Goal: Task Accomplishment & Management: Manage account settings

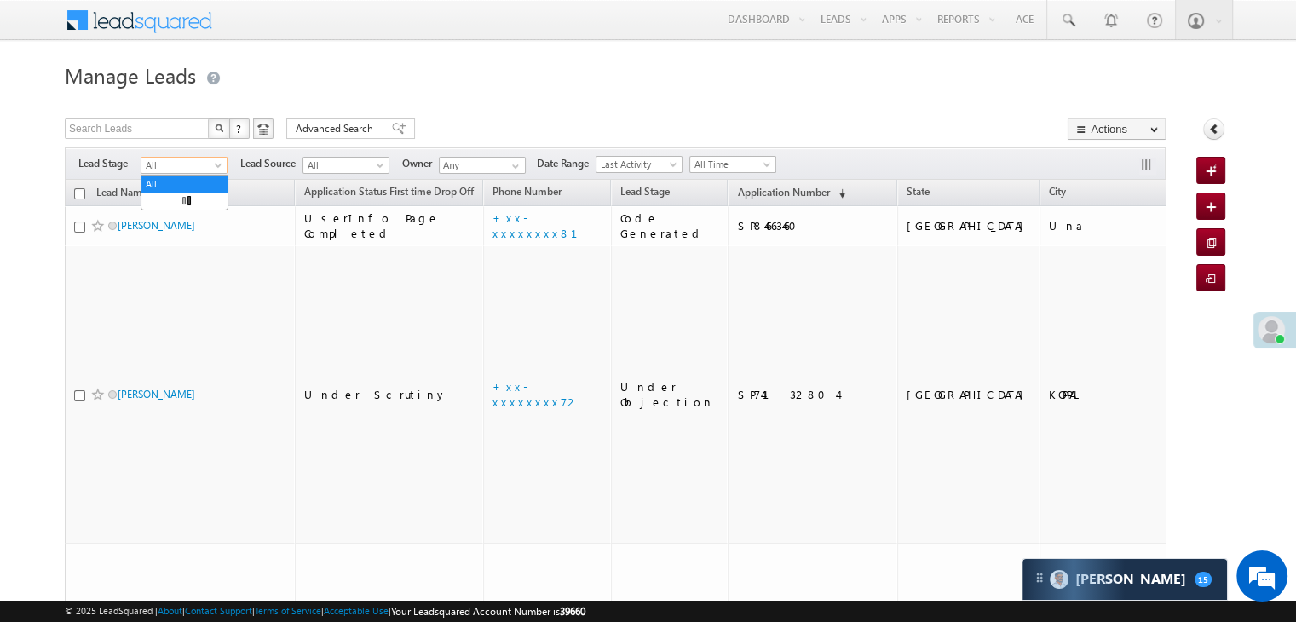
click at [204, 166] on span "All" at bounding box center [181, 165] width 81 height 15
click at [176, 199] on link "Lead Generated" at bounding box center [184, 200] width 86 height 15
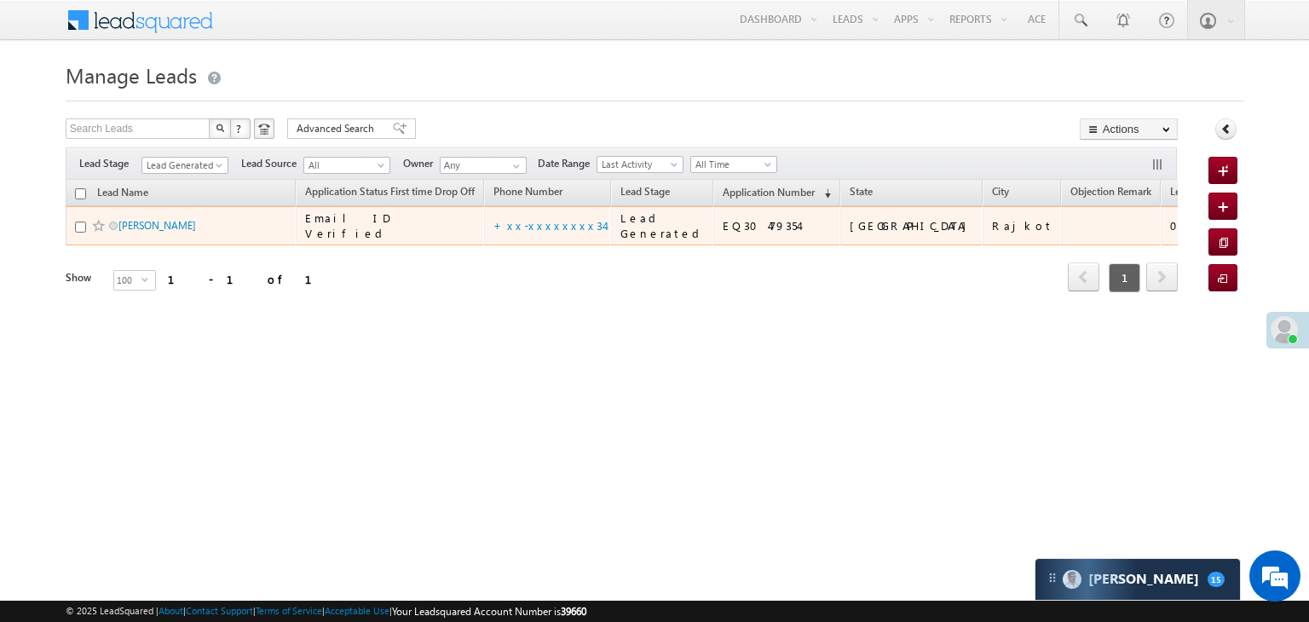
click at [161, 234] on span "[PERSON_NAME]" at bounding box center [175, 225] width 115 height 16
click at [154, 232] on link "[PERSON_NAME]" at bounding box center [157, 225] width 78 height 13
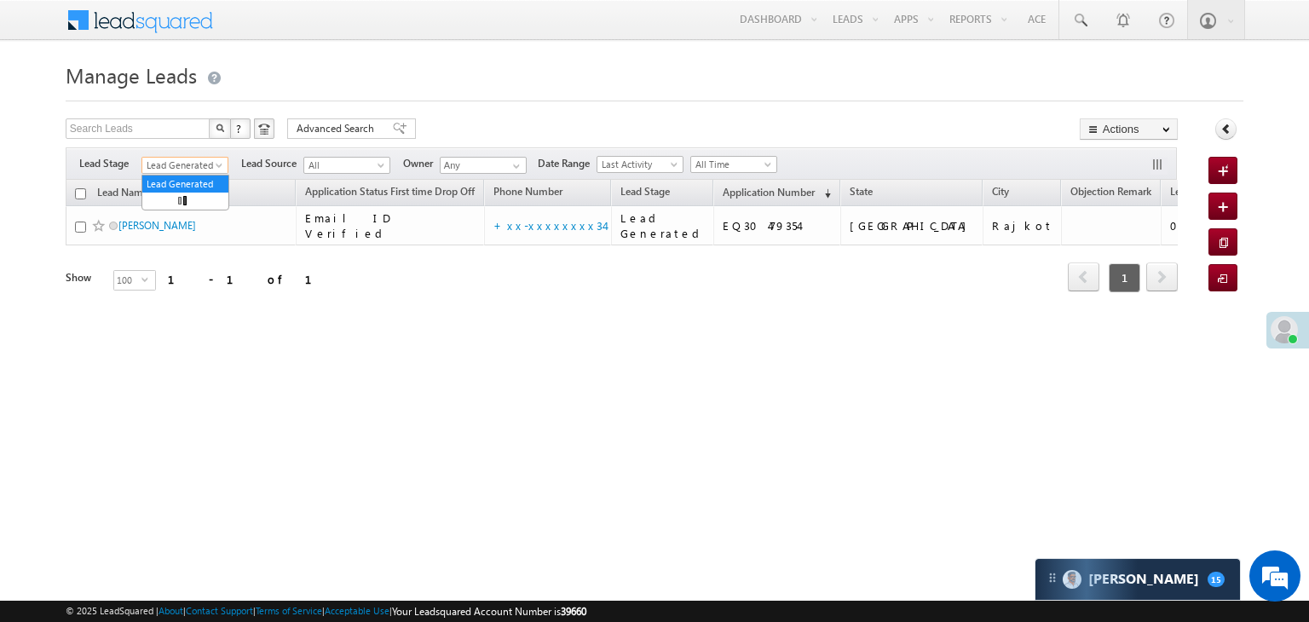
click at [214, 169] on span at bounding box center [221, 169] width 14 height 14
click at [177, 181] on link "All" at bounding box center [185, 183] width 86 height 15
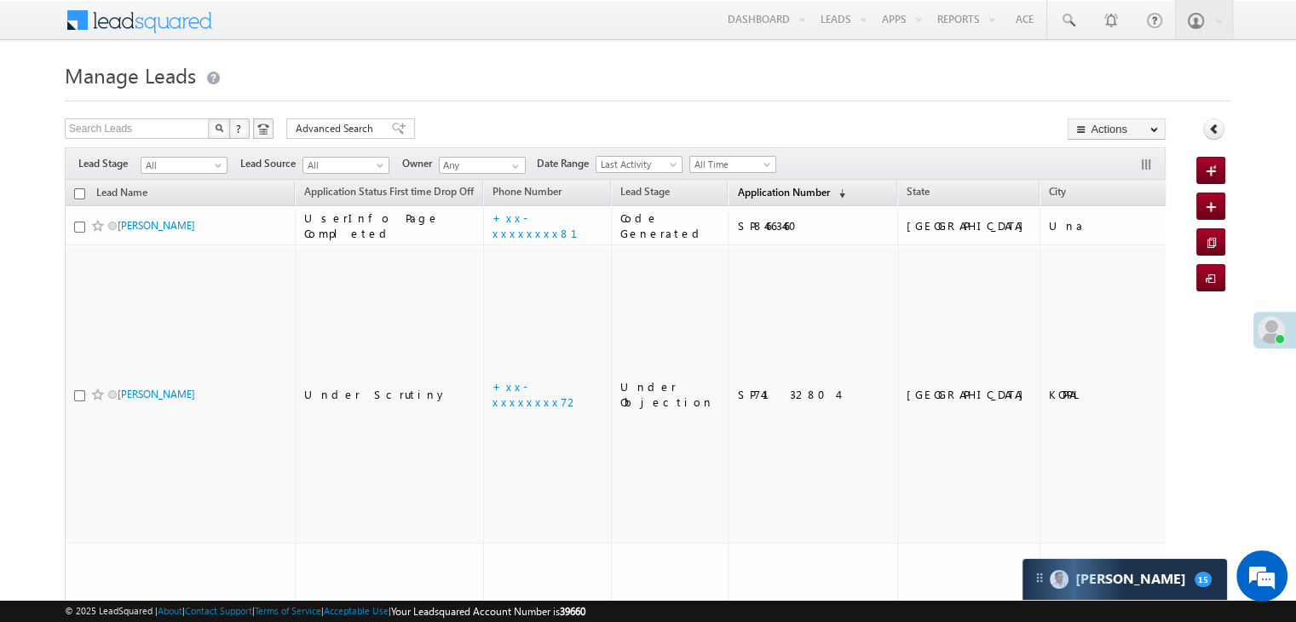
click at [742, 193] on span "Application Number" at bounding box center [783, 192] width 92 height 13
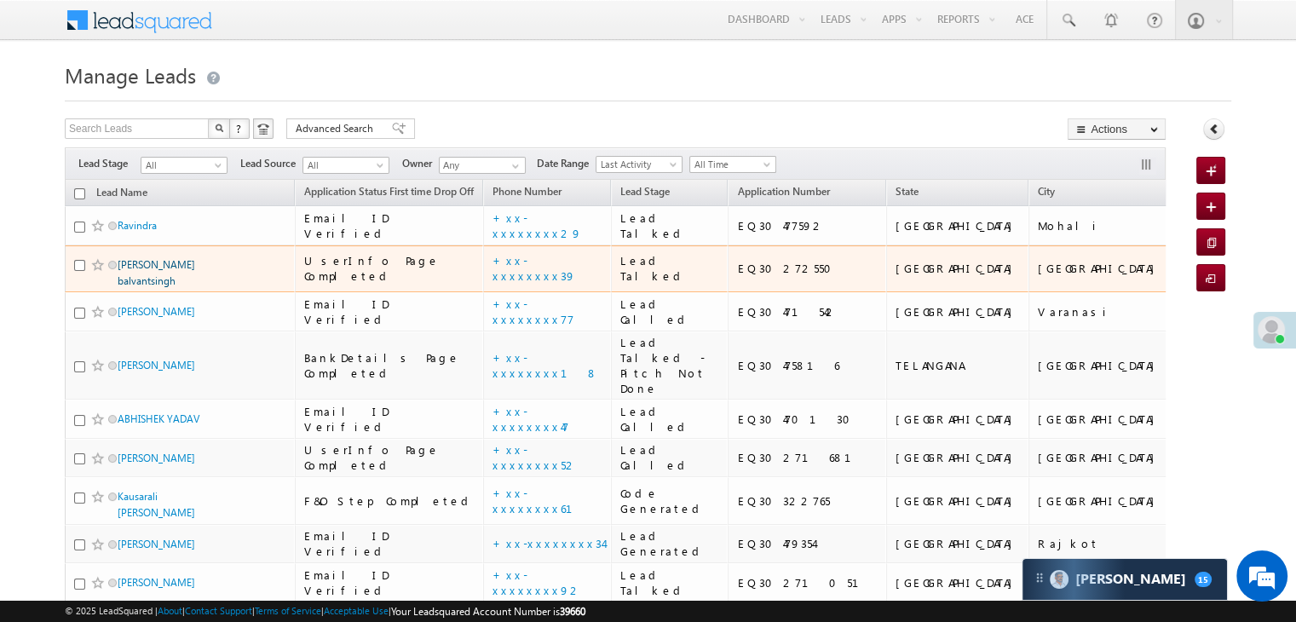
click at [139, 287] on link "Dungarsingh balvantsingh" at bounding box center [157, 272] width 78 height 29
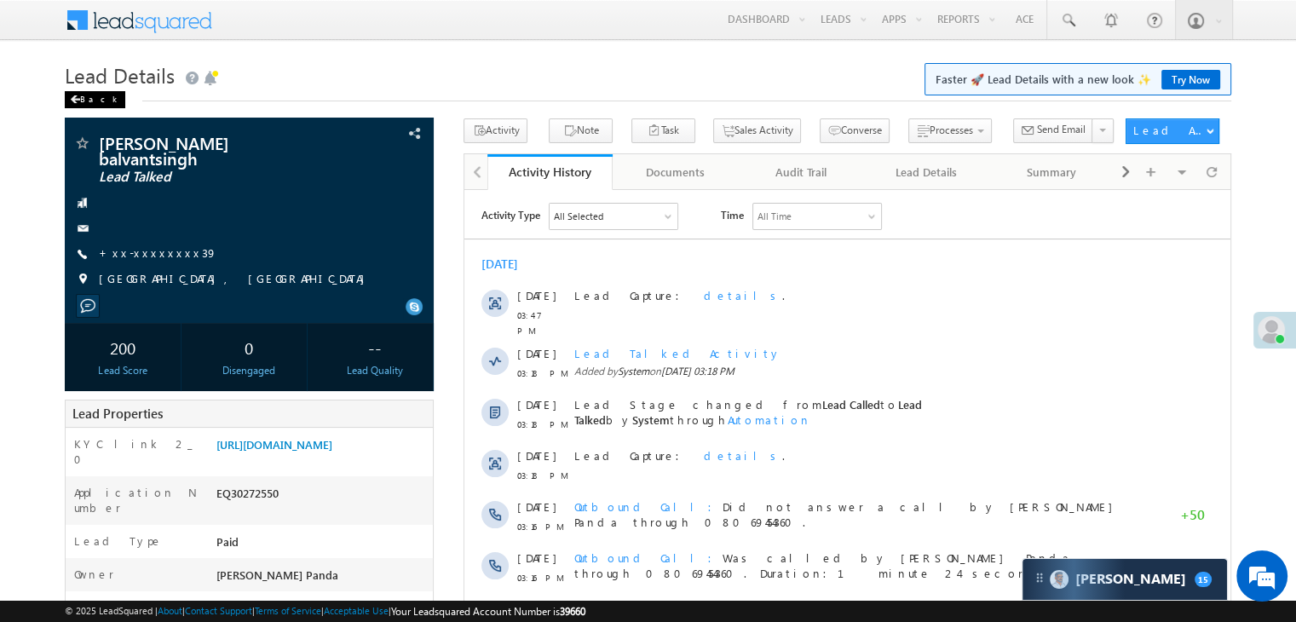
click at [95, 101] on div "Back" at bounding box center [95, 99] width 61 height 17
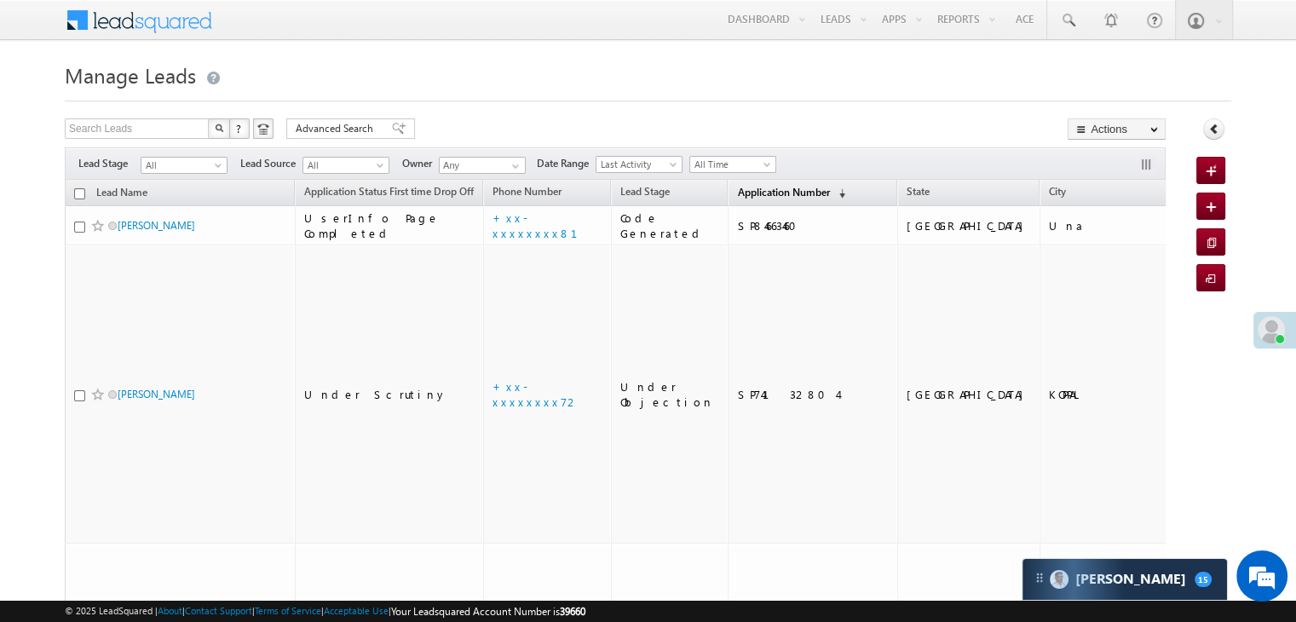
click at [744, 188] on span "Application Number" at bounding box center [783, 192] width 92 height 13
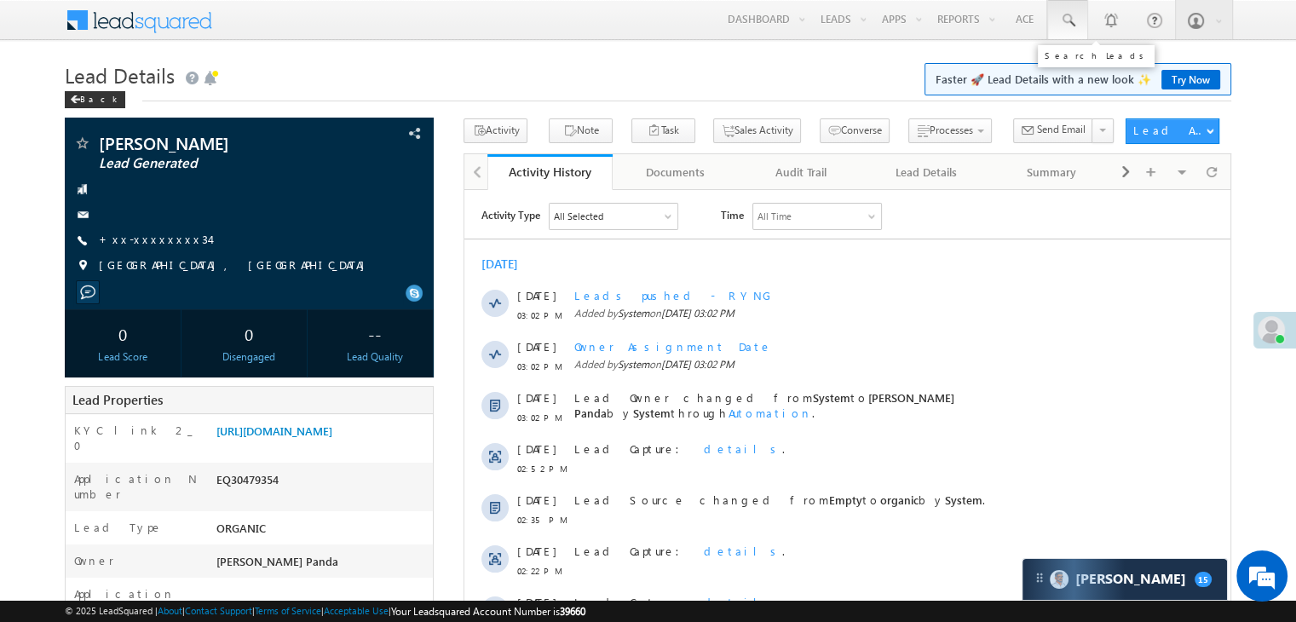
click at [1067, 21] on span at bounding box center [1067, 20] width 17 height 17
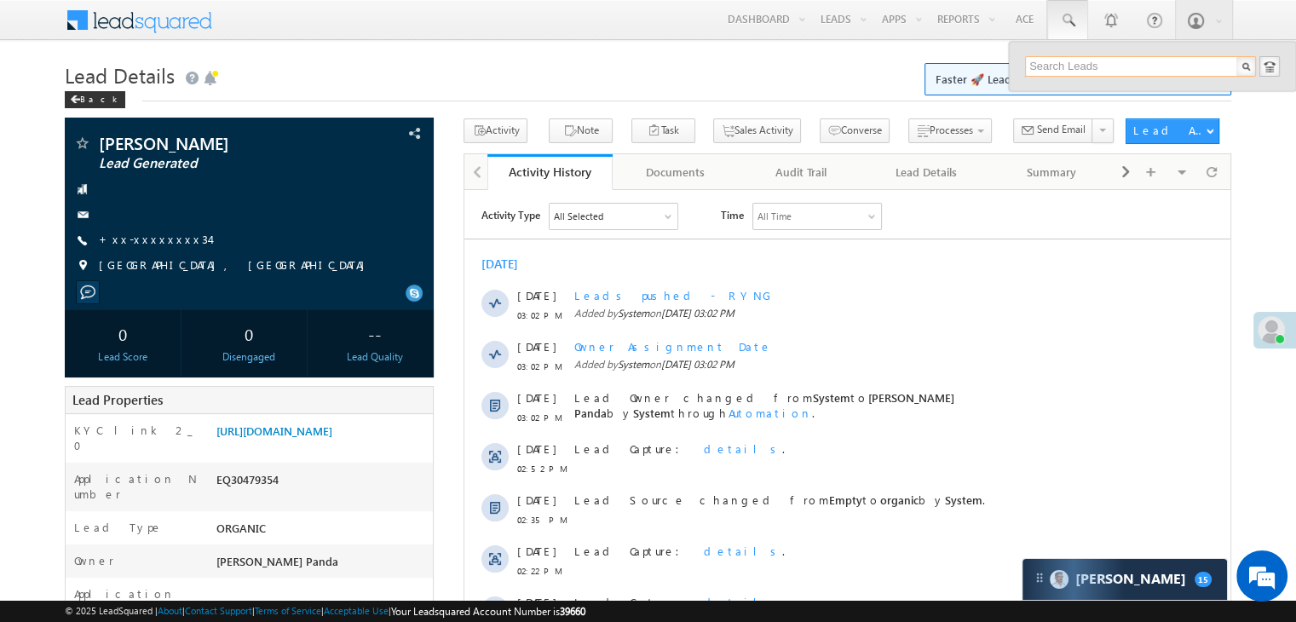
paste input "EQ30274954"
type input "EQ30274954"
click at [1058, 91] on div "[PERSON_NAME]" at bounding box center [1148, 91] width 228 height 19
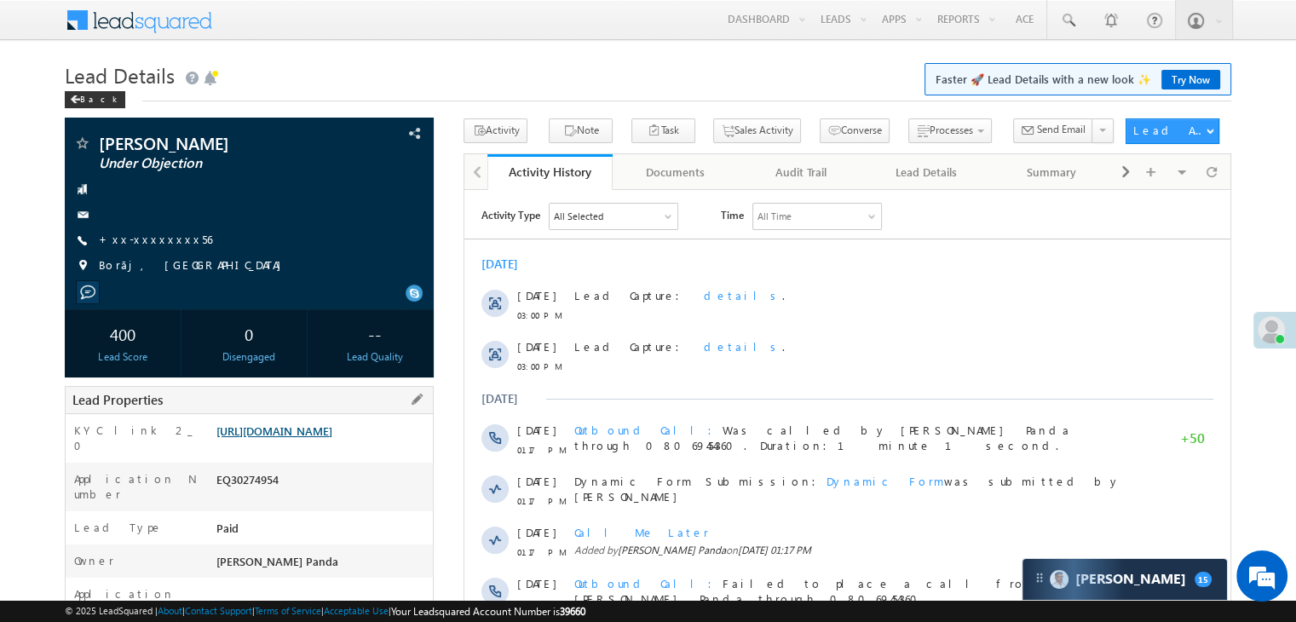
click at [332, 438] on link "https://angelbroking1-pk3em7sa.customui-test.leadsquared.com?leadId=4943fdaa-d4…" at bounding box center [274, 431] width 116 height 14
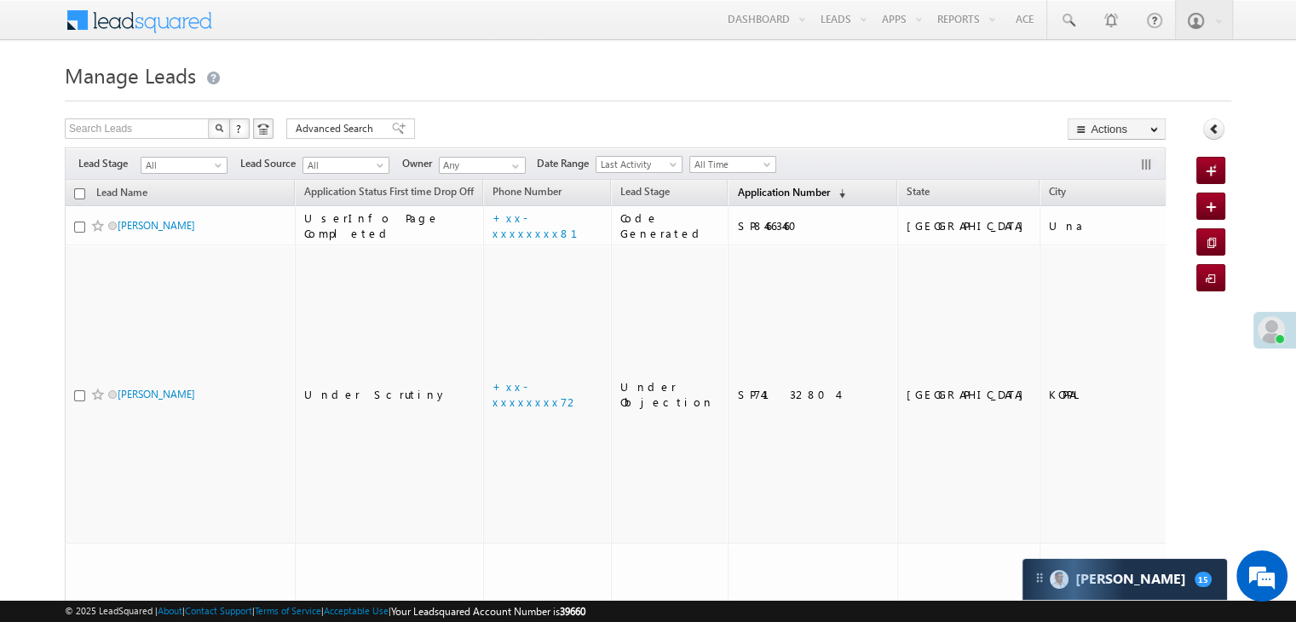
click at [737, 195] on span "Application Number" at bounding box center [783, 192] width 92 height 13
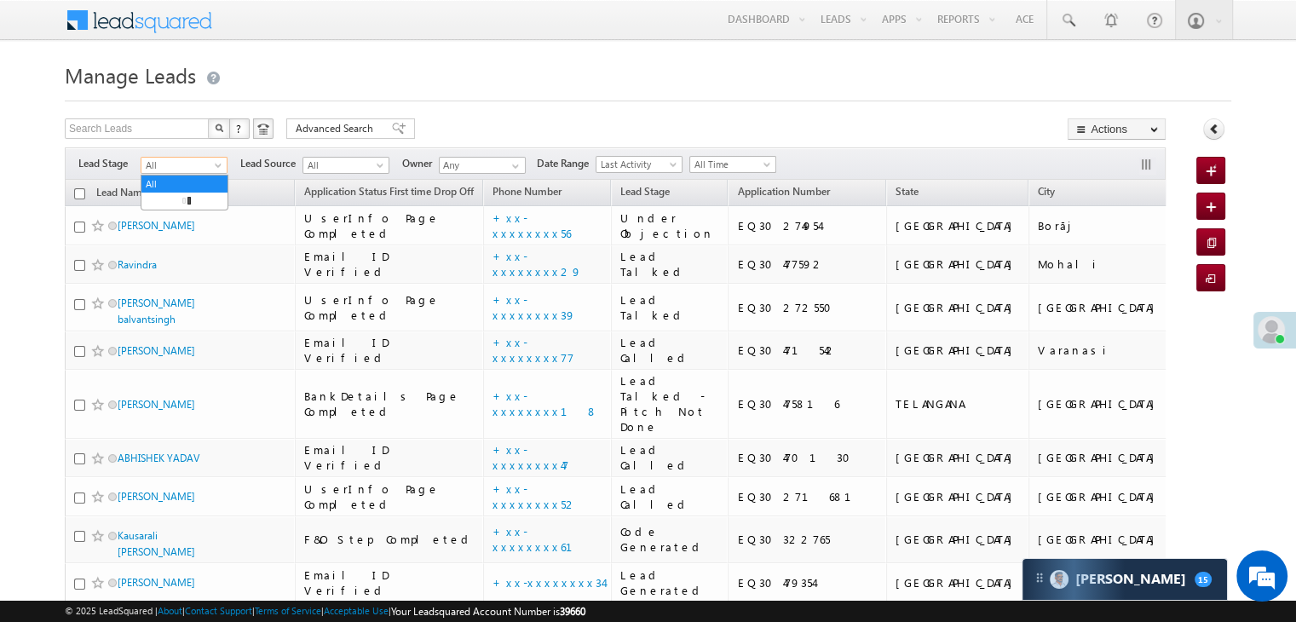
click at [223, 170] on span at bounding box center [220, 169] width 14 height 14
click at [202, 200] on link "Lead Generated" at bounding box center [184, 200] width 86 height 15
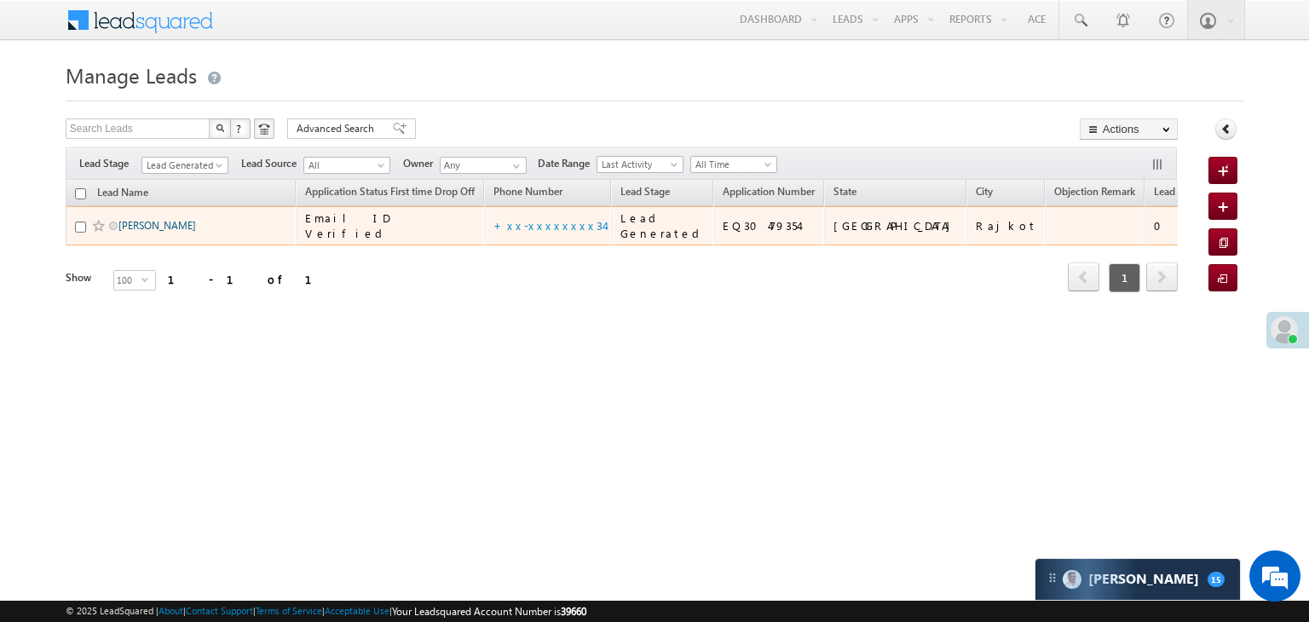
click at [129, 232] on link "[PERSON_NAME]" at bounding box center [157, 225] width 78 height 13
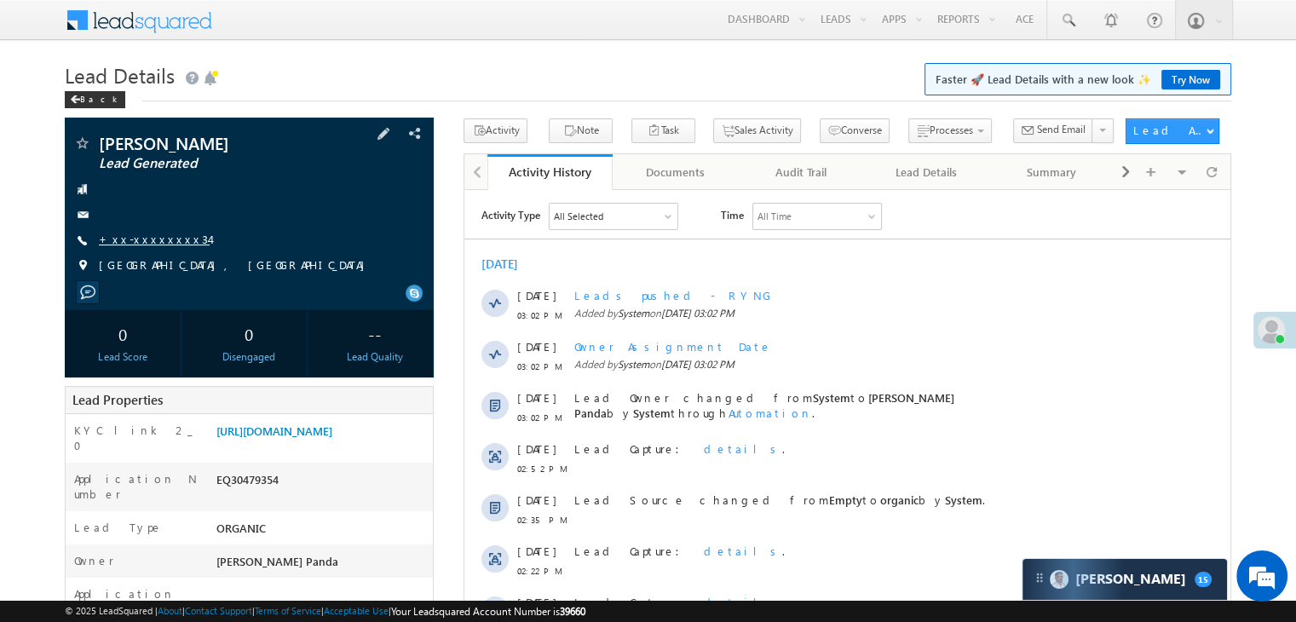
click at [127, 236] on link "+xx-xxxxxxxx34" at bounding box center [154, 239] width 111 height 14
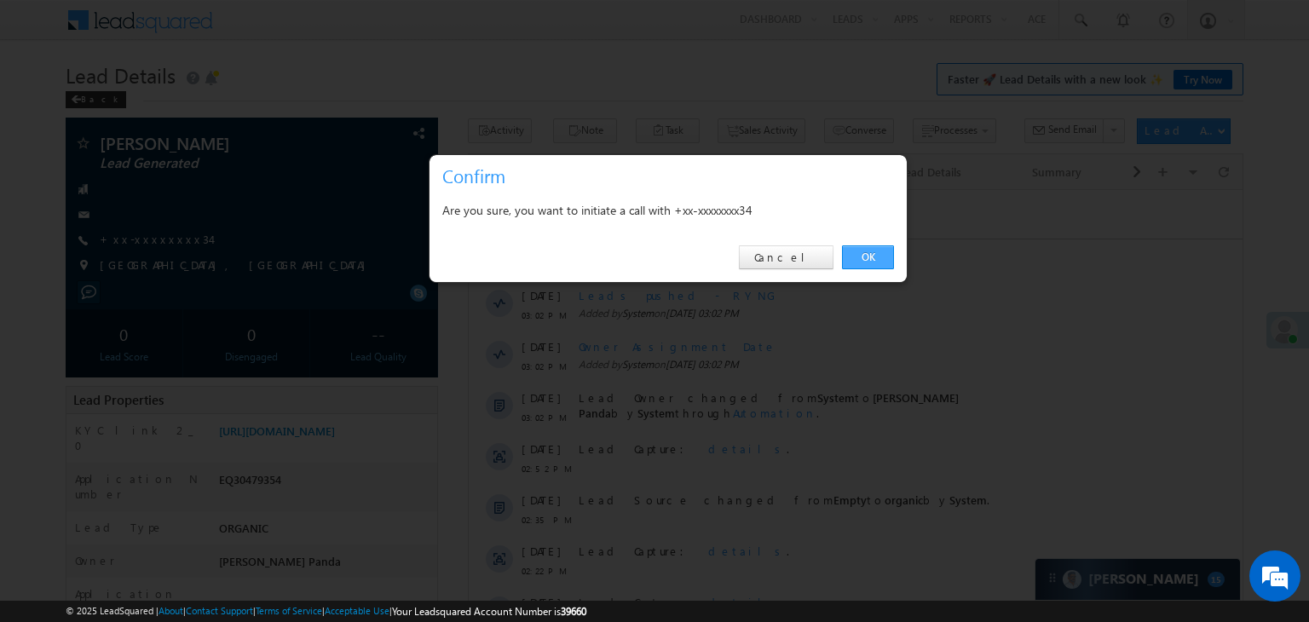
click at [860, 259] on link "OK" at bounding box center [868, 257] width 52 height 24
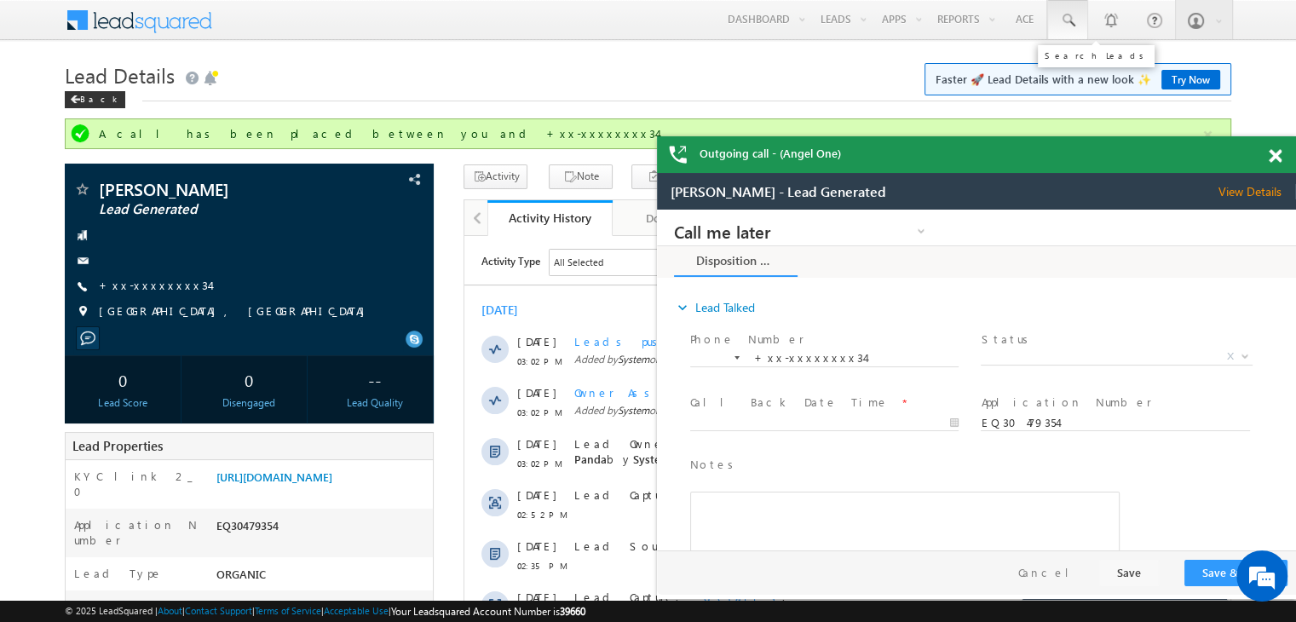
click at [1068, 25] on span at bounding box center [1067, 20] width 17 height 17
paste input "8208997537"
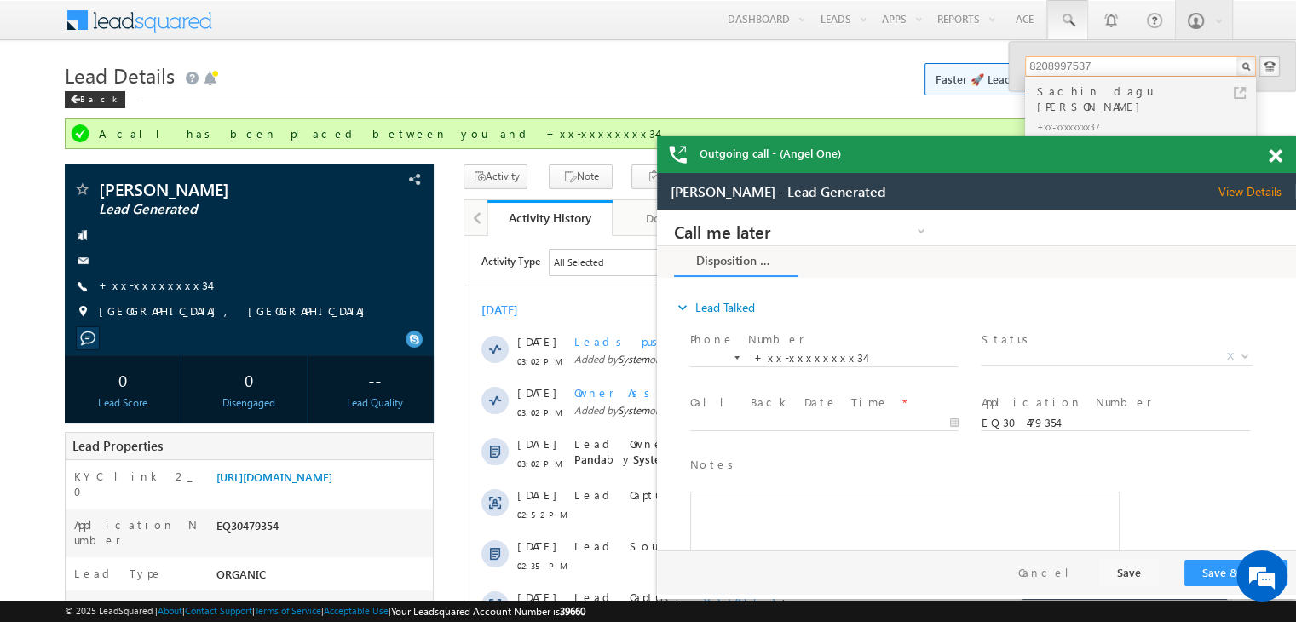
click at [1050, 64] on input "8208997537" at bounding box center [1140, 66] width 231 height 20
paste input "866957273"
click at [1045, 68] on input "8866957273" at bounding box center [1140, 66] width 231 height 20
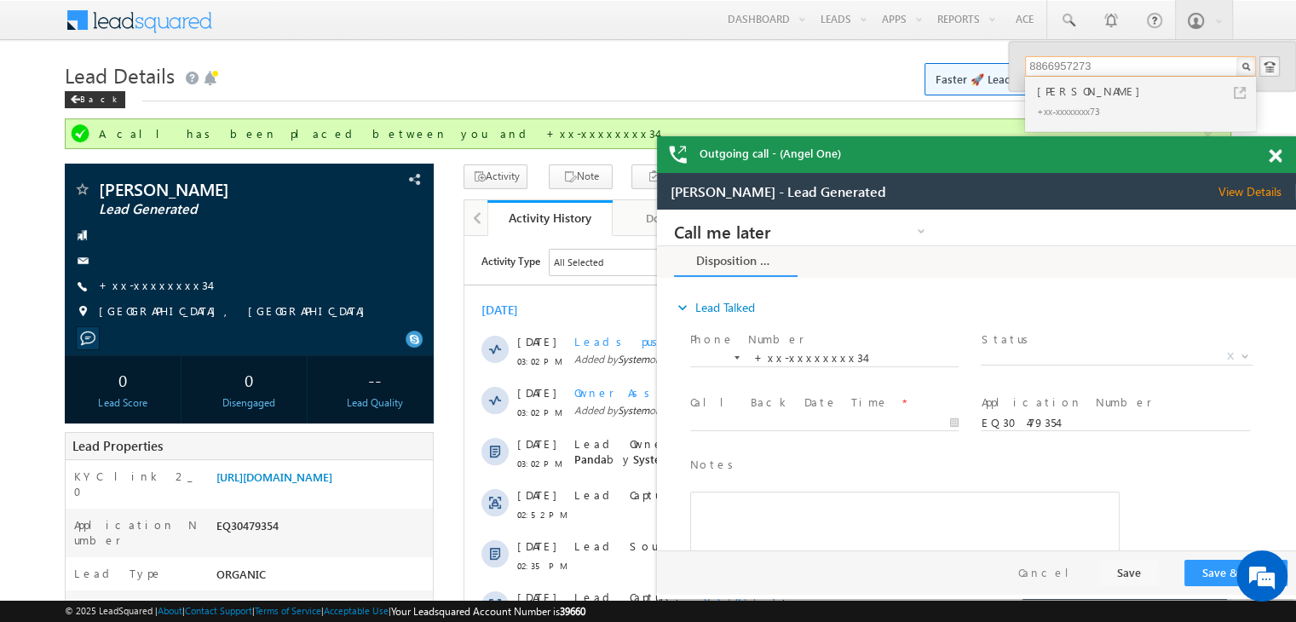
paste input "EQ30392866"
click at [1058, 61] on input "EQ30392866" at bounding box center [1140, 66] width 231 height 20
paste input "8866957273"
type input "8866957273"
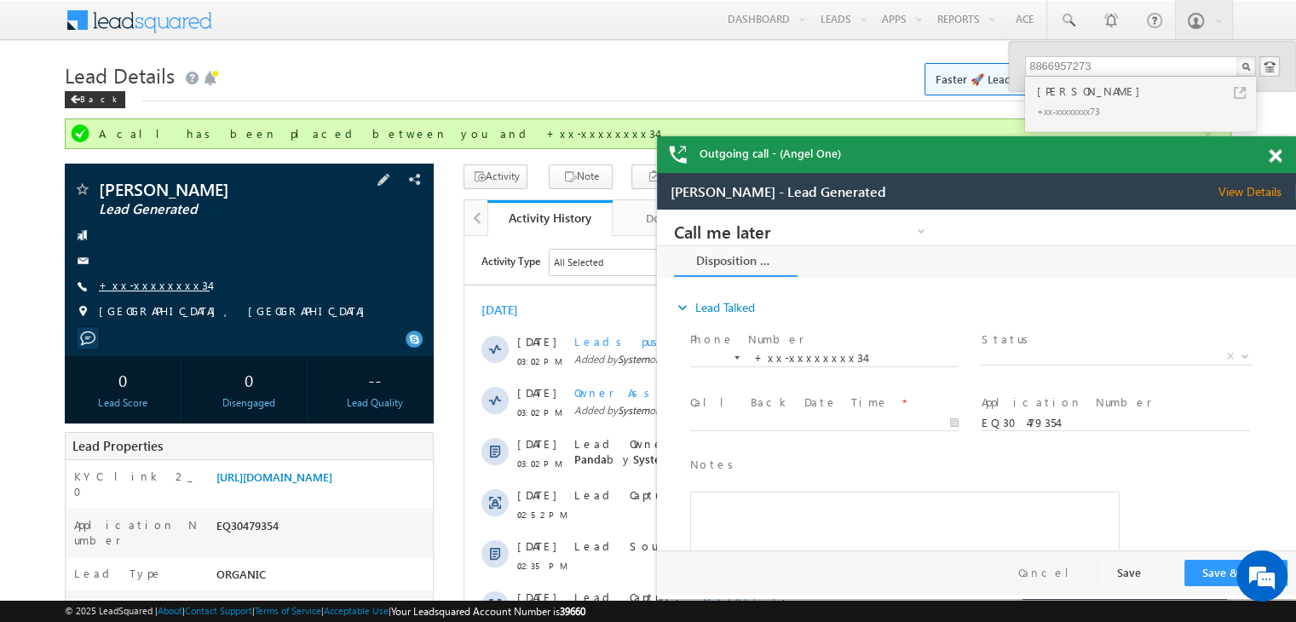
click at [140, 287] on link "+xx-xxxxxxxx34" at bounding box center [154, 285] width 111 height 14
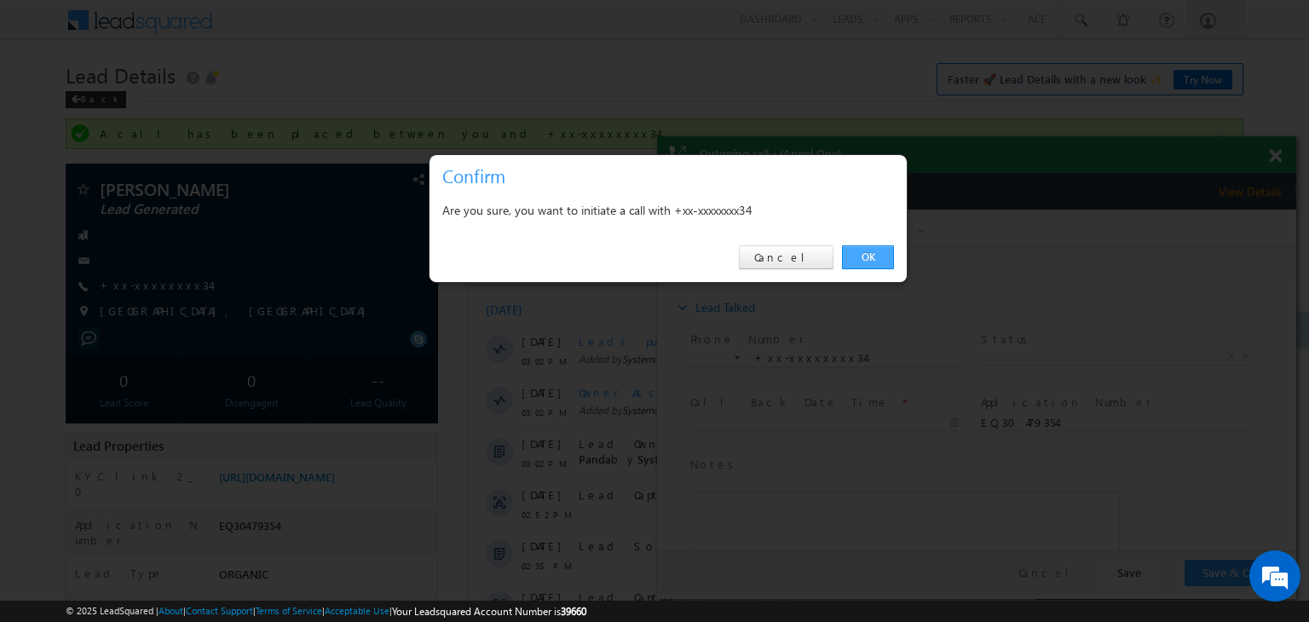
drag, startPoint x: 873, startPoint y: 254, endPoint x: 213, endPoint y: 43, distance: 692.7
click at [873, 254] on link "OK" at bounding box center [868, 257] width 52 height 24
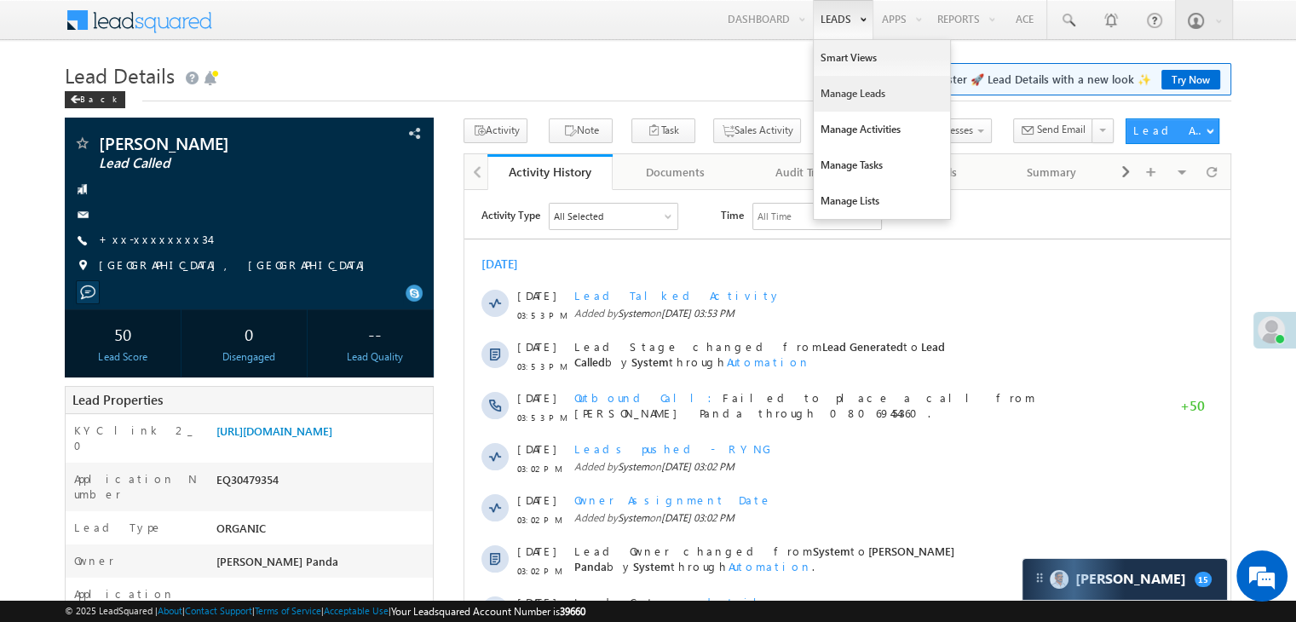
click at [830, 93] on link "Manage Leads" at bounding box center [882, 94] width 136 height 36
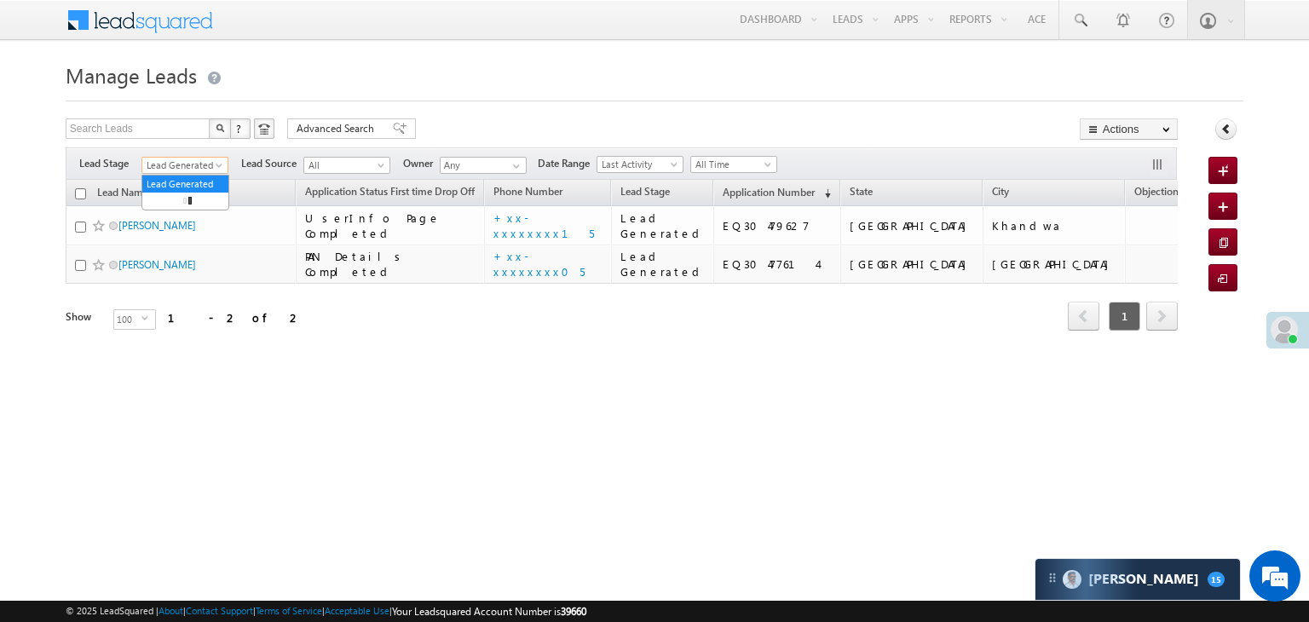
click at [220, 167] on span at bounding box center [221, 169] width 14 height 14
click at [197, 181] on link "All" at bounding box center [185, 183] width 86 height 15
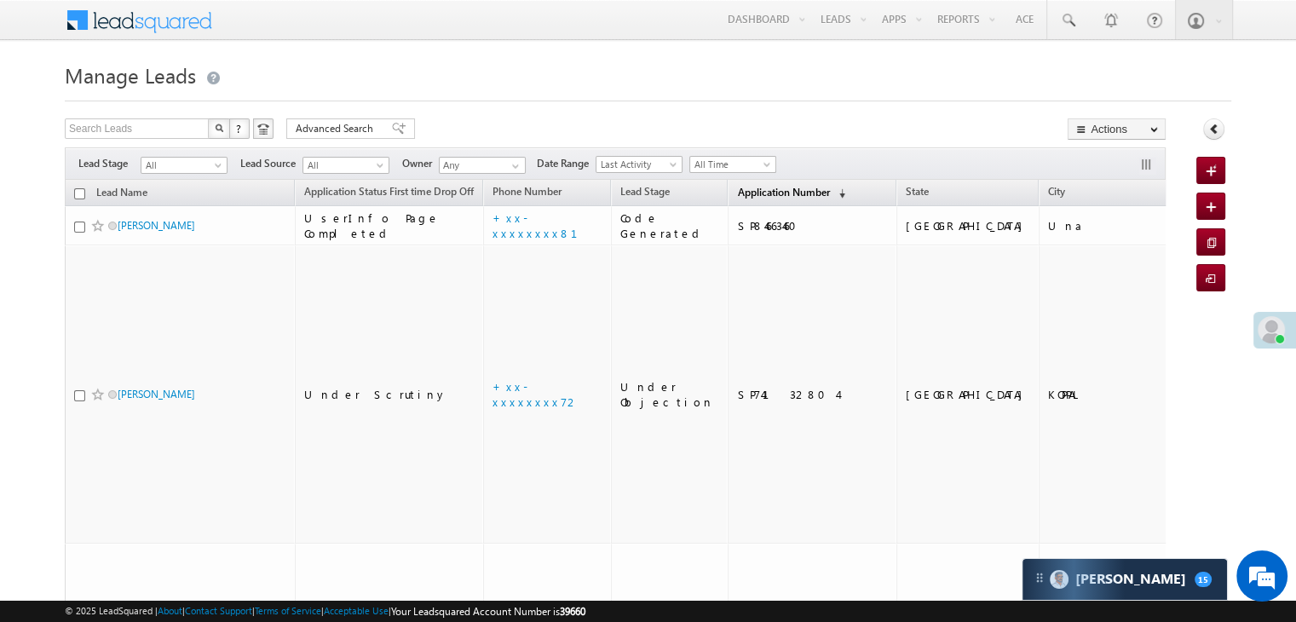
click at [783, 193] on span "Application Number" at bounding box center [783, 192] width 92 height 13
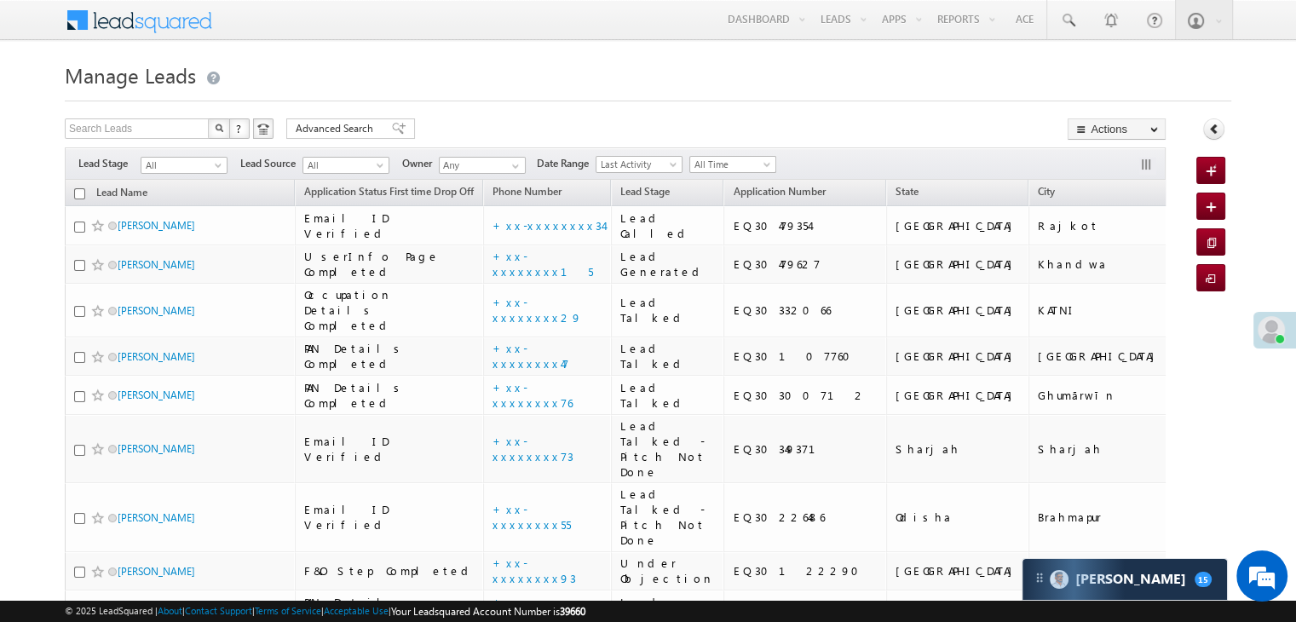
click at [211, 174] on div "Filters Lead Stage All Lead Generated Lead Talked - Pitch Not Done Lead Talked …" at bounding box center [615, 163] width 1101 height 32
click at [216, 170] on span at bounding box center [220, 169] width 14 height 14
click at [192, 204] on link "Lead Generated" at bounding box center [184, 200] width 86 height 15
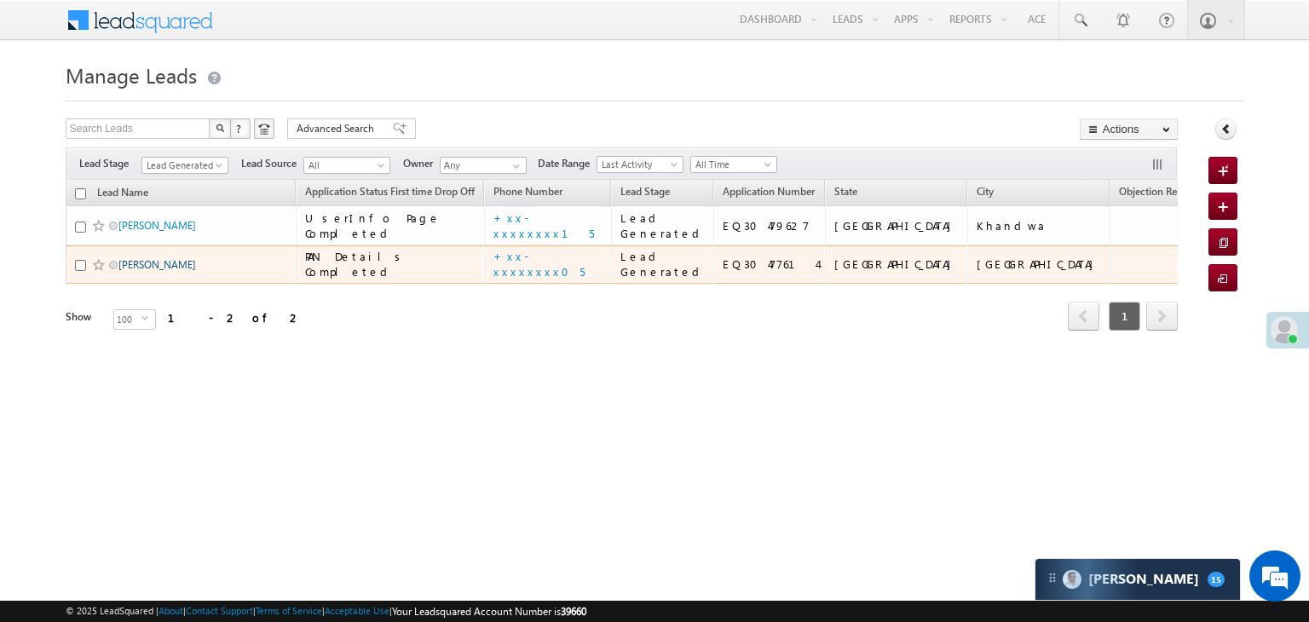
click at [141, 271] on link "Rihaan" at bounding box center [157, 264] width 78 height 13
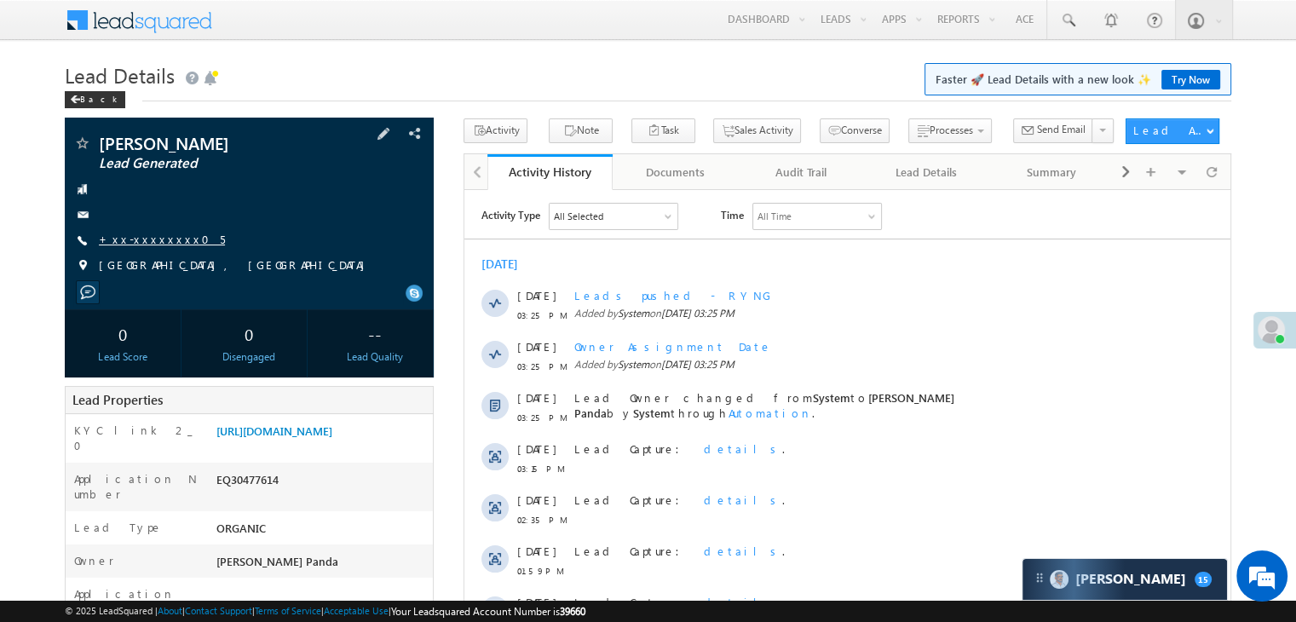
click at [148, 236] on link "+xx-xxxxxxxx05" at bounding box center [162, 239] width 126 height 14
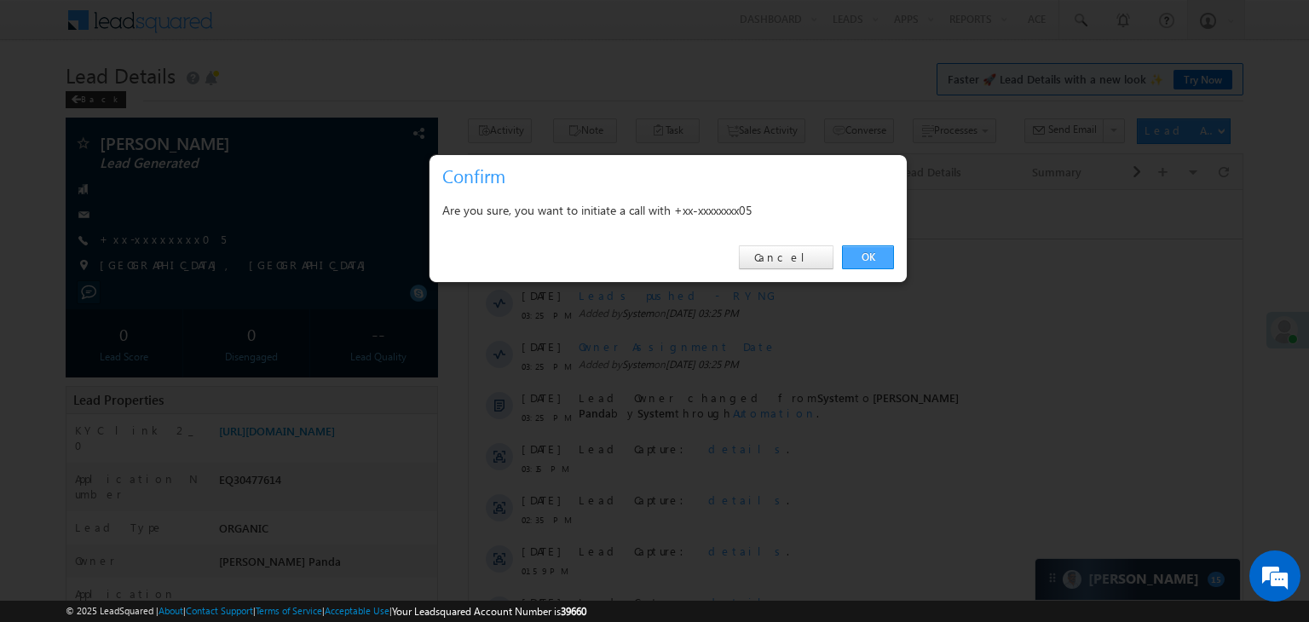
click at [875, 257] on link "OK" at bounding box center [868, 257] width 52 height 24
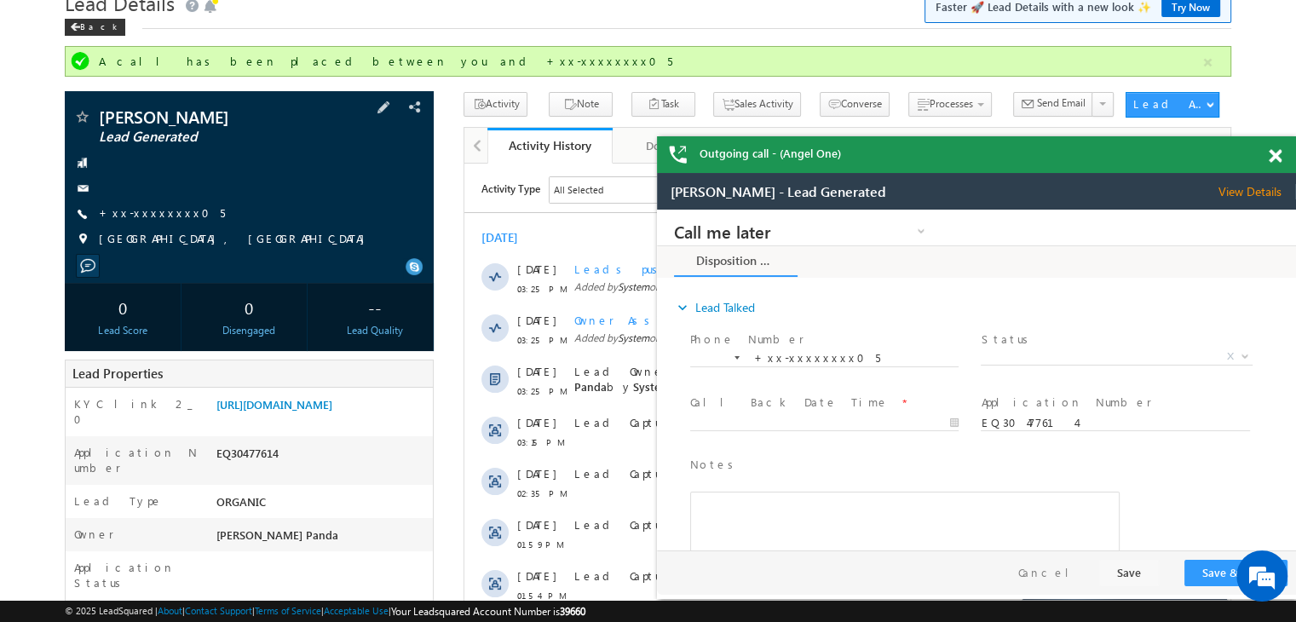
scroll to position [256, 0]
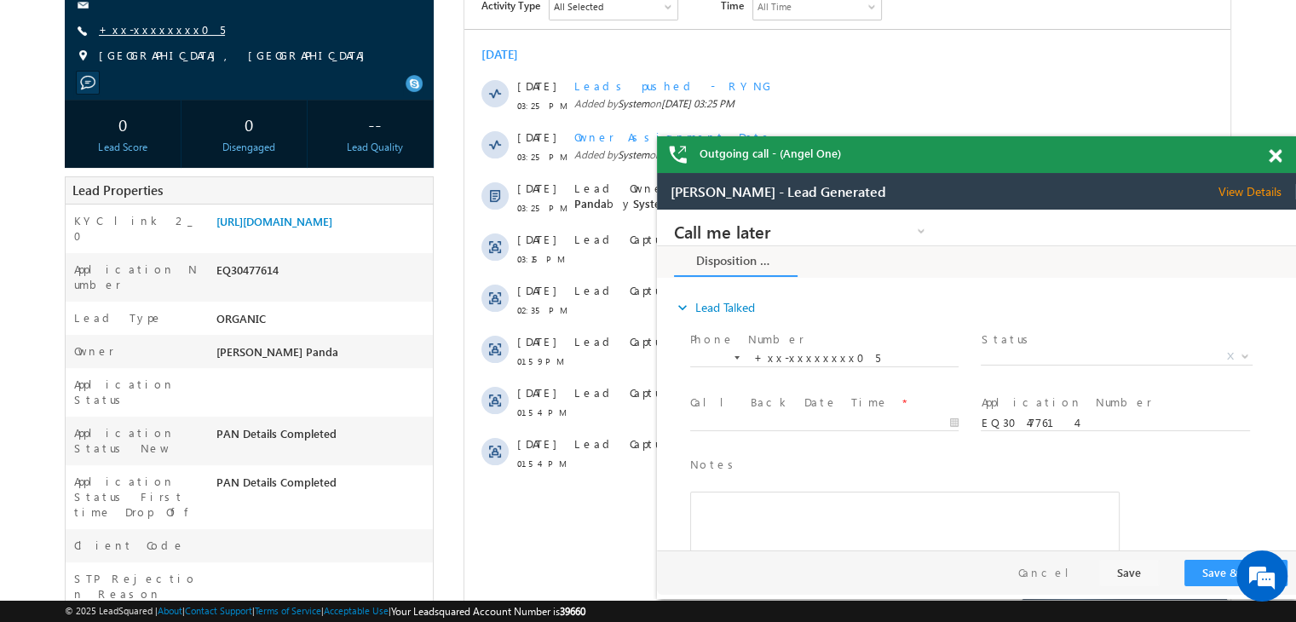
click at [148, 26] on link "+xx-xxxxxxxx05" at bounding box center [162, 29] width 126 height 14
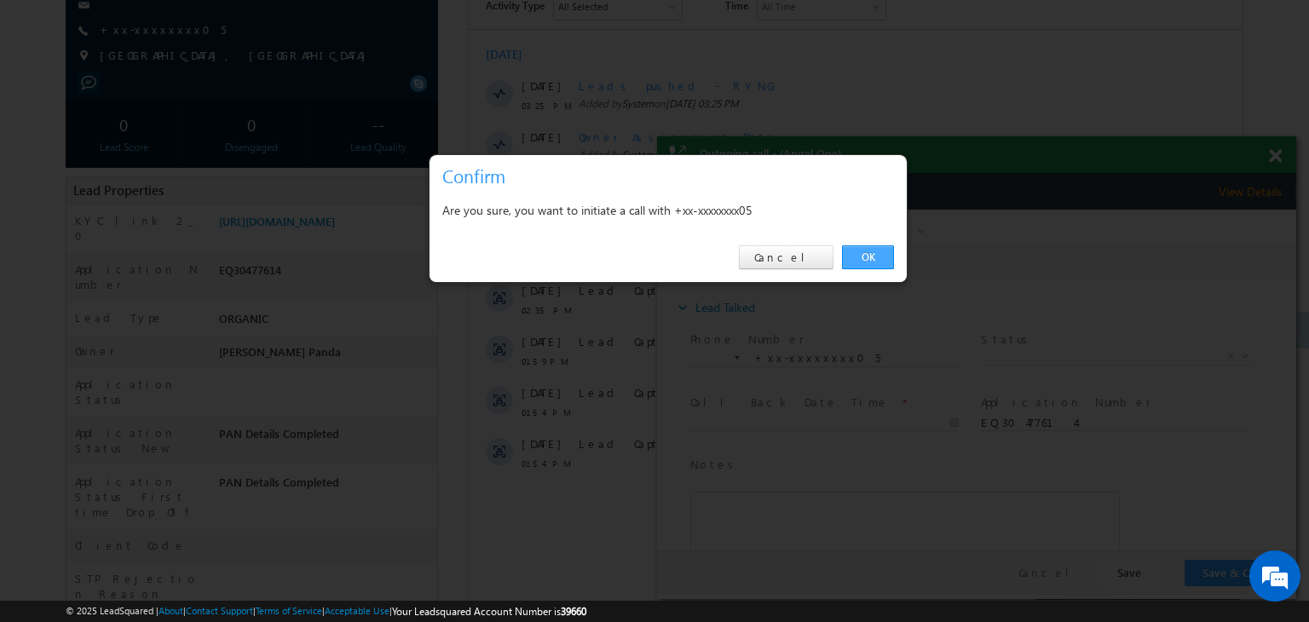
click at [869, 252] on link "OK" at bounding box center [868, 257] width 52 height 24
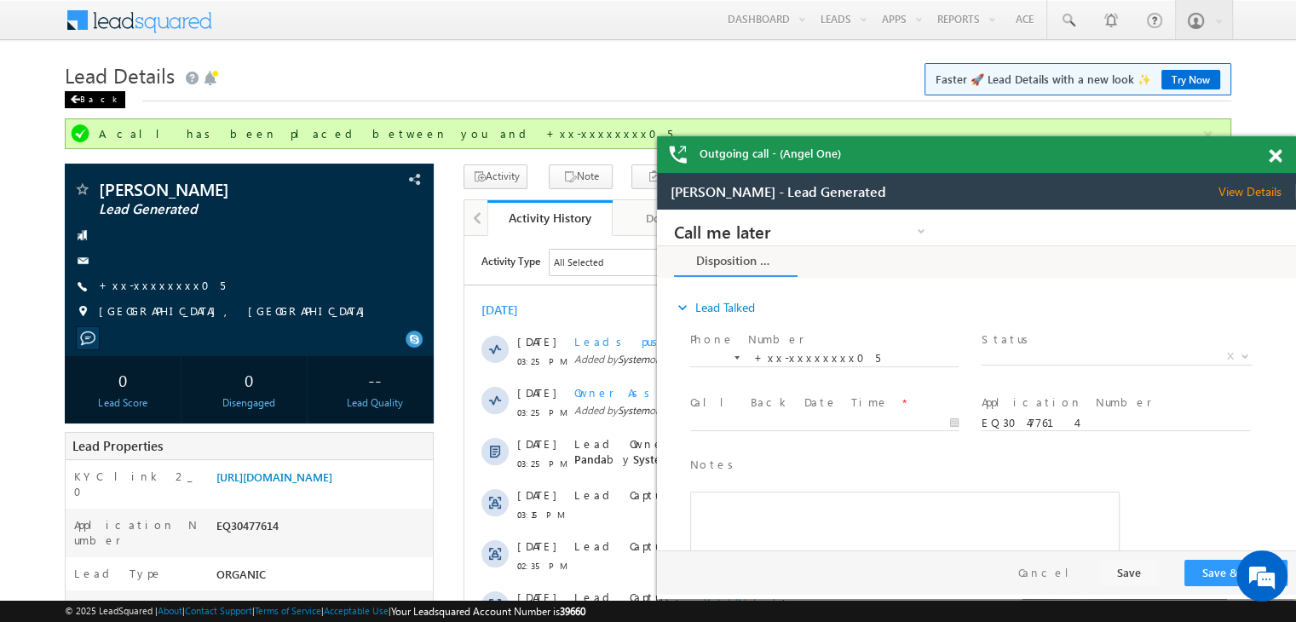
scroll to position [0, 0]
click at [72, 100] on span at bounding box center [75, 99] width 10 height 9
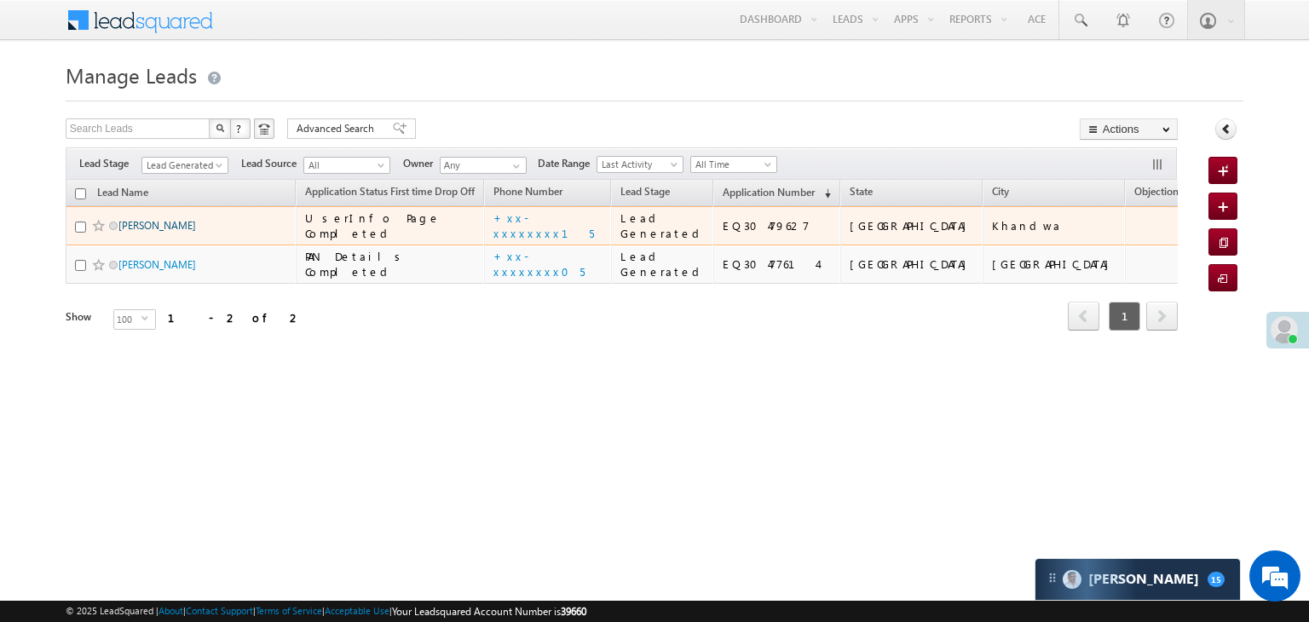
click at [152, 232] on link "[PERSON_NAME]" at bounding box center [157, 225] width 78 height 13
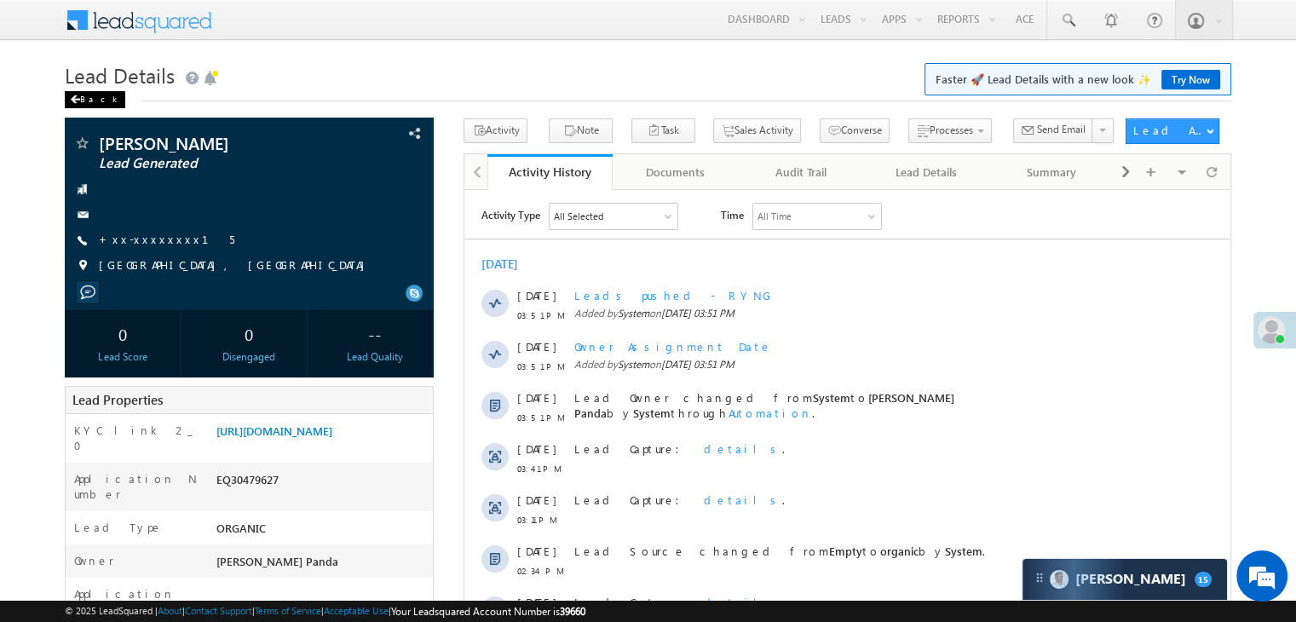
click at [86, 103] on div "Back" at bounding box center [95, 99] width 61 height 17
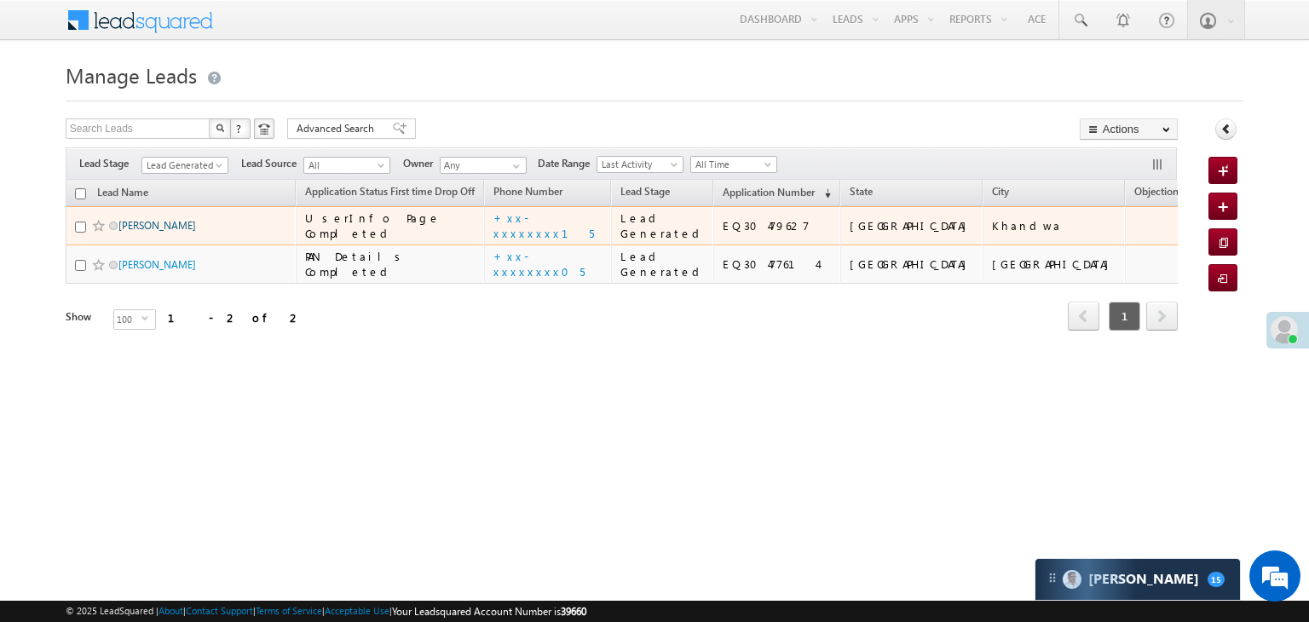
click at [133, 232] on link "[PERSON_NAME]" at bounding box center [157, 225] width 78 height 13
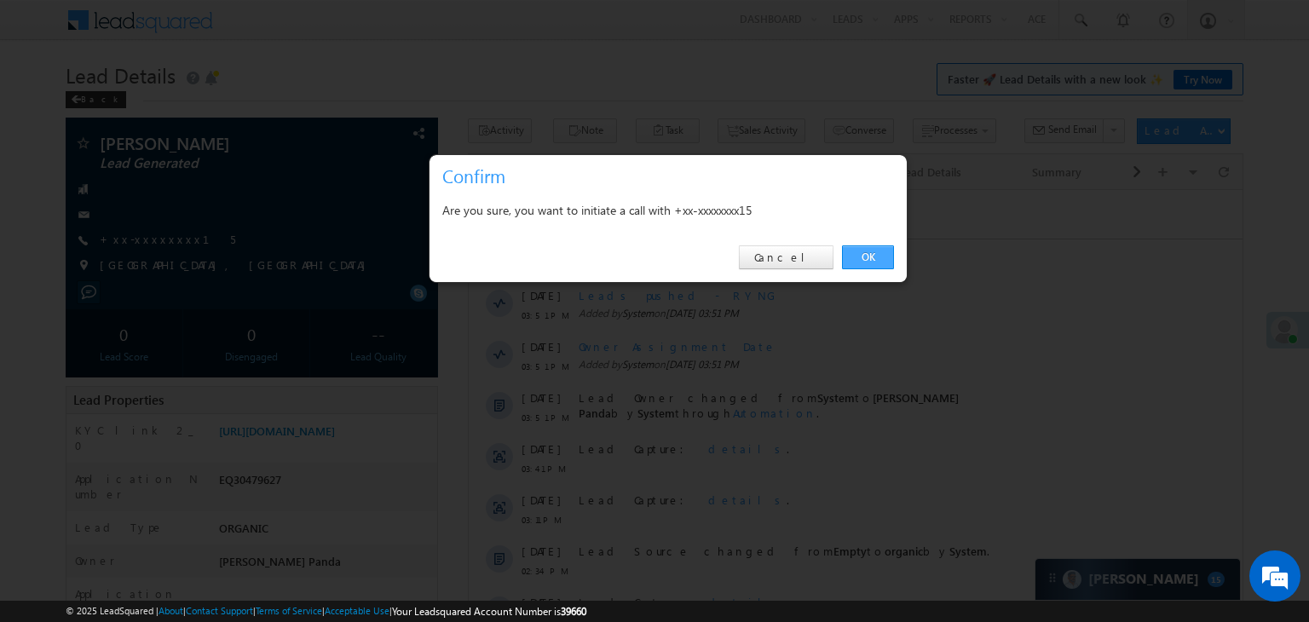
click at [869, 249] on link "OK" at bounding box center [868, 257] width 52 height 24
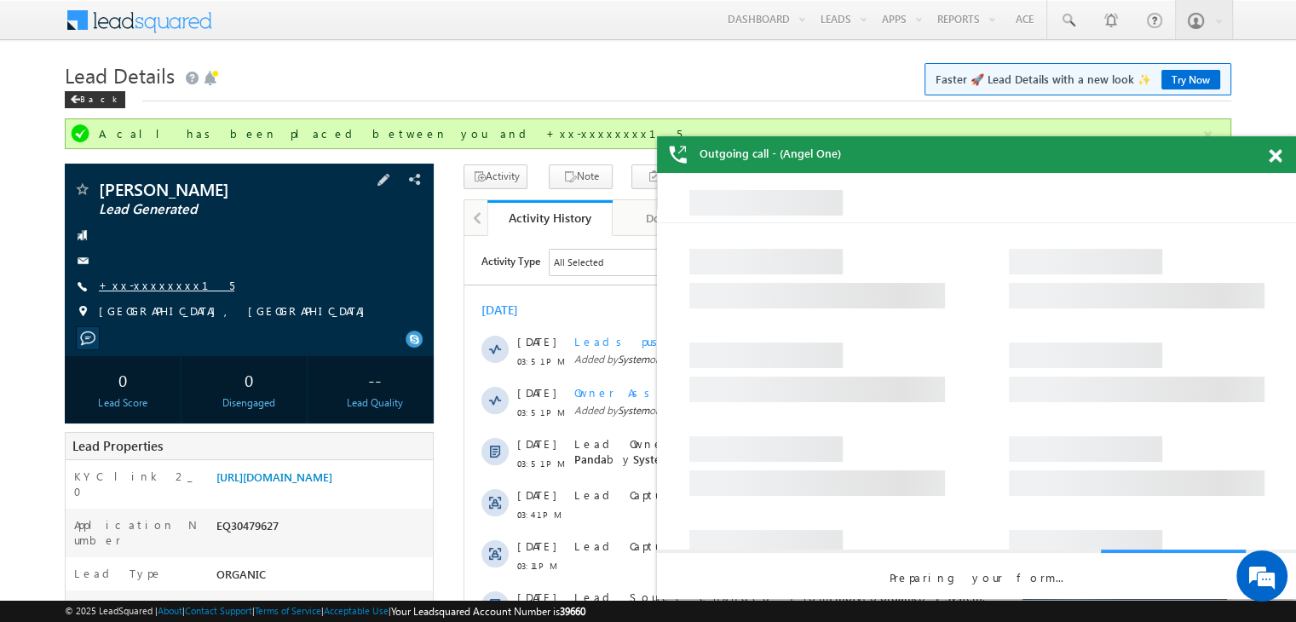
click at [151, 286] on link "+xx-xxxxxxxx15" at bounding box center [167, 285] width 136 height 14
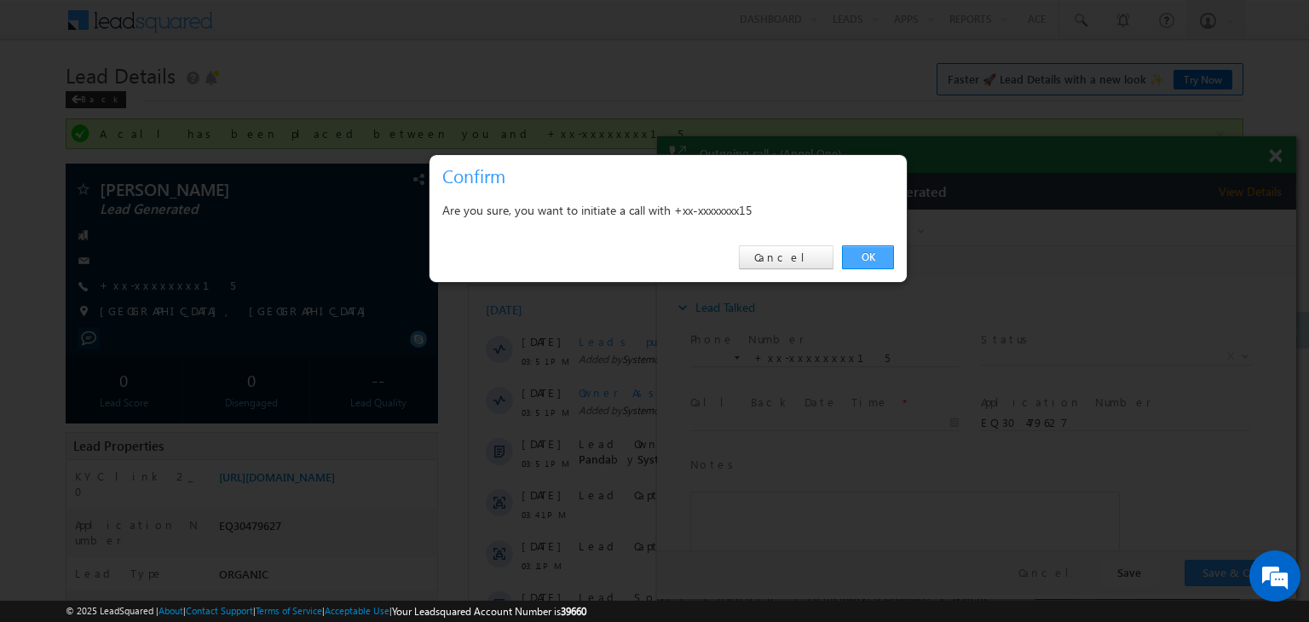
click at [870, 257] on link "OK" at bounding box center [868, 257] width 52 height 24
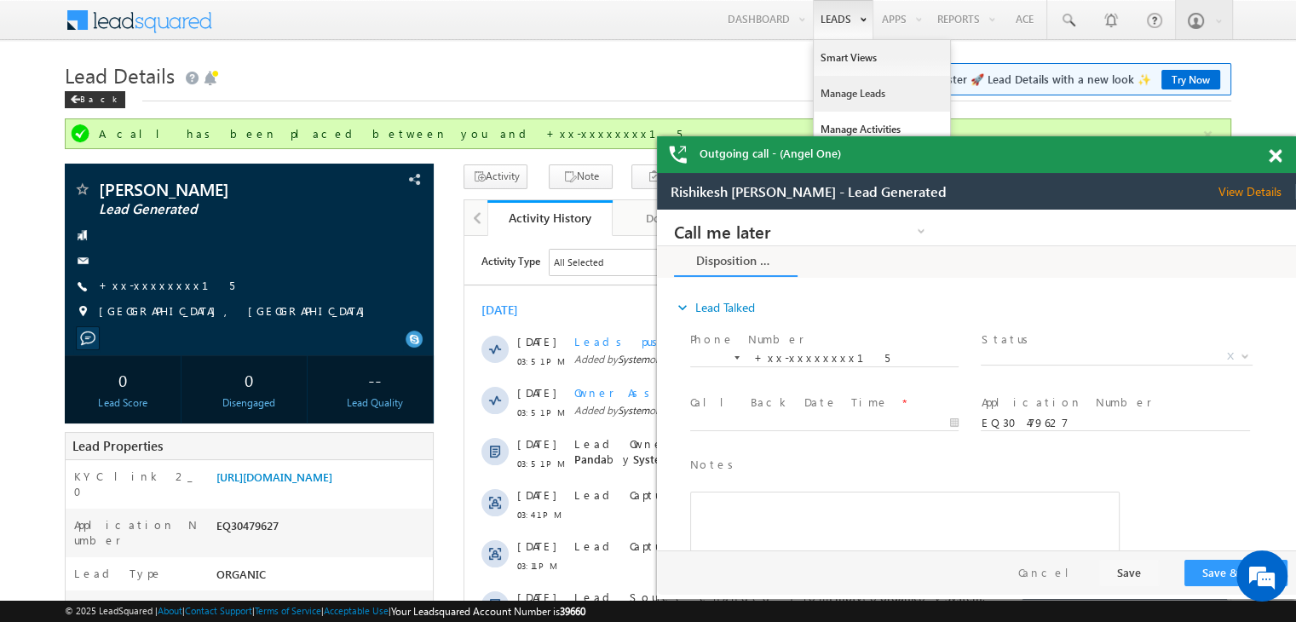
click at [835, 89] on link "Manage Leads" at bounding box center [882, 94] width 136 height 36
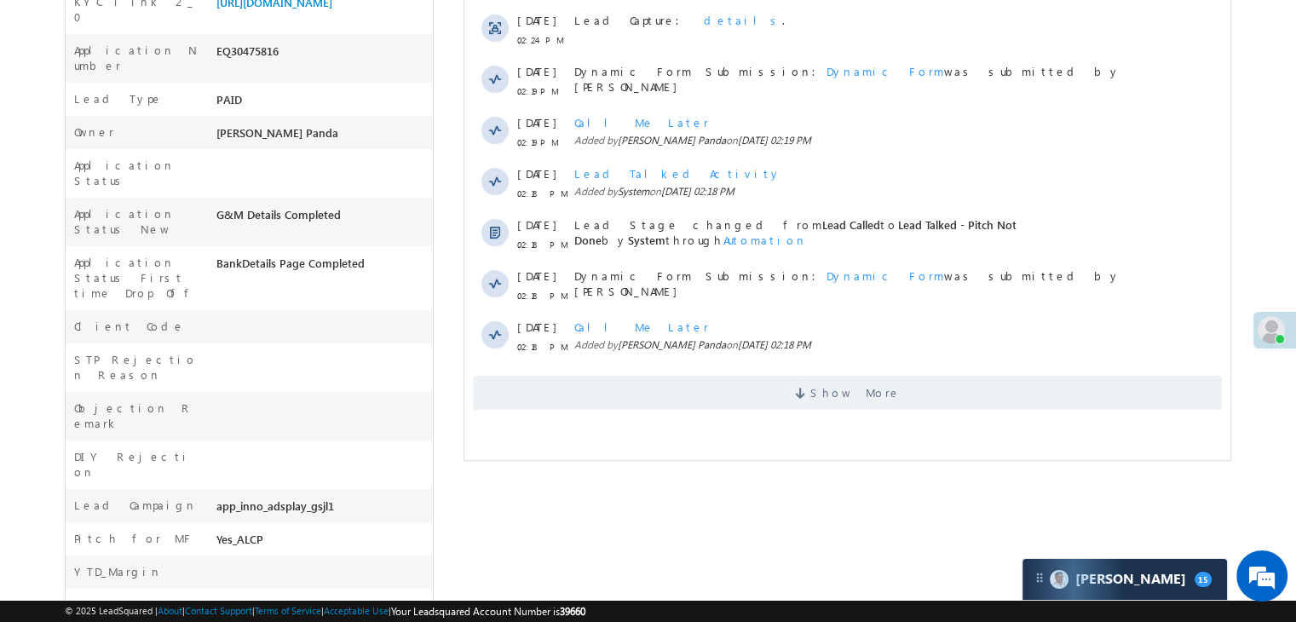
scroll to position [449, 0]
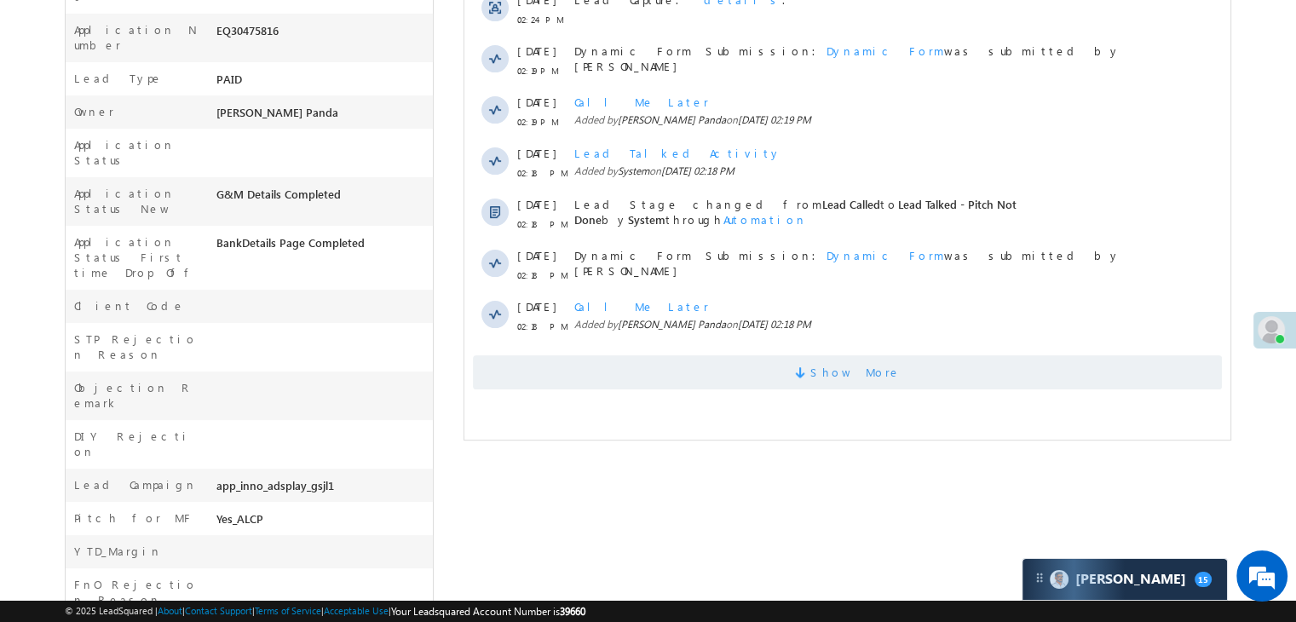
click at [852, 384] on span "Show More" at bounding box center [856, 372] width 90 height 34
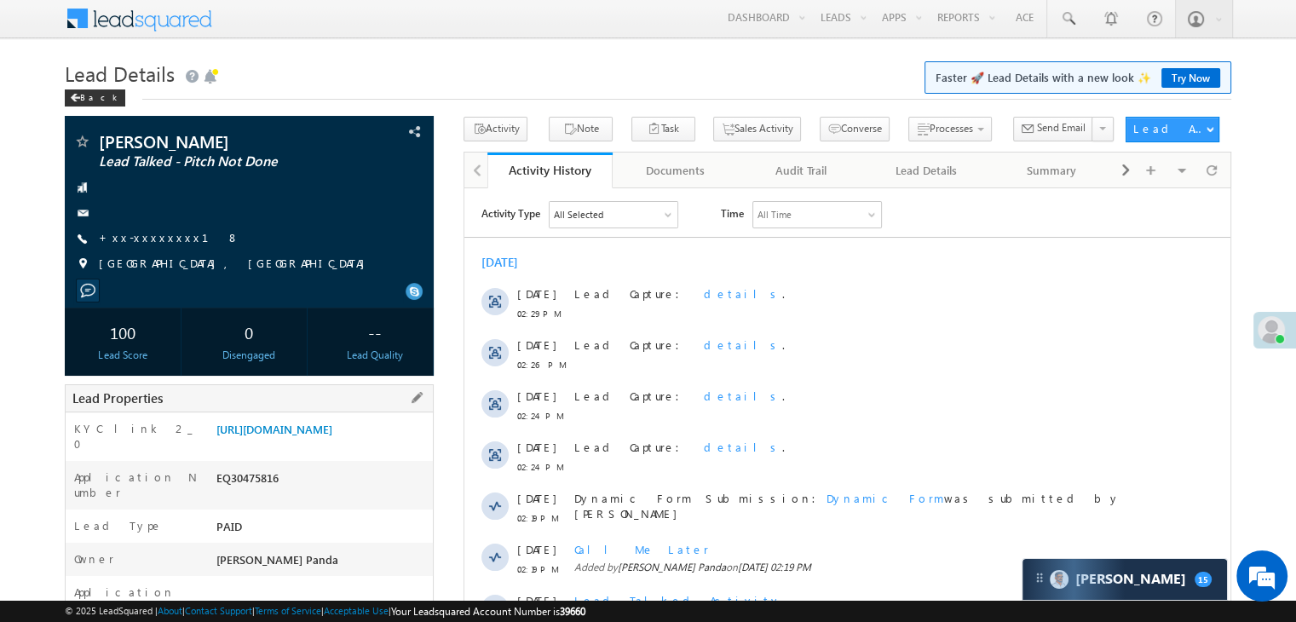
scroll to position [0, 0]
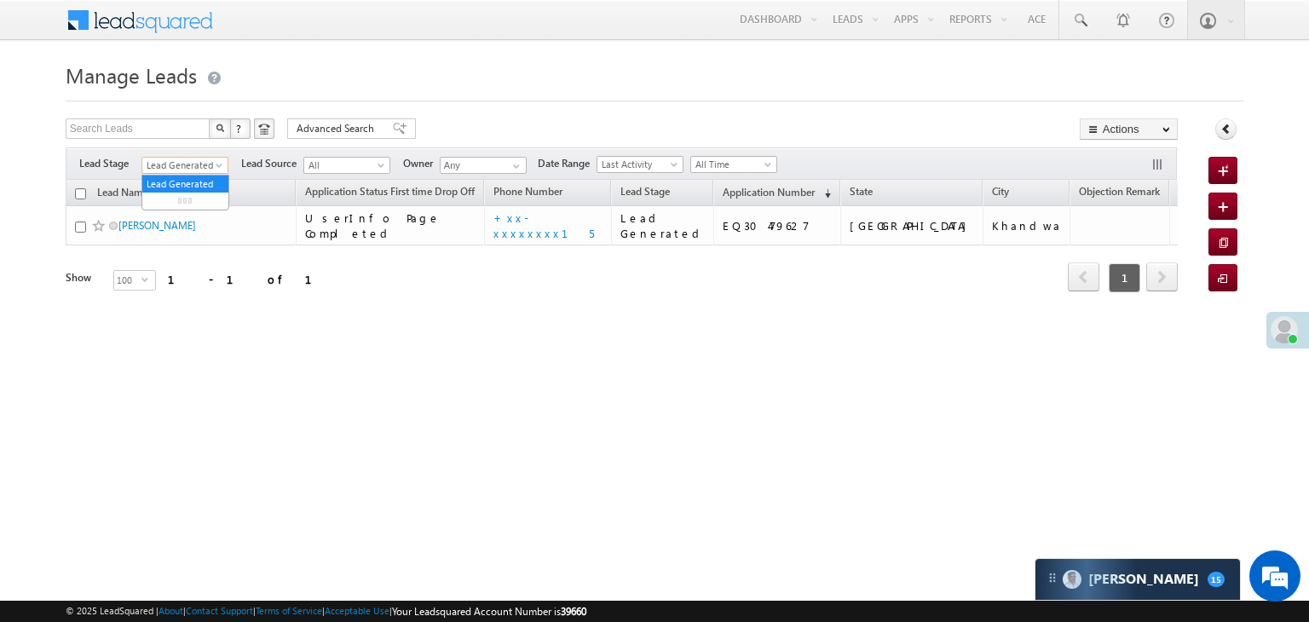
click at [219, 168] on span at bounding box center [221, 169] width 14 height 14
click at [196, 181] on link "All" at bounding box center [185, 183] width 86 height 15
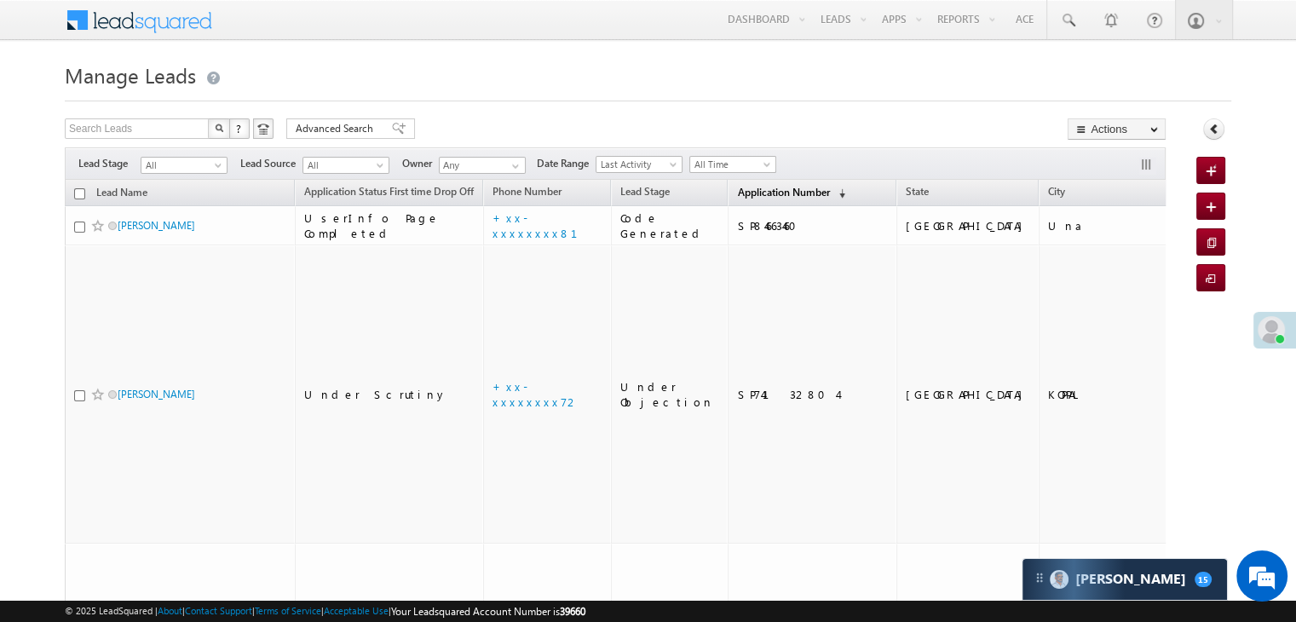
click at [745, 195] on span "Application Number" at bounding box center [783, 192] width 92 height 13
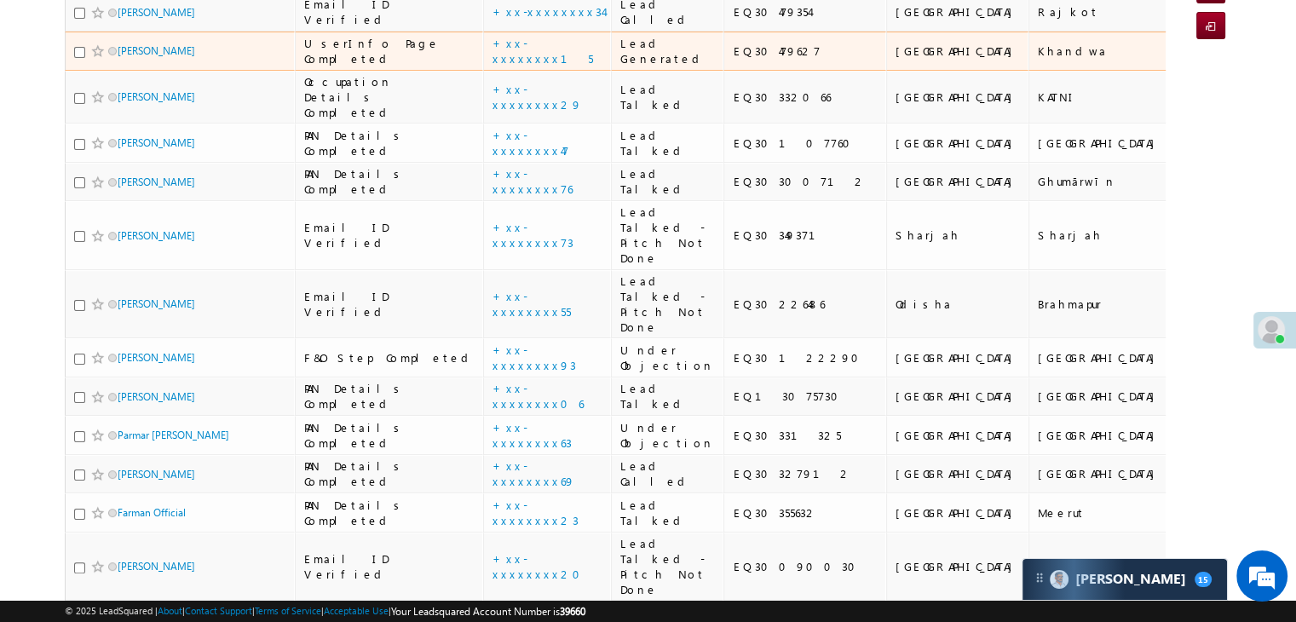
scroll to position [256, 0]
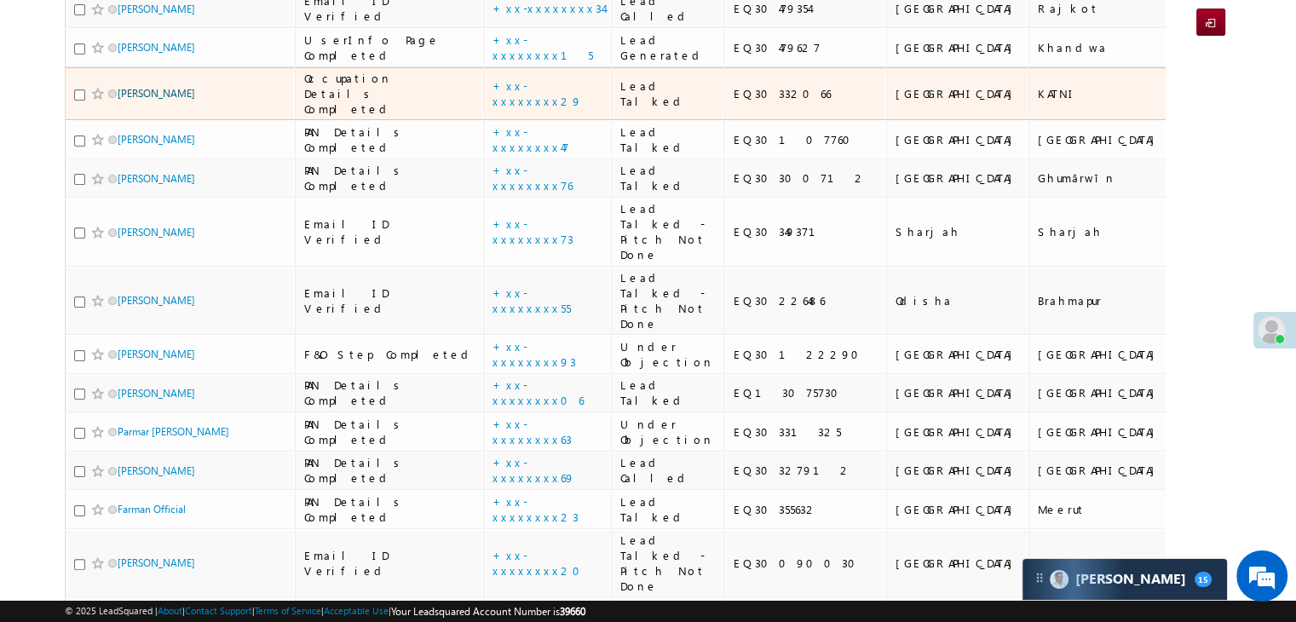
click at [150, 100] on link "[PERSON_NAME]" at bounding box center [157, 93] width 78 height 13
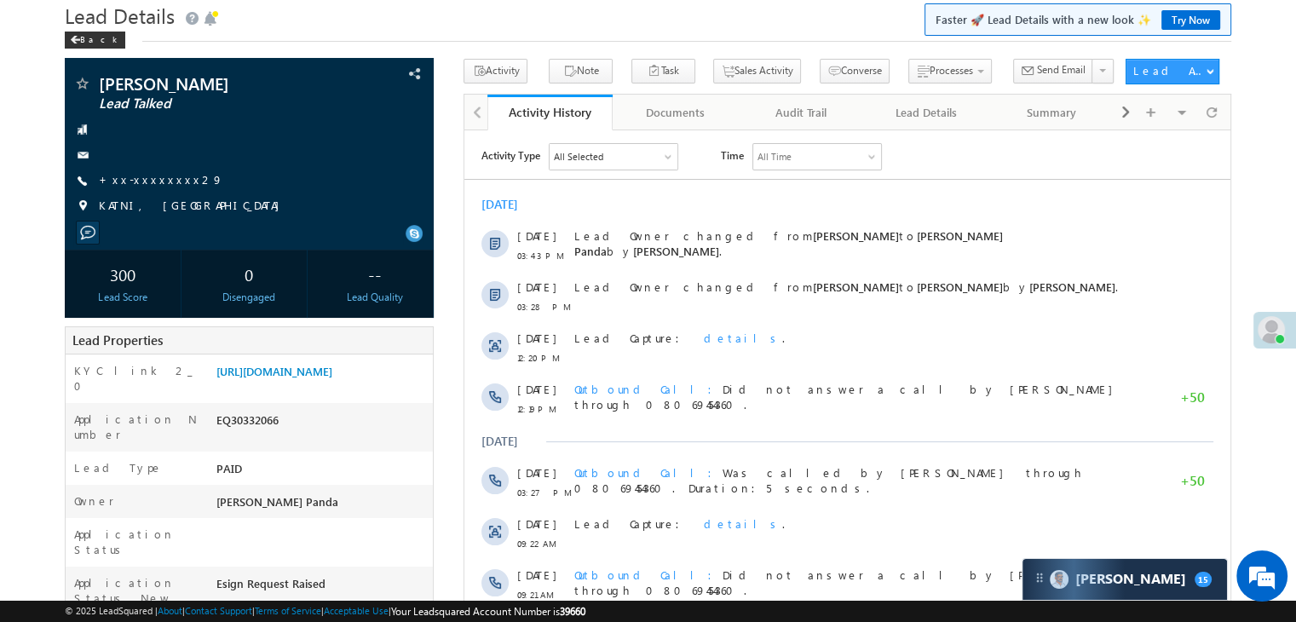
scroll to position [170, 0]
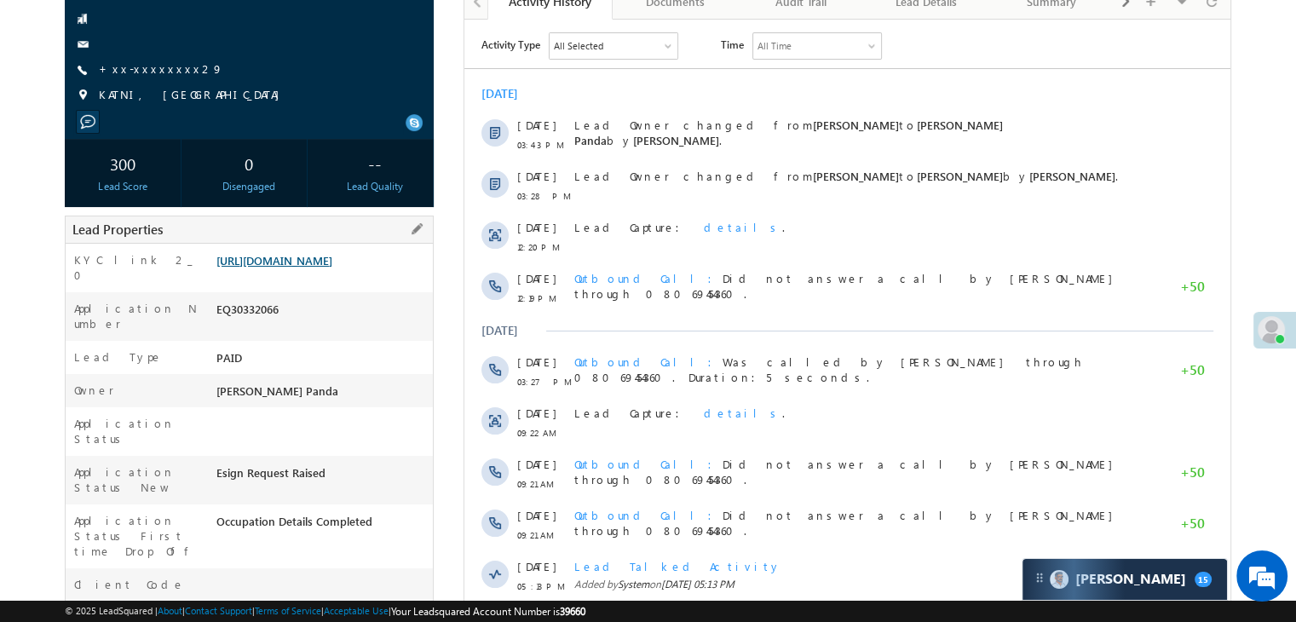
click at [332, 268] on link "https://angelbroking1-pk3em7sa.customui-test.leadsquared.com?leadId=aca07cc5-b6…" at bounding box center [274, 260] width 116 height 14
click at [130, 71] on link "+xx-xxxxxxxx29" at bounding box center [161, 68] width 124 height 14
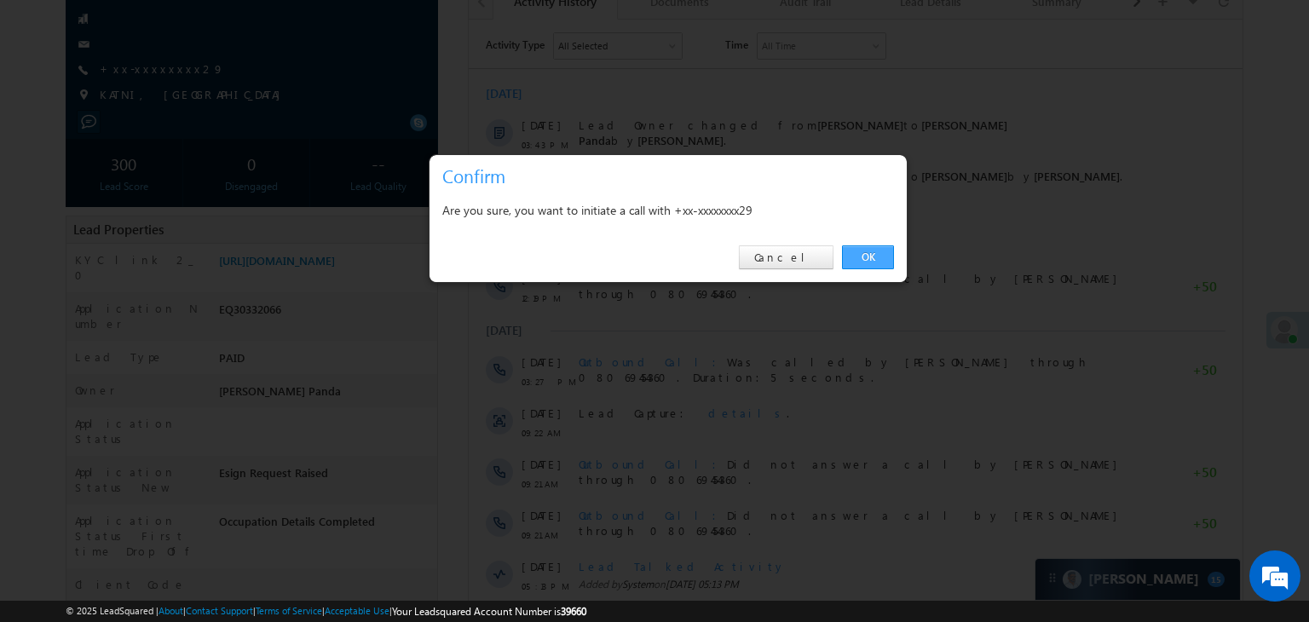
click at [876, 264] on link "OK" at bounding box center [868, 257] width 52 height 24
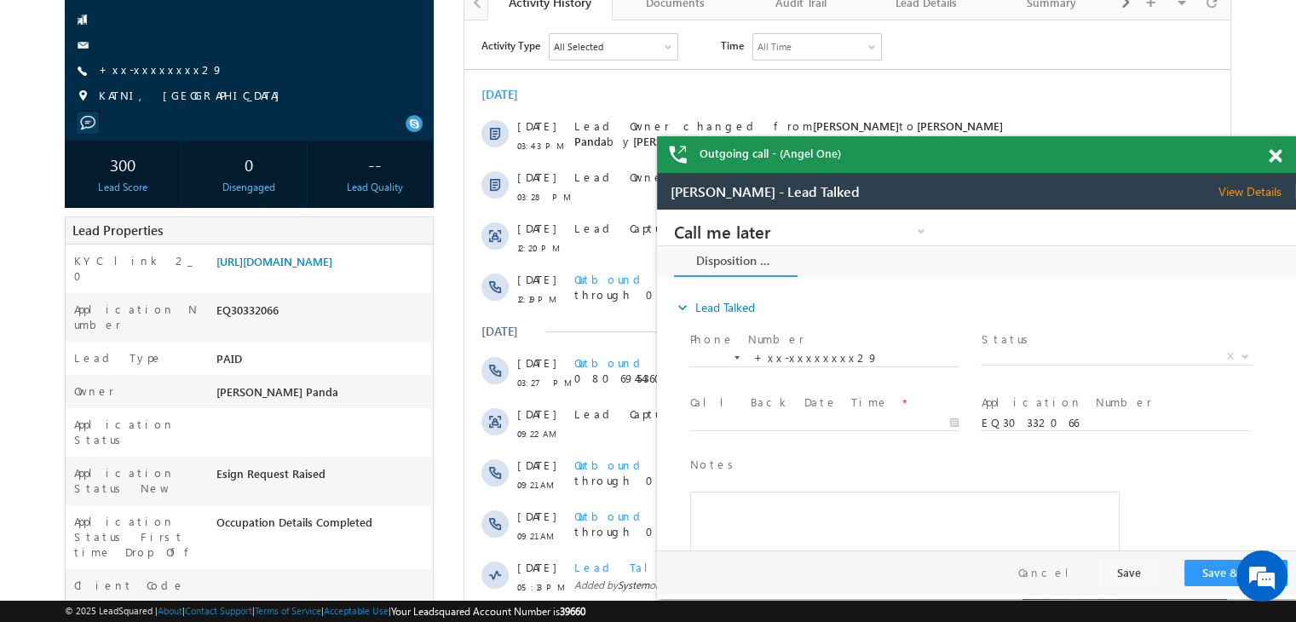
click at [1275, 158] on span at bounding box center [1275, 156] width 13 height 14
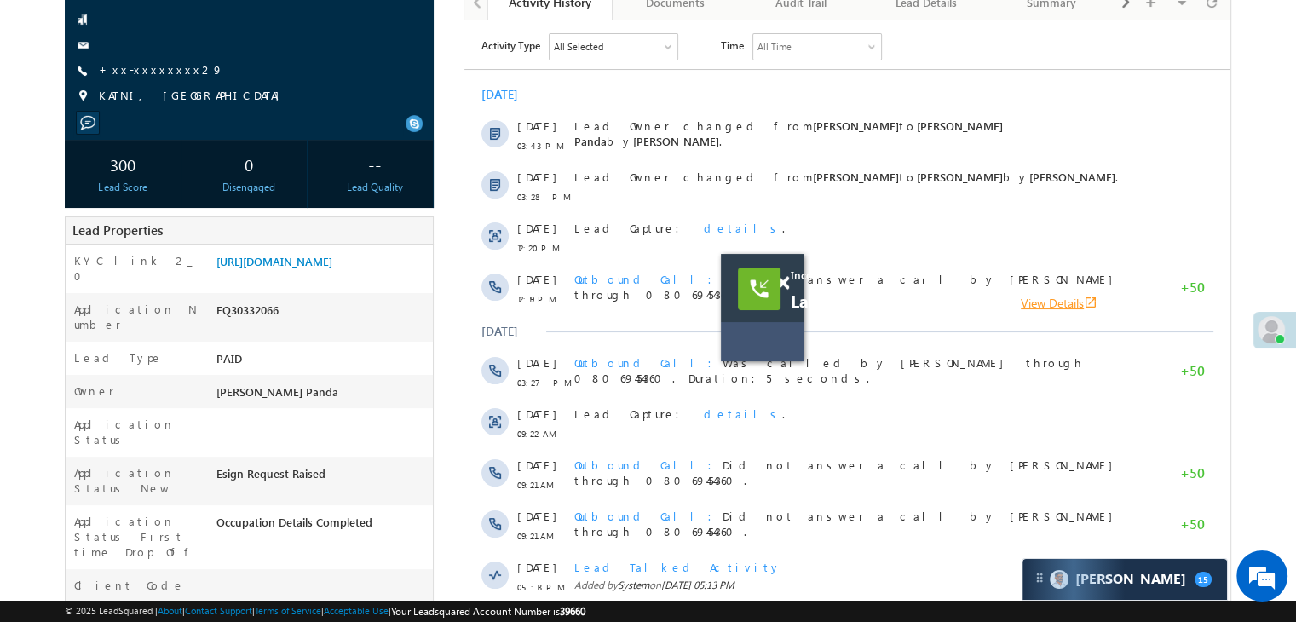
click at [1021, 303] on link "View Details open_in_new" at bounding box center [1059, 303] width 77 height 16
click at [136, 72] on link "+xx-xxxxxxxx29" at bounding box center [161, 69] width 124 height 14
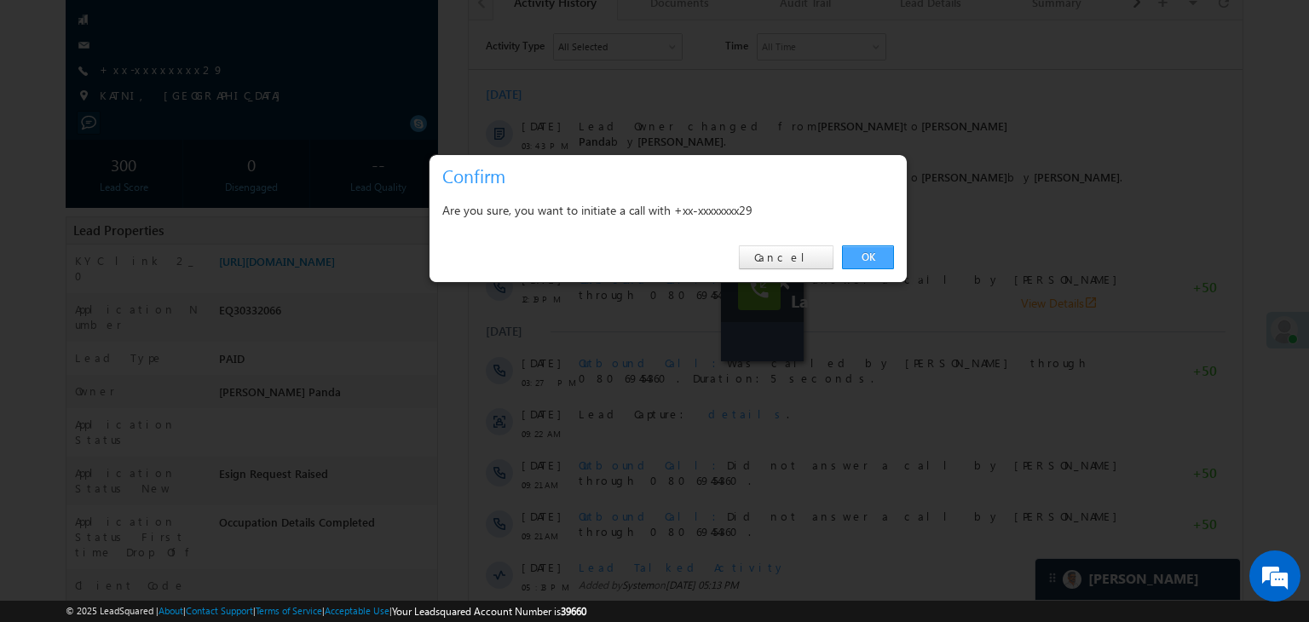
click at [869, 254] on link "OK" at bounding box center [868, 257] width 52 height 24
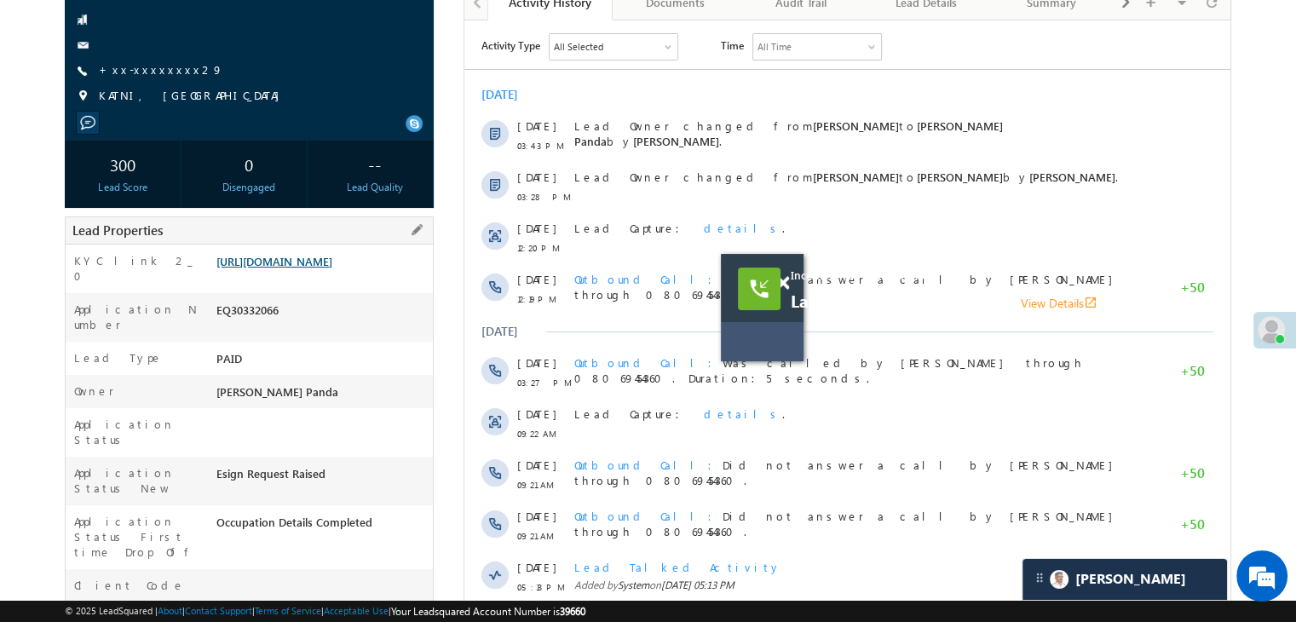
click at [309, 268] on link "[URL][DOMAIN_NAME]" at bounding box center [274, 261] width 116 height 14
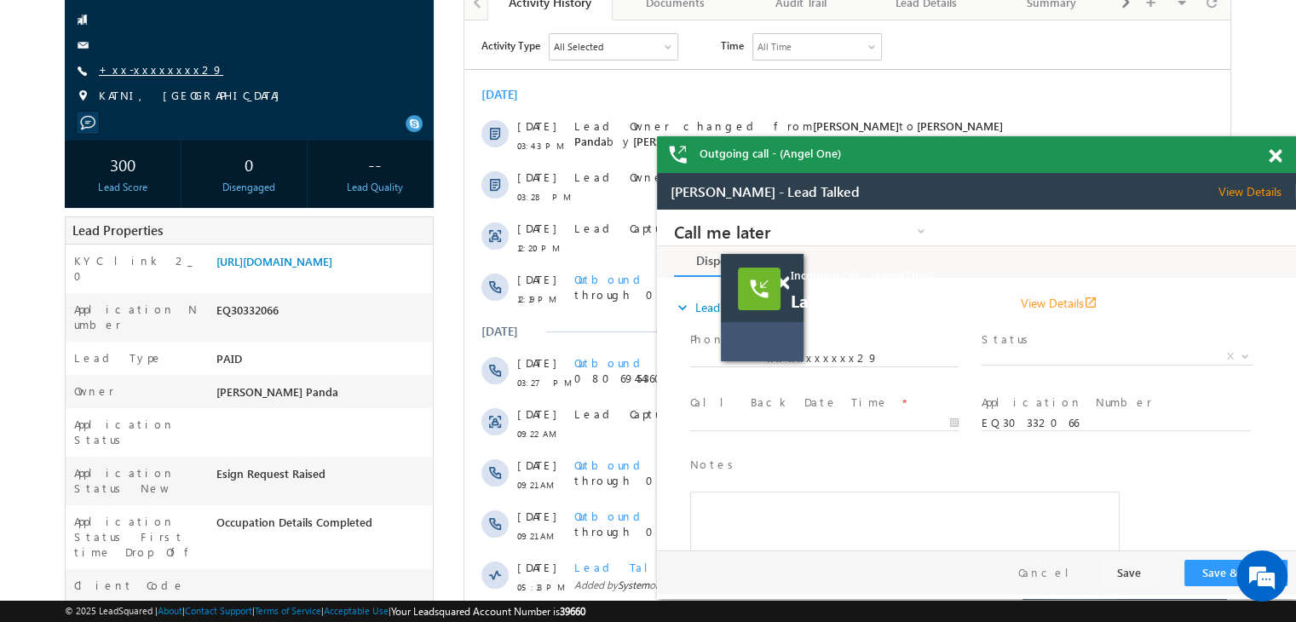
click at [135, 68] on link "+xx-xxxxxxxx29" at bounding box center [161, 69] width 124 height 14
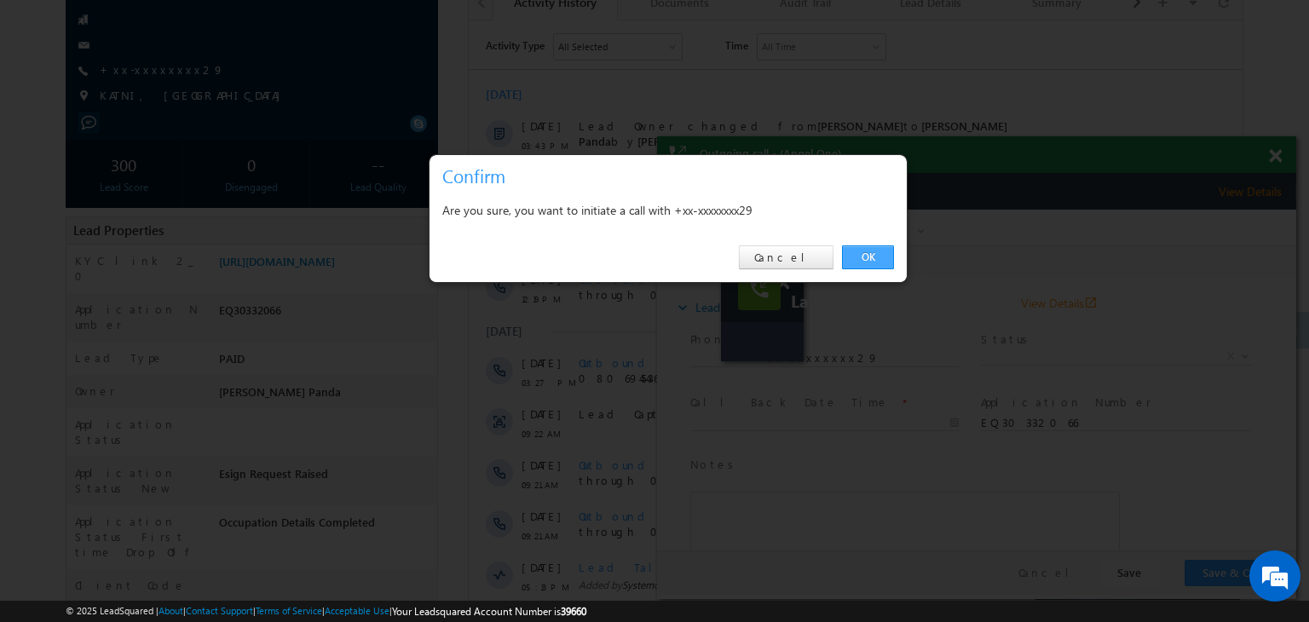
drag, startPoint x: 864, startPoint y: 256, endPoint x: 195, endPoint y: 46, distance: 701.2
click at [864, 256] on link "OK" at bounding box center [868, 257] width 52 height 24
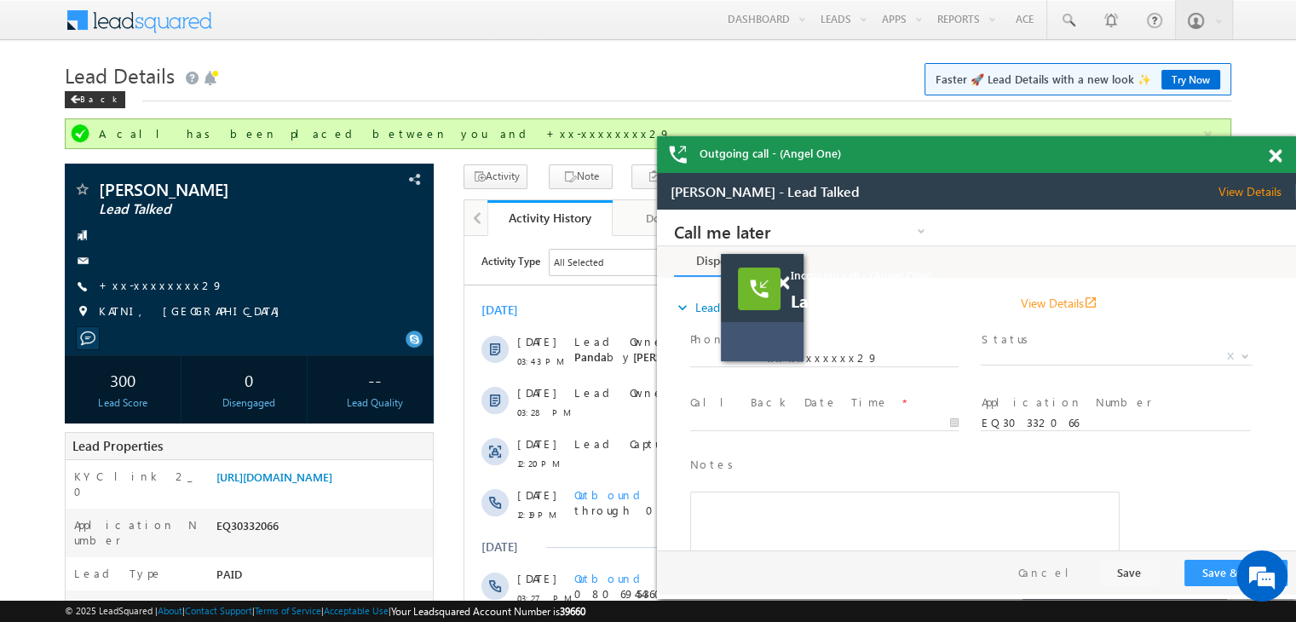
click at [1276, 159] on span at bounding box center [1275, 156] width 13 height 14
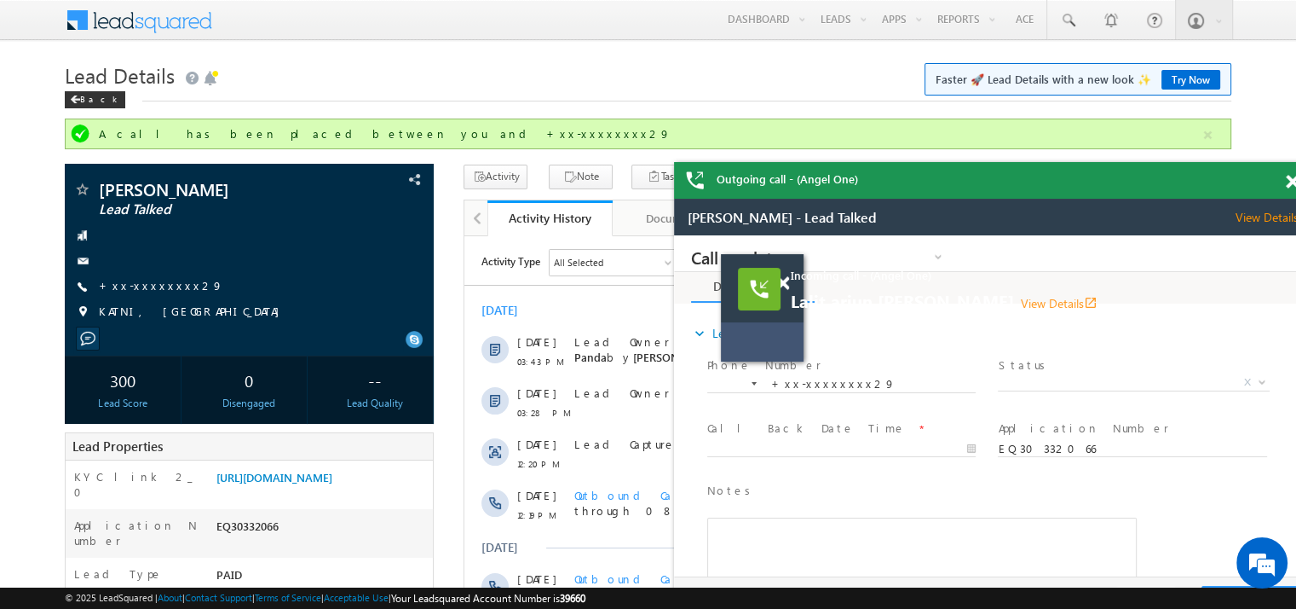
click at [1288, 187] on span at bounding box center [1292, 182] width 13 height 14
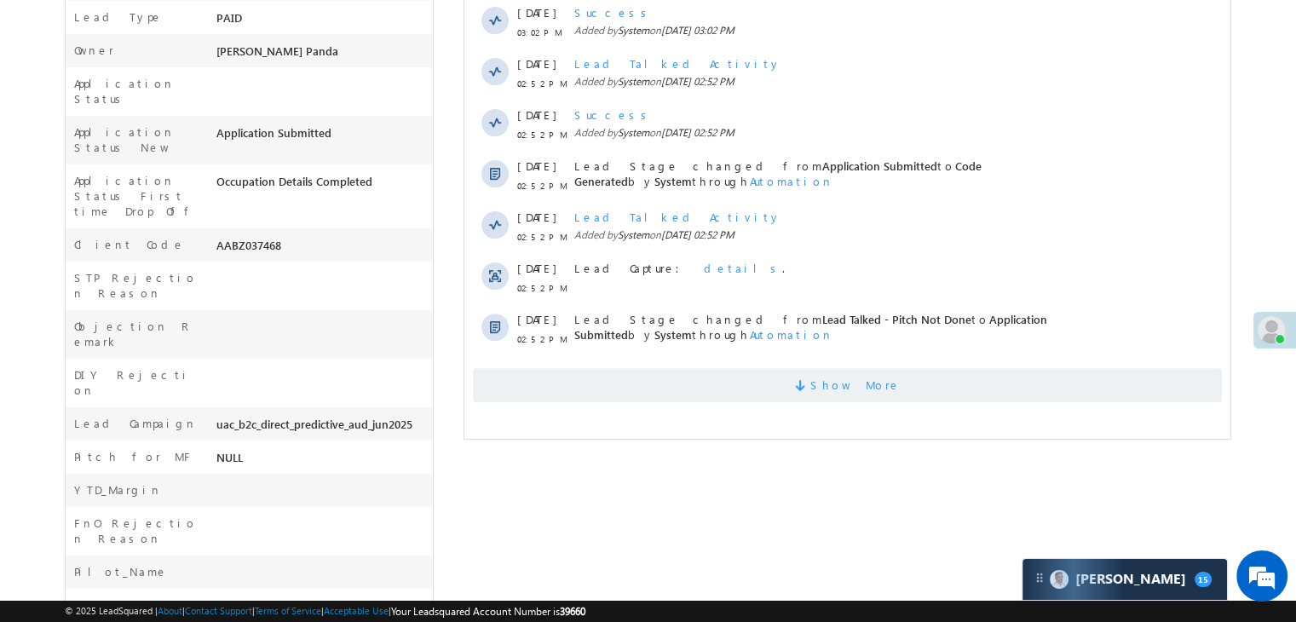
scroll to position [511, 0]
click at [864, 372] on span "Show More" at bounding box center [856, 384] width 90 height 34
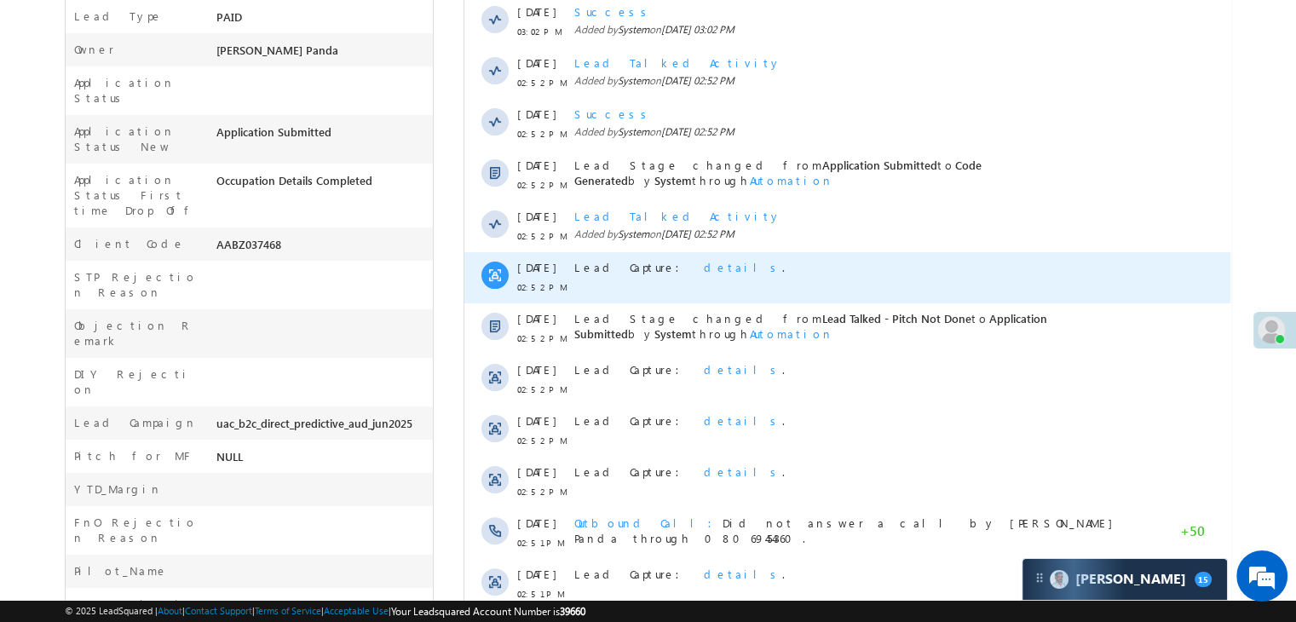
scroll to position [858, 0]
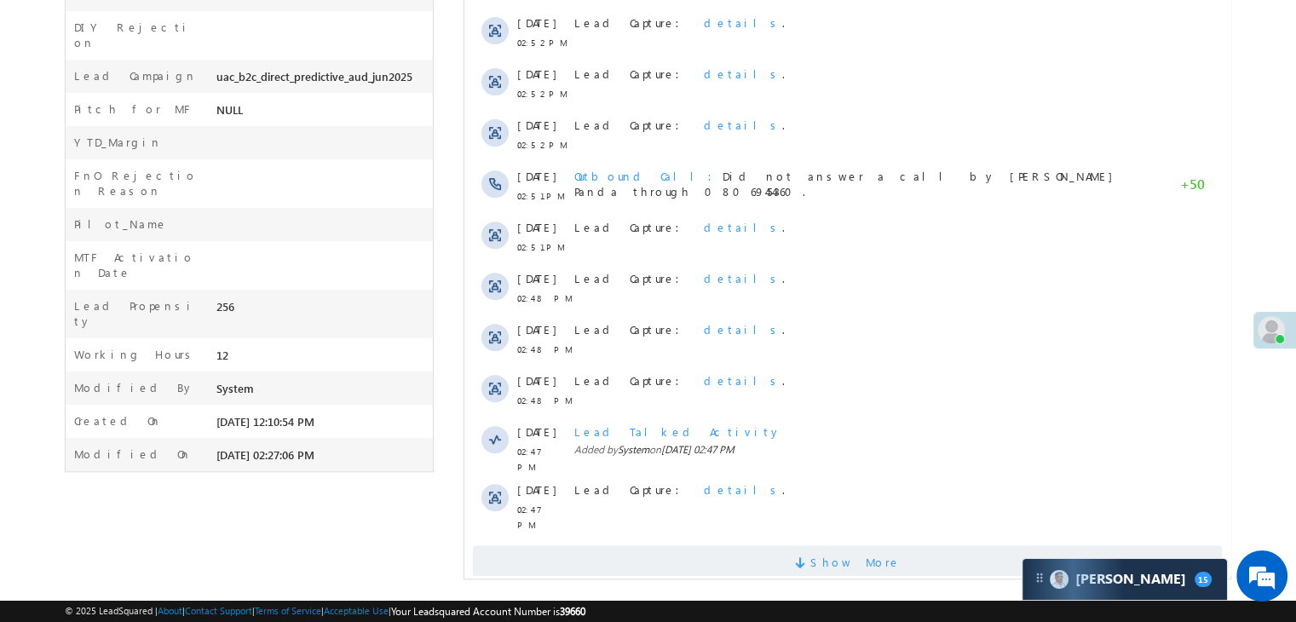
click at [861, 545] on span "Show More" at bounding box center [856, 562] width 90 height 34
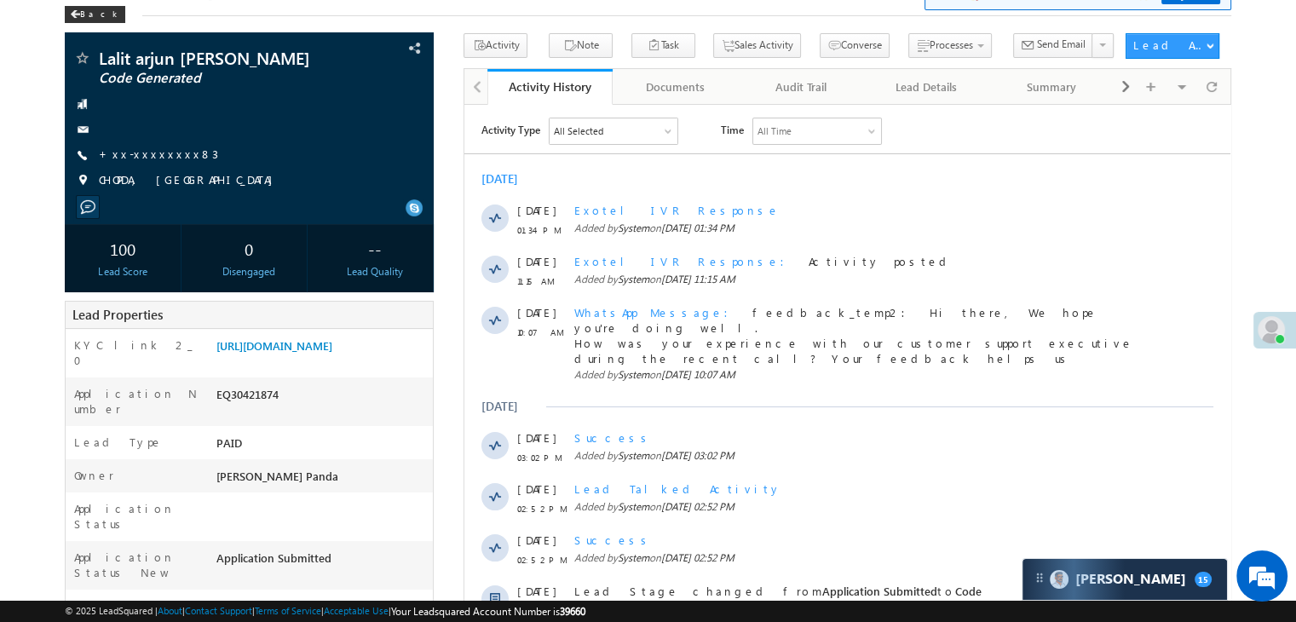
scroll to position [6, 0]
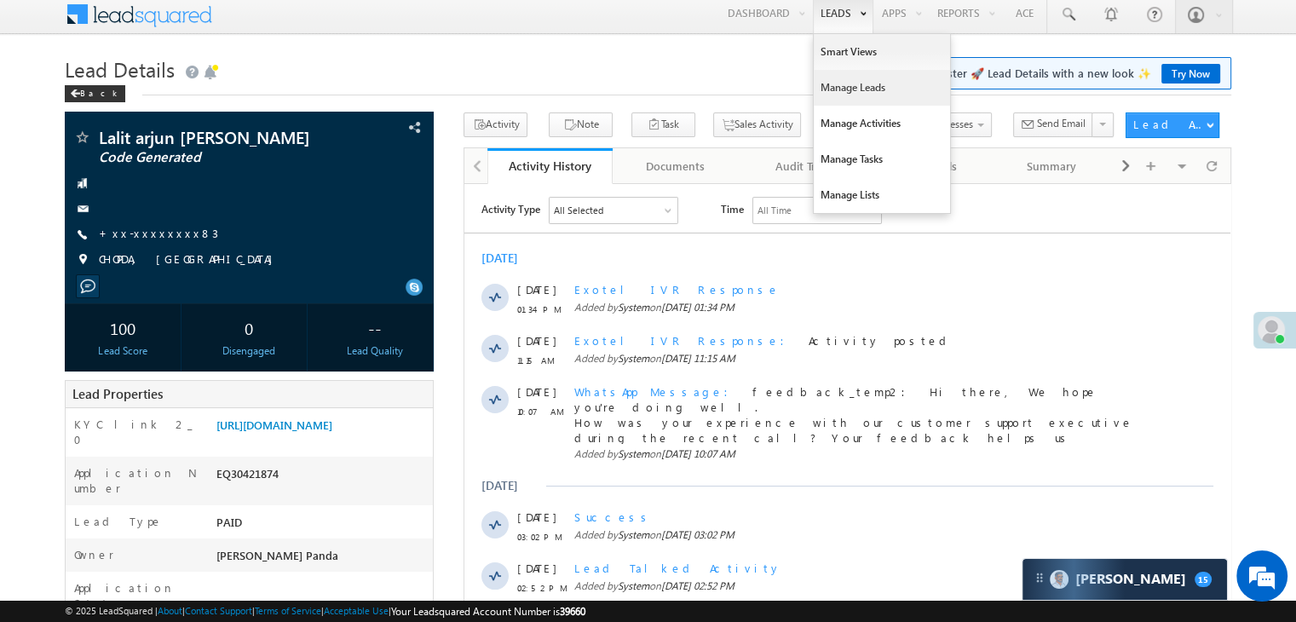
click at [849, 86] on link "Manage Leads" at bounding box center [882, 88] width 136 height 36
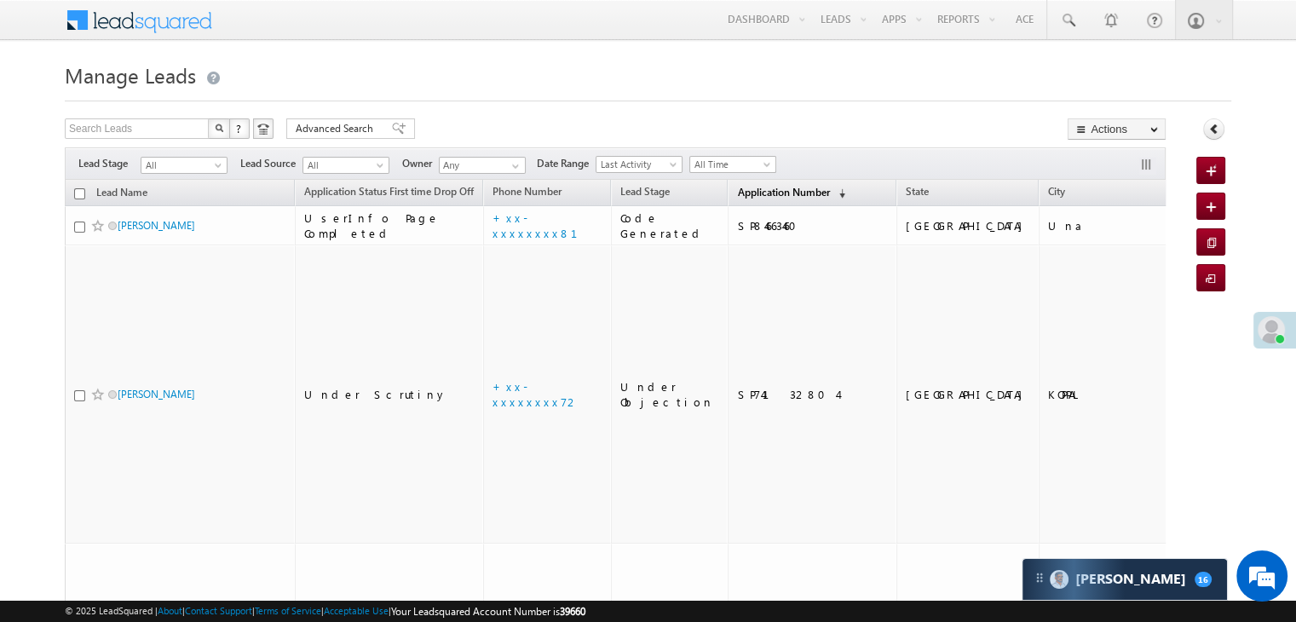
click at [737, 196] on span "Application Number" at bounding box center [783, 192] width 92 height 13
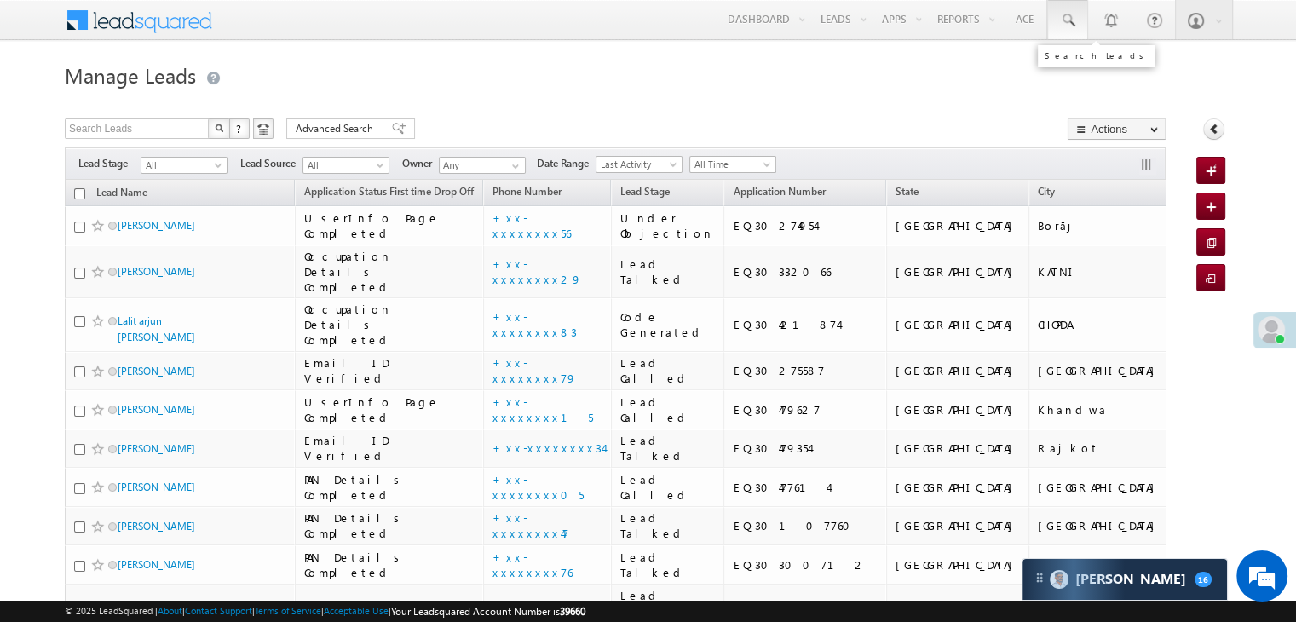
click at [1065, 24] on span at bounding box center [1067, 20] width 17 height 17
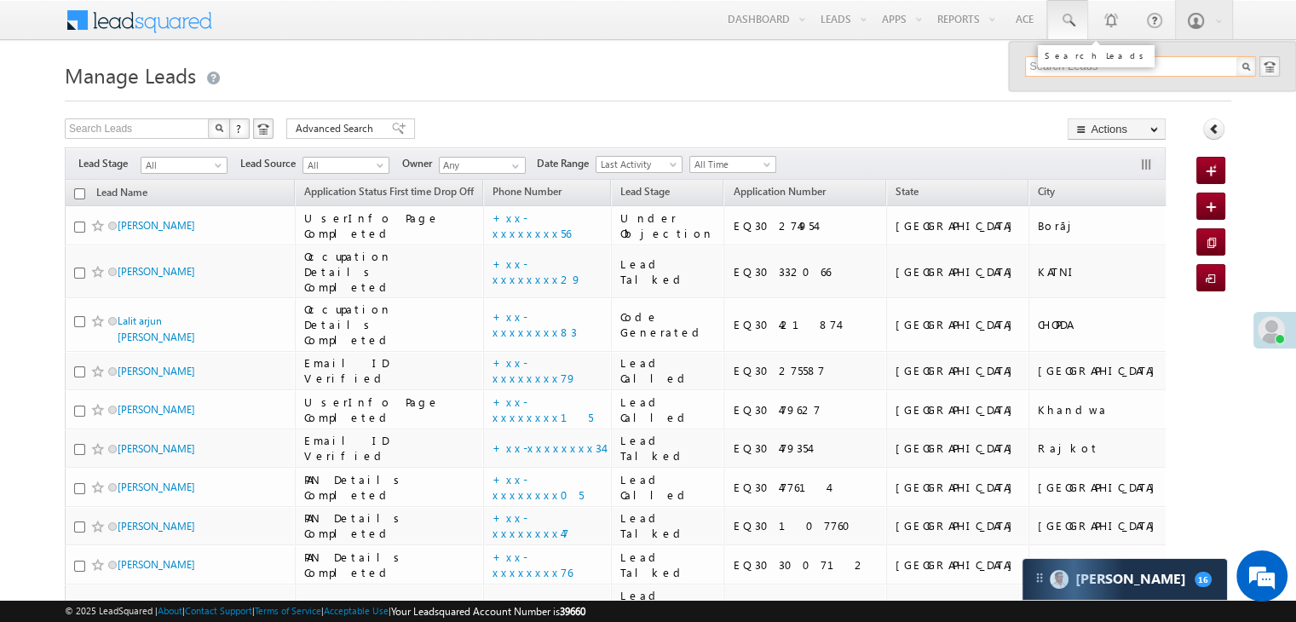
paste input "EQ30392866"
type input "EQ30392866"
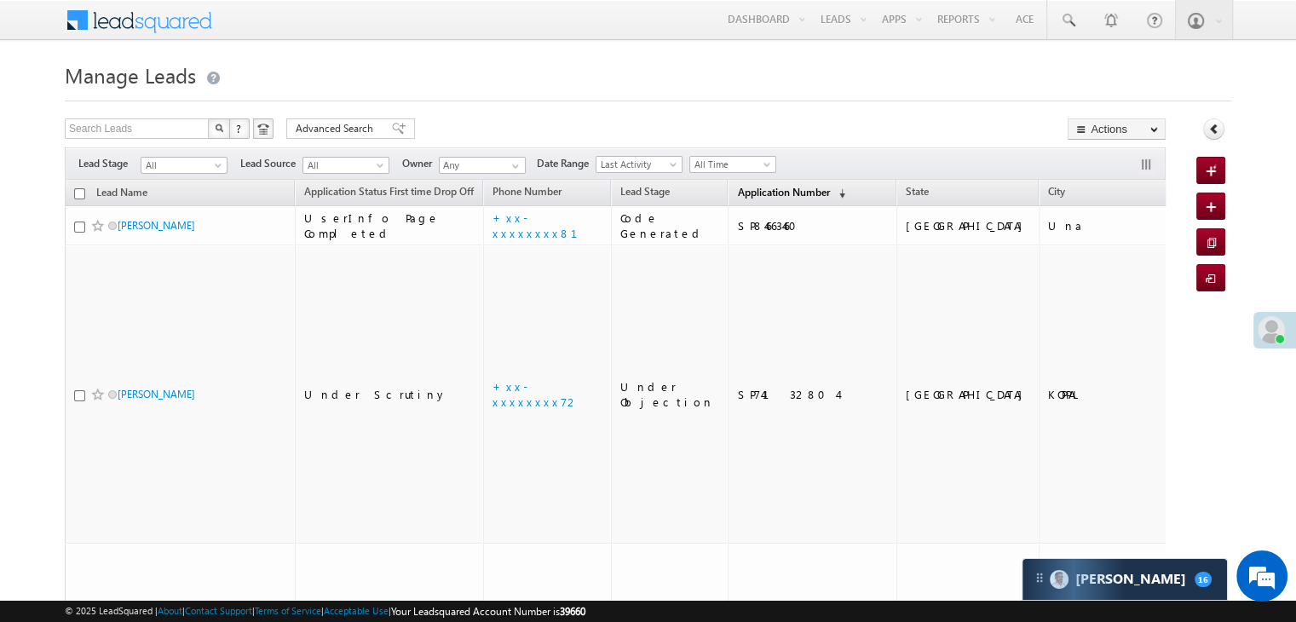
click at [740, 192] on span "Application Number" at bounding box center [783, 192] width 92 height 13
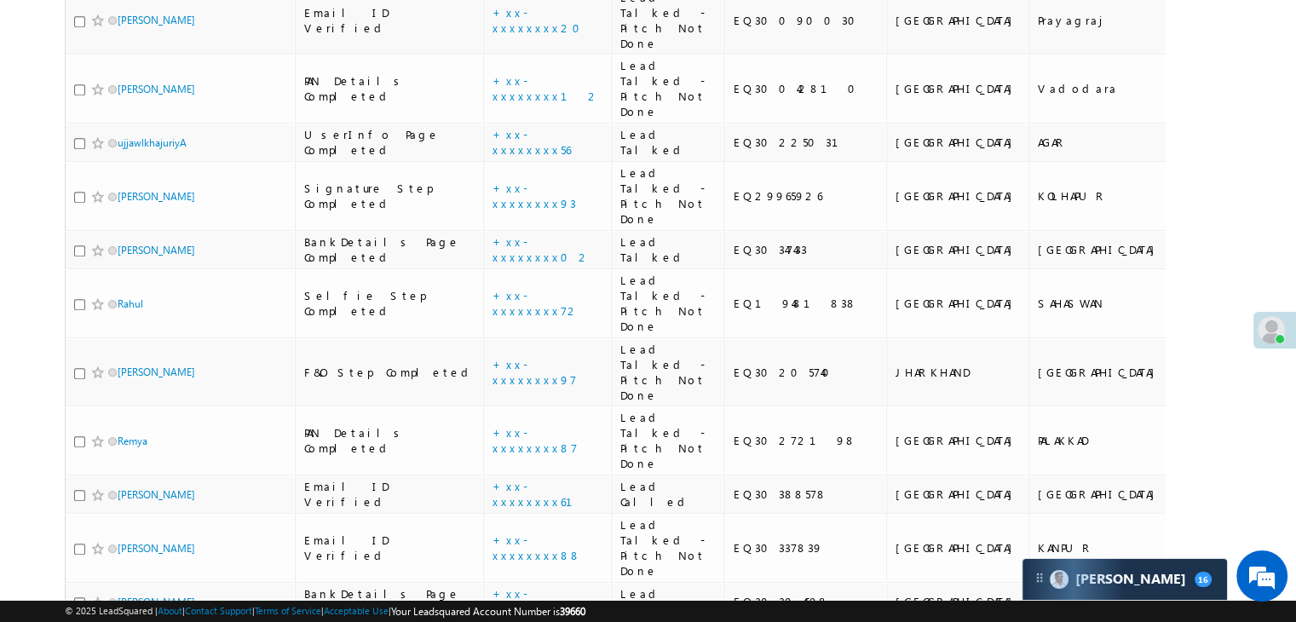
scroll to position [1023, 0]
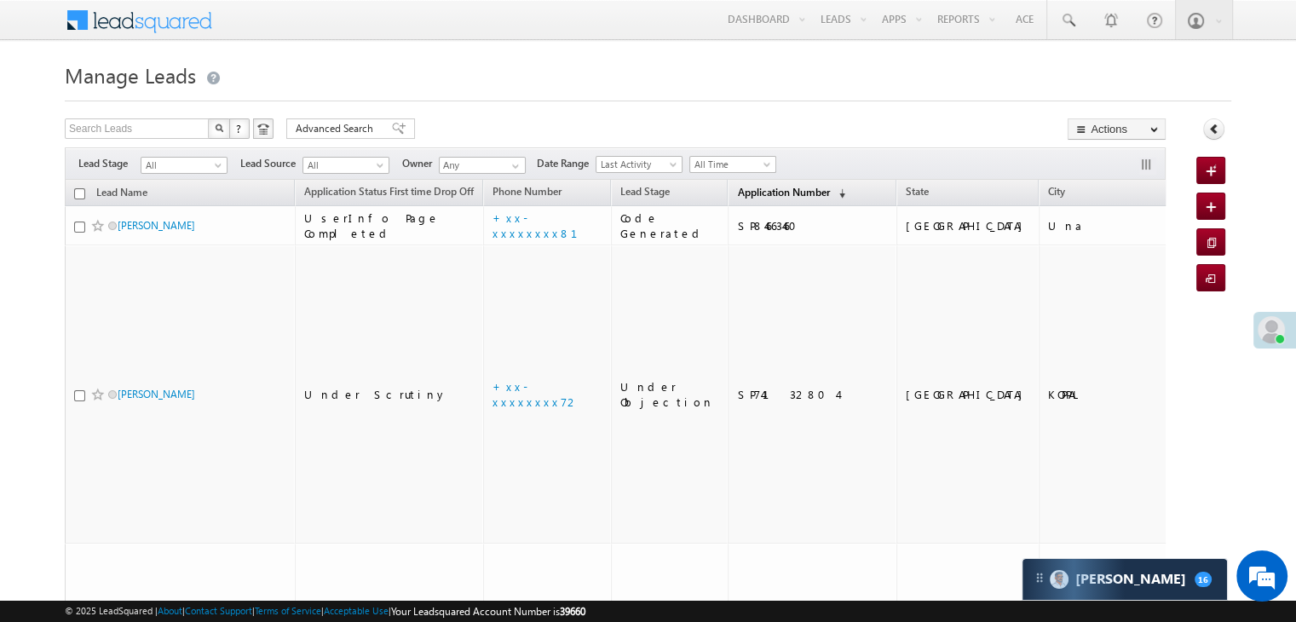
click at [750, 195] on span "Application Number" at bounding box center [783, 192] width 92 height 13
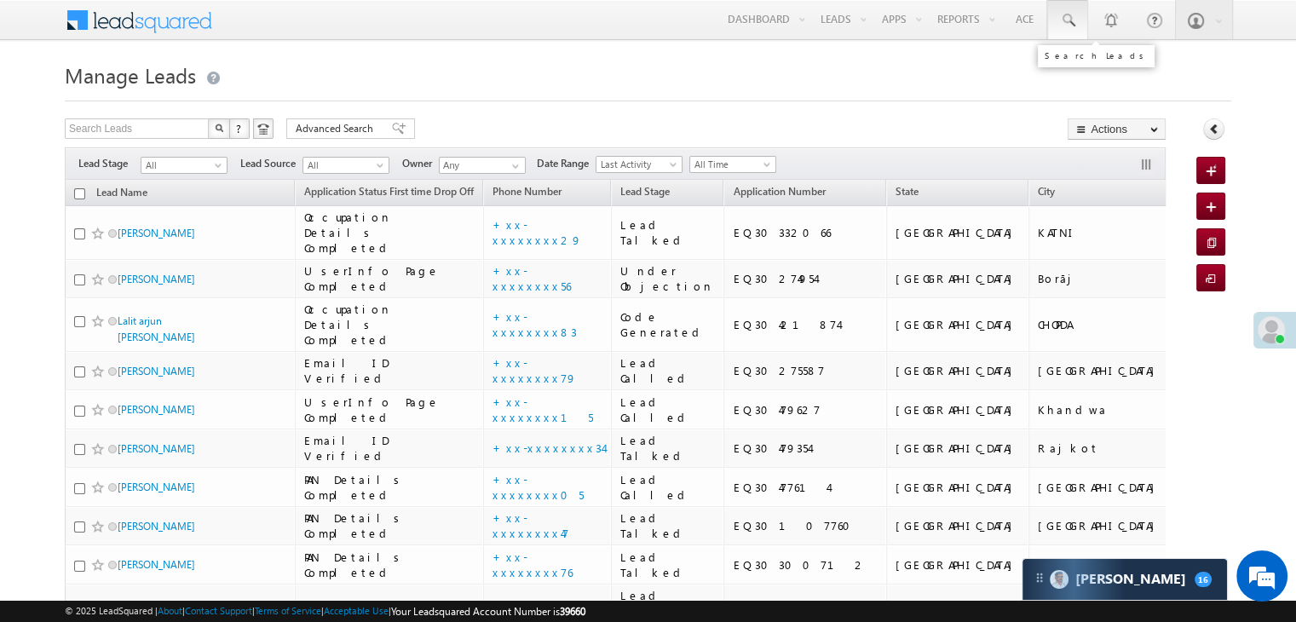
click at [1066, 20] on span at bounding box center [1067, 20] width 17 height 17
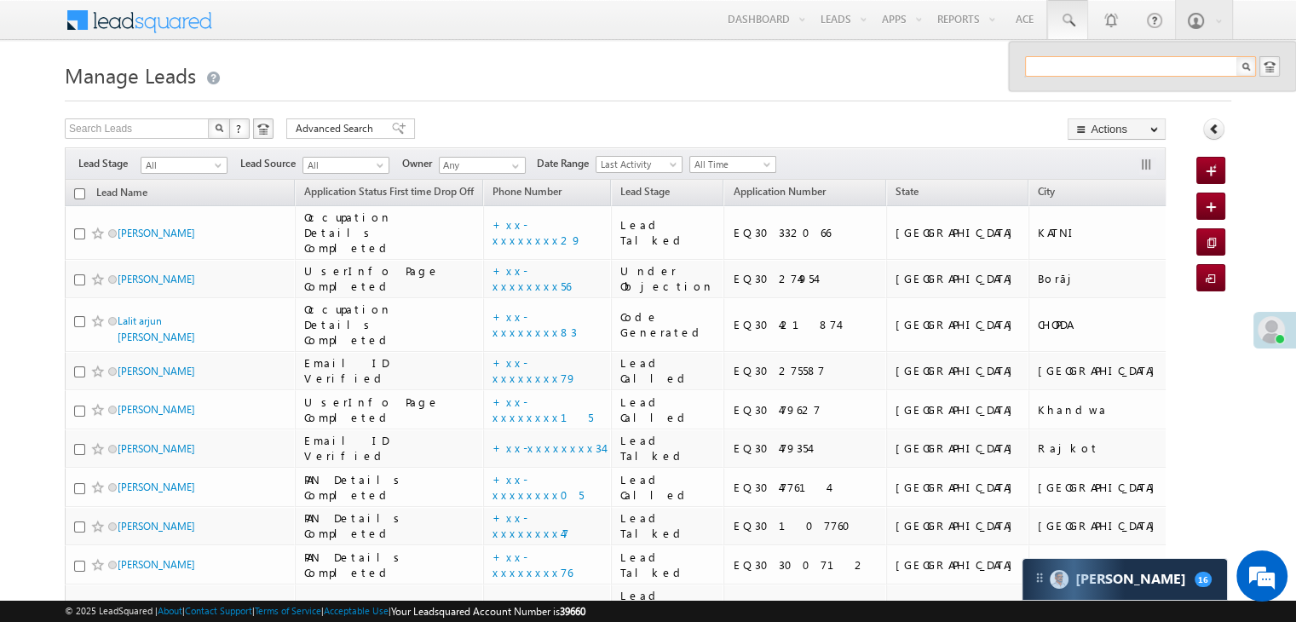
click at [1076, 56] on input "text" at bounding box center [1140, 66] width 231 height 20
paste input "8208997537"
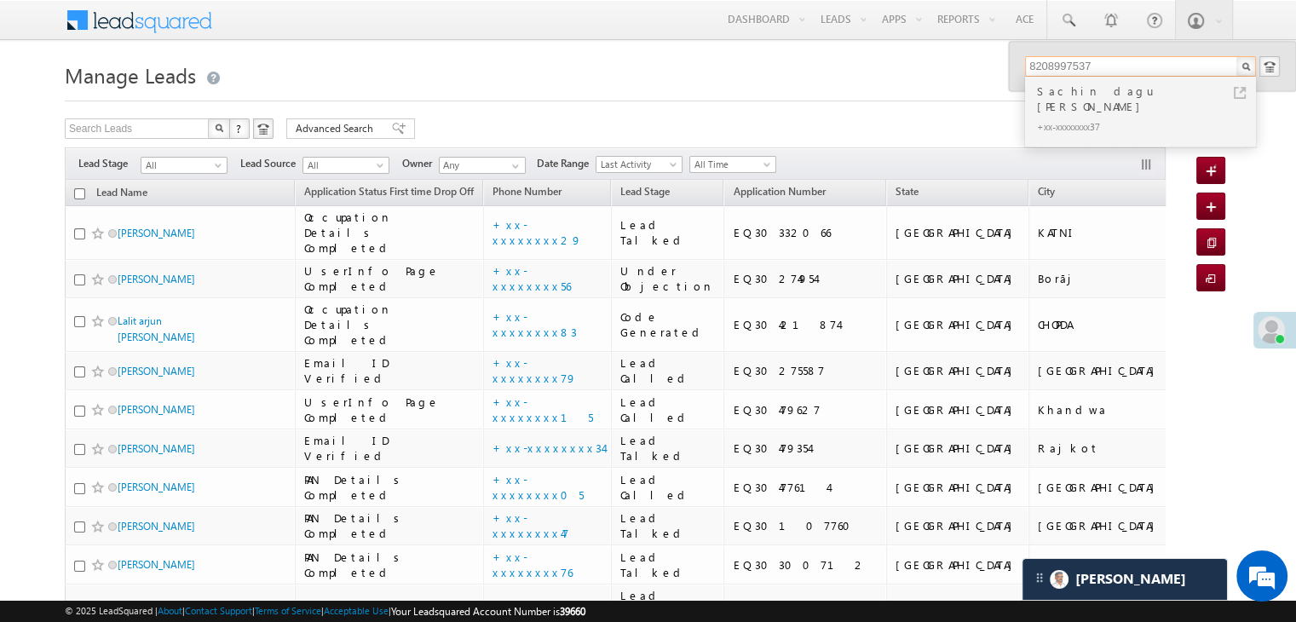
click at [1063, 58] on input "8208997537" at bounding box center [1140, 66] width 231 height 20
paste input "866957273"
click at [1070, 69] on input "8866957273" at bounding box center [1140, 66] width 231 height 20
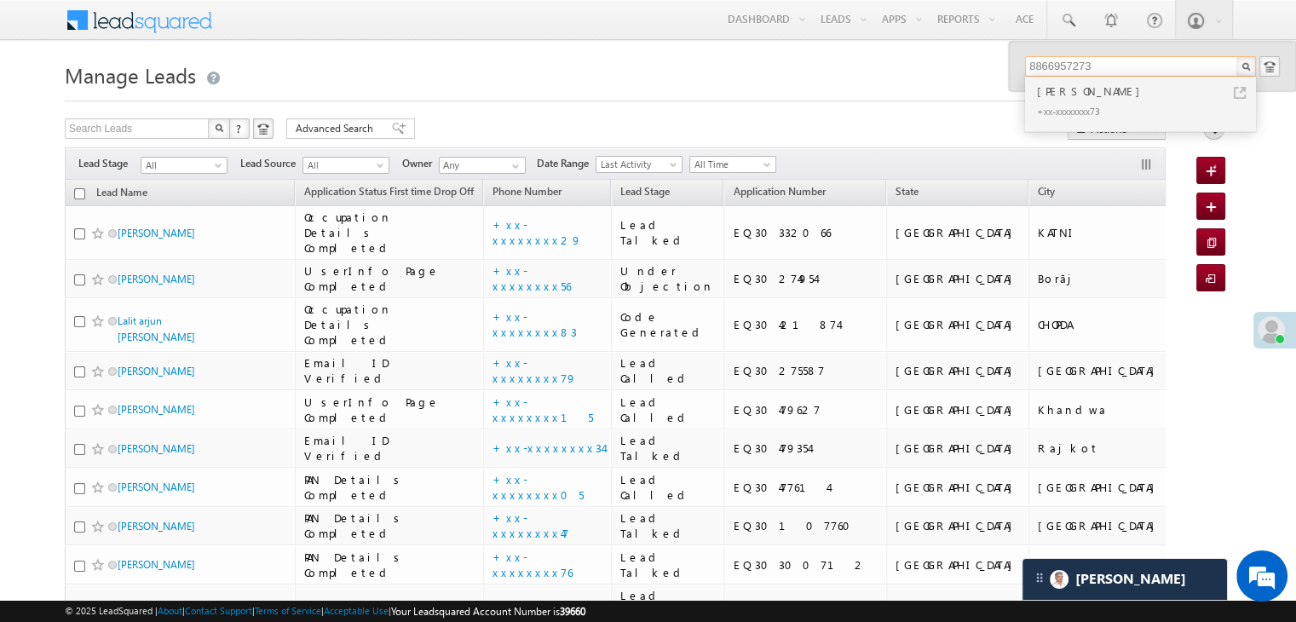
paste input "019890716"
click at [1045, 62] on input "8019890716" at bounding box center [1140, 66] width 231 height 20
paste input "EQ3039286"
type input "EQ30392866"
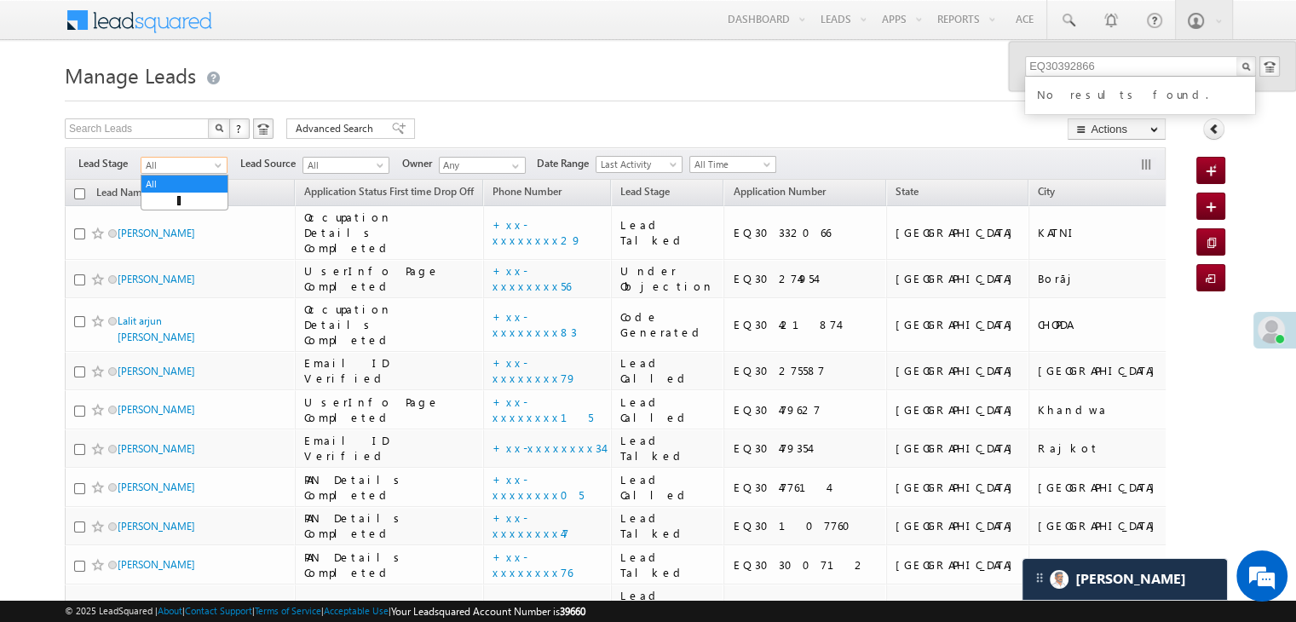
click at [211, 169] on span "All" at bounding box center [181, 165] width 81 height 15
click at [183, 203] on link "Lead Generated" at bounding box center [184, 200] width 86 height 15
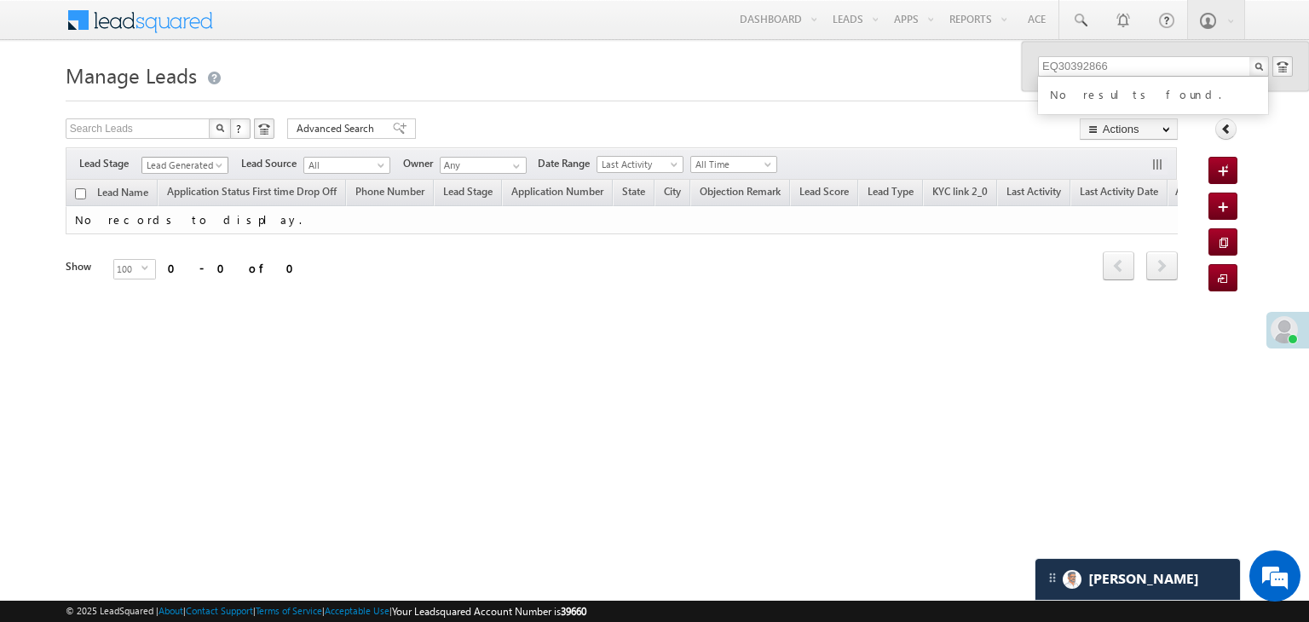
click at [191, 165] on span "Lead Generated" at bounding box center [182, 165] width 81 height 15
click at [181, 185] on link "All" at bounding box center [185, 183] width 86 height 15
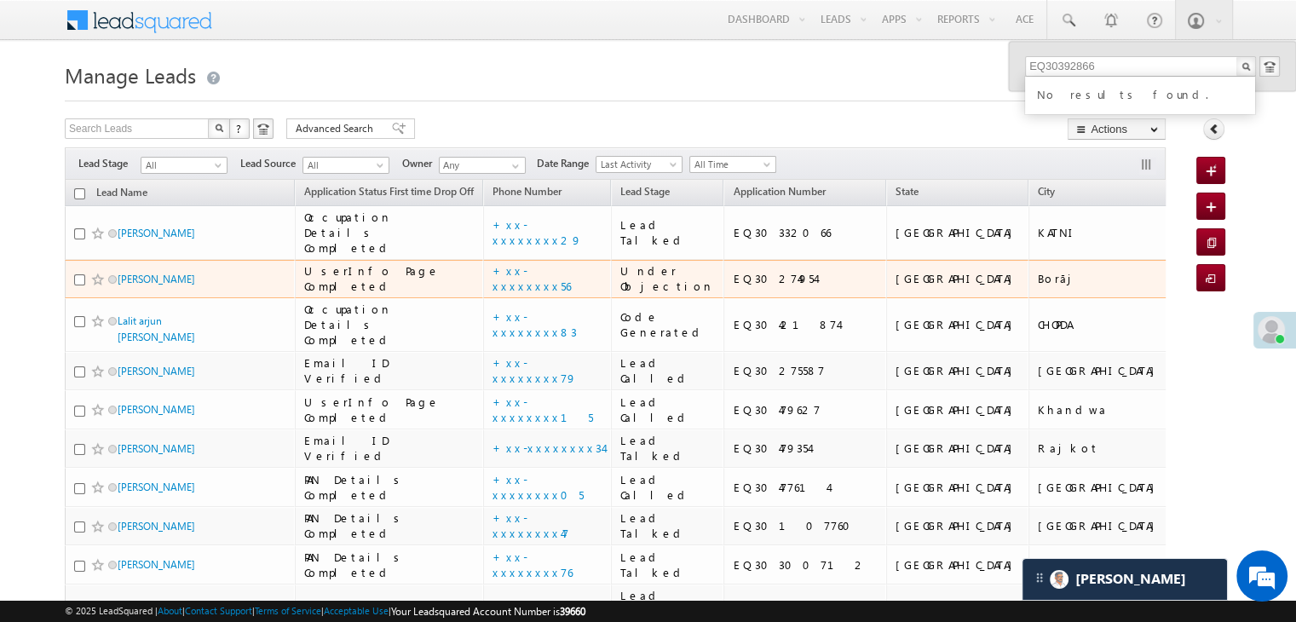
scroll to position [85, 0]
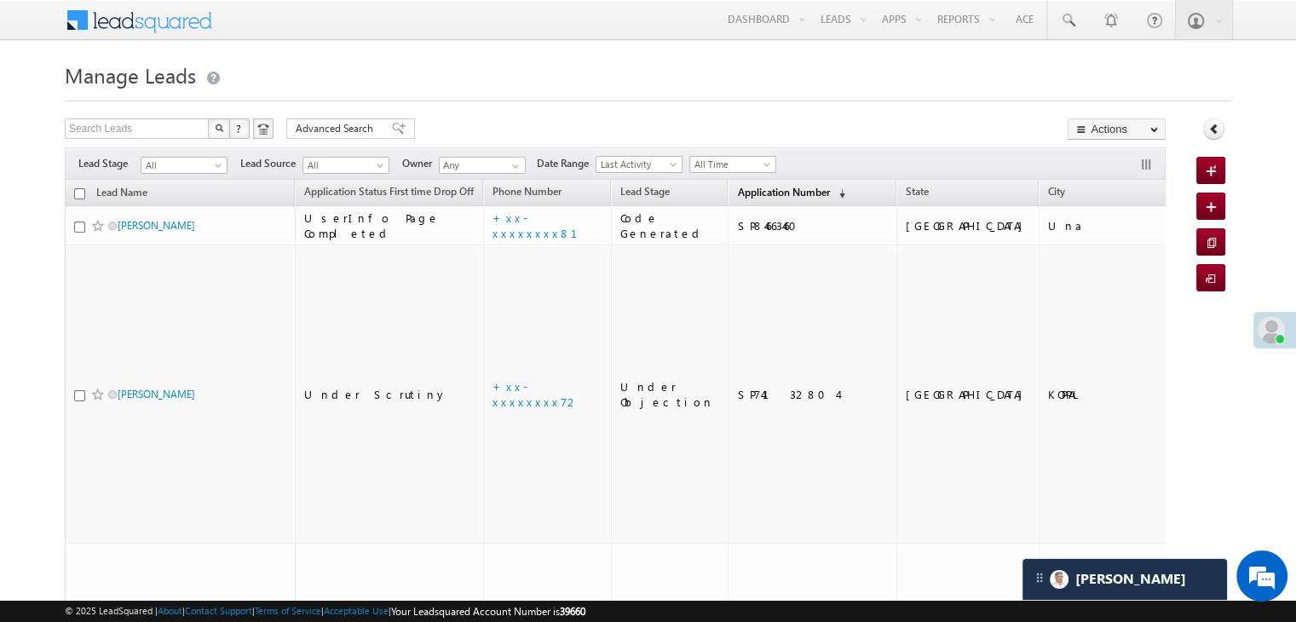
click at [741, 194] on span "Application Number" at bounding box center [783, 192] width 92 height 13
click at [740, 188] on span "Application Number" at bounding box center [783, 192] width 92 height 13
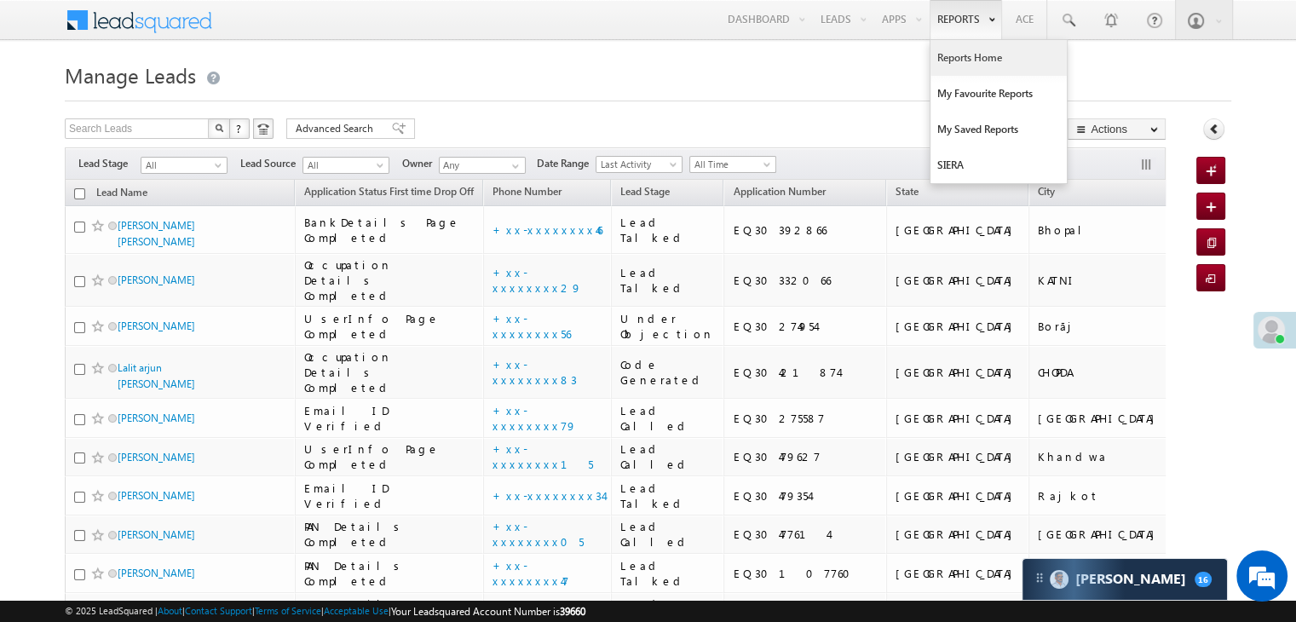
click at [962, 55] on link "Reports Home" at bounding box center [999, 58] width 136 height 36
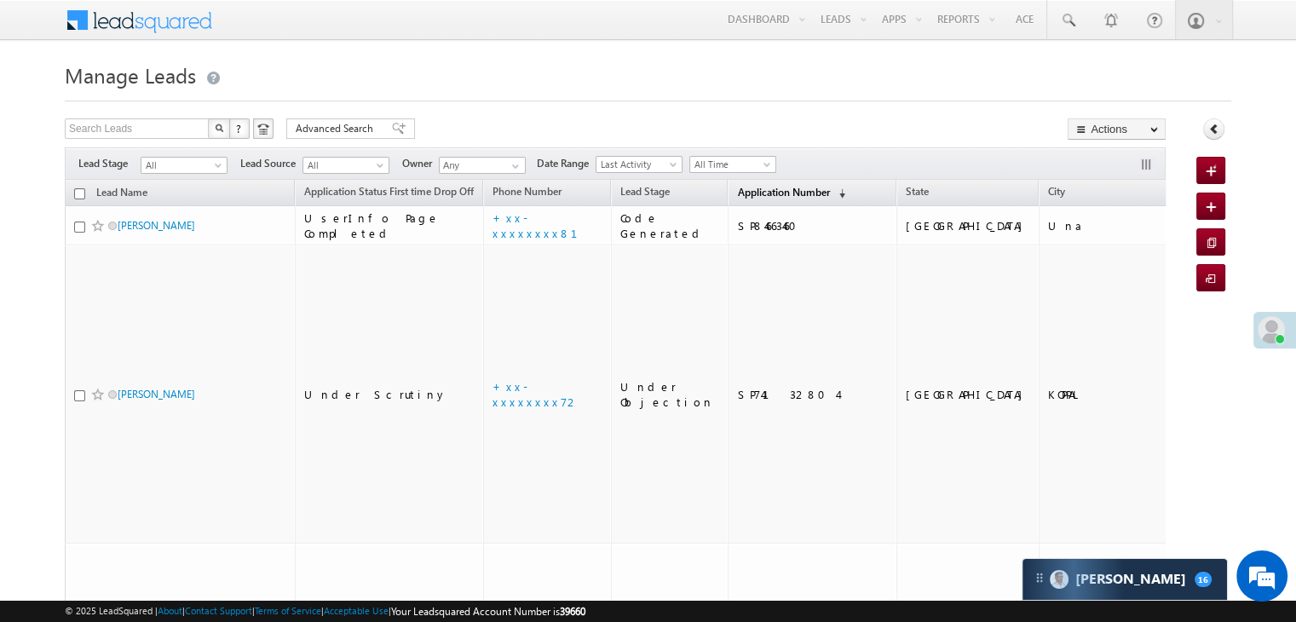
click at [737, 193] on span "Application Number" at bounding box center [783, 192] width 92 height 13
click at [753, 193] on span "Application Number" at bounding box center [783, 192] width 92 height 13
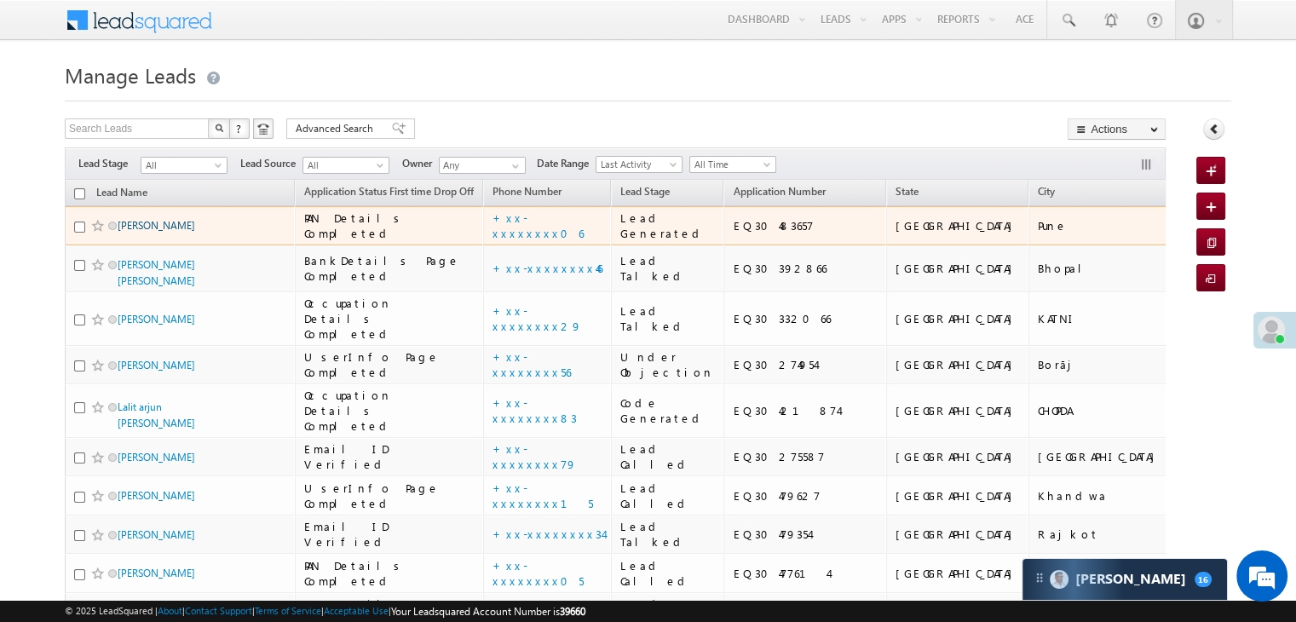
click at [152, 232] on link "[PERSON_NAME]" at bounding box center [157, 225] width 78 height 13
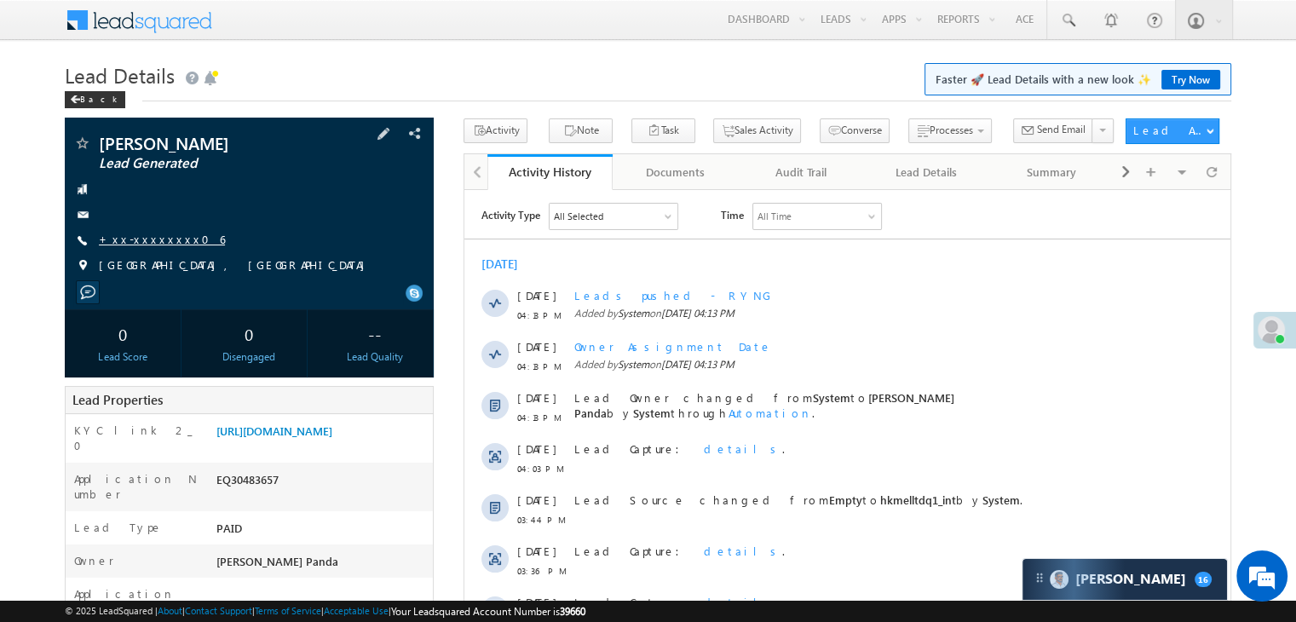
click at [146, 243] on link "+xx-xxxxxxxx06" at bounding box center [162, 239] width 126 height 14
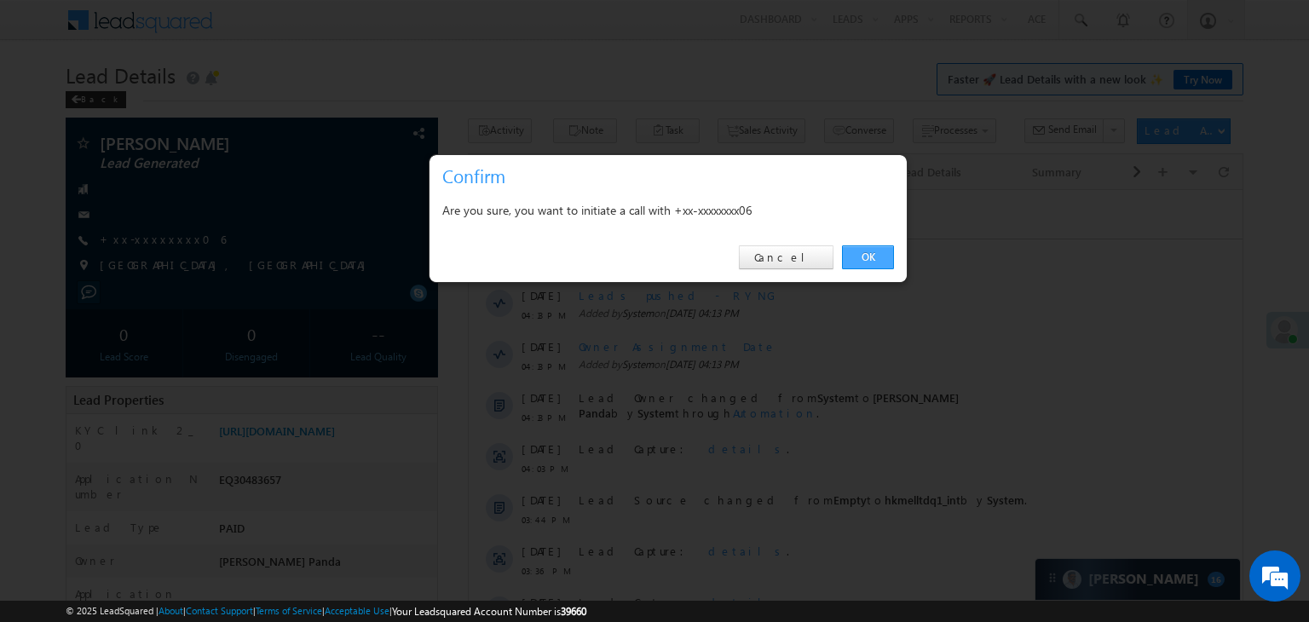
click at [873, 257] on link "OK" at bounding box center [868, 257] width 52 height 24
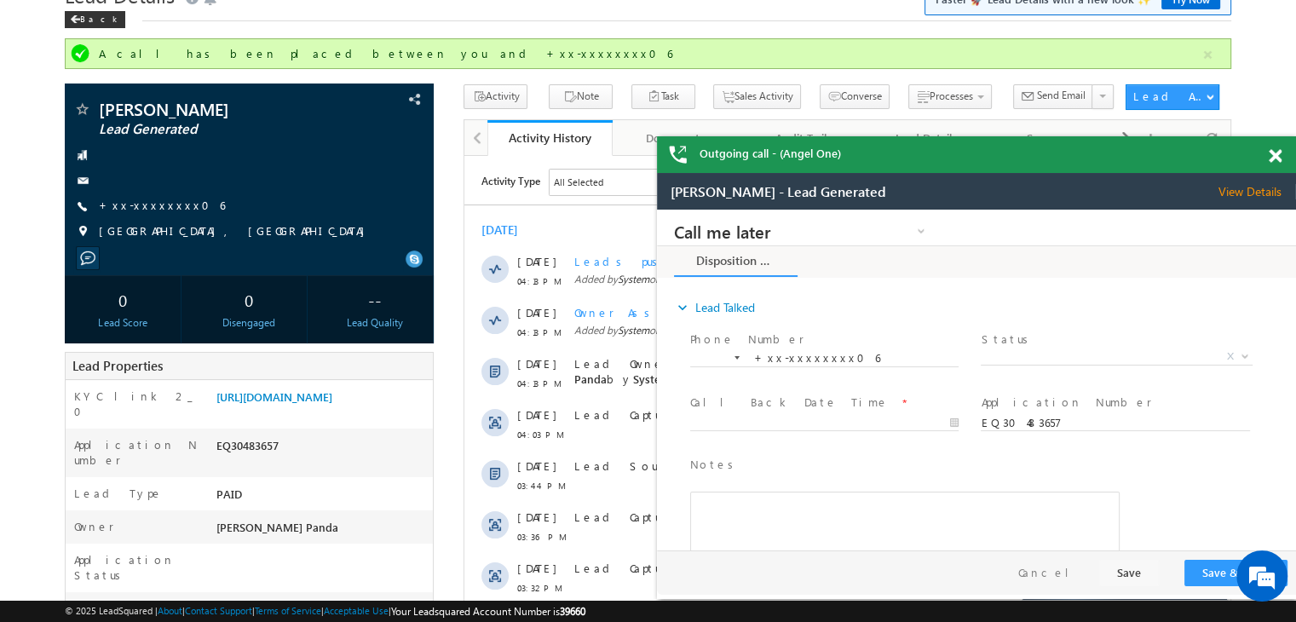
scroll to position [170, 0]
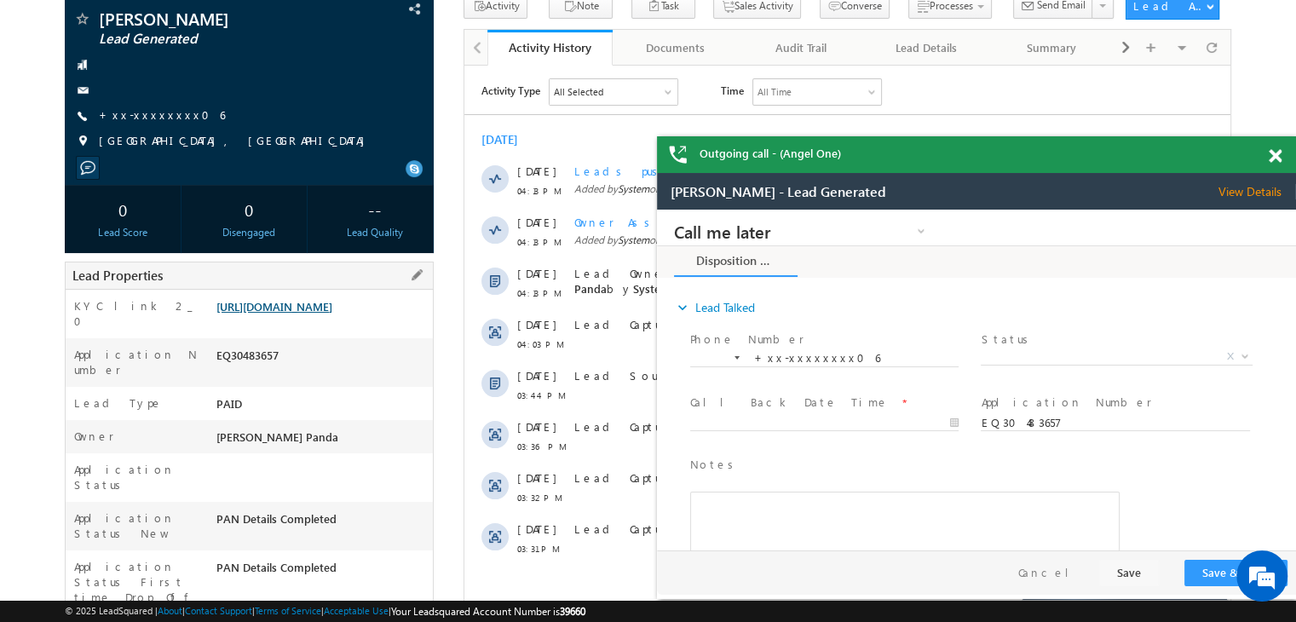
click at [329, 314] on link "https://angelbroking1-pk3em7sa.customui-test.leadsquared.com?leadId=a9929c56-3e…" at bounding box center [274, 306] width 116 height 14
click at [149, 114] on link "+xx-xxxxxxxx06" at bounding box center [162, 114] width 126 height 14
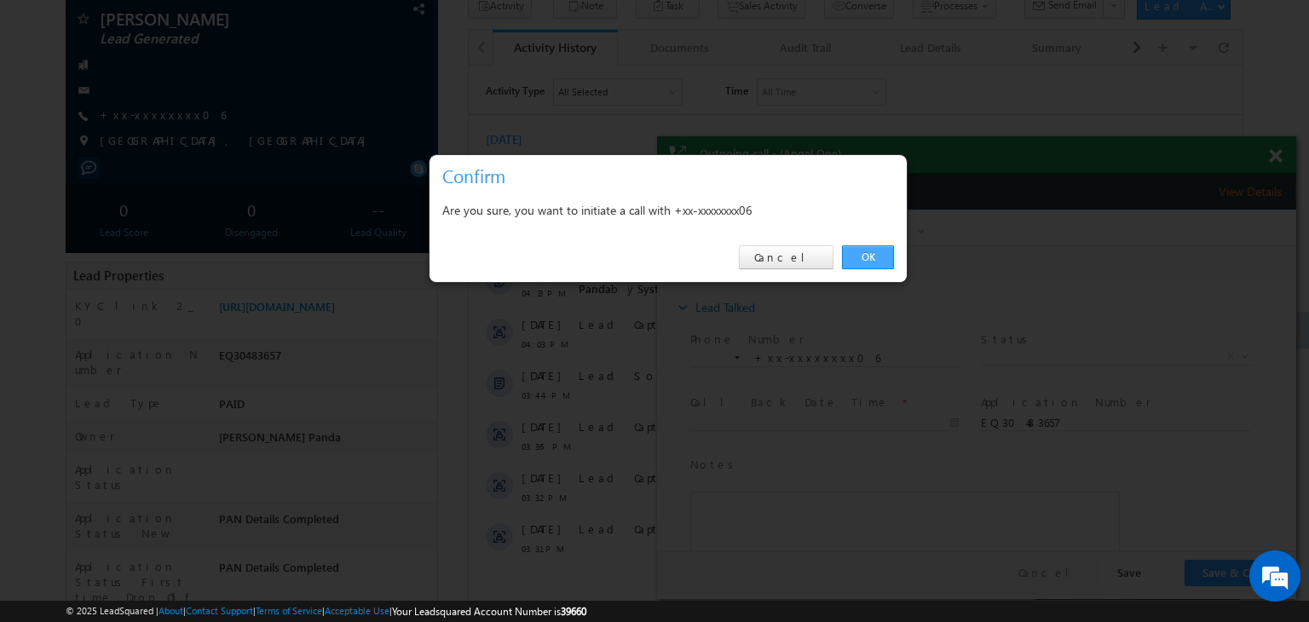
click at [863, 255] on link "OK" at bounding box center [868, 257] width 52 height 24
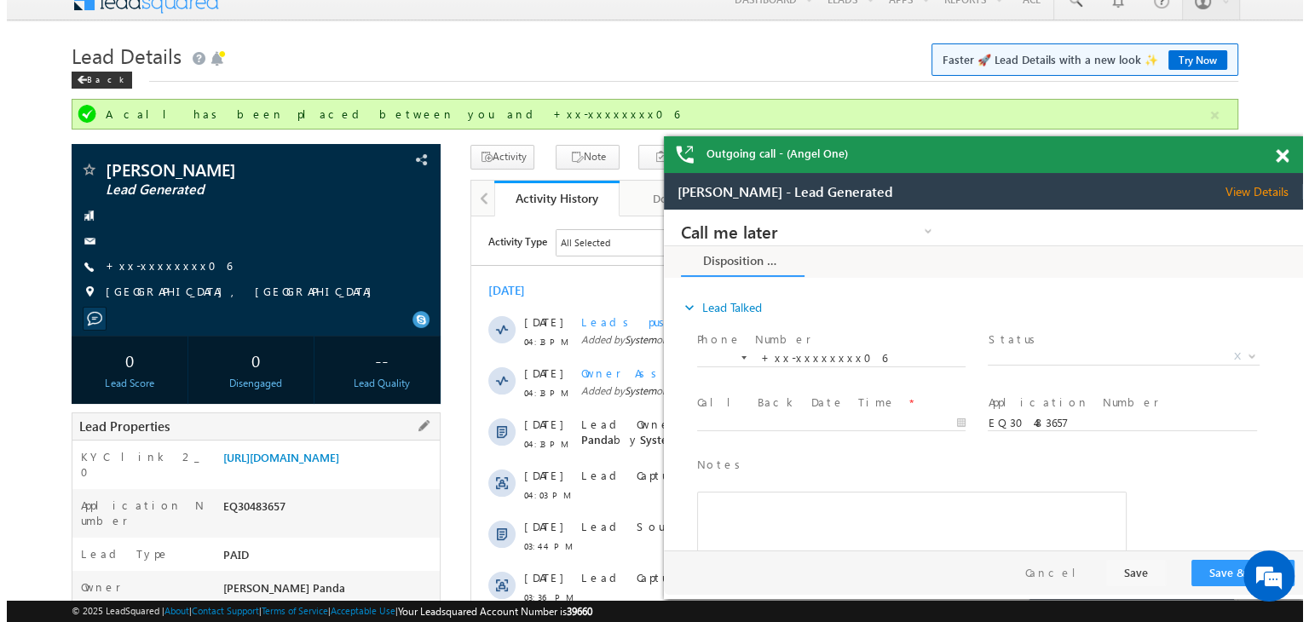
scroll to position [0, 0]
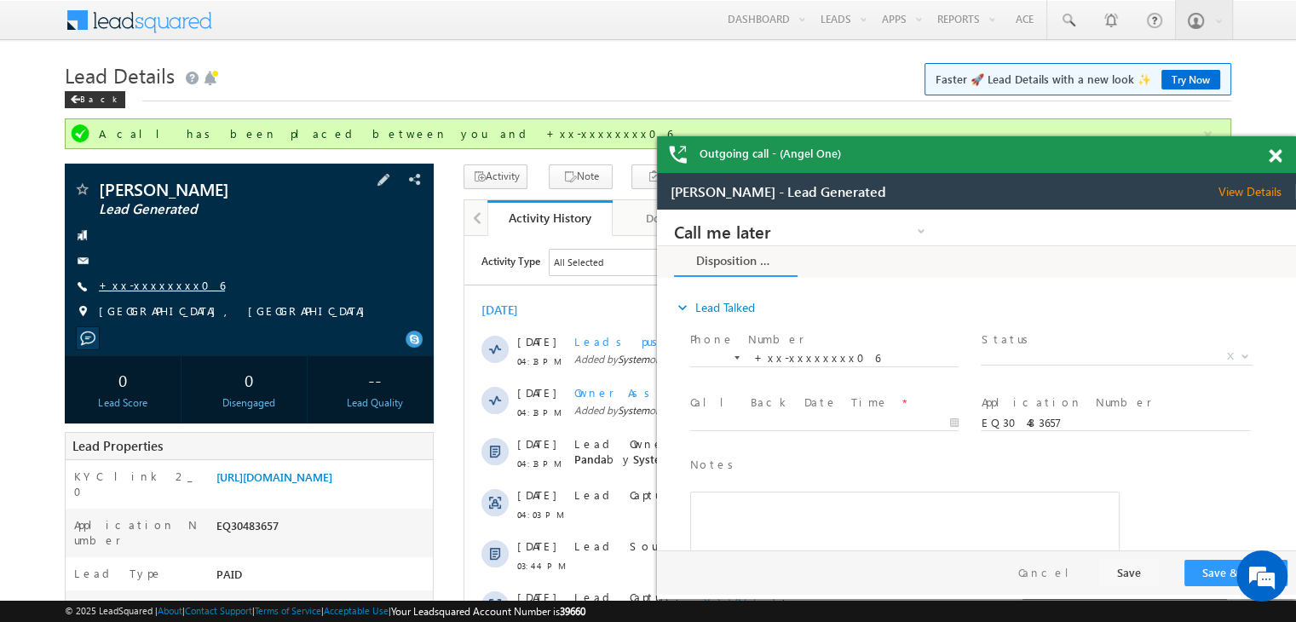
click at [142, 285] on link "+xx-xxxxxxxx06" at bounding box center [162, 285] width 126 height 14
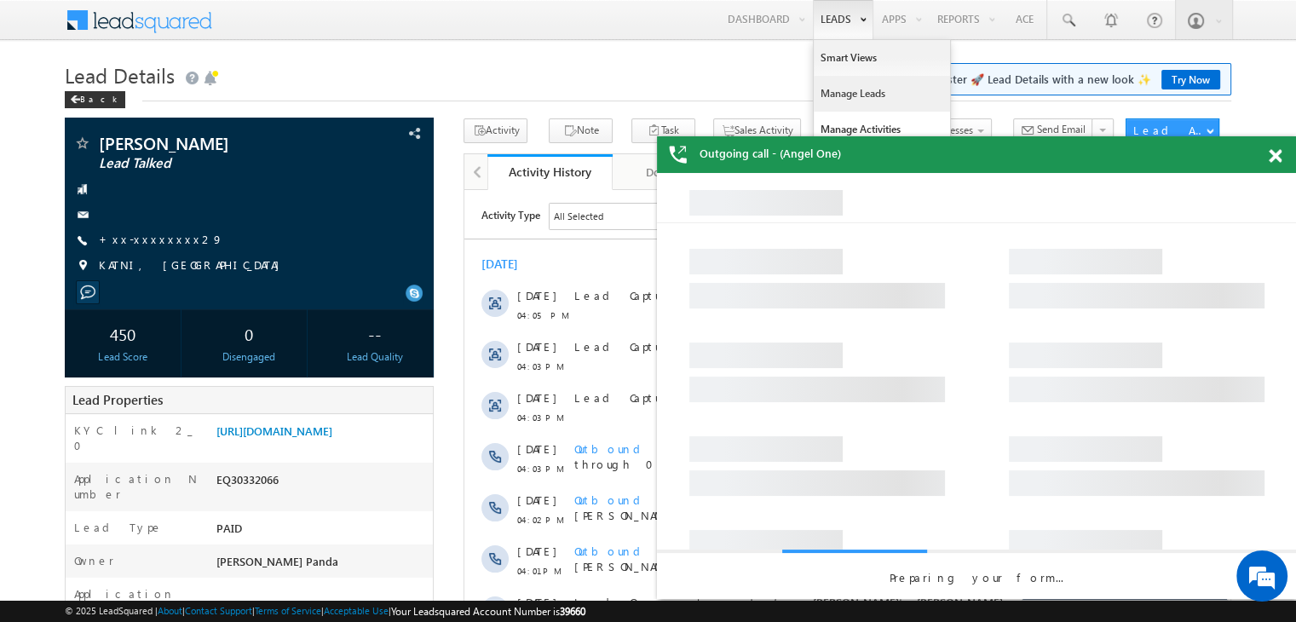
click at [857, 90] on link "Manage Leads" at bounding box center [882, 94] width 136 height 36
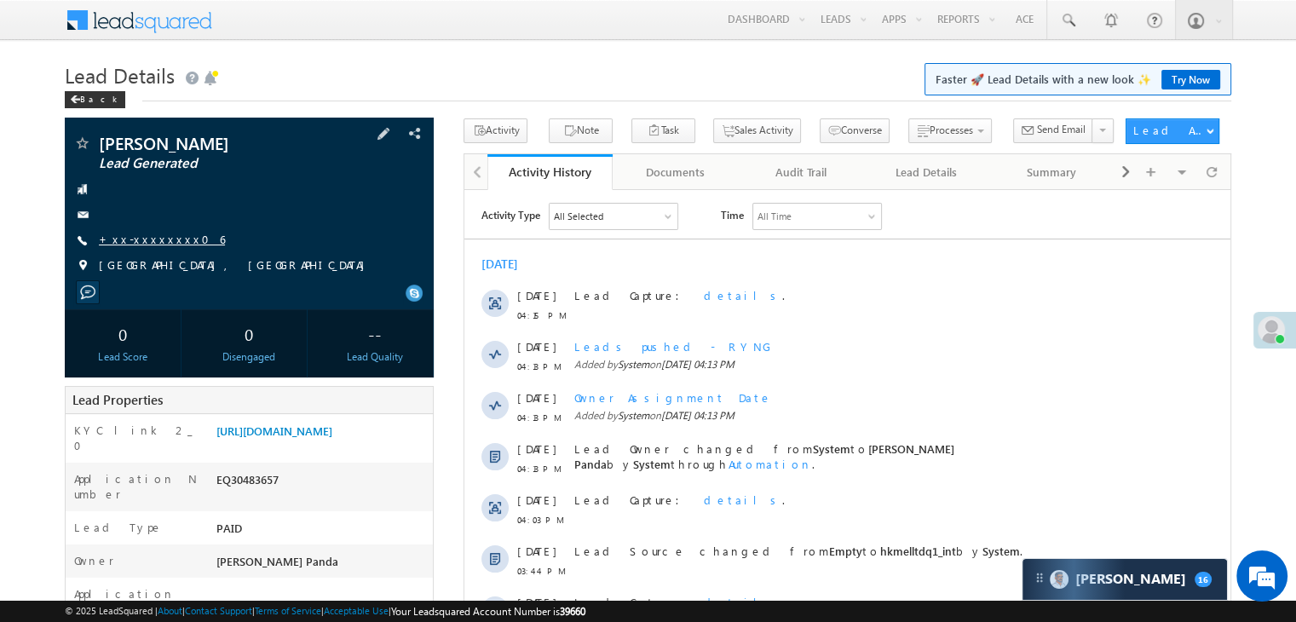
click at [162, 240] on link "+xx-xxxxxxxx06" at bounding box center [162, 239] width 126 height 14
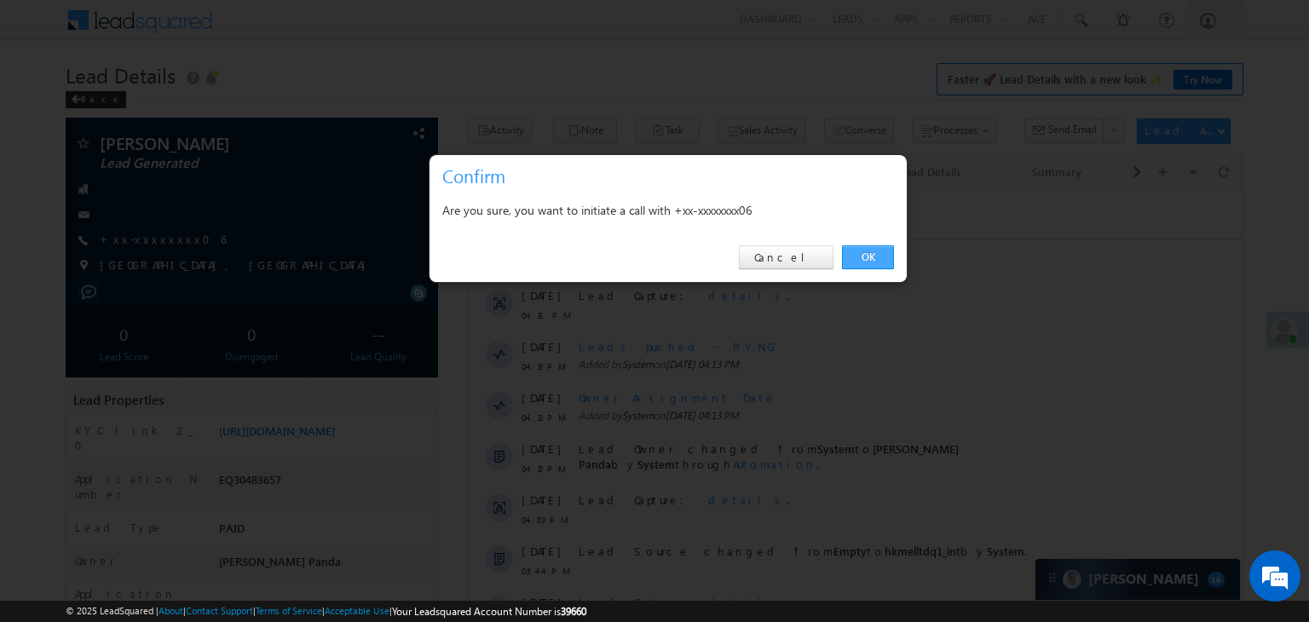
click at [863, 259] on link "OK" at bounding box center [868, 257] width 52 height 24
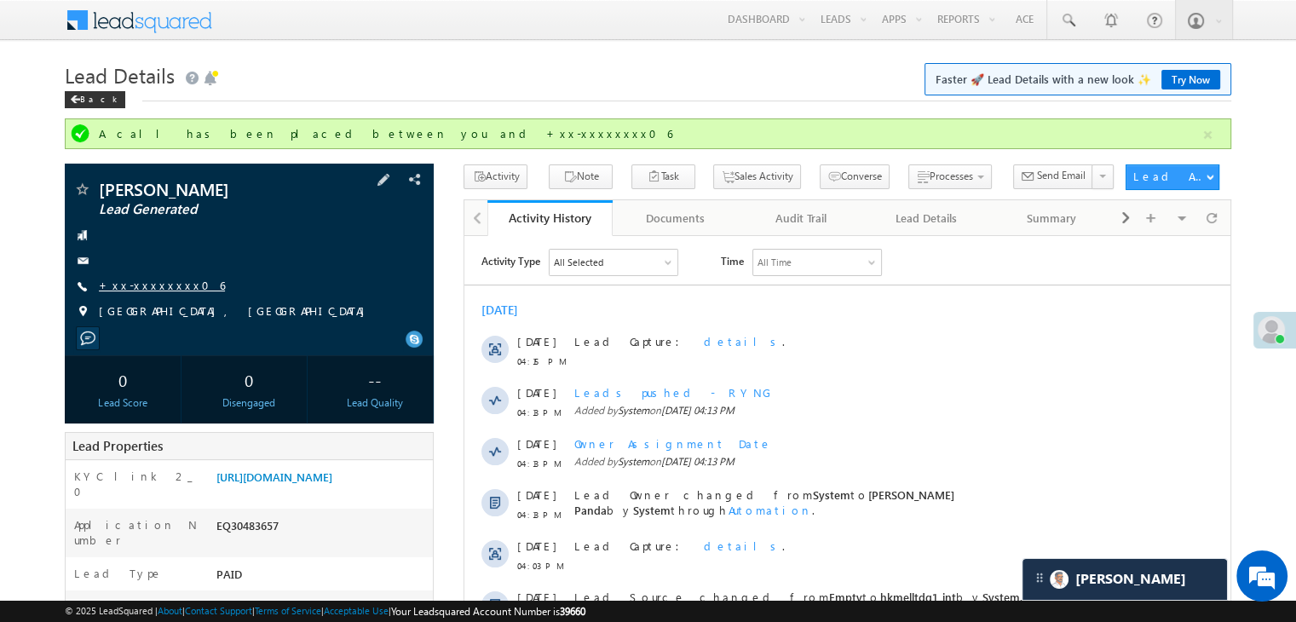
click at [132, 285] on link "+xx-xxxxxxxx06" at bounding box center [162, 285] width 126 height 14
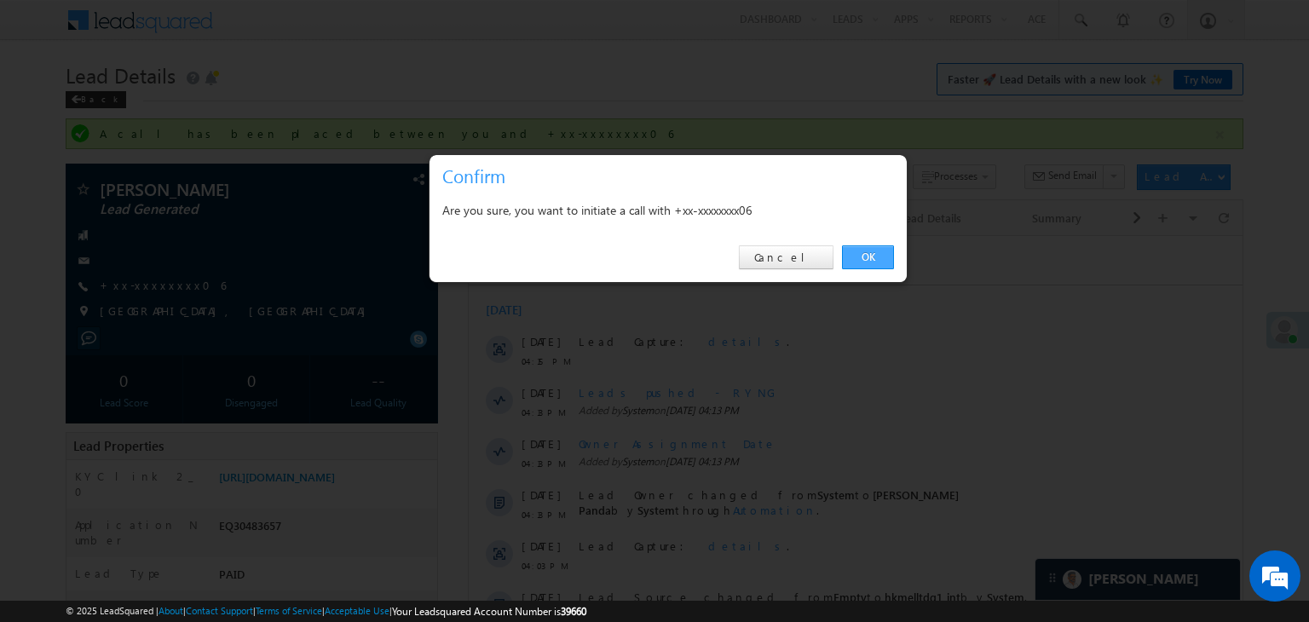
click at [856, 260] on link "OK" at bounding box center [868, 257] width 52 height 24
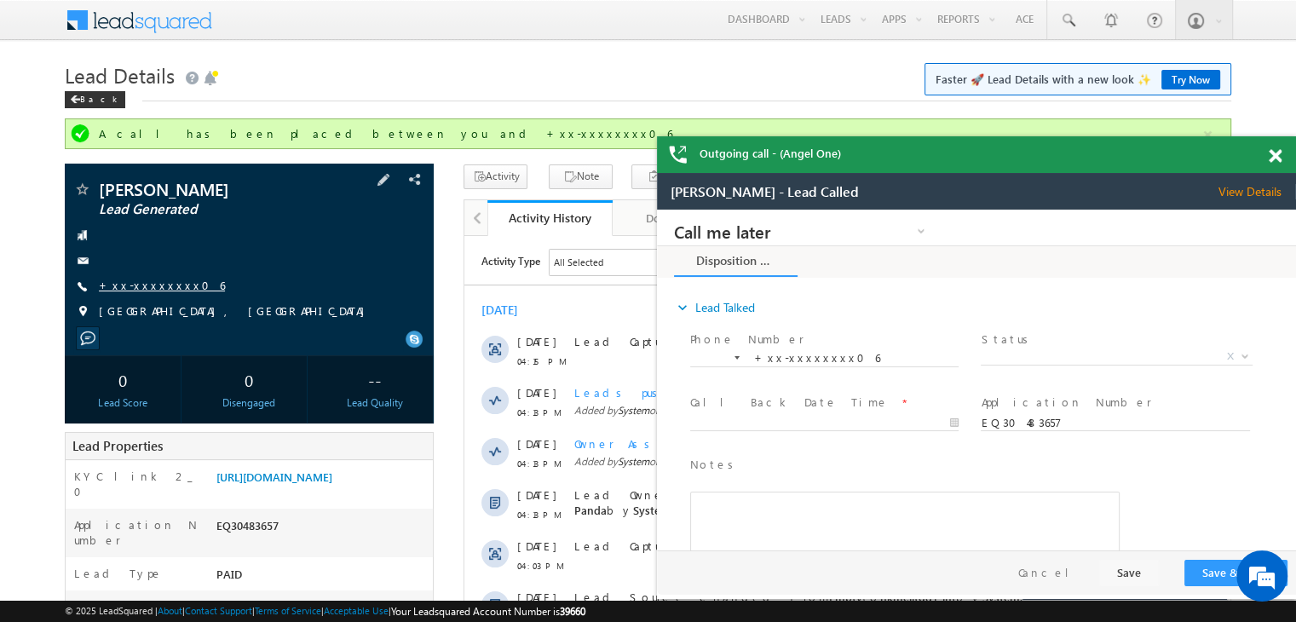
click at [145, 287] on link "+xx-xxxxxxxx06" at bounding box center [162, 285] width 126 height 14
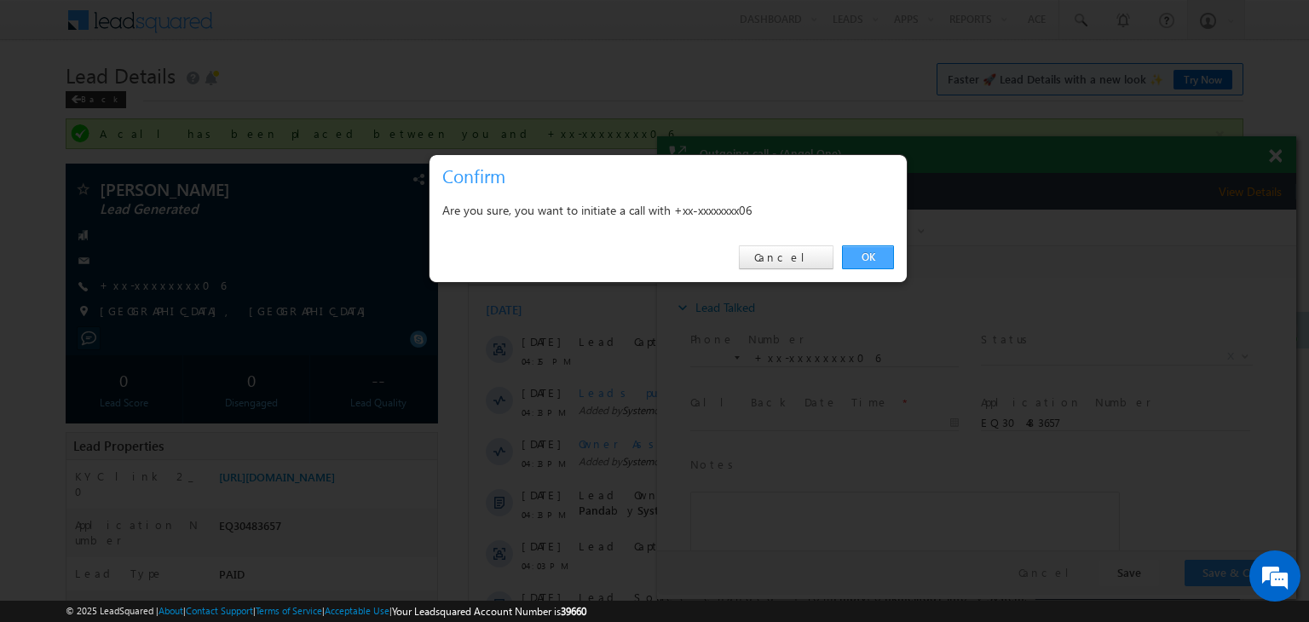
click at [869, 260] on link "OK" at bounding box center [868, 257] width 52 height 24
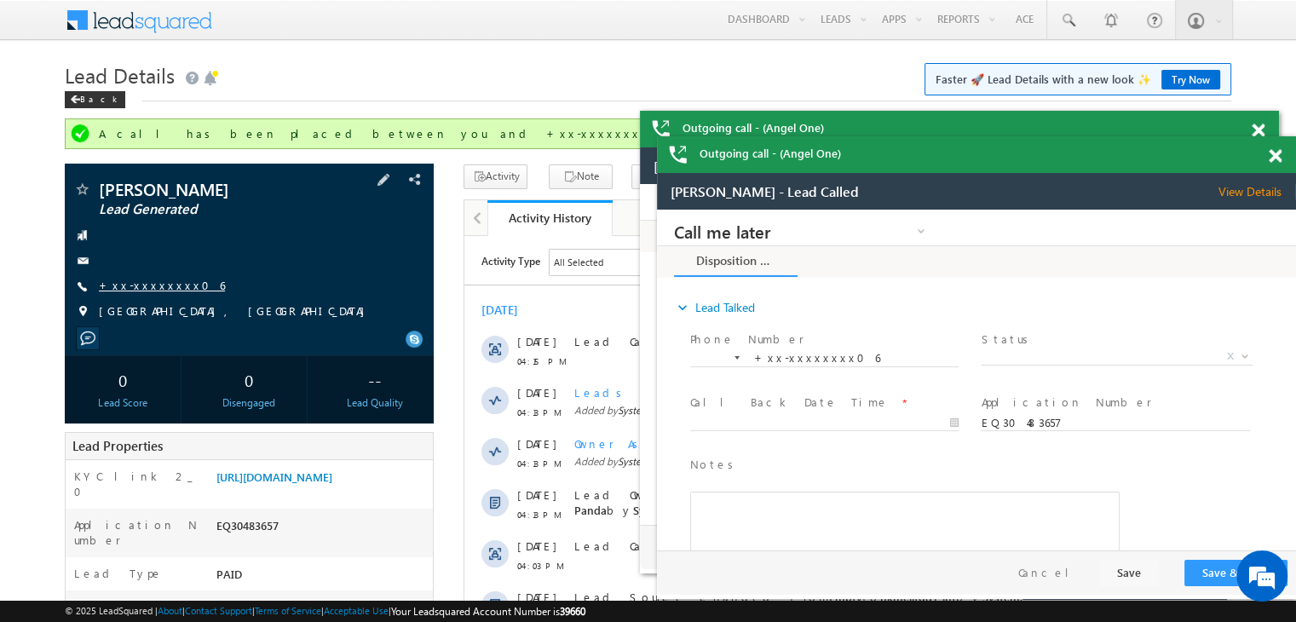
click at [136, 291] on link "+xx-xxxxxxxx06" at bounding box center [162, 285] width 126 height 14
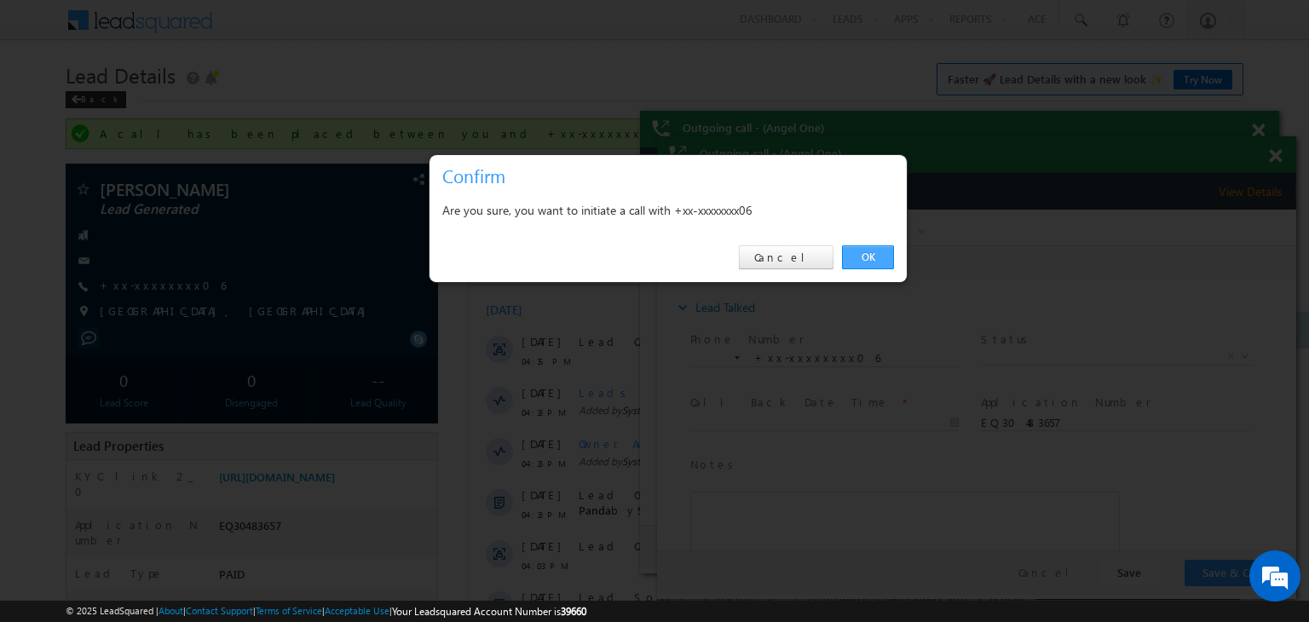
click at [862, 257] on link "OK" at bounding box center [868, 257] width 52 height 24
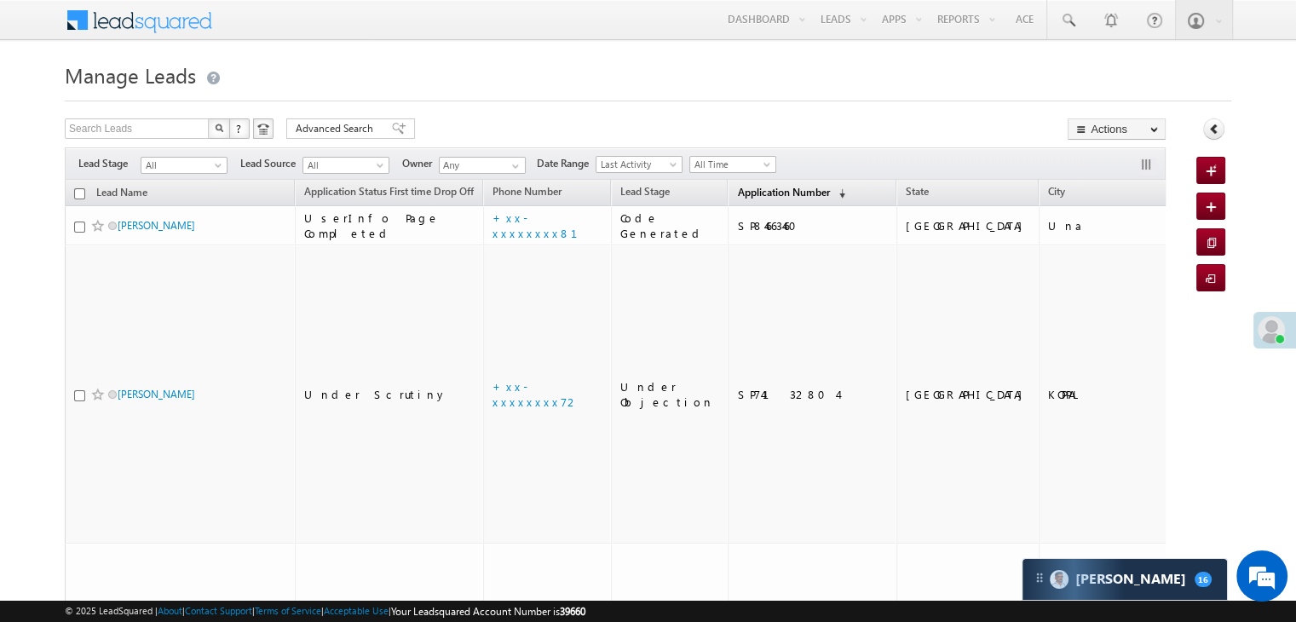
click at [744, 192] on span "Application Number" at bounding box center [783, 192] width 92 height 13
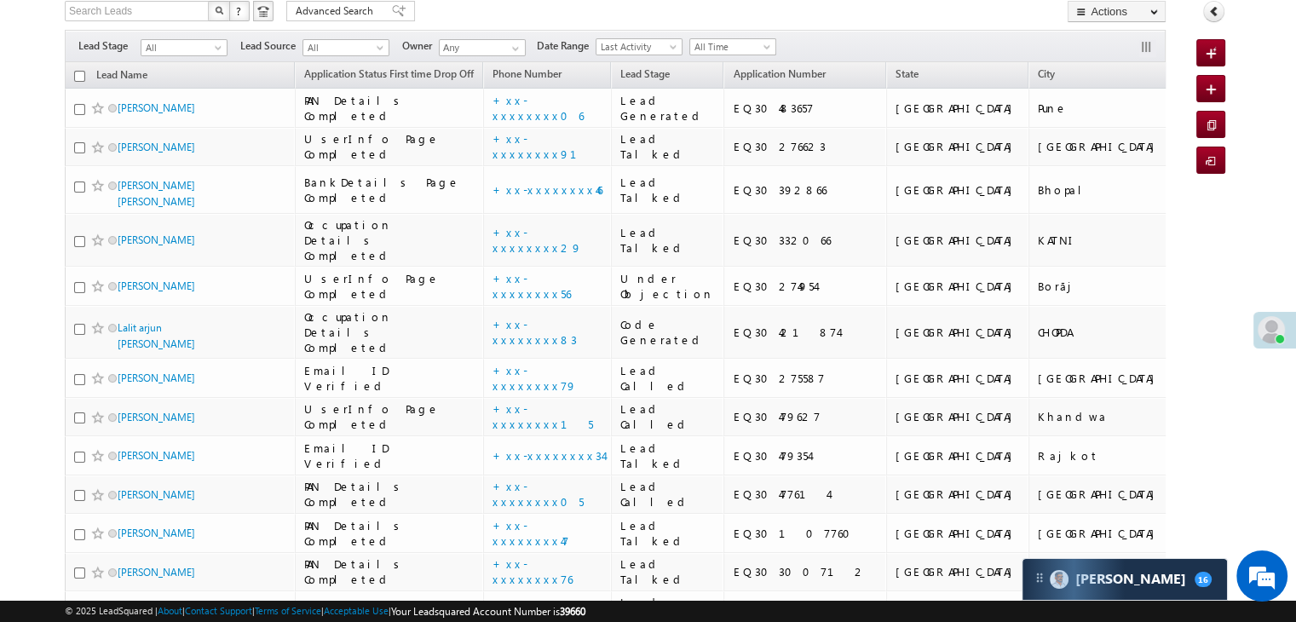
scroll to position [256, 0]
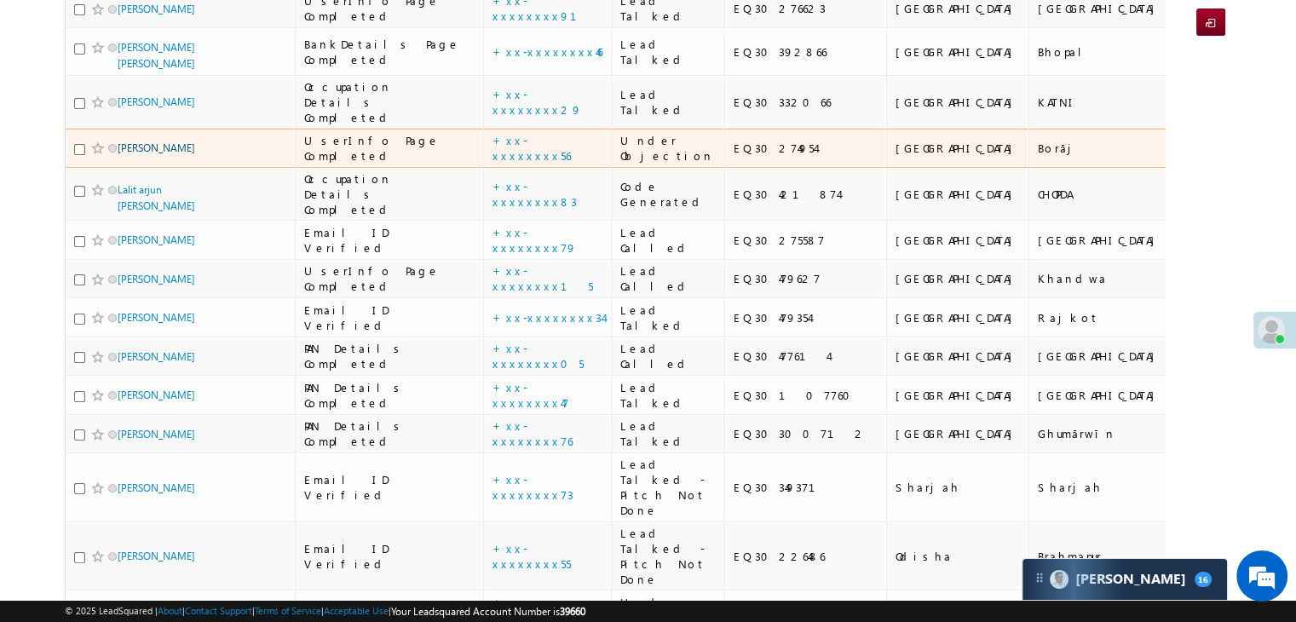
click at [129, 154] on link "[PERSON_NAME]" at bounding box center [157, 147] width 78 height 13
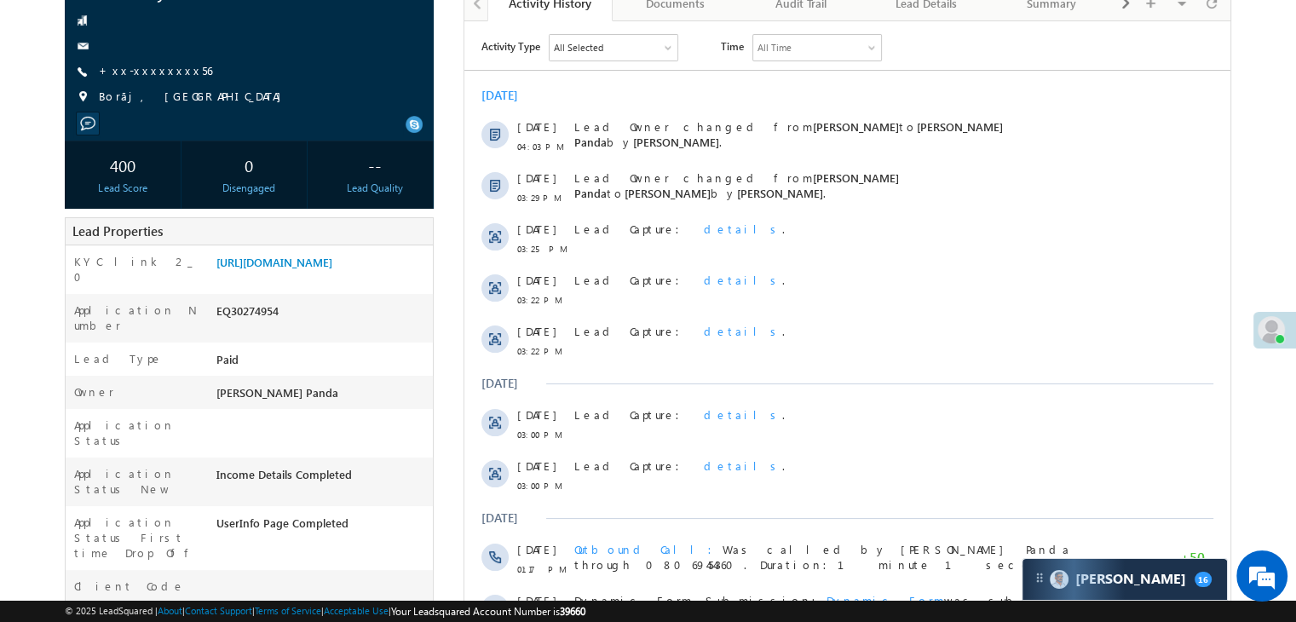
scroll to position [170, 0]
click at [317, 268] on link "[URL][DOMAIN_NAME]" at bounding box center [274, 260] width 116 height 14
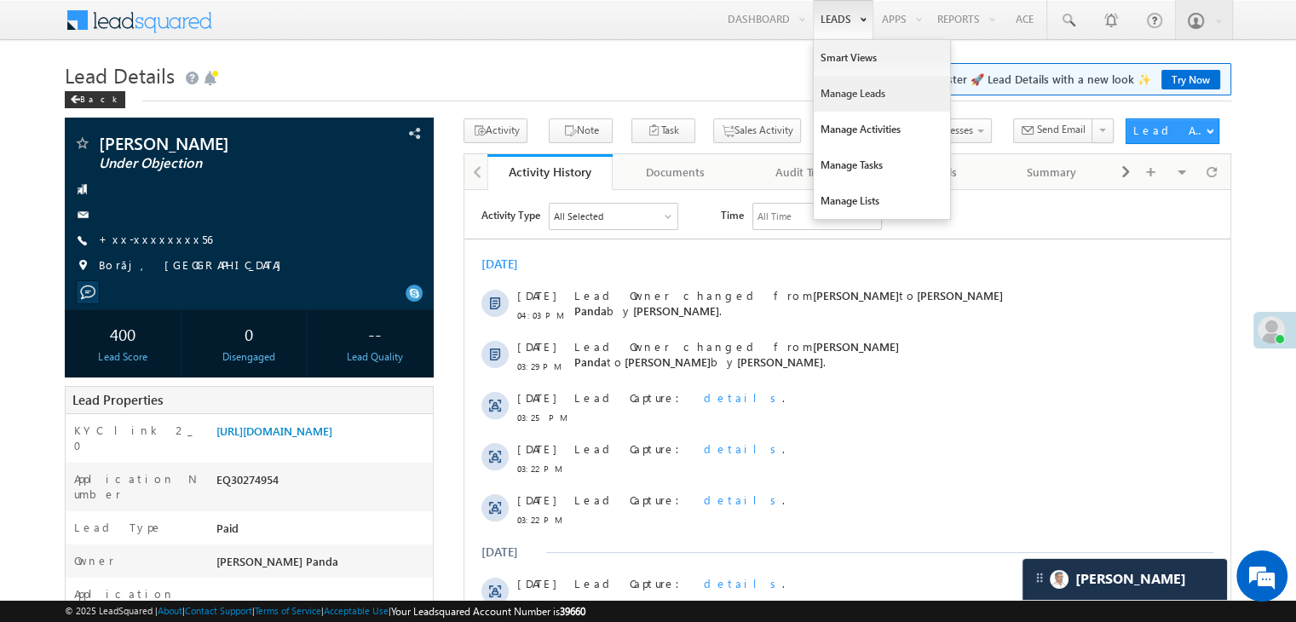
click at [844, 89] on link "Manage Leads" at bounding box center [882, 94] width 136 height 36
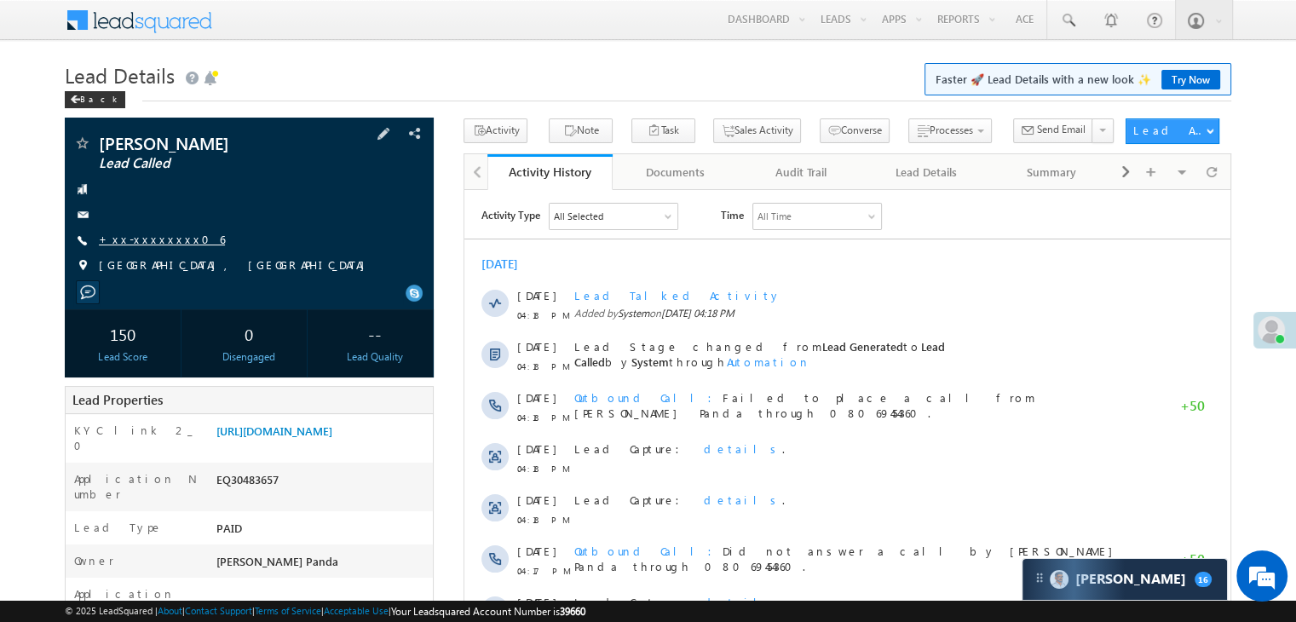
click at [140, 245] on link "+xx-xxxxxxxx06" at bounding box center [162, 239] width 126 height 14
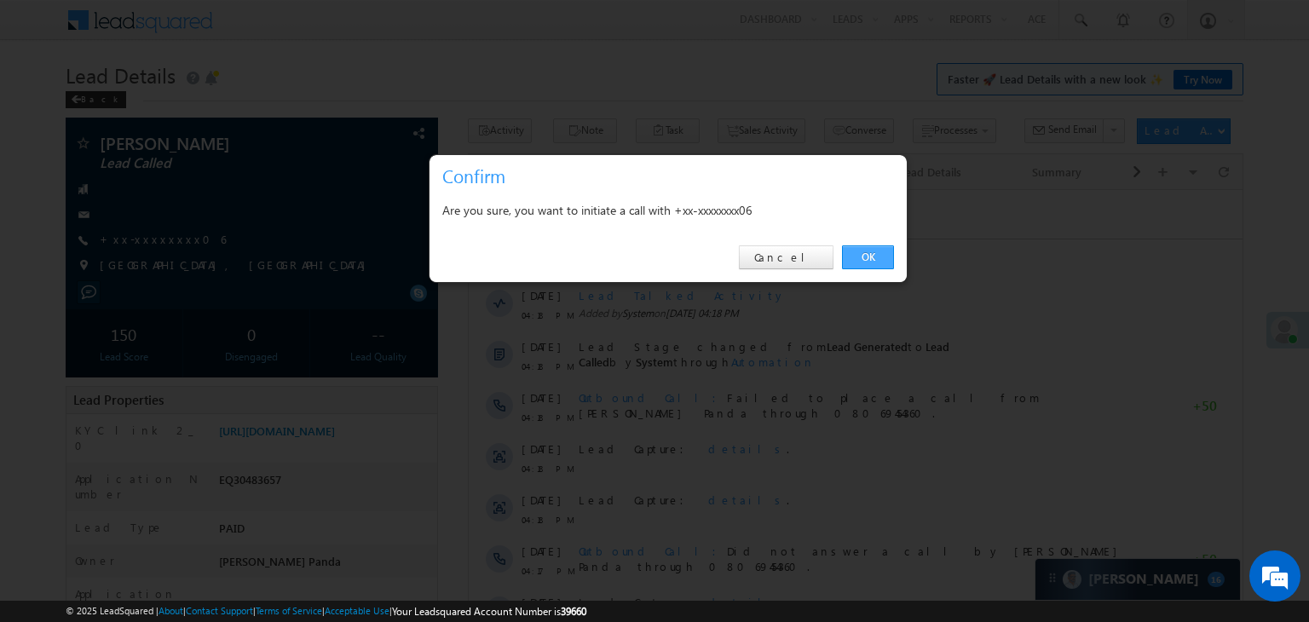
click at [878, 254] on link "OK" at bounding box center [868, 257] width 52 height 24
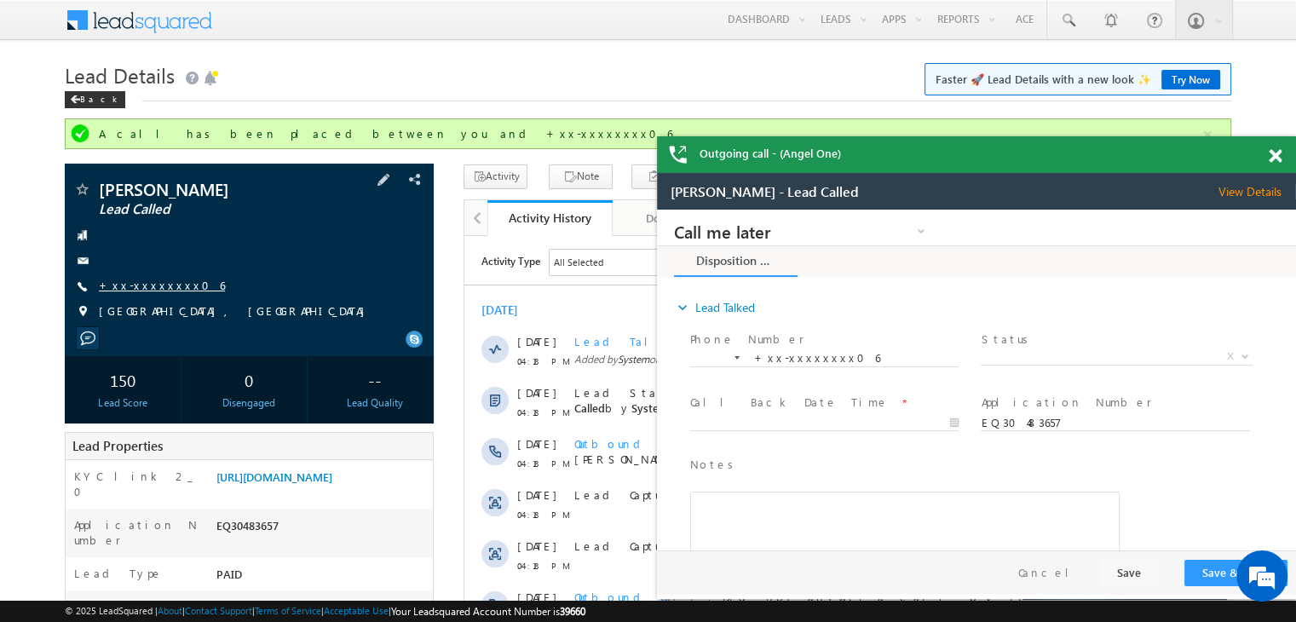
click at [142, 278] on link "+xx-xxxxxxxx06" at bounding box center [162, 285] width 126 height 14
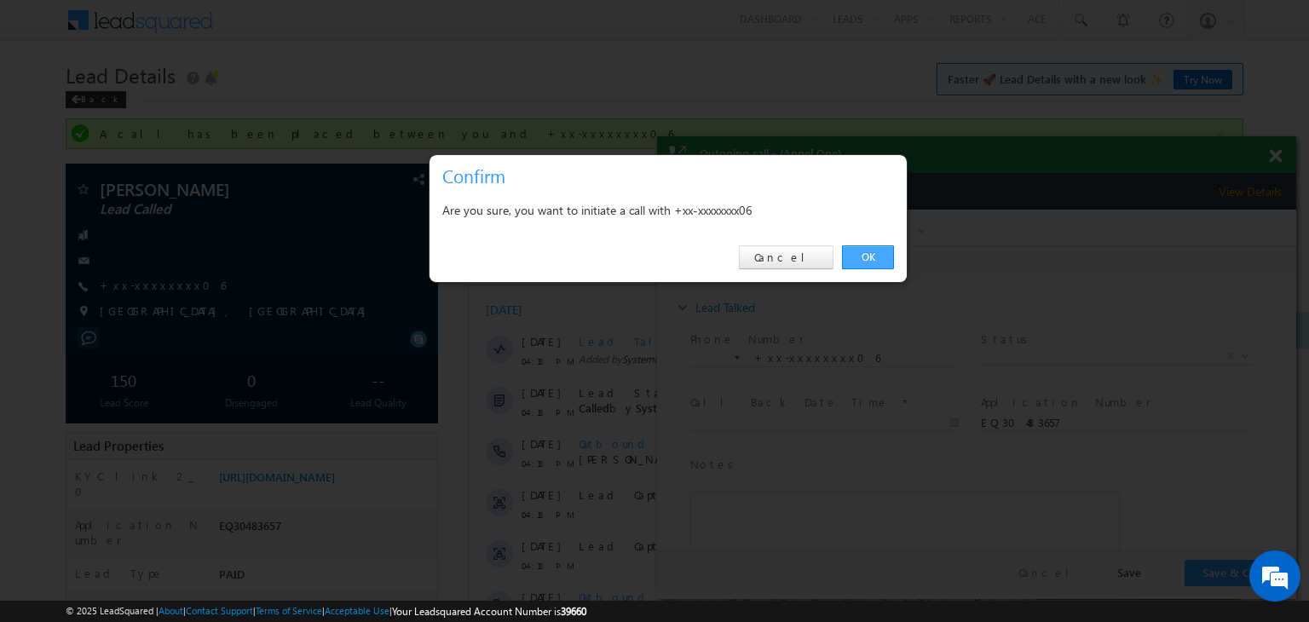
click at [867, 260] on link "OK" at bounding box center [868, 257] width 52 height 24
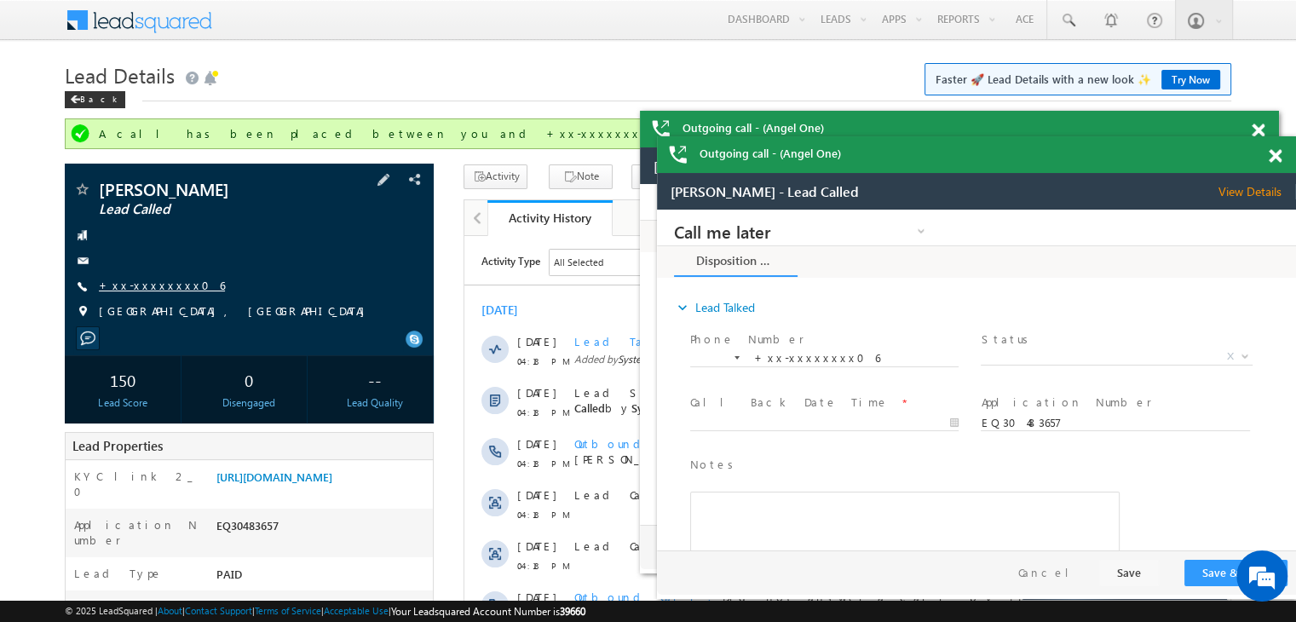
click at [128, 286] on link "+xx-xxxxxxxx06" at bounding box center [162, 285] width 126 height 14
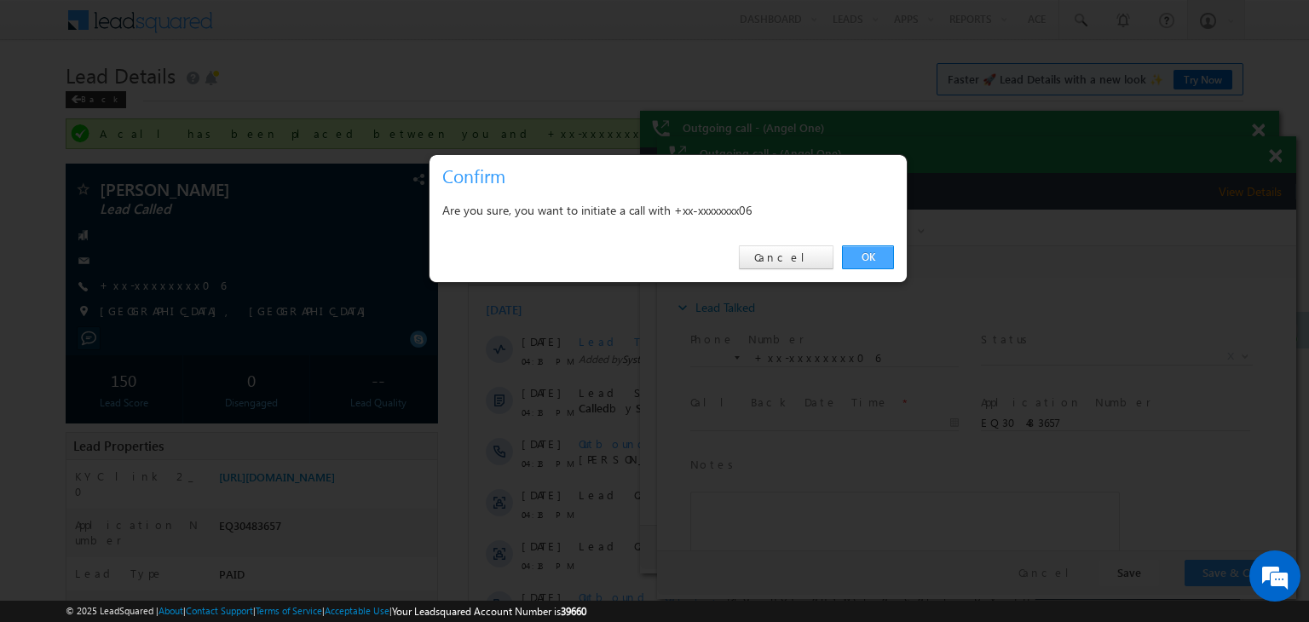
click at [880, 251] on link "OK" at bounding box center [868, 257] width 52 height 24
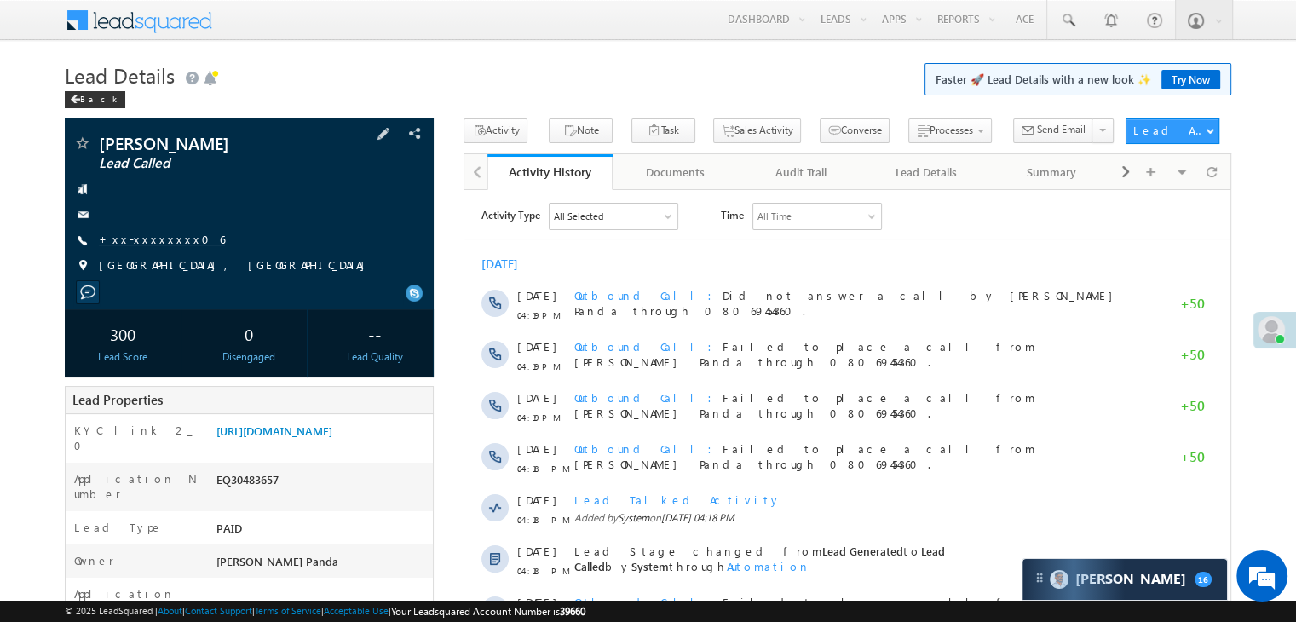
click at [156, 238] on link "+xx-xxxxxxxx06" at bounding box center [162, 239] width 126 height 14
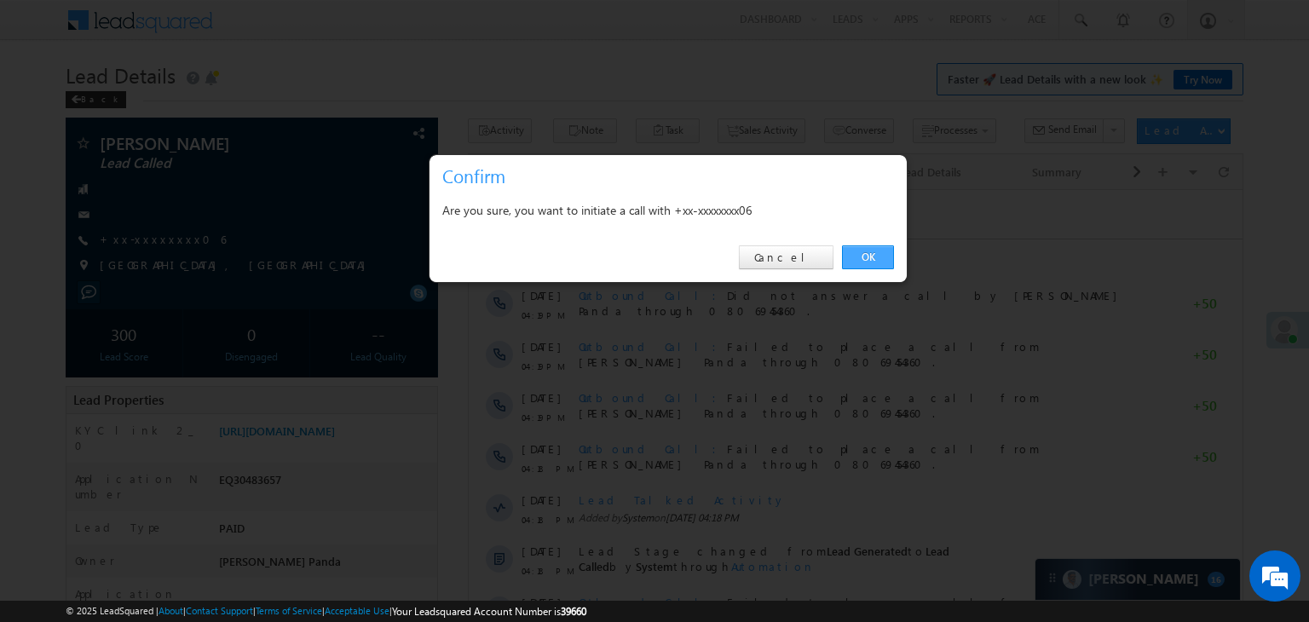
click at [868, 256] on link "OK" at bounding box center [868, 257] width 52 height 24
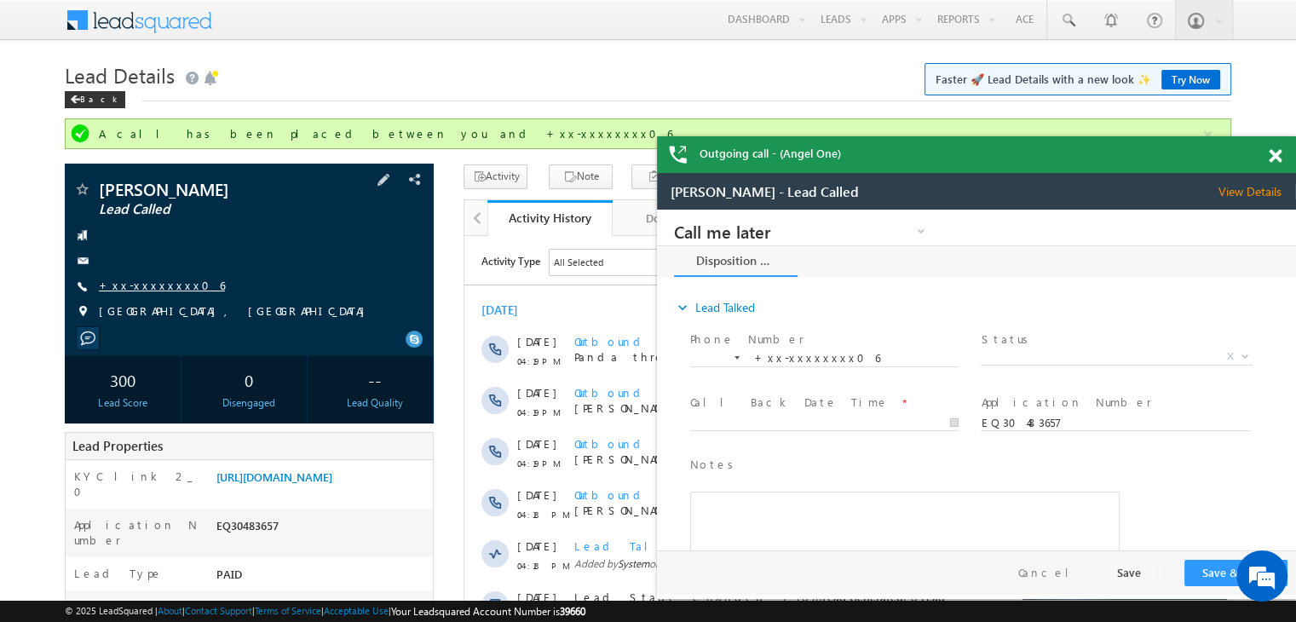
click at [147, 286] on link "+xx-xxxxxxxx06" at bounding box center [162, 285] width 126 height 14
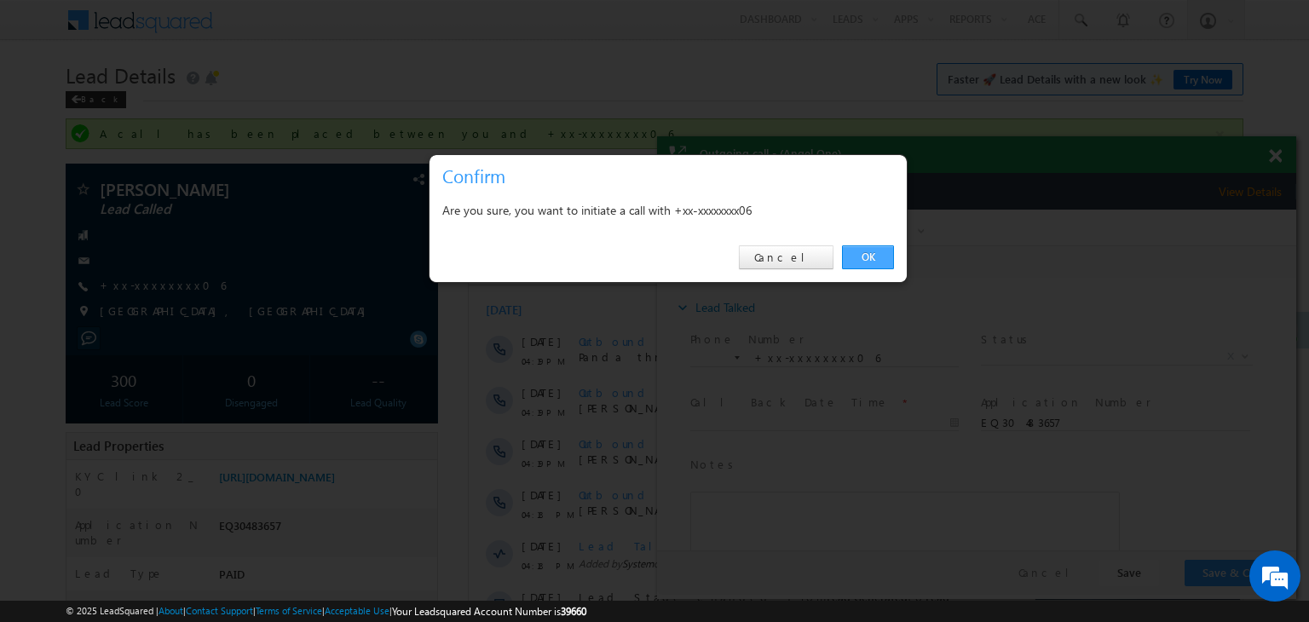
click at [872, 257] on link "OK" at bounding box center [868, 257] width 52 height 24
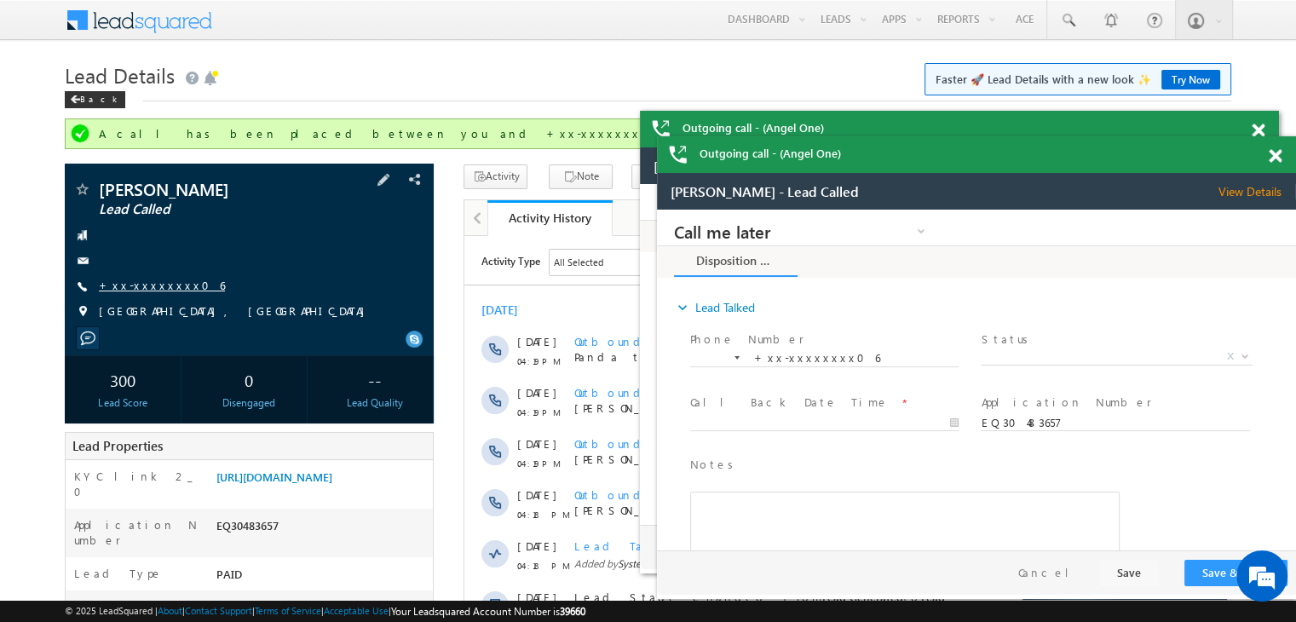
click at [130, 284] on link "+xx-xxxxxxxx06" at bounding box center [162, 285] width 126 height 14
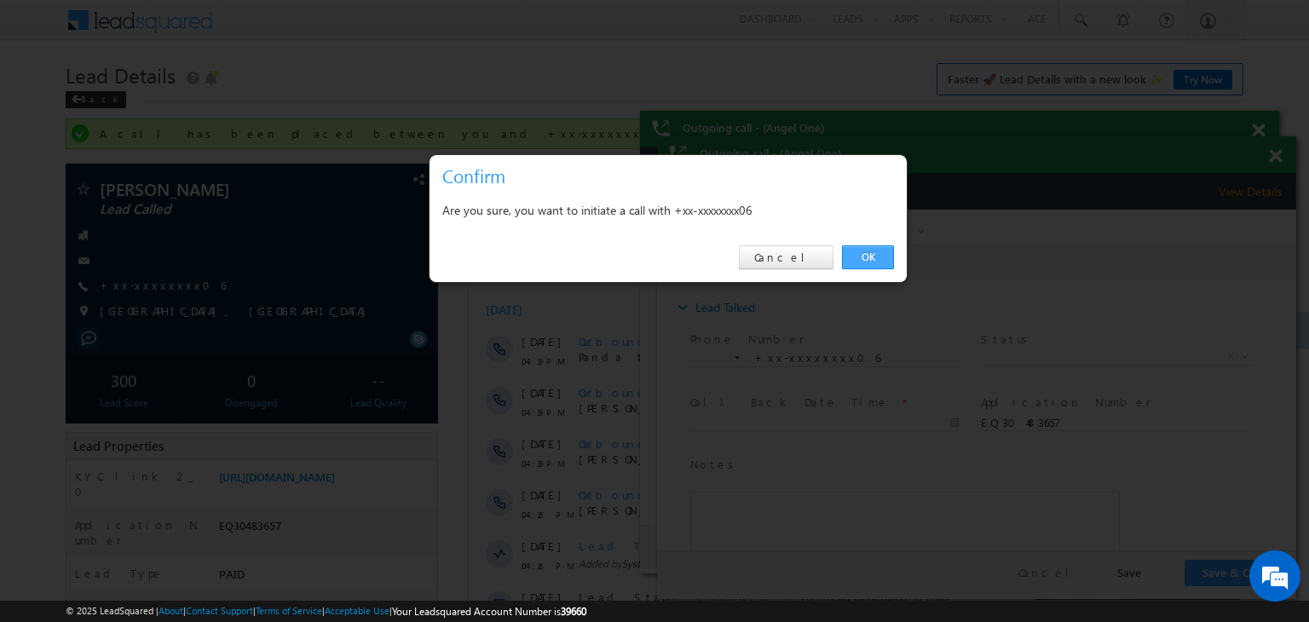
drag, startPoint x: 872, startPoint y: 254, endPoint x: 215, endPoint y: 44, distance: 689.8
click at [872, 254] on link "OK" at bounding box center [868, 257] width 52 height 24
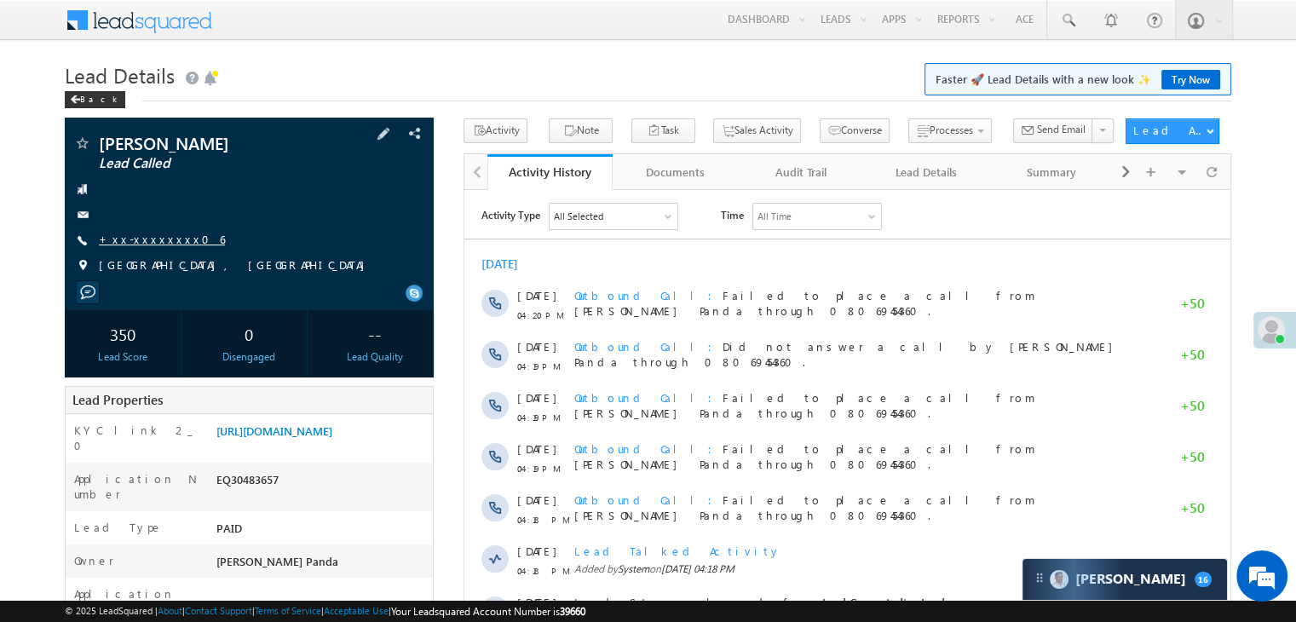
click at [158, 241] on link "+xx-xxxxxxxx06" at bounding box center [162, 239] width 126 height 14
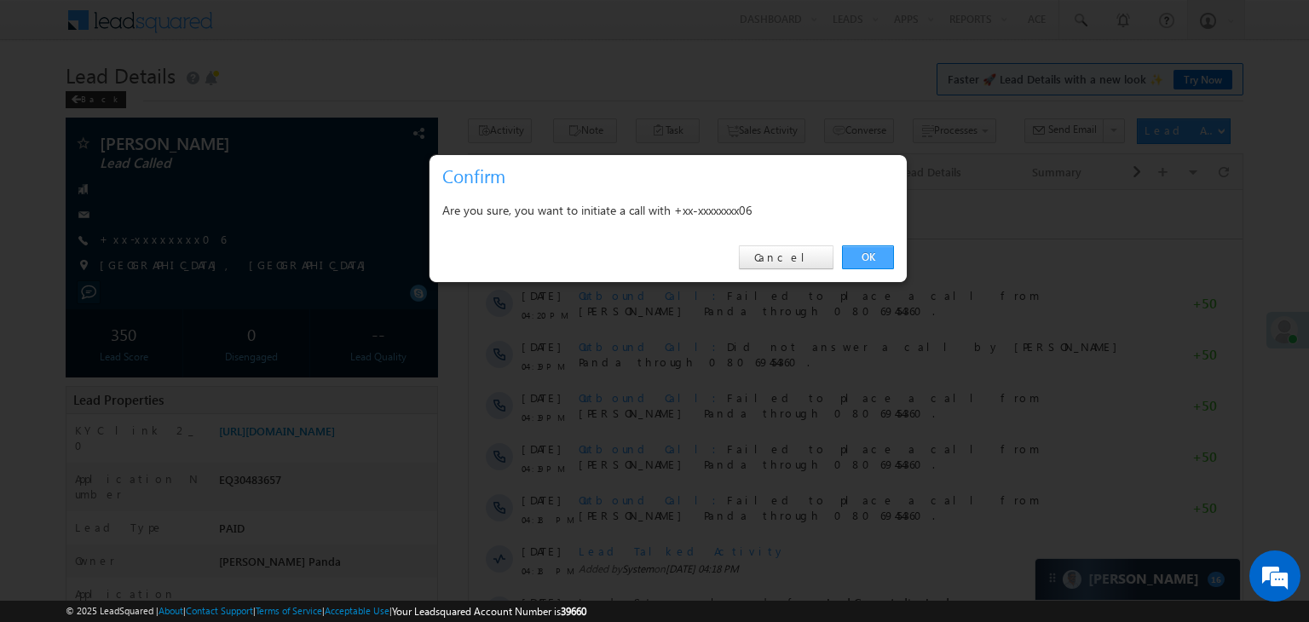
click at [875, 248] on link "OK" at bounding box center [868, 257] width 52 height 24
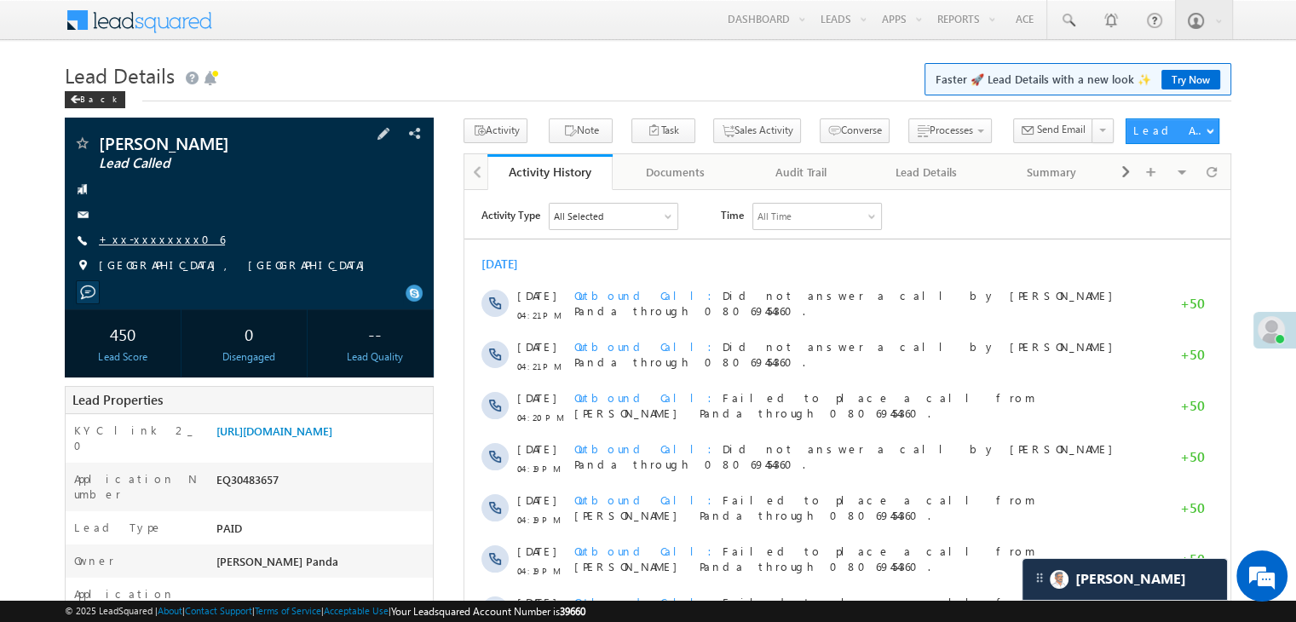
click at [149, 240] on link "+xx-xxxxxxxx06" at bounding box center [162, 239] width 126 height 14
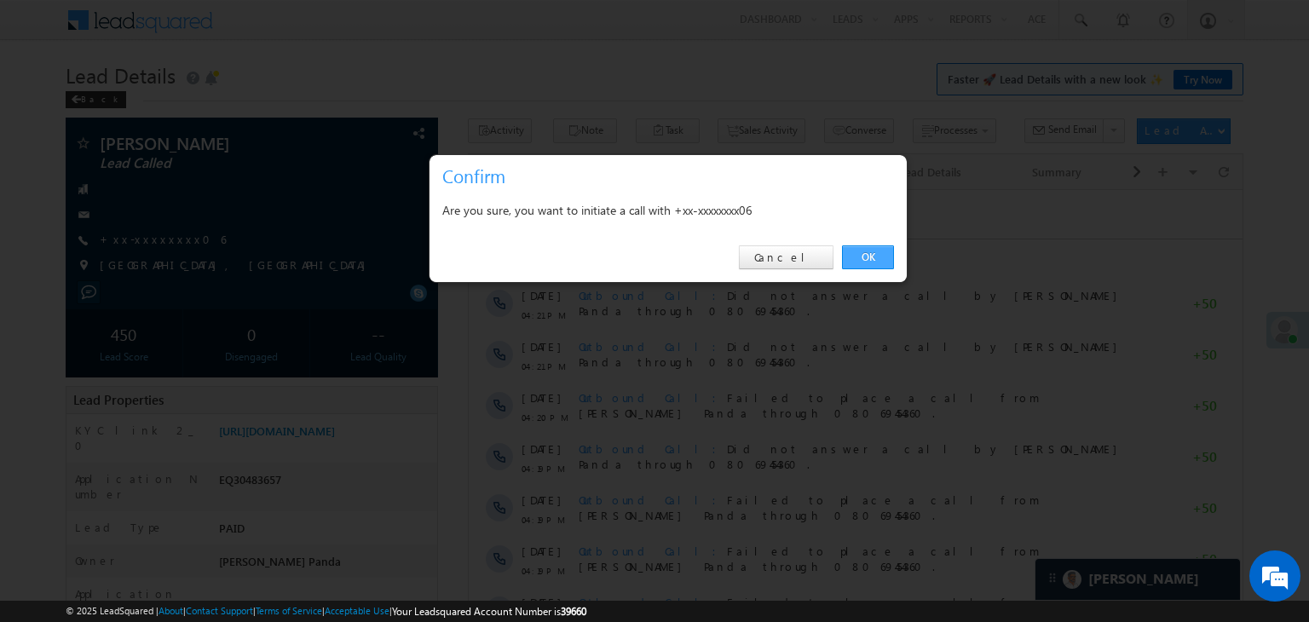
click at [868, 253] on link "OK" at bounding box center [868, 257] width 52 height 24
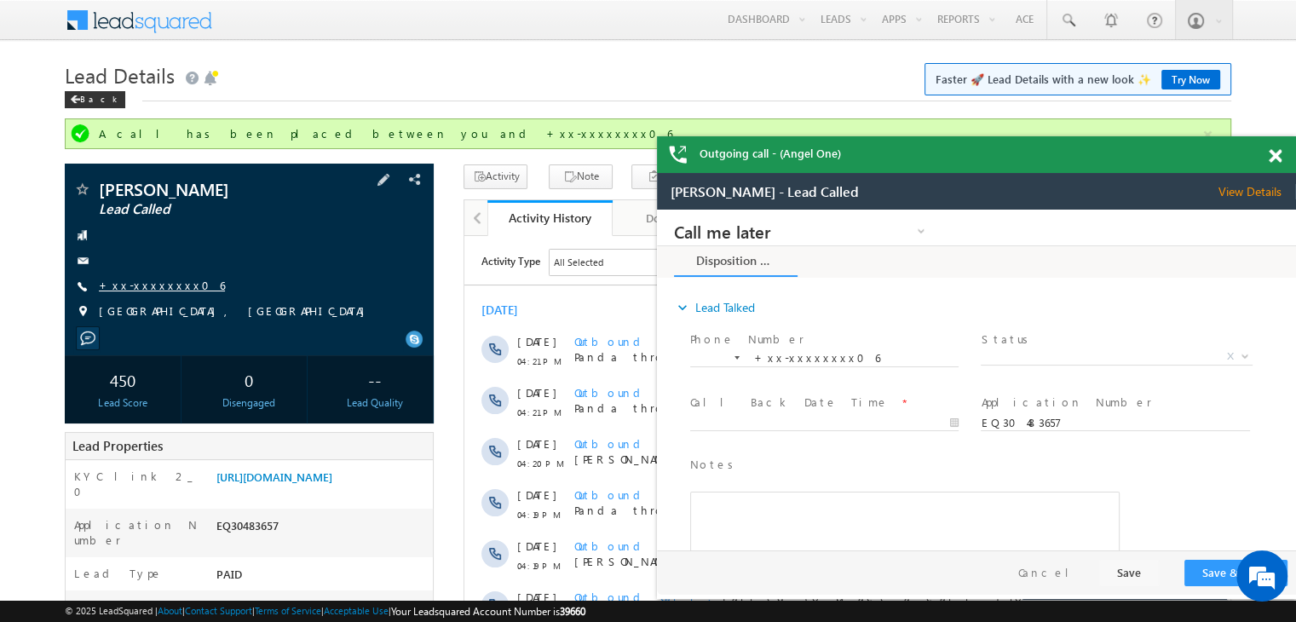
click at [130, 286] on link "+xx-xxxxxxxx06" at bounding box center [162, 285] width 126 height 14
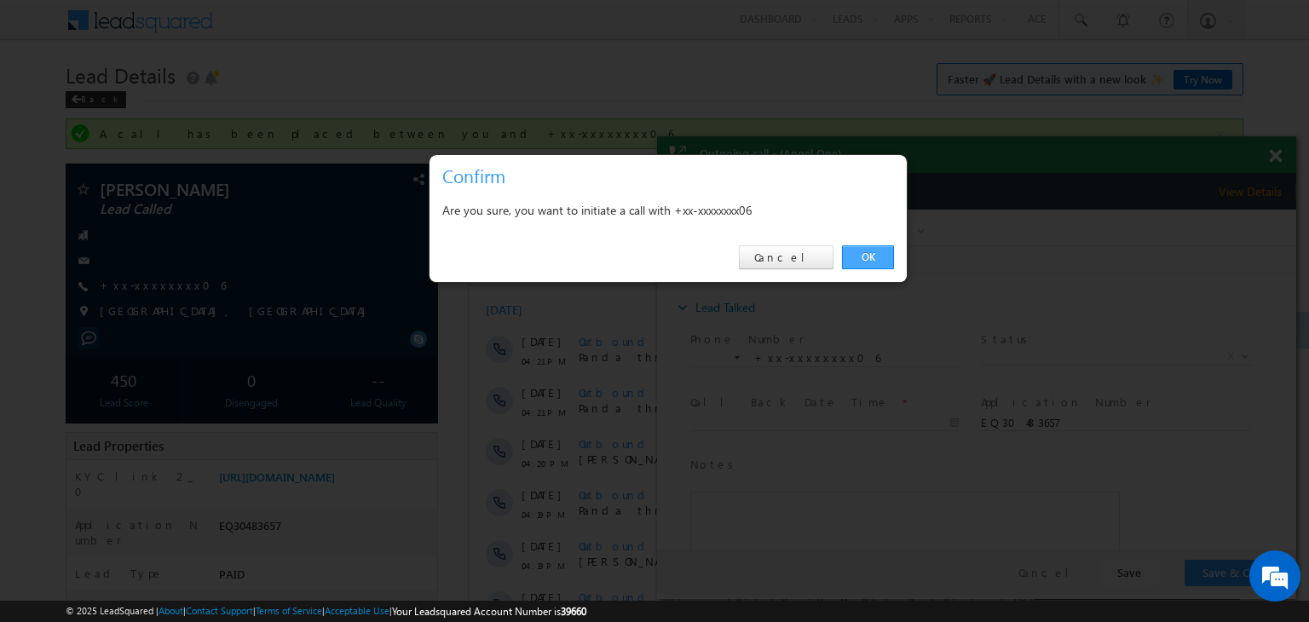
click at [870, 263] on link "OK" at bounding box center [868, 257] width 52 height 24
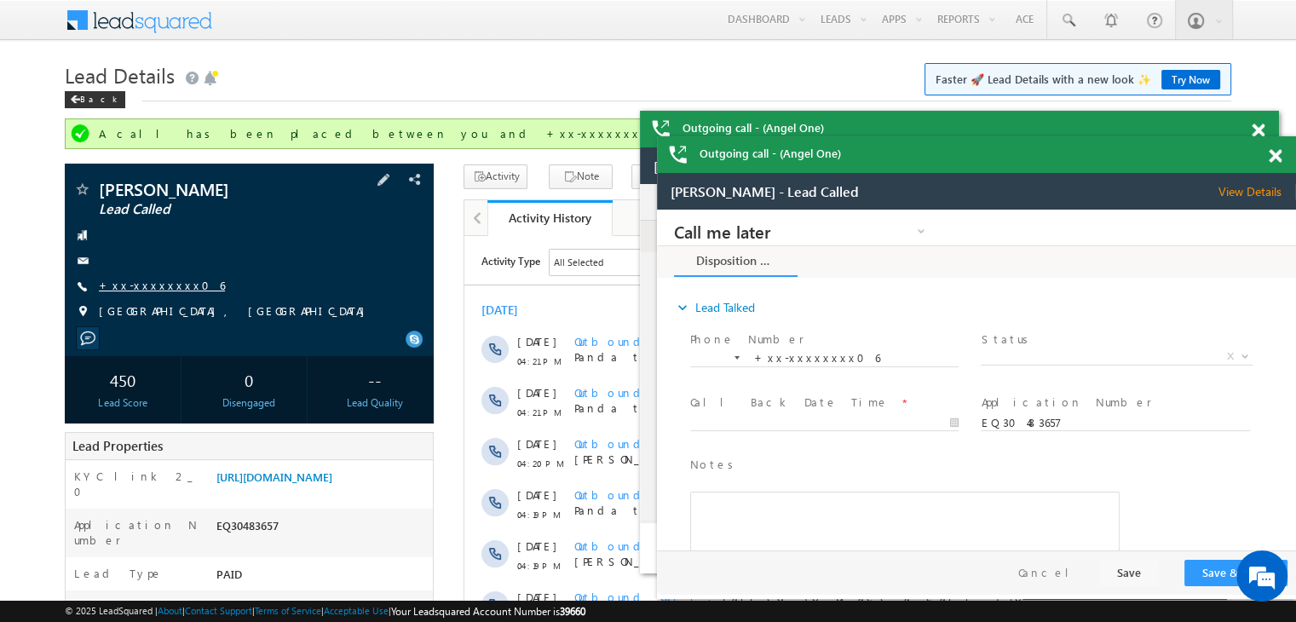
click at [143, 284] on link "+xx-xxxxxxxx06" at bounding box center [162, 285] width 126 height 14
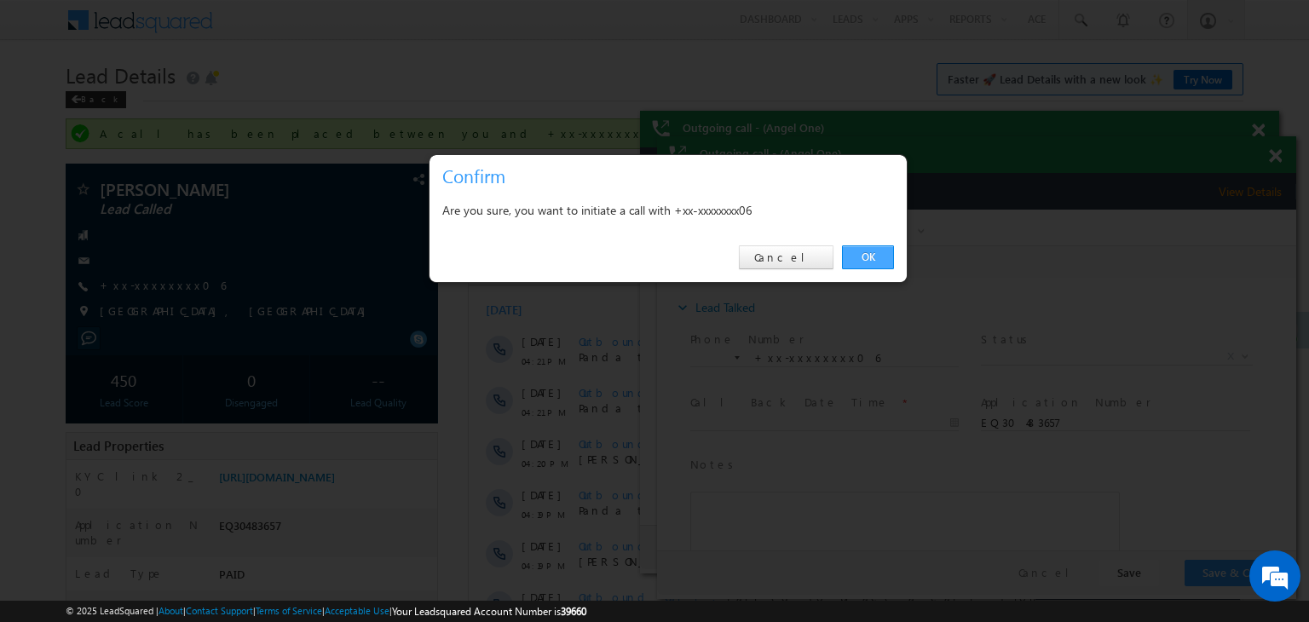
click at [869, 257] on link "OK" at bounding box center [868, 257] width 52 height 24
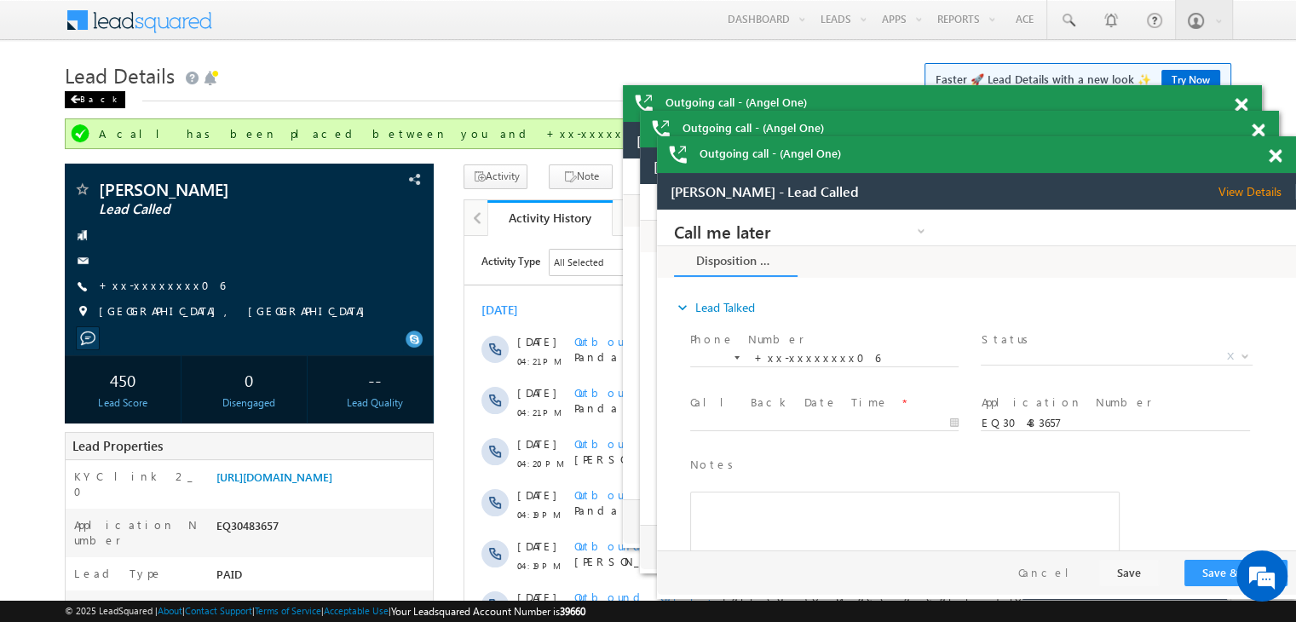
click at [82, 103] on div "Back" at bounding box center [95, 99] width 61 height 17
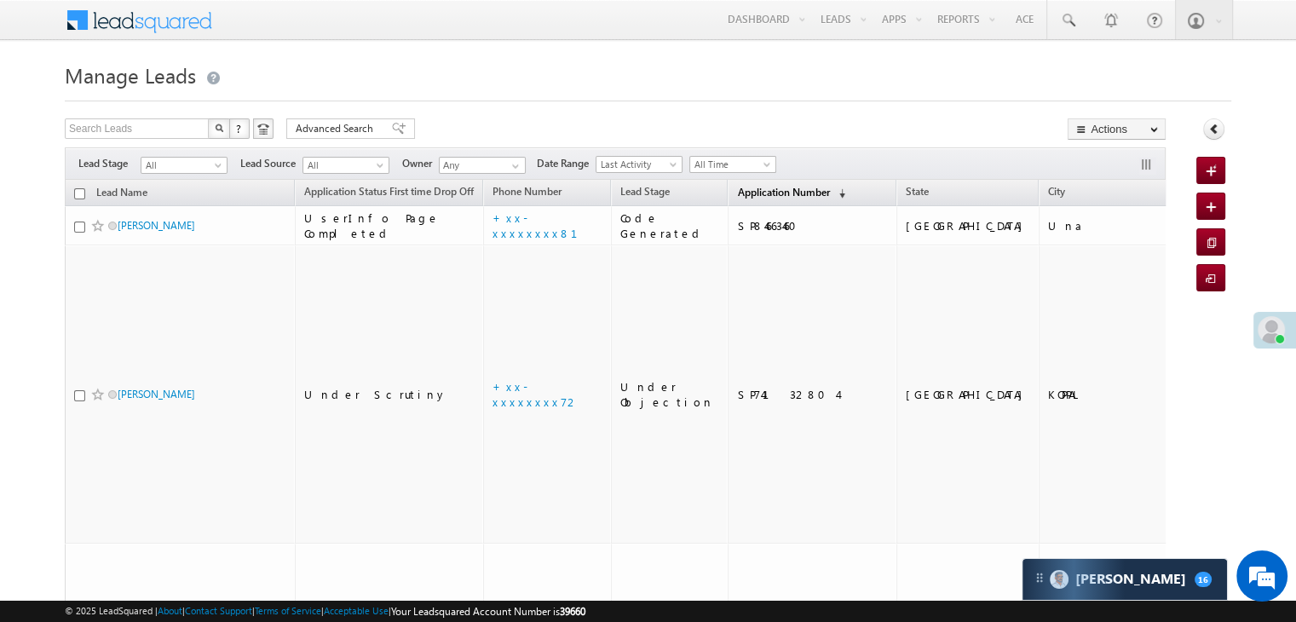
click at [737, 188] on span "Application Number" at bounding box center [783, 192] width 92 height 13
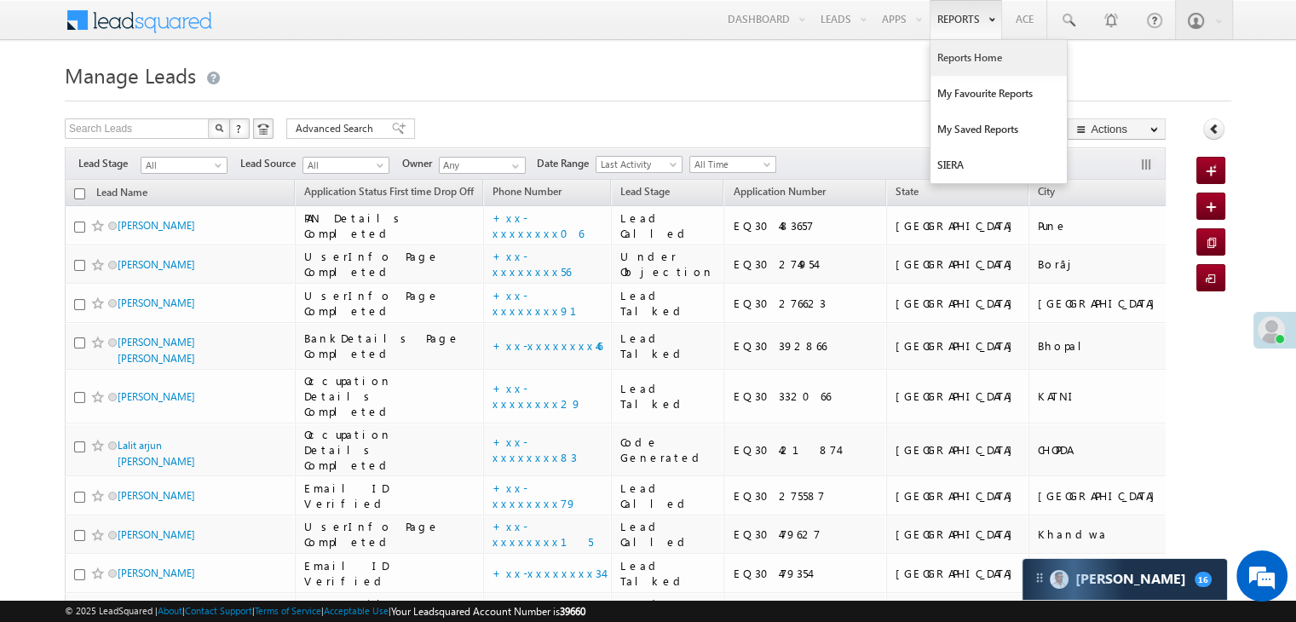
click at [963, 61] on link "Reports Home" at bounding box center [999, 58] width 136 height 36
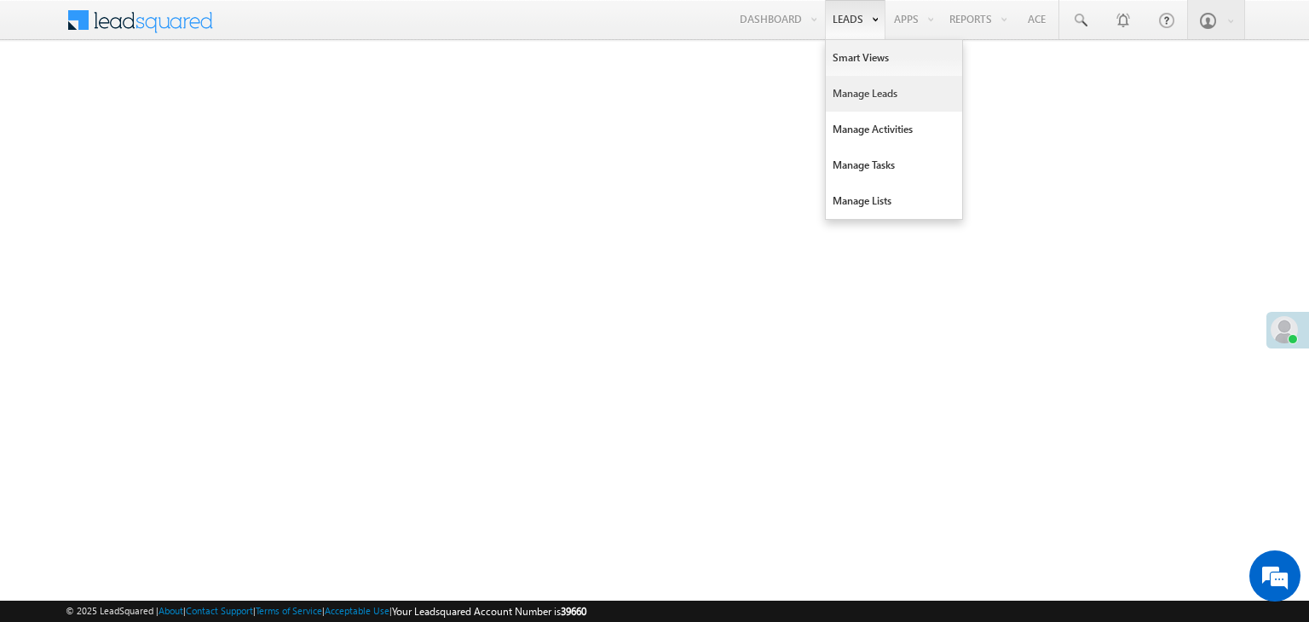
click at [846, 95] on link "Manage Leads" at bounding box center [894, 94] width 136 height 36
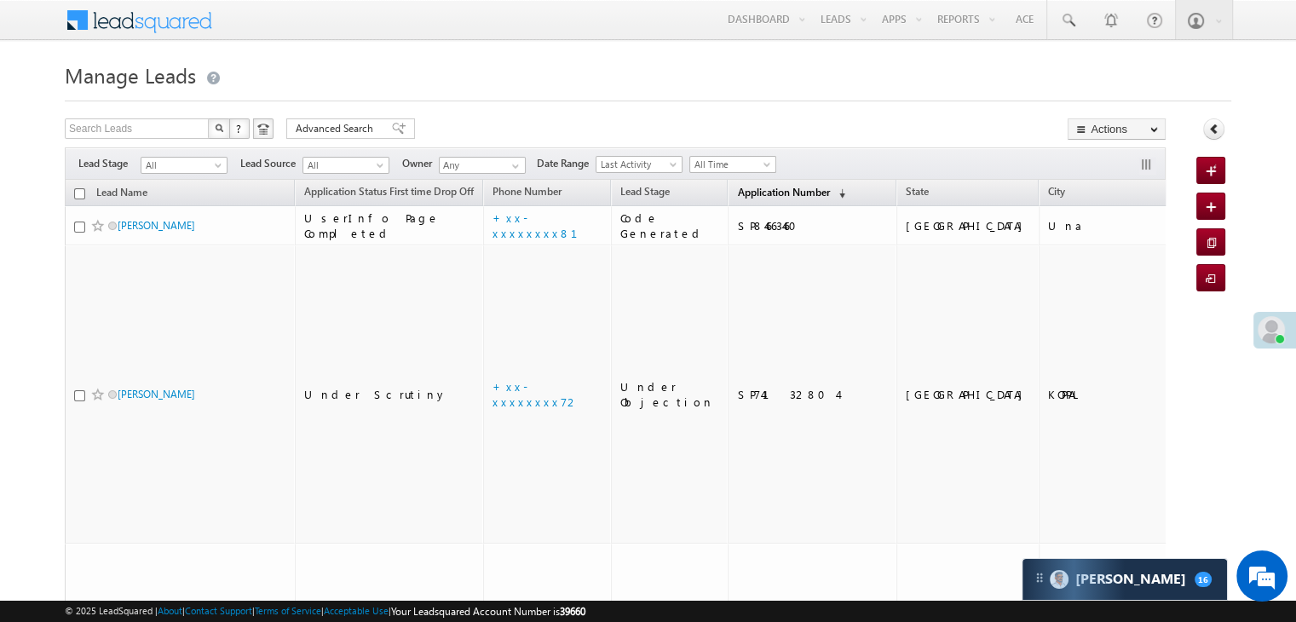
click at [745, 193] on span "Application Number" at bounding box center [783, 192] width 92 height 13
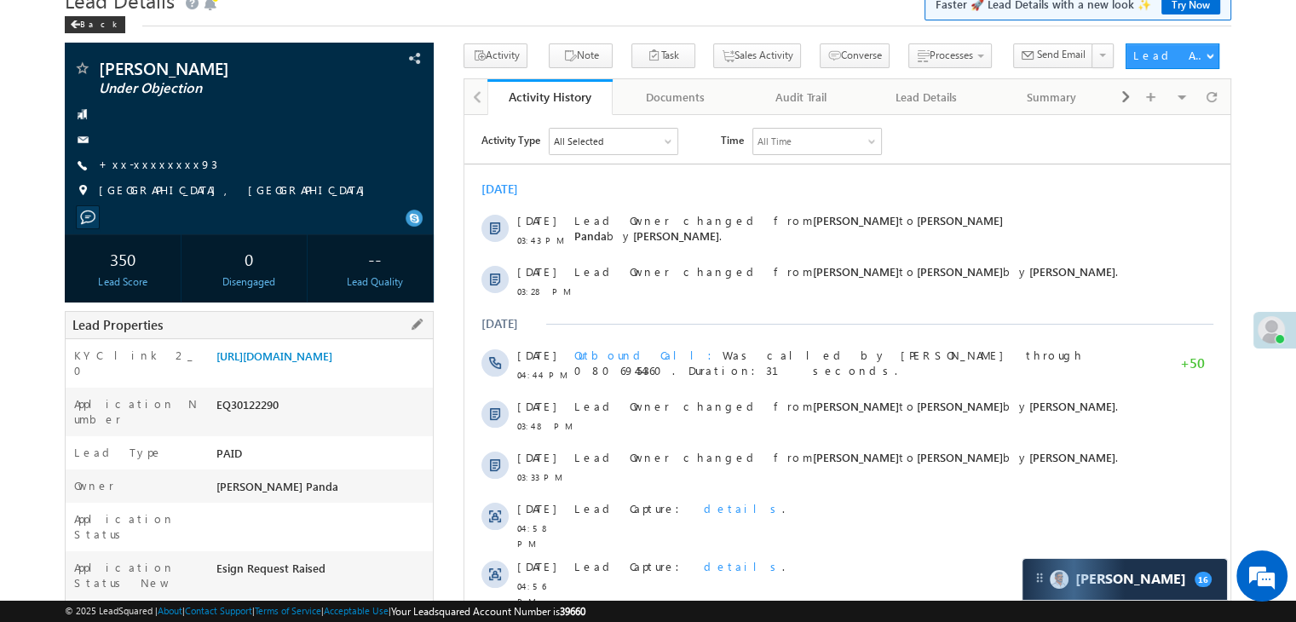
scroll to position [85, 0]
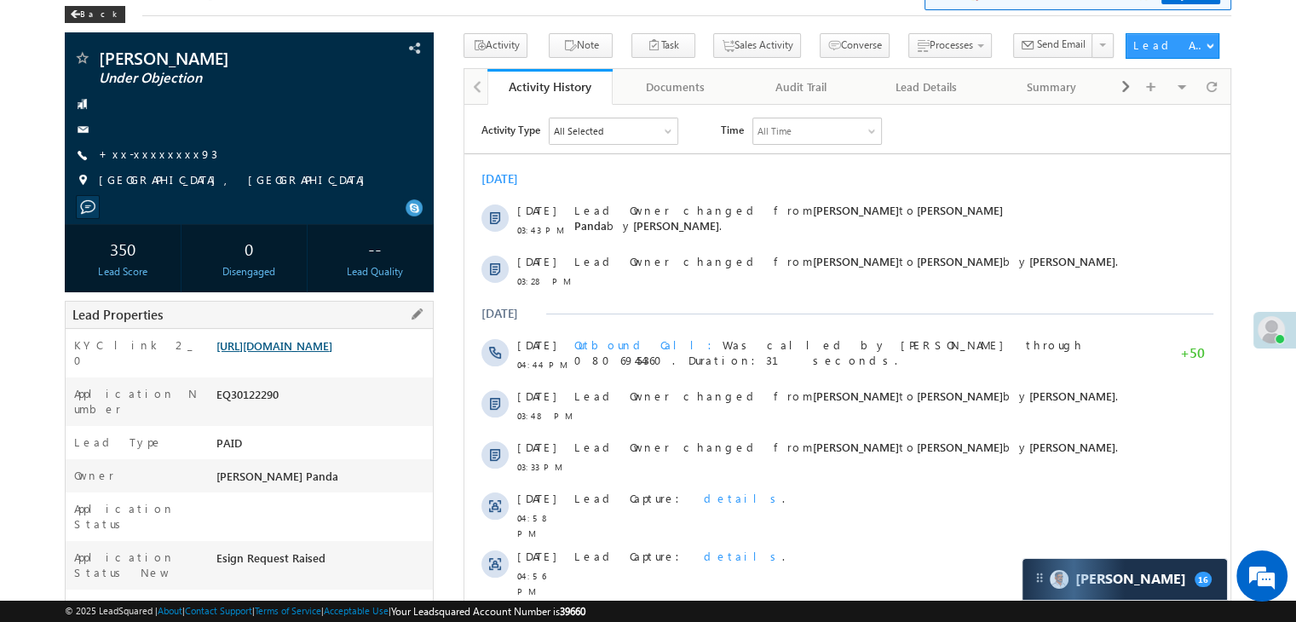
click at [332, 353] on link "[URL][DOMAIN_NAME]" at bounding box center [274, 345] width 116 height 14
click at [135, 153] on link "+xx-xxxxxxxx93" at bounding box center [158, 154] width 118 height 14
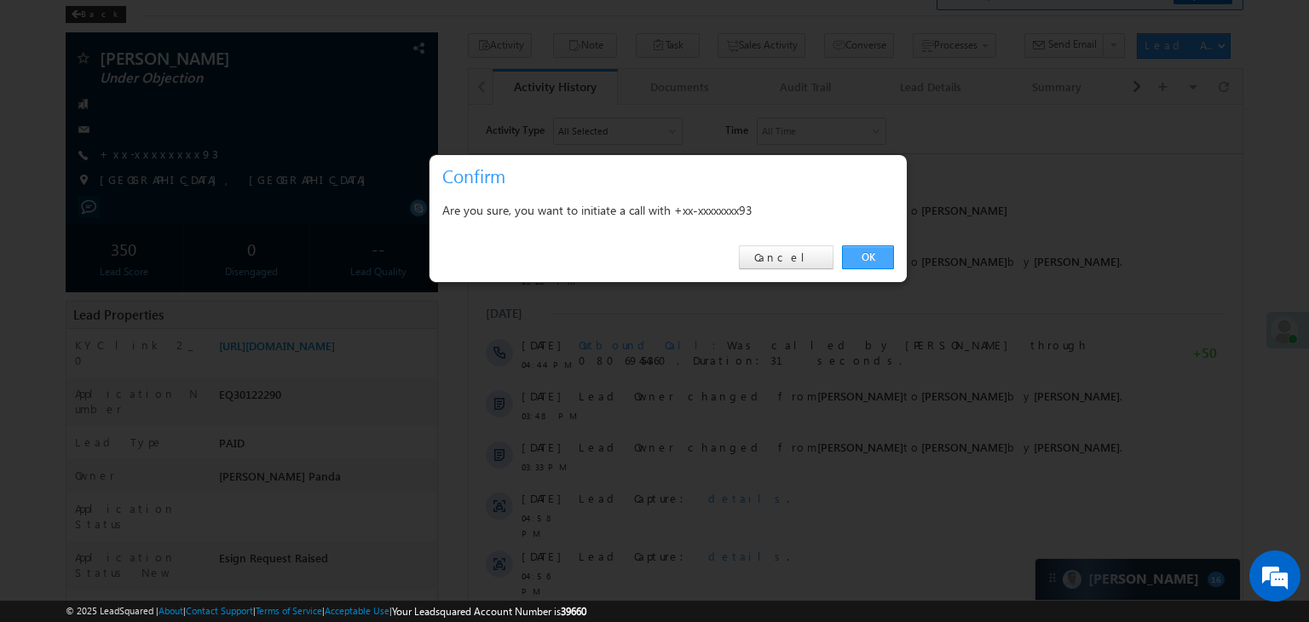
click at [869, 260] on link "OK" at bounding box center [868, 257] width 52 height 24
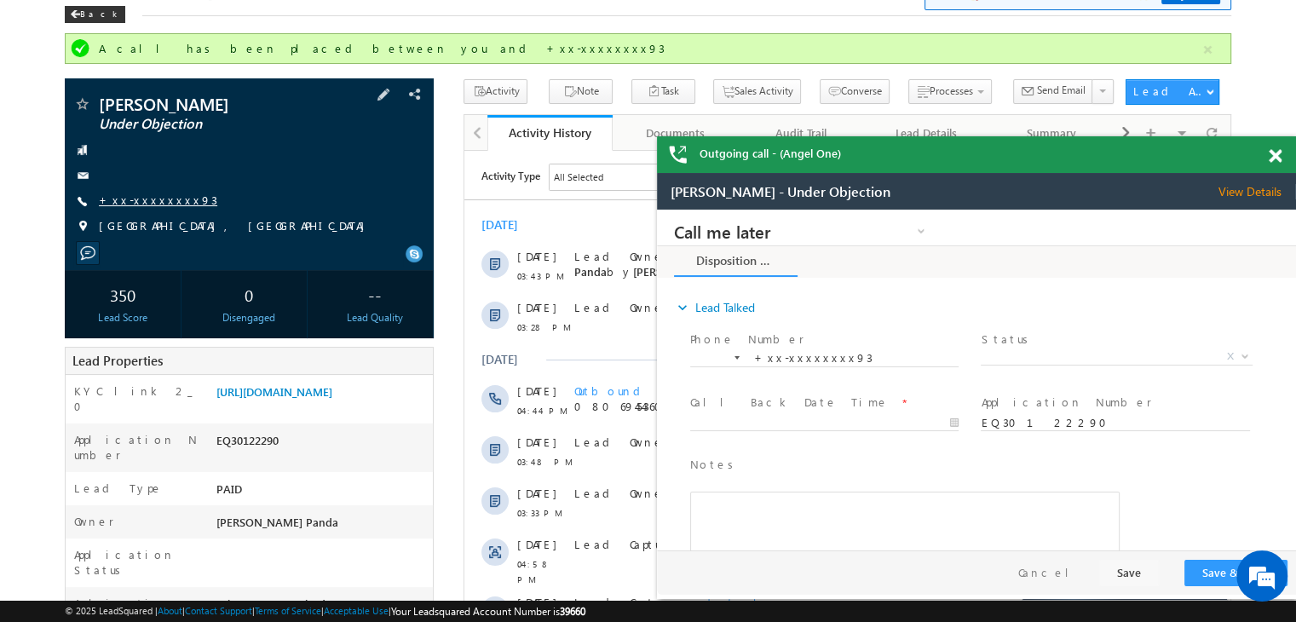
click at [138, 199] on link "+xx-xxxxxxxx93" at bounding box center [158, 200] width 118 height 14
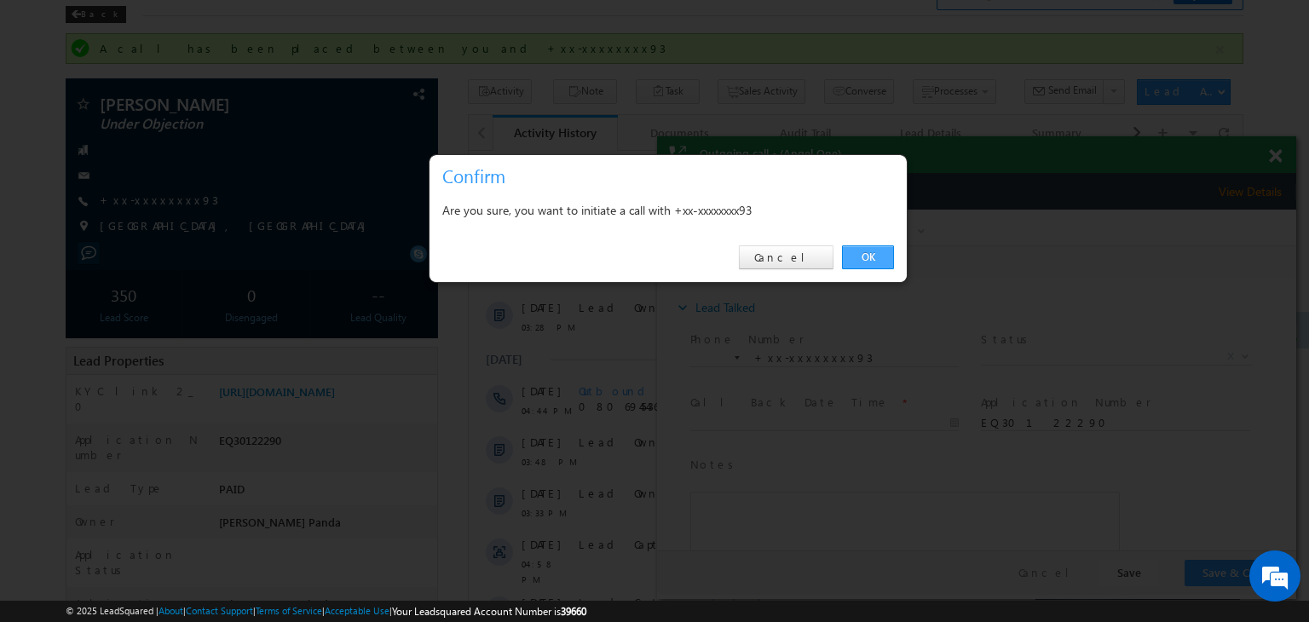
click at [874, 254] on link "OK" at bounding box center [868, 257] width 52 height 24
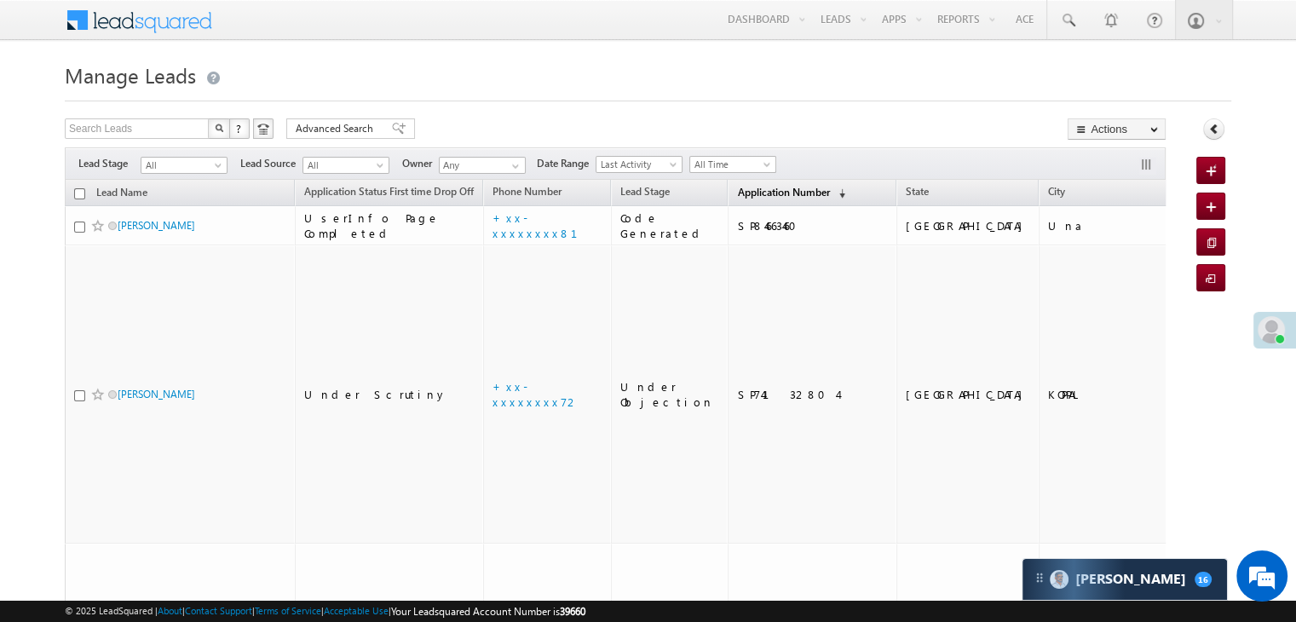
click at [754, 193] on span "Application Number" at bounding box center [783, 192] width 92 height 13
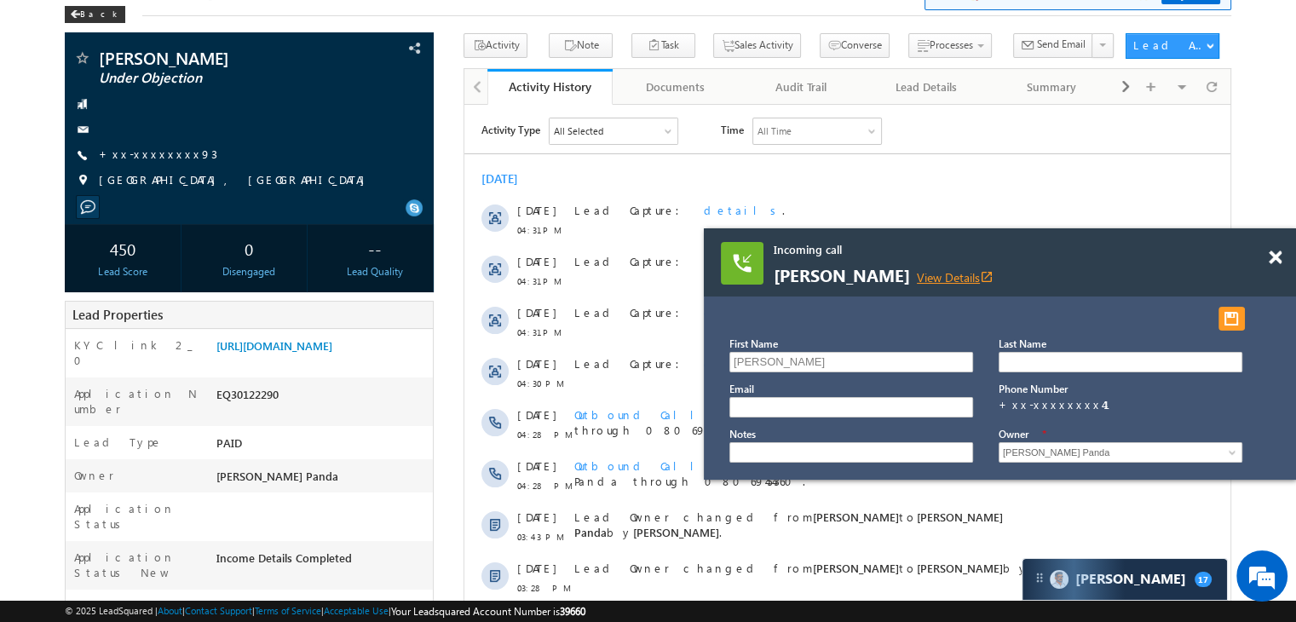
click at [948, 278] on link "View Details open_in_new" at bounding box center [955, 277] width 77 height 16
click at [279, 353] on link "https://angelbroking1-pk3em7sa.customui-test.leadsquared.com?leadId=7e48b5e4-d4…" at bounding box center [274, 345] width 116 height 14
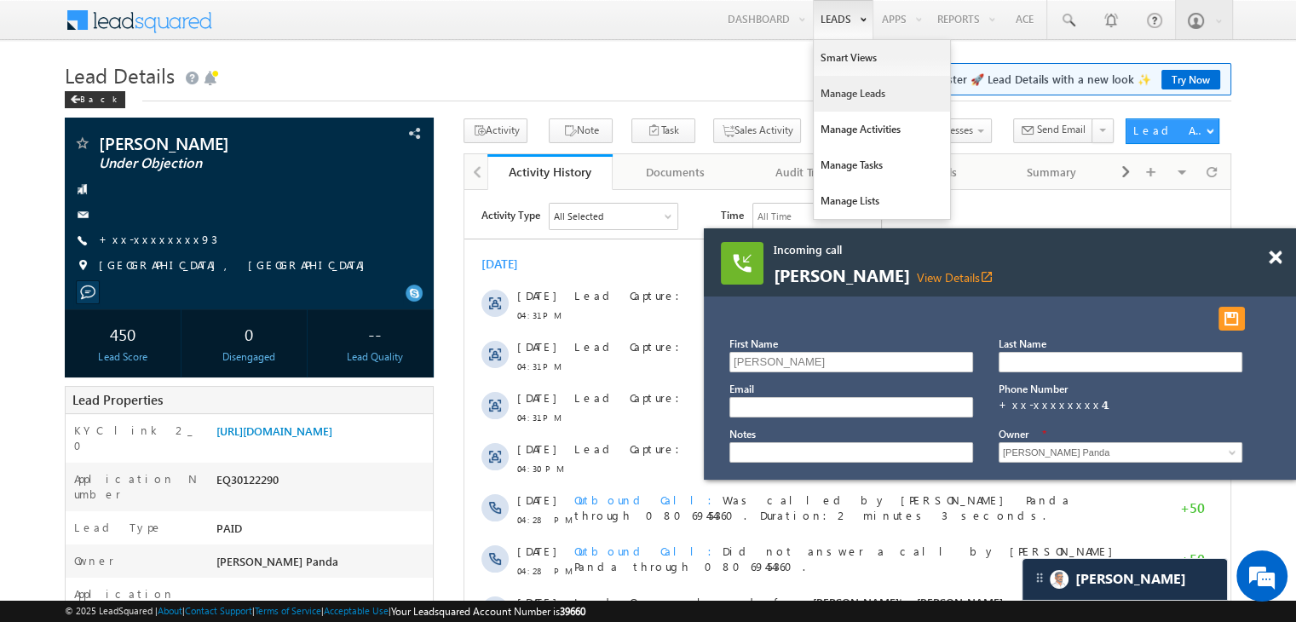
click at [839, 103] on link "Manage Leads" at bounding box center [882, 94] width 136 height 36
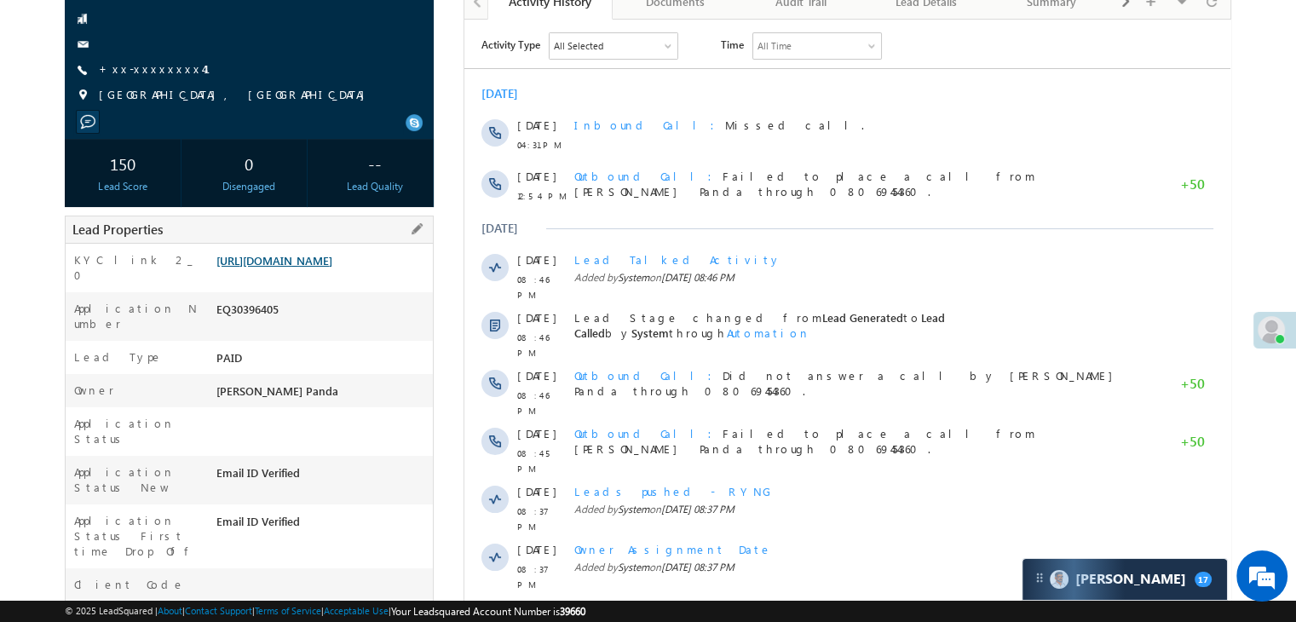
click at [307, 268] on link "[URL][DOMAIN_NAME]" at bounding box center [274, 260] width 116 height 14
click at [130, 71] on link "+xx-xxxxxxxx41" at bounding box center [165, 68] width 132 height 14
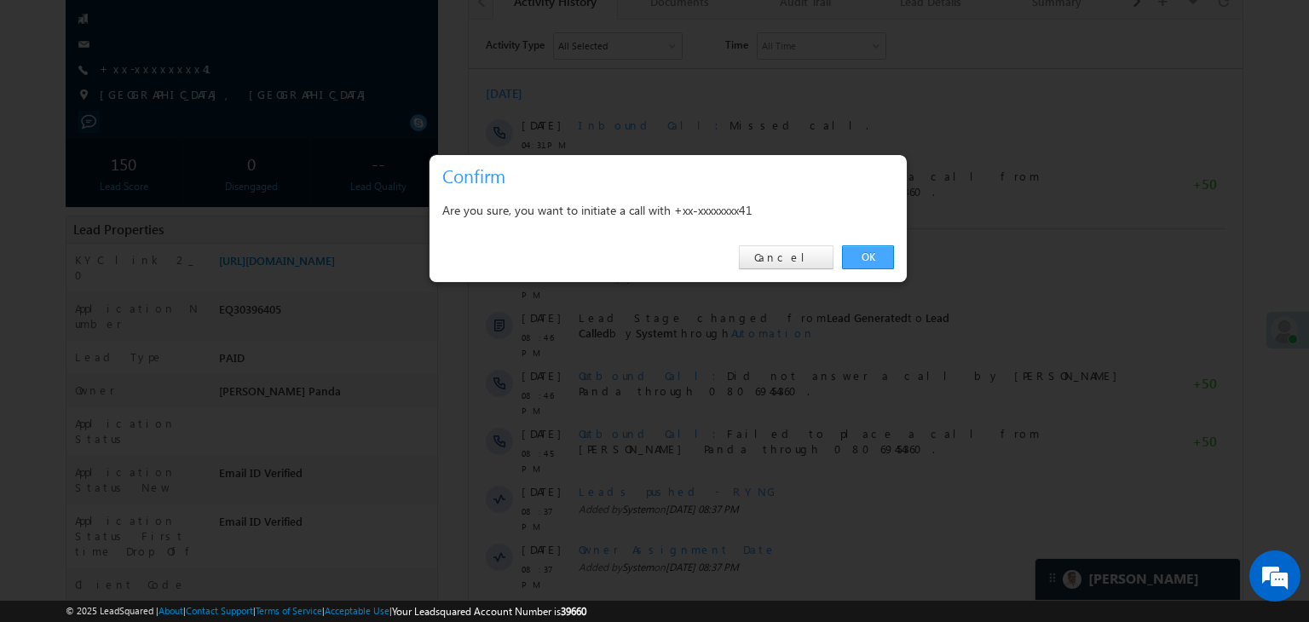
click at [869, 255] on link "OK" at bounding box center [868, 257] width 52 height 24
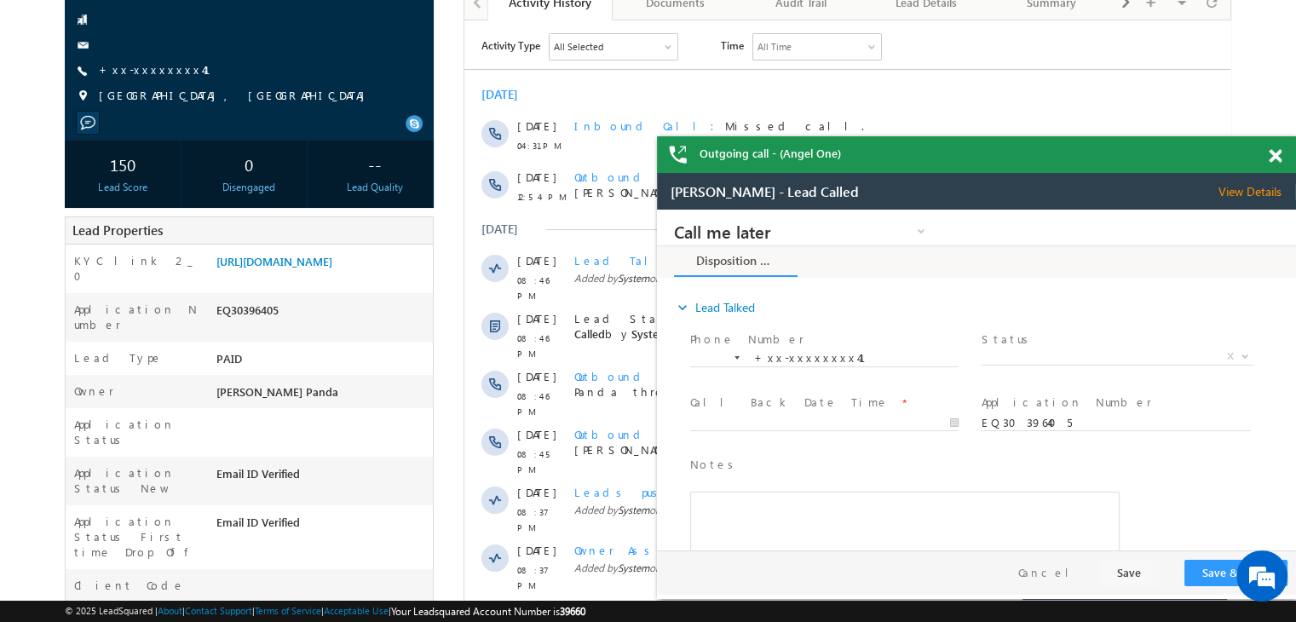
click at [135, 77] on span "+xx-xxxxxxxx41" at bounding box center [165, 70] width 132 height 17
click at [152, 69] on link "+xx-xxxxxxxx41" at bounding box center [165, 69] width 132 height 14
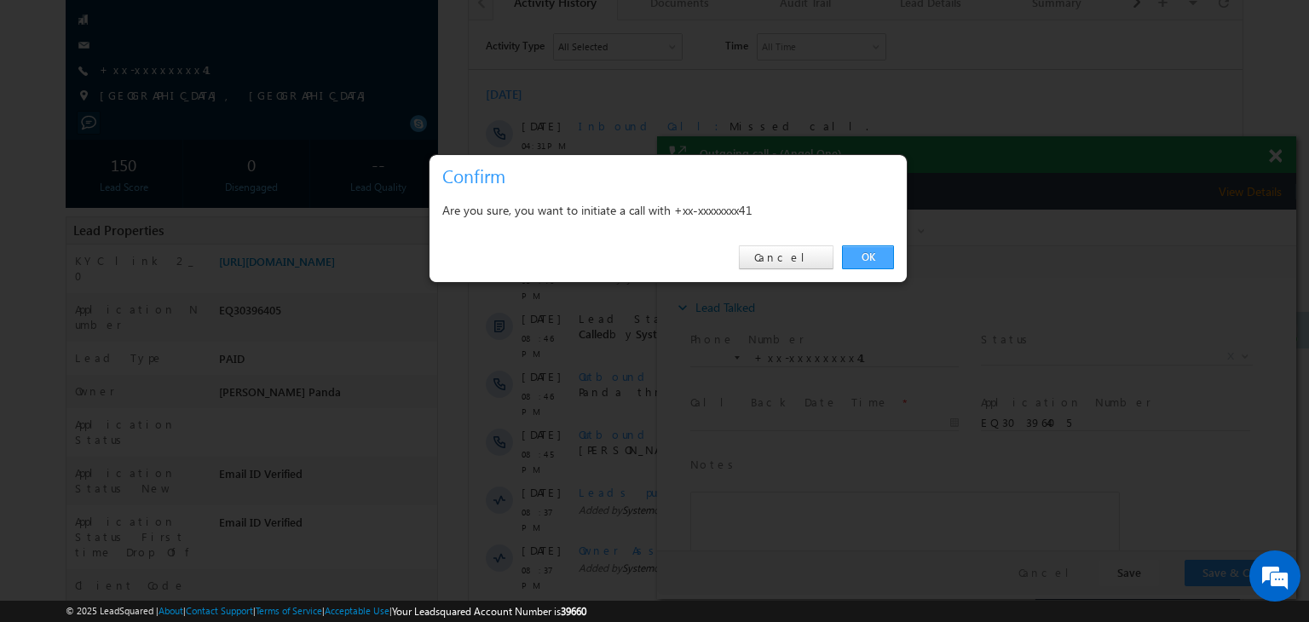
click at [869, 257] on link "OK" at bounding box center [868, 257] width 52 height 24
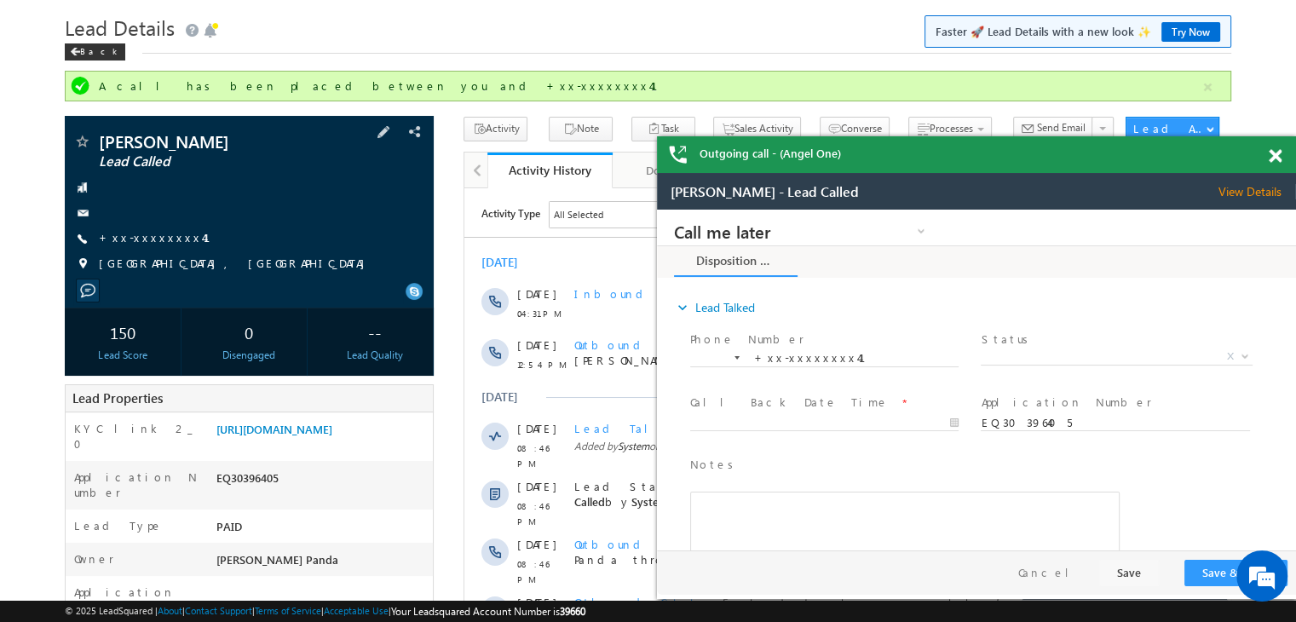
scroll to position [45, 0]
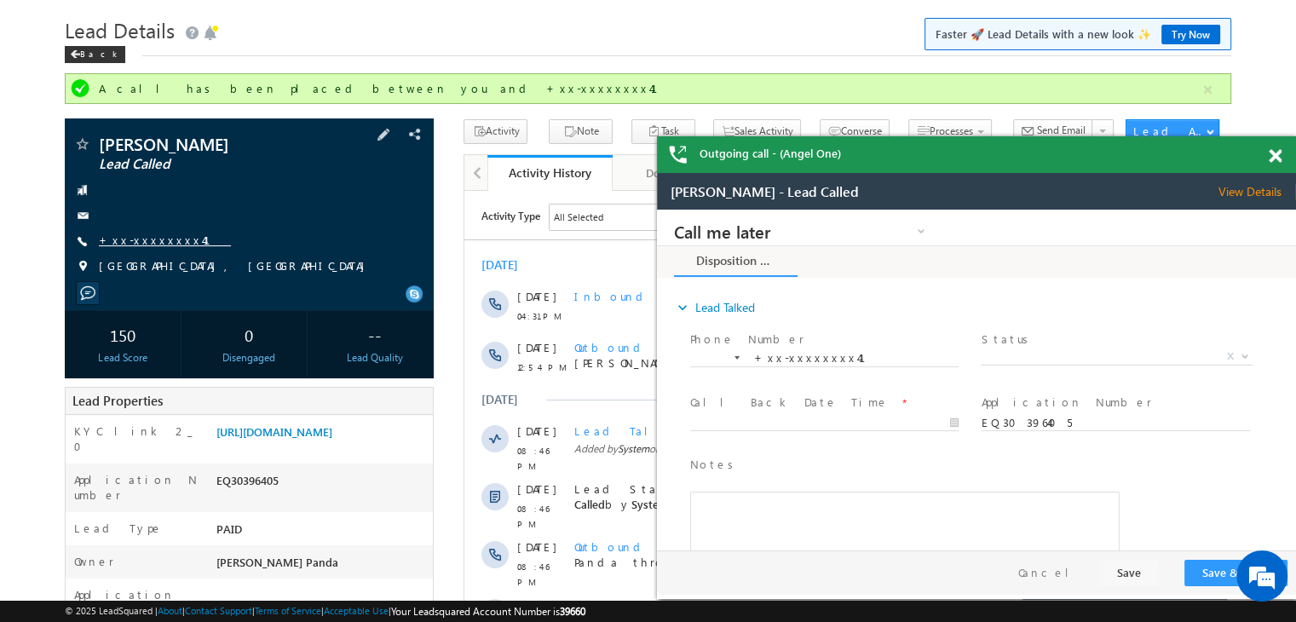
click at [143, 236] on link "+xx-xxxxxxxx41" at bounding box center [165, 240] width 132 height 14
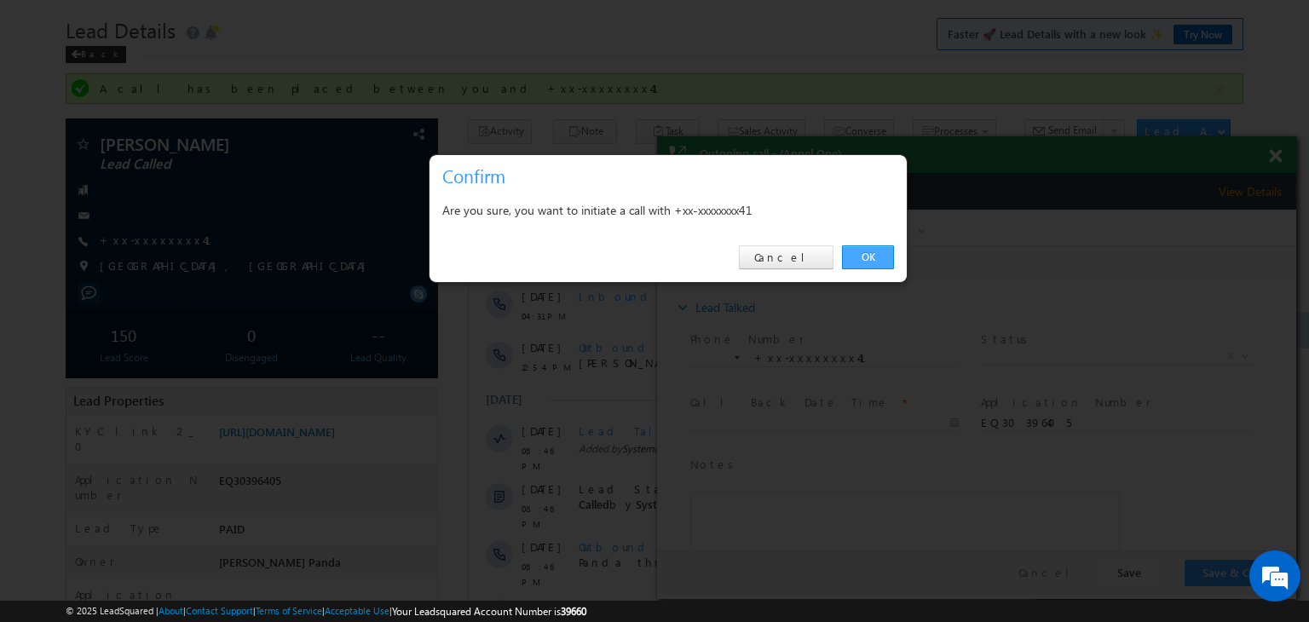
click at [870, 250] on link "OK" at bounding box center [868, 257] width 52 height 24
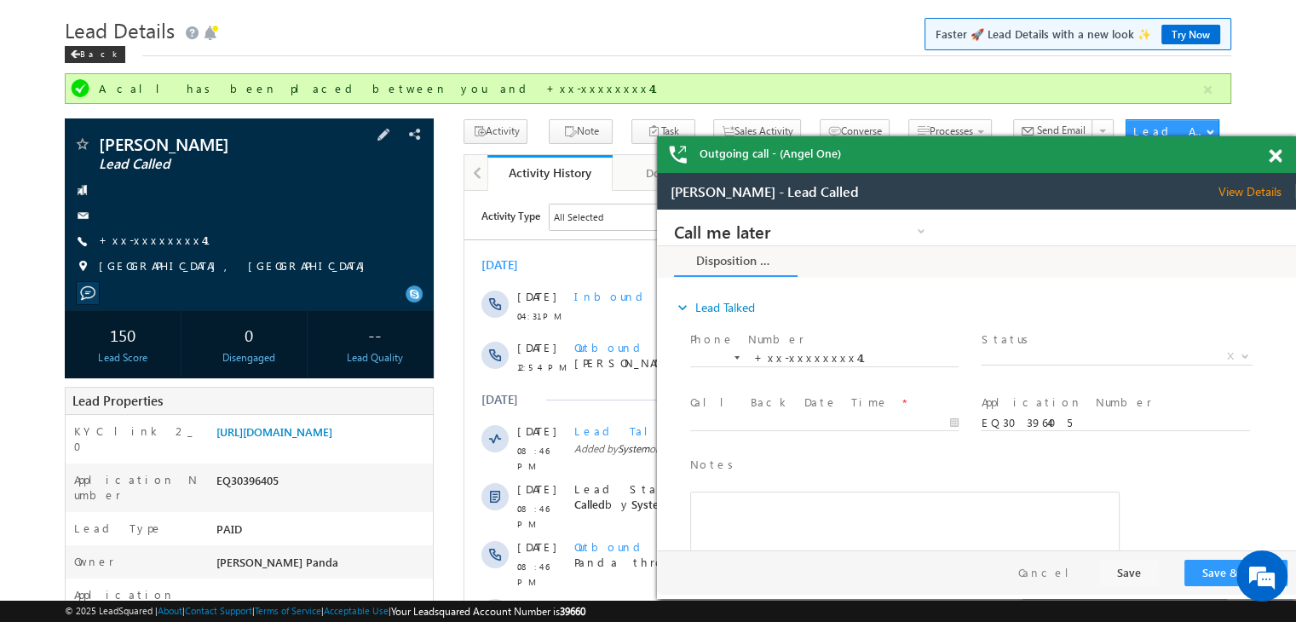
scroll to position [0, 0]
click at [126, 242] on link "+xx-xxxxxxxx41" at bounding box center [165, 240] width 132 height 14
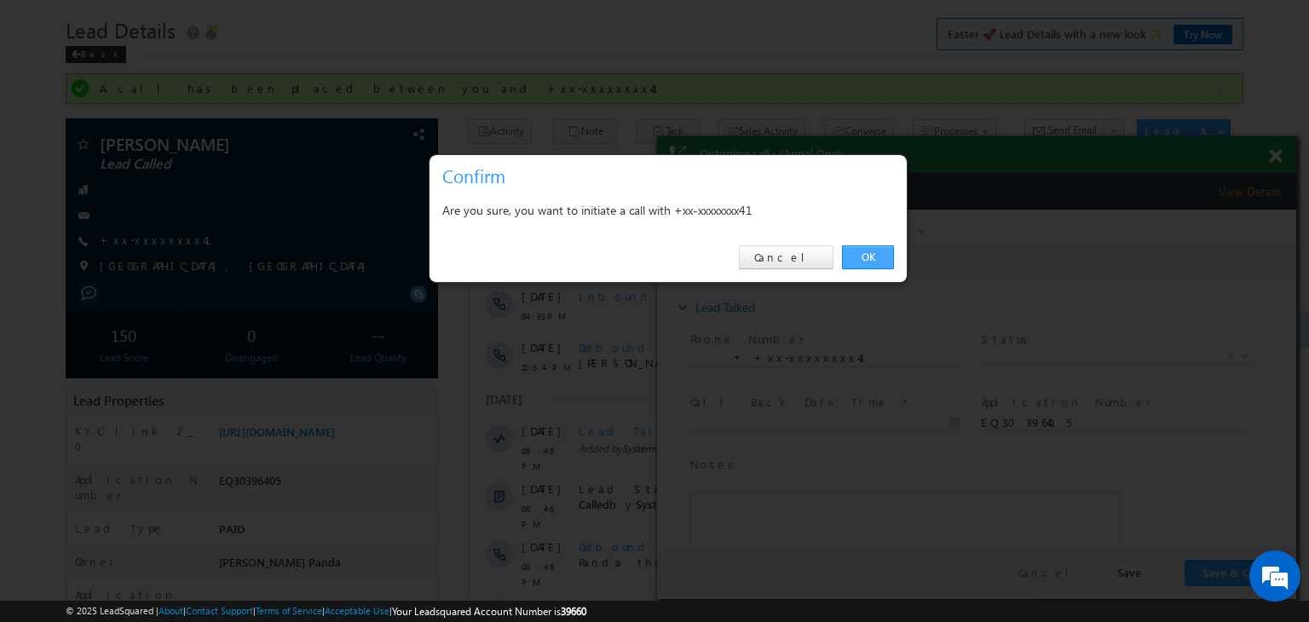
click at [863, 255] on link "OK" at bounding box center [868, 257] width 52 height 24
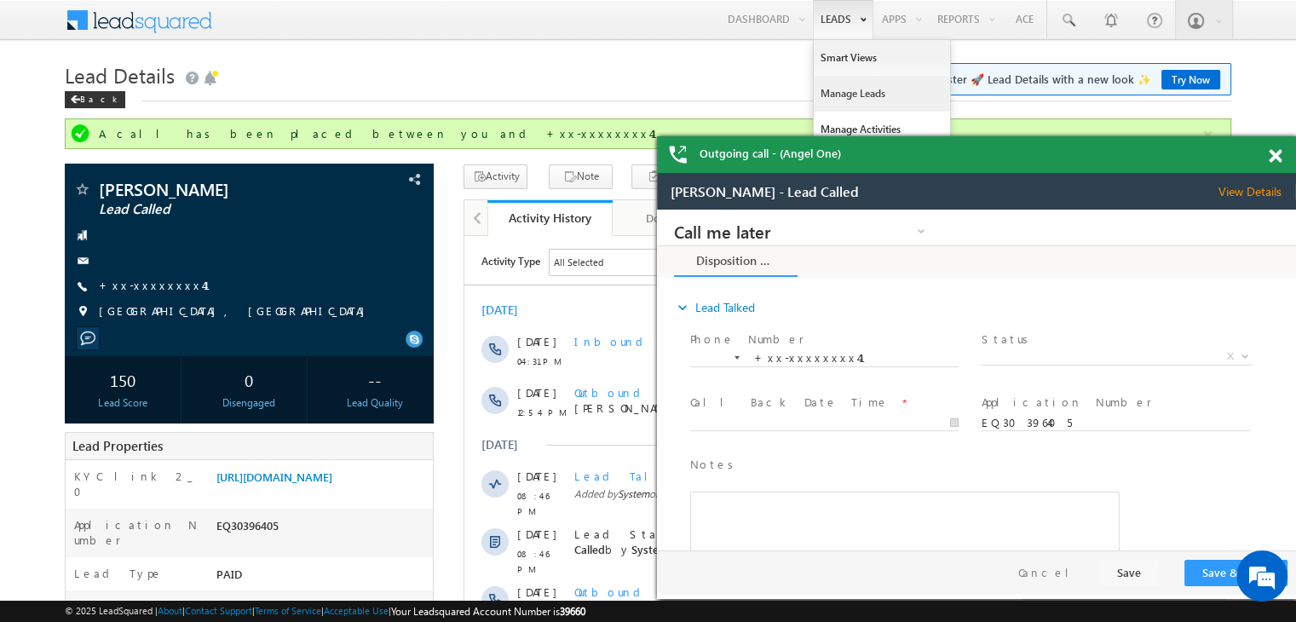
click at [847, 100] on link "Manage Leads" at bounding box center [882, 94] width 136 height 36
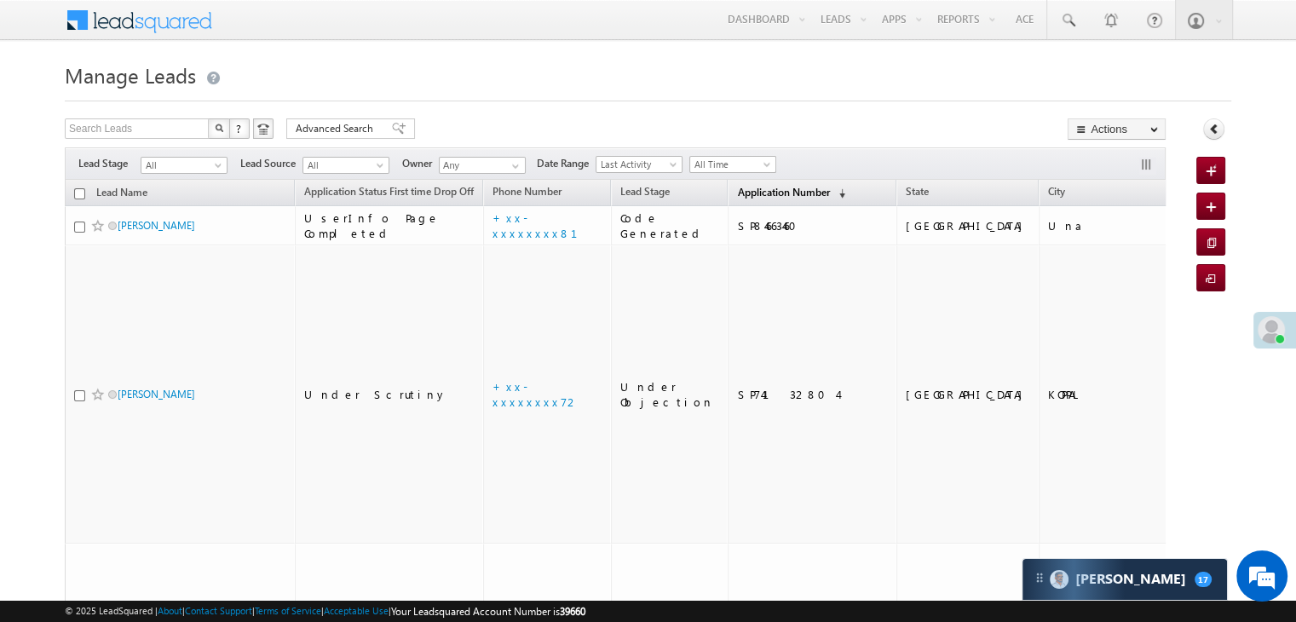
click at [747, 190] on span "Application Number" at bounding box center [783, 192] width 92 height 13
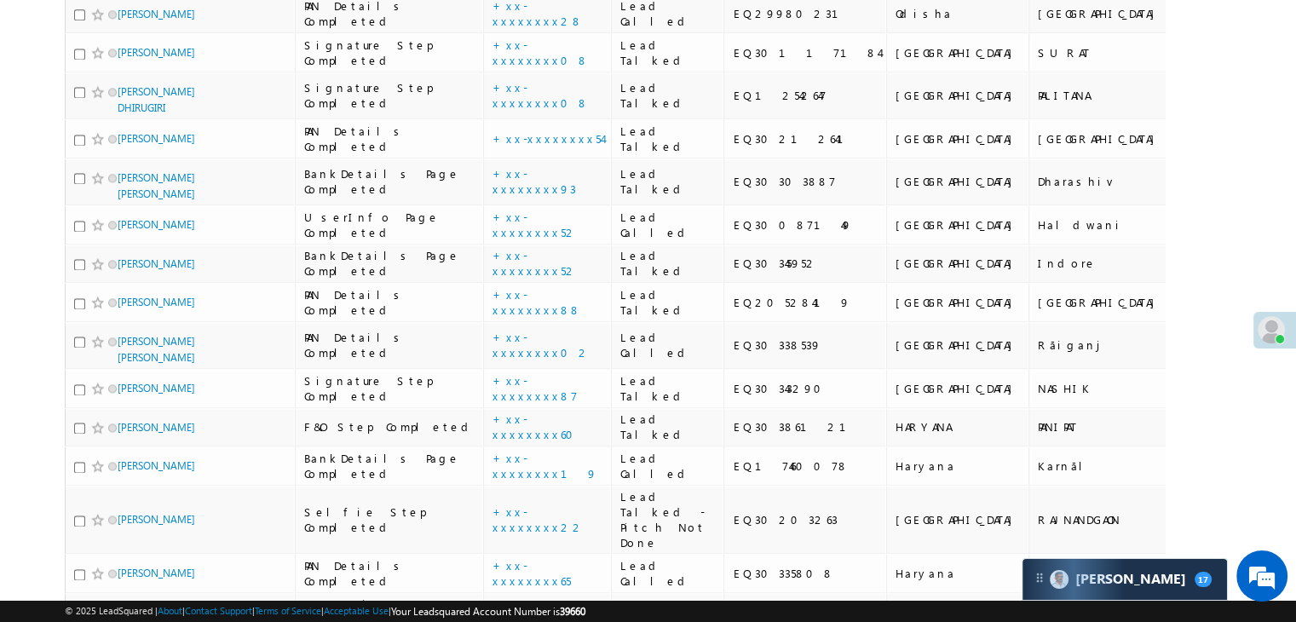
scroll to position [2387, 0]
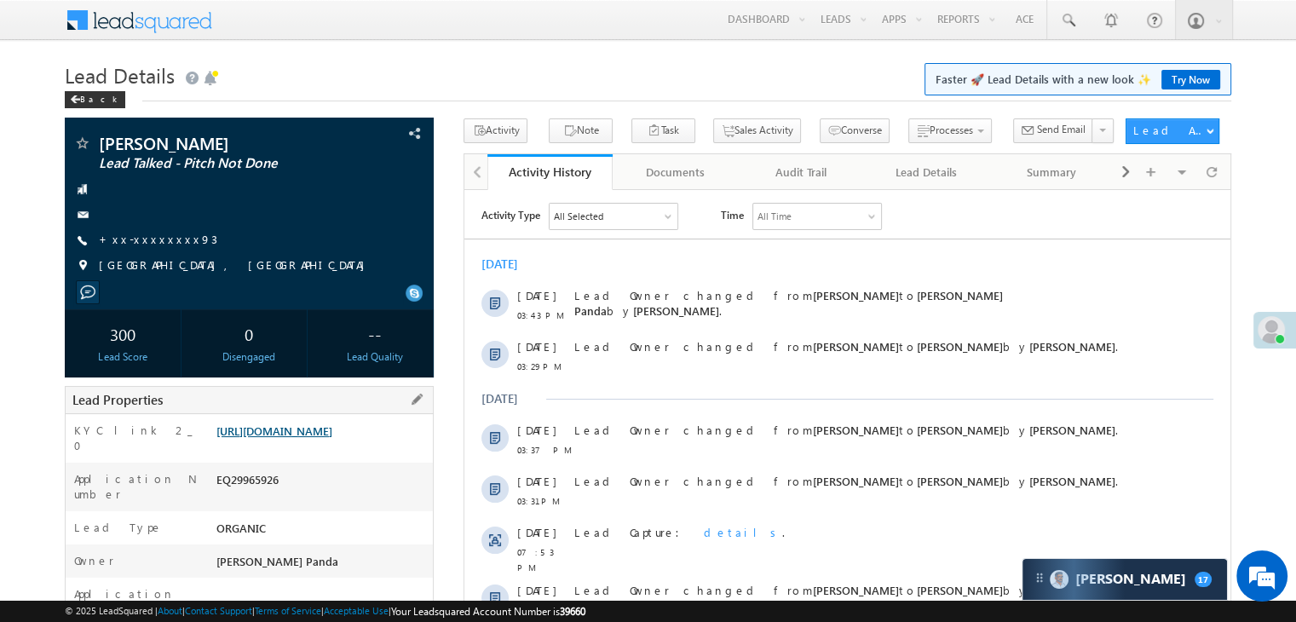
click at [332, 438] on link "[URL][DOMAIN_NAME]" at bounding box center [274, 431] width 116 height 14
click at [147, 242] on link "+xx-xxxxxxxx93" at bounding box center [158, 239] width 118 height 14
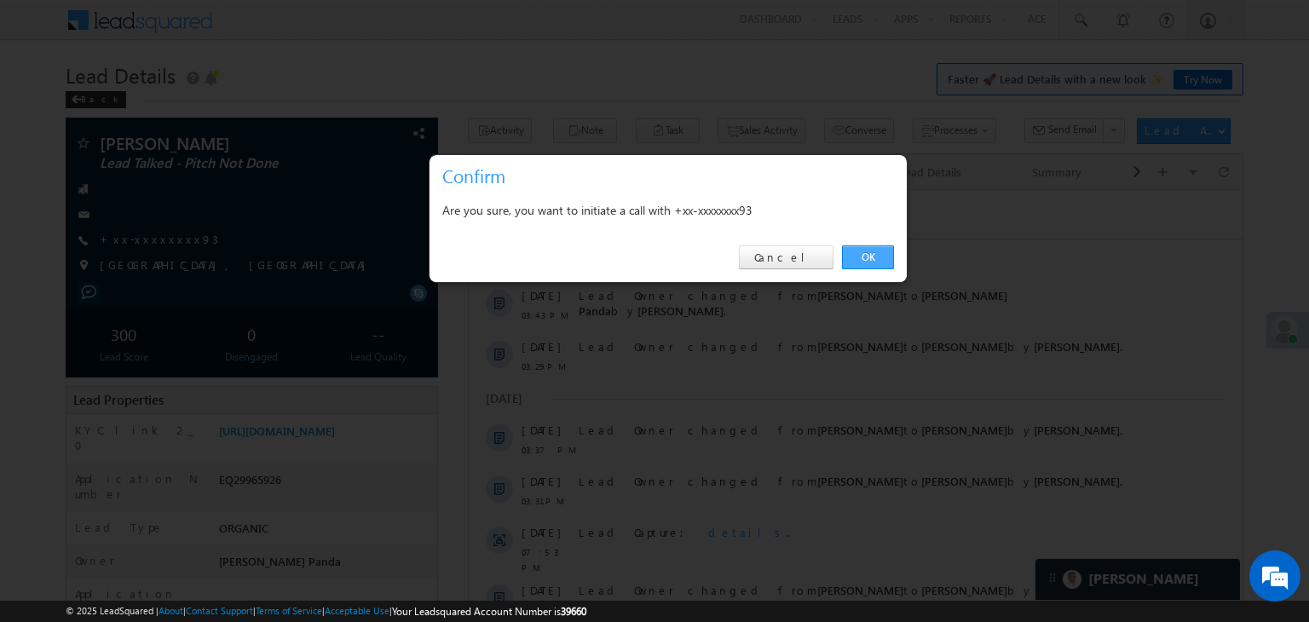
click at [864, 255] on link "OK" at bounding box center [868, 257] width 52 height 24
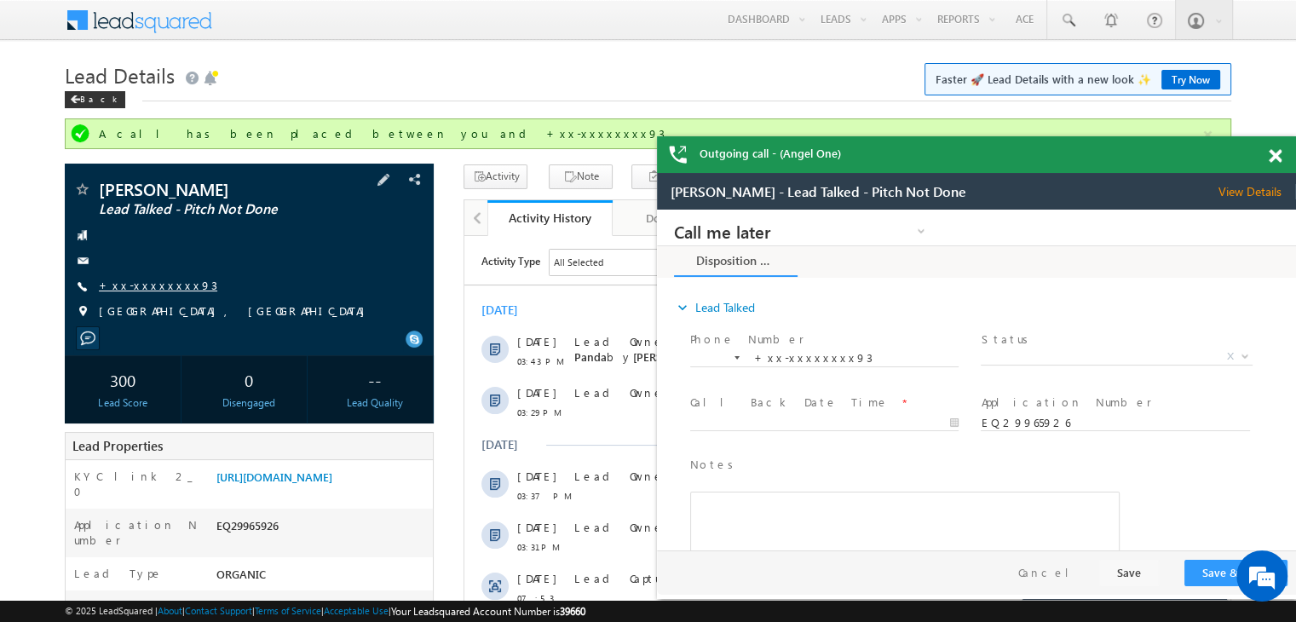
click at [148, 287] on link "+xx-xxxxxxxx93" at bounding box center [158, 285] width 118 height 14
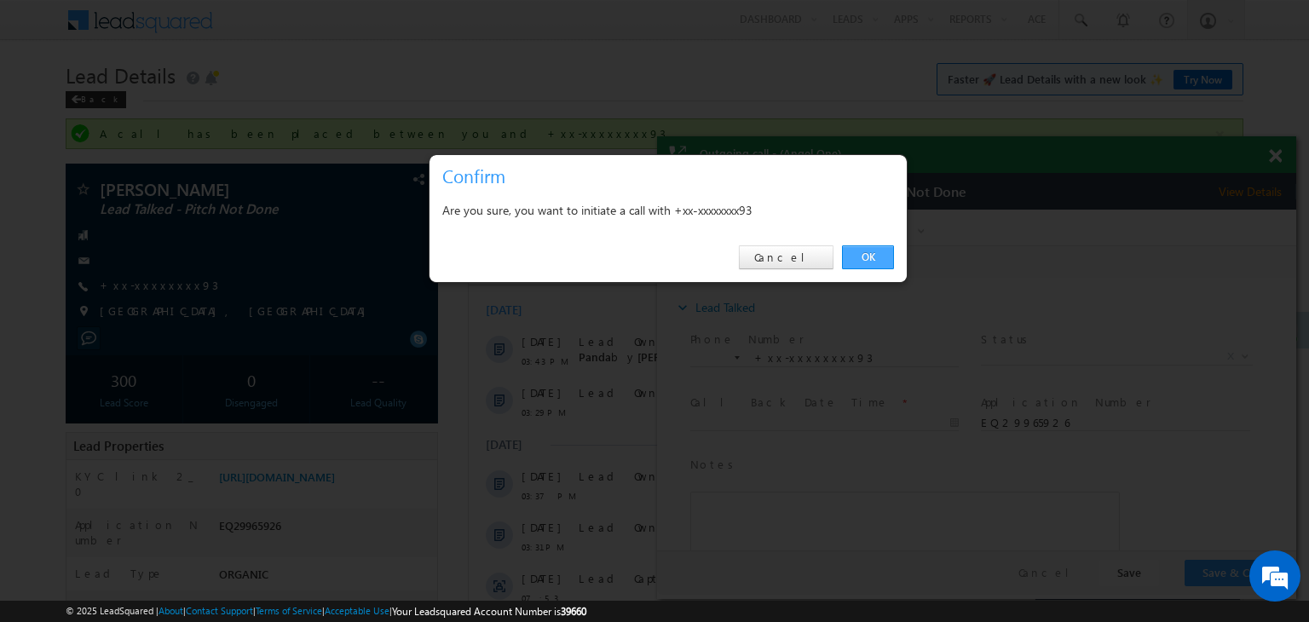
click at [868, 260] on link "OK" at bounding box center [868, 257] width 52 height 24
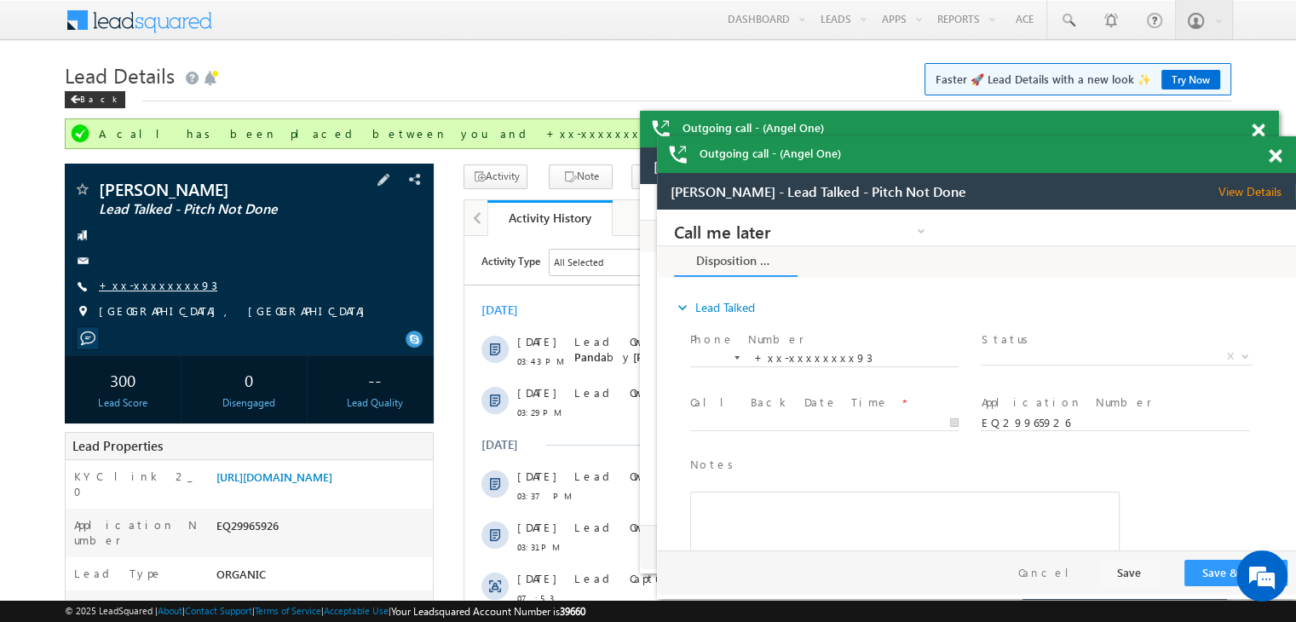
click at [155, 287] on link "+xx-xxxxxxxx93" at bounding box center [158, 285] width 118 height 14
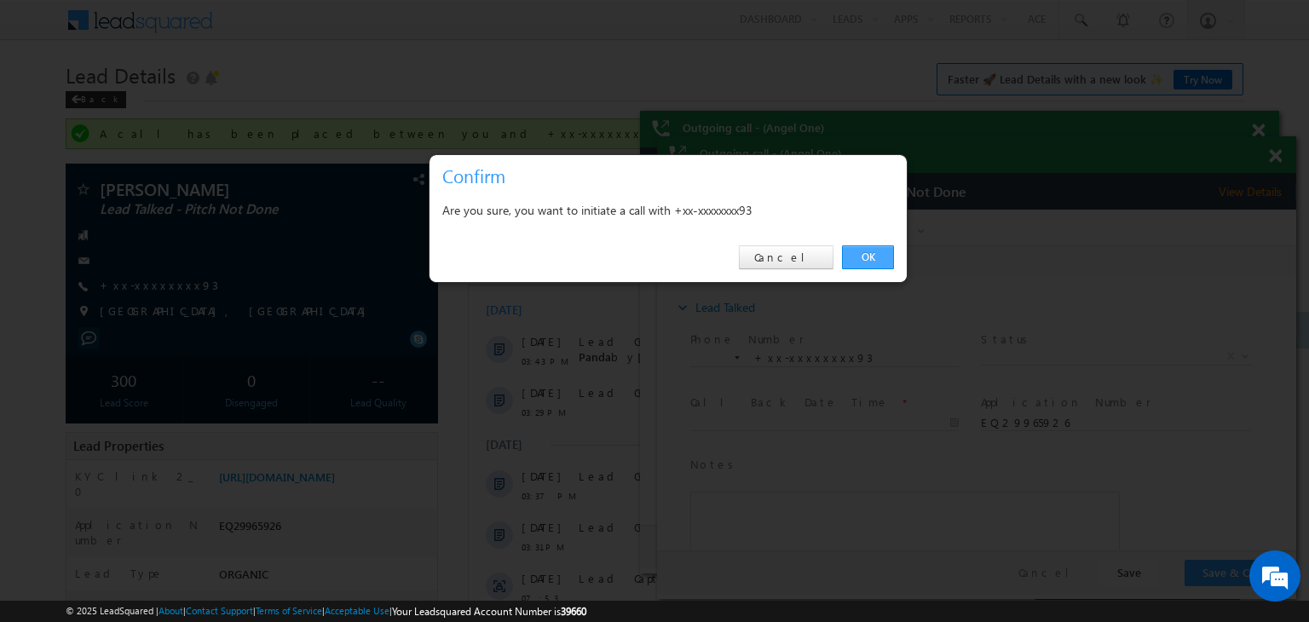
click at [869, 254] on link "OK" at bounding box center [868, 257] width 52 height 24
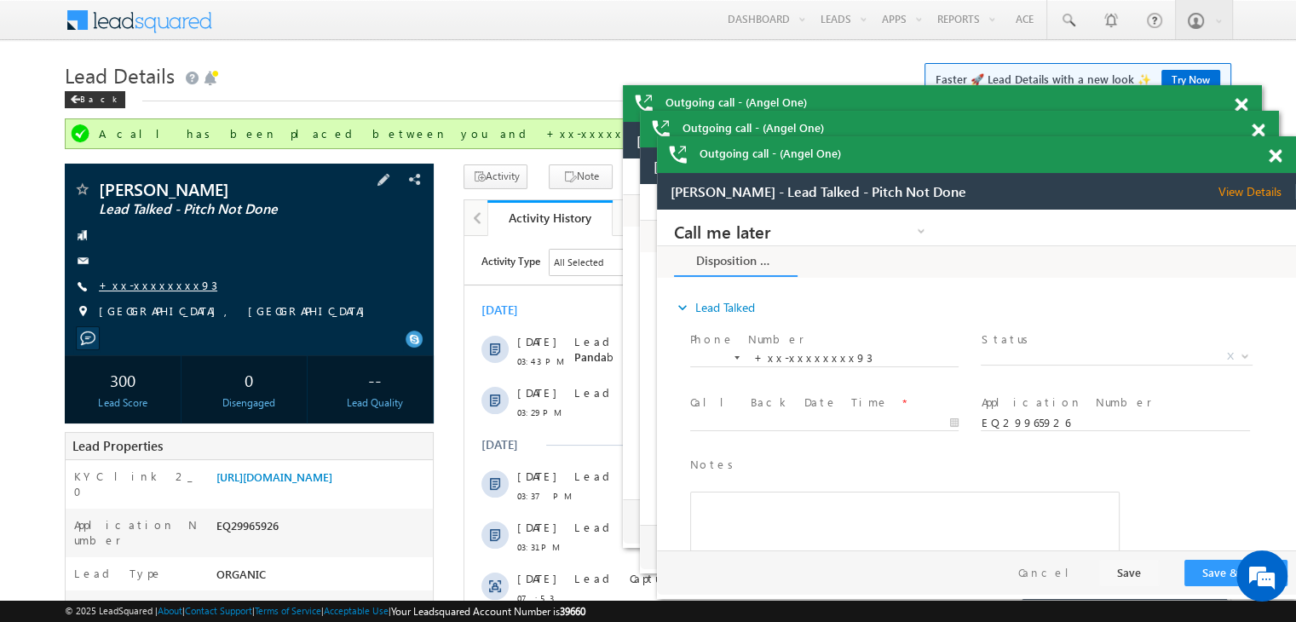
click at [132, 287] on link "+xx-xxxxxxxx93" at bounding box center [158, 285] width 118 height 14
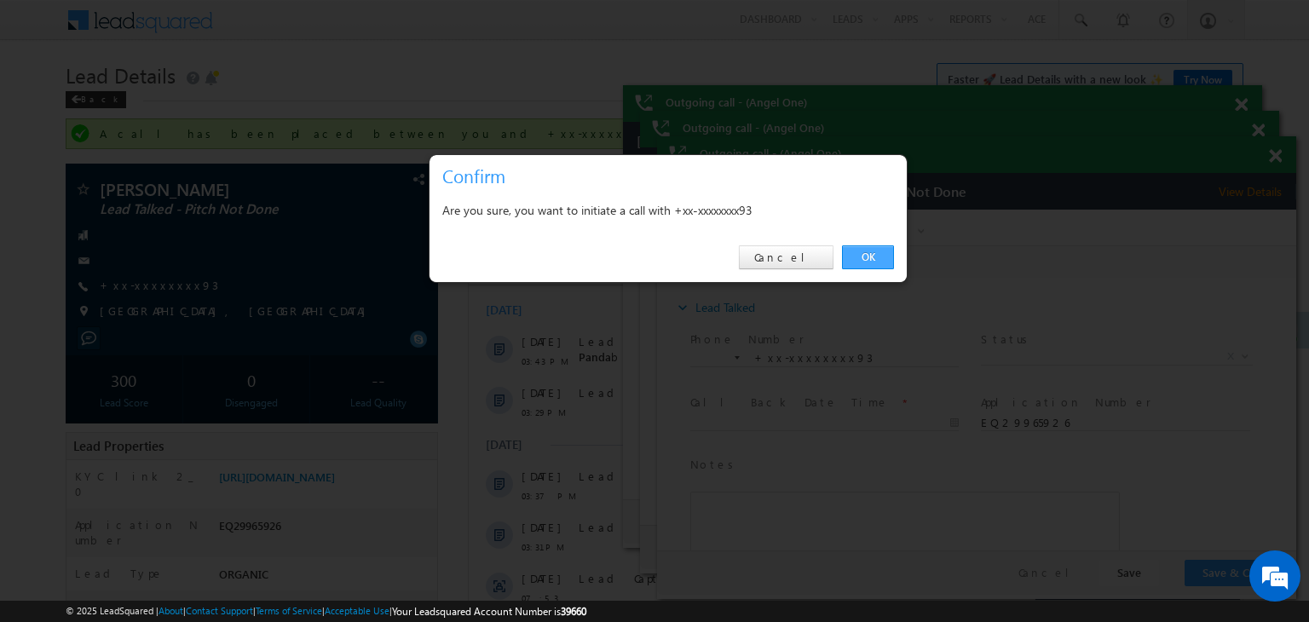
click at [863, 250] on link "OK" at bounding box center [868, 257] width 52 height 24
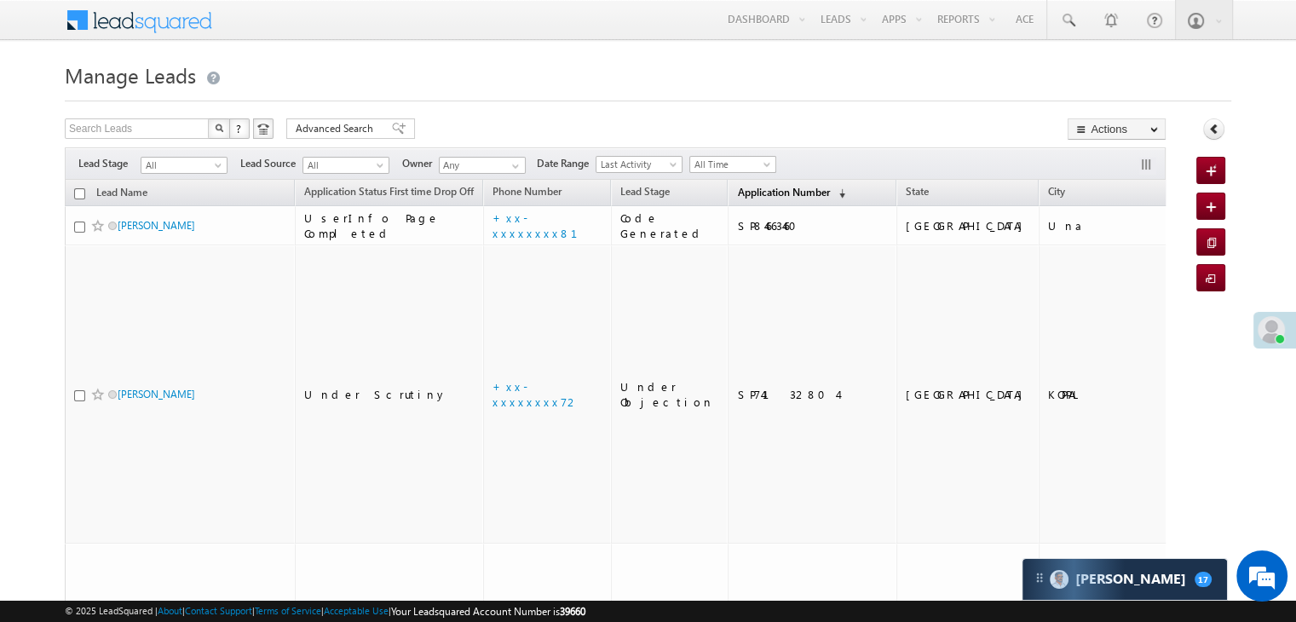
click at [737, 191] on span "Application Number" at bounding box center [783, 192] width 92 height 13
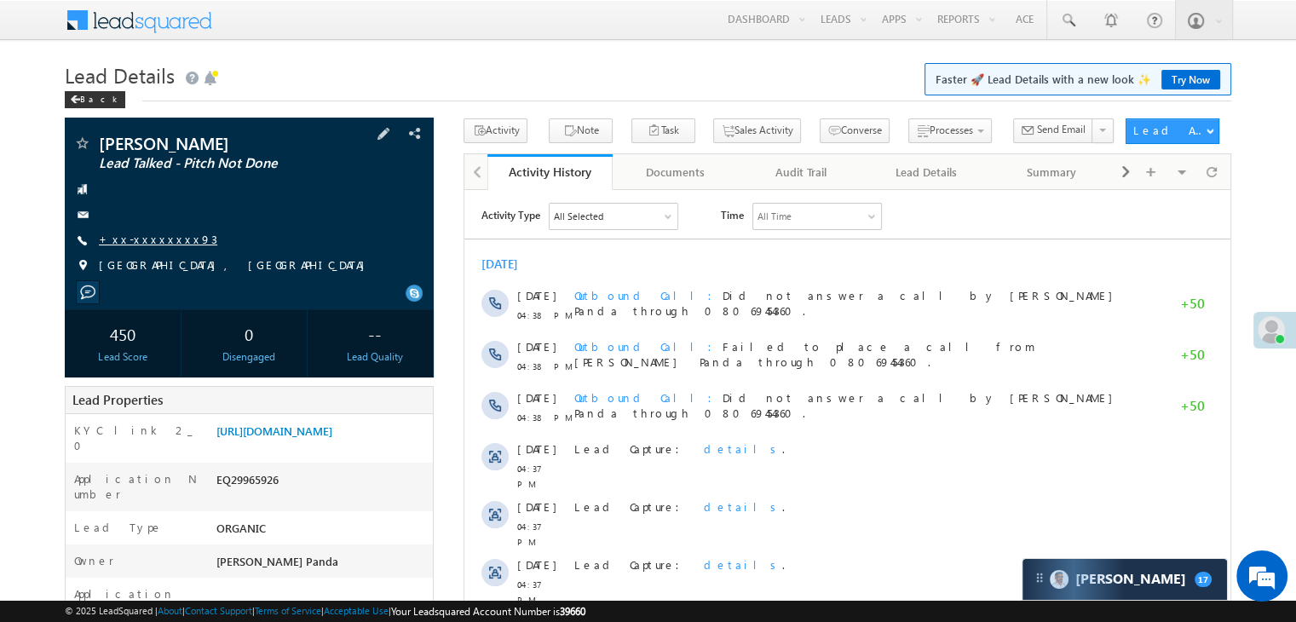
click at [143, 240] on link "+xx-xxxxxxxx93" at bounding box center [158, 239] width 118 height 14
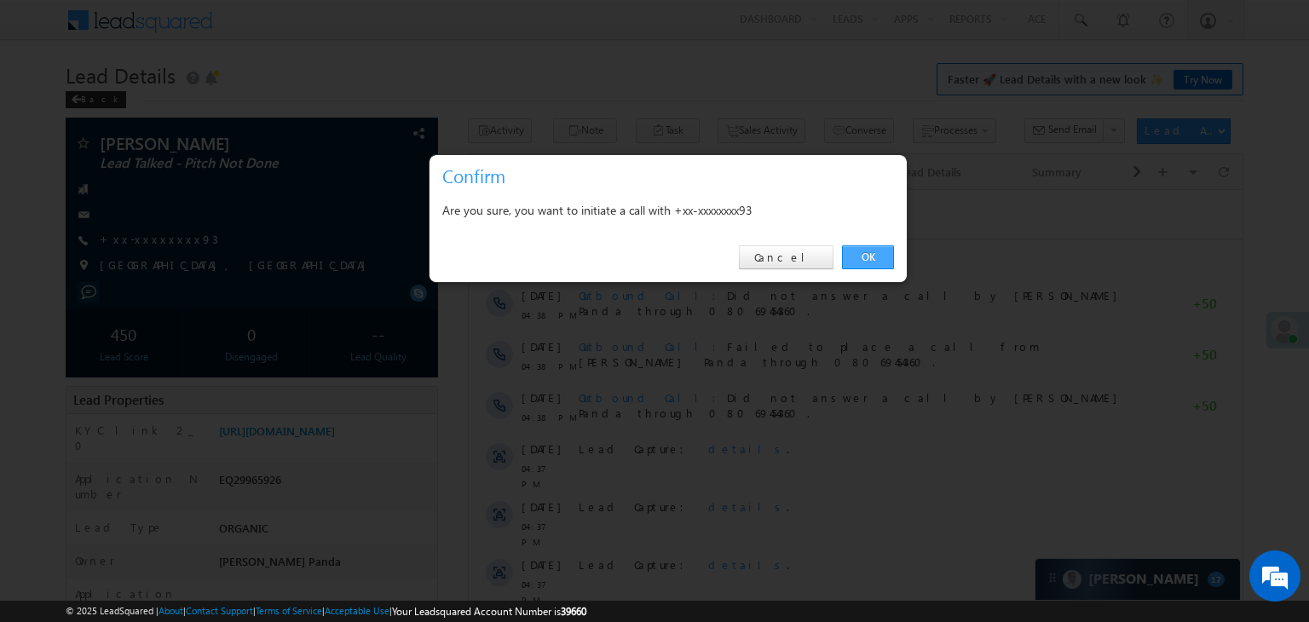
click at [877, 254] on link "OK" at bounding box center [868, 257] width 52 height 24
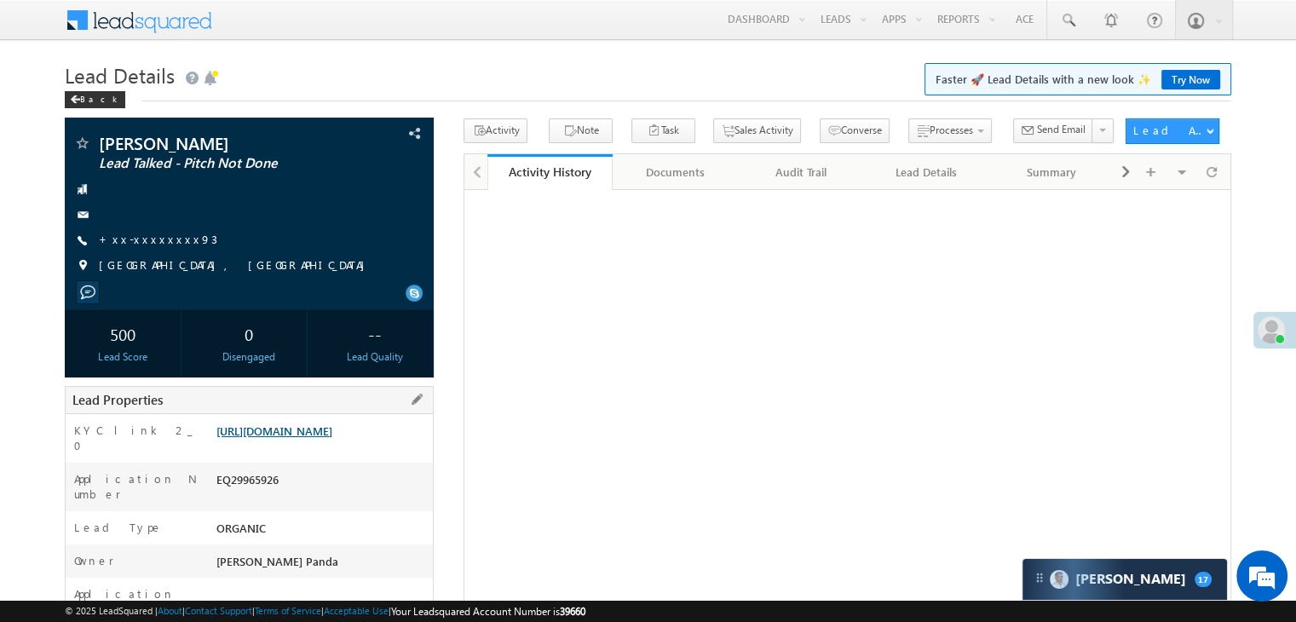
click at [332, 438] on link "https://angelbroking1-pk3em7sa.customui-test.leadsquared.com?leadId=3aa60b90-ba…" at bounding box center [274, 431] width 116 height 14
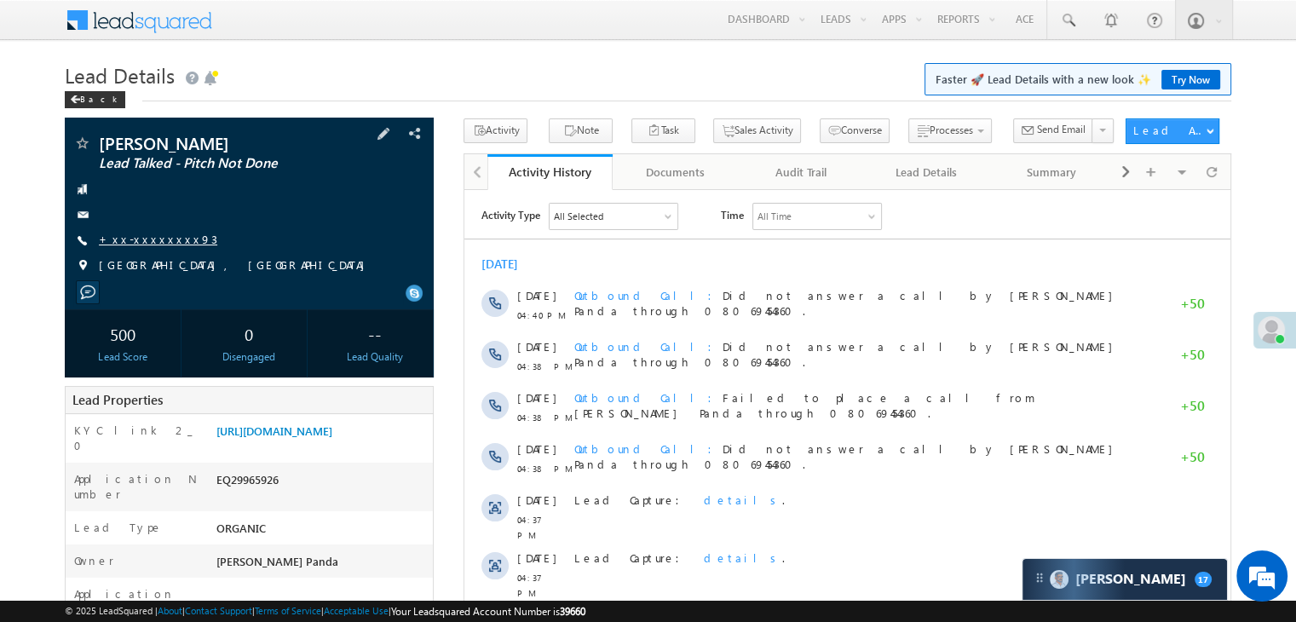
click at [142, 238] on link "+xx-xxxxxxxx93" at bounding box center [158, 239] width 118 height 14
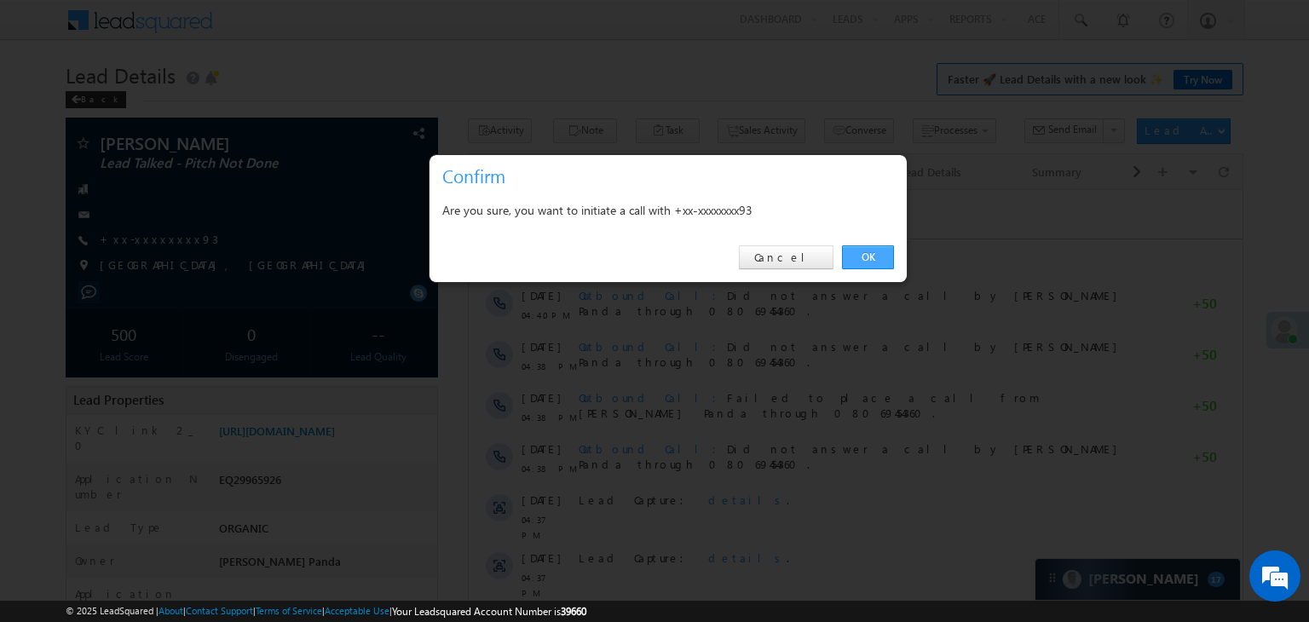
click at [864, 257] on link "OK" at bounding box center [868, 257] width 52 height 24
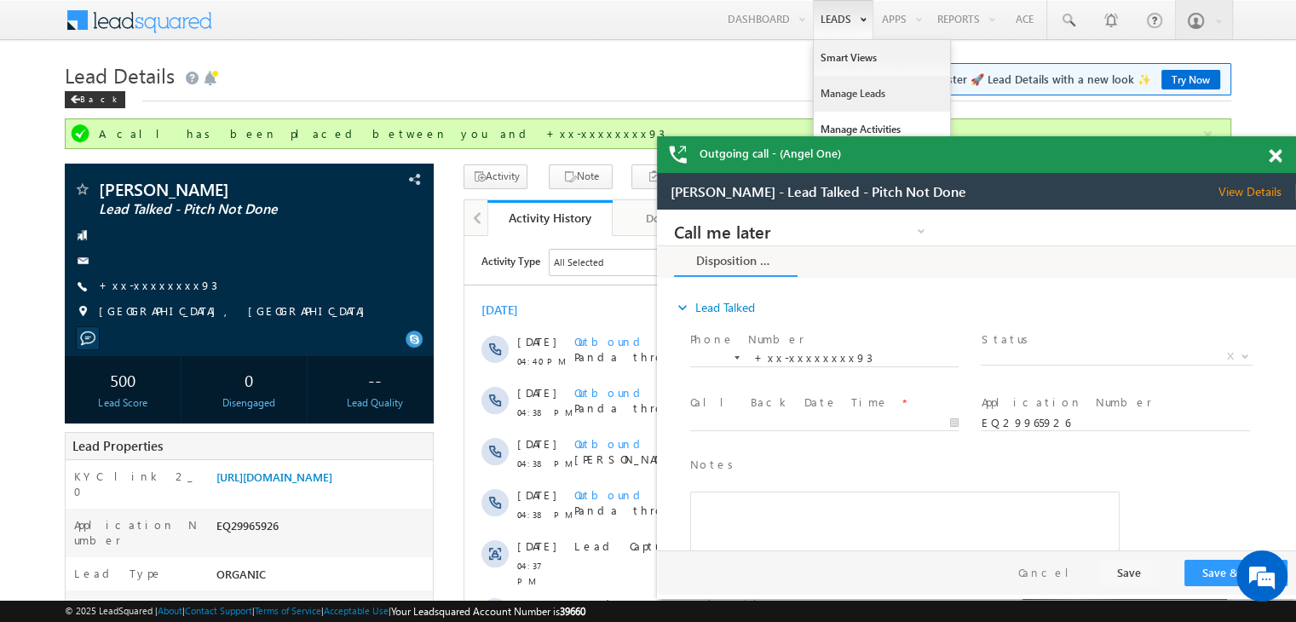
click at [822, 100] on link "Manage Leads" at bounding box center [882, 94] width 136 height 36
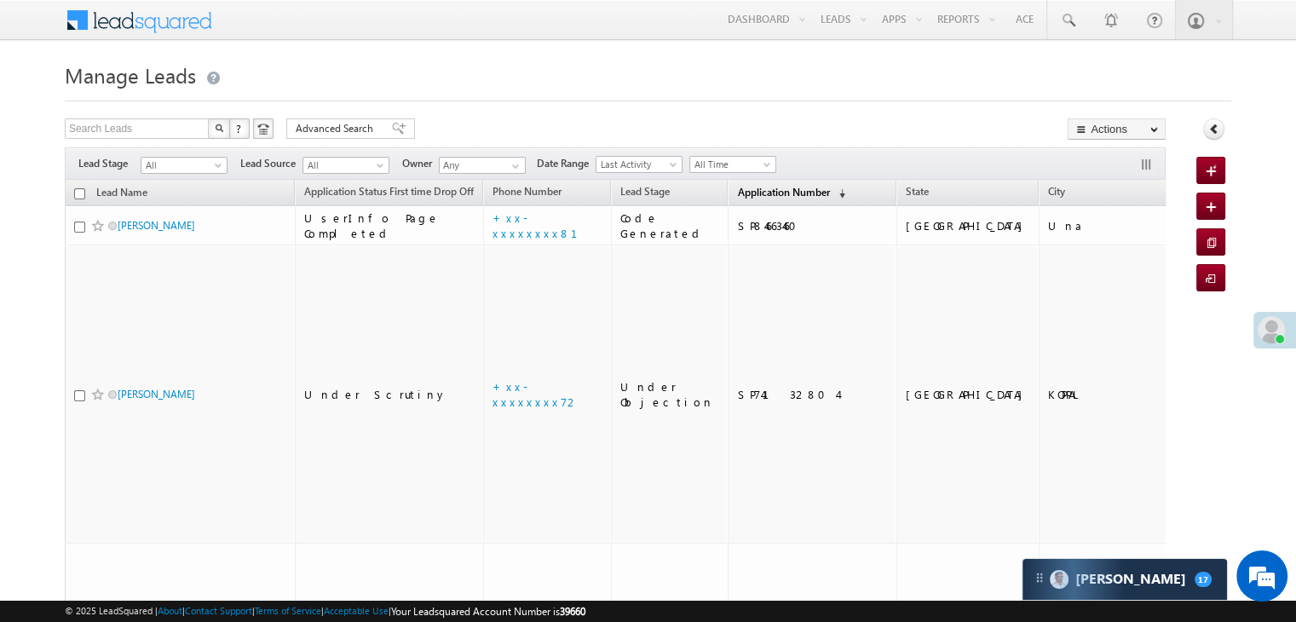
click at [737, 189] on span "Application Number" at bounding box center [783, 192] width 92 height 13
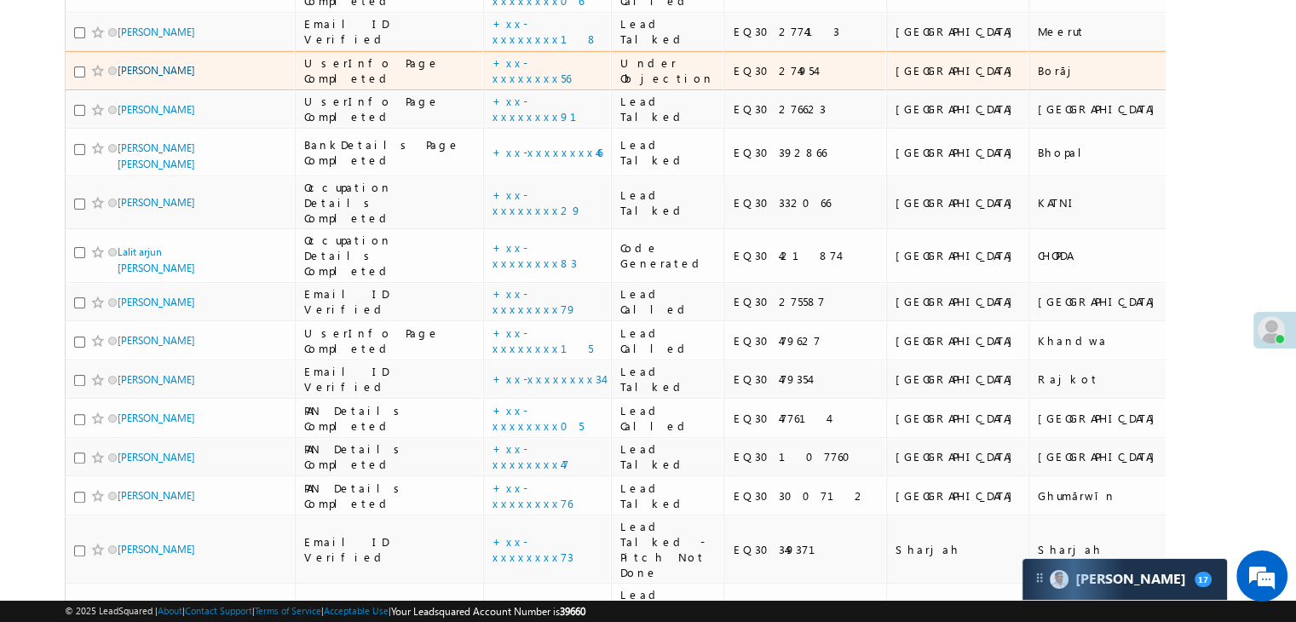
click at [141, 77] on link "Sneha Ranka" at bounding box center [157, 70] width 78 height 13
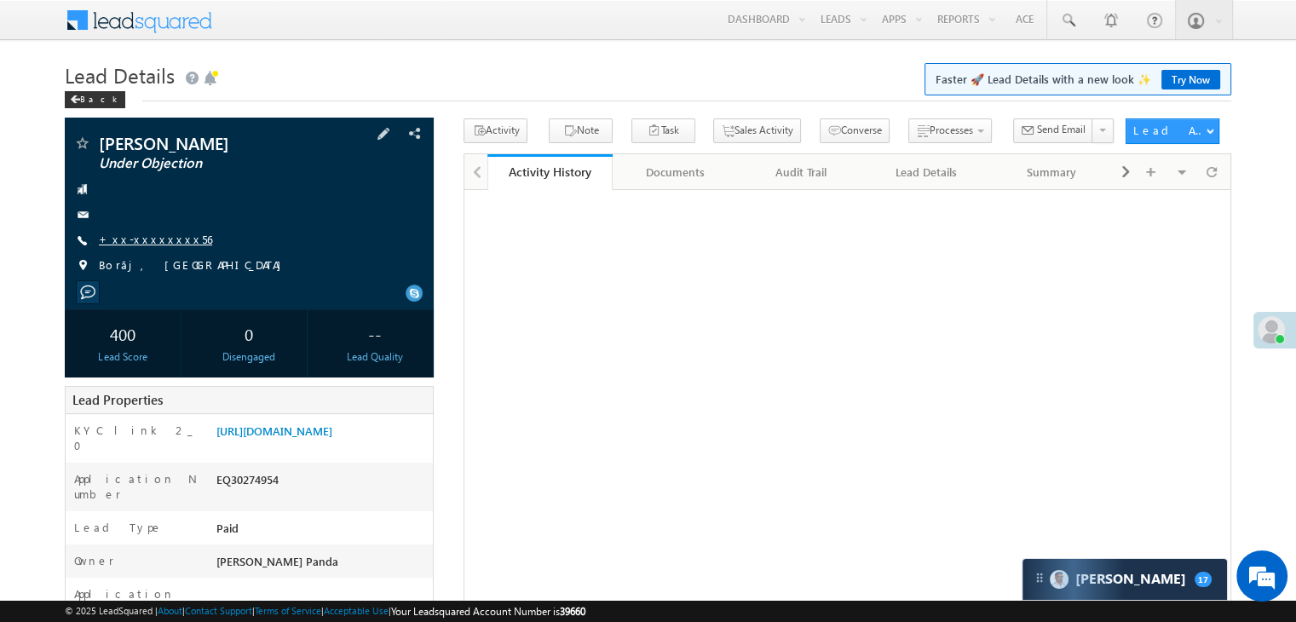
click at [117, 240] on link "+xx-xxxxxxxx56" at bounding box center [155, 239] width 113 height 14
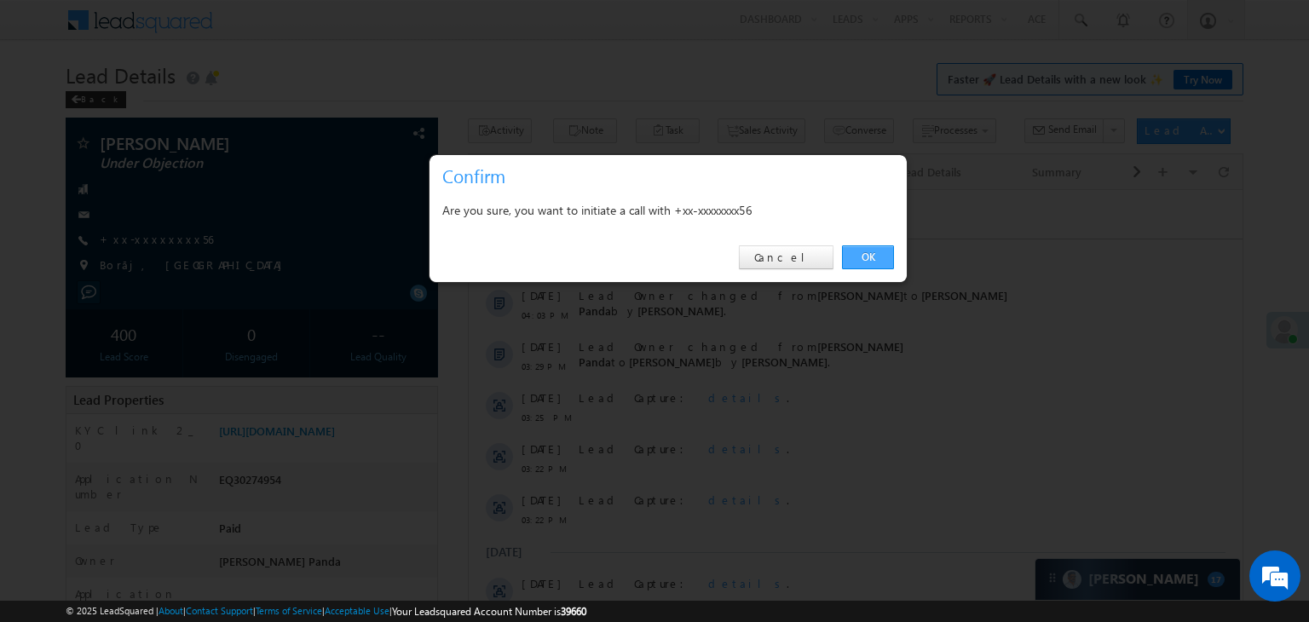
click at [869, 253] on link "OK" at bounding box center [868, 257] width 52 height 24
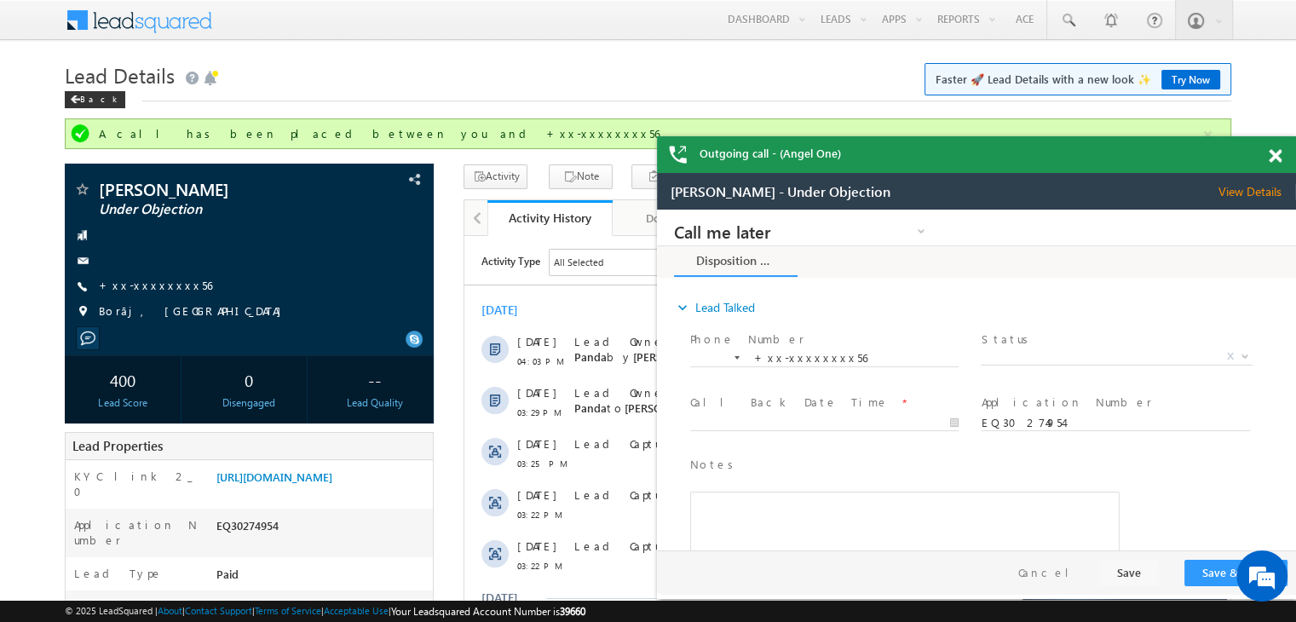
click at [1274, 152] on span at bounding box center [1275, 156] width 13 height 14
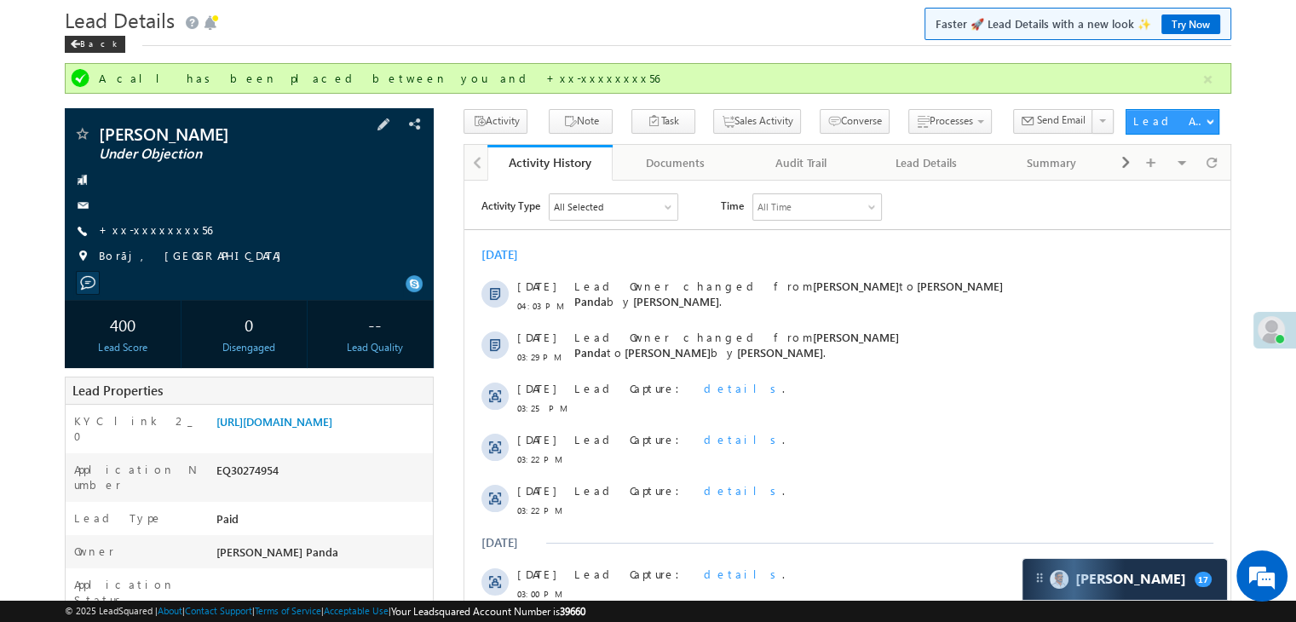
scroll to position [85, 0]
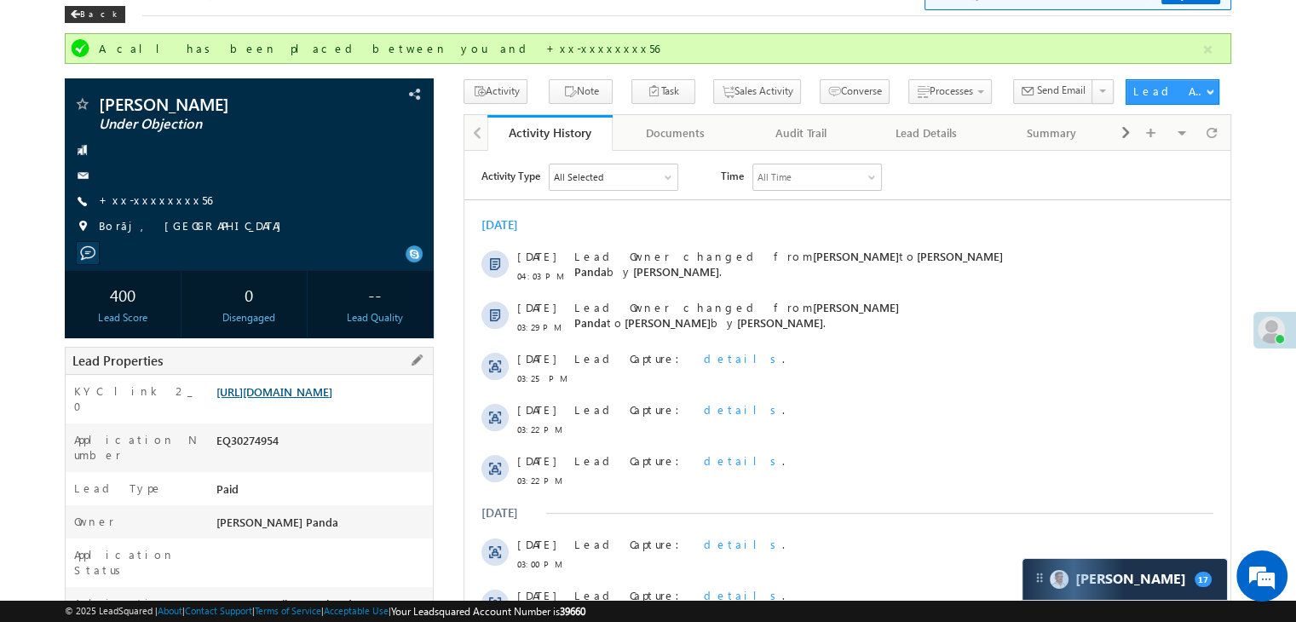
click at [321, 399] on link "[URL][DOMAIN_NAME]" at bounding box center [274, 391] width 116 height 14
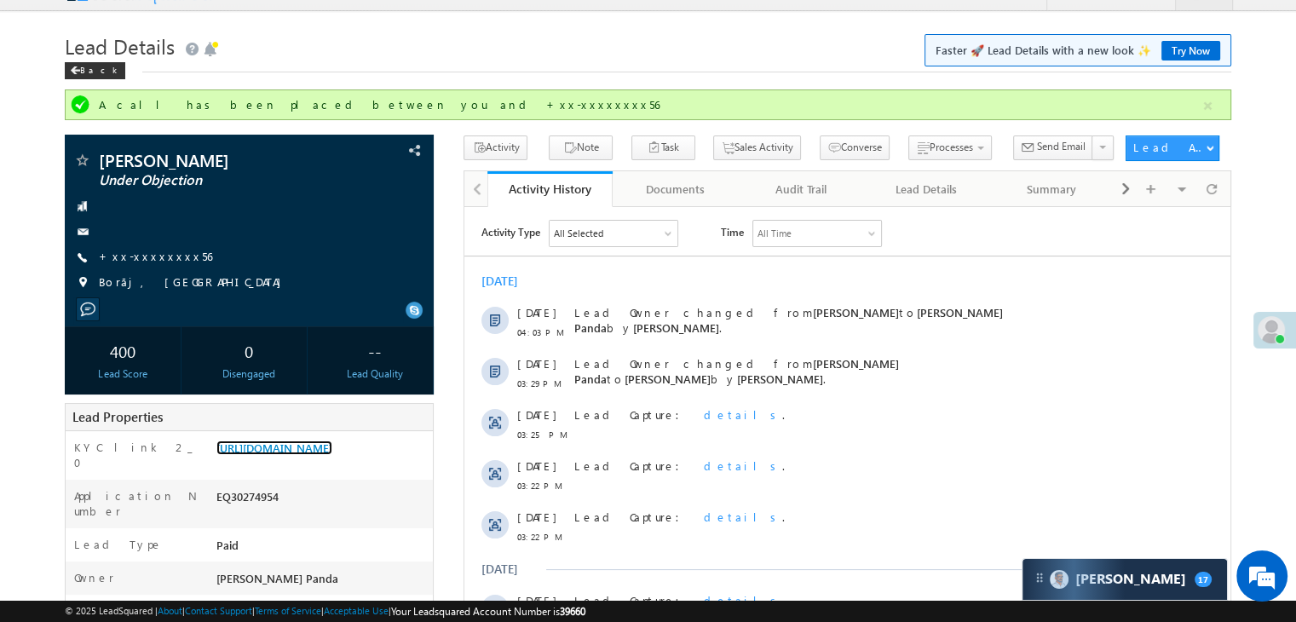
scroll to position [0, 0]
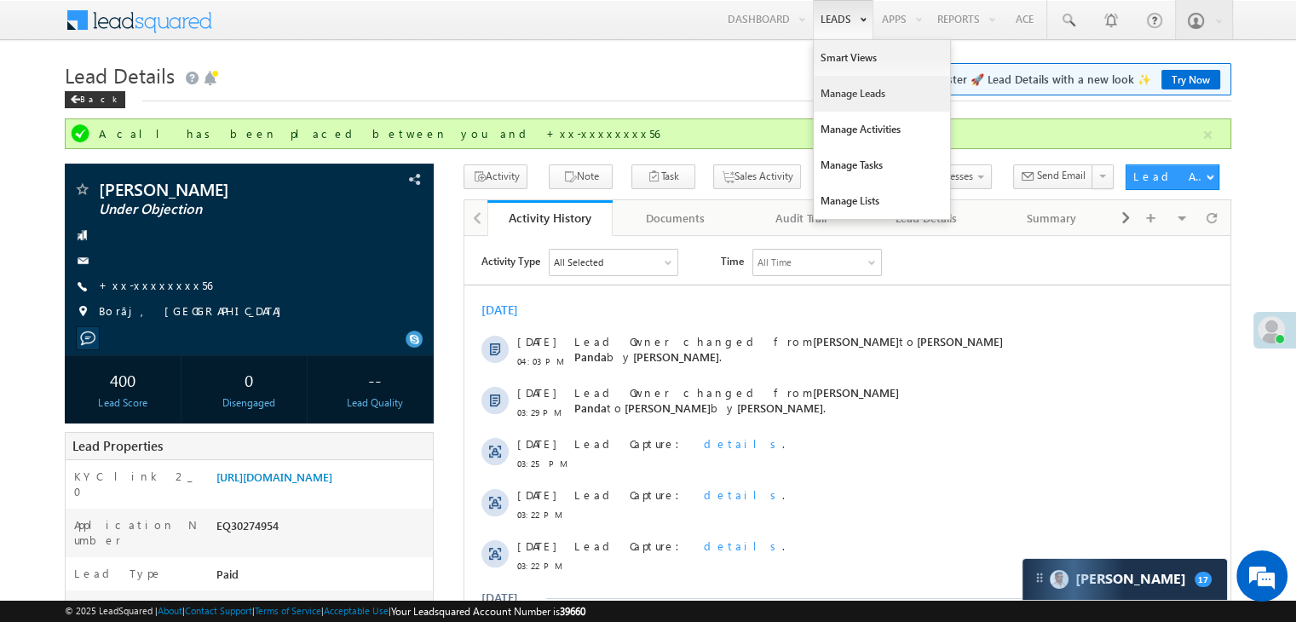
click at [844, 90] on link "Manage Leads" at bounding box center [882, 94] width 136 height 36
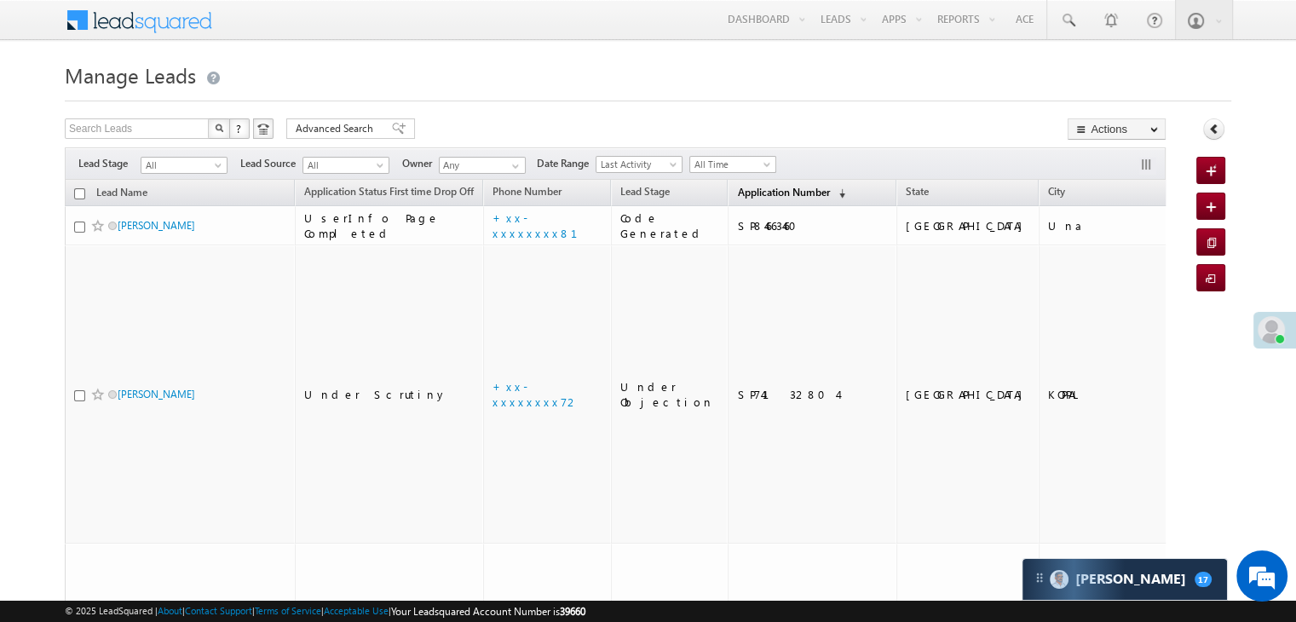
click at [748, 198] on span "Application Number" at bounding box center [783, 192] width 92 height 13
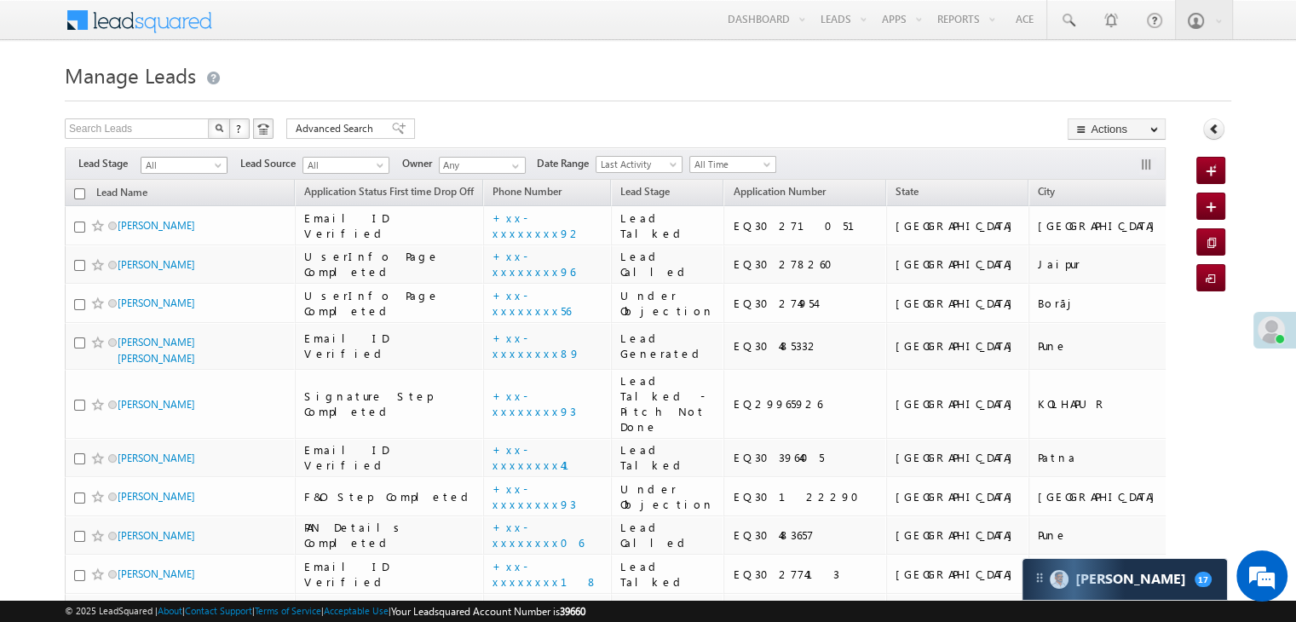
click at [221, 169] on span at bounding box center [220, 169] width 14 height 14
click at [201, 202] on link "Lead Generated" at bounding box center [184, 200] width 86 height 15
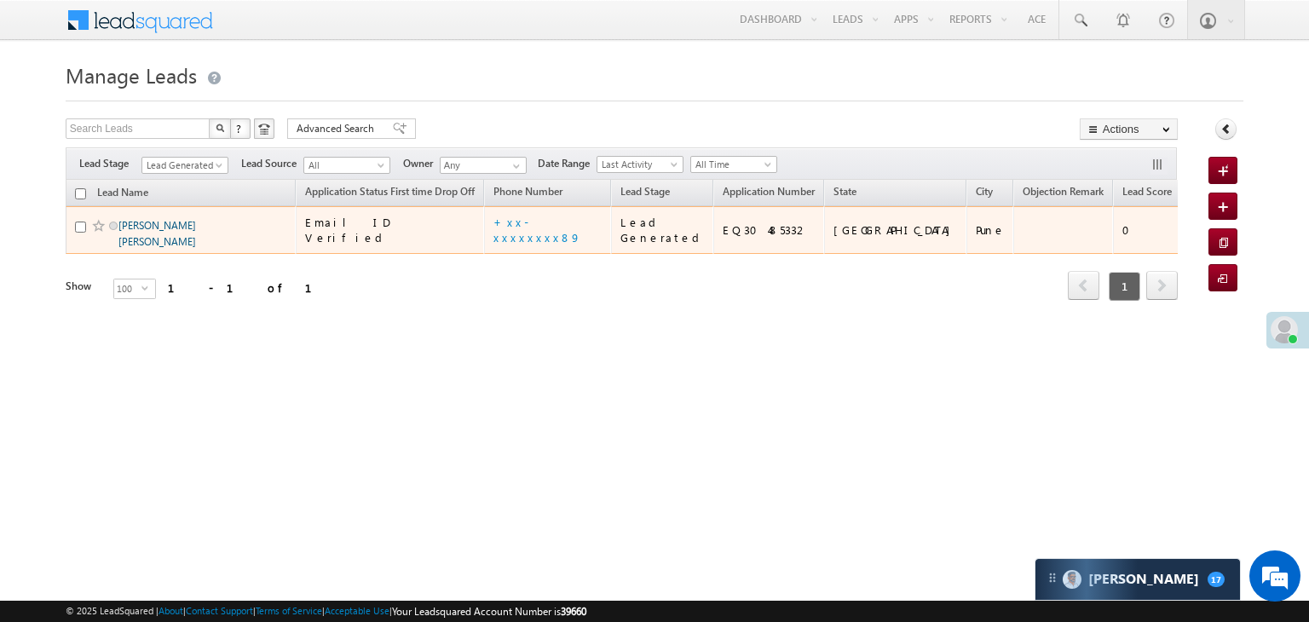
click at [164, 248] on link "[PERSON_NAME] [PERSON_NAME]" at bounding box center [157, 233] width 78 height 29
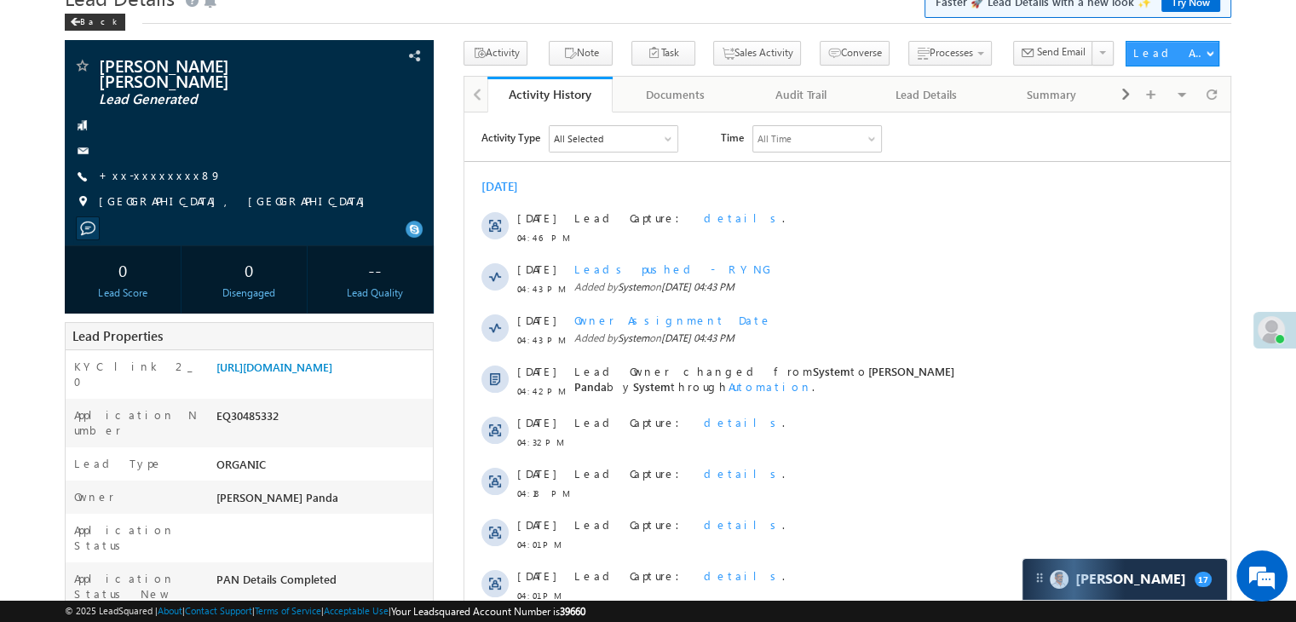
scroll to position [170, 0]
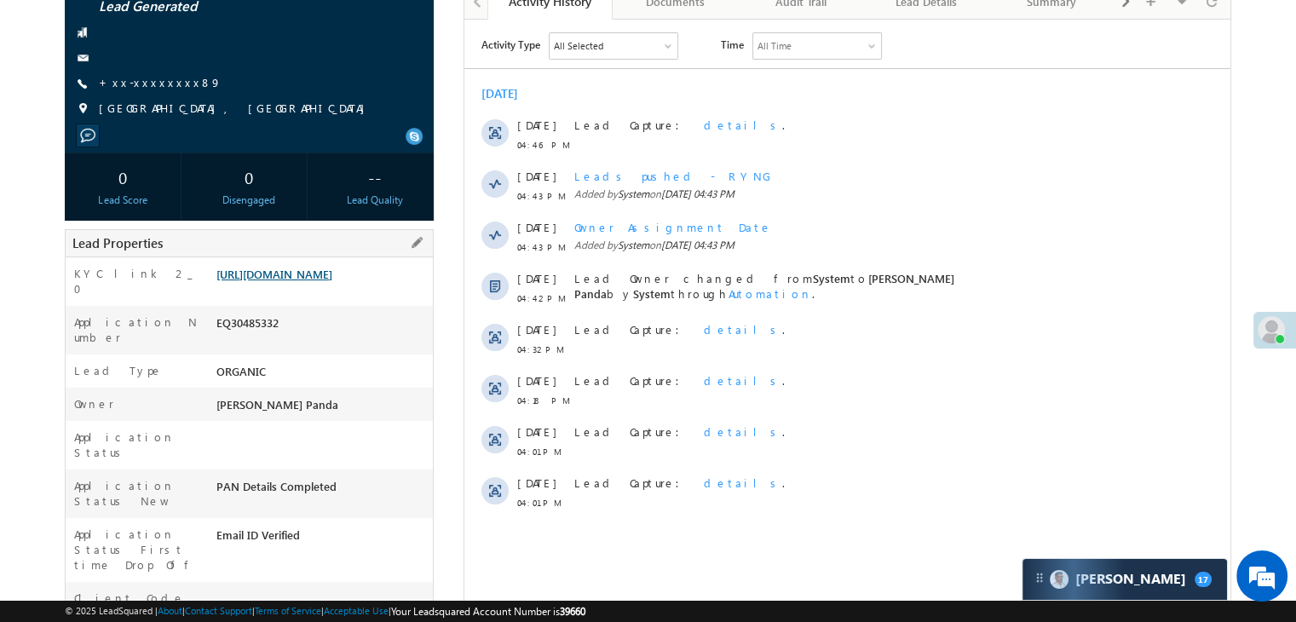
click at [320, 278] on link "[URL][DOMAIN_NAME]" at bounding box center [274, 274] width 116 height 14
click at [142, 75] on link "+xx-xxxxxxxx89" at bounding box center [160, 82] width 123 height 14
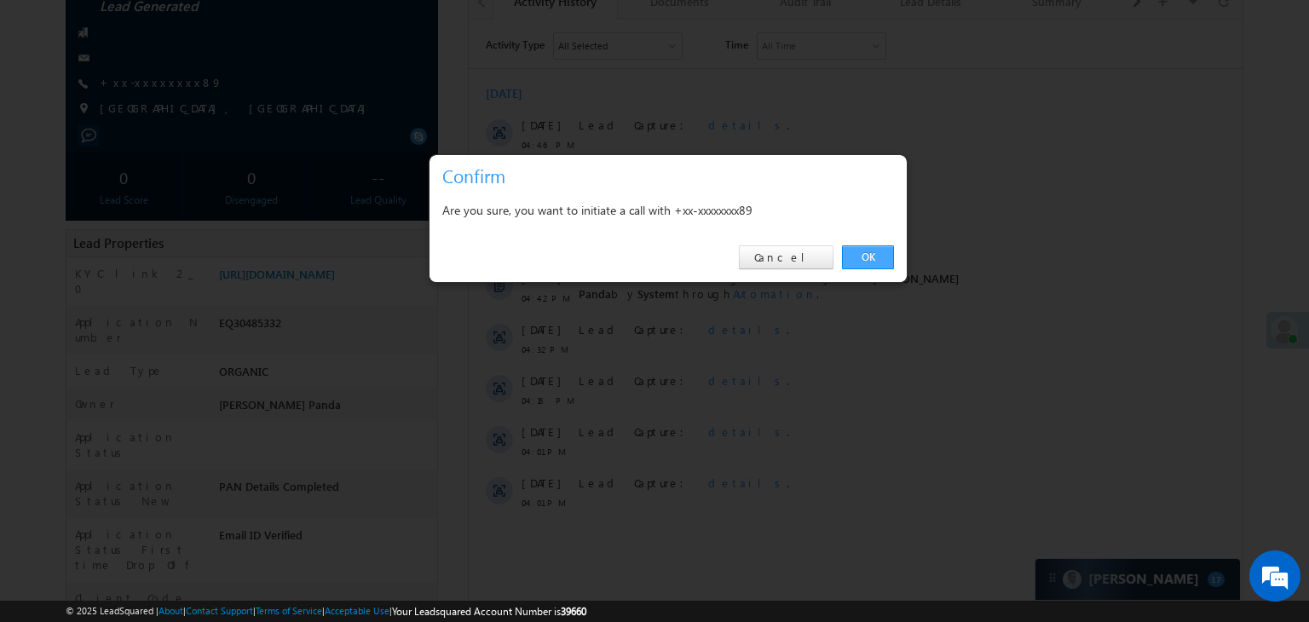
click at [880, 257] on link "OK" at bounding box center [868, 257] width 52 height 24
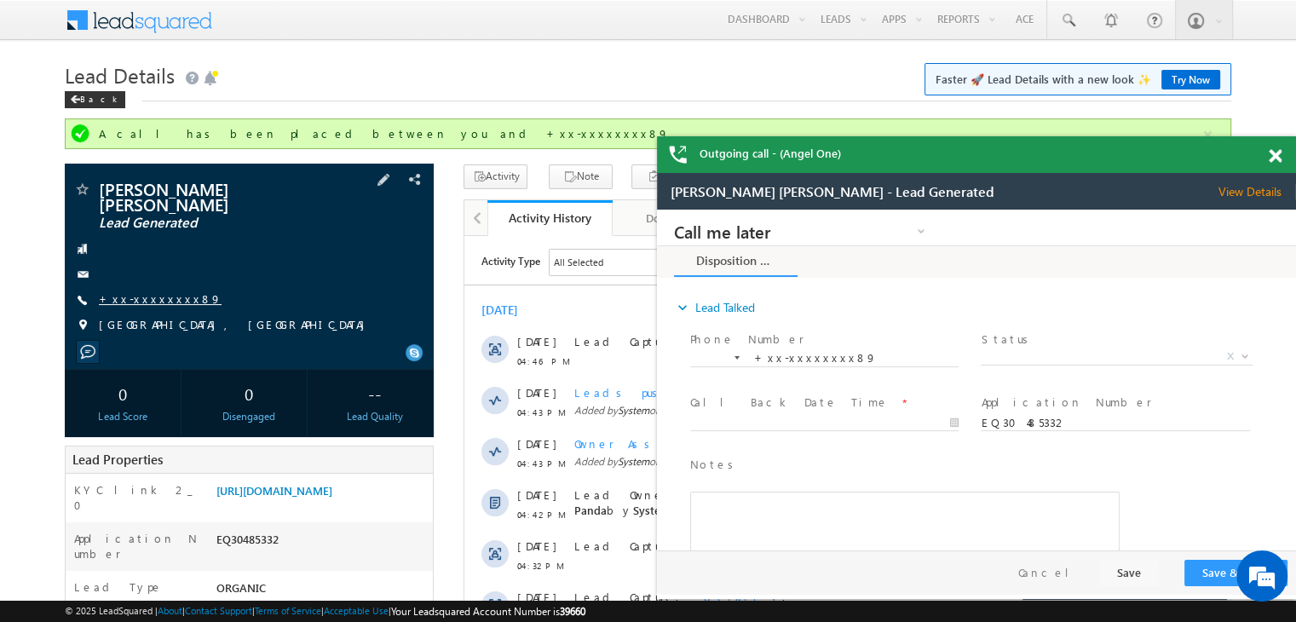
click at [152, 291] on link "+xx-xxxxxxxx89" at bounding box center [160, 298] width 123 height 14
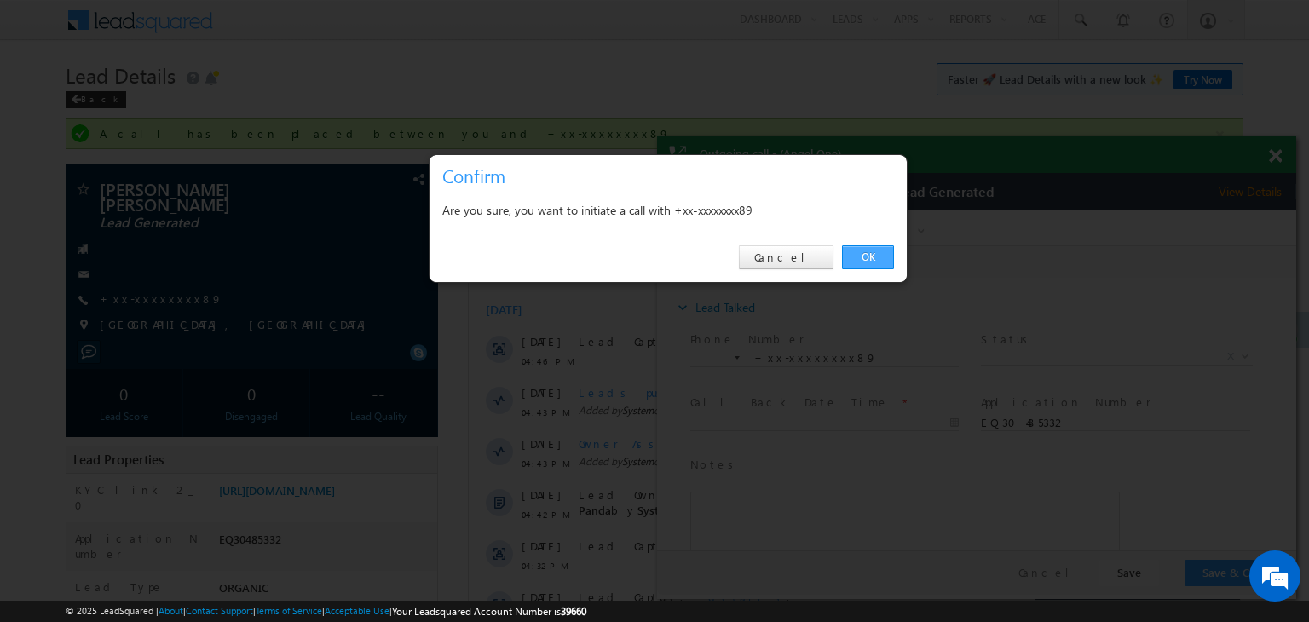
click at [864, 257] on link "OK" at bounding box center [868, 257] width 52 height 24
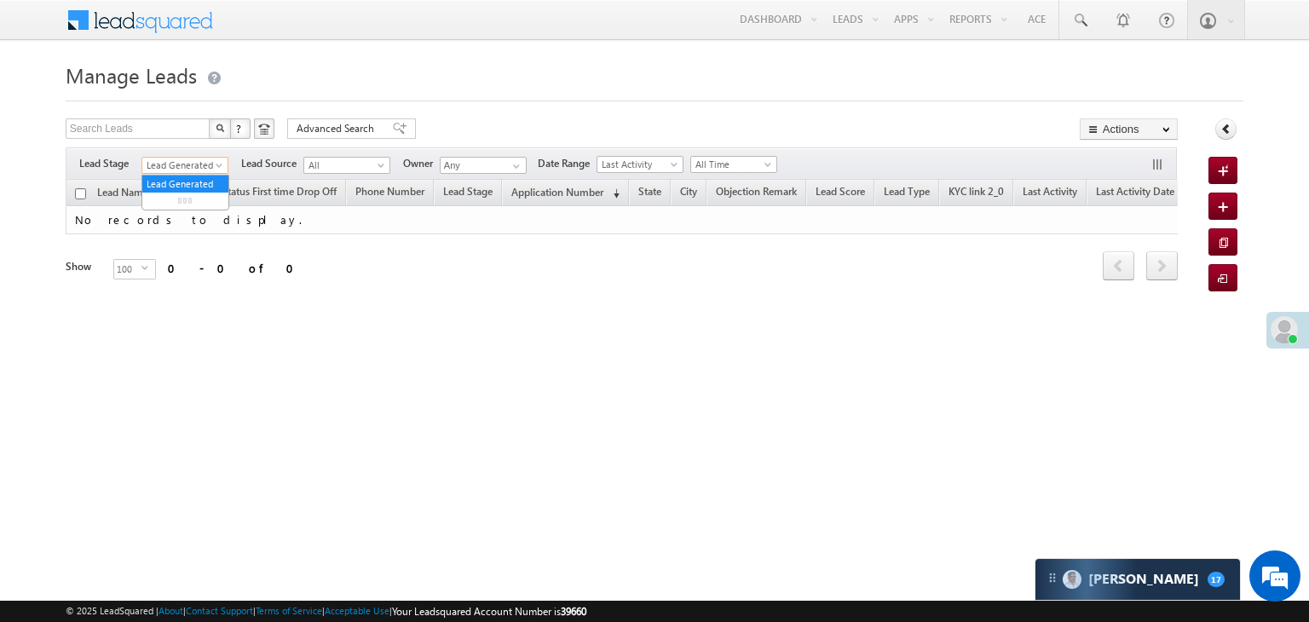
click at [218, 164] on span at bounding box center [221, 169] width 14 height 14
click at [188, 182] on link "All" at bounding box center [185, 183] width 86 height 15
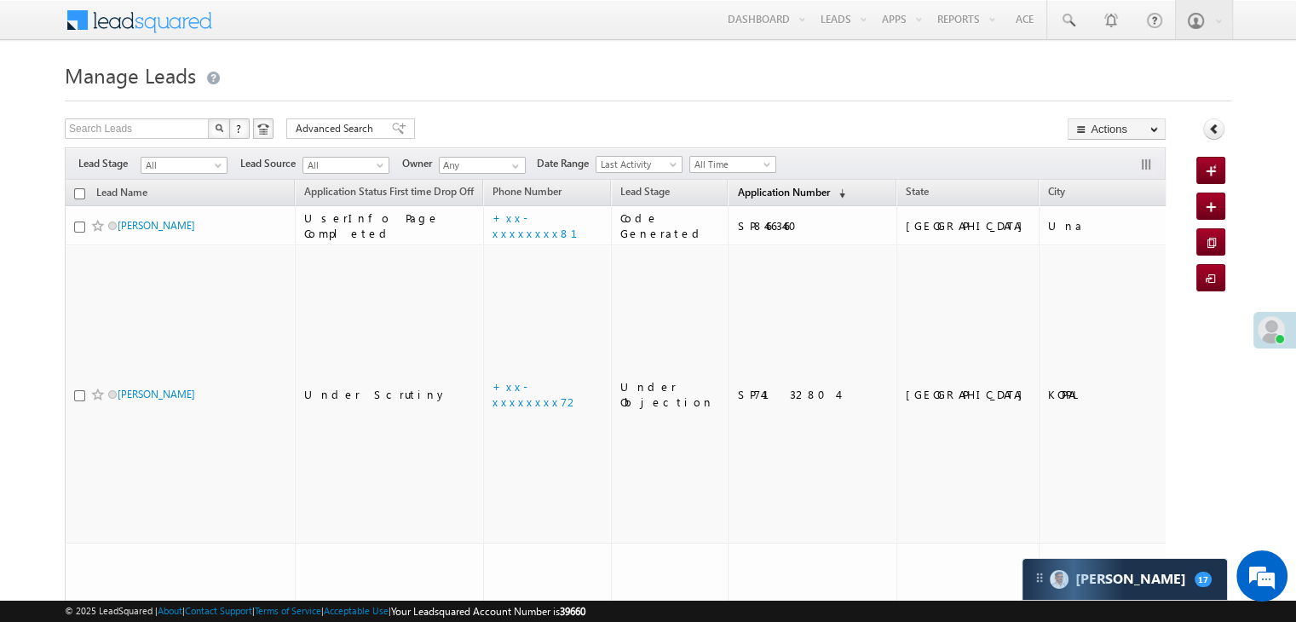
click at [737, 194] on span "Application Number" at bounding box center [783, 192] width 92 height 13
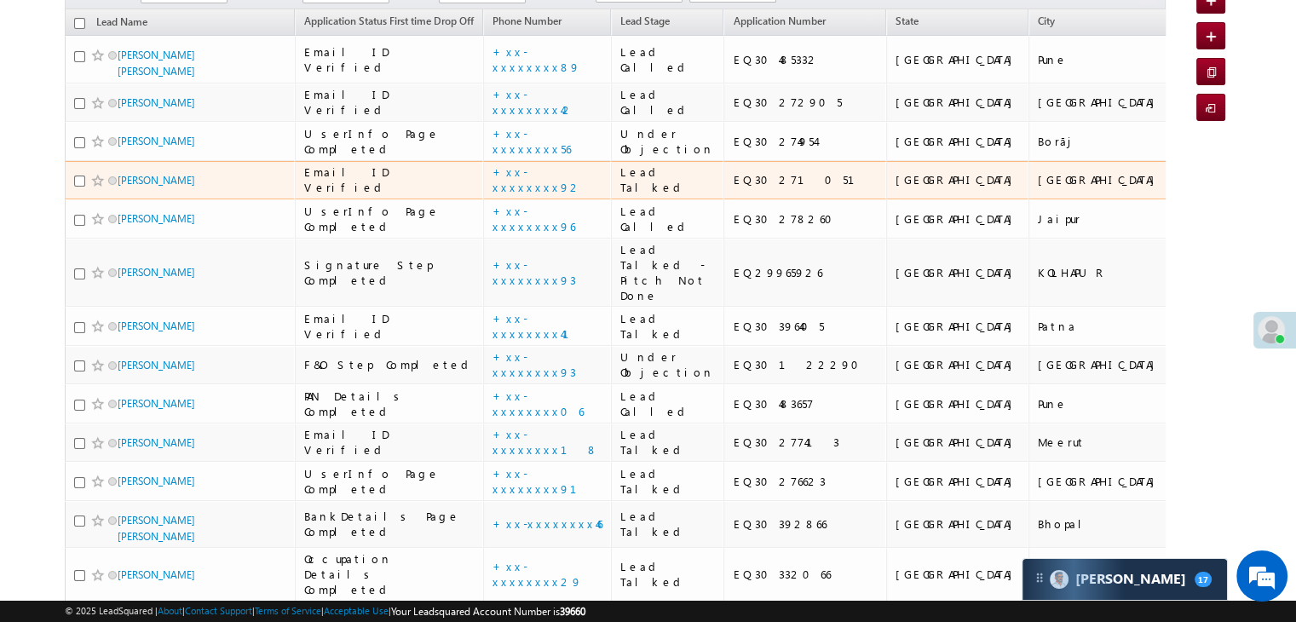
scroll to position [256, 0]
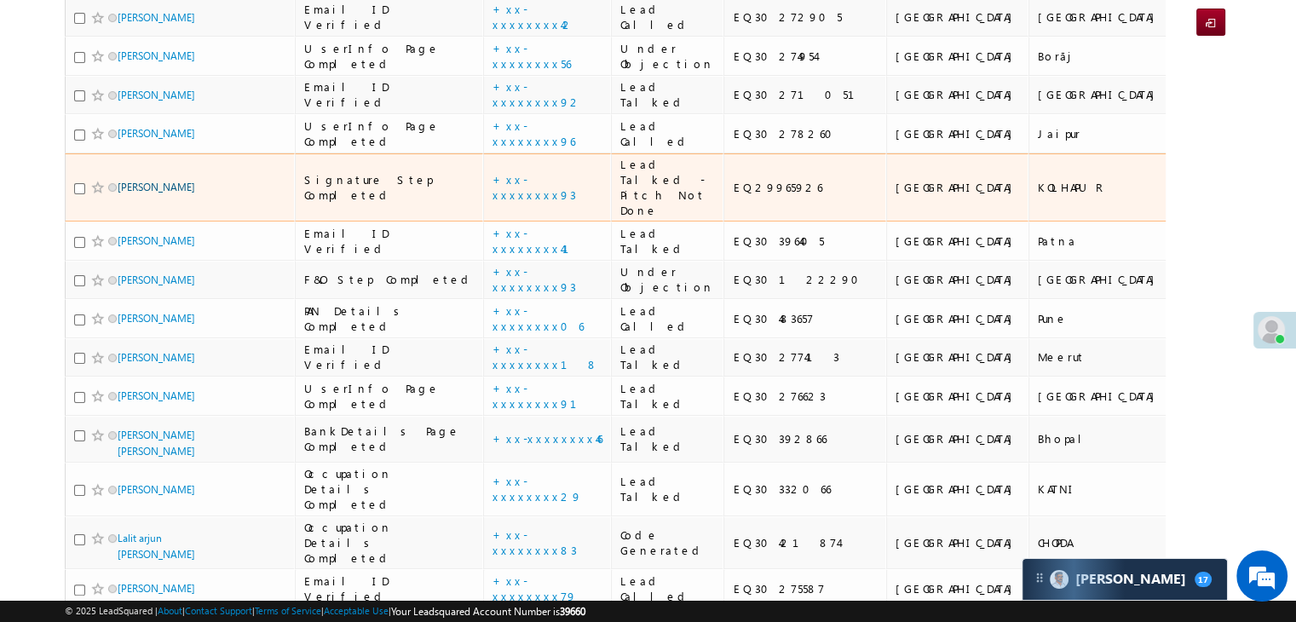
click at [140, 193] on link "[PERSON_NAME]" at bounding box center [157, 187] width 78 height 13
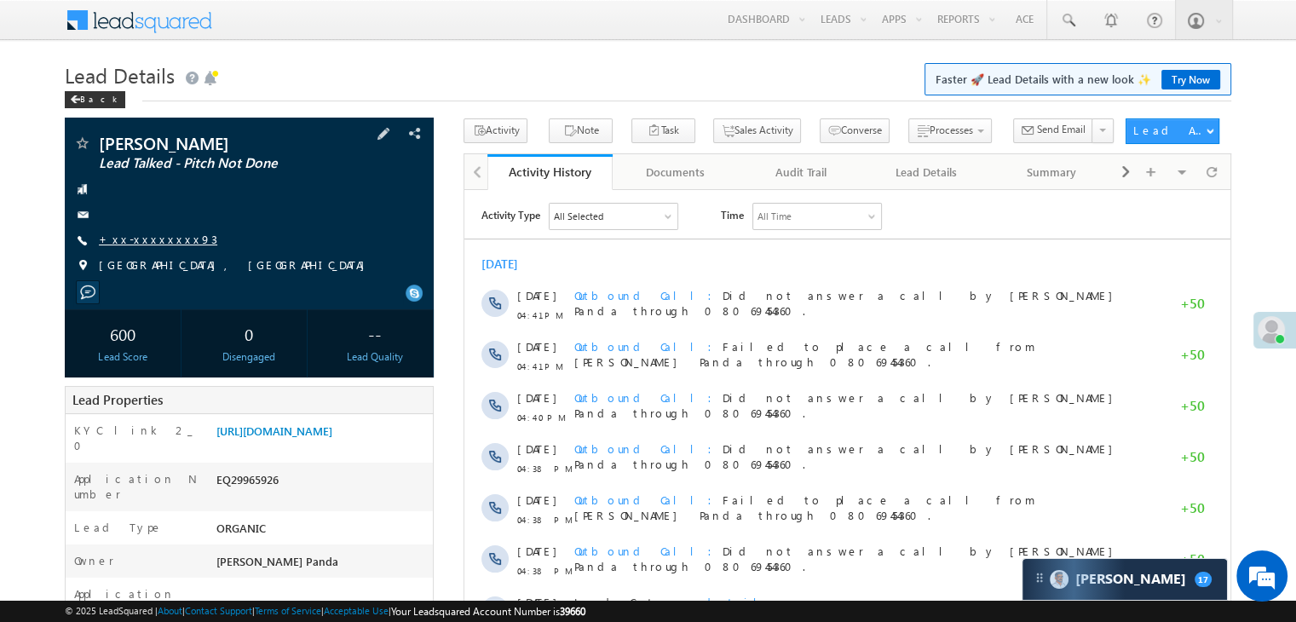
click at [140, 241] on link "+xx-xxxxxxxx93" at bounding box center [158, 239] width 118 height 14
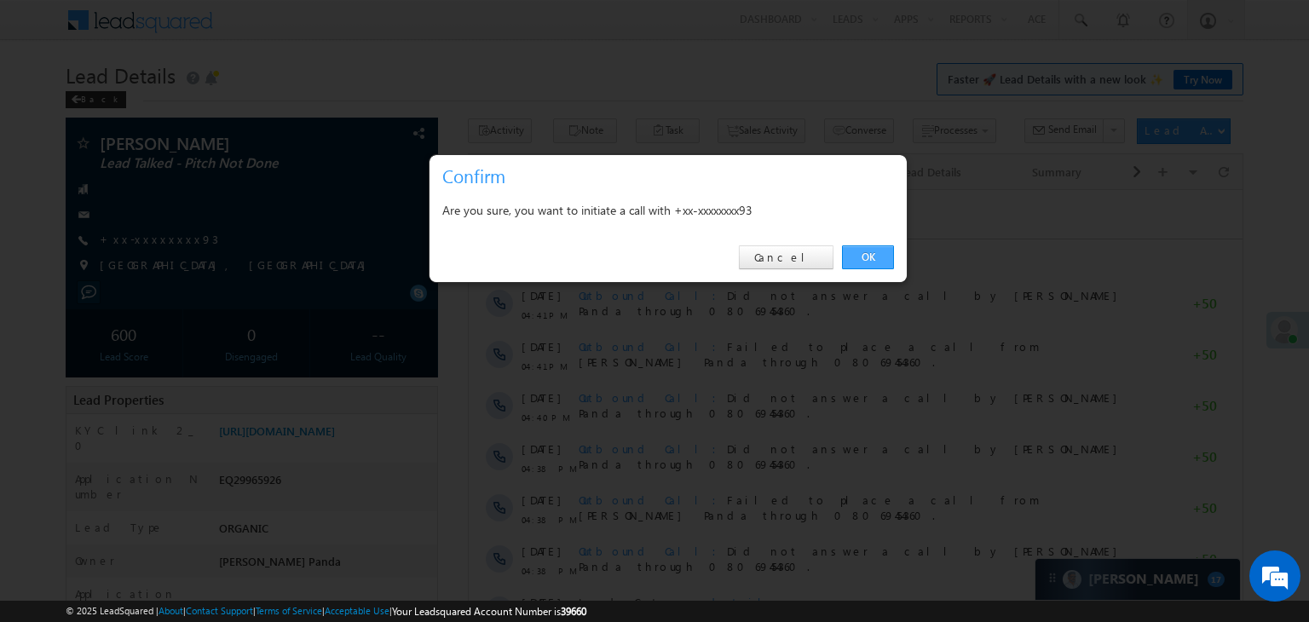
click at [869, 259] on link "OK" at bounding box center [868, 257] width 52 height 24
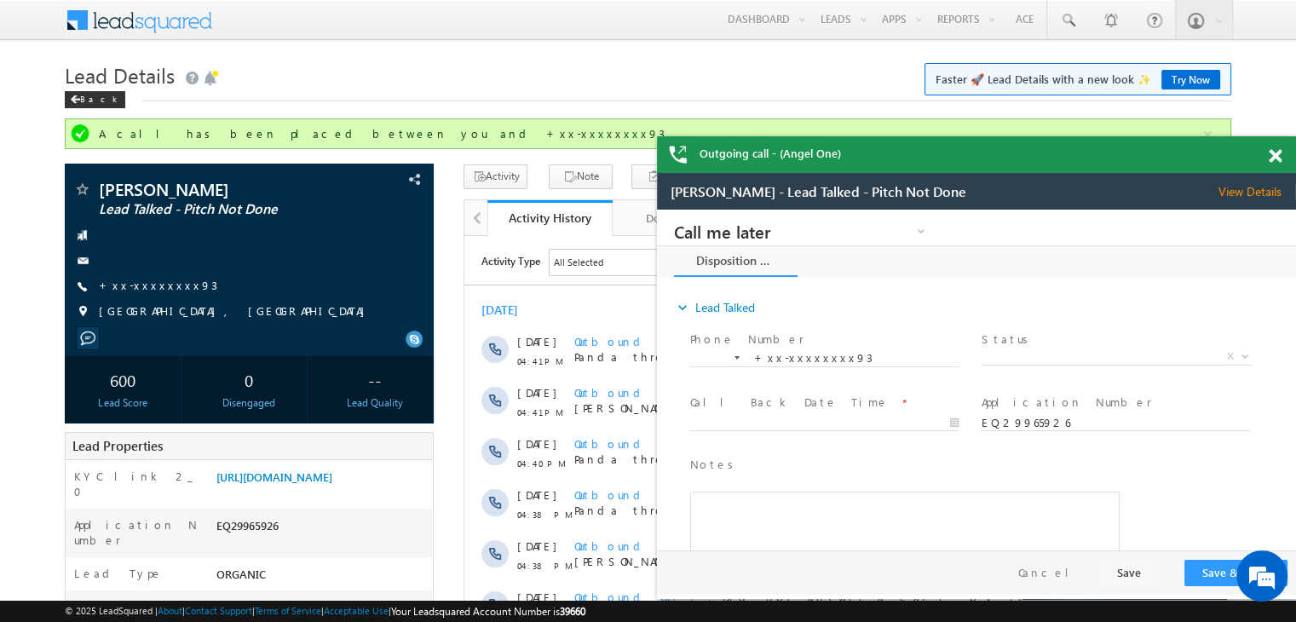
click at [1278, 156] on span at bounding box center [1275, 156] width 13 height 14
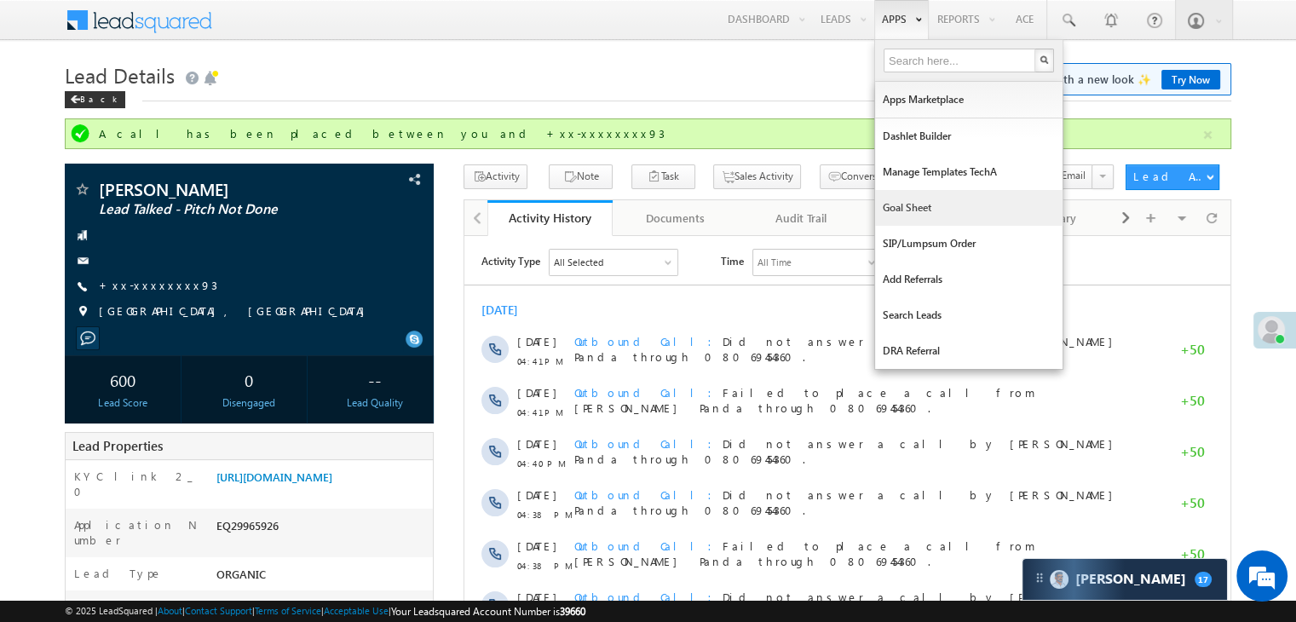
click at [917, 205] on link "Goal Sheet" at bounding box center [969, 208] width 188 height 36
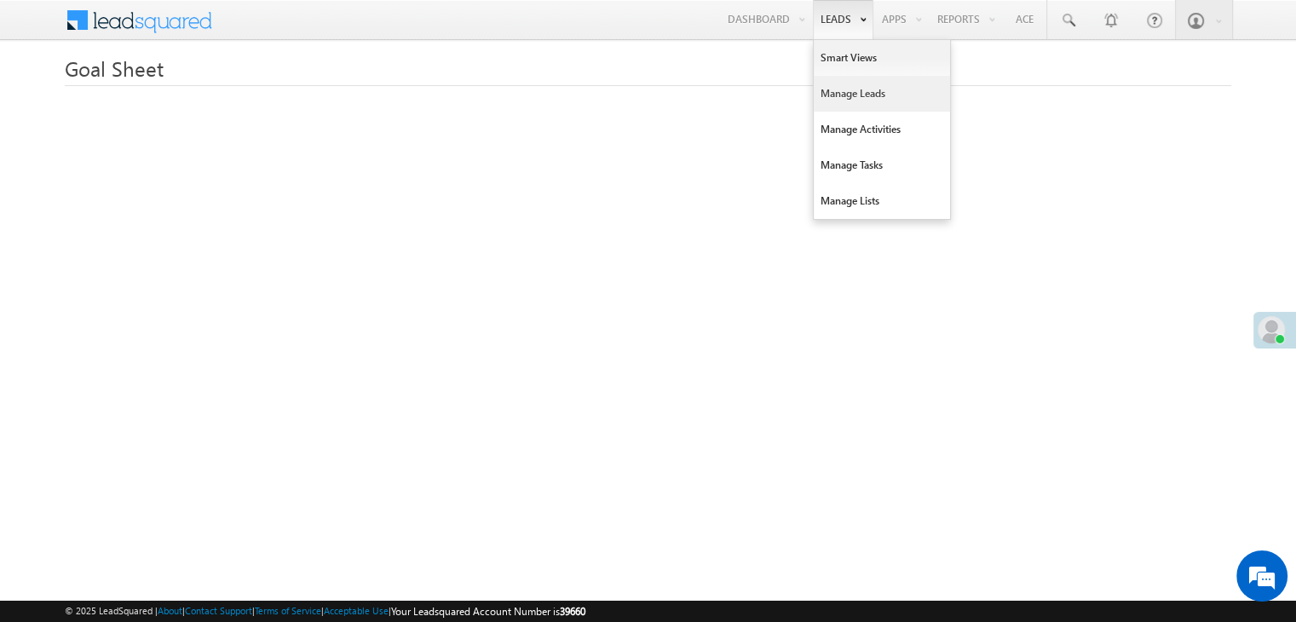
click at [839, 89] on link "Manage Leads" at bounding box center [882, 94] width 136 height 36
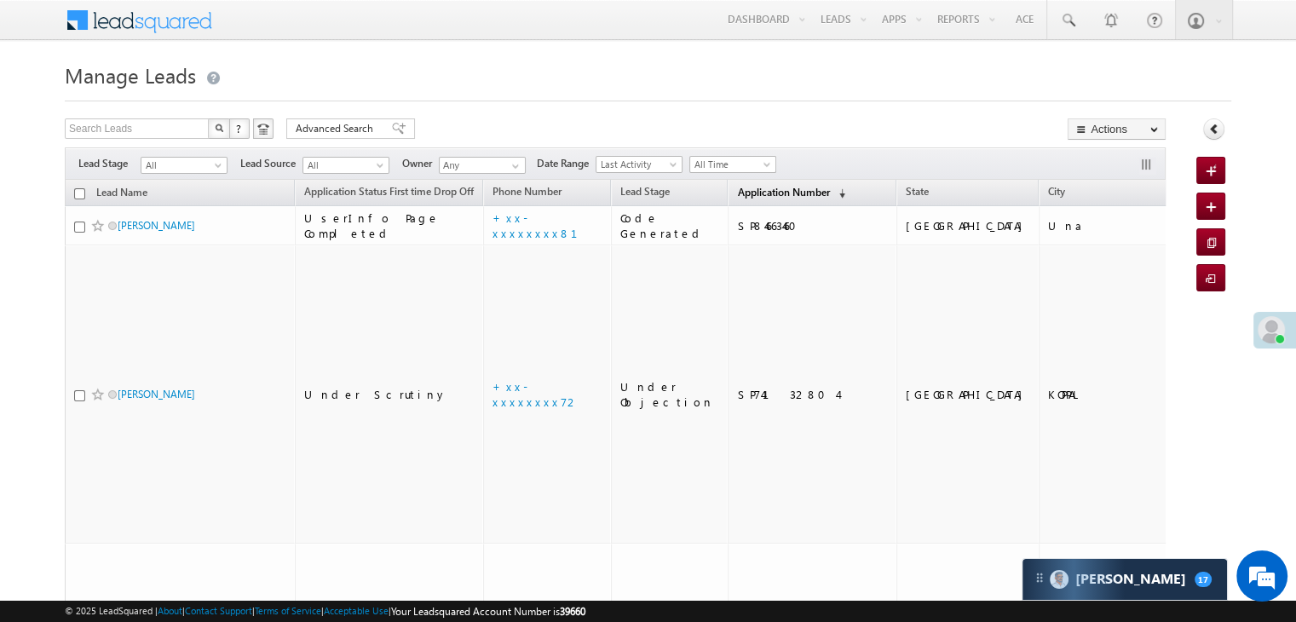
click at [750, 188] on span "Application Number" at bounding box center [783, 192] width 92 height 13
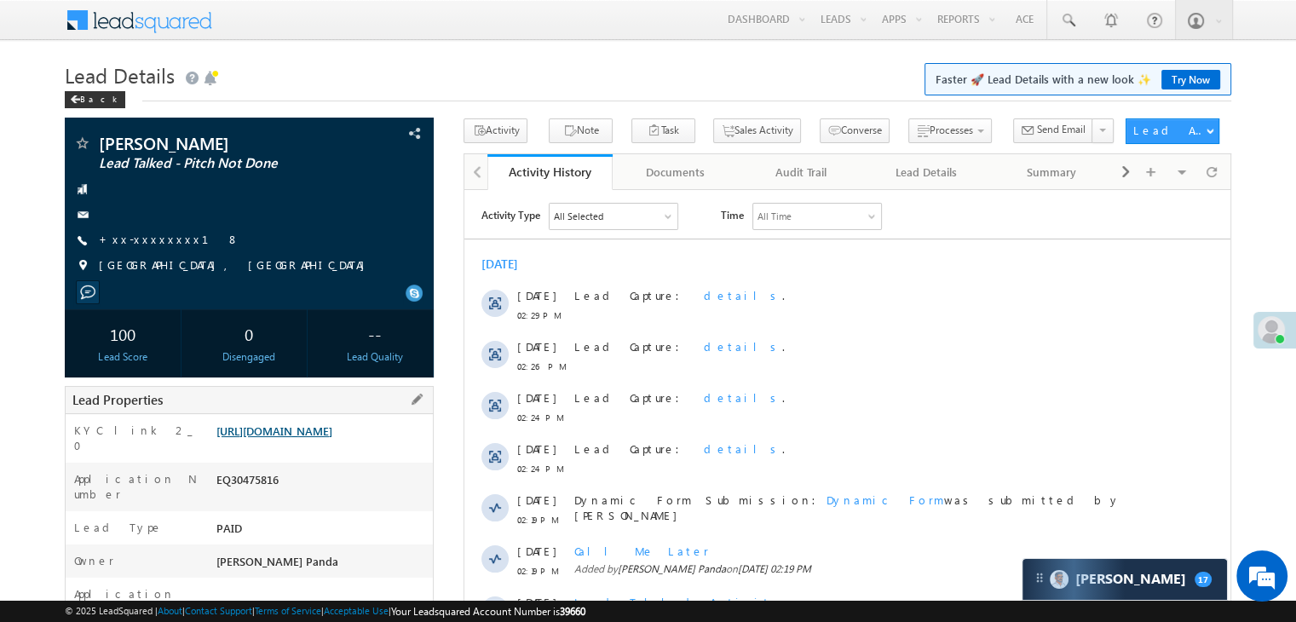
click at [332, 438] on link "https://angelbroking1-pk3em7sa.customui-test.leadsquared.com?leadId=27629981-6a…" at bounding box center [274, 431] width 116 height 14
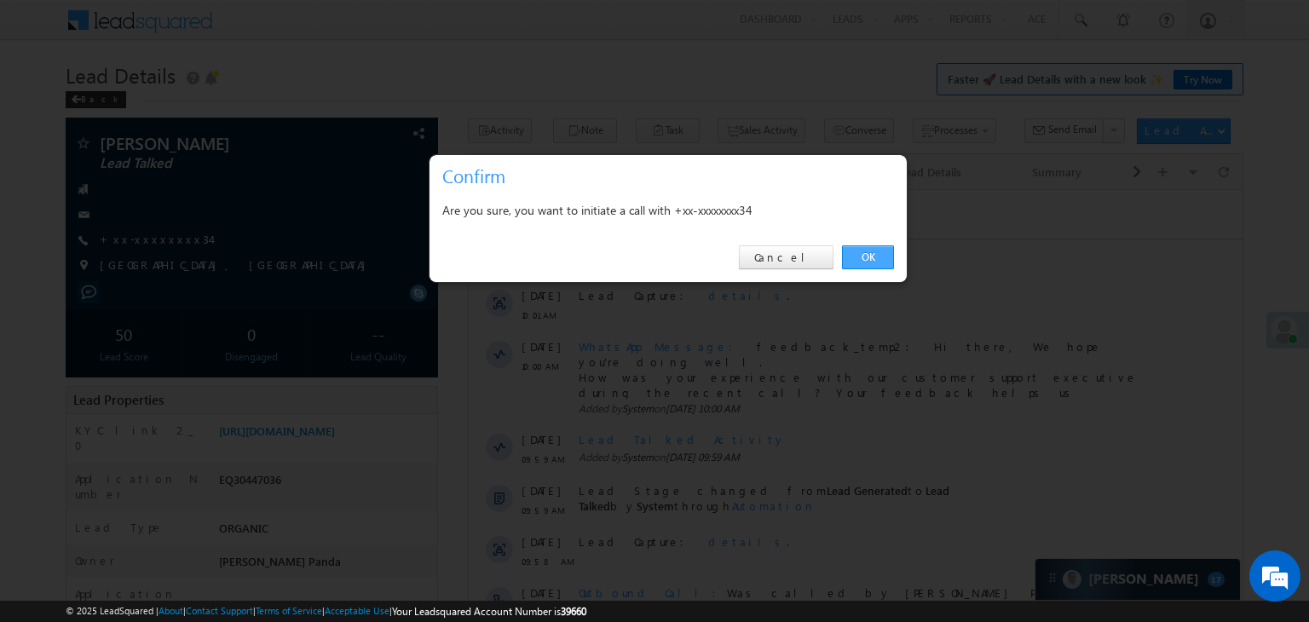
click at [869, 254] on link "OK" at bounding box center [868, 257] width 52 height 24
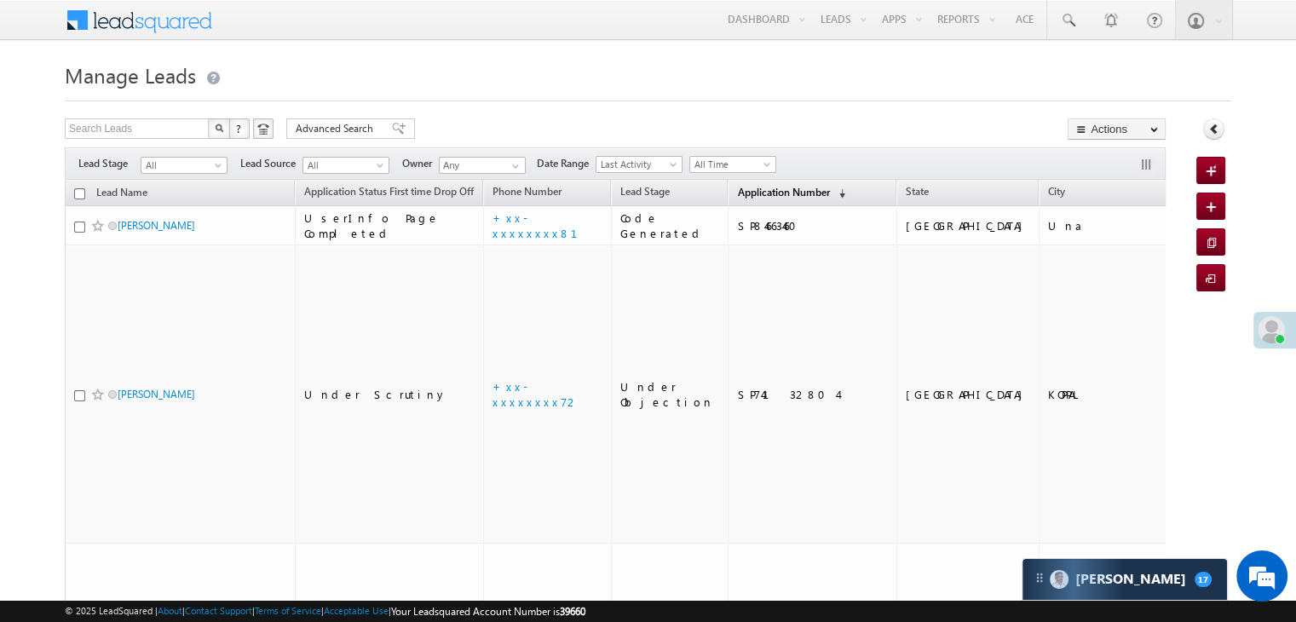
click at [746, 199] on link "Application Number (sorted descending)" at bounding box center [791, 193] width 125 height 22
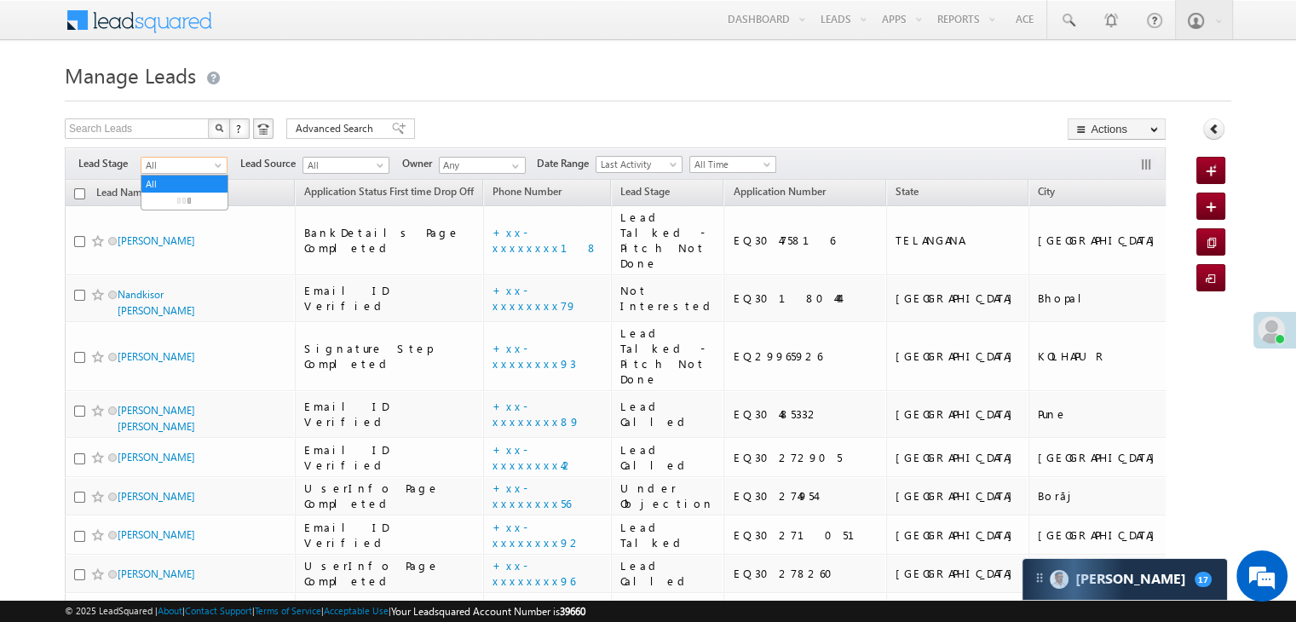
click at [213, 170] on span at bounding box center [220, 169] width 14 height 14
click at [192, 196] on link "Lead Generated" at bounding box center [184, 200] width 86 height 15
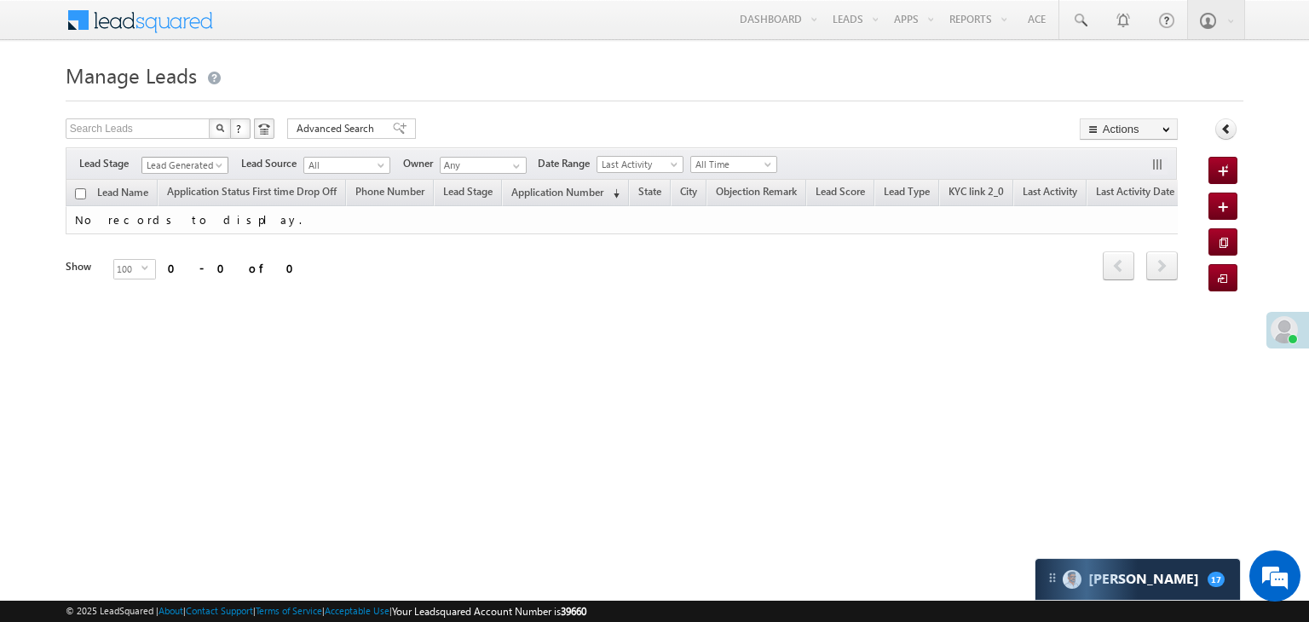
click at [191, 162] on span "Lead Generated" at bounding box center [182, 165] width 81 height 15
click at [184, 178] on link "All" at bounding box center [185, 183] width 86 height 15
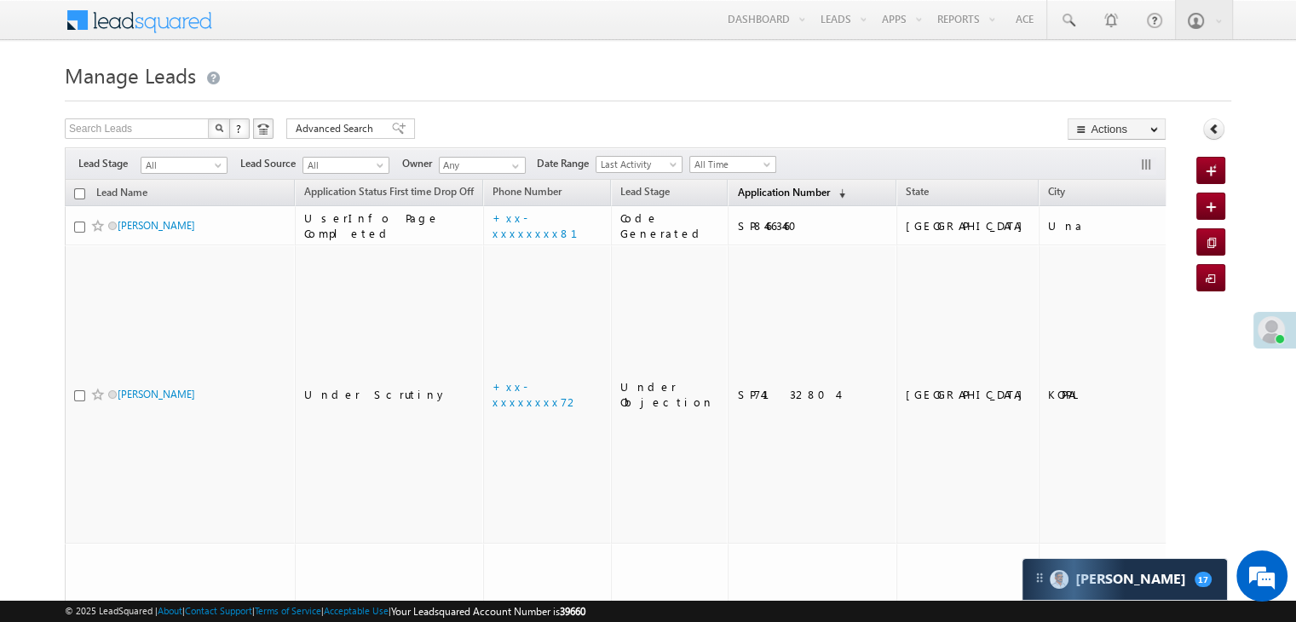
click at [779, 198] on span "Application Number" at bounding box center [783, 192] width 92 height 13
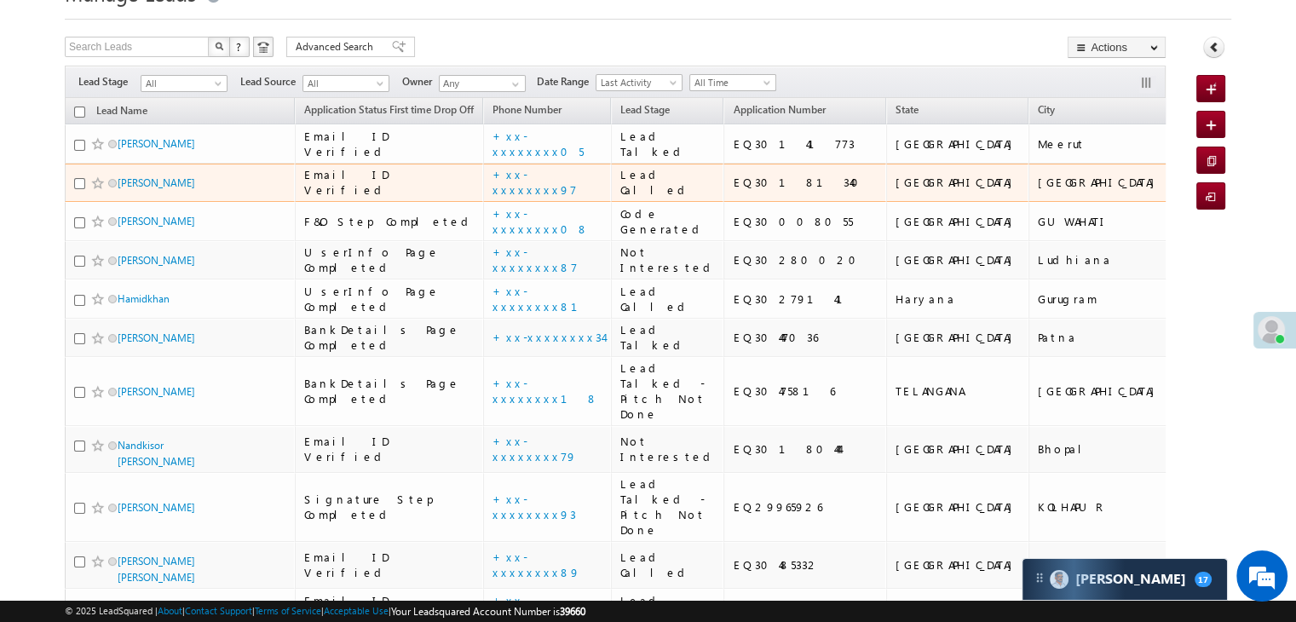
scroll to position [170, 0]
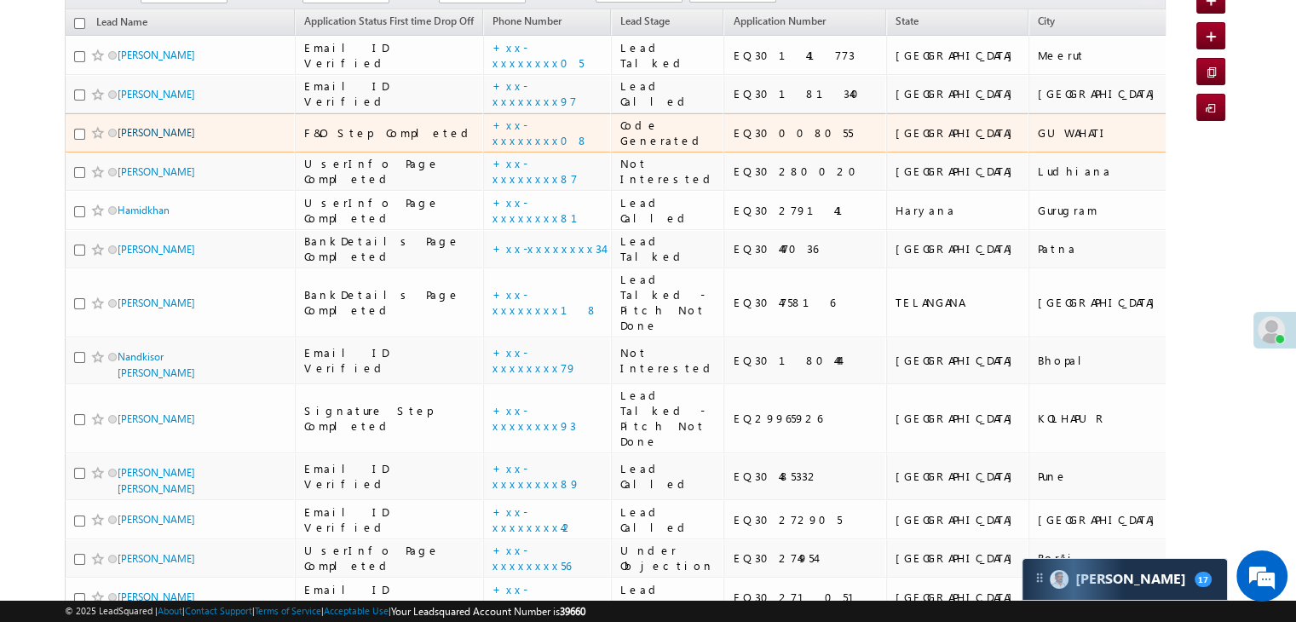
click at [142, 139] on link "Mridul Deka" at bounding box center [157, 132] width 78 height 13
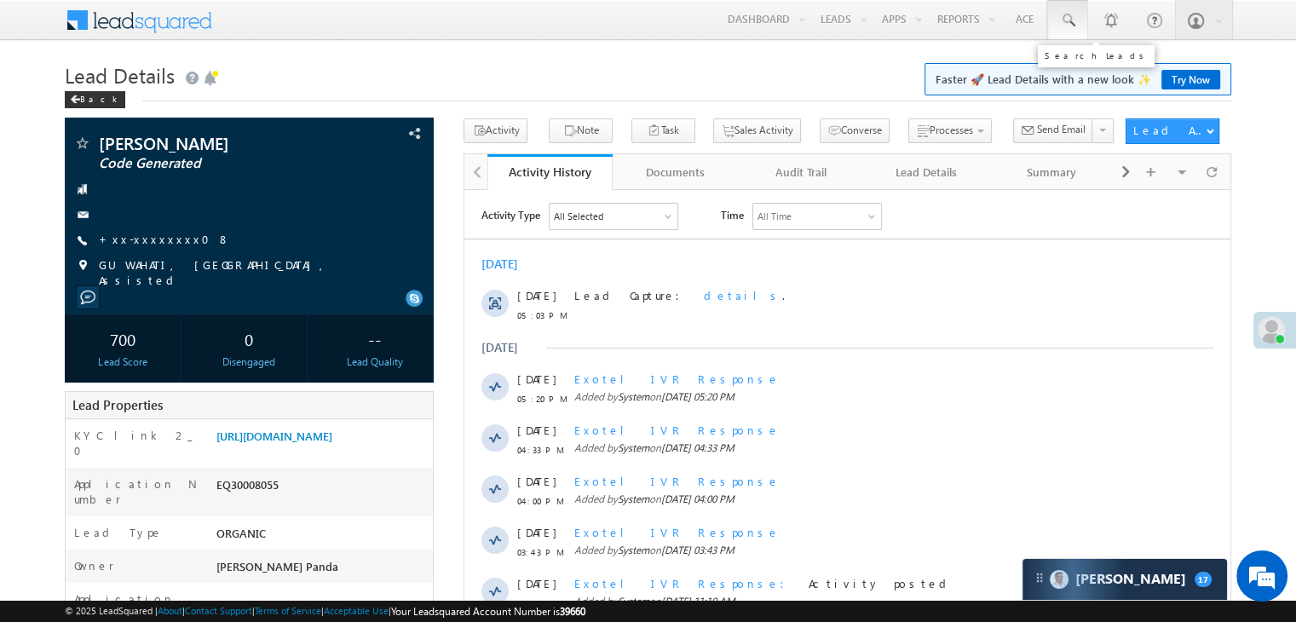
click at [1070, 17] on span at bounding box center [1067, 20] width 17 height 17
paste input "EQ30042810"
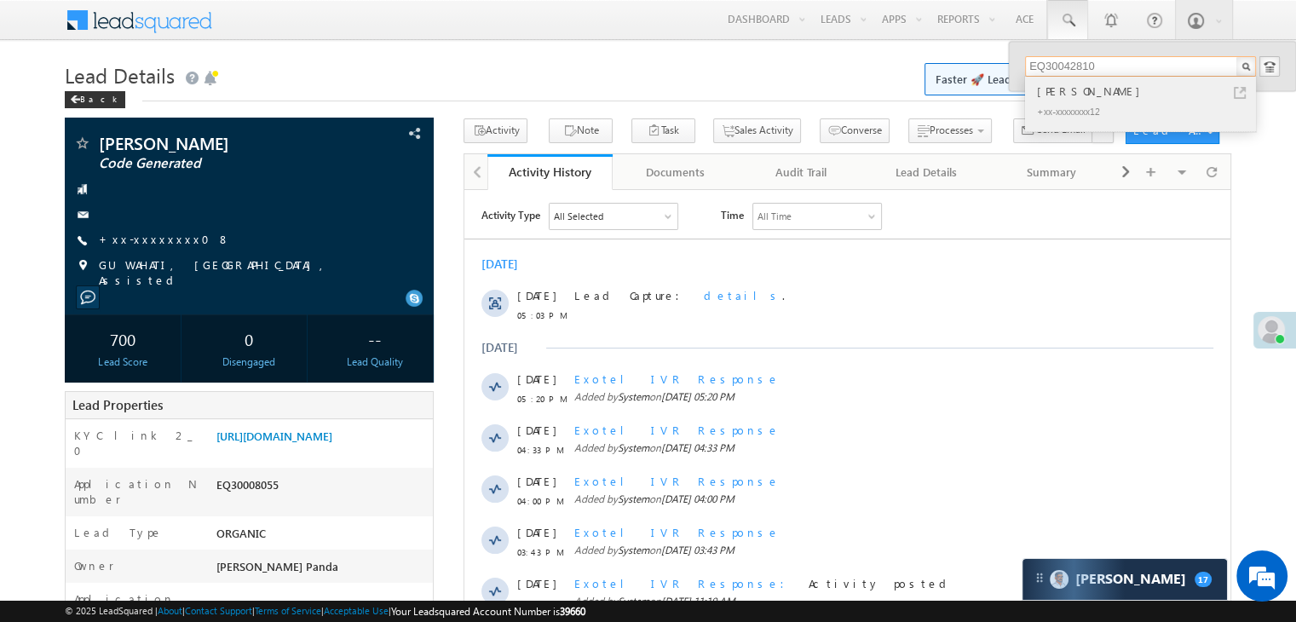
type input "EQ30042810"
click at [1054, 94] on div "[PERSON_NAME]" at bounding box center [1148, 91] width 228 height 19
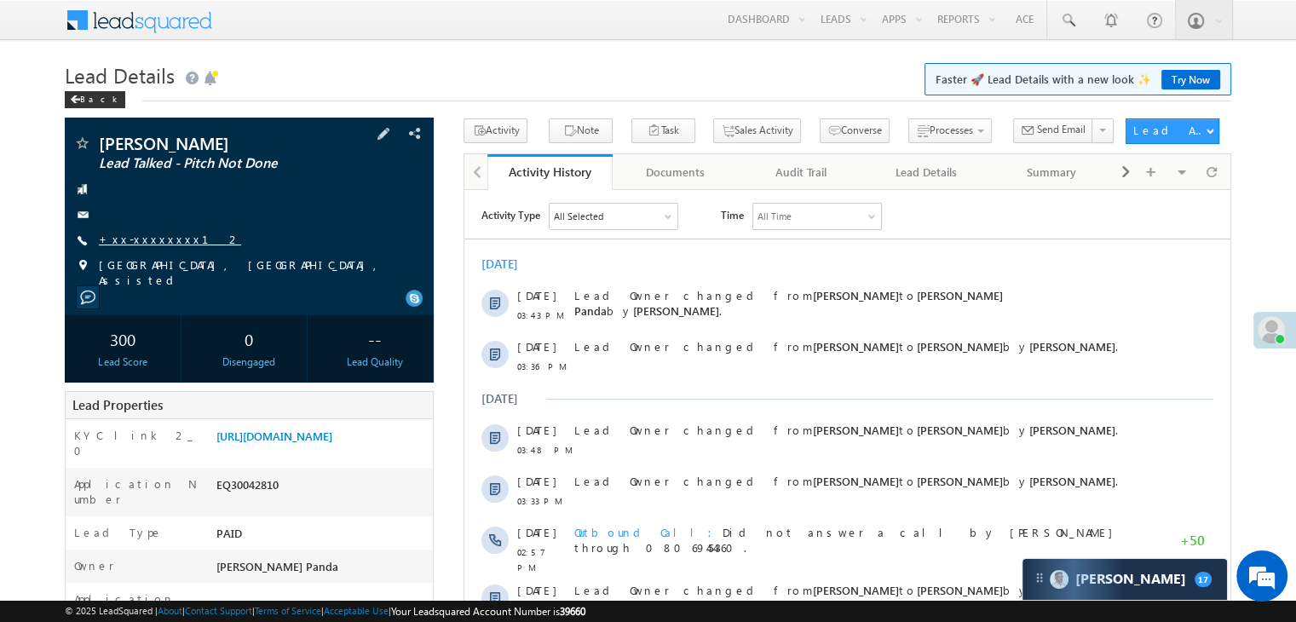
click at [141, 241] on link "+xx-xxxxxxxx12" at bounding box center [170, 239] width 142 height 14
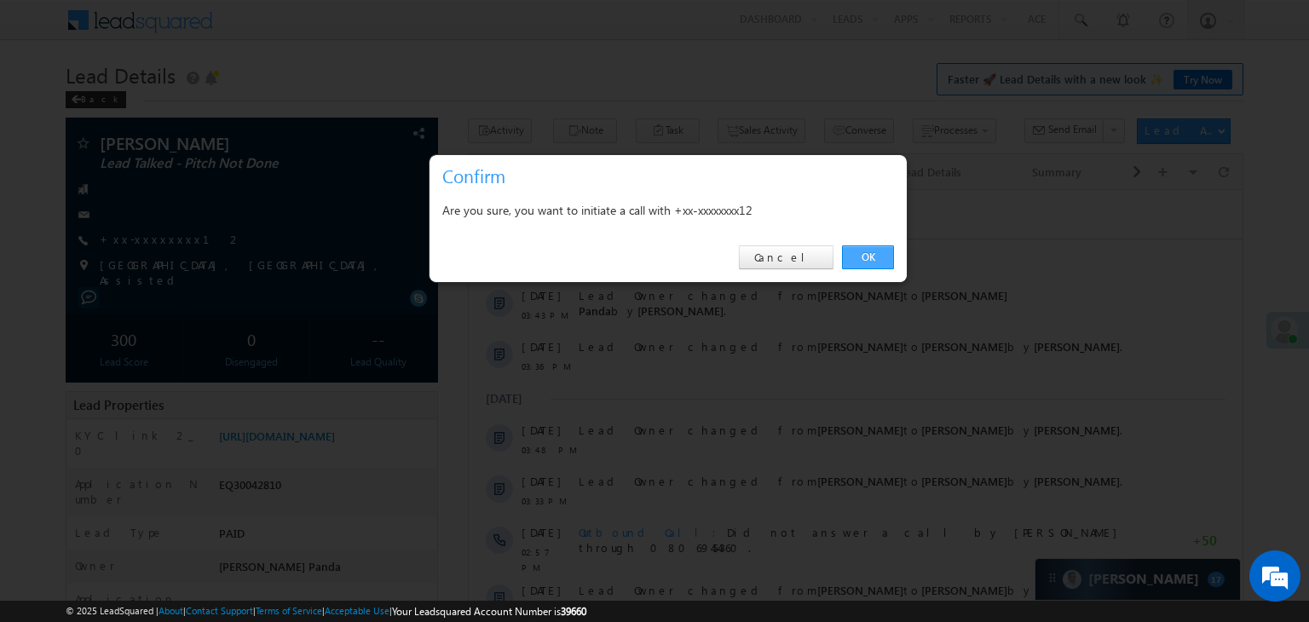
click at [874, 259] on link "OK" at bounding box center [868, 257] width 52 height 24
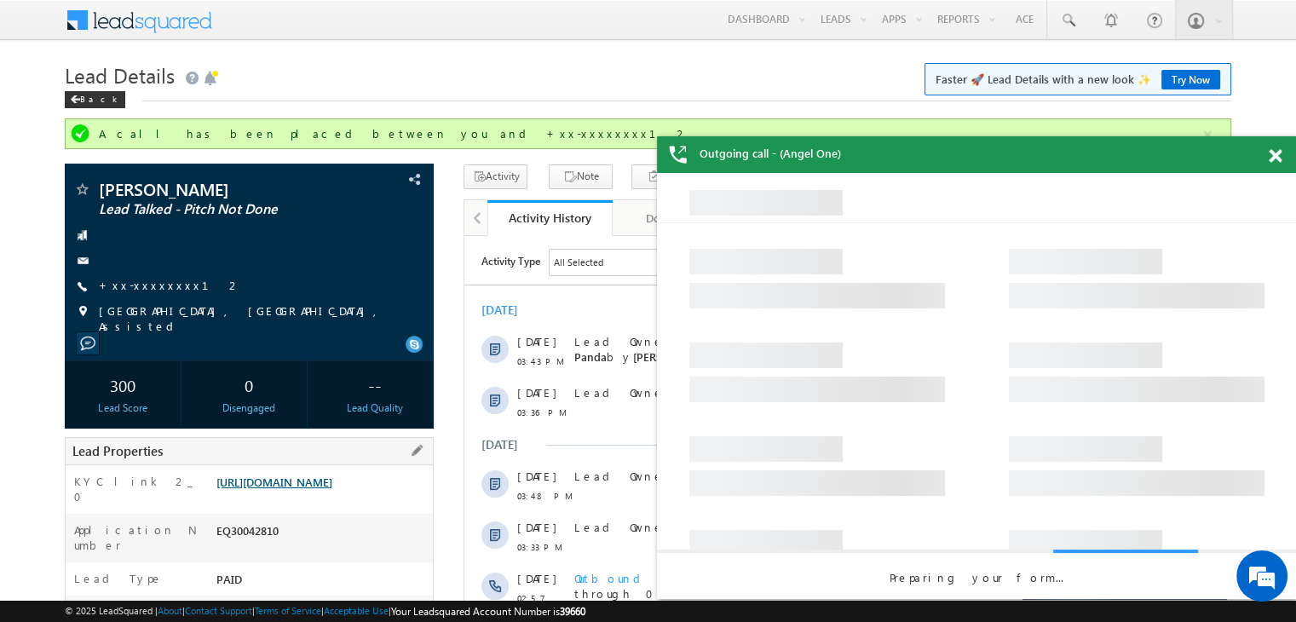
click at [290, 489] on link "https://angelbroking1-pk3em7sa.customui-test.leadsquared.com?leadId=0632d466-b4…" at bounding box center [274, 482] width 116 height 14
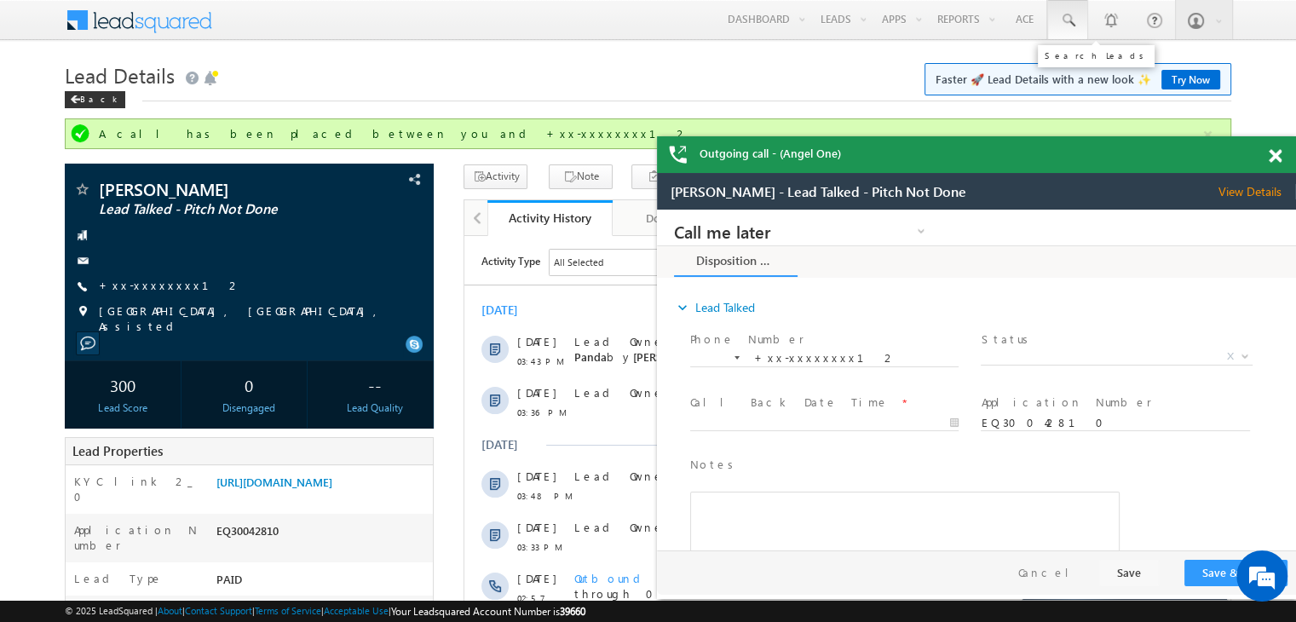
click at [1077, 18] on link at bounding box center [1068, 19] width 41 height 39
paste input "EQ22740995"
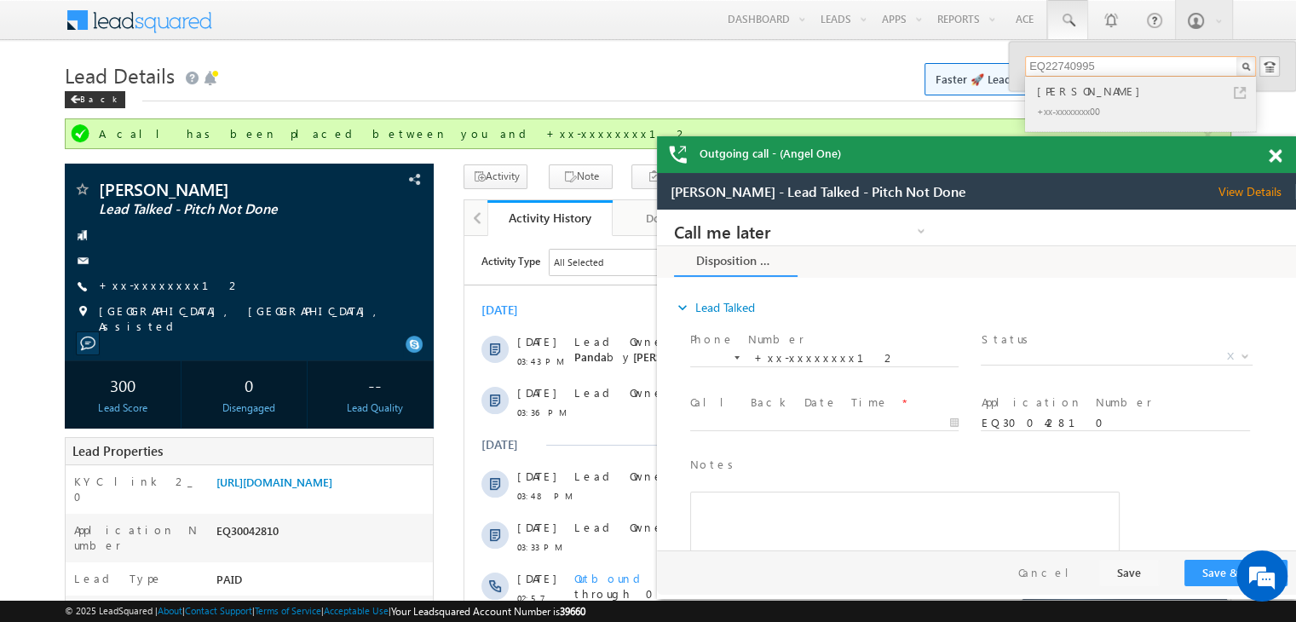
type input "EQ22740995"
click at [1060, 95] on div "Junaid khan" at bounding box center [1148, 91] width 228 height 19
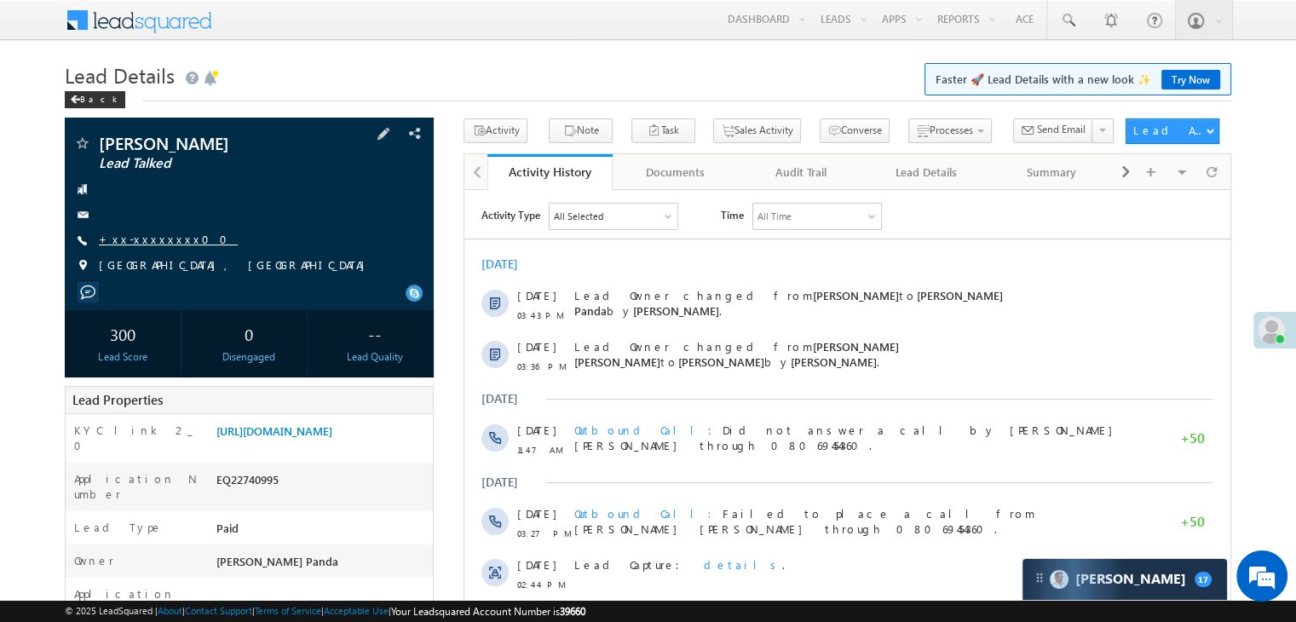
click at [133, 237] on link "+xx-xxxxxxxx00" at bounding box center [168, 239] width 139 height 14
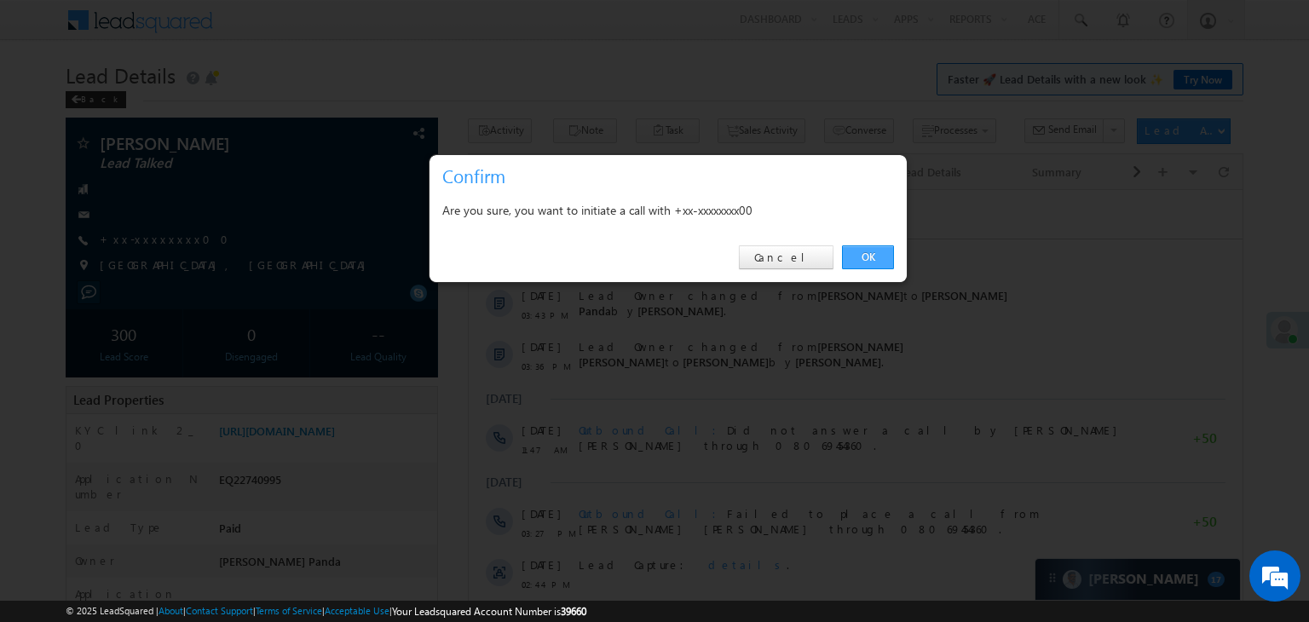
click at [862, 257] on link "OK" at bounding box center [868, 257] width 52 height 24
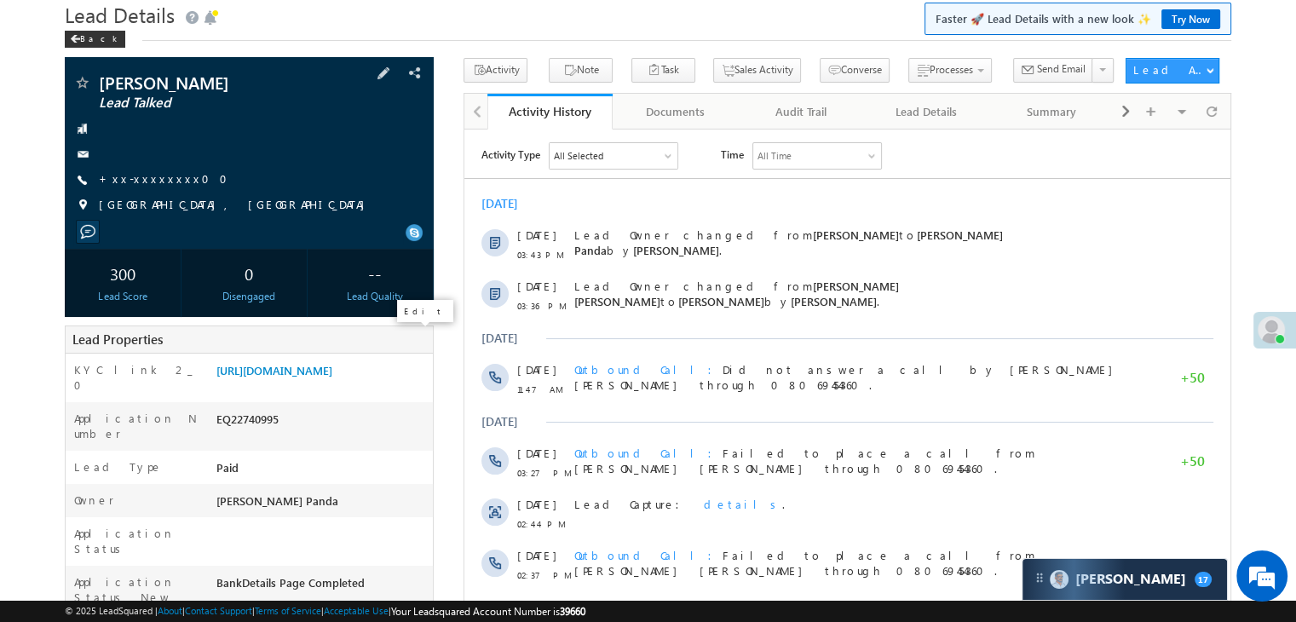
scroll to position [170, 0]
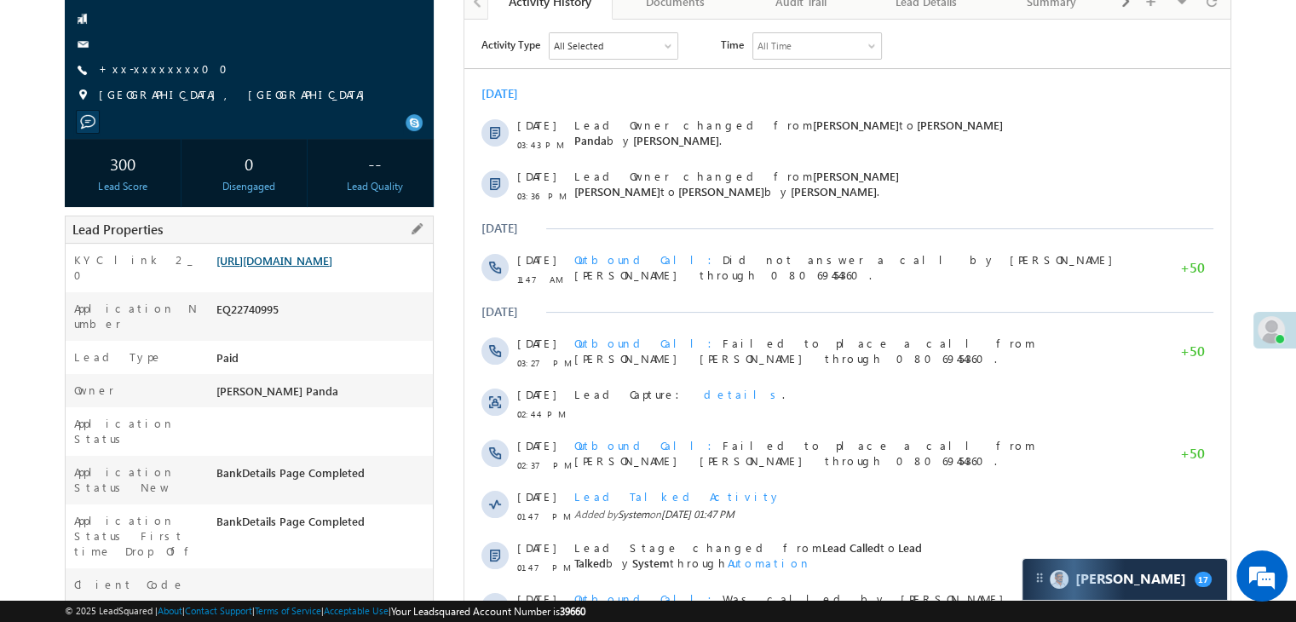
click at [332, 268] on link "https://angelbroking1-pk3em7sa.customui-test.leadsquared.com?leadId=19092582-84…" at bounding box center [274, 260] width 116 height 14
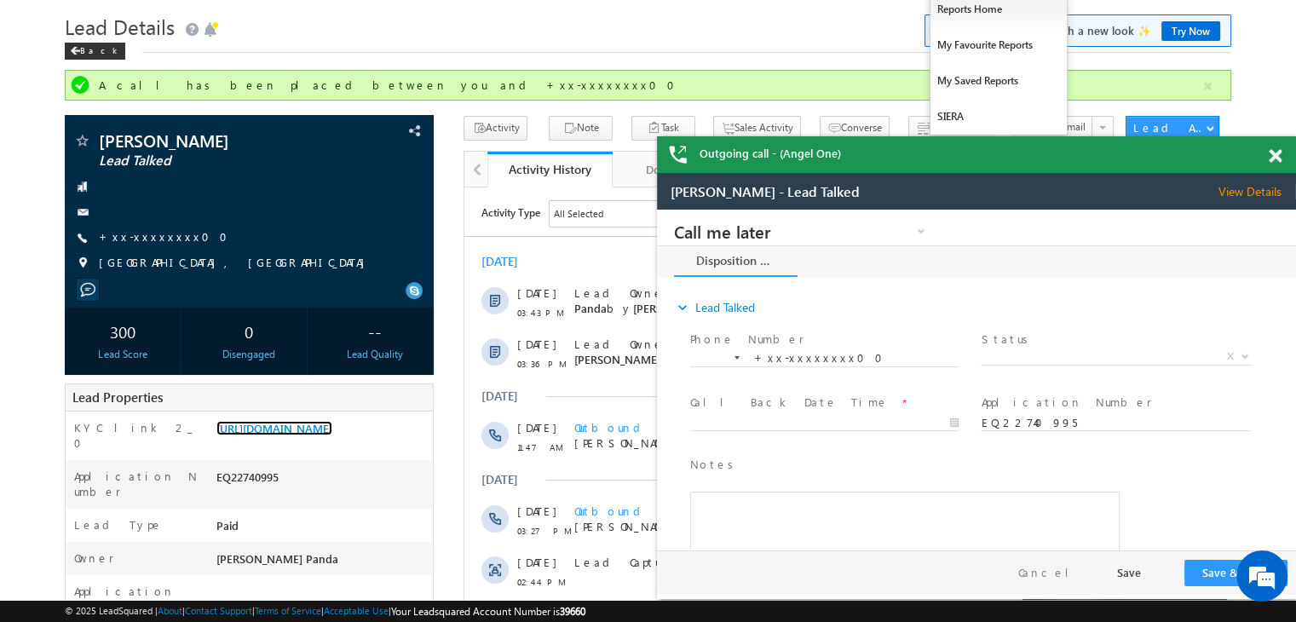
scroll to position [0, 0]
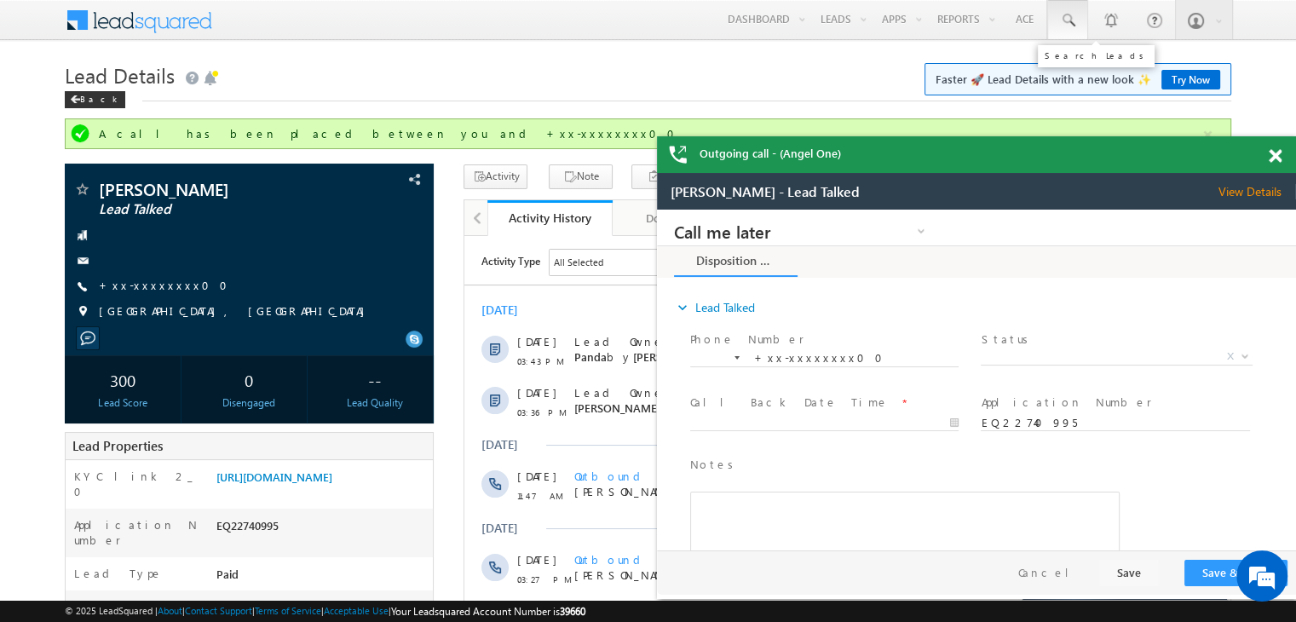
click at [1062, 26] on span at bounding box center [1067, 20] width 17 height 17
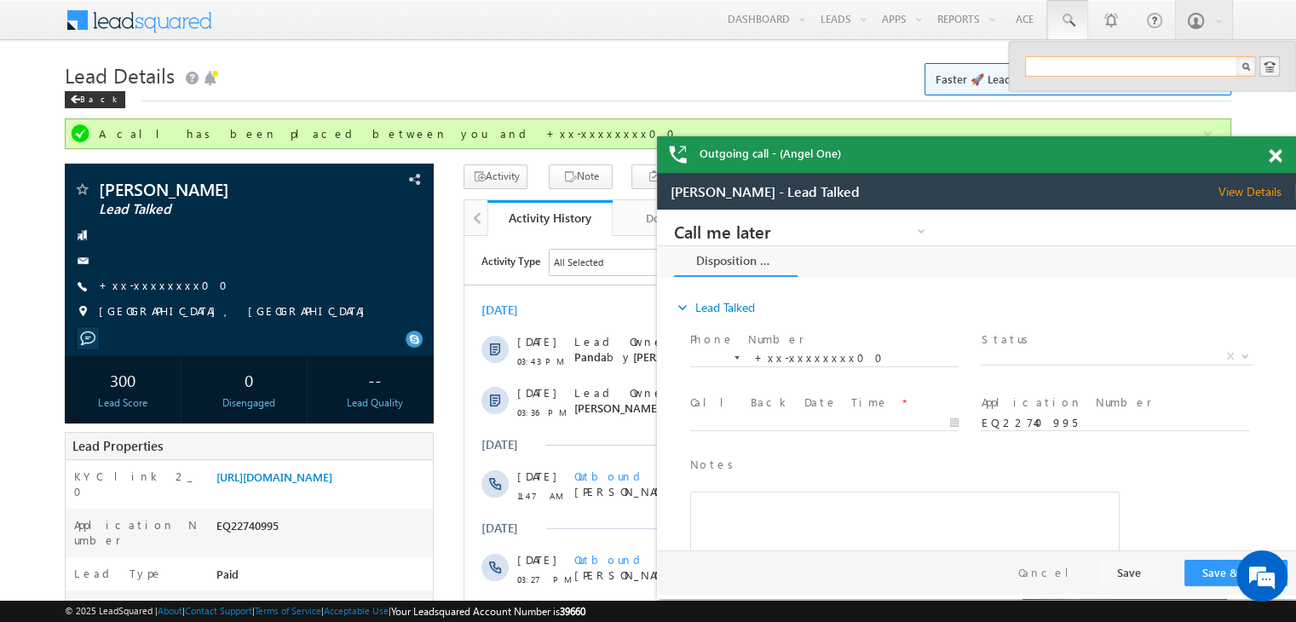
click at [1073, 64] on input "text" at bounding box center [1140, 66] width 231 height 20
paste input "EQ30203263"
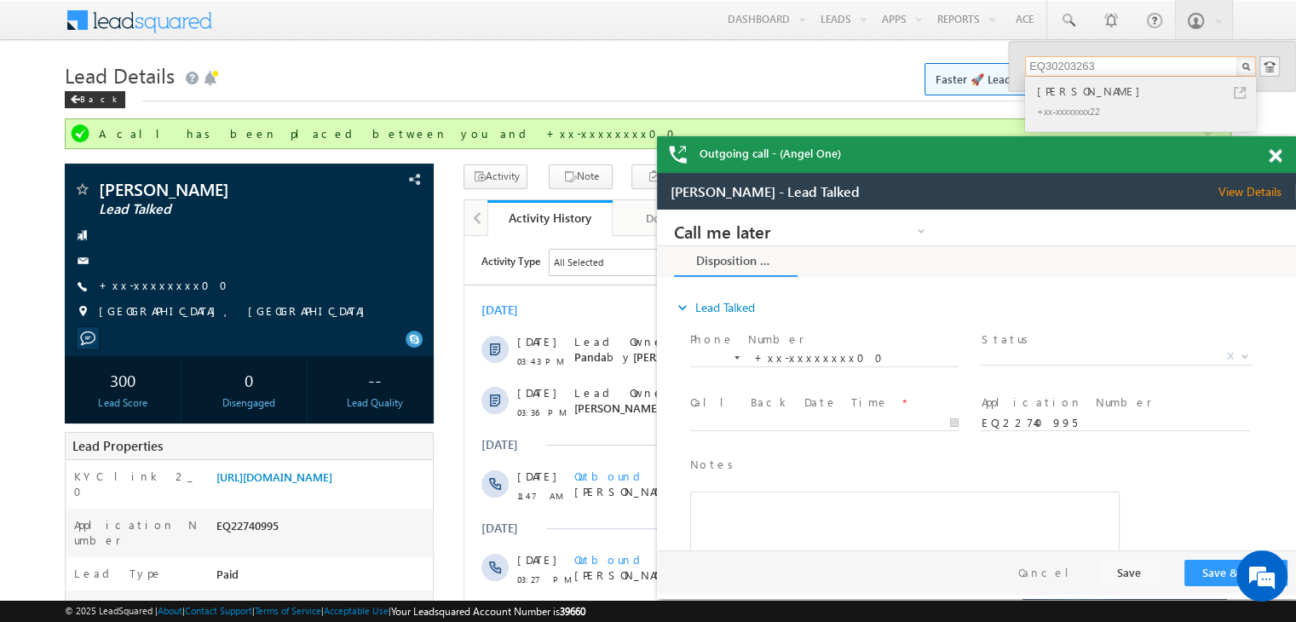
type input "EQ30203263"
click at [1075, 87] on div "Komal Kumbhare" at bounding box center [1148, 91] width 228 height 19
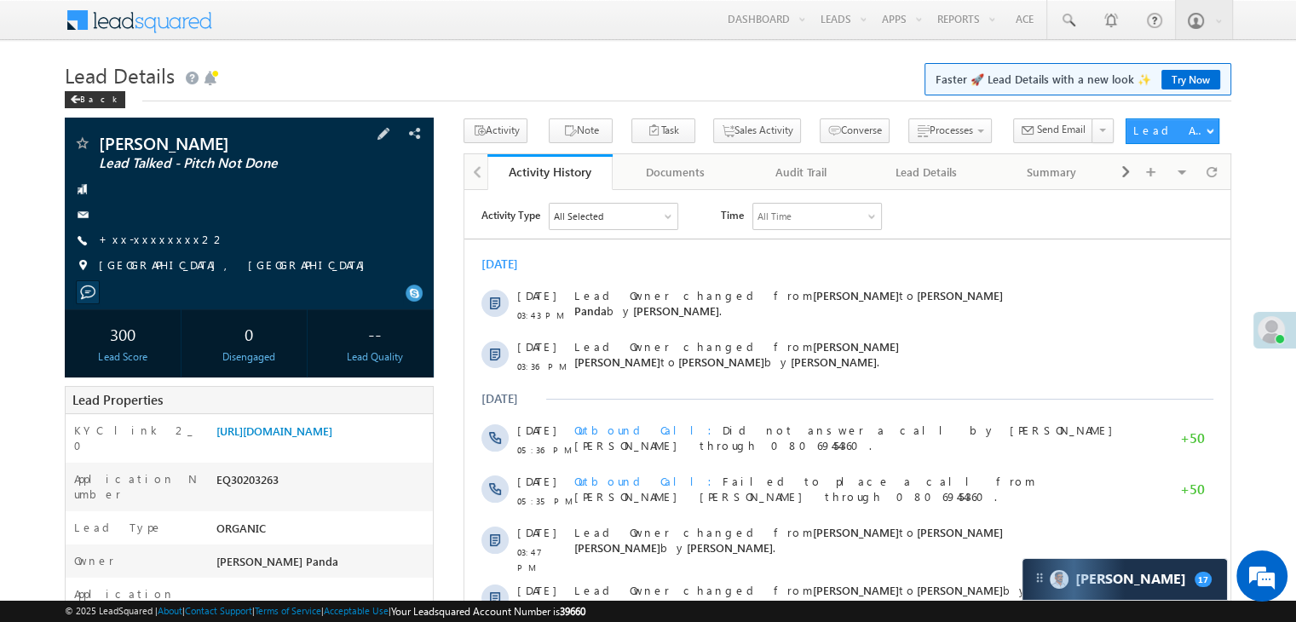
scroll to position [170, 0]
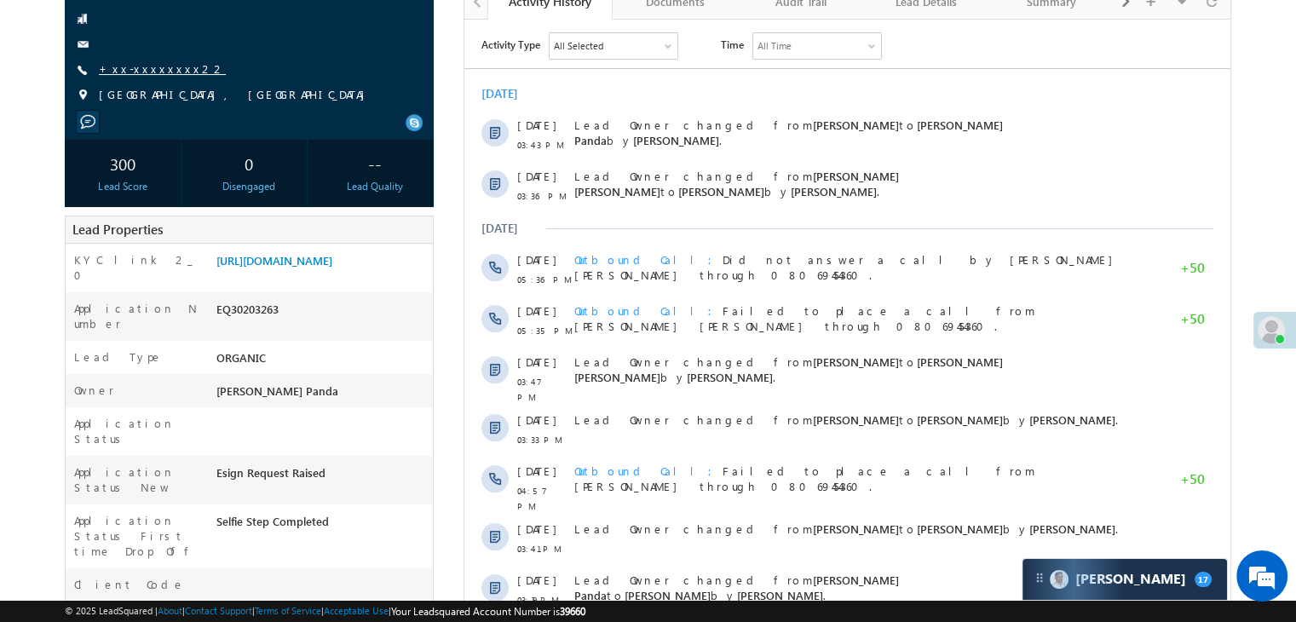
click at [140, 66] on link "+xx-xxxxxxxx22" at bounding box center [162, 68] width 127 height 14
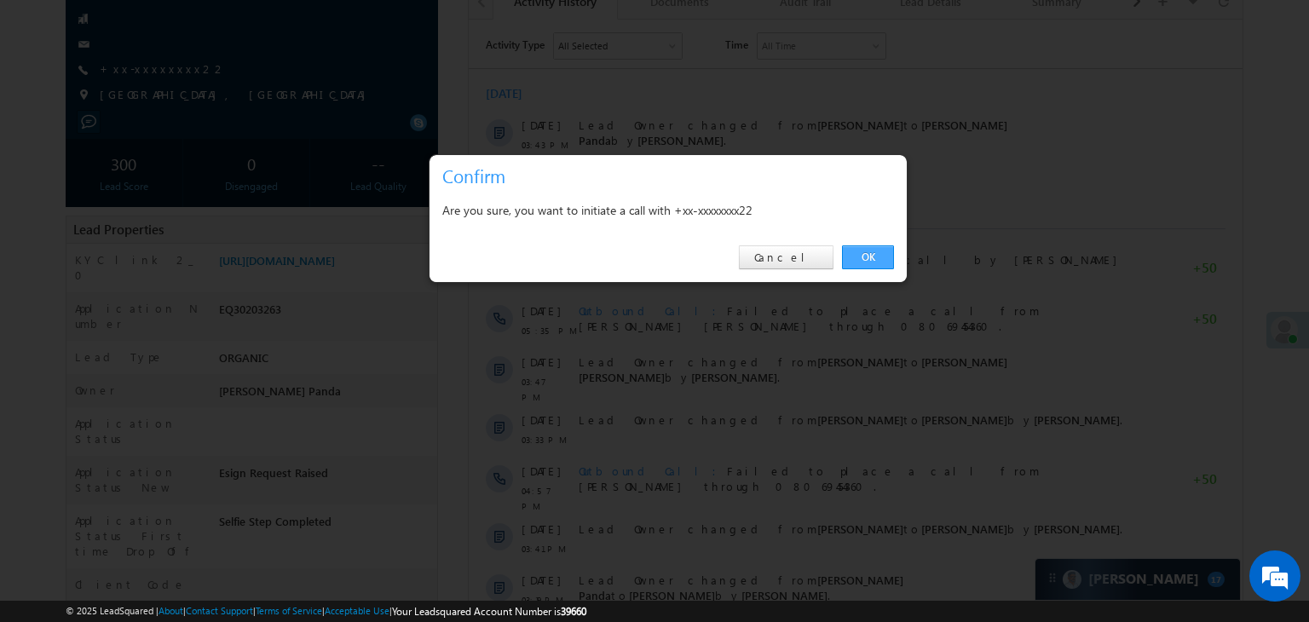
click at [869, 257] on link "OK" at bounding box center [868, 257] width 52 height 24
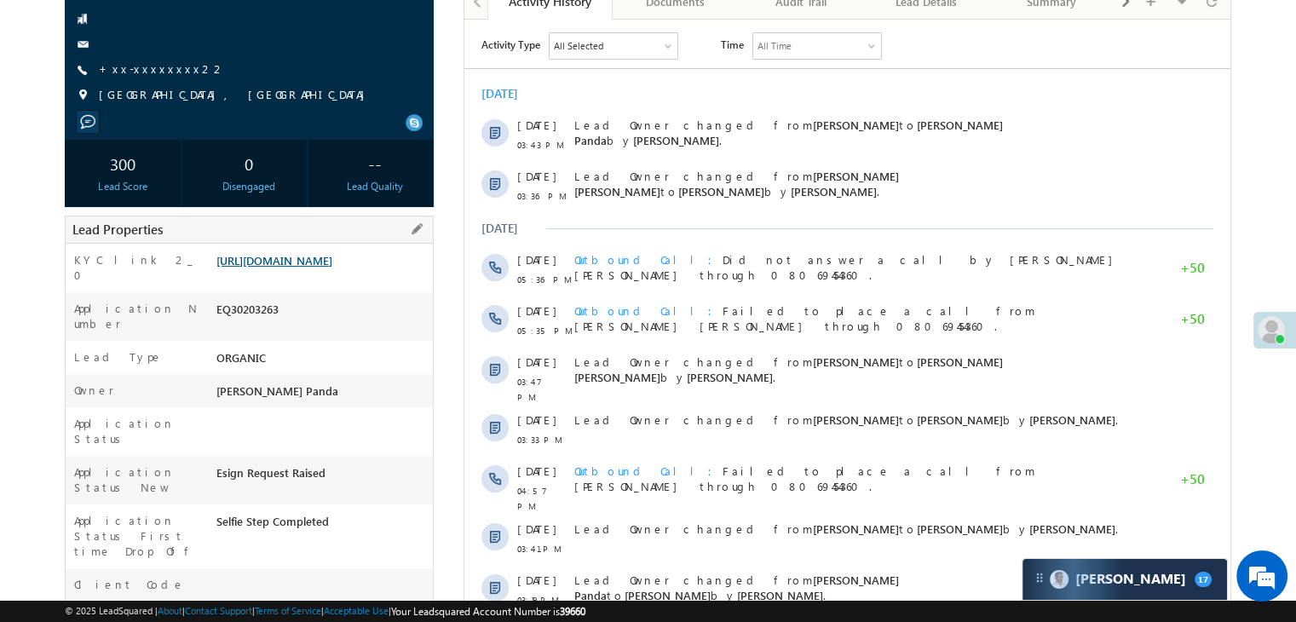
click at [318, 268] on link "https://angelbroking1-pk3em7sa.customui-test.leadsquared.com?leadId=3c0f3c54-b4…" at bounding box center [274, 260] width 116 height 14
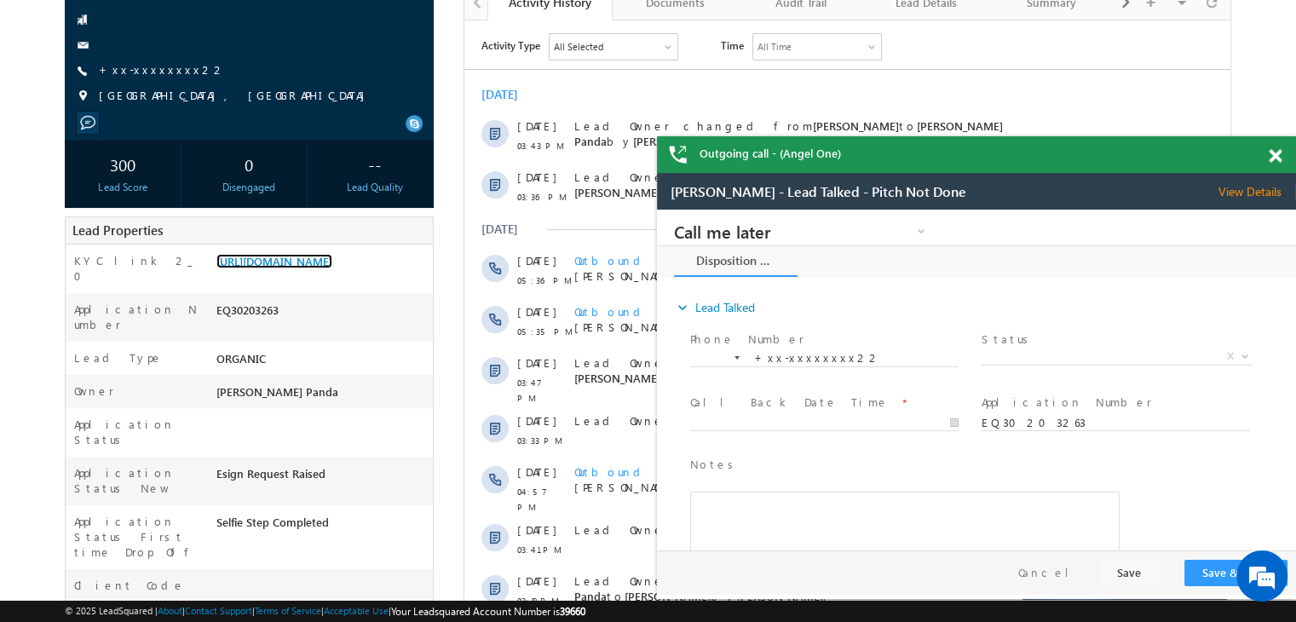
scroll to position [0, 0]
click at [135, 72] on link "+xx-xxxxxxxx22" at bounding box center [162, 69] width 127 height 14
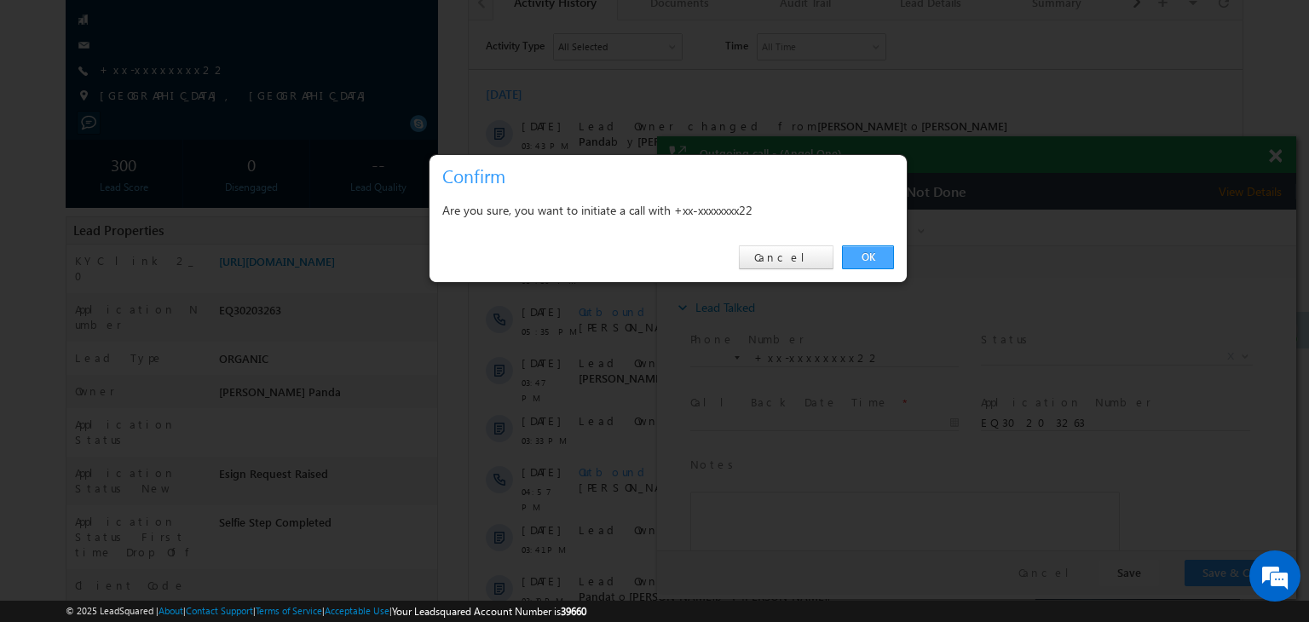
click at [867, 253] on link "OK" at bounding box center [868, 257] width 52 height 24
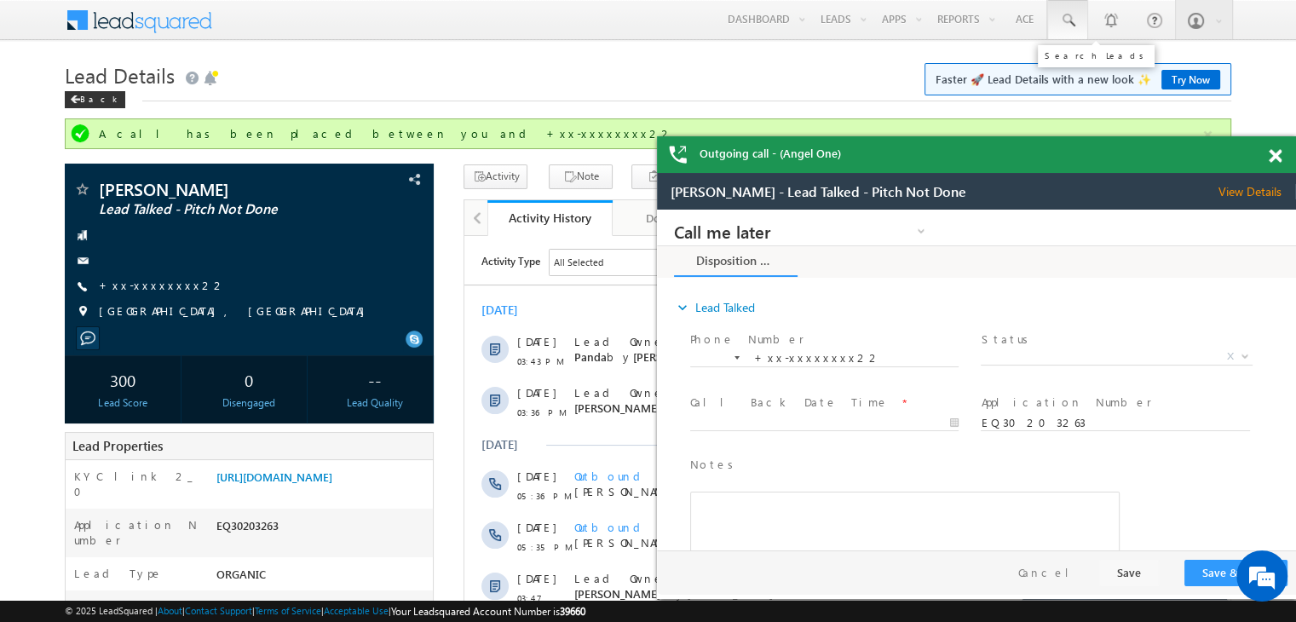
click at [1060, 24] on span at bounding box center [1067, 20] width 17 height 17
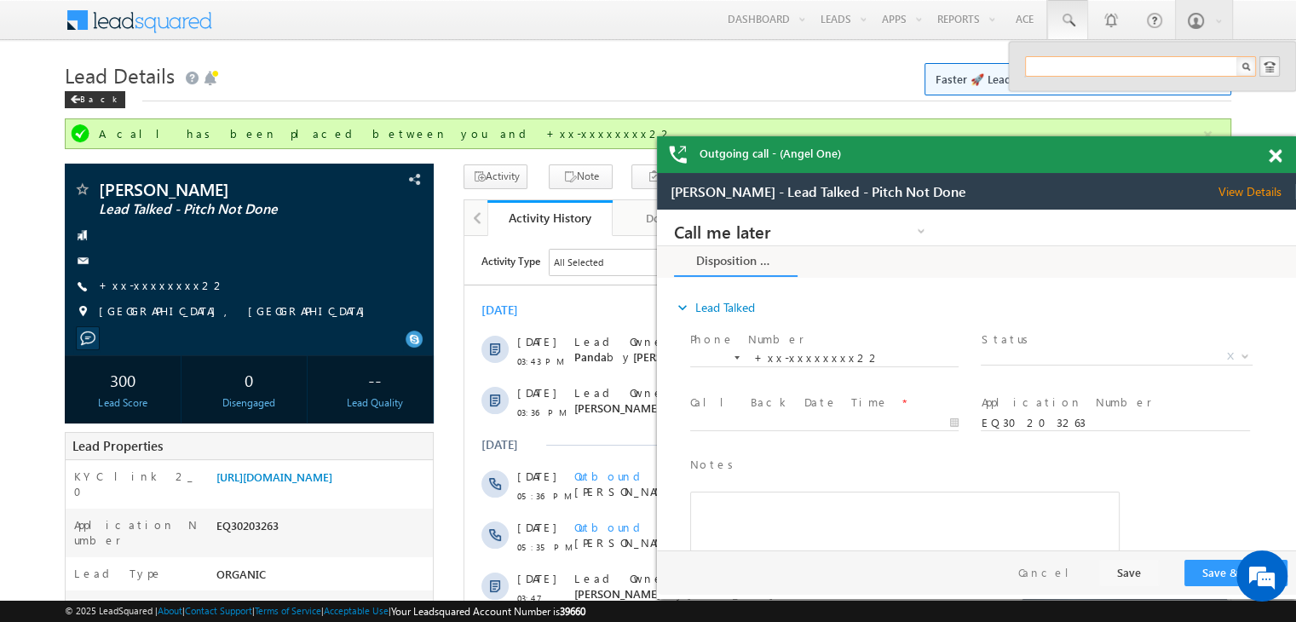
click at [1048, 70] on input "text" at bounding box center [1140, 66] width 231 height 20
paste input "EQ29961674"
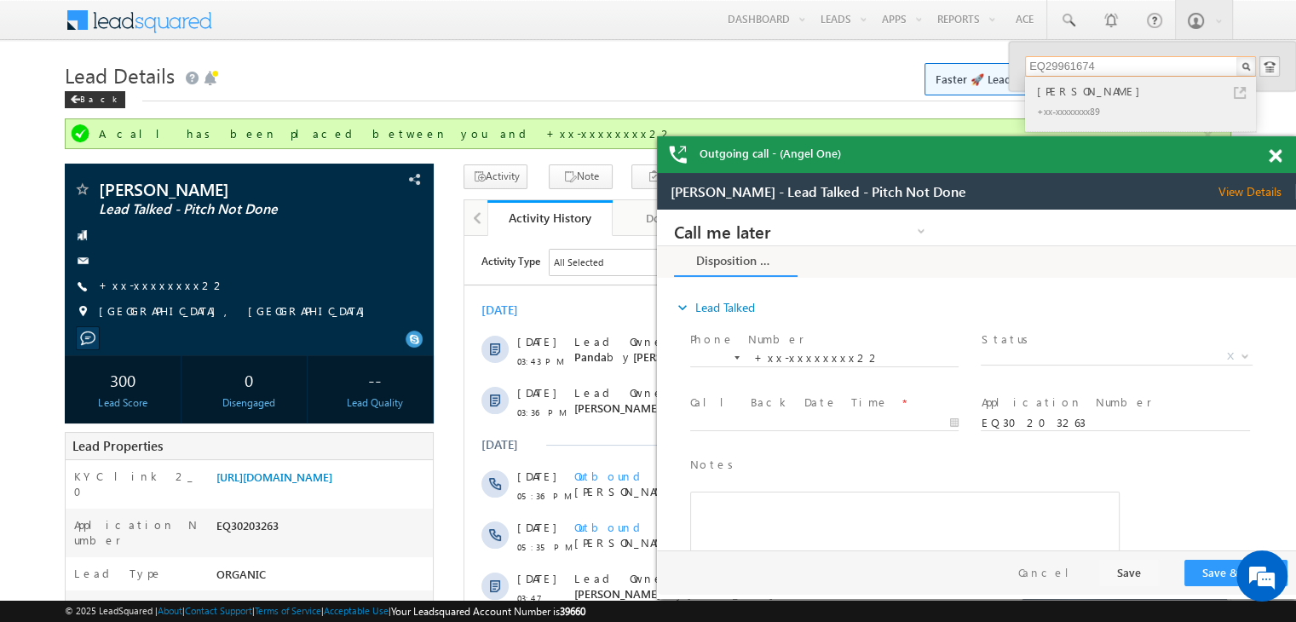
type input "EQ29961674"
click at [1065, 89] on div "Shankar balu budhavle" at bounding box center [1148, 91] width 228 height 19
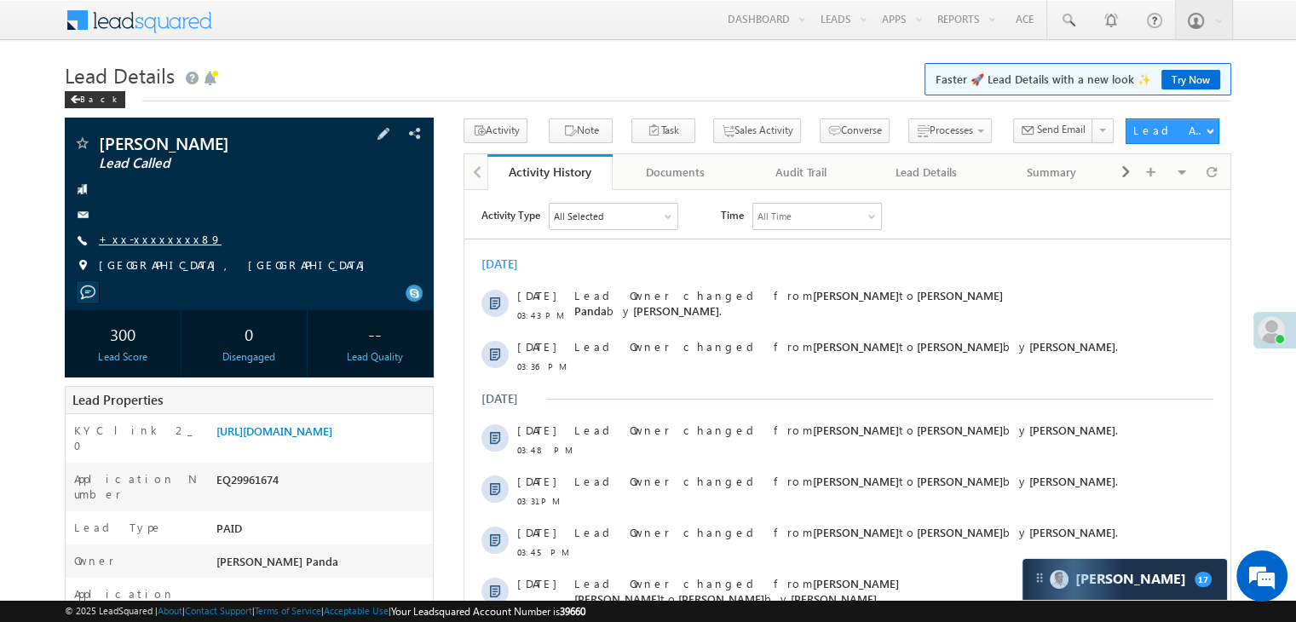
click at [150, 240] on link "+xx-xxxxxxxx89" at bounding box center [160, 239] width 123 height 14
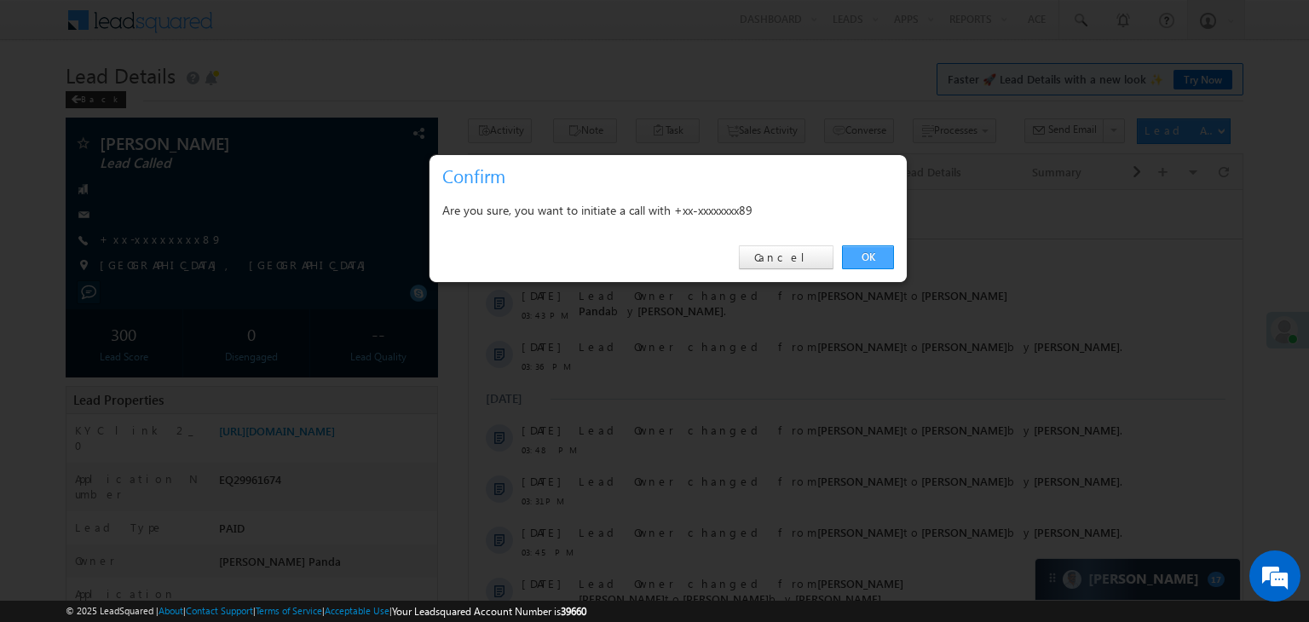
click at [862, 258] on link "OK" at bounding box center [868, 257] width 52 height 24
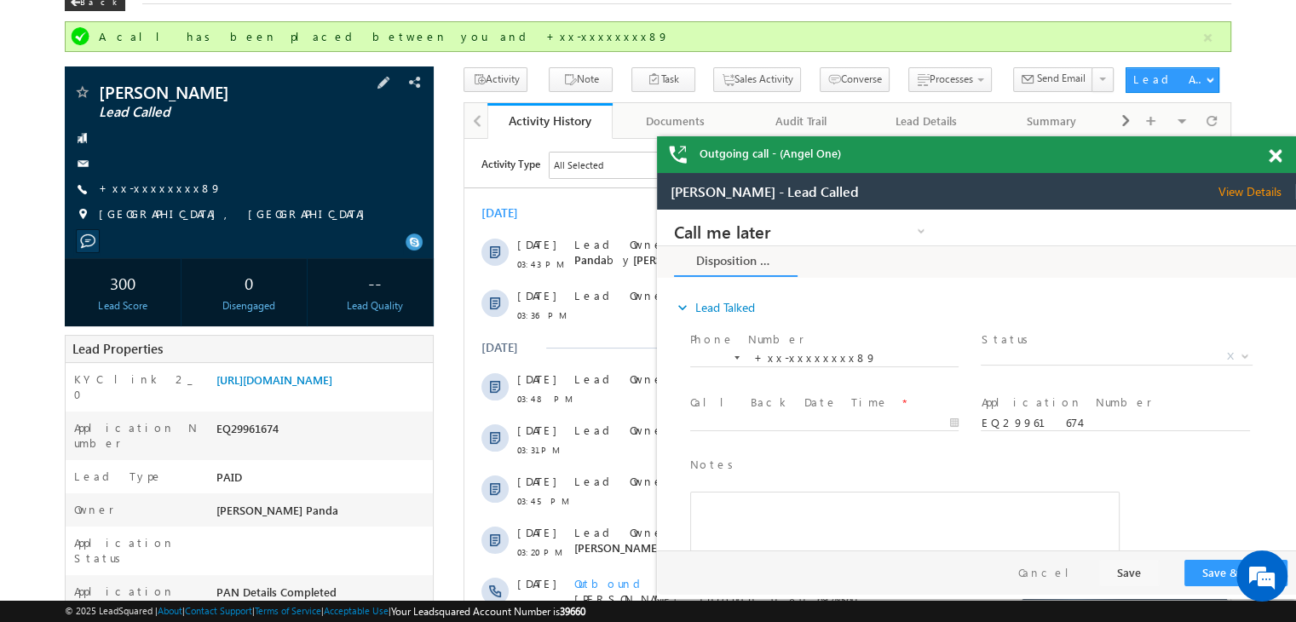
scroll to position [170, 0]
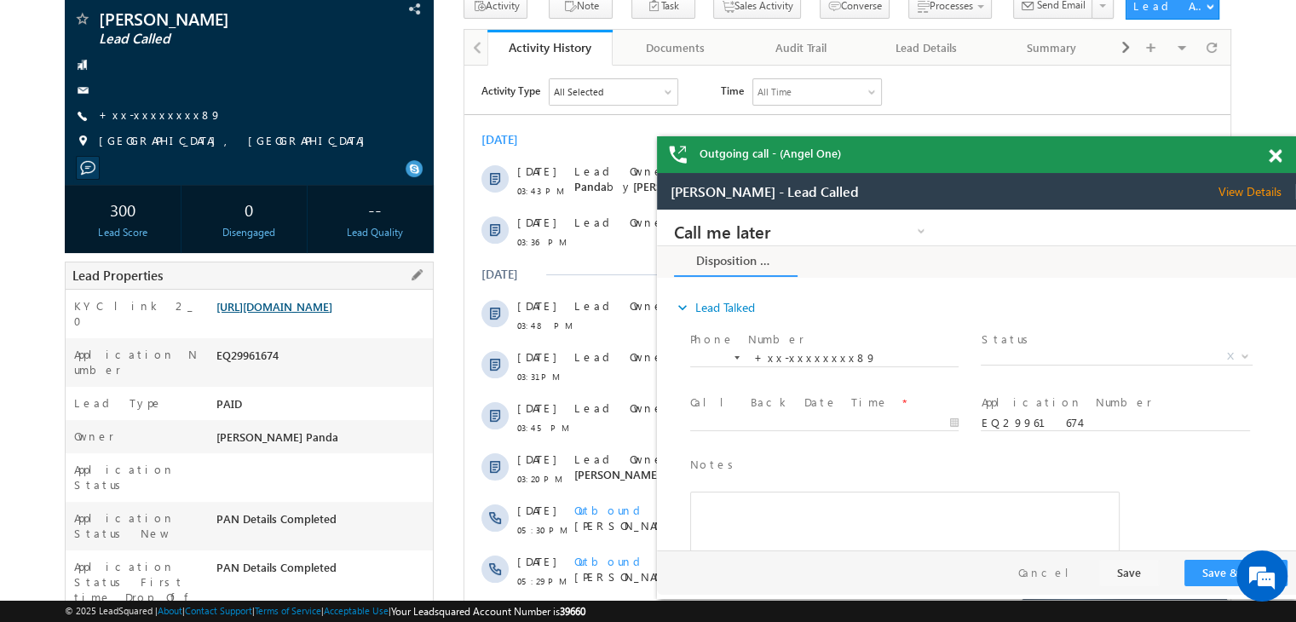
click at [332, 314] on link "[URL][DOMAIN_NAME]" at bounding box center [274, 306] width 116 height 14
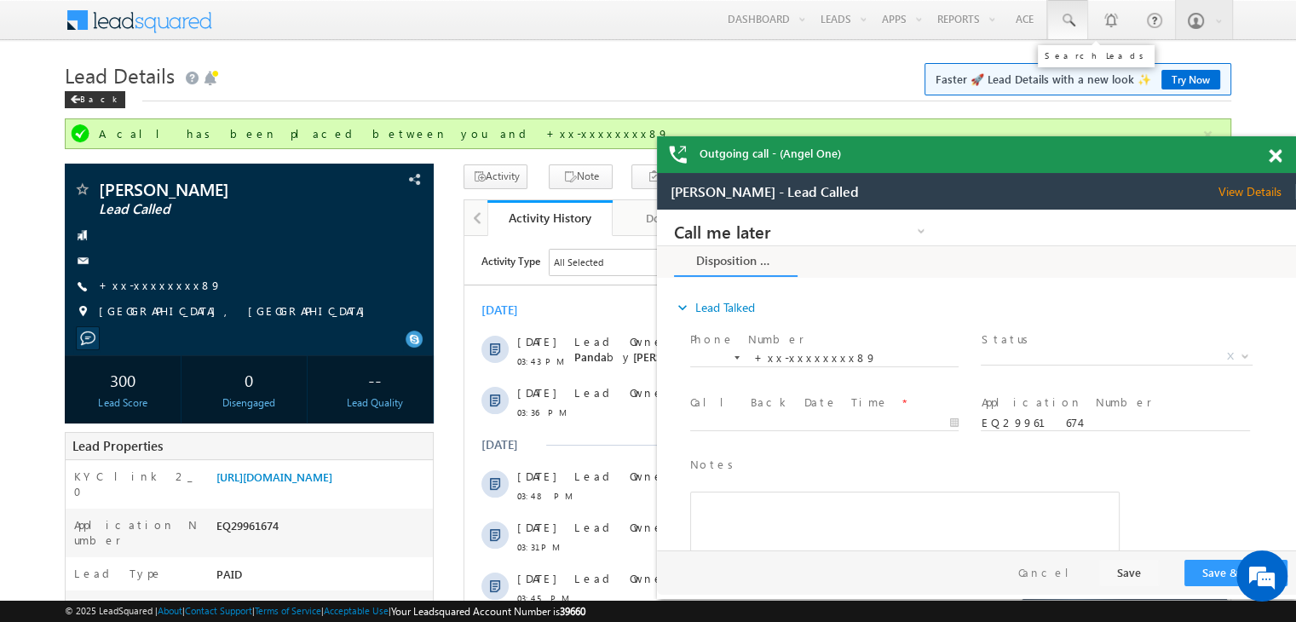
click at [1067, 18] on span at bounding box center [1067, 20] width 17 height 17
paste input "EQ30226486"
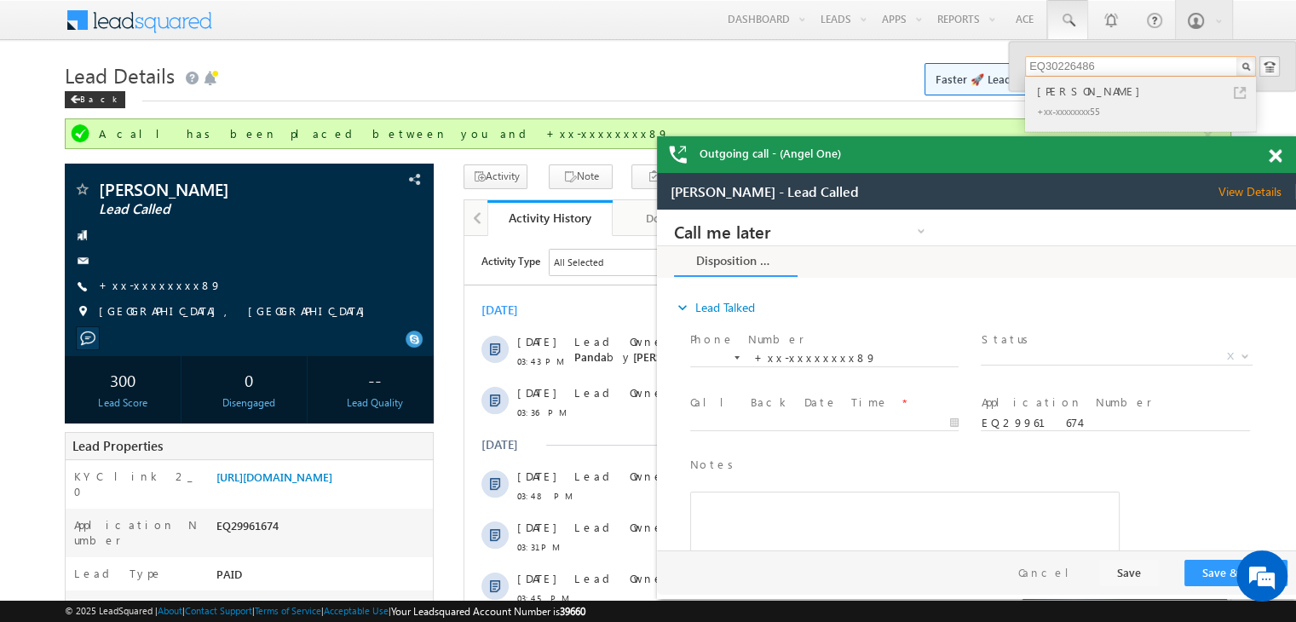
type input "EQ30226486"
click at [1082, 94] on div "[PERSON_NAME]" at bounding box center [1148, 91] width 228 height 19
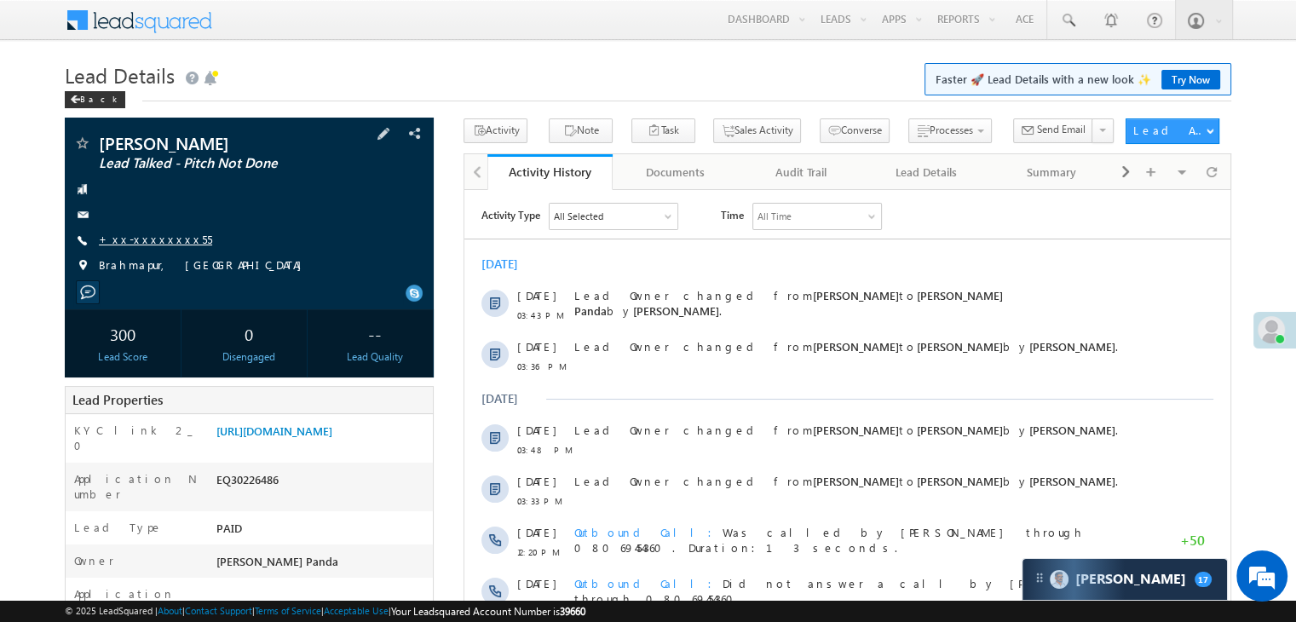
click at [153, 236] on link "+xx-xxxxxxxx55" at bounding box center [155, 239] width 113 height 14
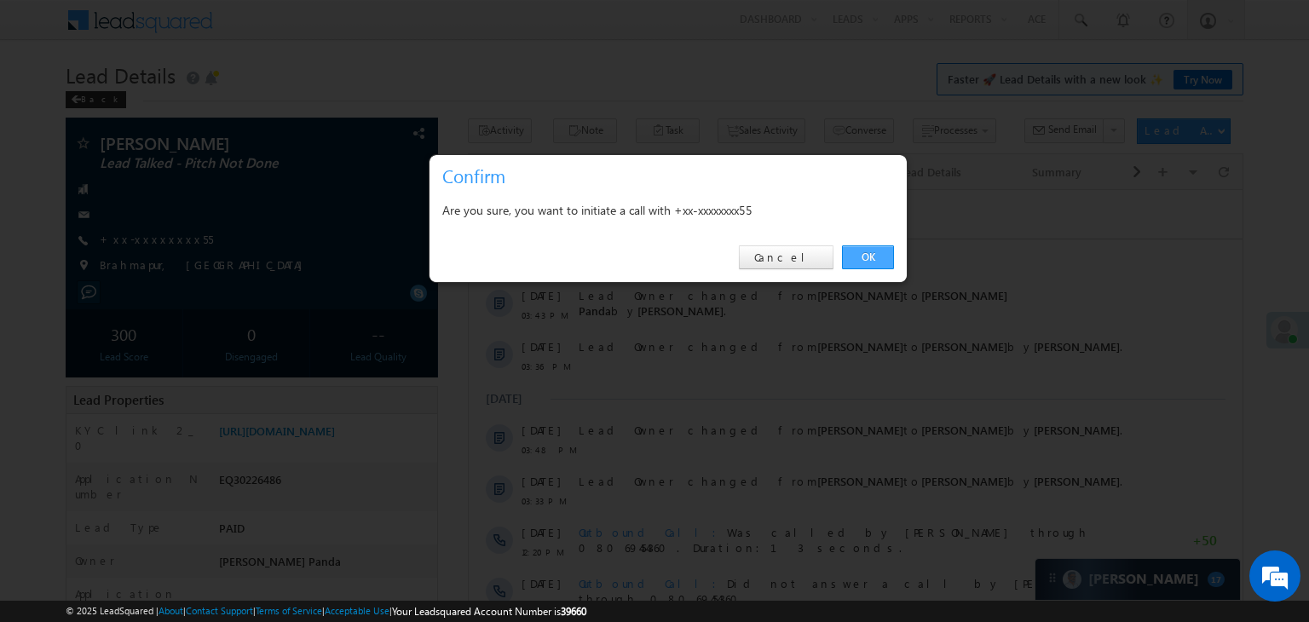
click at [867, 260] on link "OK" at bounding box center [868, 257] width 52 height 24
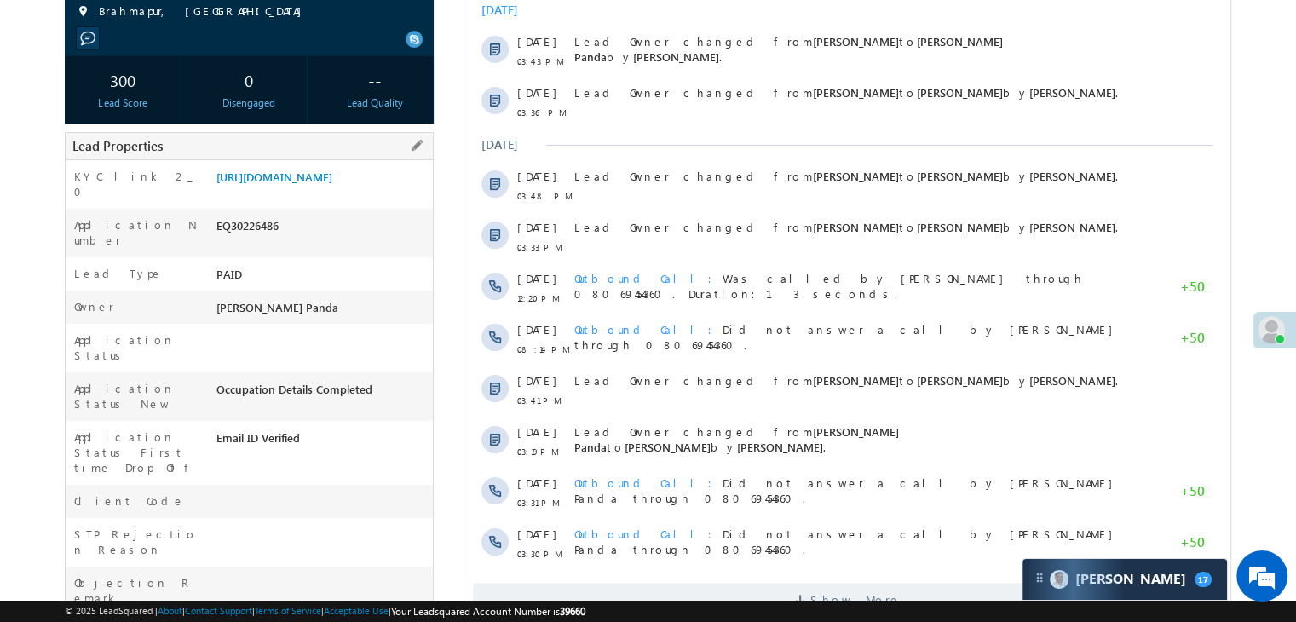
scroll to position [256, 0]
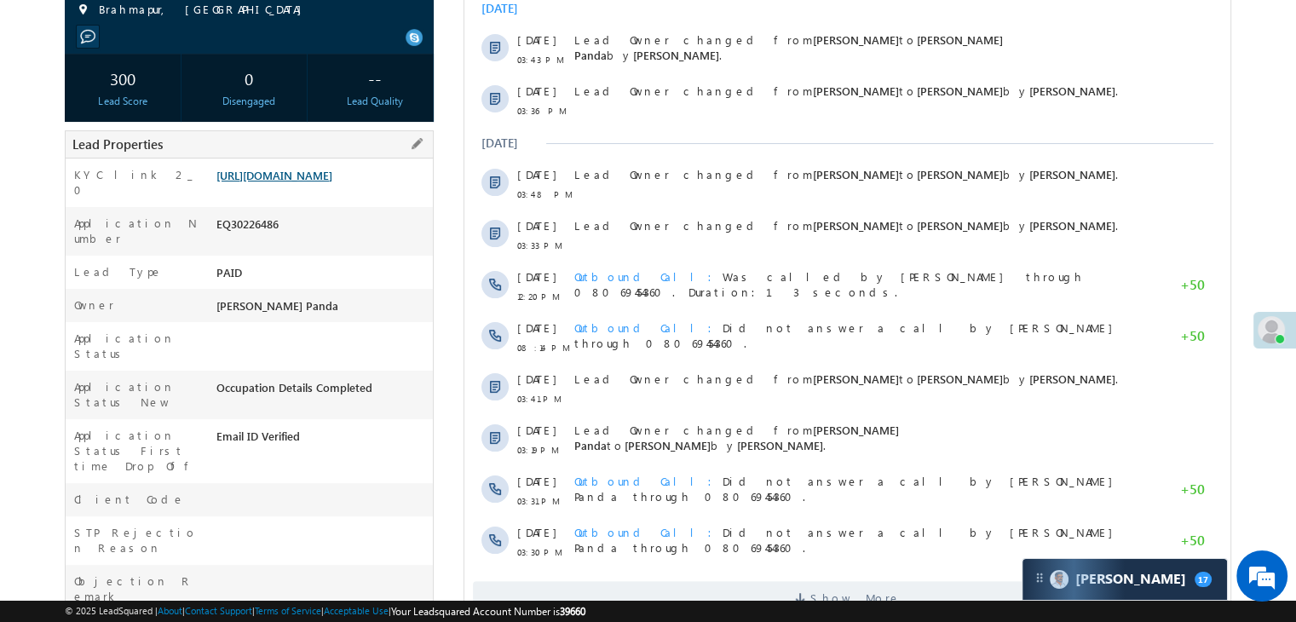
click at [307, 182] on link "https://angelbroking1-pk3em7sa.customui-test.leadsquared.com?leadId=7254a3a5-34…" at bounding box center [274, 175] width 116 height 14
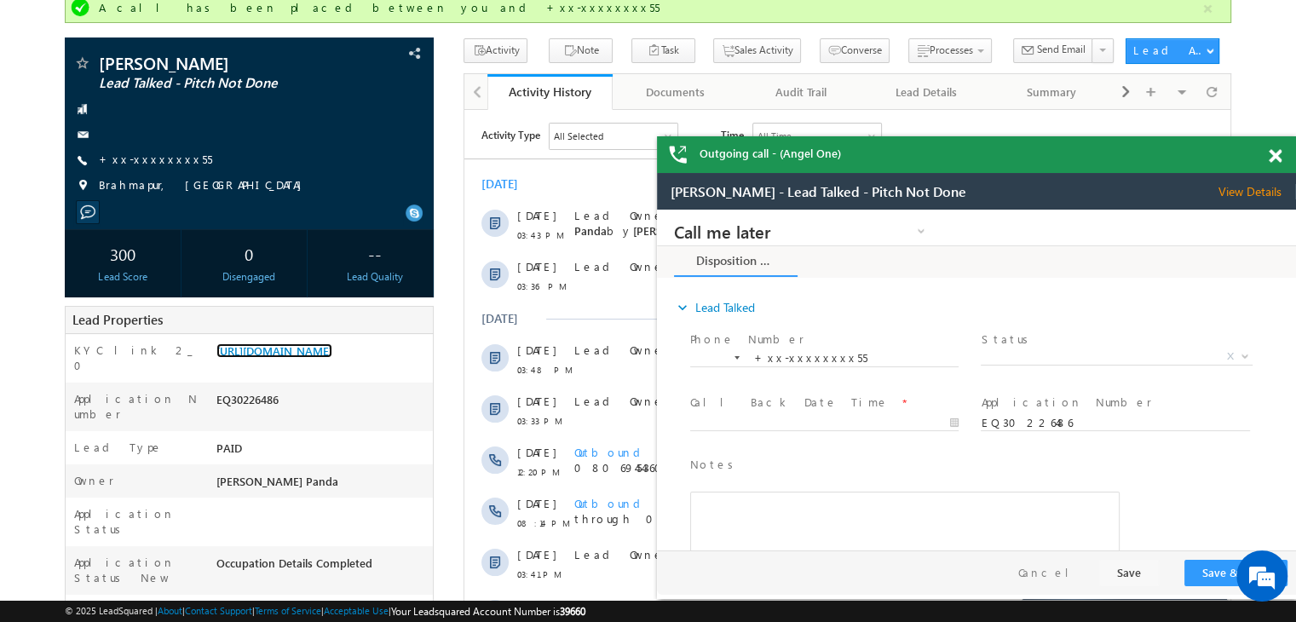
scroll to position [0, 0]
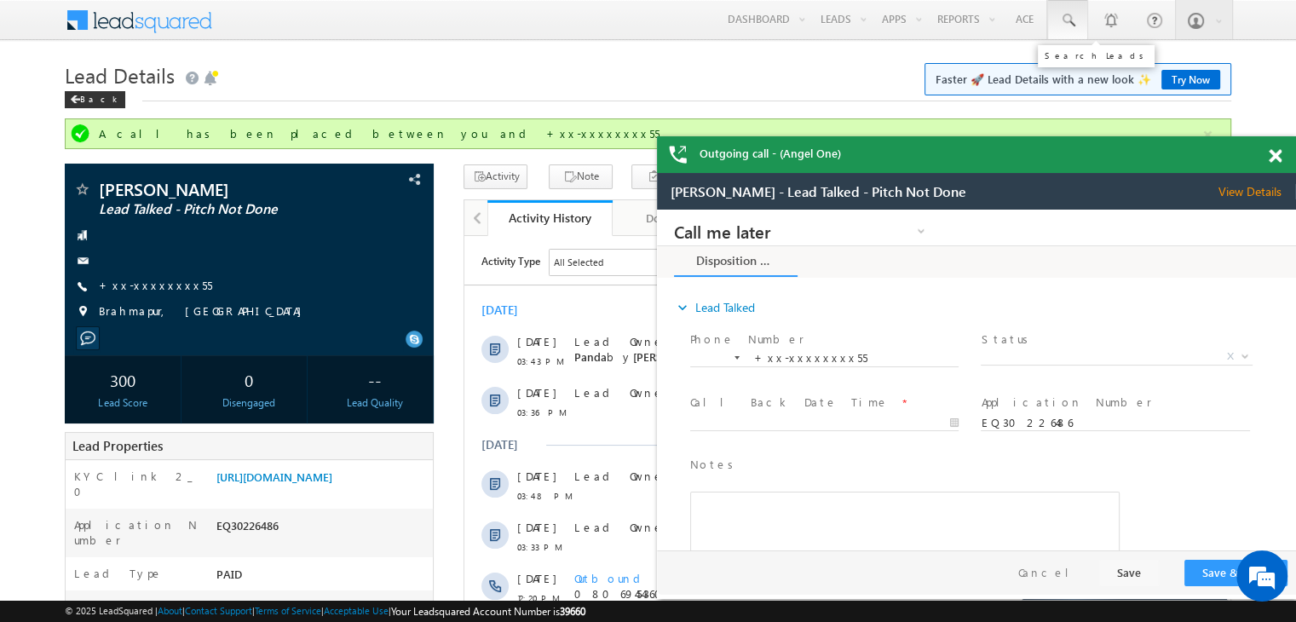
click at [1064, 25] on span at bounding box center [1067, 20] width 17 height 17
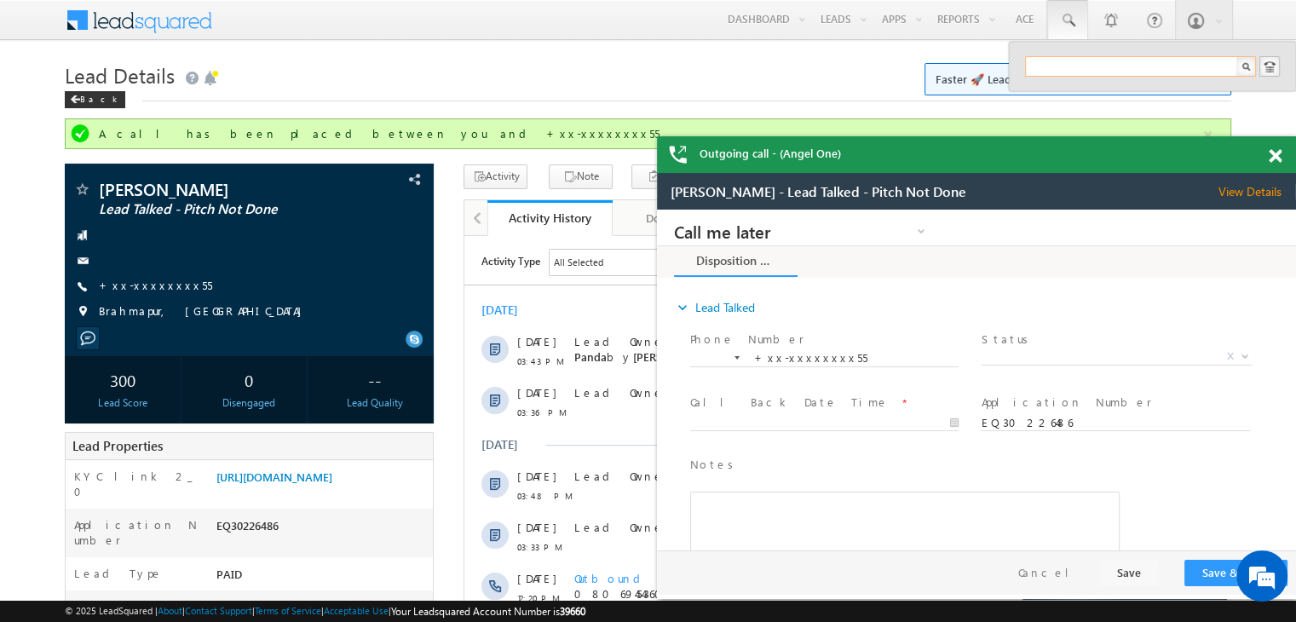
click at [1067, 61] on input "text" at bounding box center [1140, 66] width 231 height 20
click at [1064, 72] on input "text" at bounding box center [1140, 66] width 231 height 20
paste input "EQ30338539"
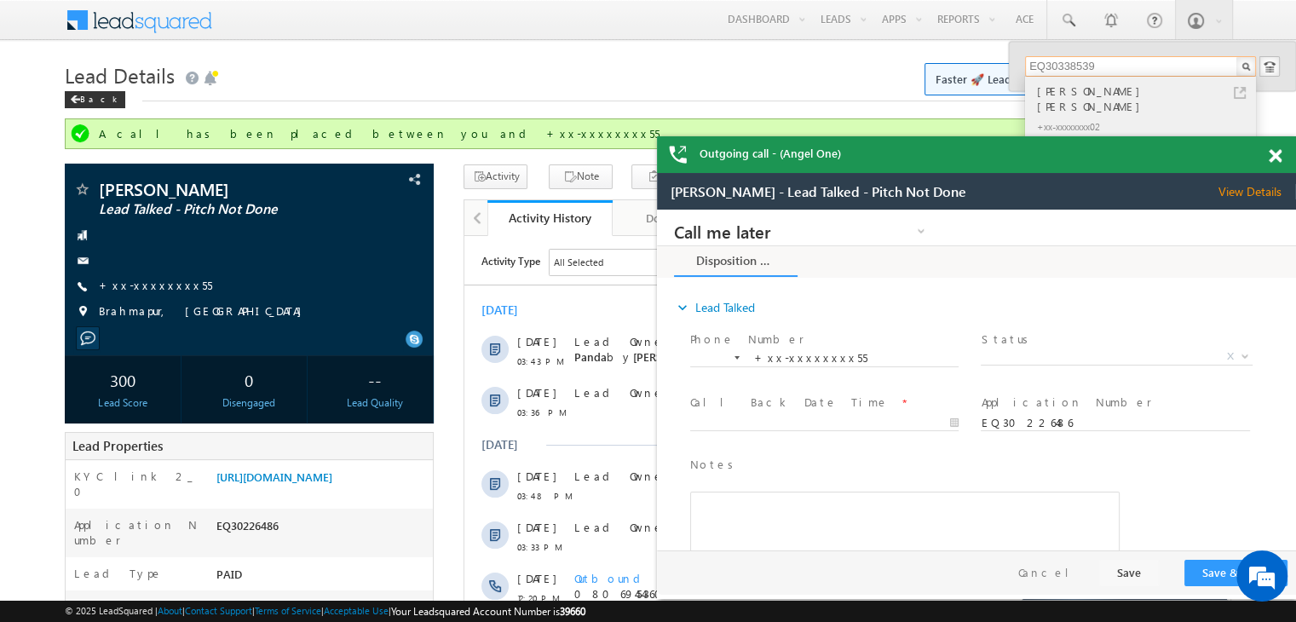
type input "EQ30338539"
click at [1061, 91] on div "[PERSON_NAME] [PERSON_NAME]" at bounding box center [1148, 99] width 228 height 34
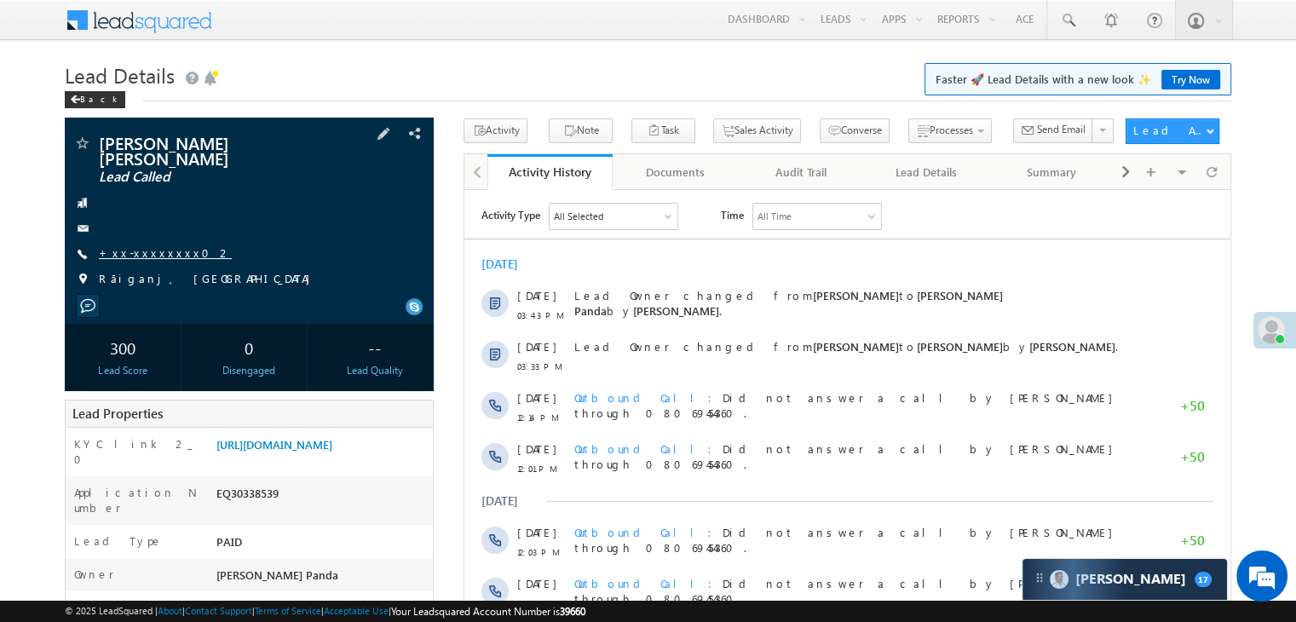
click at [133, 245] on link "+xx-xxxxxxxx02" at bounding box center [165, 252] width 133 height 14
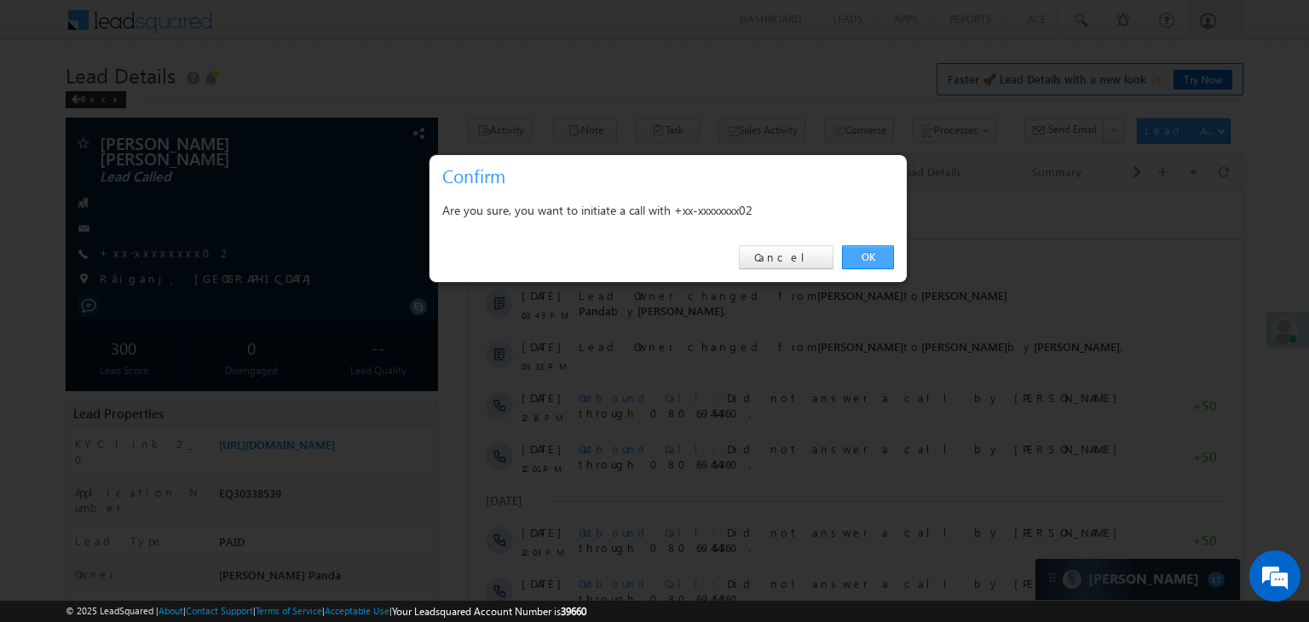
click at [868, 250] on link "OK" at bounding box center [868, 257] width 52 height 24
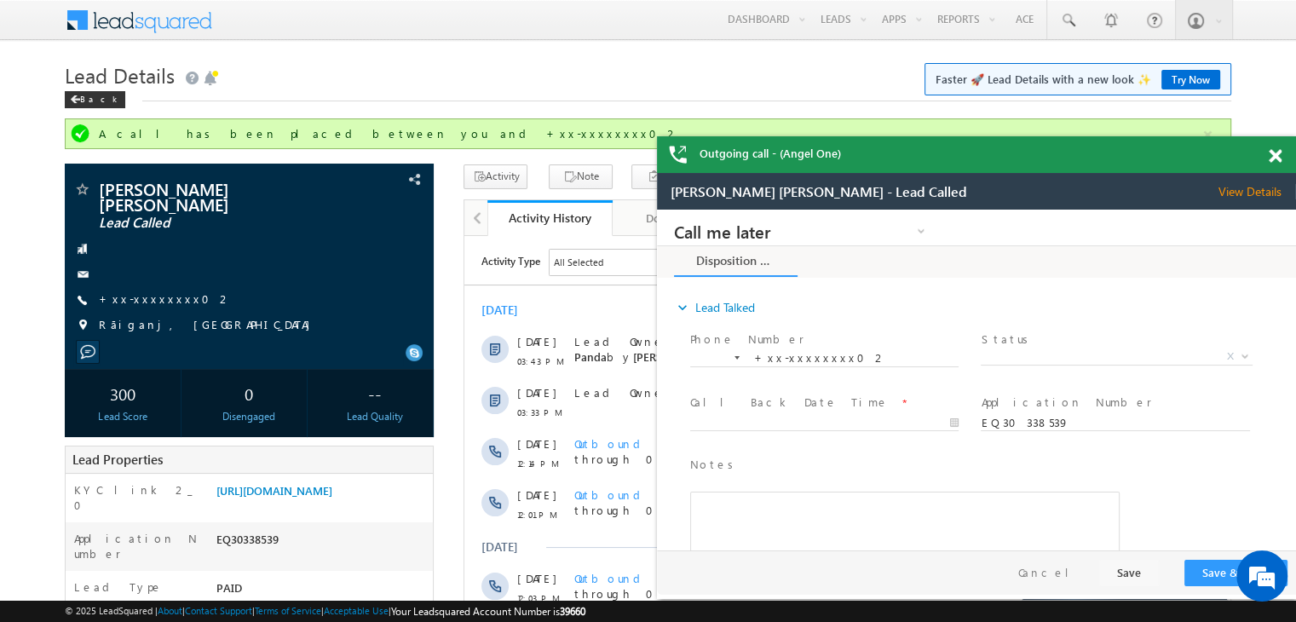
click at [1275, 157] on span at bounding box center [1275, 156] width 13 height 14
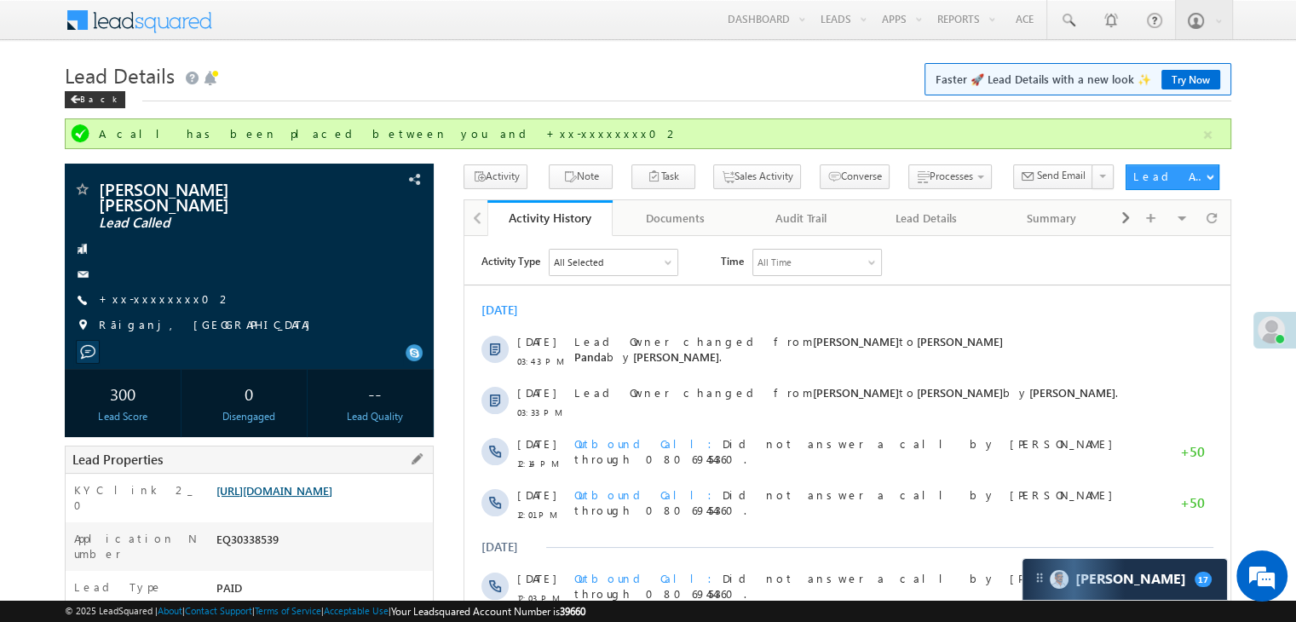
click at [329, 489] on link "https://angelbroking1-pk3em7sa.customui-test.leadsquared.com?leadId=2ffd2f14-3d…" at bounding box center [274, 490] width 116 height 14
click at [1073, 23] on span at bounding box center [1067, 20] width 17 height 17
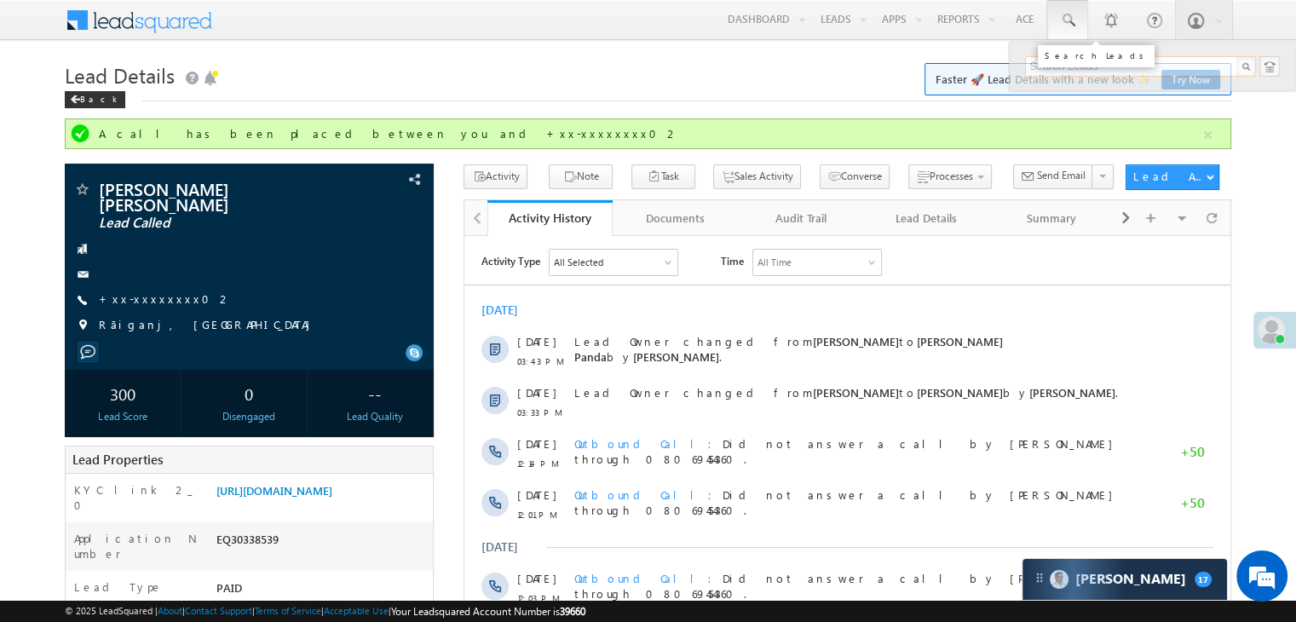
paste input "EQ30300712"
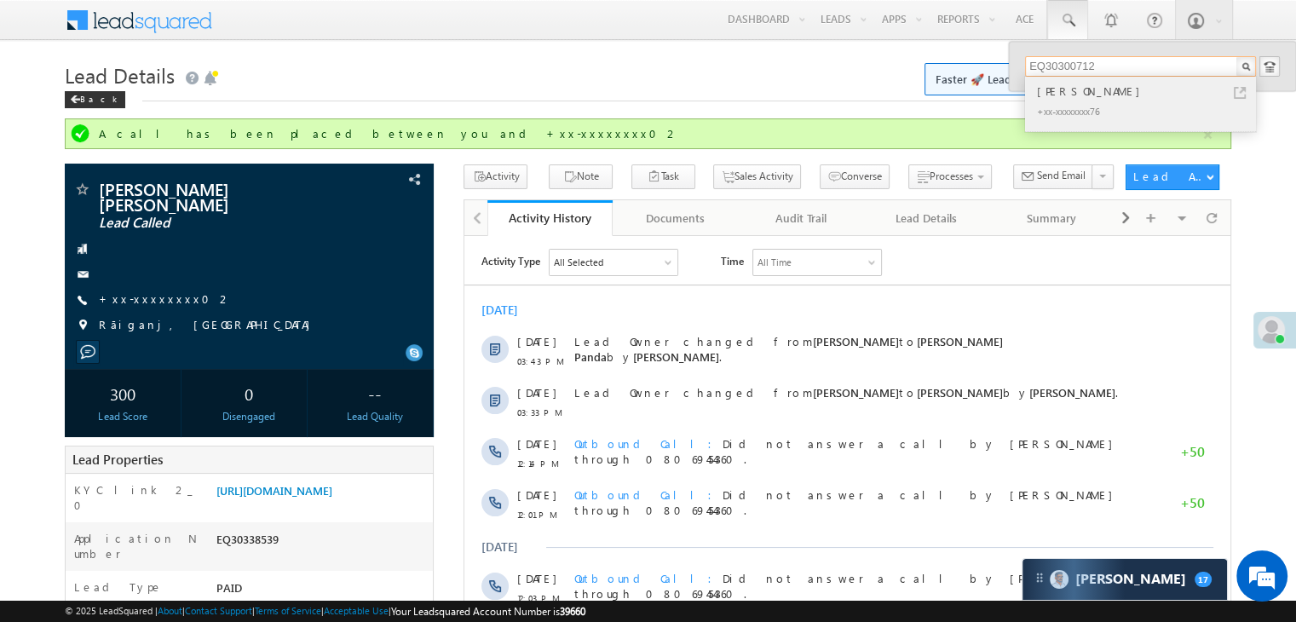
type input "EQ30300712"
click at [1053, 93] on div "[PERSON_NAME]" at bounding box center [1148, 91] width 228 height 19
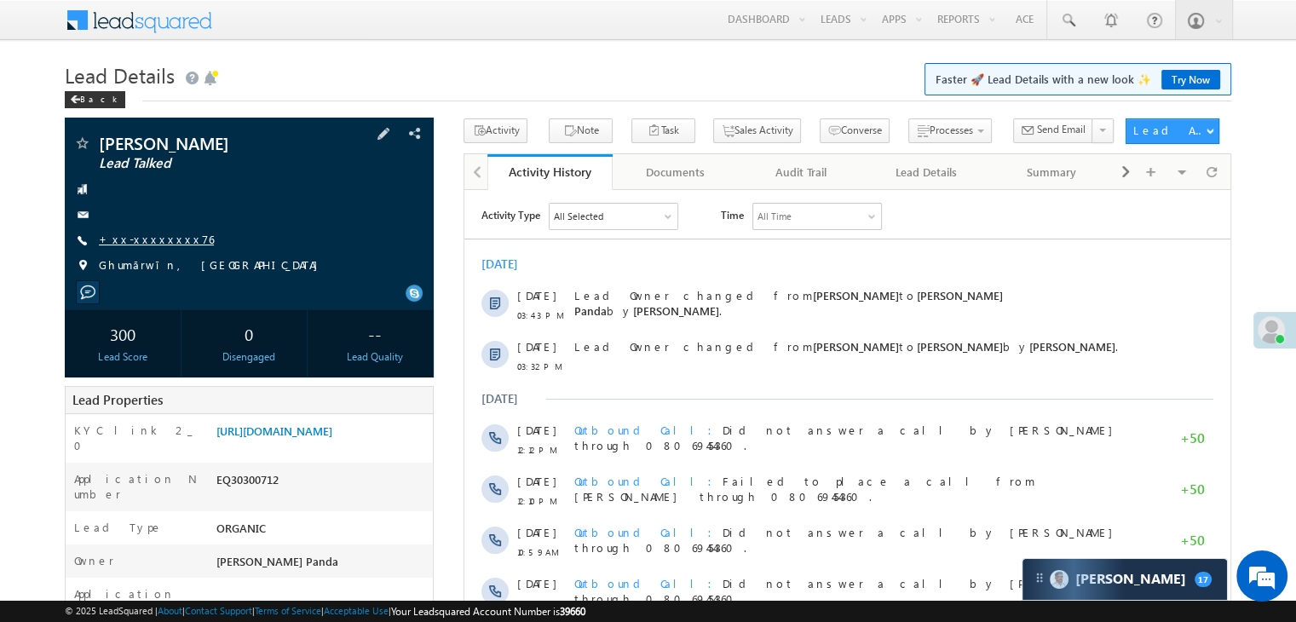
click at [140, 241] on link "+xx-xxxxxxxx76" at bounding box center [156, 239] width 115 height 14
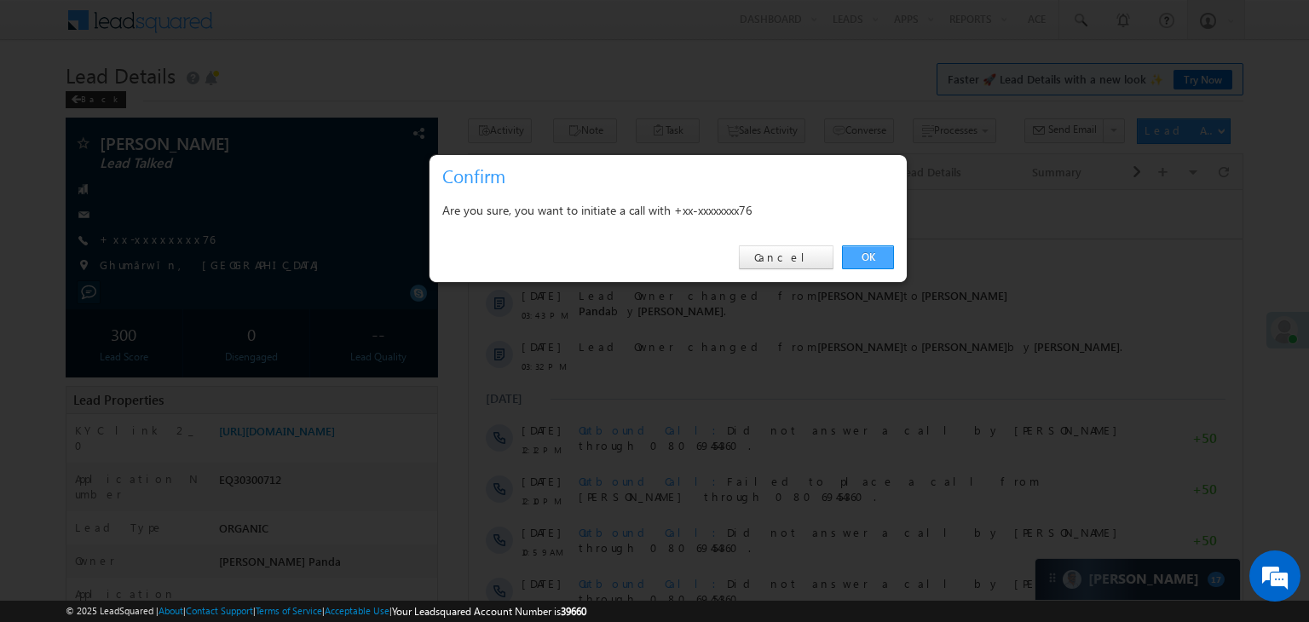
click at [869, 260] on link "OK" at bounding box center [868, 257] width 52 height 24
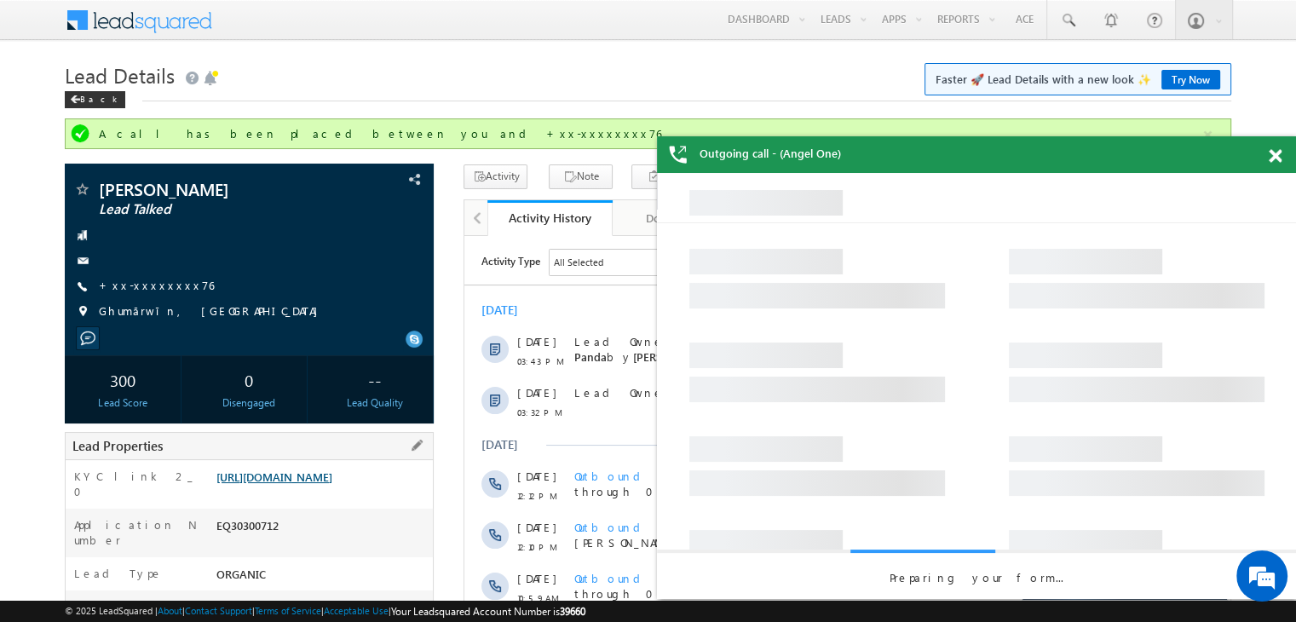
click at [297, 484] on link "[URL][DOMAIN_NAME]" at bounding box center [274, 477] width 116 height 14
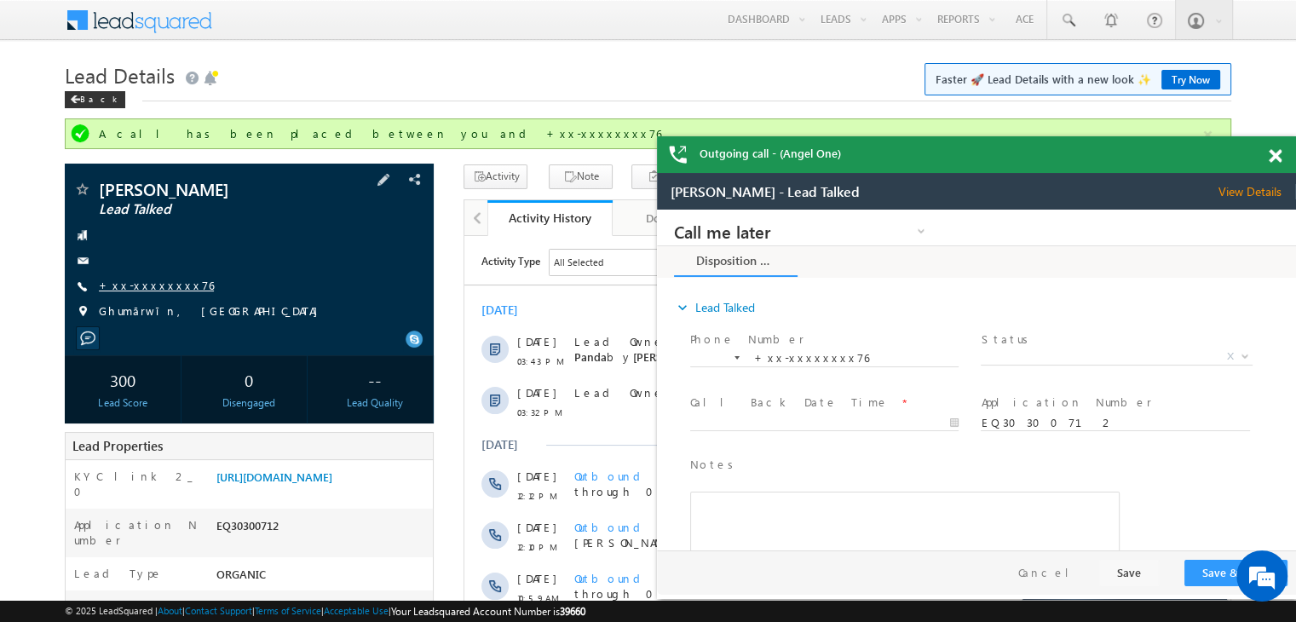
click at [151, 285] on link "+xx-xxxxxxxx76" at bounding box center [156, 285] width 115 height 14
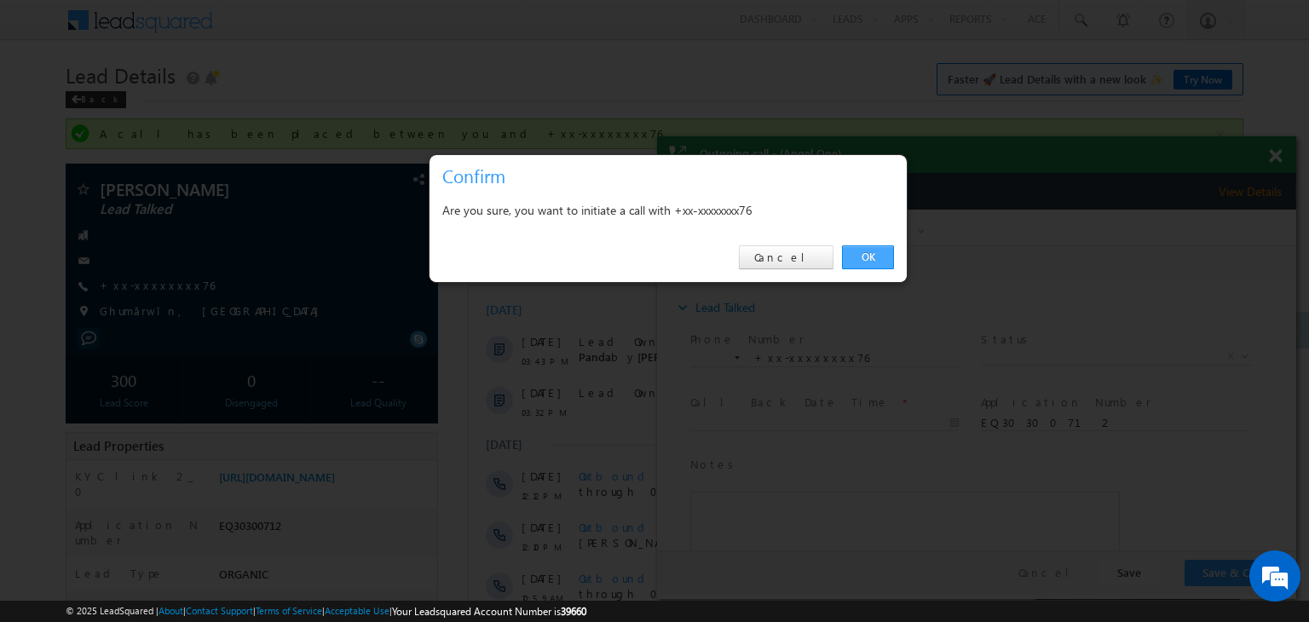
drag, startPoint x: 868, startPoint y: 255, endPoint x: 264, endPoint y: 2, distance: 654.4
click at [868, 255] on link "OK" at bounding box center [868, 257] width 52 height 24
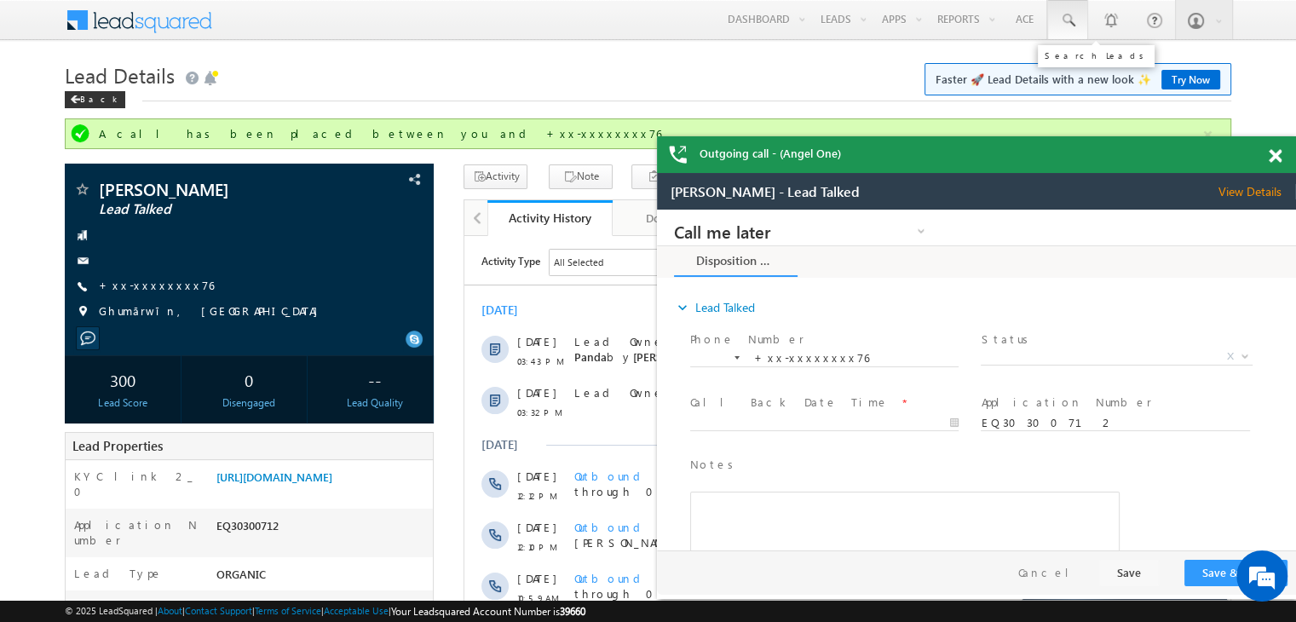
click at [1063, 12] on span at bounding box center [1067, 20] width 17 height 17
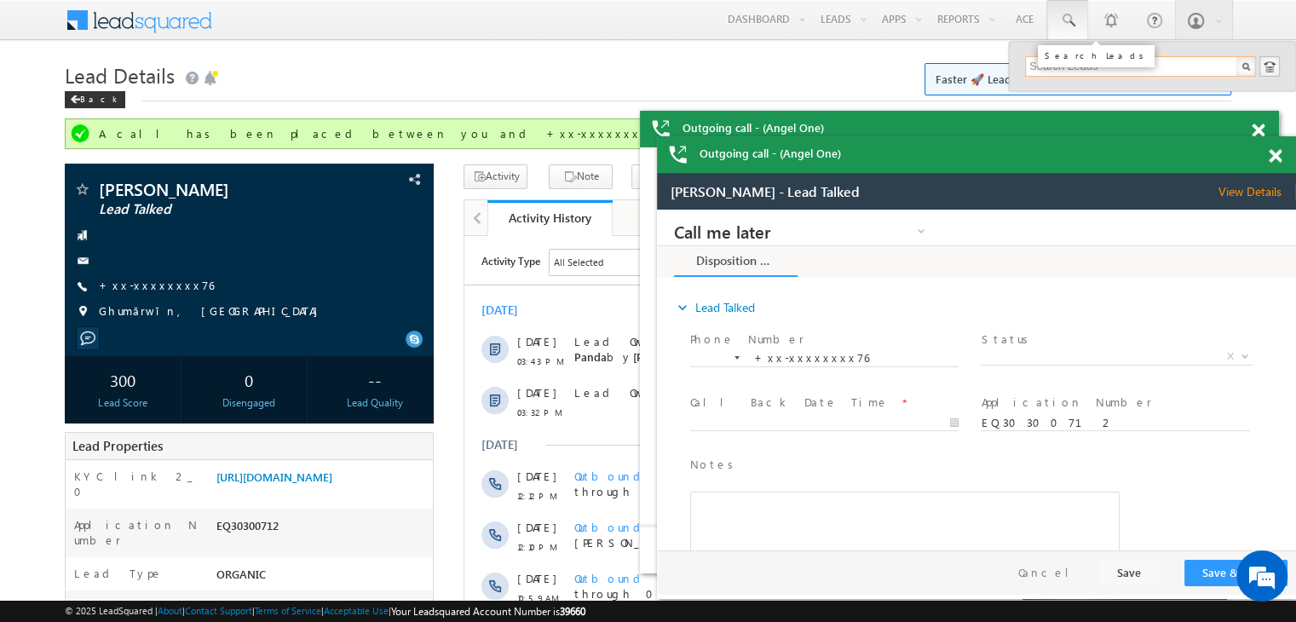
paste input "EQ30090030"
type input "EQ30090030"
click at [1057, 96] on div "[PERSON_NAME]" at bounding box center [1148, 91] width 228 height 19
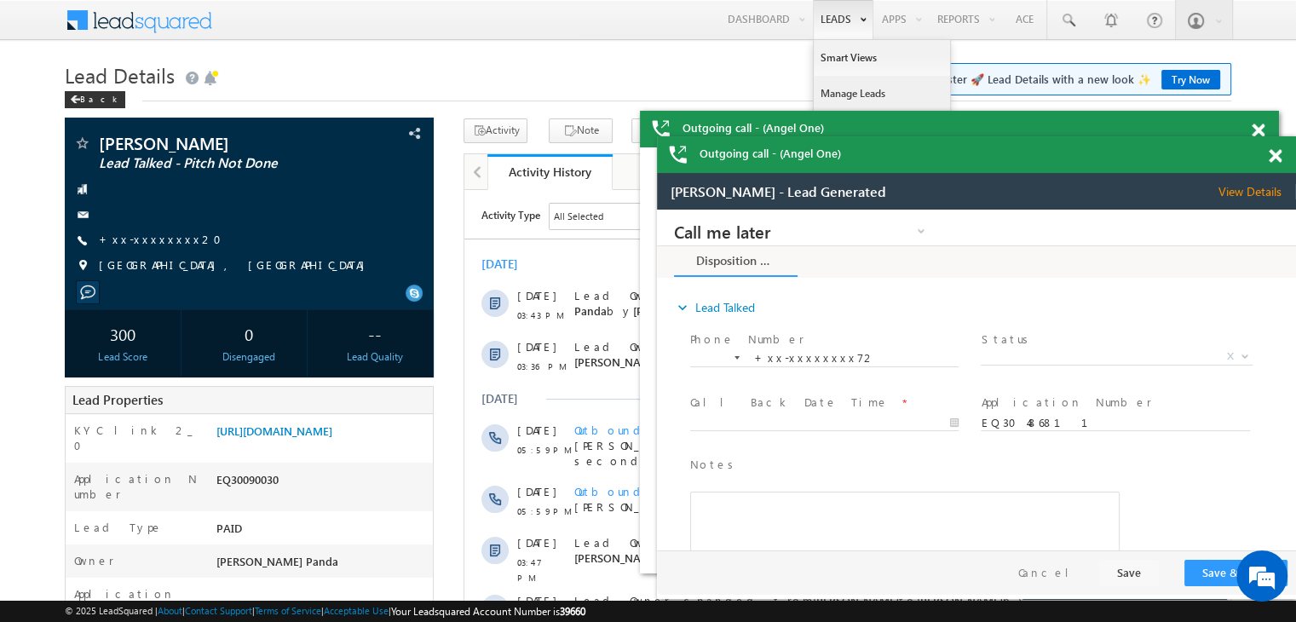
click at [826, 92] on link "Manage Leads" at bounding box center [882, 94] width 136 height 36
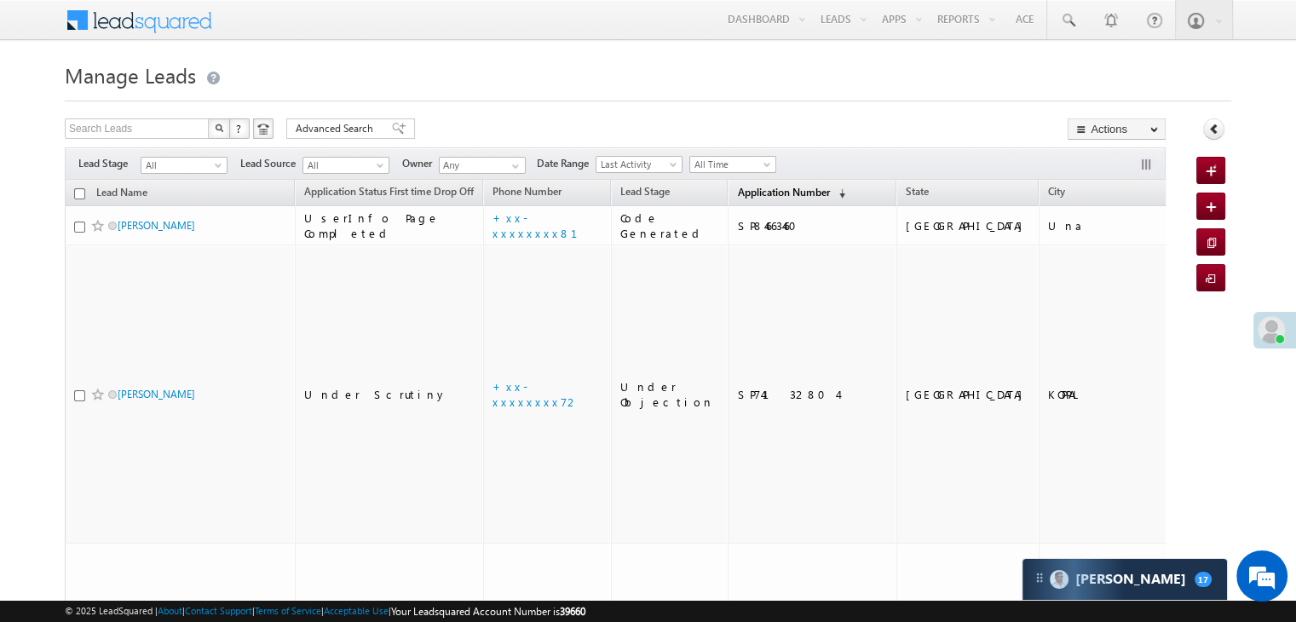
click at [752, 190] on span "Application Number" at bounding box center [783, 192] width 92 height 13
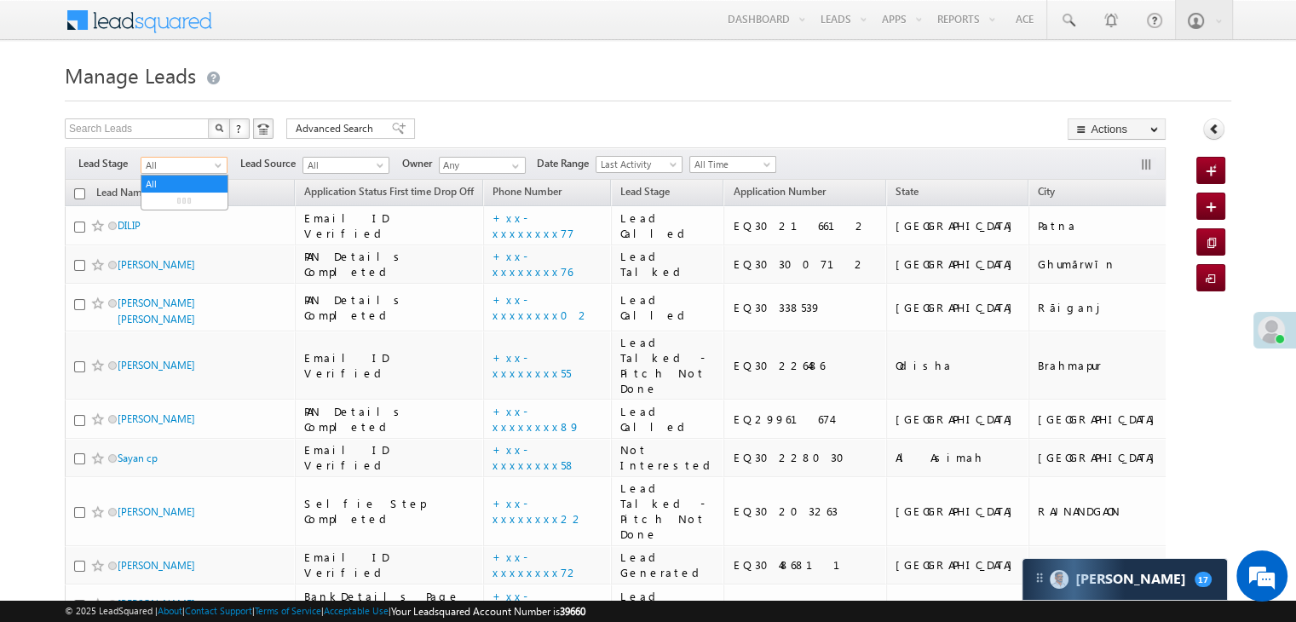
click at [216, 167] on span at bounding box center [220, 169] width 14 height 14
click at [174, 207] on link "Lead Generated" at bounding box center [184, 200] width 86 height 15
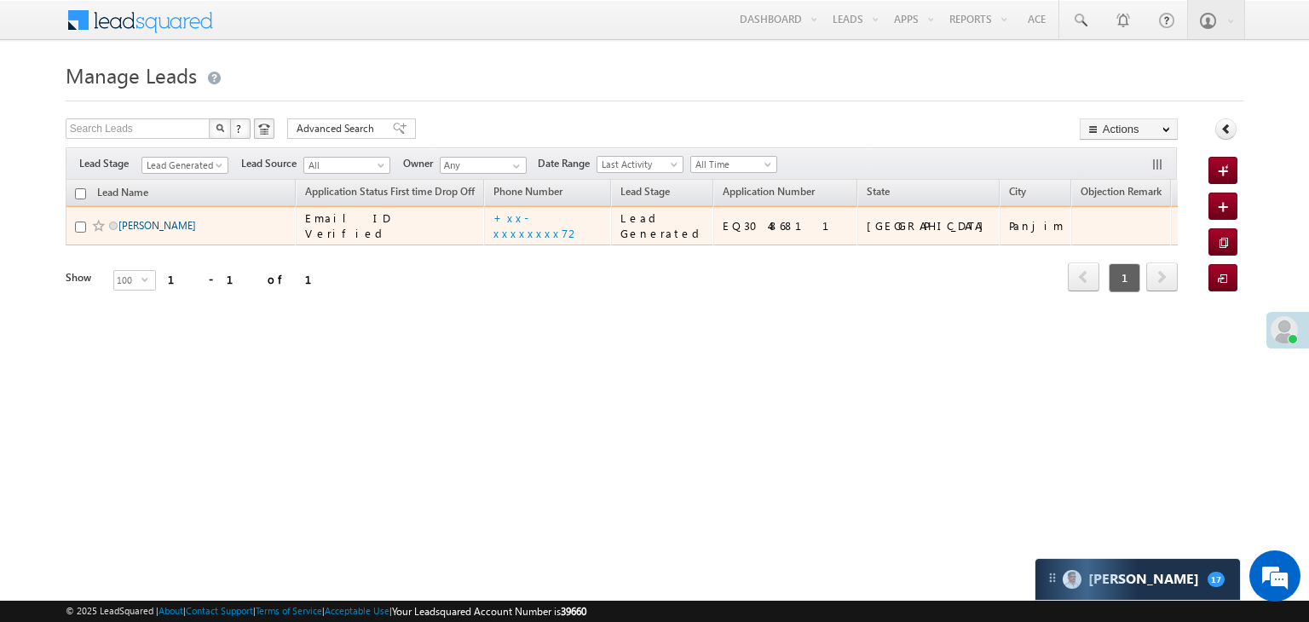
click at [139, 232] on link "[PERSON_NAME]" at bounding box center [157, 225] width 78 height 13
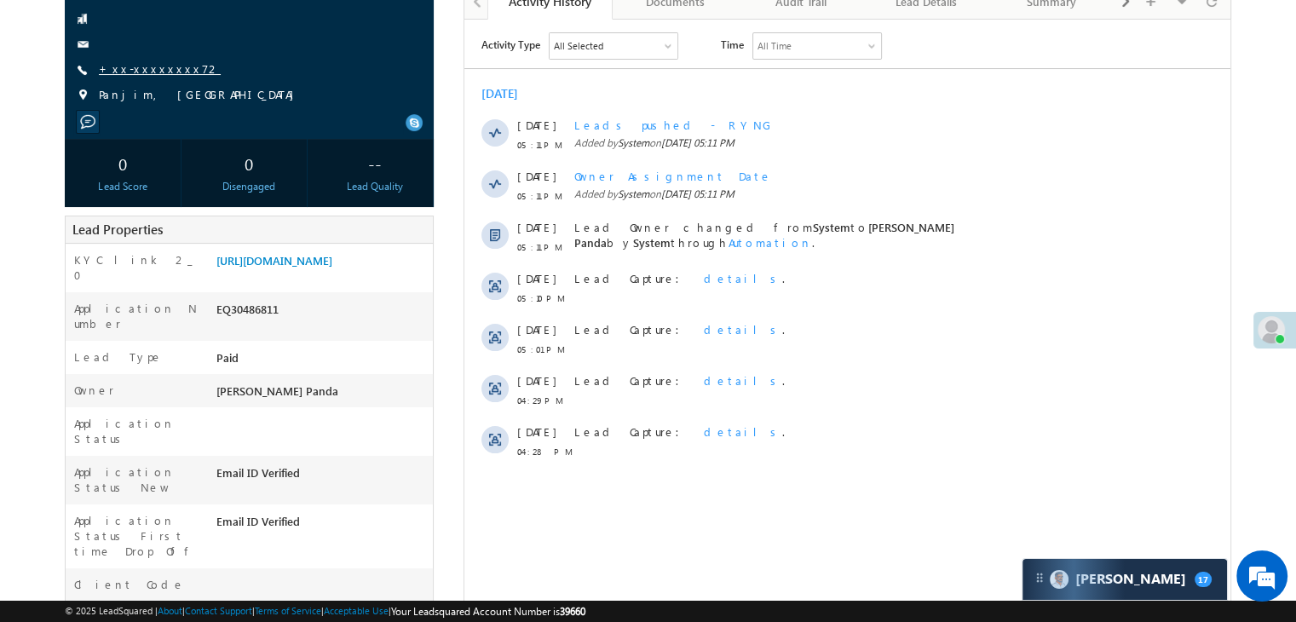
click at [140, 68] on link "+xx-xxxxxxxx72" at bounding box center [160, 68] width 122 height 14
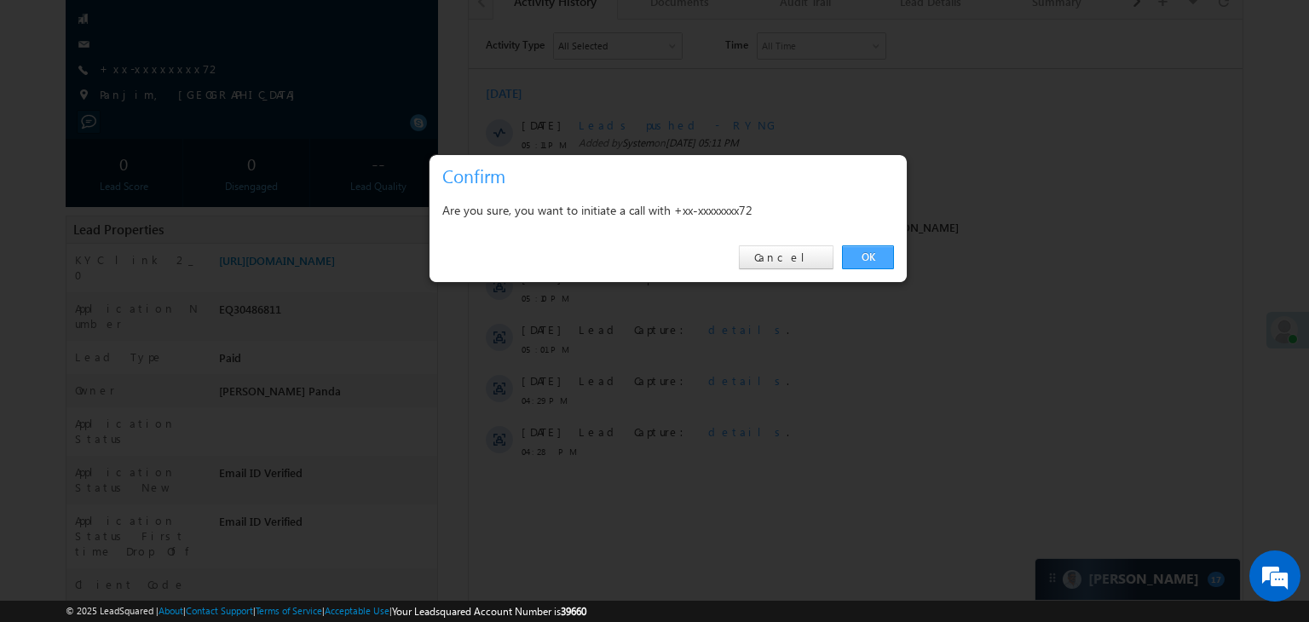
click at [864, 256] on link "OK" at bounding box center [868, 257] width 52 height 24
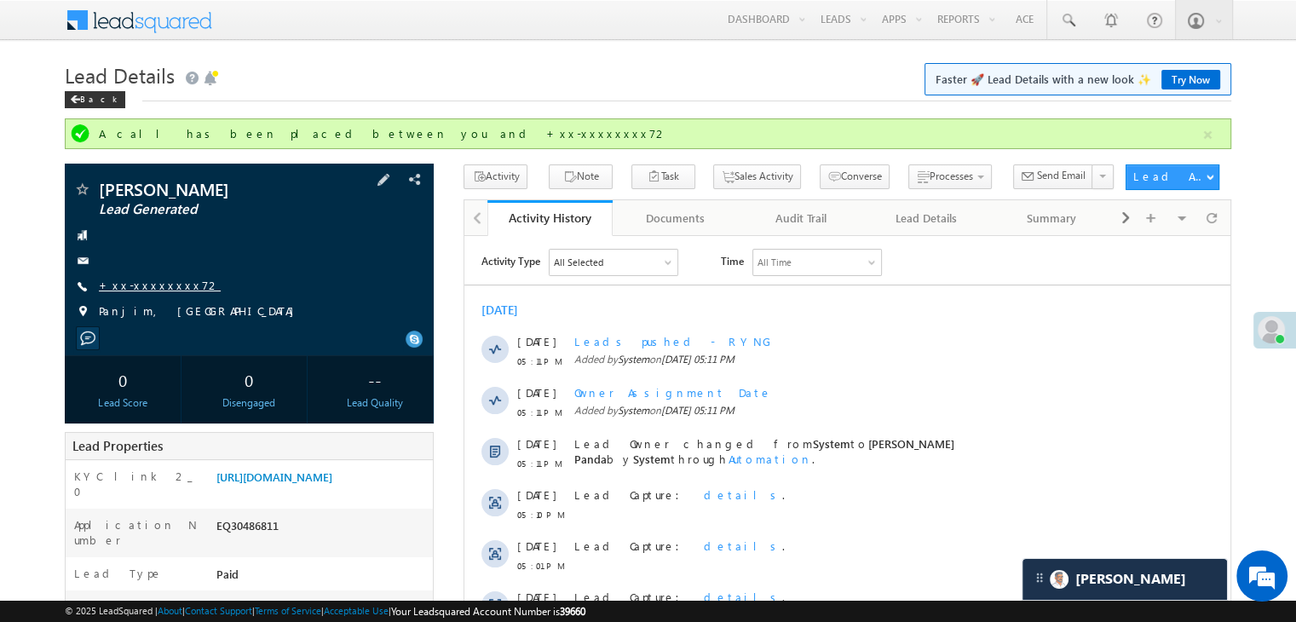
click at [159, 284] on link "+xx-xxxxxxxx72" at bounding box center [160, 285] width 122 height 14
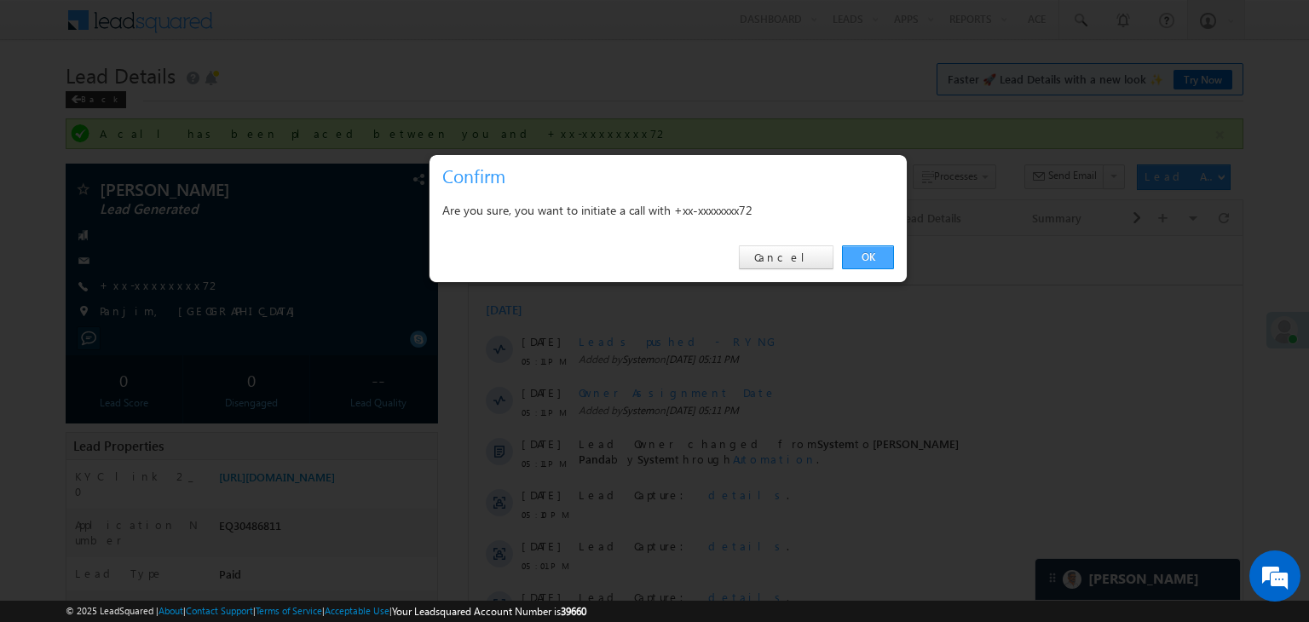
click at [867, 255] on link "OK" at bounding box center [868, 257] width 52 height 24
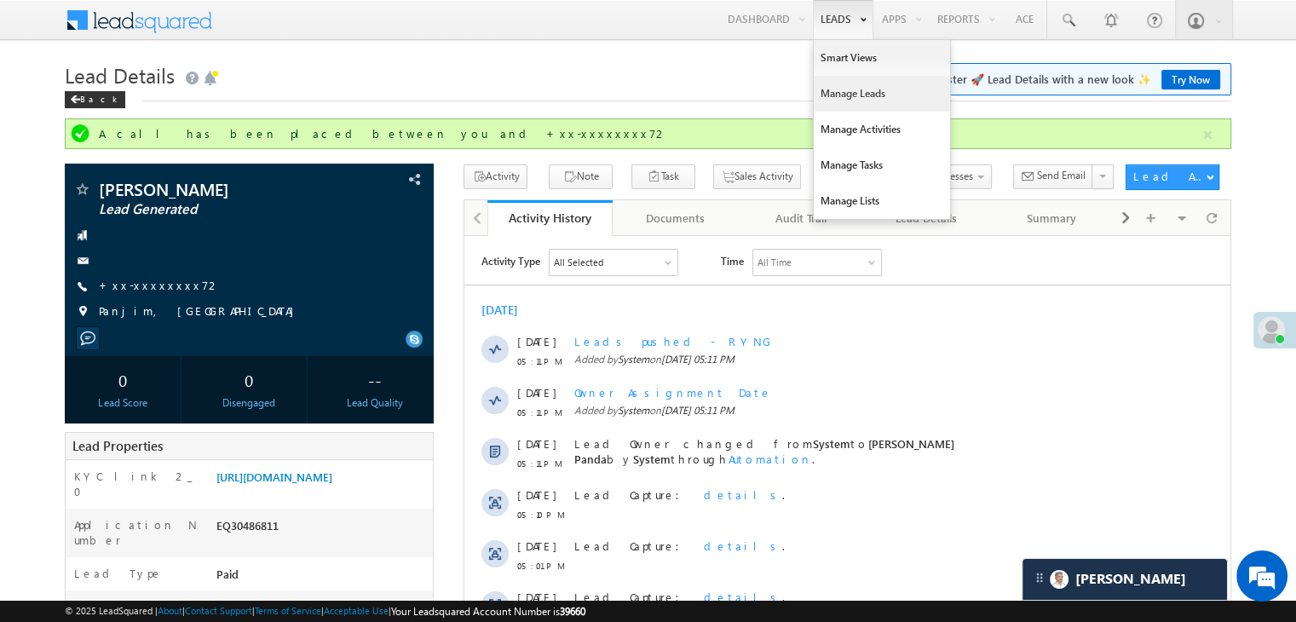
click at [848, 90] on link "Manage Leads" at bounding box center [882, 94] width 136 height 36
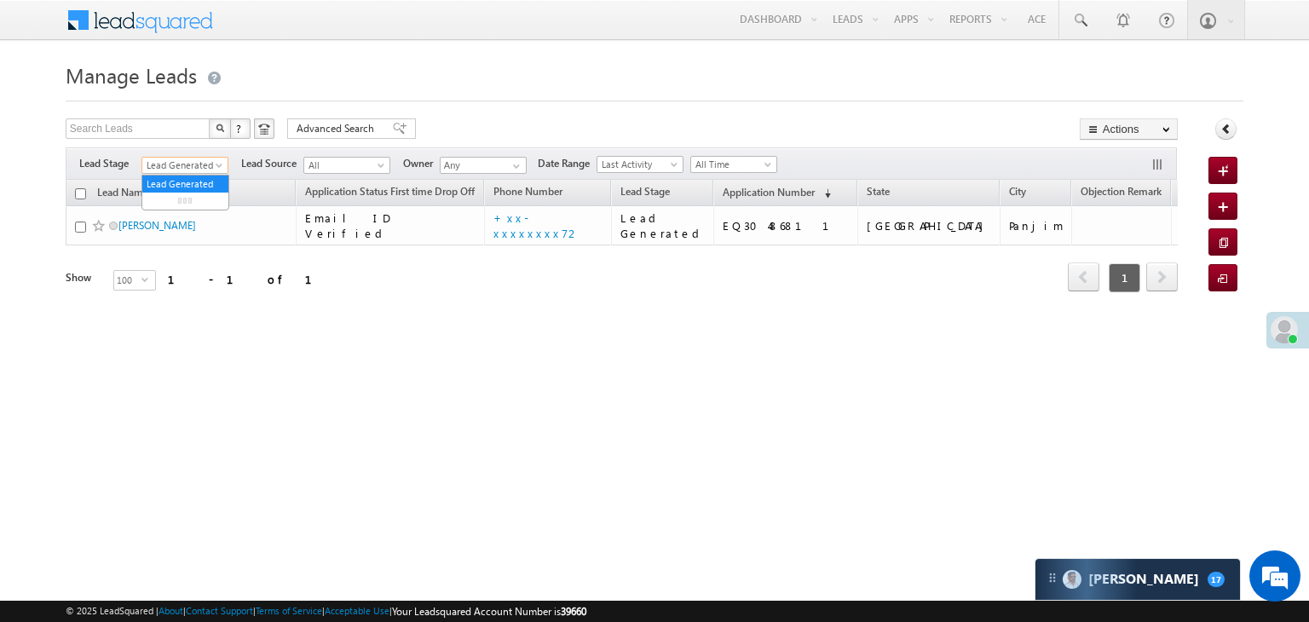
click at [218, 166] on span at bounding box center [221, 169] width 14 height 14
click at [198, 177] on link "All" at bounding box center [185, 183] width 86 height 15
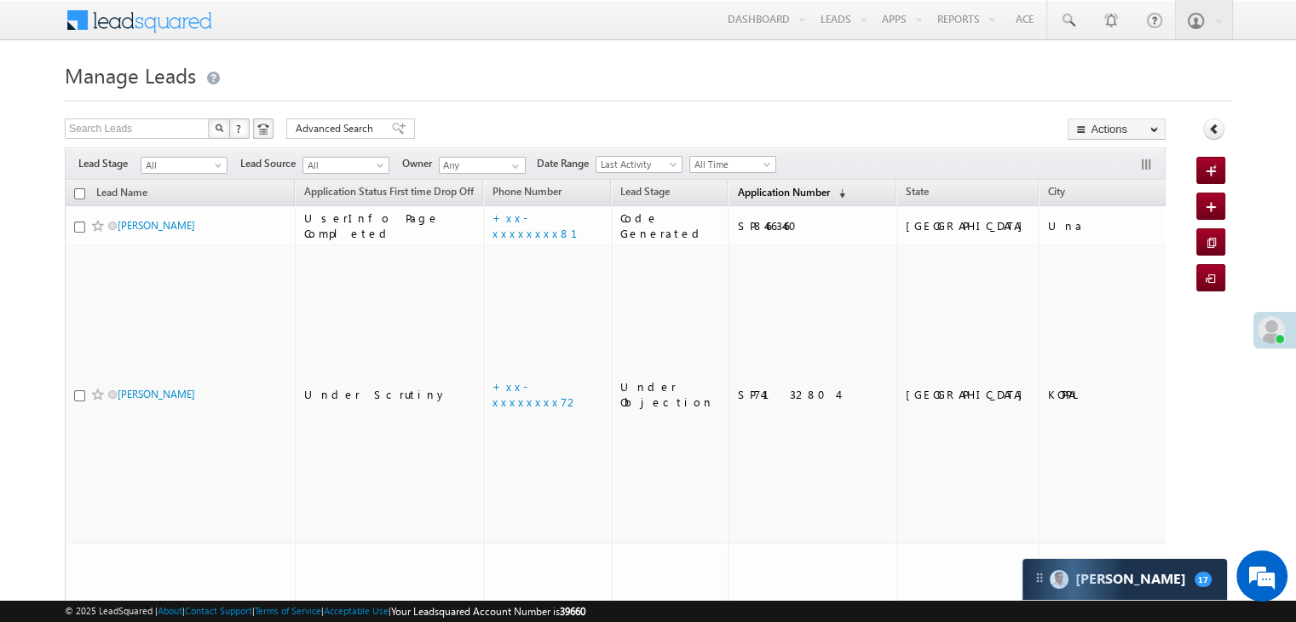
click at [740, 190] on span "Application Number" at bounding box center [783, 192] width 92 height 13
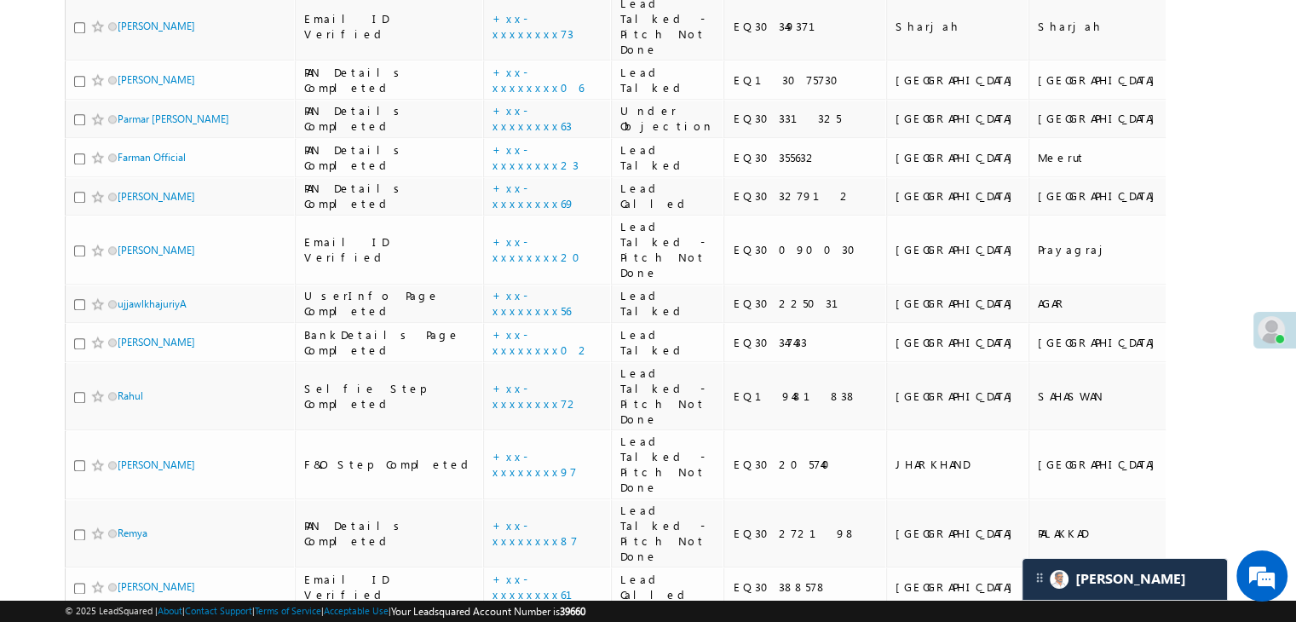
scroll to position [1960, 0]
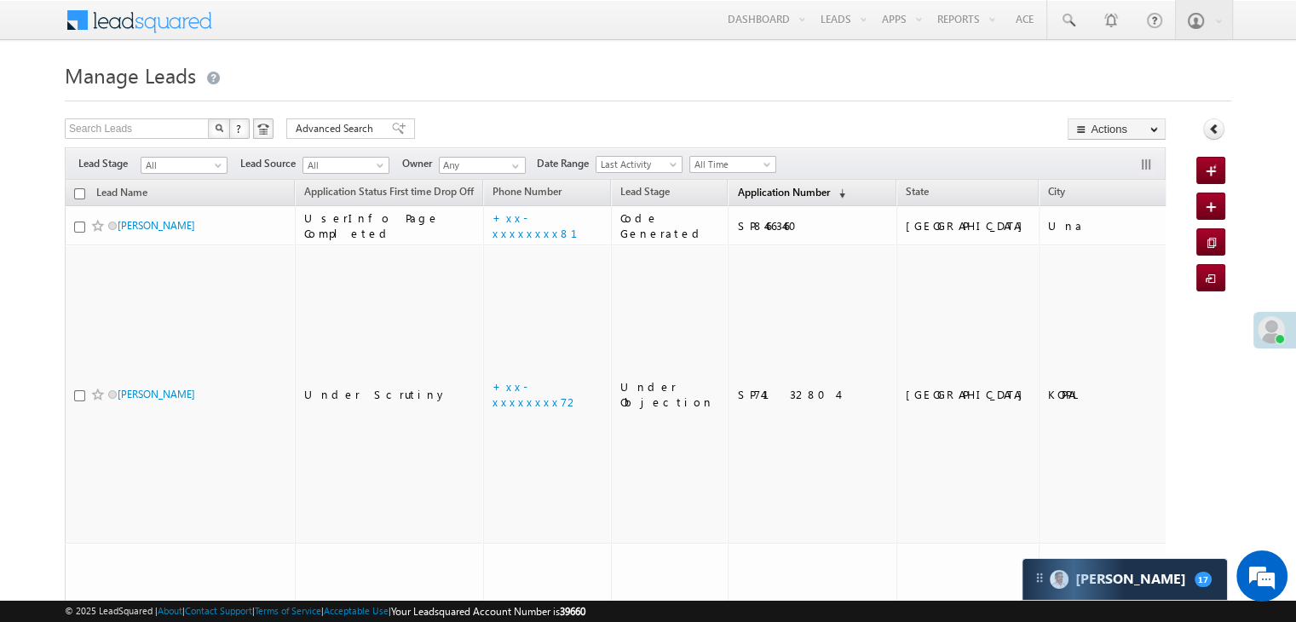
click at [737, 199] on span "Application Number" at bounding box center [783, 192] width 92 height 13
click at [742, 194] on span "Application Number" at bounding box center [783, 192] width 92 height 13
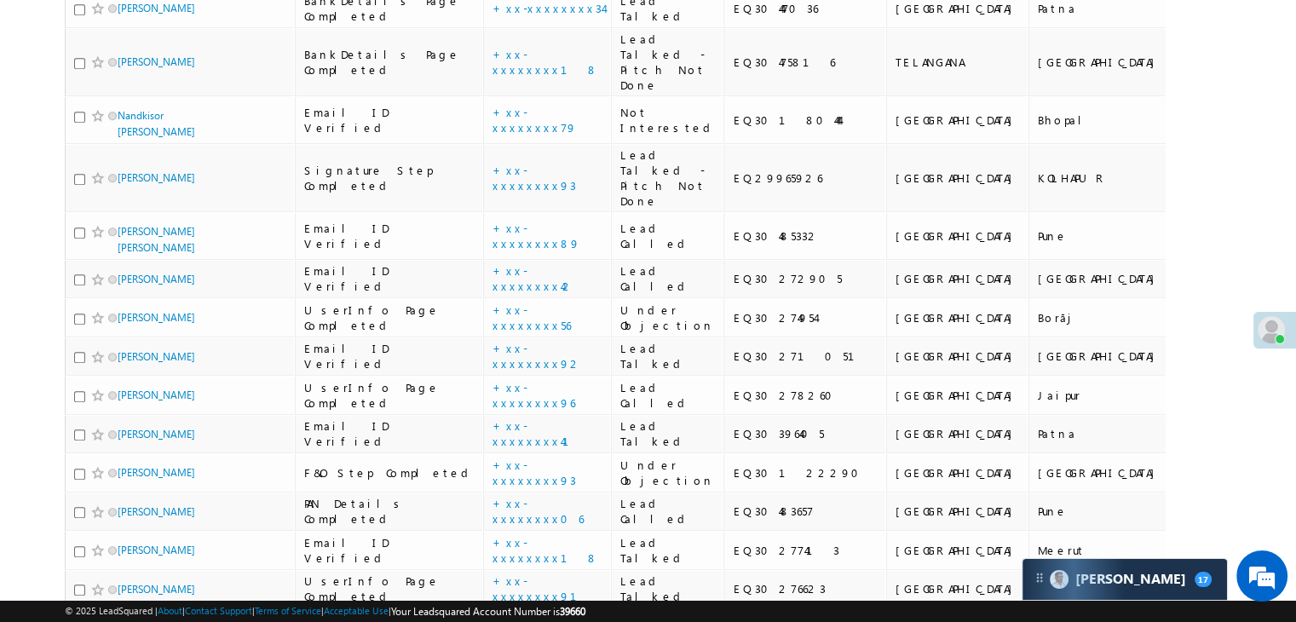
scroll to position [1023, 0]
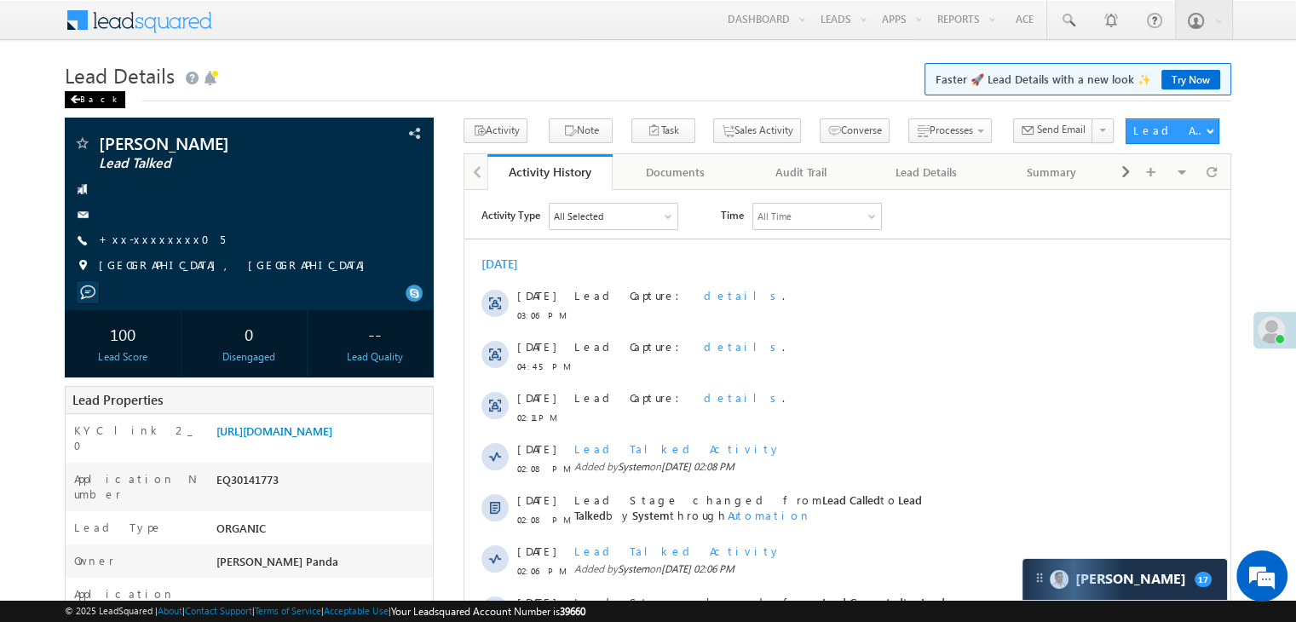
click at [87, 103] on div "Back" at bounding box center [95, 99] width 61 height 17
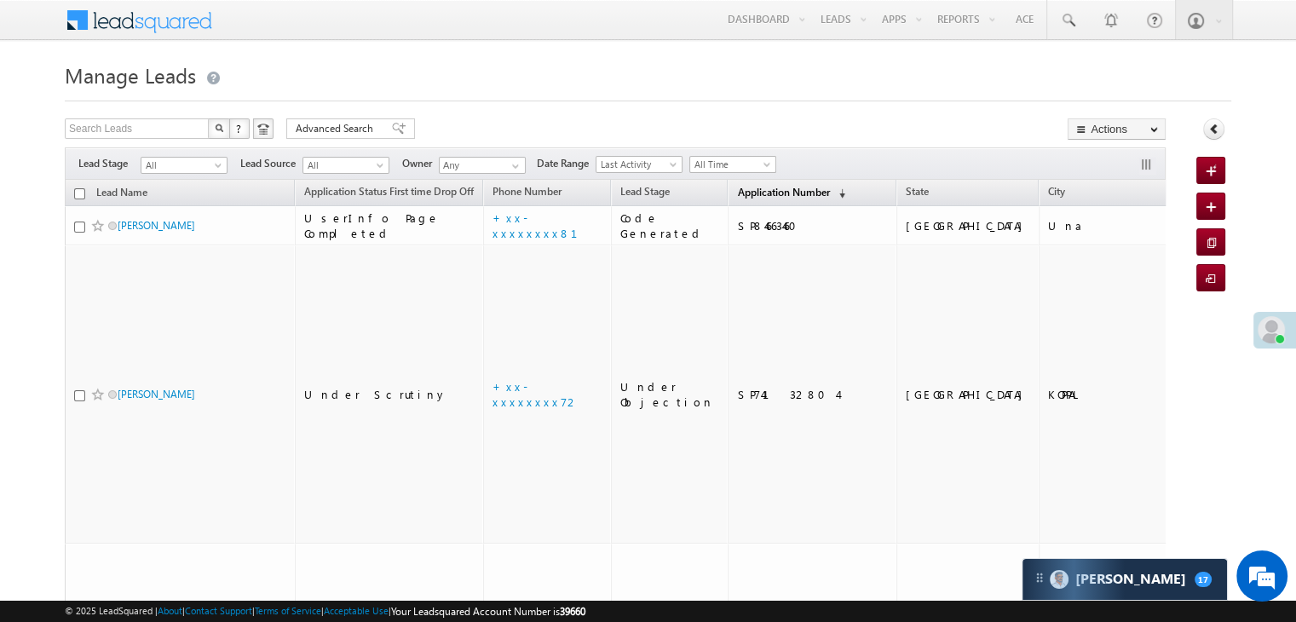
click at [738, 195] on span "Application Number" at bounding box center [783, 192] width 92 height 13
click at [747, 194] on span "Application Number" at bounding box center [783, 192] width 92 height 13
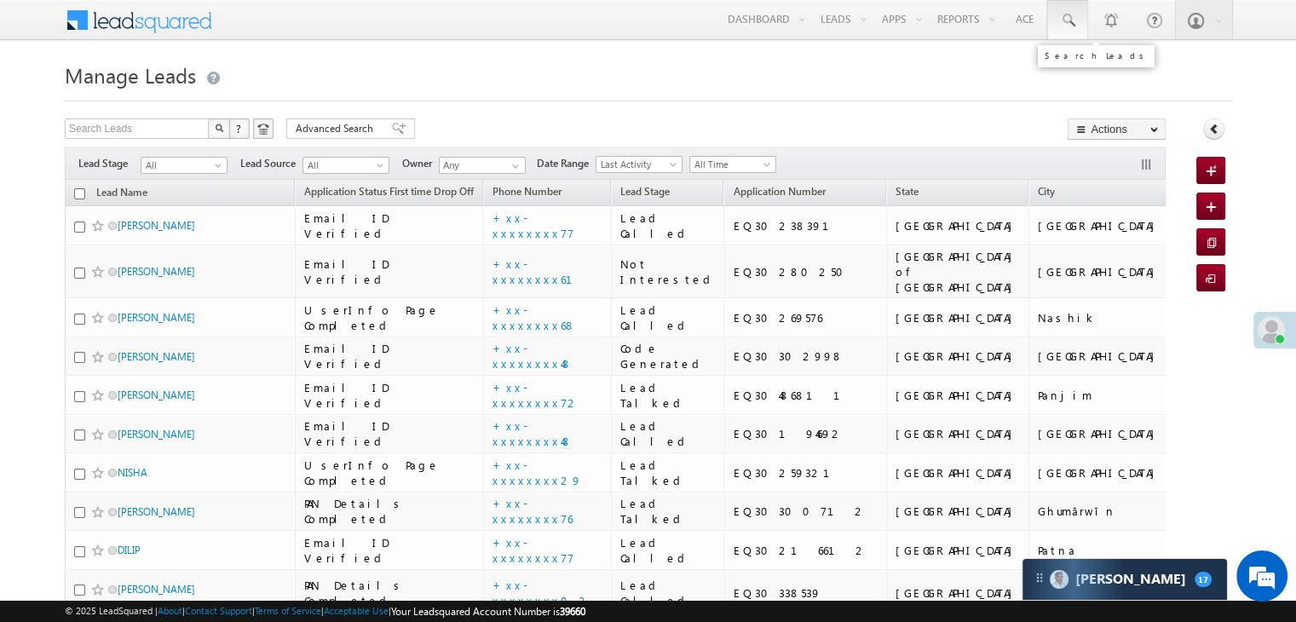
click at [1067, 17] on span at bounding box center [1067, 20] width 17 height 17
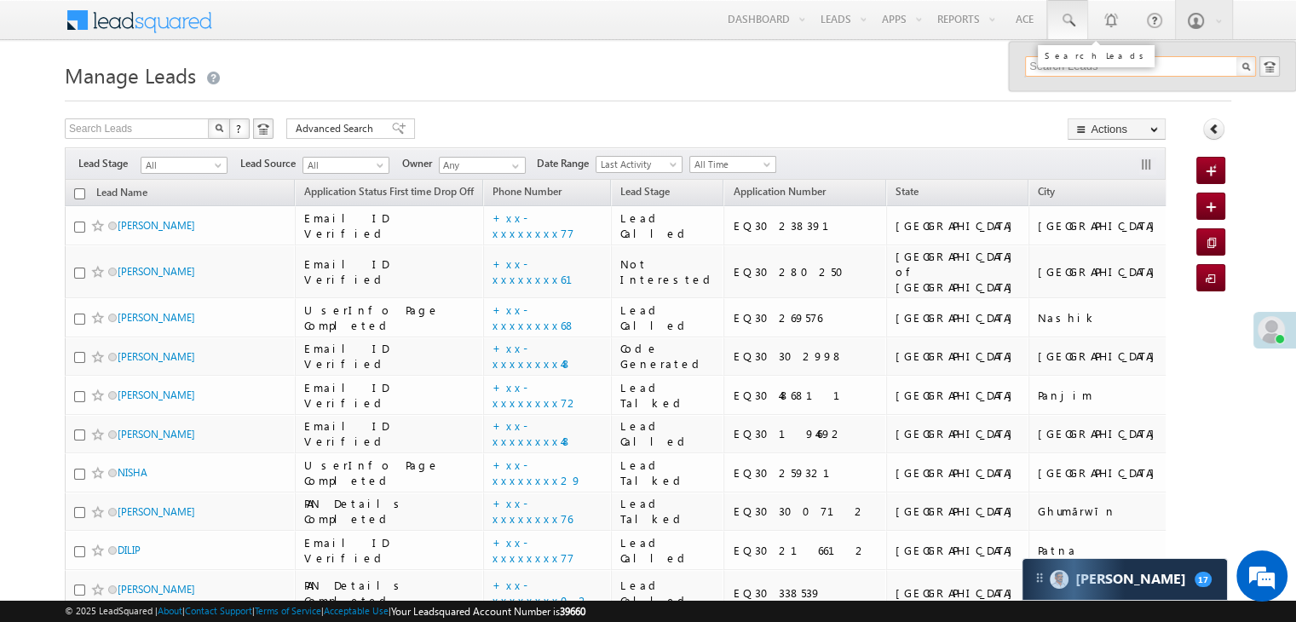
paste input "EQ30090030"
type input "EQ30090030"
click at [1059, 95] on div "Hari Darshan" at bounding box center [1148, 91] width 228 height 19
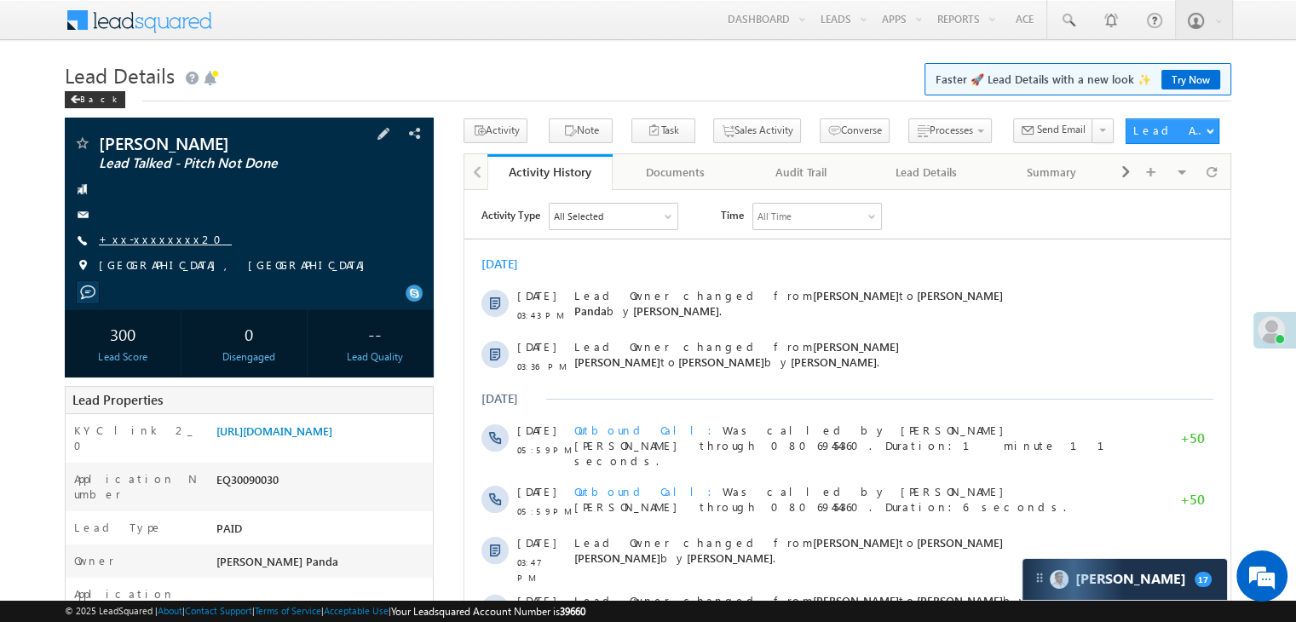
click at [151, 236] on link "+xx-xxxxxxxx20" at bounding box center [165, 239] width 133 height 14
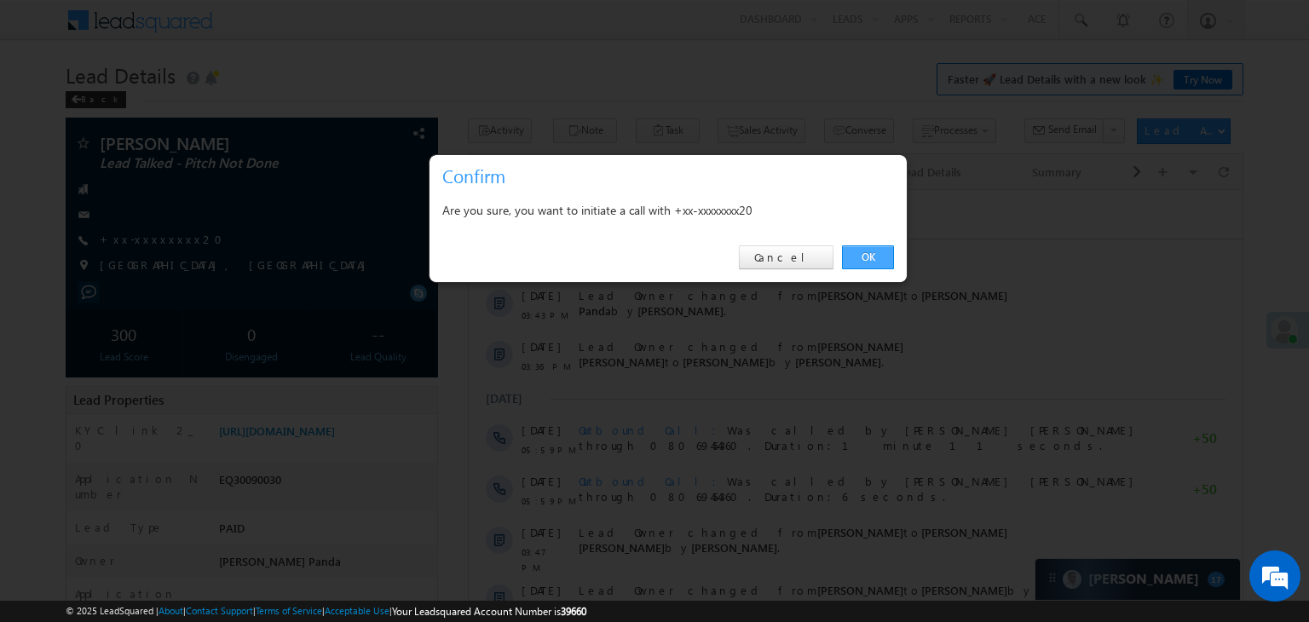
click at [875, 257] on link "OK" at bounding box center [868, 257] width 52 height 24
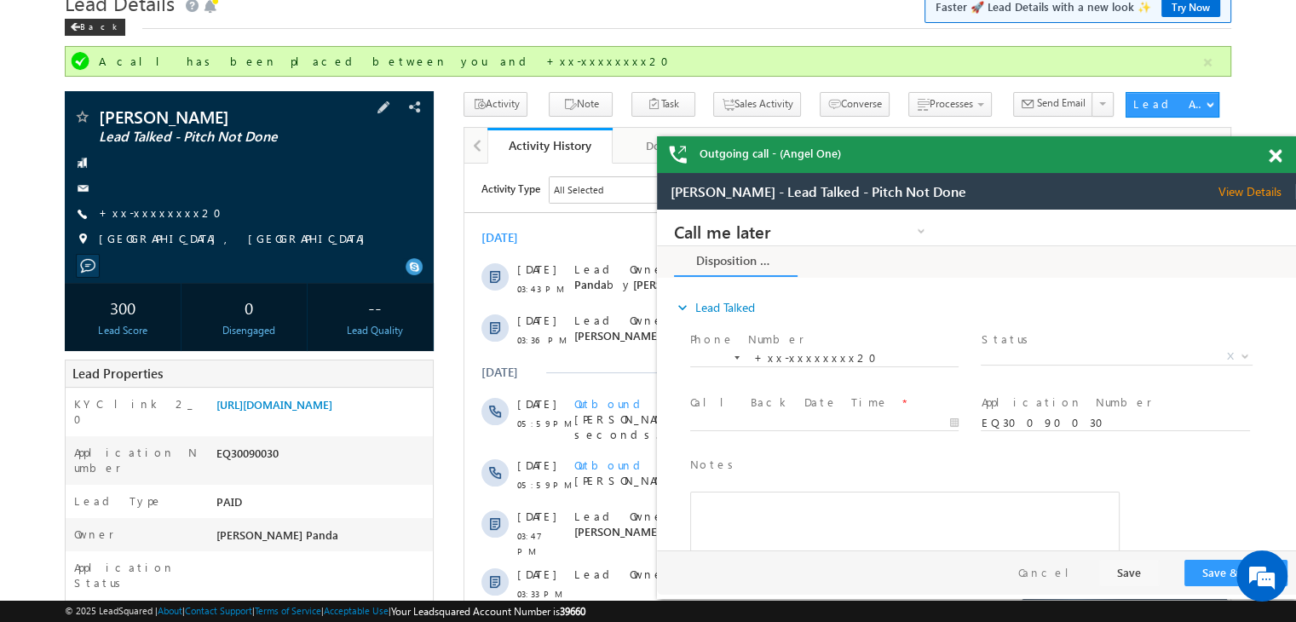
scroll to position [45, 0]
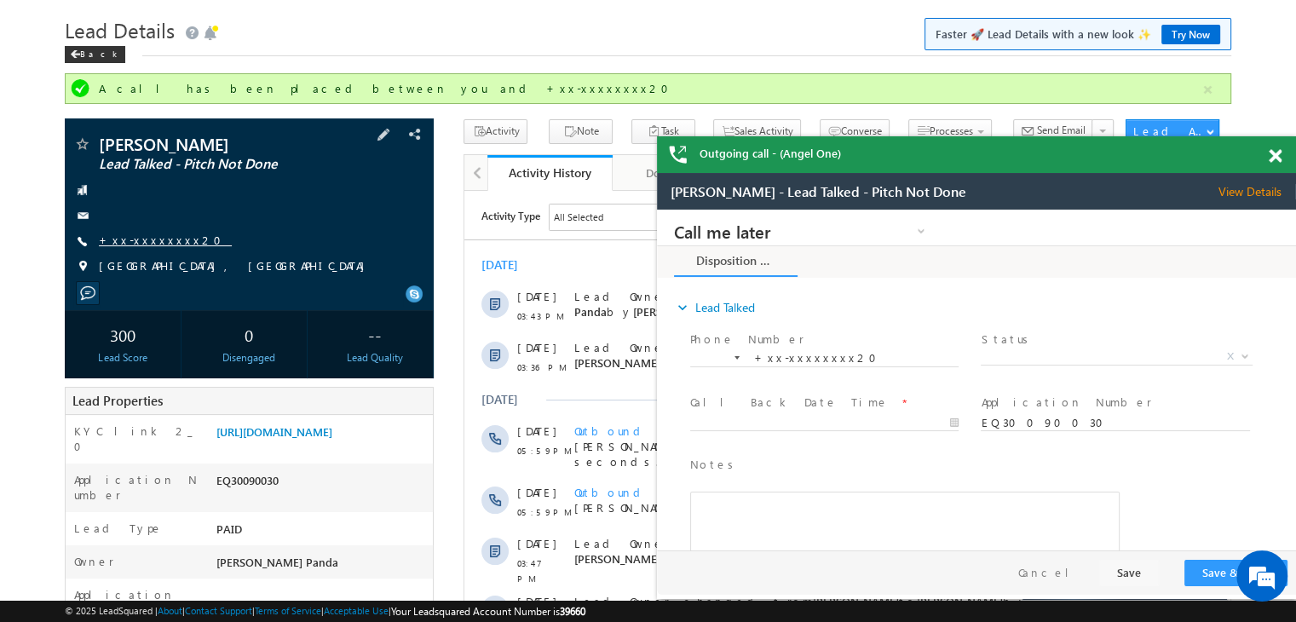
click at [137, 238] on link "+xx-xxxxxxxx20" at bounding box center [165, 240] width 133 height 14
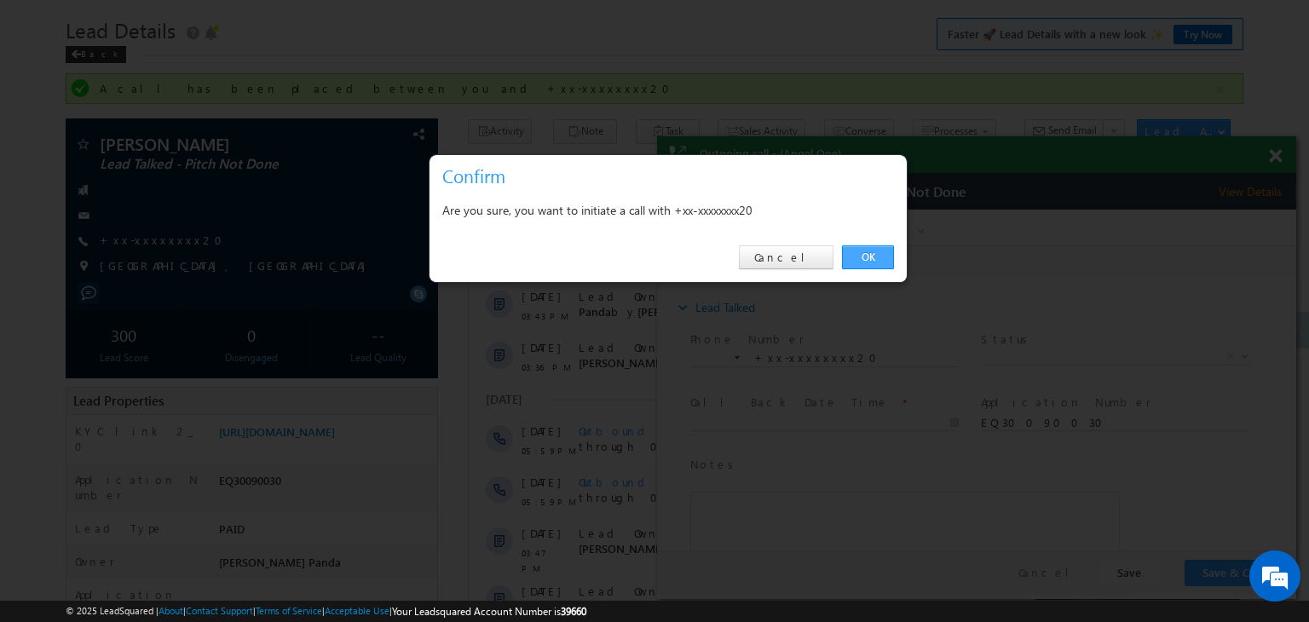
click at [863, 251] on link "OK" at bounding box center [868, 257] width 52 height 24
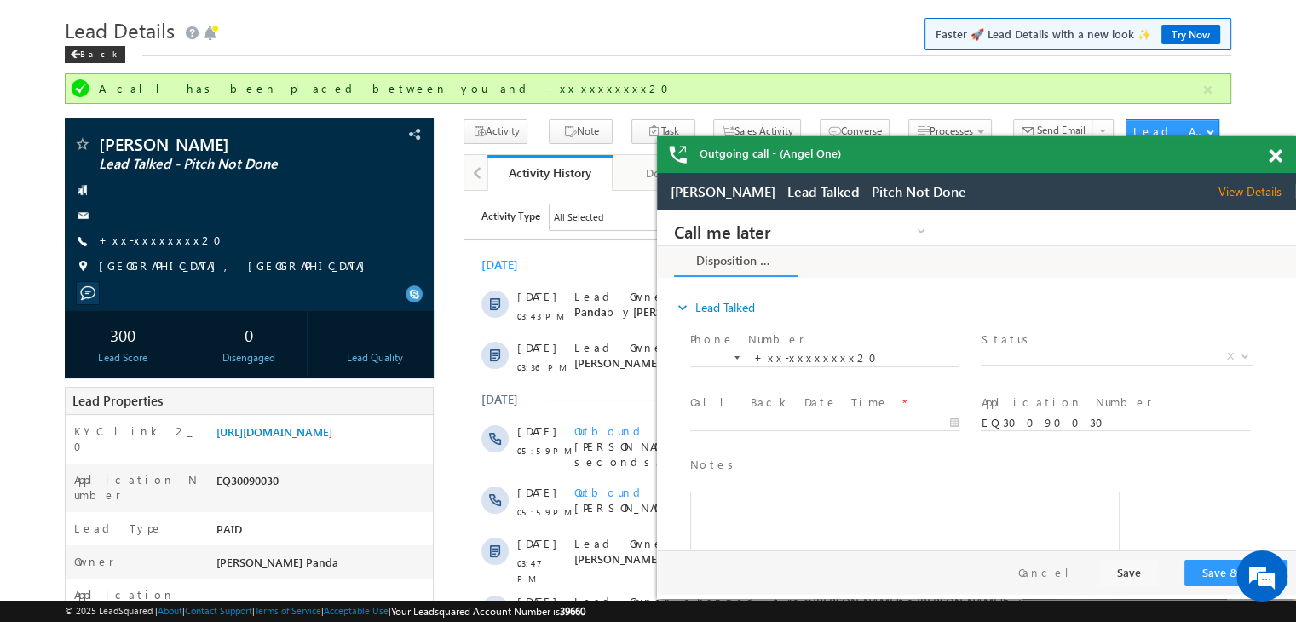
scroll to position [0, 0]
click at [152, 240] on link "+xx-xxxxxxxx20" at bounding box center [165, 240] width 133 height 14
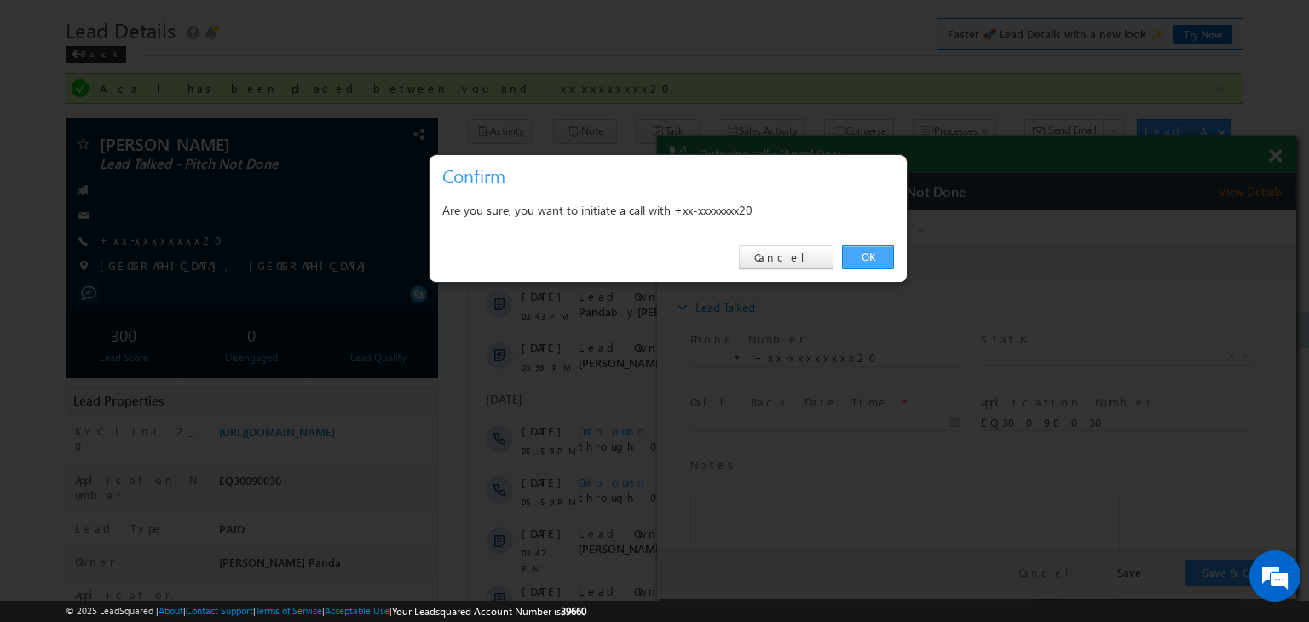
click at [873, 253] on link "OK" at bounding box center [868, 257] width 52 height 24
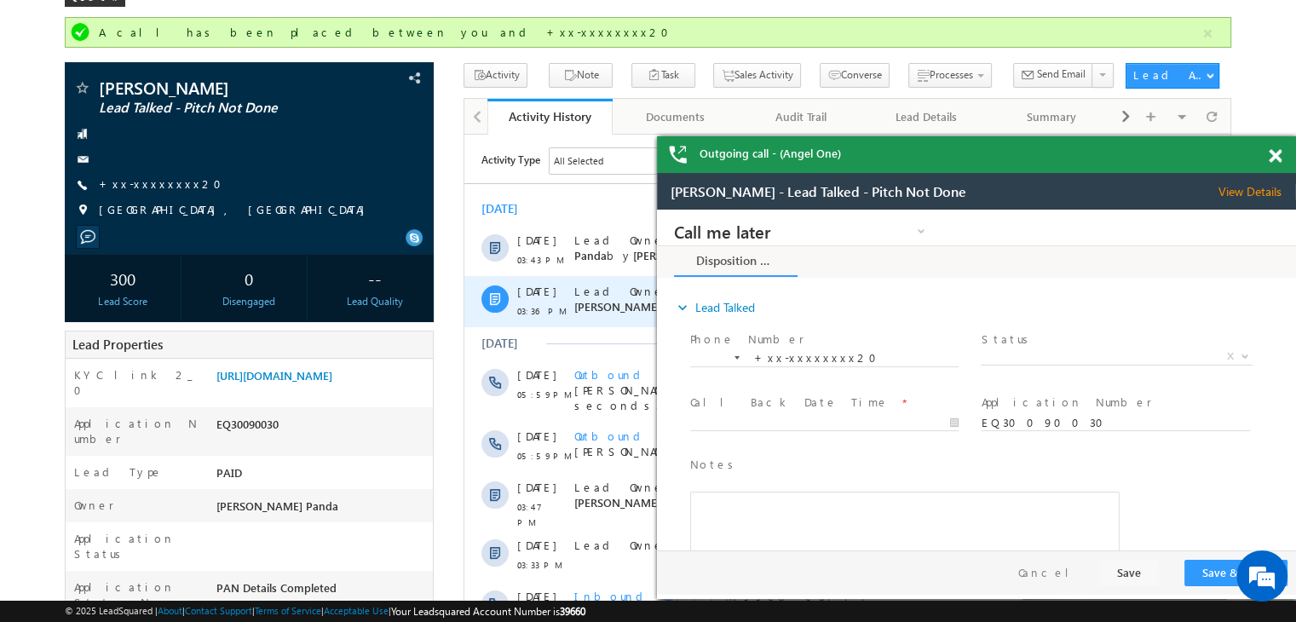
scroll to position [130, 0]
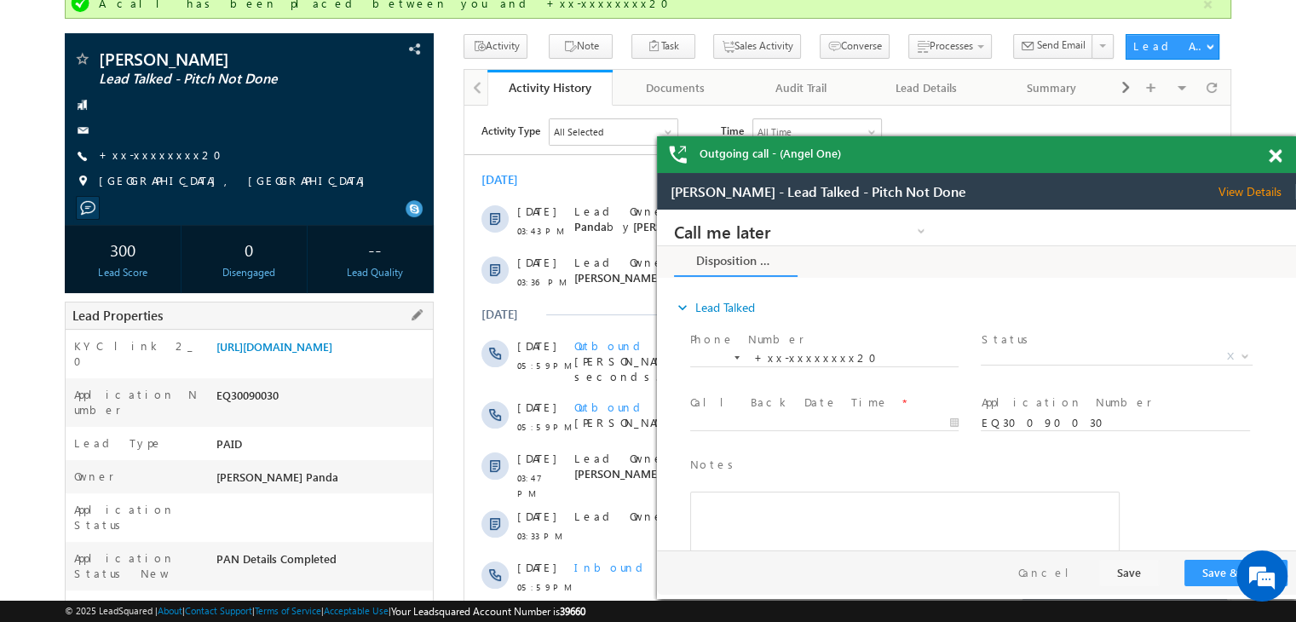
click at [324, 335] on div "KYC link 2_0 https://angelbroking1-pk3em7sa.customui-test.leadsquared.com?leadI…" at bounding box center [249, 354] width 367 height 49
click at [321, 351] on link "https://angelbroking1-pk3em7sa.customui-test.leadsquared.com?leadId=338407e1-24…" at bounding box center [274, 346] width 116 height 14
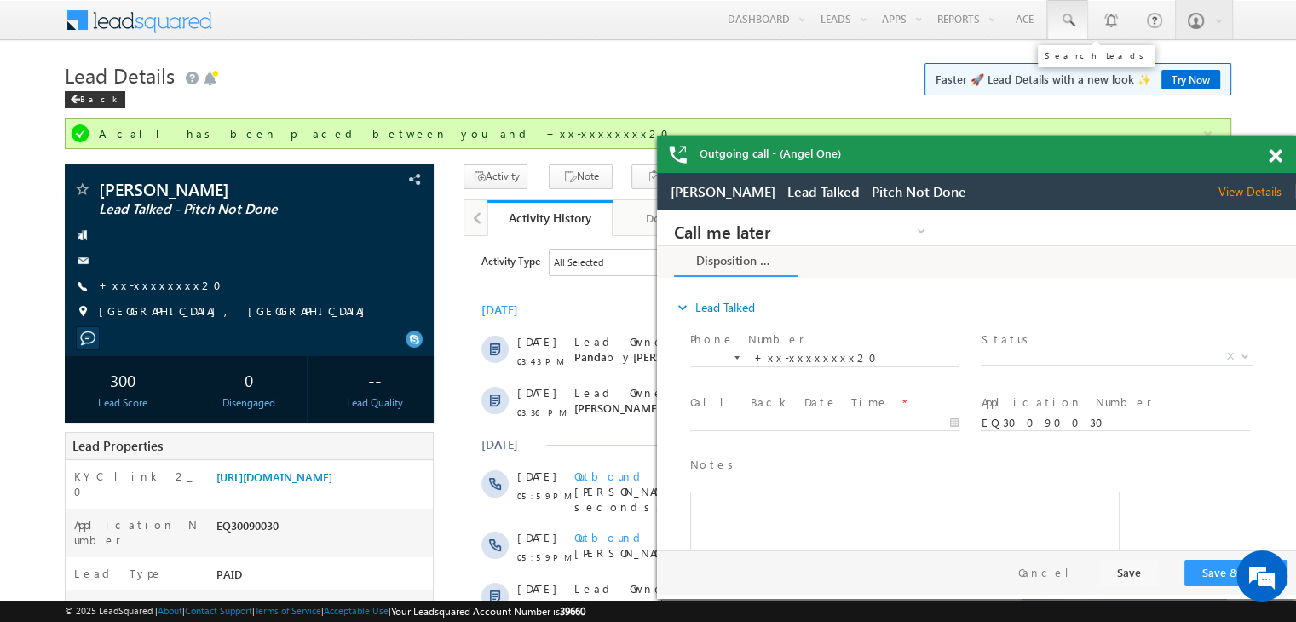
click at [1065, 21] on span at bounding box center [1067, 20] width 17 height 17
paste input "EQ13075730"
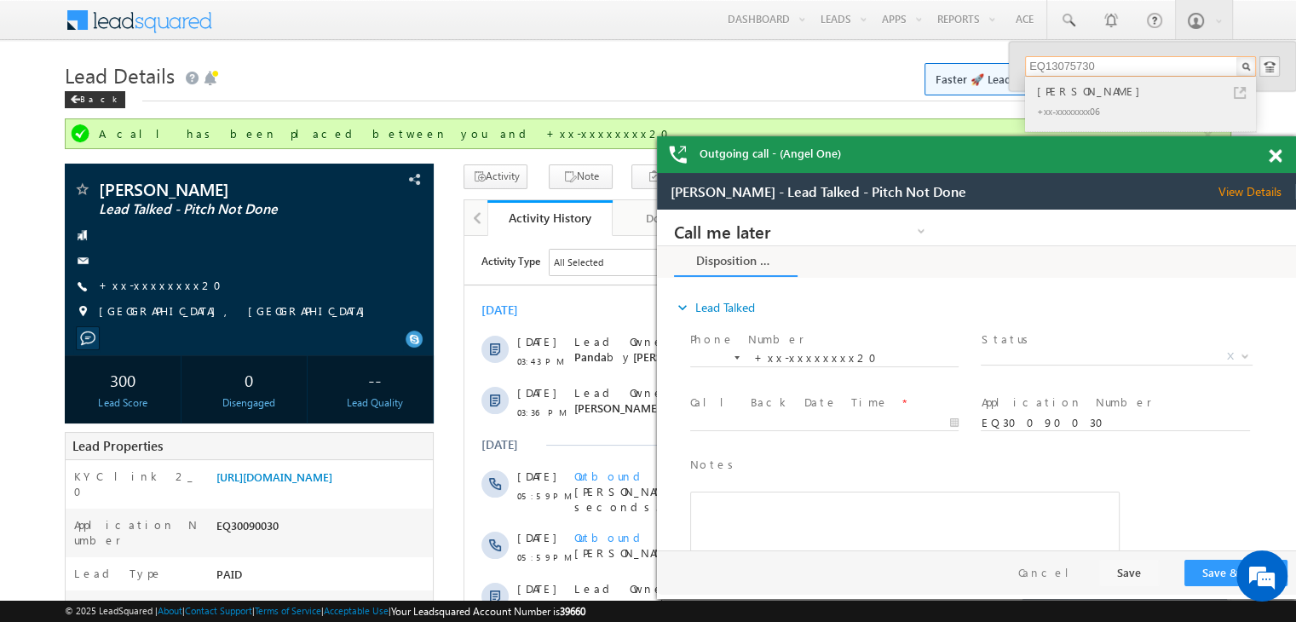
type input "EQ13075730"
click at [1053, 87] on div "PAYAL YOGESH GAYKE" at bounding box center [1148, 91] width 228 height 19
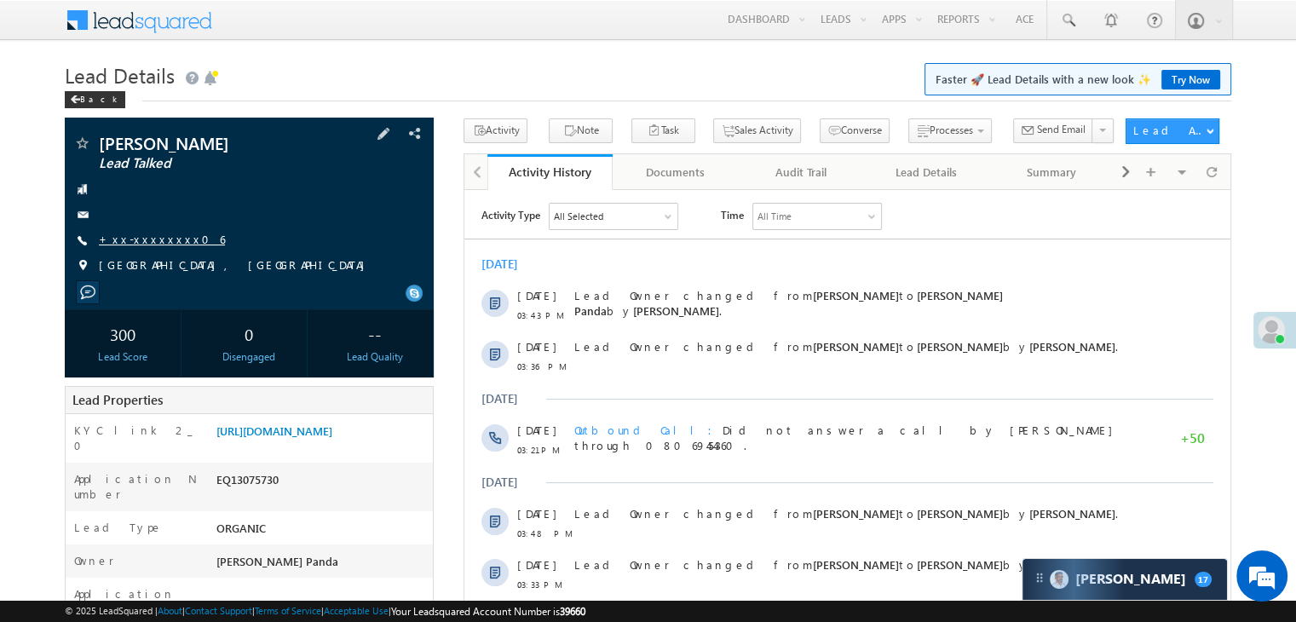
click at [147, 244] on link "+xx-xxxxxxxx06" at bounding box center [162, 239] width 126 height 14
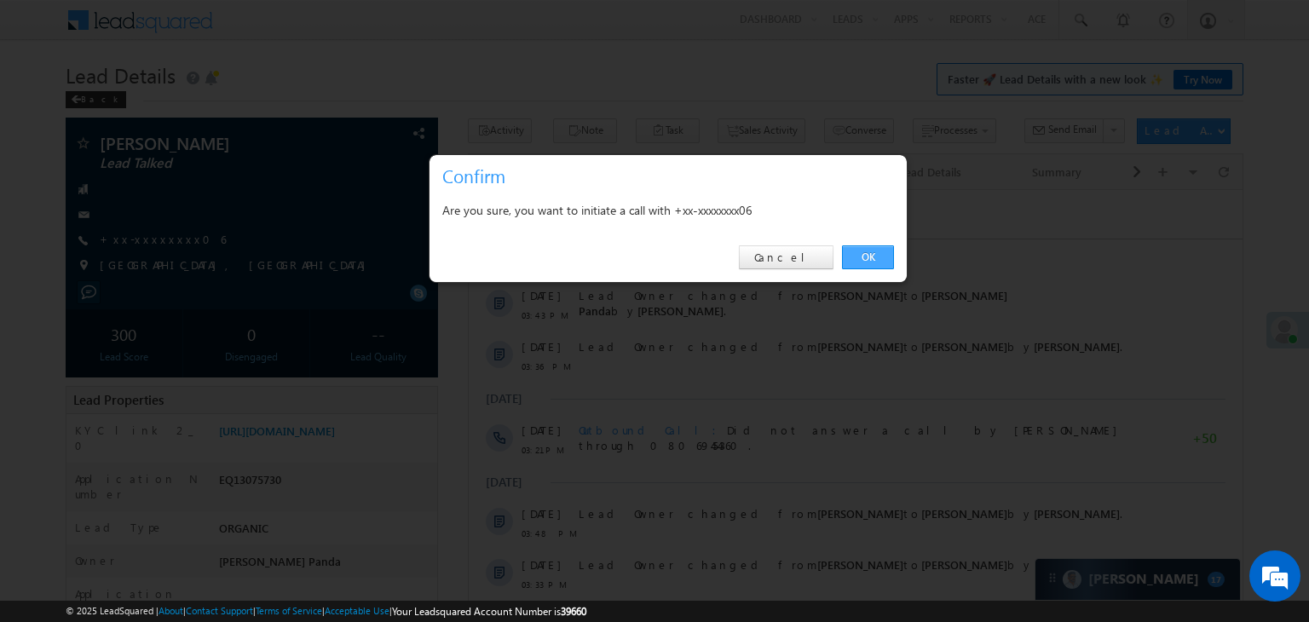
drag, startPoint x: 864, startPoint y: 251, endPoint x: 80, endPoint y: 68, distance: 805.1
click at [864, 251] on link "OK" at bounding box center [868, 257] width 52 height 24
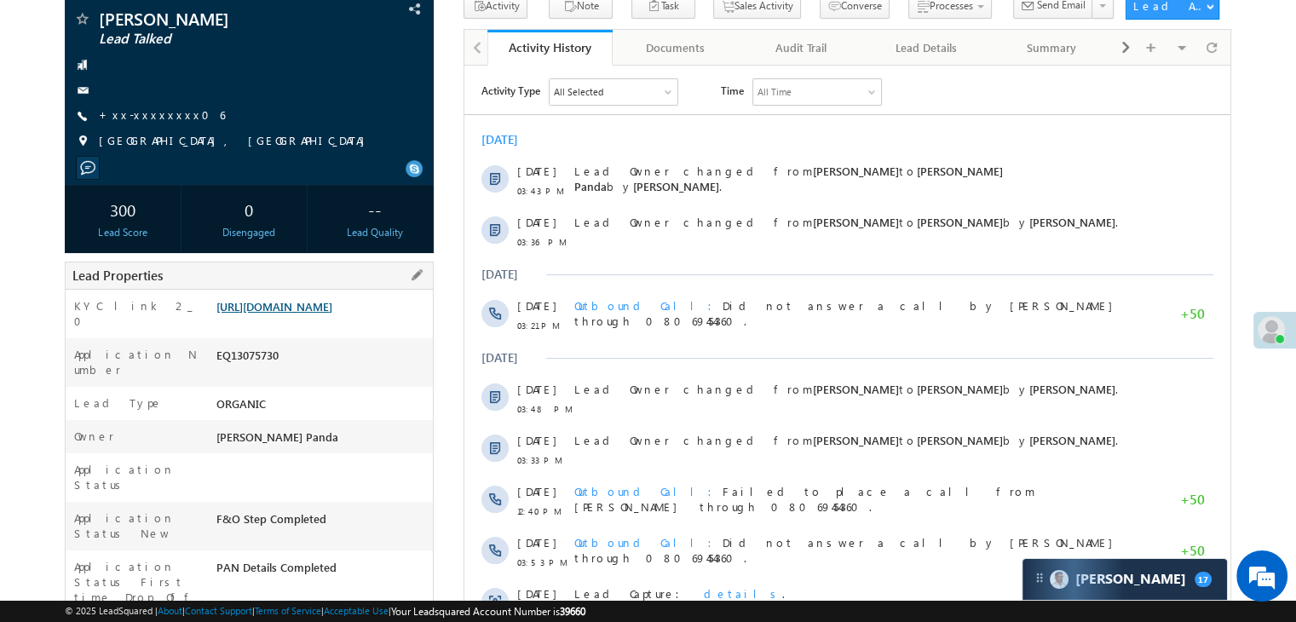
scroll to position [216, 0]
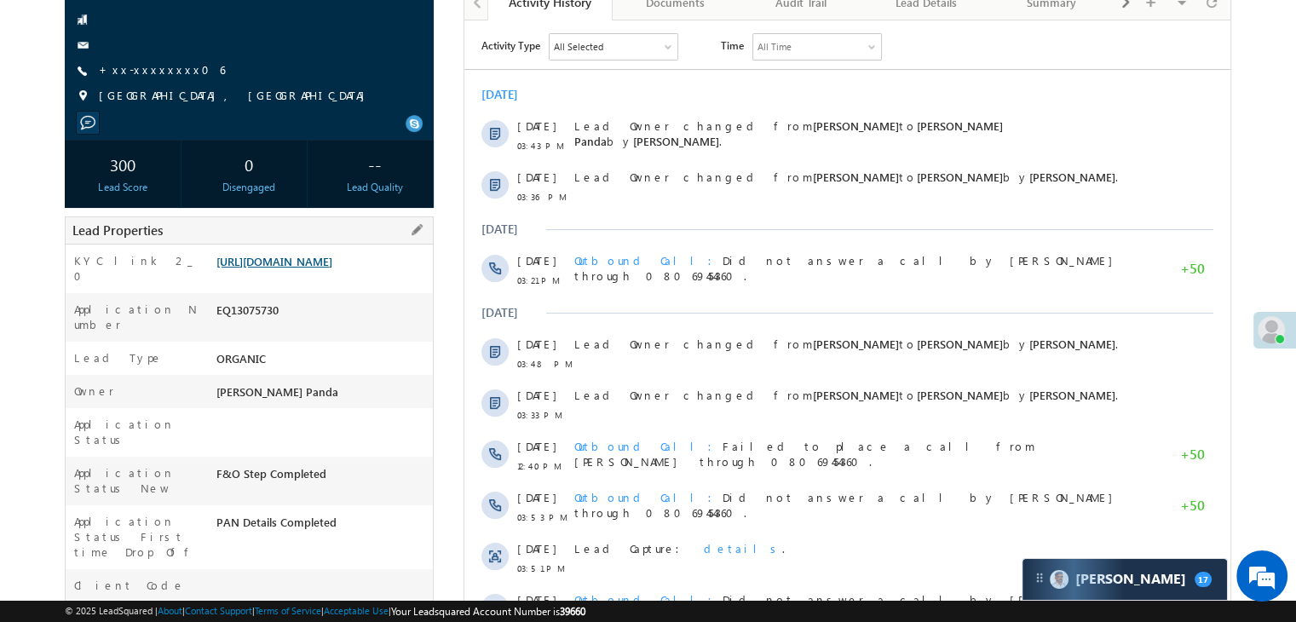
click at [303, 268] on link "[URL][DOMAIN_NAME]" at bounding box center [274, 261] width 116 height 14
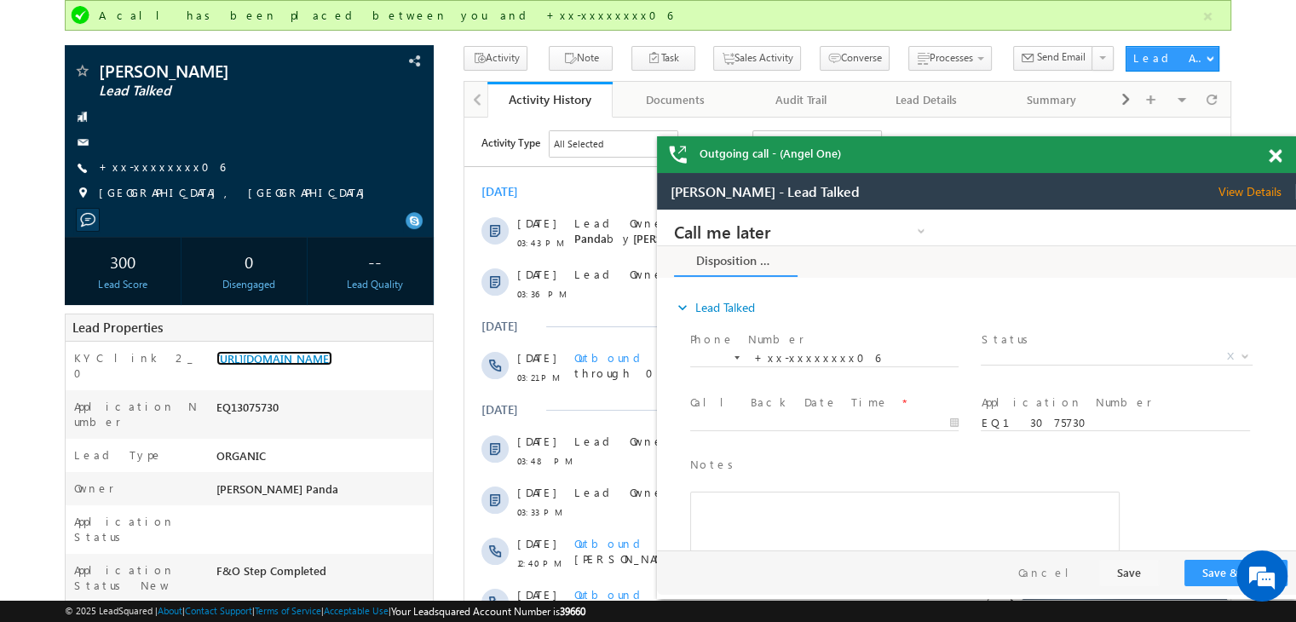
scroll to position [0, 0]
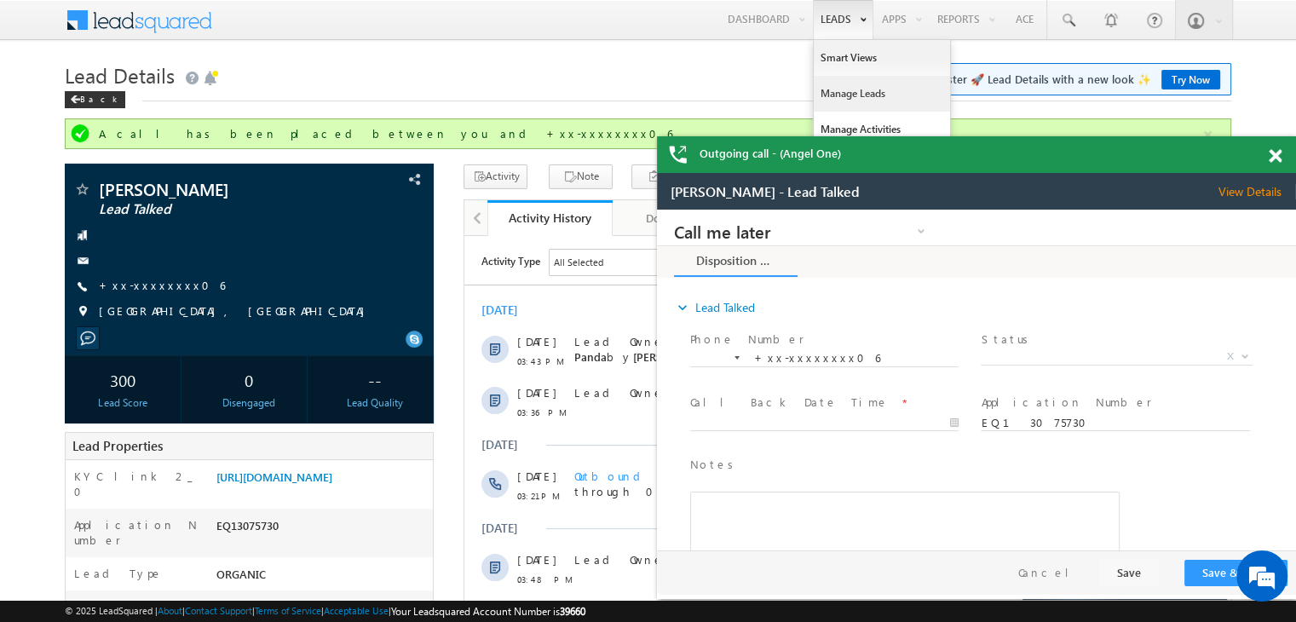
click at [844, 98] on link "Manage Leads" at bounding box center [882, 94] width 136 height 36
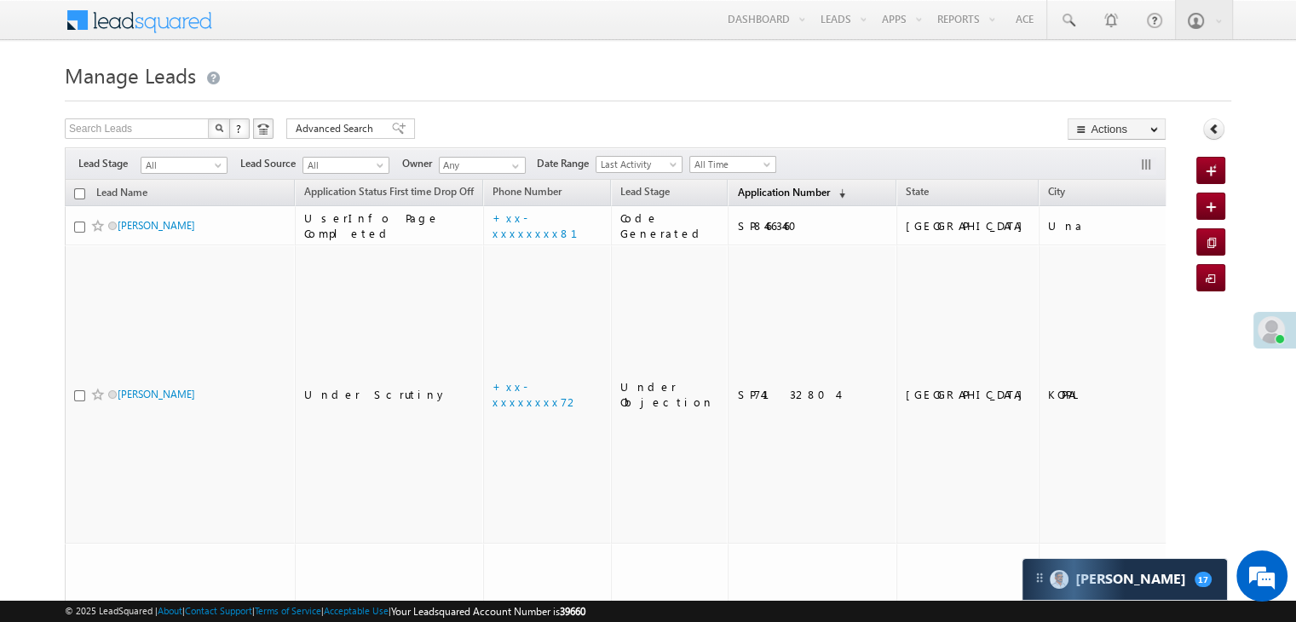
click at [750, 190] on span "Application Number" at bounding box center [783, 192] width 92 height 13
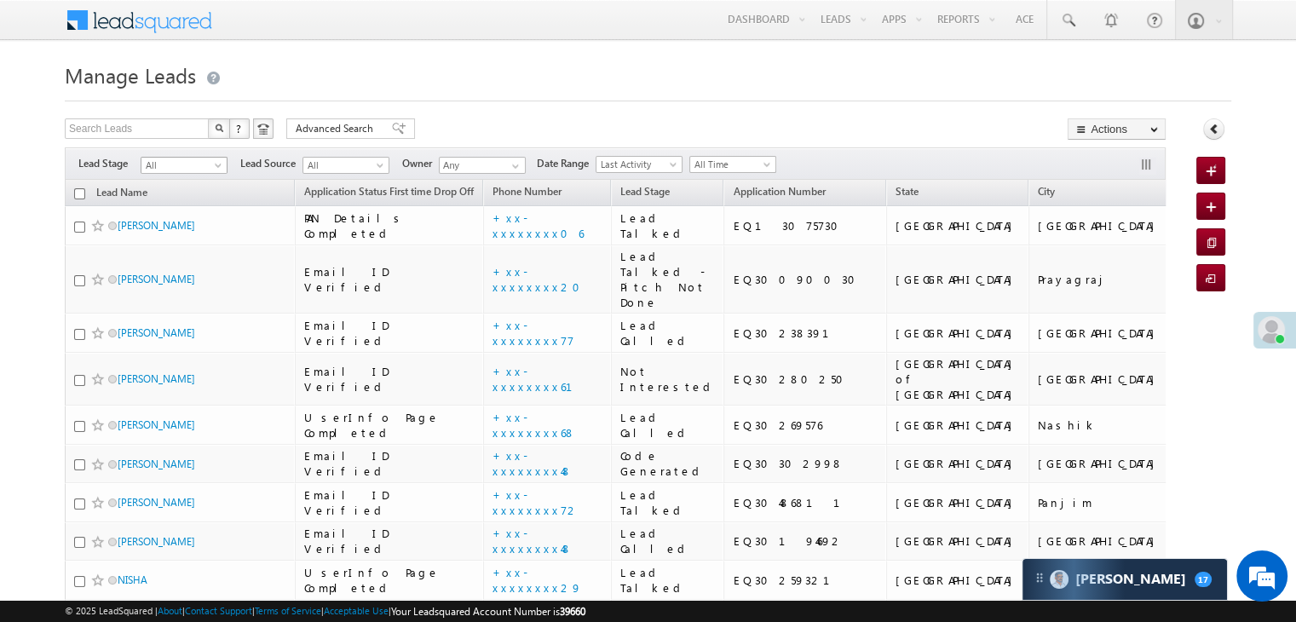
click at [216, 165] on span at bounding box center [220, 169] width 14 height 14
click at [191, 205] on link "Lead Generated" at bounding box center [184, 200] width 86 height 15
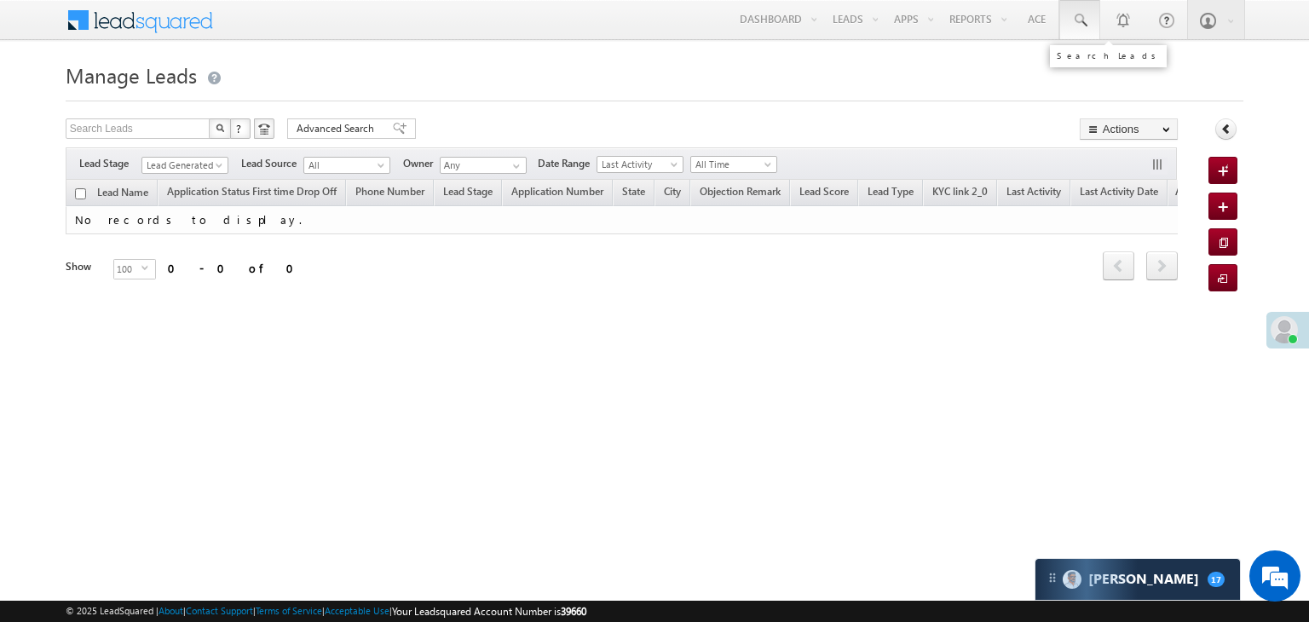
click at [1076, 18] on span at bounding box center [1079, 20] width 17 height 17
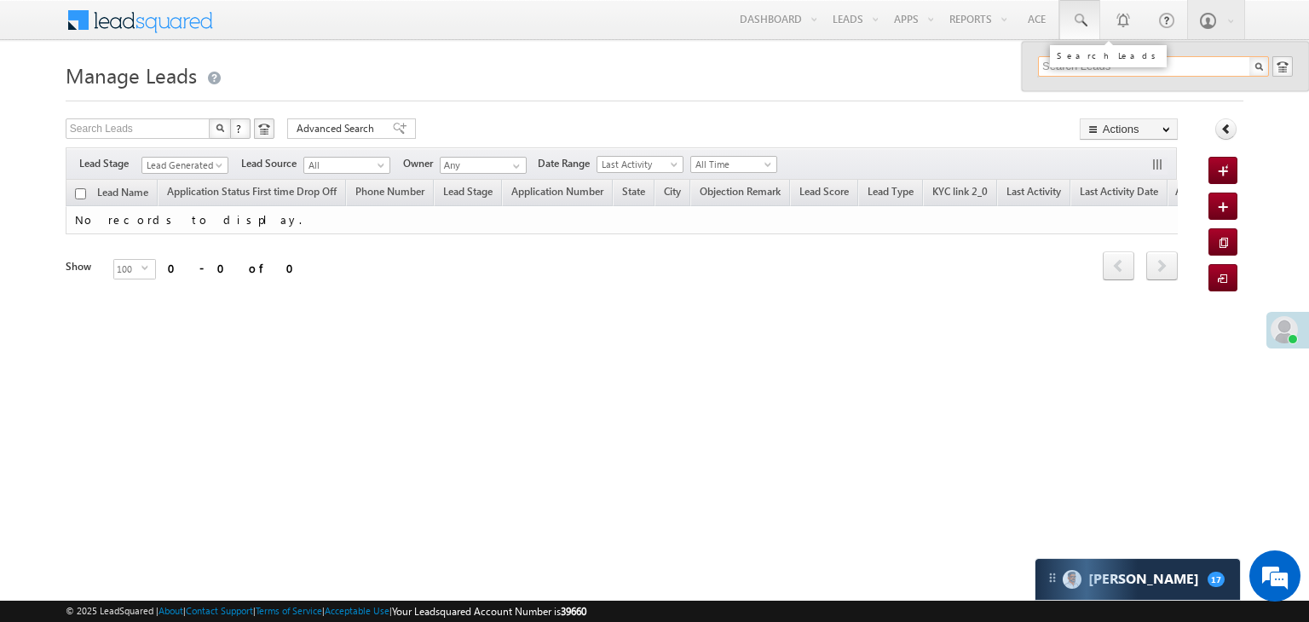
paste input "EQ24685909"
type input "EQ24685909"
click at [1057, 93] on div "Nilpaba Jadeja" at bounding box center [1161, 91] width 228 height 19
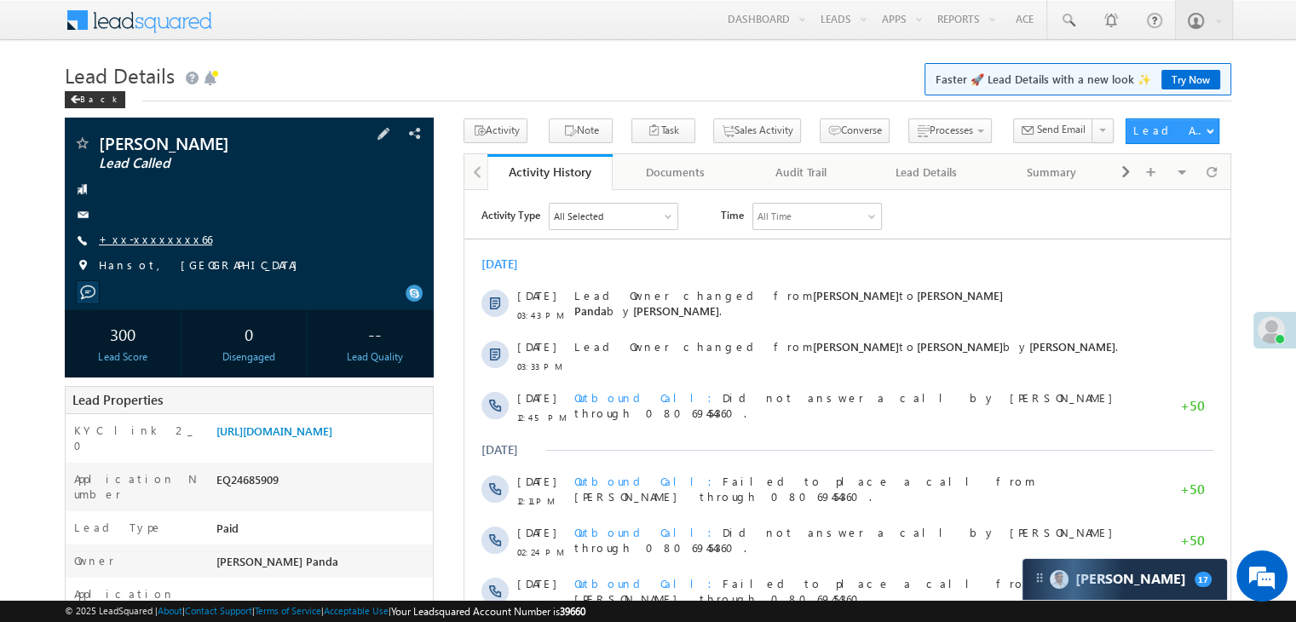
click at [143, 242] on link "+xx-xxxxxxxx66" at bounding box center [155, 239] width 113 height 14
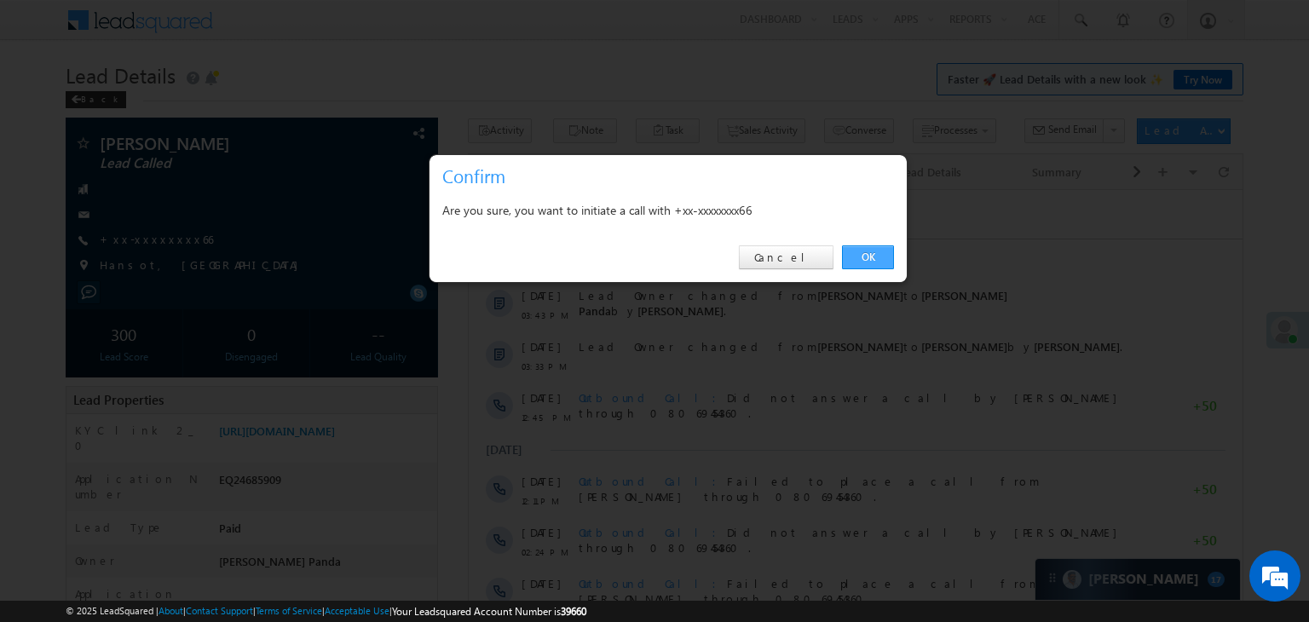
drag, startPoint x: 862, startPoint y: 263, endPoint x: 107, endPoint y: 120, distance: 767.6
click at [862, 263] on link "OK" at bounding box center [868, 257] width 52 height 24
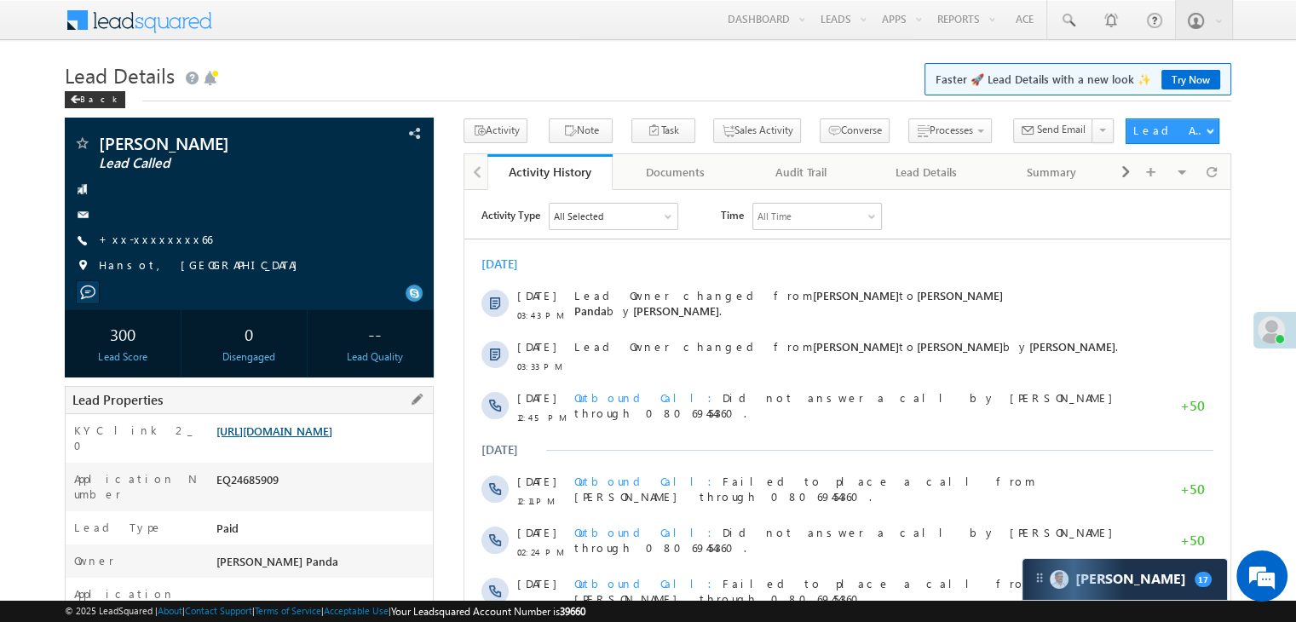
click at [316, 438] on link "[URL][DOMAIN_NAME]" at bounding box center [274, 431] width 116 height 14
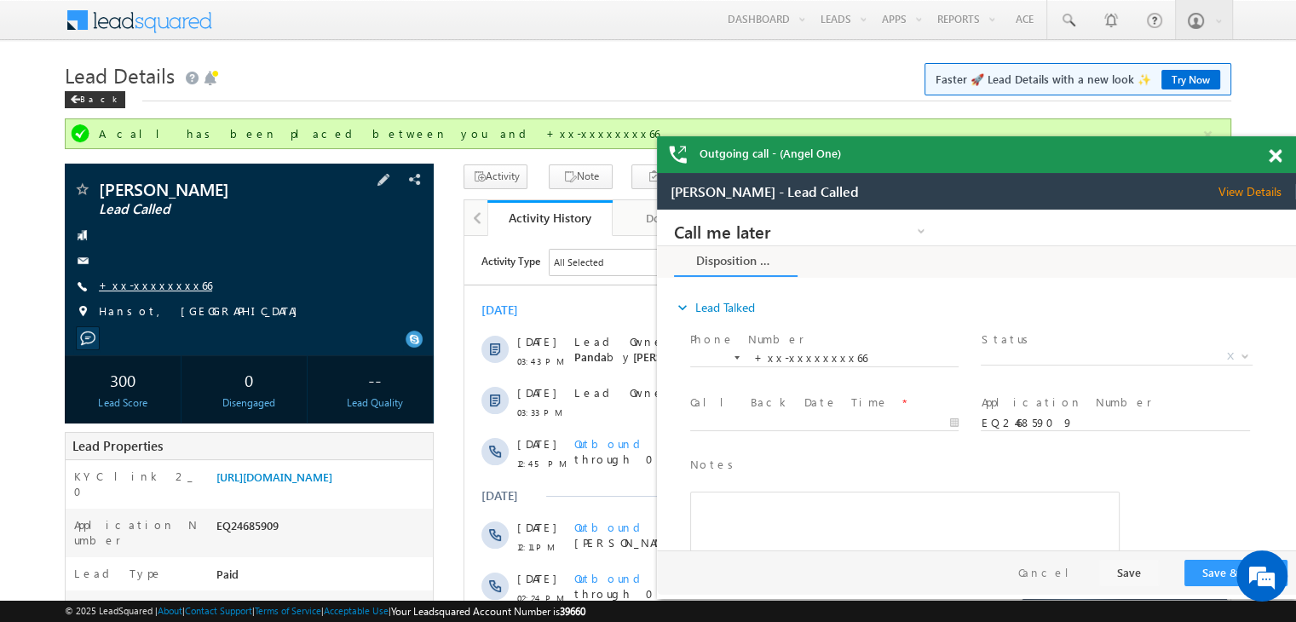
click at [138, 288] on link "+xx-xxxxxxxx66" at bounding box center [155, 285] width 113 height 14
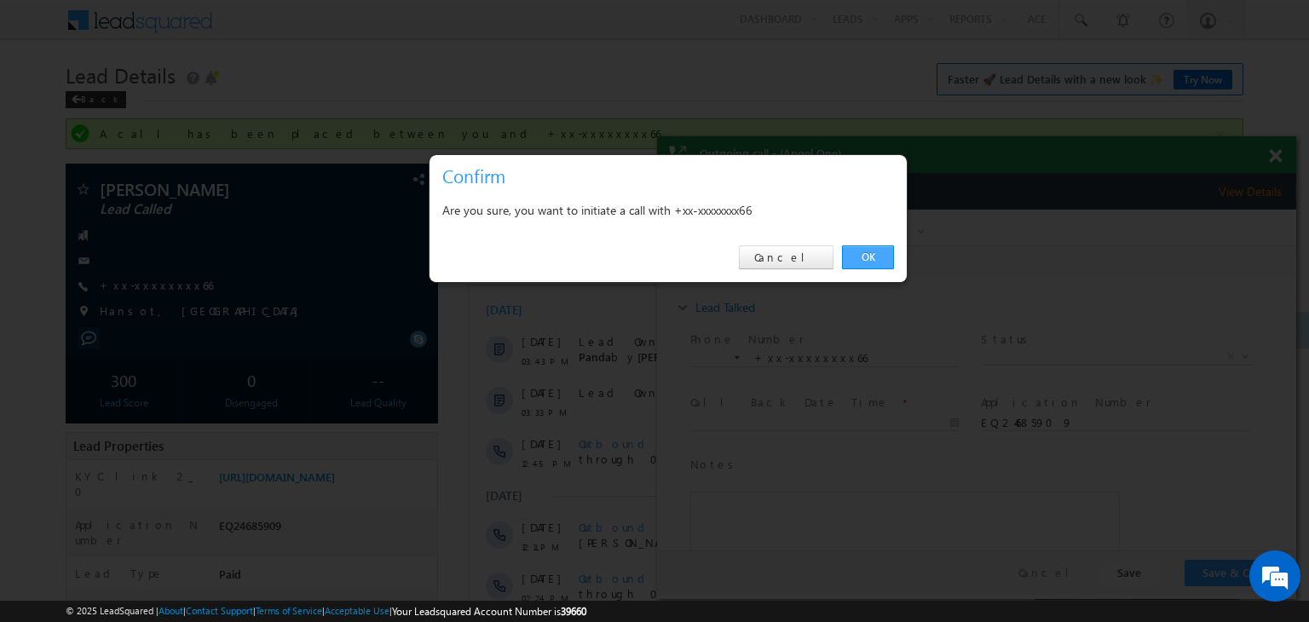
click at [866, 256] on link "OK" at bounding box center [868, 257] width 52 height 24
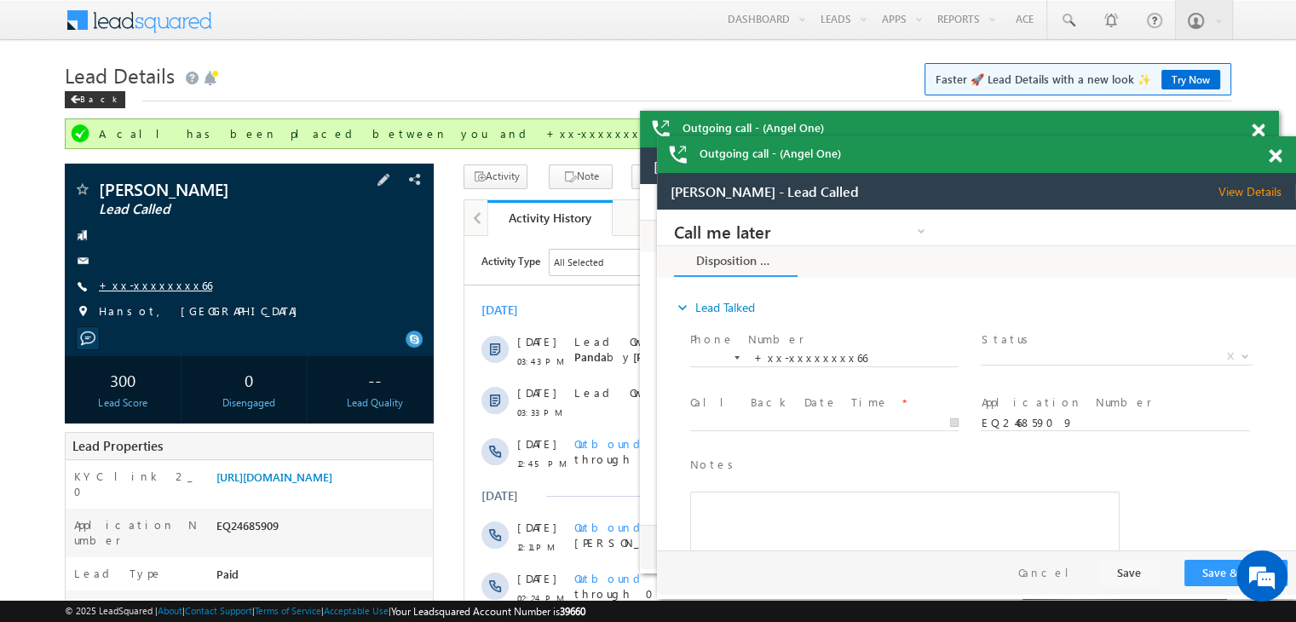
click at [138, 289] on link "+xx-xxxxxxxx66" at bounding box center [155, 285] width 113 height 14
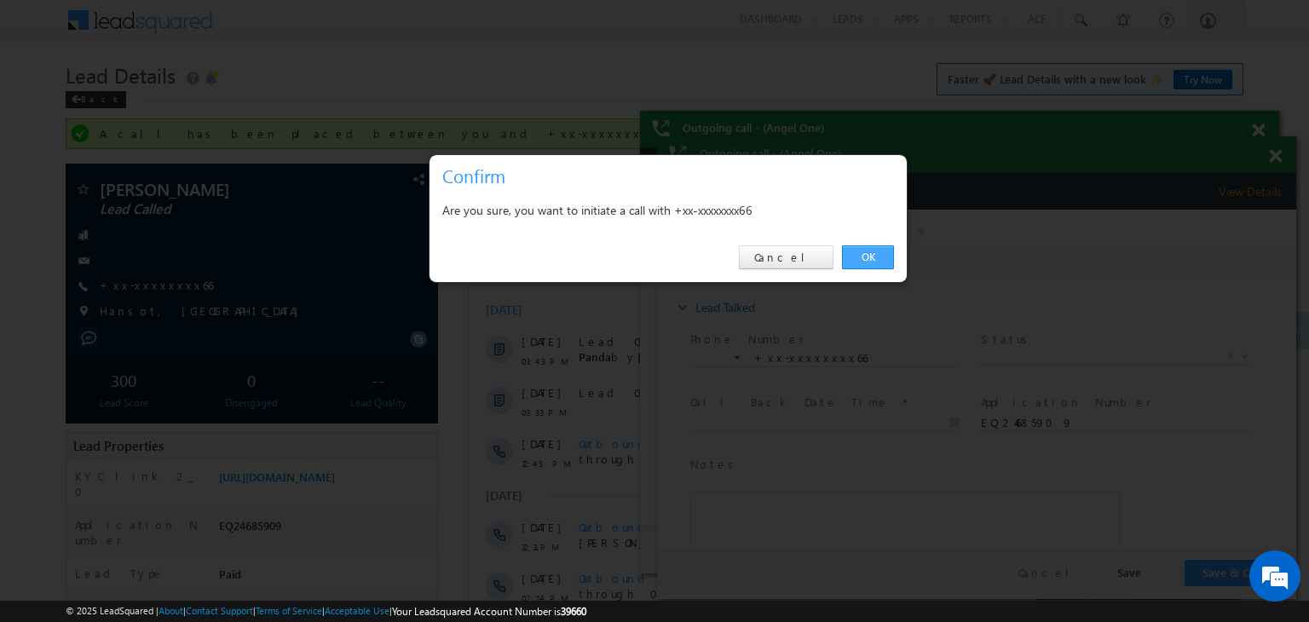
click at [859, 256] on link "OK" at bounding box center [868, 257] width 52 height 24
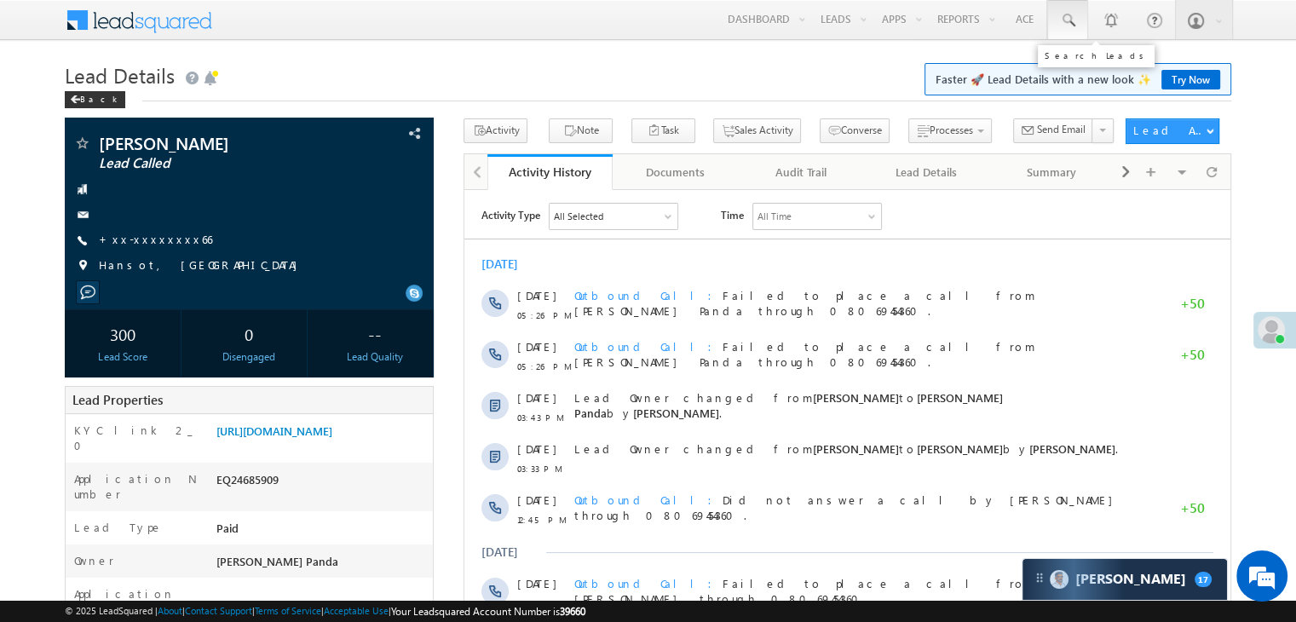
click at [1068, 17] on span at bounding box center [1067, 20] width 17 height 17
paste input "EQ30087149"
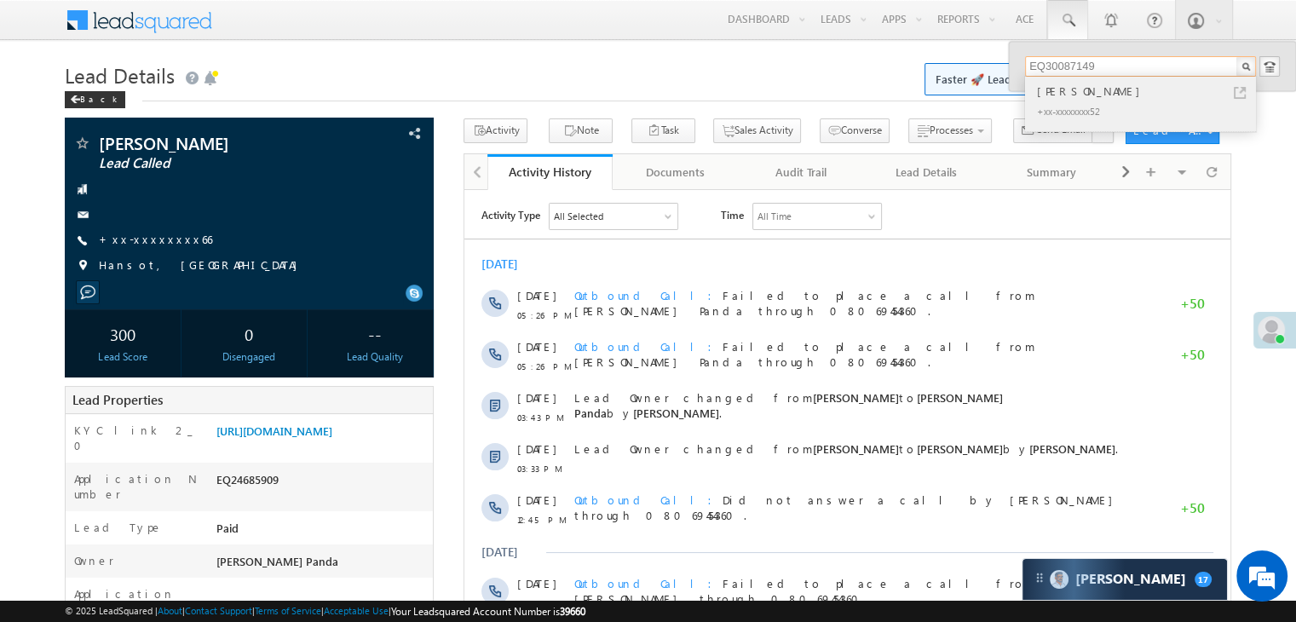
type input "EQ30087149"
click at [1048, 98] on div "[PERSON_NAME]" at bounding box center [1148, 91] width 228 height 19
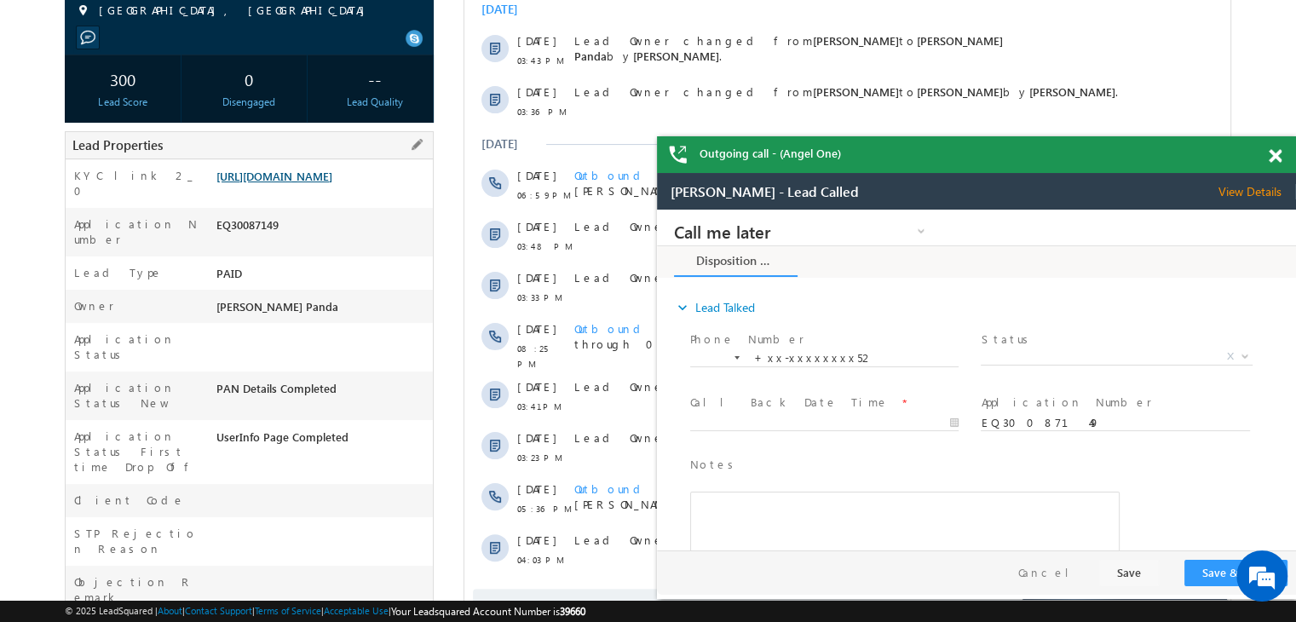
click at [320, 183] on link "[URL][DOMAIN_NAME]" at bounding box center [274, 176] width 116 height 14
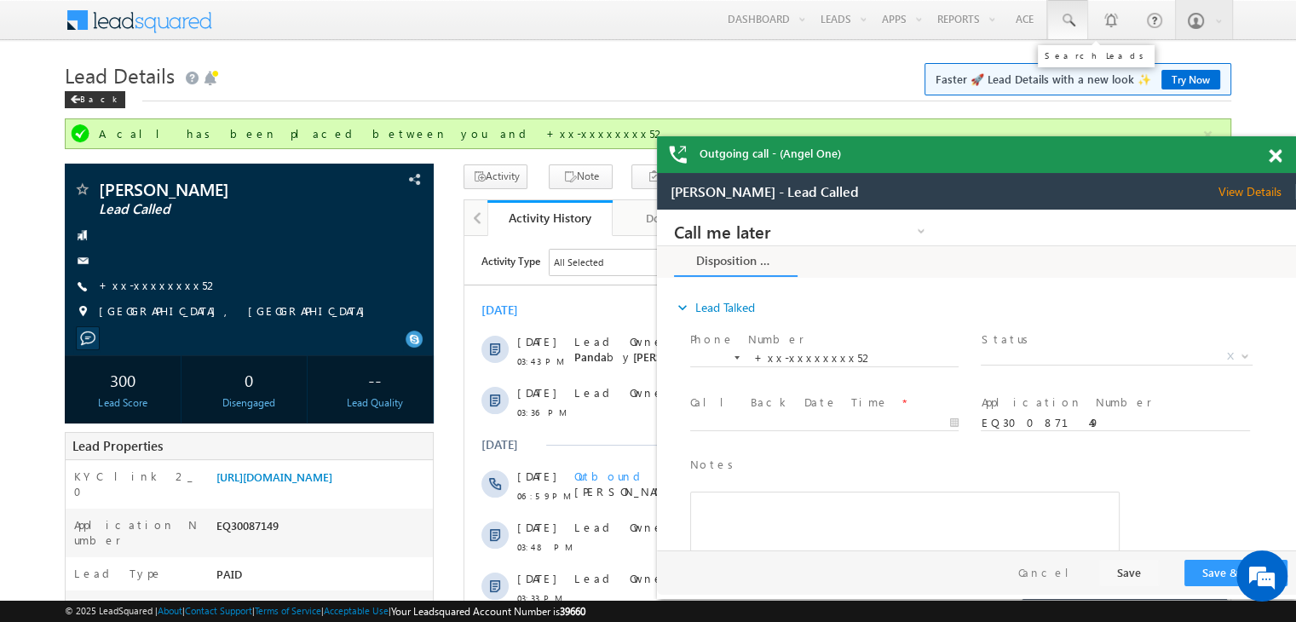
click at [1060, 19] on span at bounding box center [1067, 20] width 17 height 17
paste input "EQ30330915"
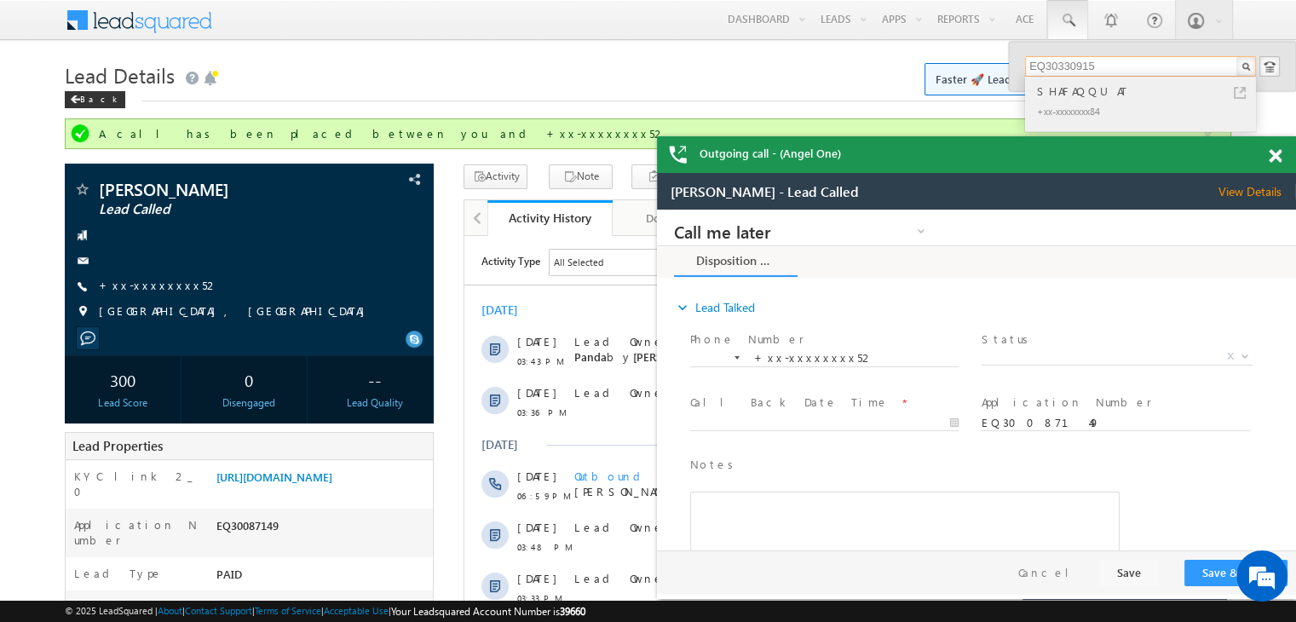
type input "EQ30330915"
click at [1081, 94] on div "SHAFAQQUAT" at bounding box center [1148, 91] width 228 height 19
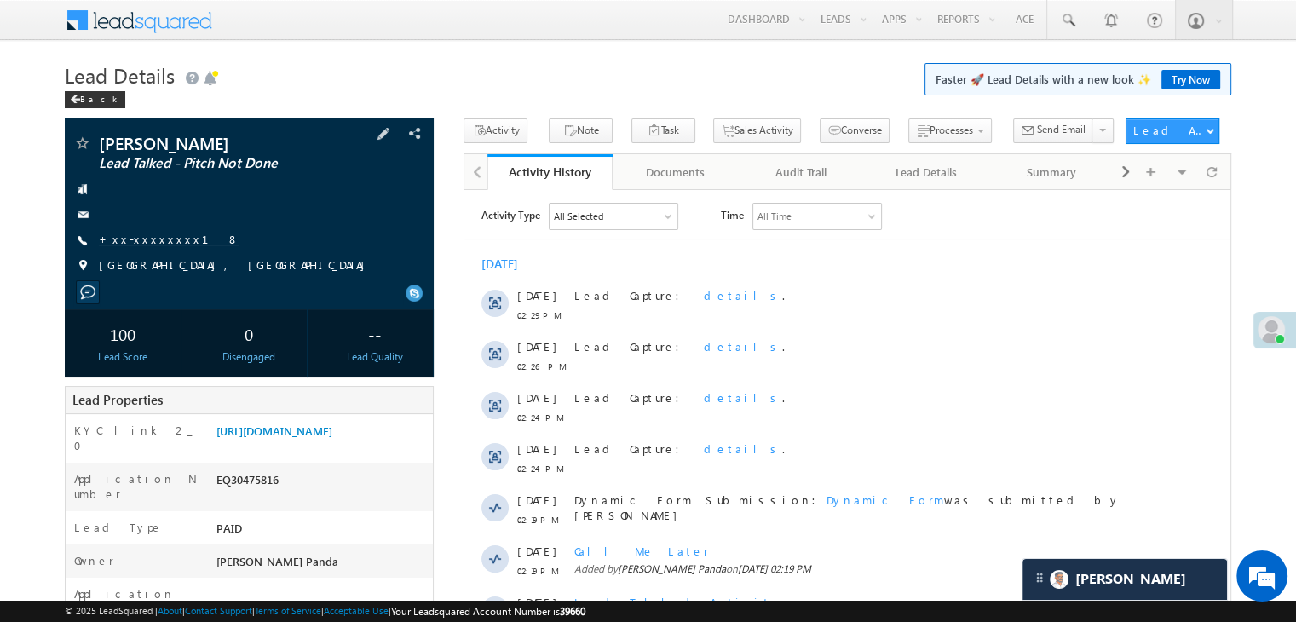
click at [163, 242] on link "+xx-xxxxxxxx18" at bounding box center [169, 239] width 141 height 14
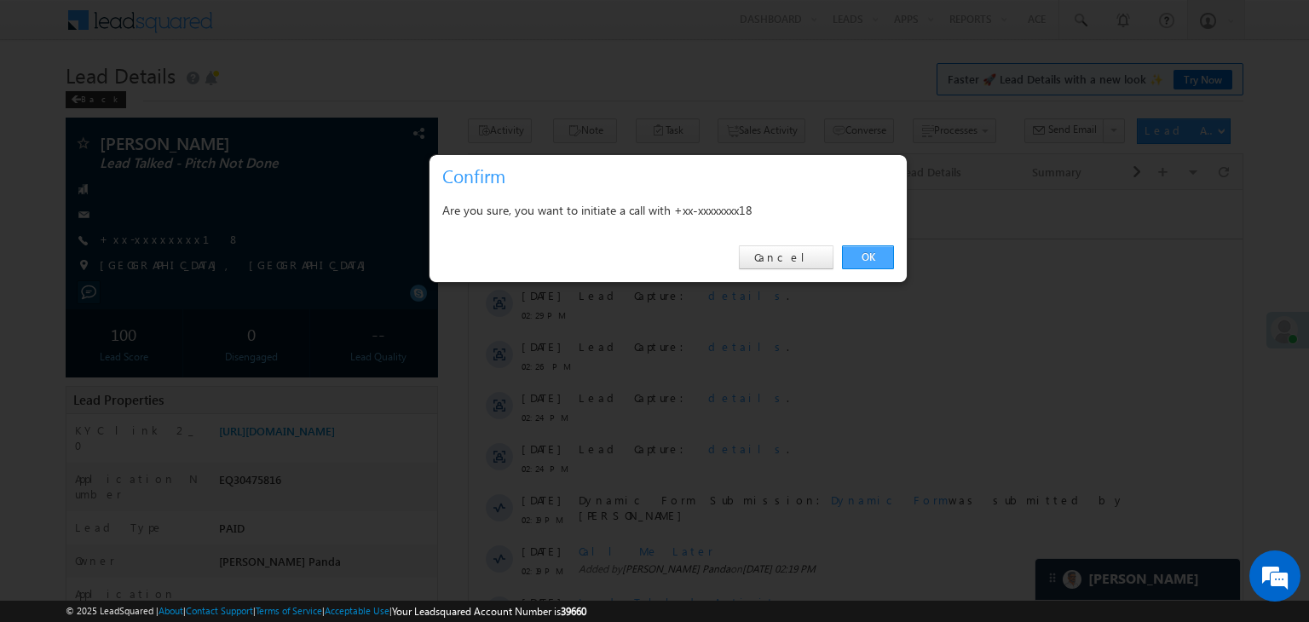
click at [866, 259] on link "OK" at bounding box center [868, 257] width 52 height 24
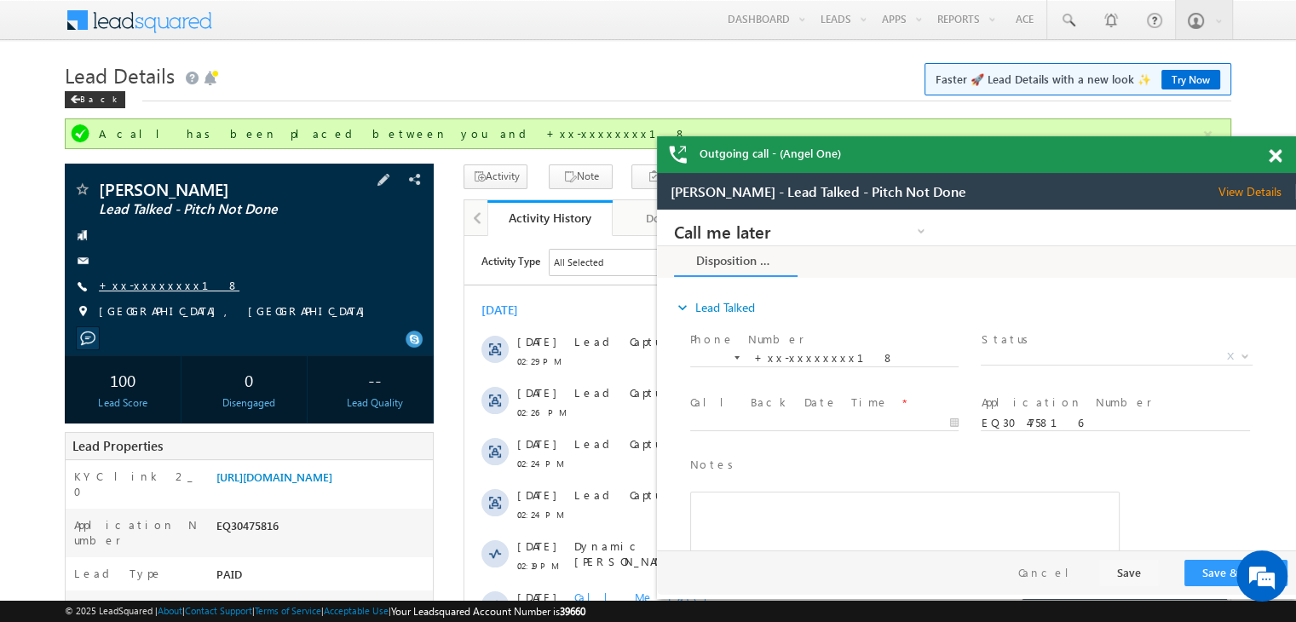
click at [139, 281] on link "+xx-xxxxxxxx18" at bounding box center [169, 285] width 141 height 14
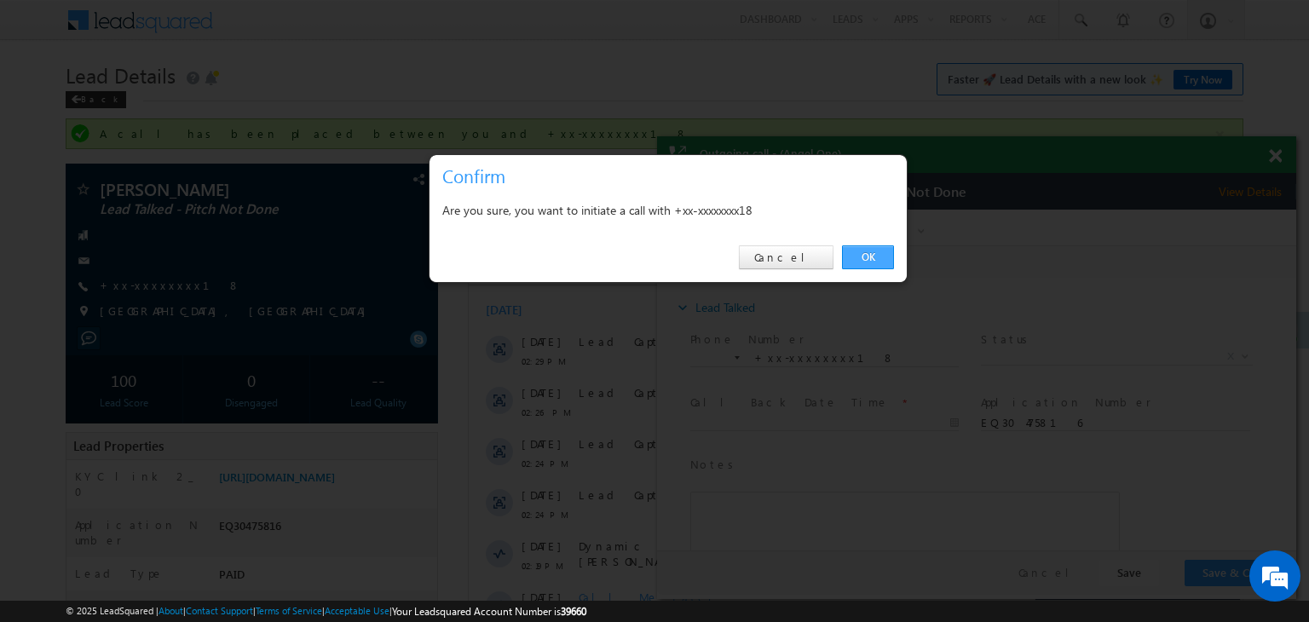
click at [870, 251] on link "OK" at bounding box center [868, 257] width 52 height 24
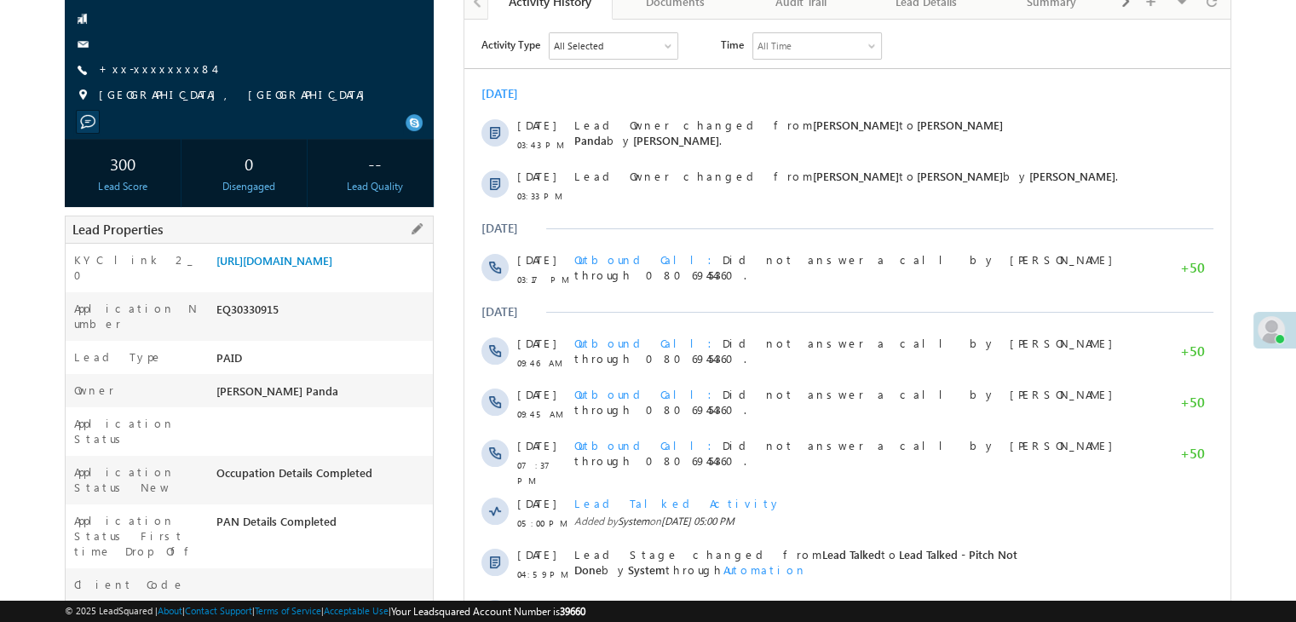
scroll to position [170, 0]
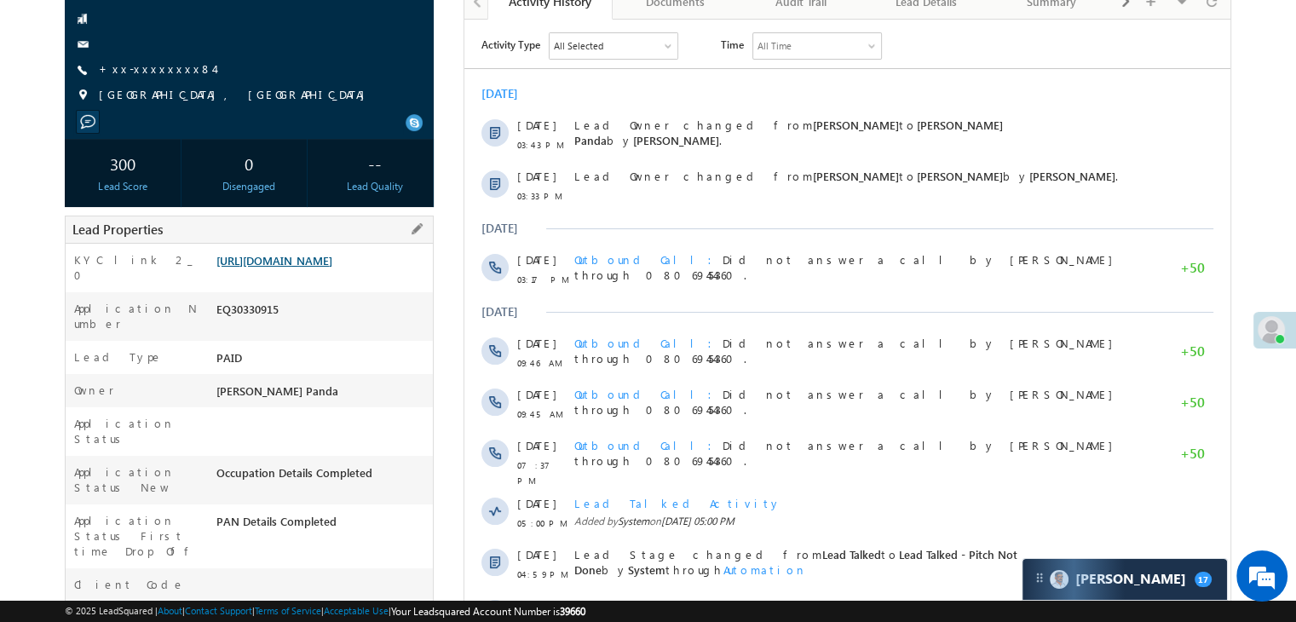
click at [288, 268] on link "https://angelbroking1-pk3em7sa.customui-test.leadsquared.com?leadId=5d2271e2-a3…" at bounding box center [274, 260] width 116 height 14
click at [130, 72] on link "+xx-xxxxxxxx84" at bounding box center [156, 68] width 115 height 14
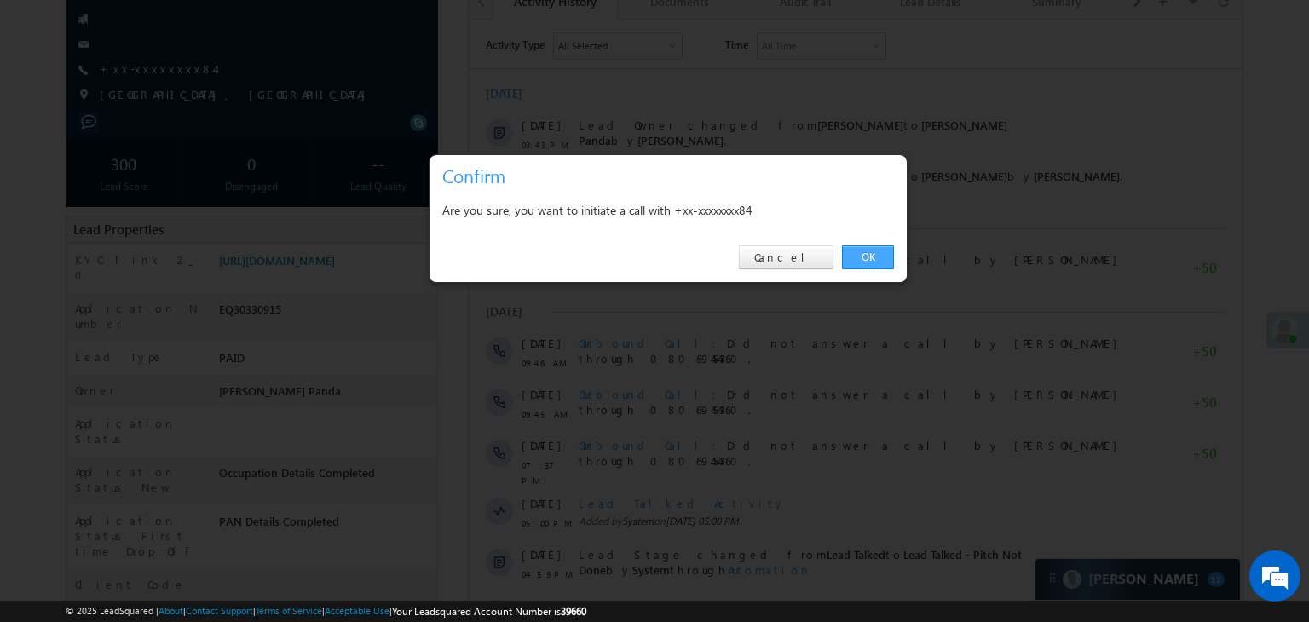
click at [869, 259] on link "OK" at bounding box center [868, 257] width 52 height 24
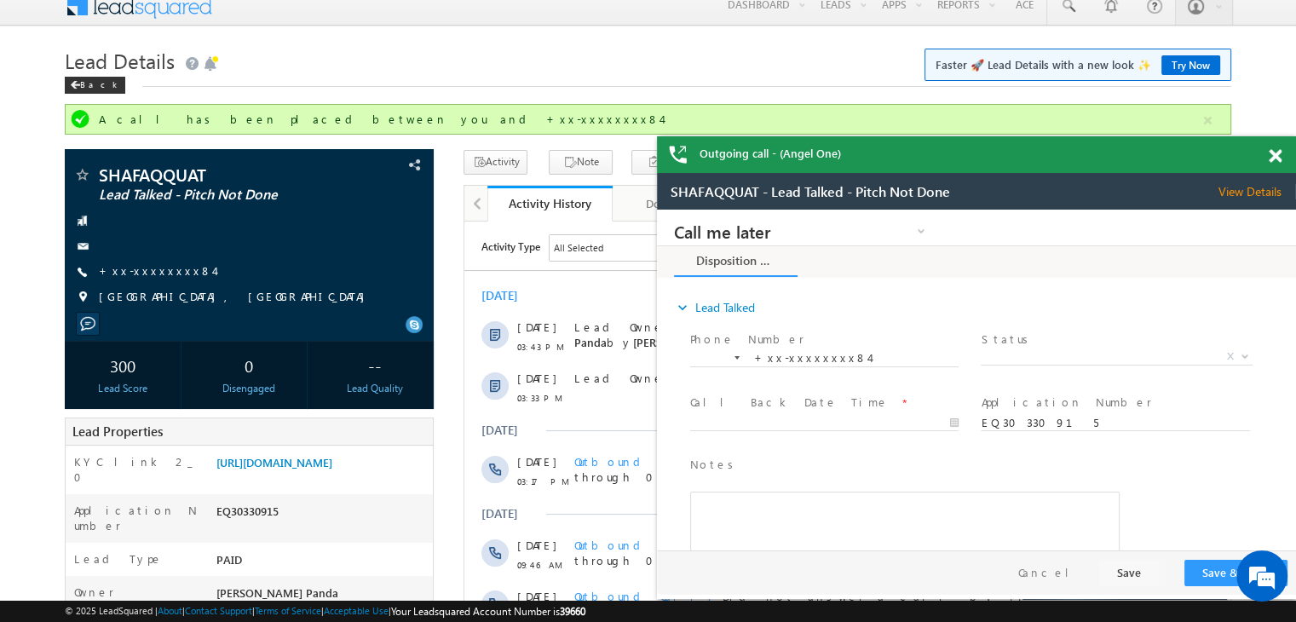
scroll to position [0, 0]
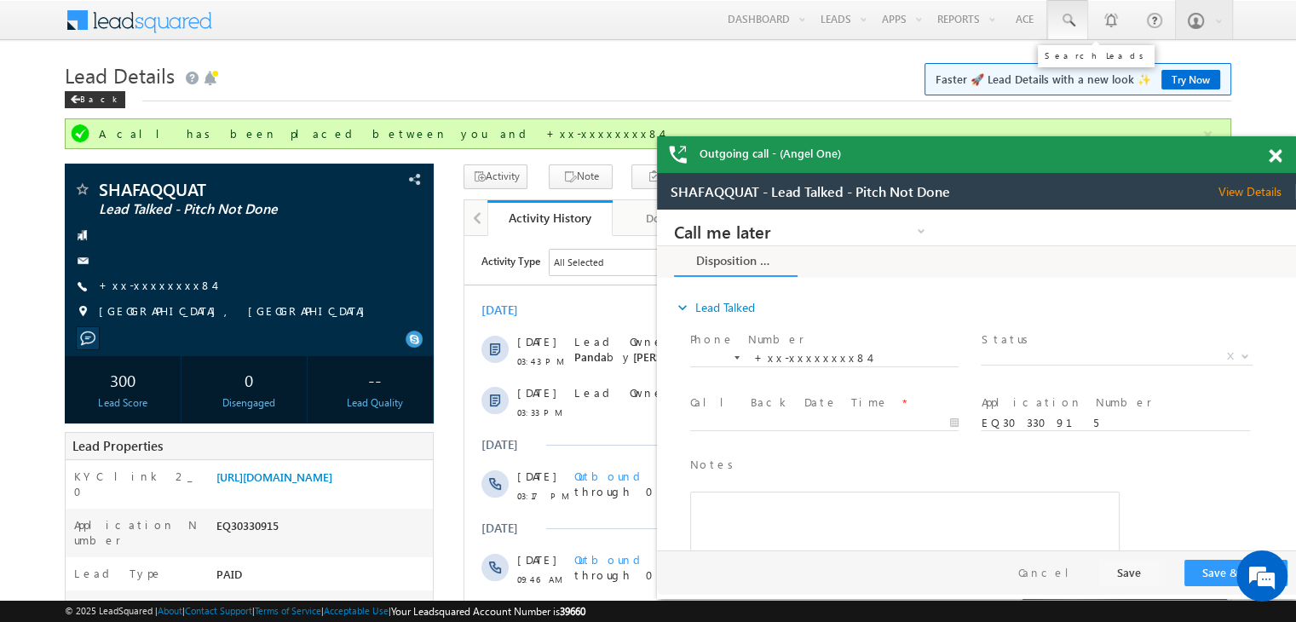
click at [1066, 20] on span at bounding box center [1067, 20] width 17 height 17
paste input "EQ12542647"
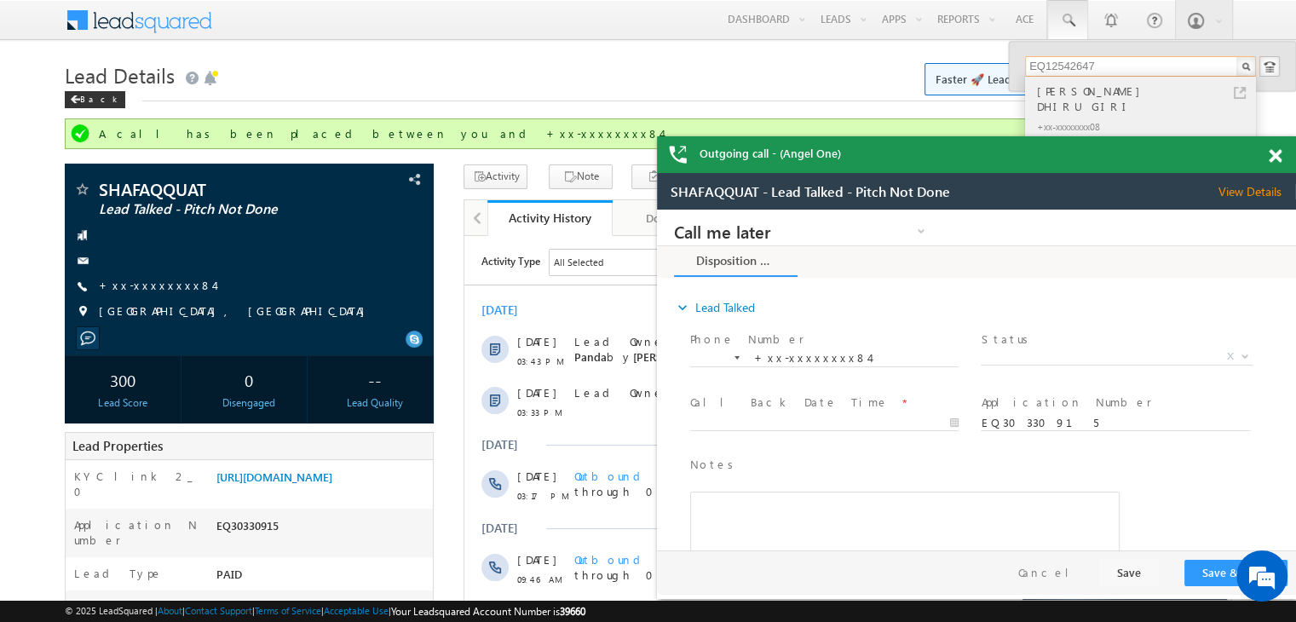
type input "EQ12542647"
click at [1053, 89] on div "GUSWAMI AASHISH DHIRUGIRI" at bounding box center [1148, 99] width 228 height 34
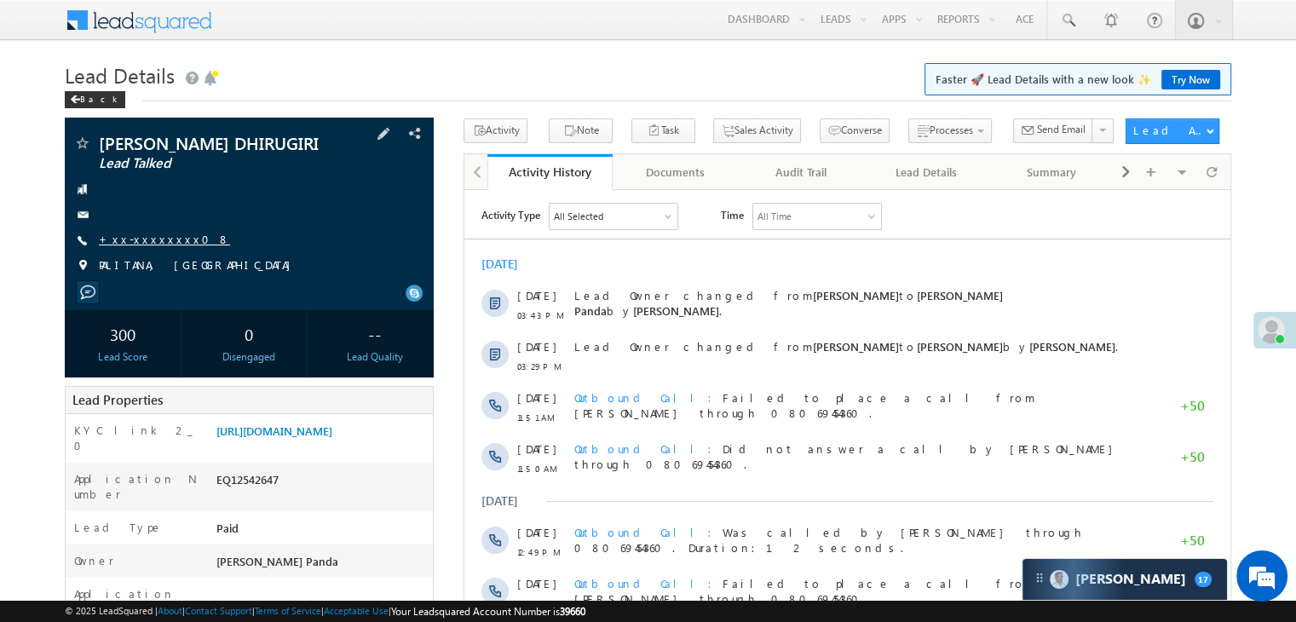
click at [144, 246] on link "+xx-xxxxxxxx08" at bounding box center [164, 239] width 131 height 14
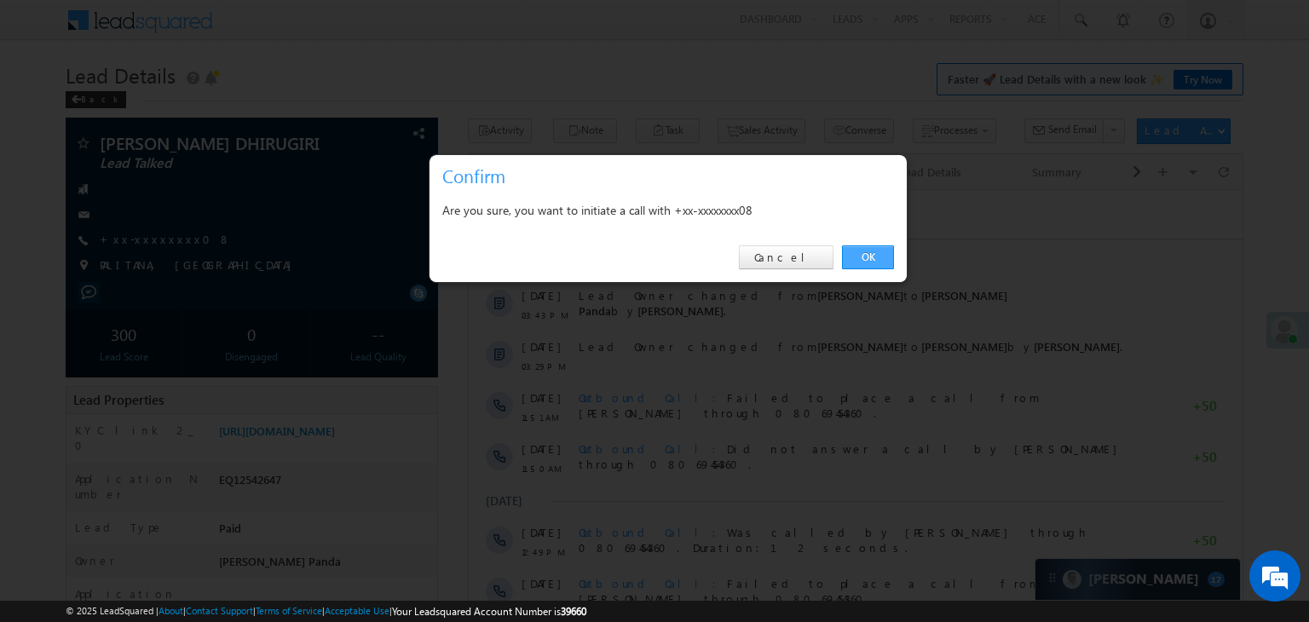
click at [870, 262] on link "OK" at bounding box center [868, 257] width 52 height 24
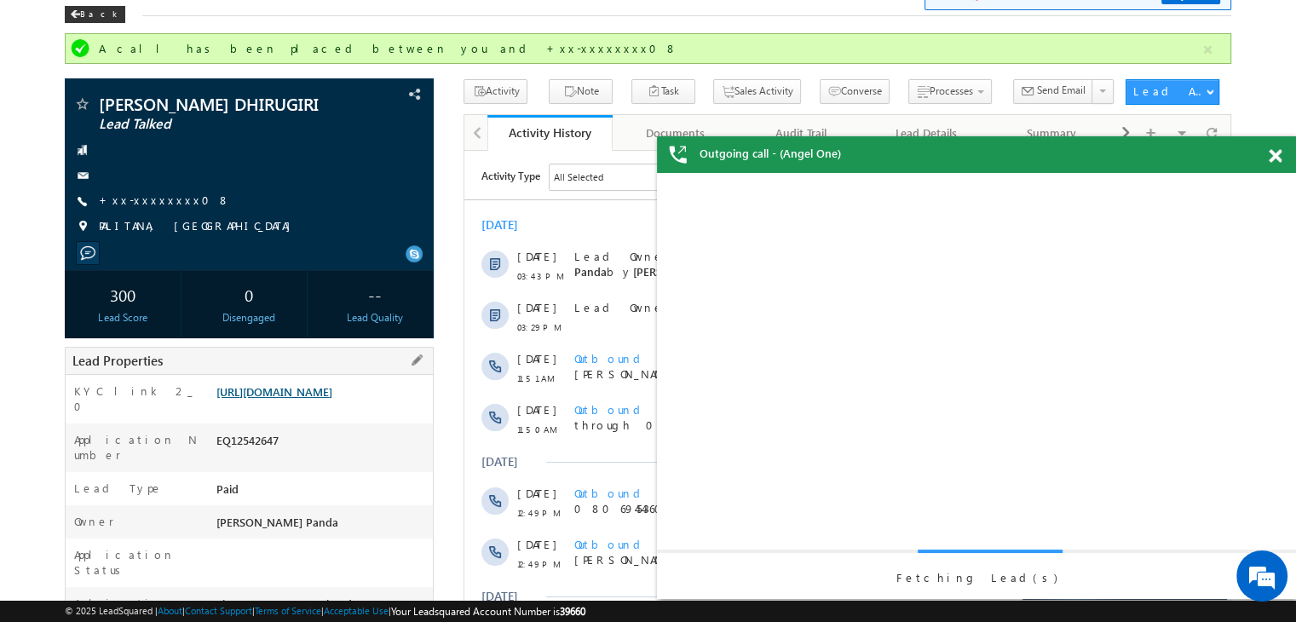
click at [332, 399] on link "https://angelbroking1-pk3em7sa.customui-test.leadsquared.com?leadId=e0018e71-05…" at bounding box center [274, 391] width 116 height 14
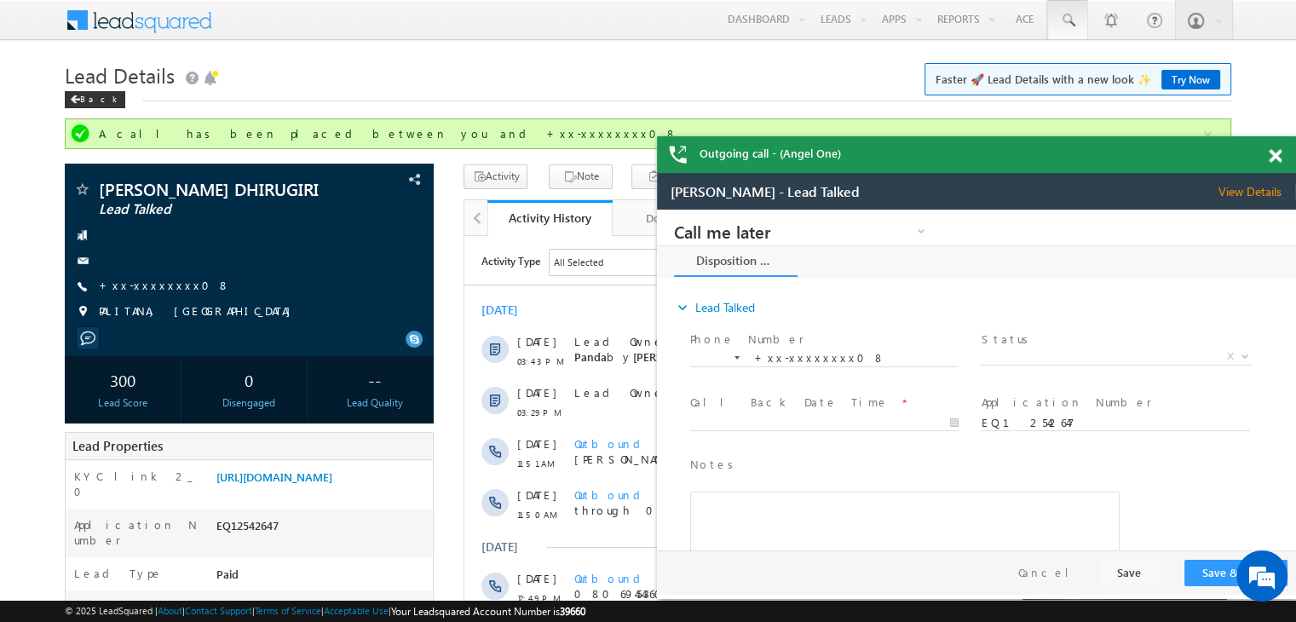
click at [1066, 20] on span at bounding box center [1067, 20] width 17 height 17
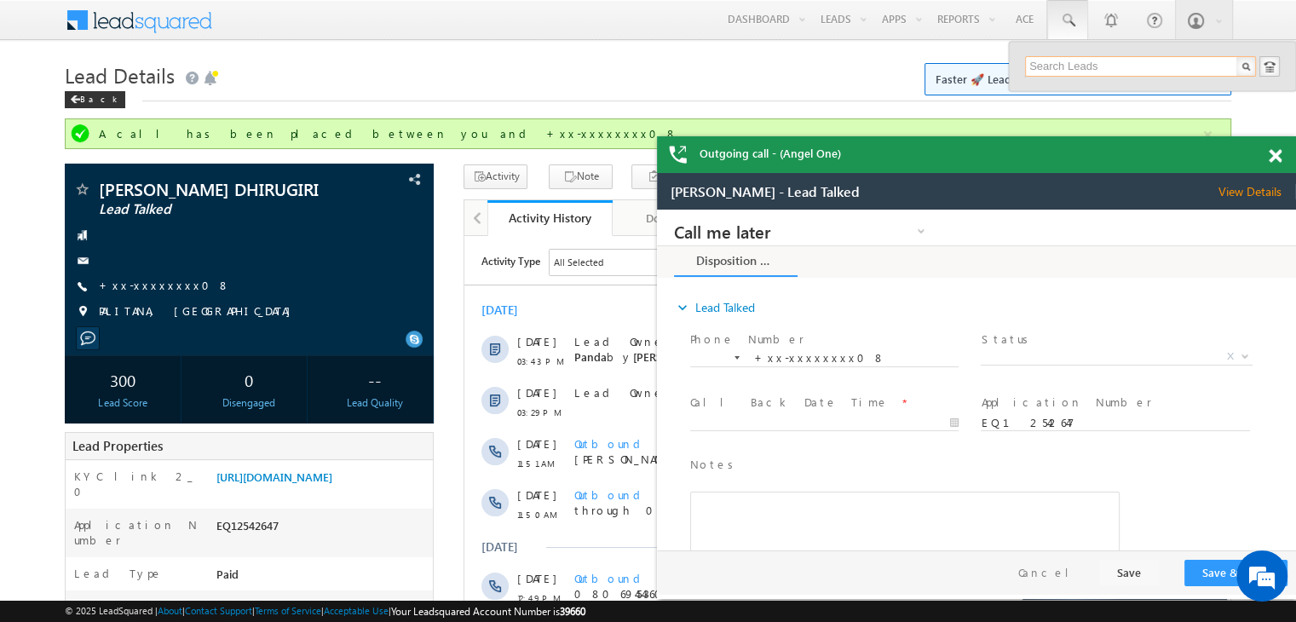
paste input "EQ30394905"
type input "EQ30394905"
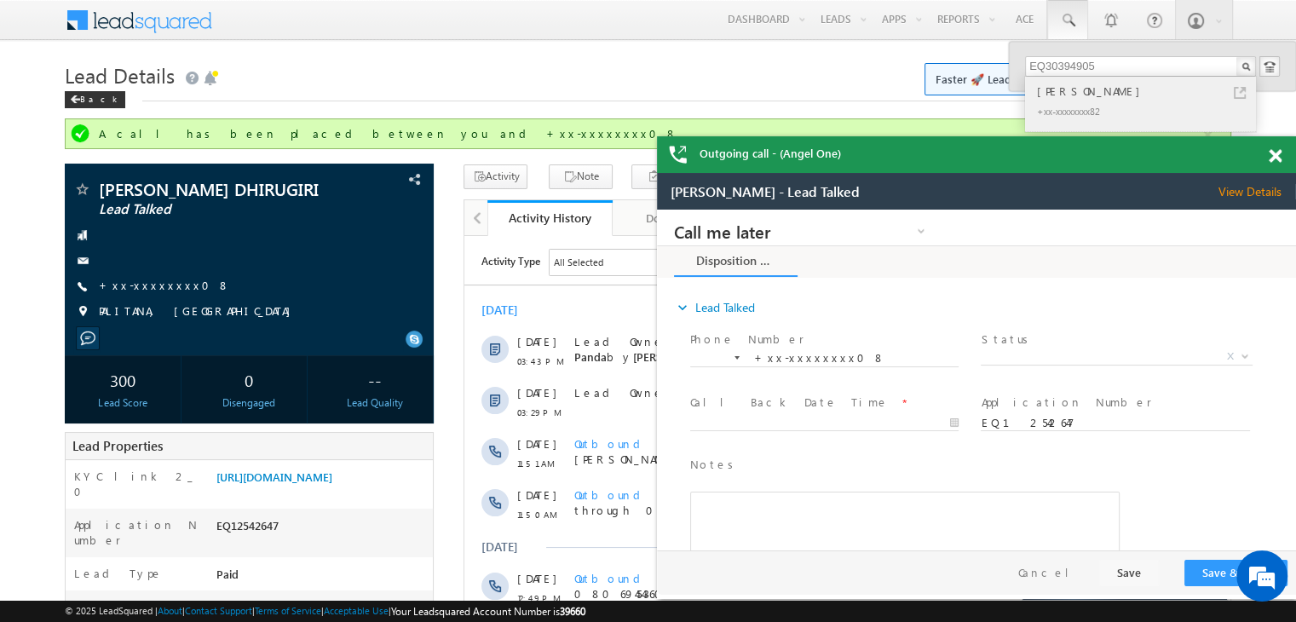
click at [1056, 94] on div "[PERSON_NAME]" at bounding box center [1148, 91] width 228 height 19
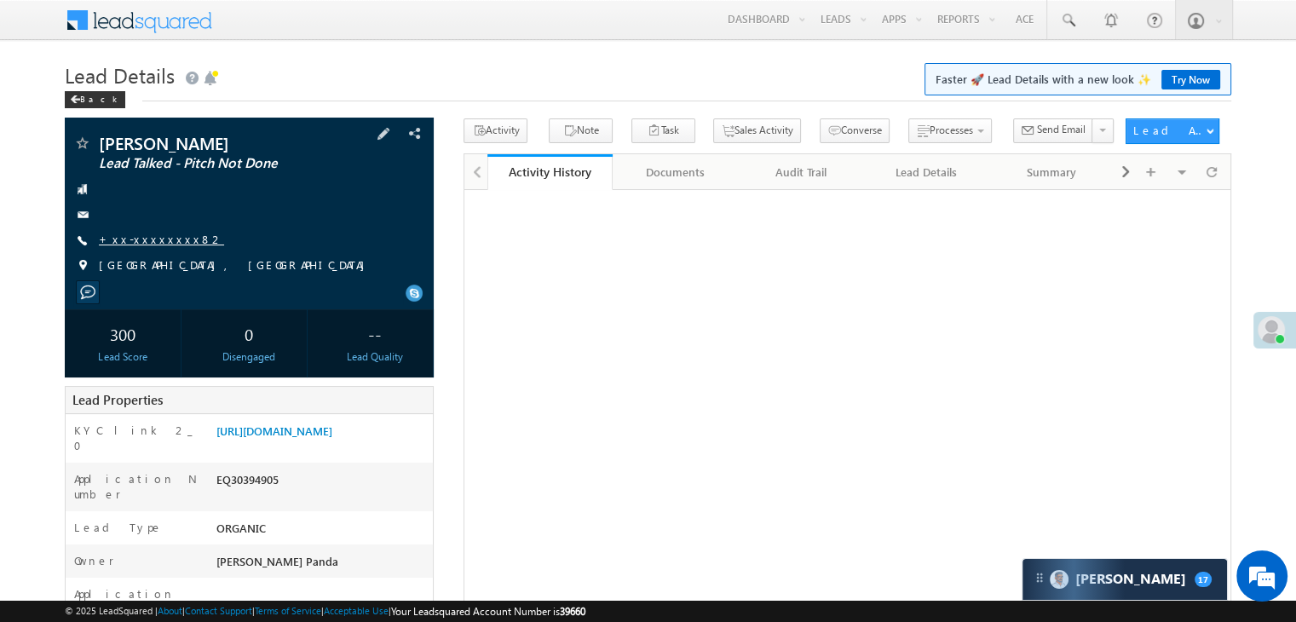
click at [140, 240] on link "+xx-xxxxxxxx82" at bounding box center [161, 239] width 125 height 14
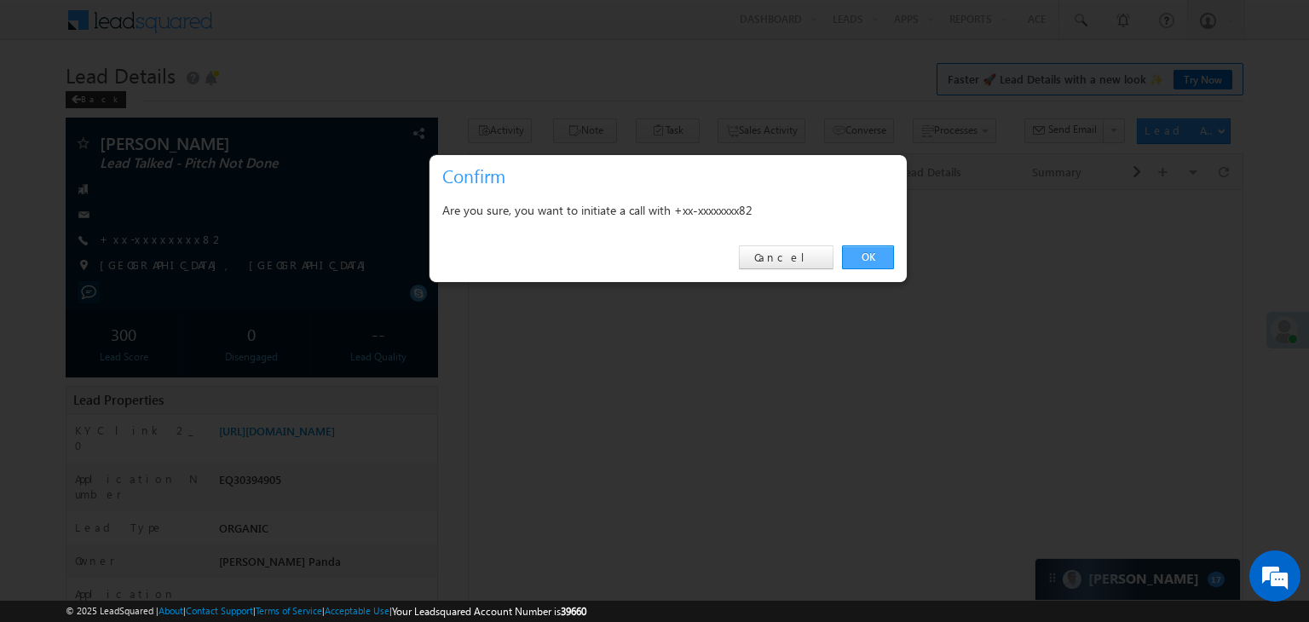
click at [868, 257] on link "OK" at bounding box center [868, 257] width 52 height 24
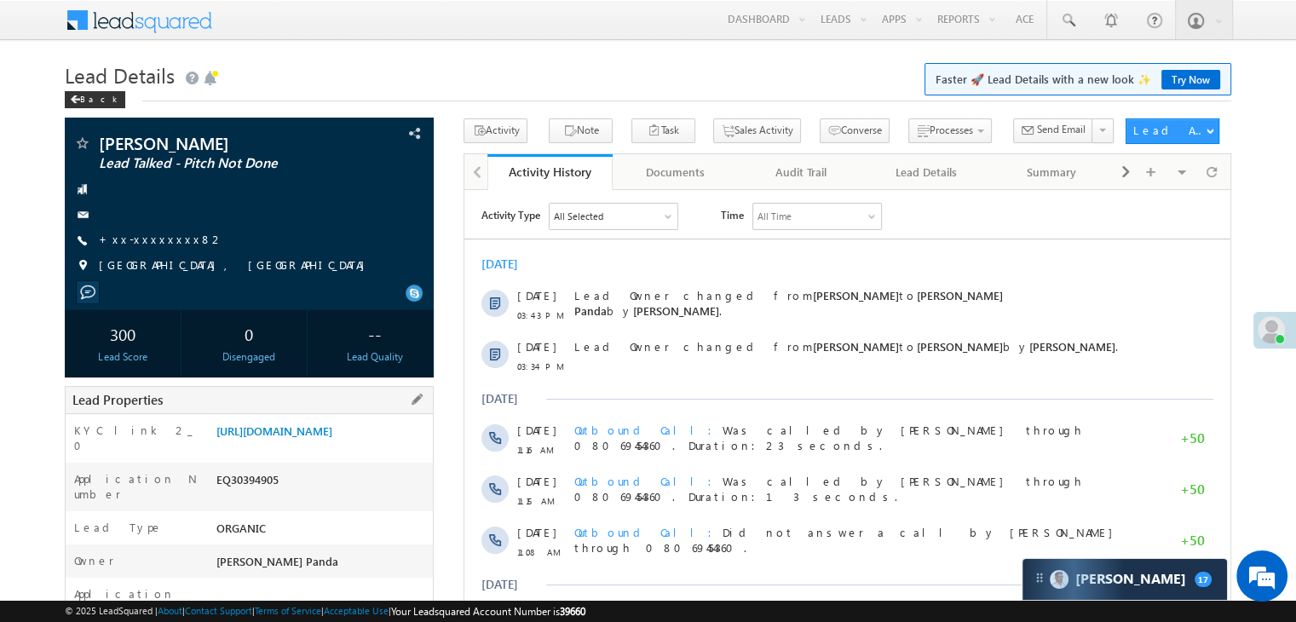
scroll to position [256, 0]
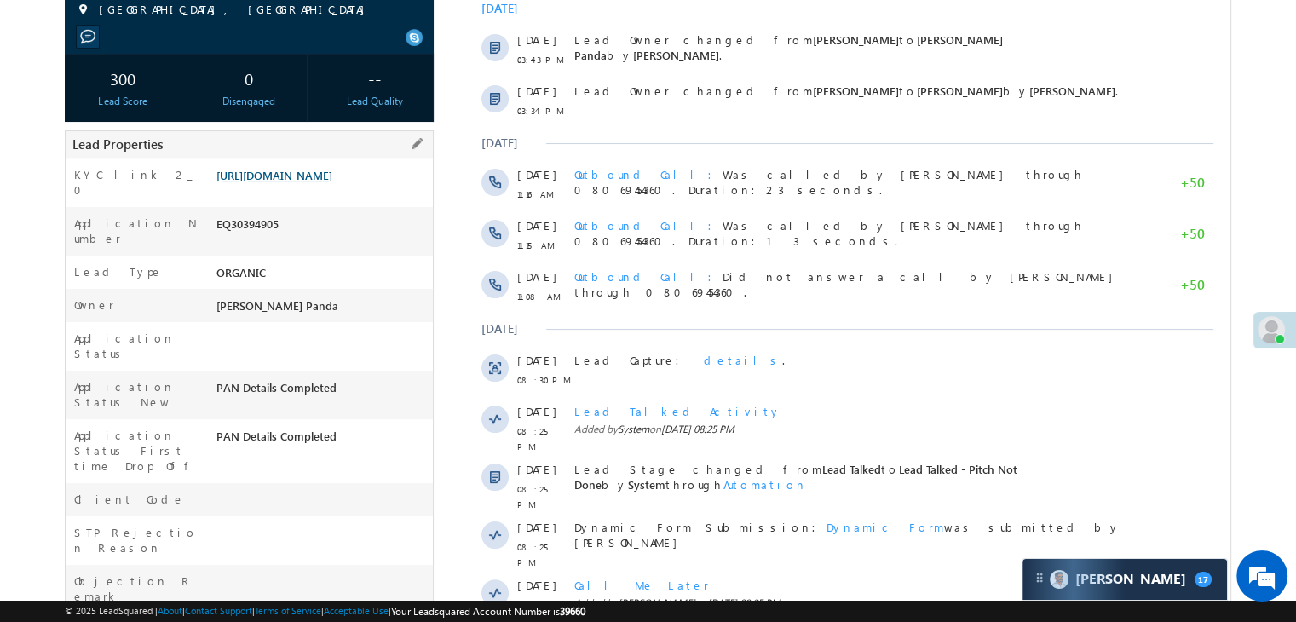
click at [326, 179] on link "[URL][DOMAIN_NAME]" at bounding box center [274, 175] width 116 height 14
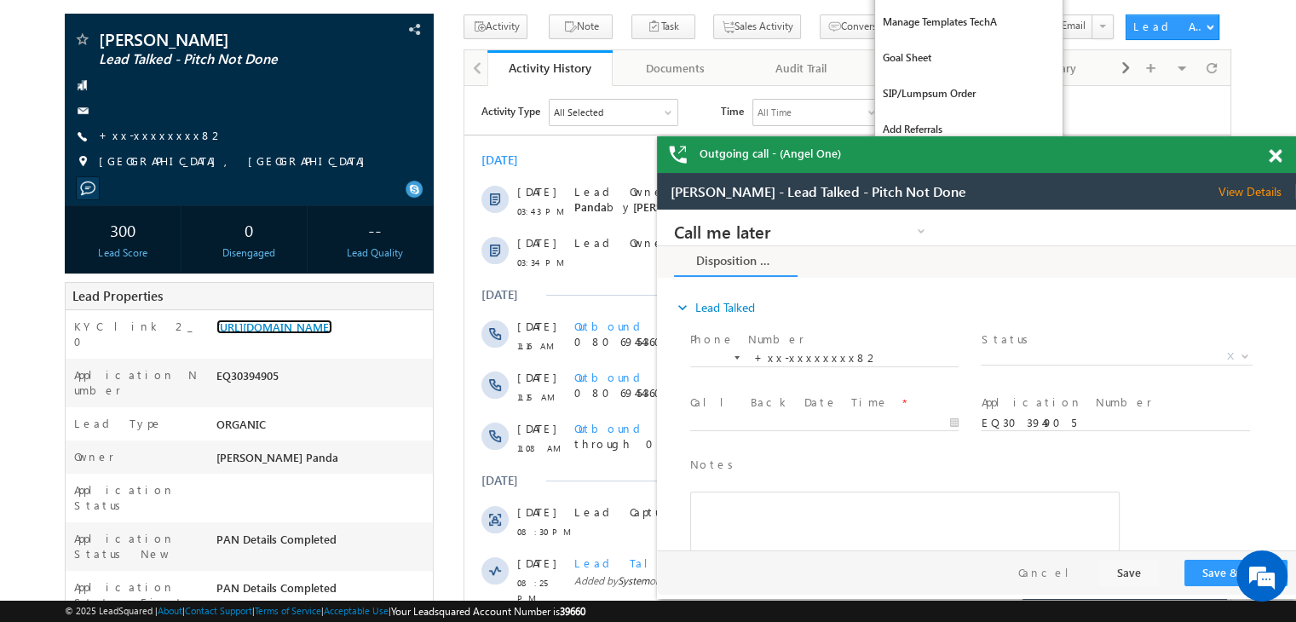
scroll to position [0, 0]
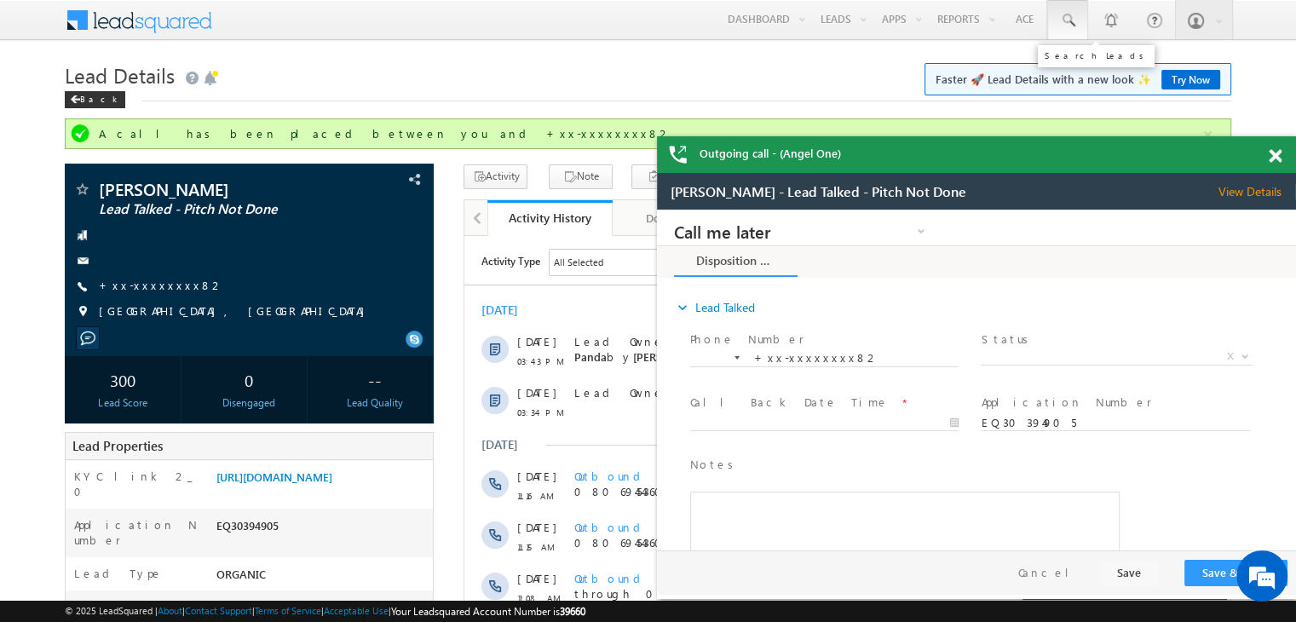
click at [1074, 18] on span at bounding box center [1067, 20] width 17 height 17
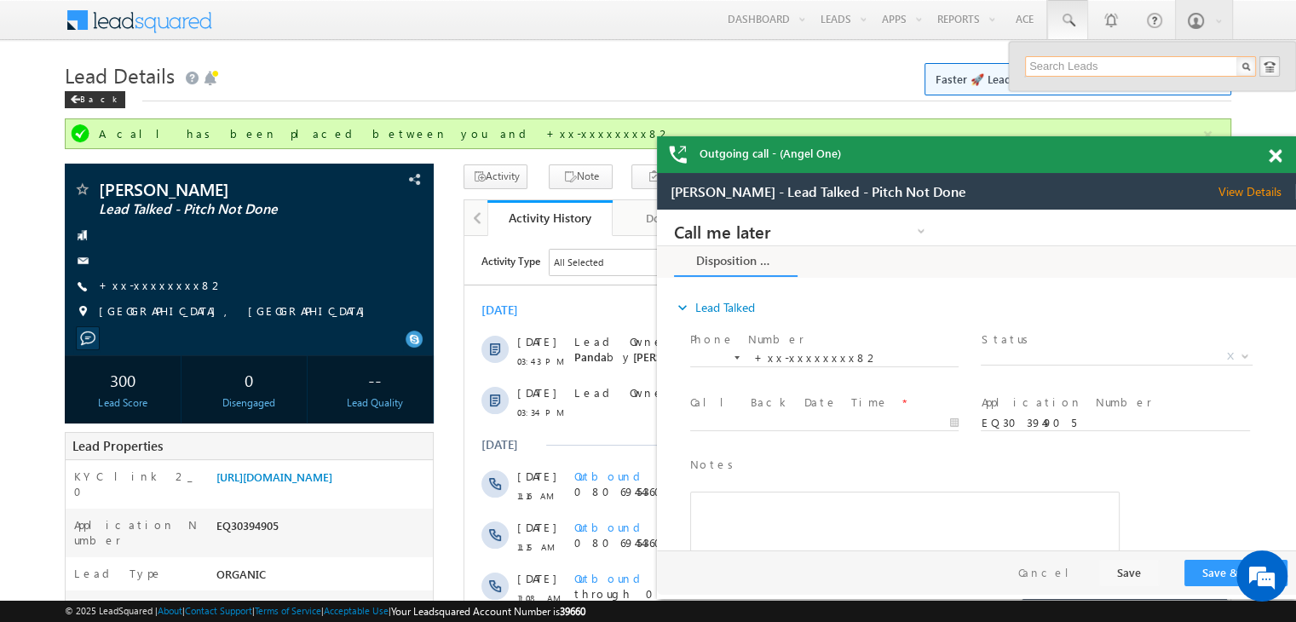
paste input "EQ30343290"
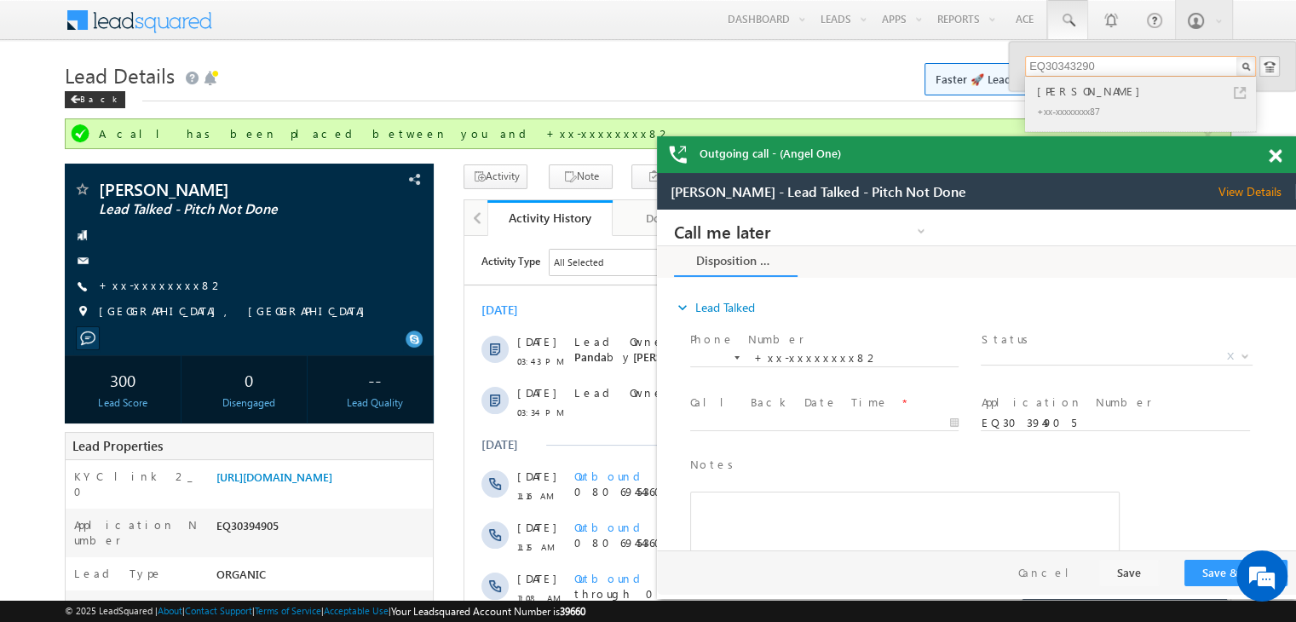
type input "EQ30343290"
click at [1064, 93] on div "Priyanka Shinde" at bounding box center [1148, 91] width 228 height 19
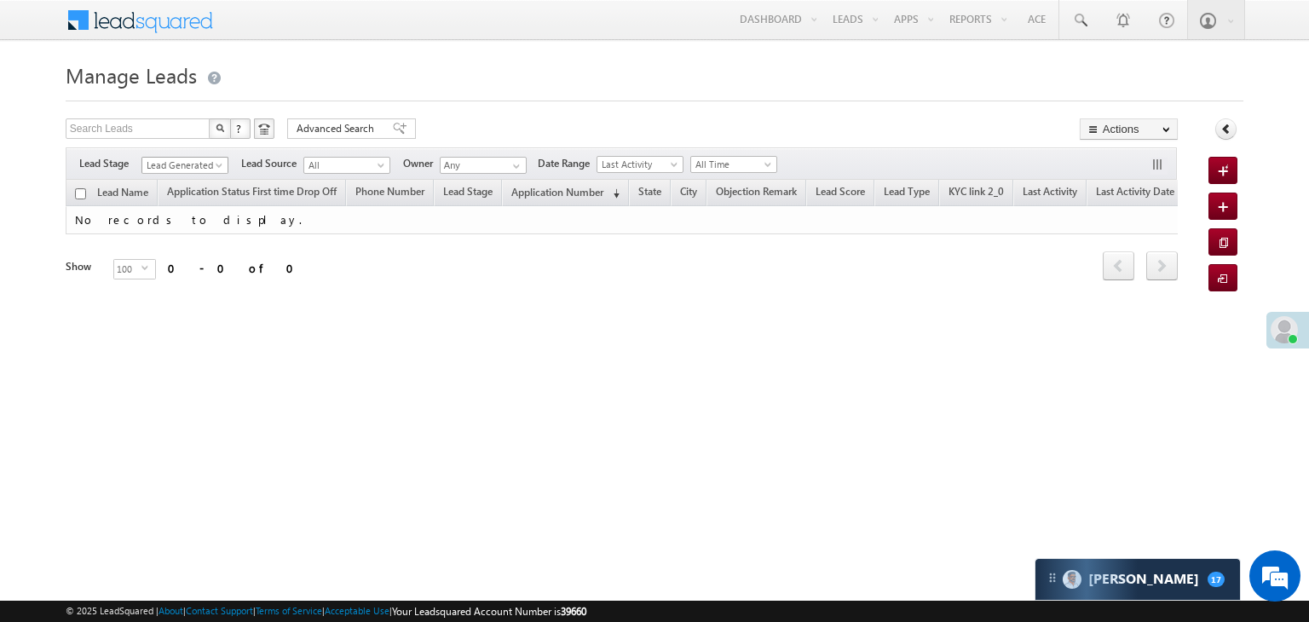
click at [174, 162] on span "Lead Generated" at bounding box center [182, 165] width 81 height 15
click at [170, 182] on link "All" at bounding box center [185, 183] width 86 height 15
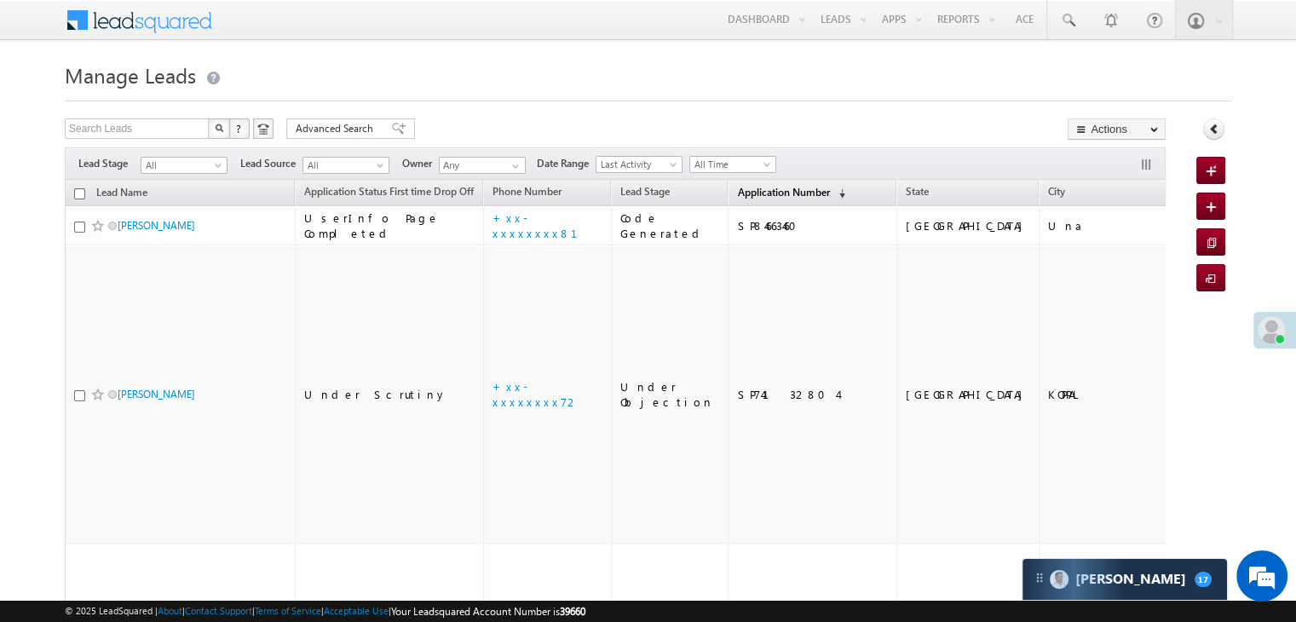
click at [744, 189] on span "Application Number" at bounding box center [783, 192] width 92 height 13
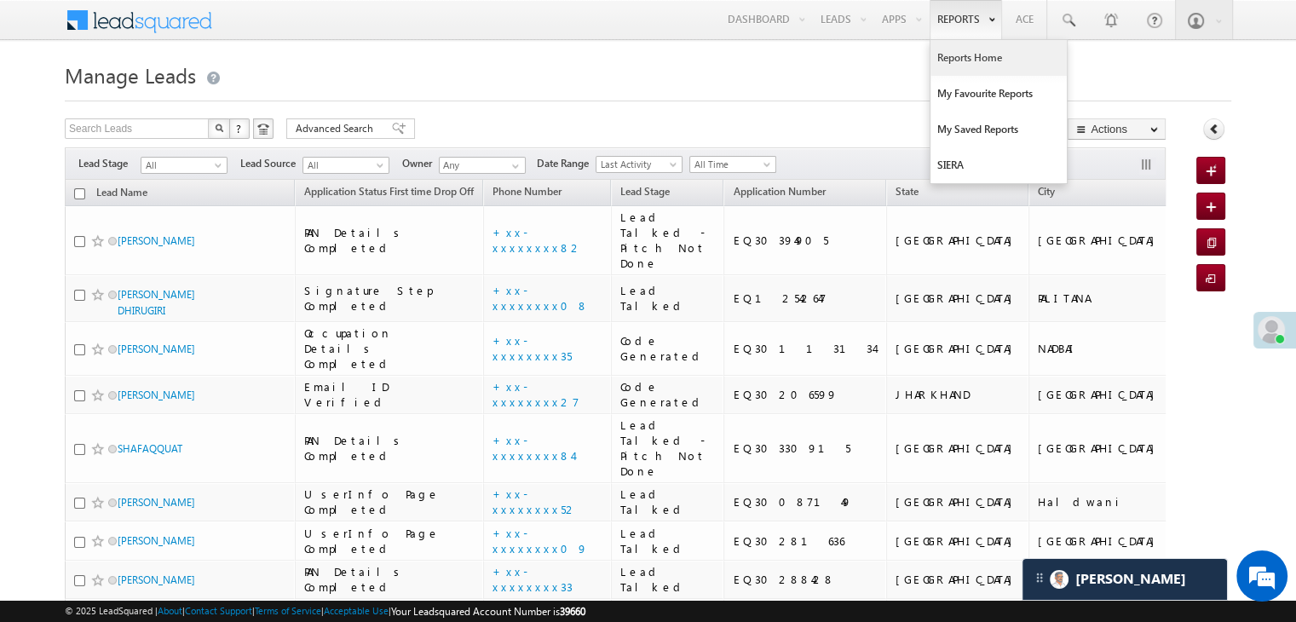
click at [958, 49] on link "Reports Home" at bounding box center [999, 58] width 136 height 36
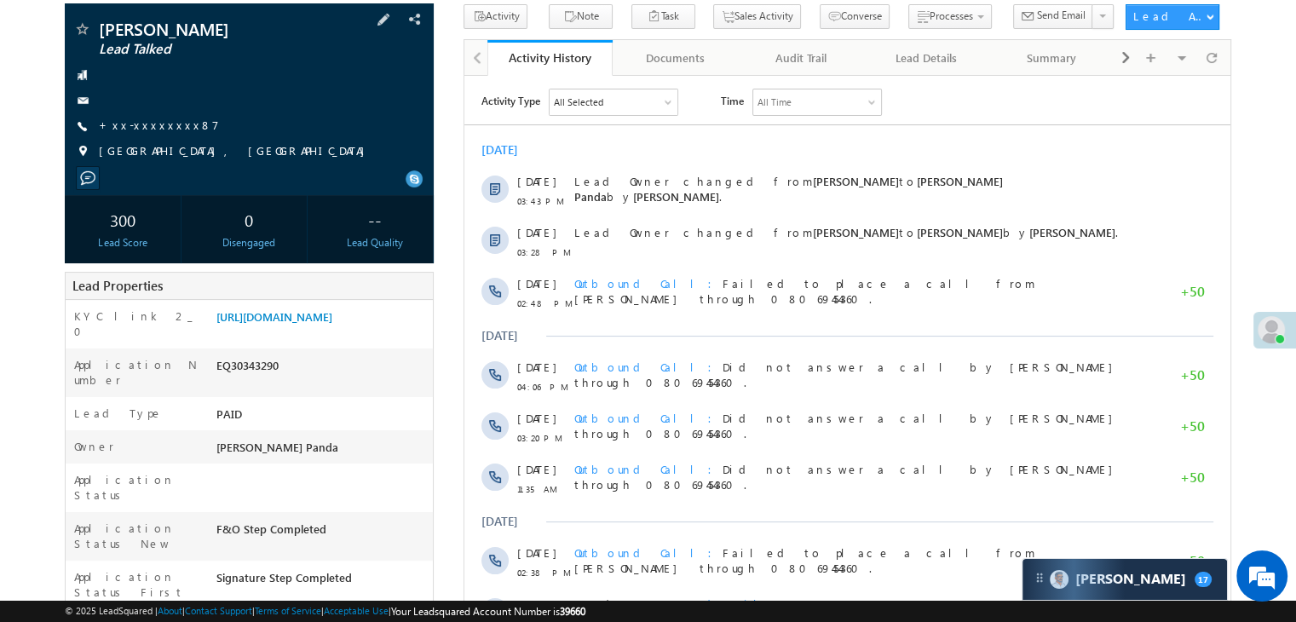
scroll to position [85, 0]
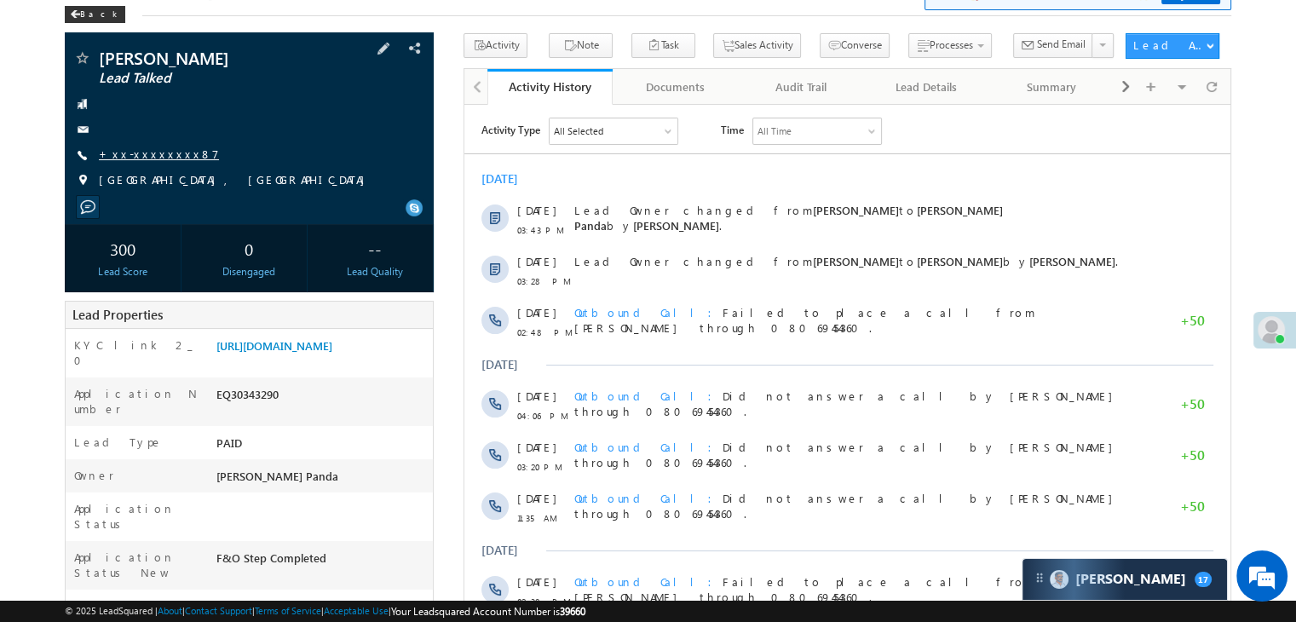
click at [143, 153] on link "+xx-xxxxxxxx87" at bounding box center [159, 154] width 120 height 14
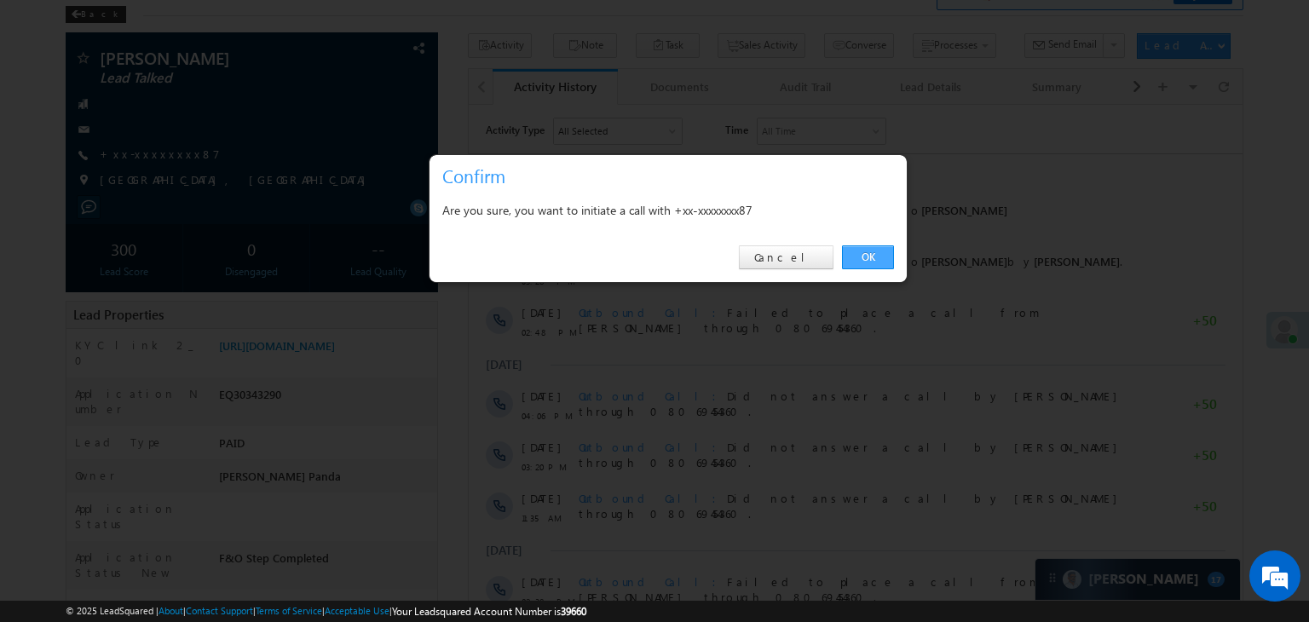
click at [862, 256] on link "OK" at bounding box center [868, 257] width 52 height 24
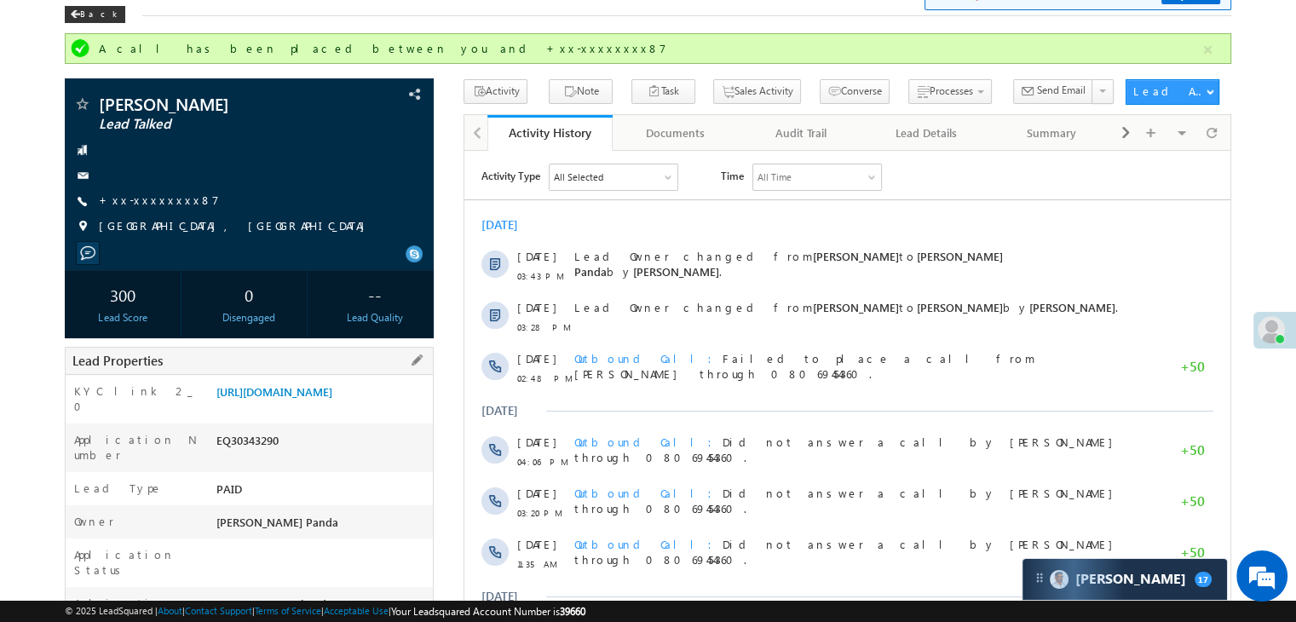
click at [314, 375] on div "KYC link 2_0 https://angelbroking1-pk3em7sa.customui-test.leadsquared.com?leadI…" at bounding box center [249, 399] width 367 height 49
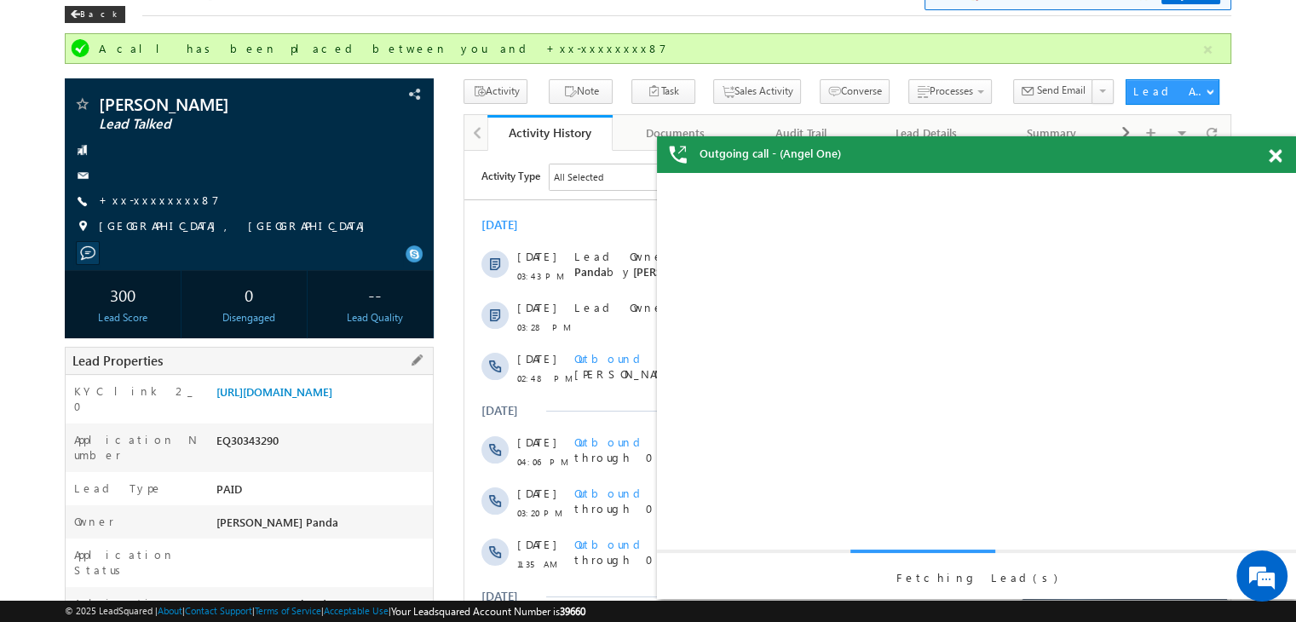
scroll to position [0, 0]
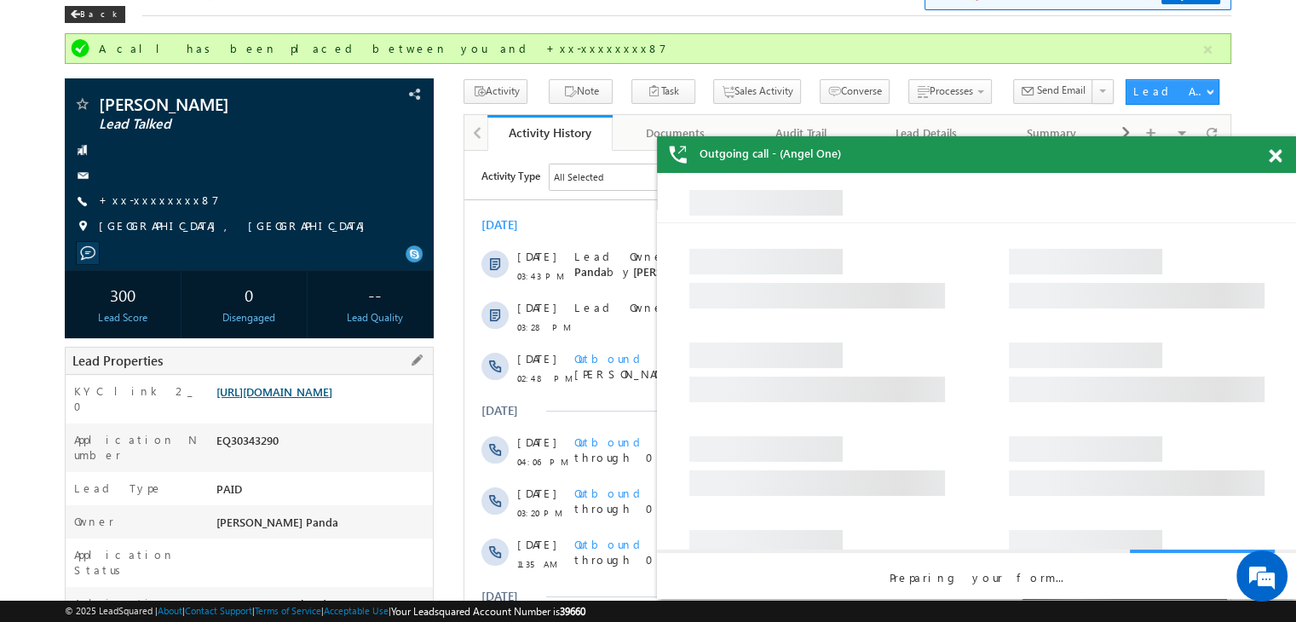
click at [290, 399] on link "https://angelbroking1-pk3em7sa.customui-test.leadsquared.com?leadId=638dba39-87…" at bounding box center [274, 391] width 116 height 14
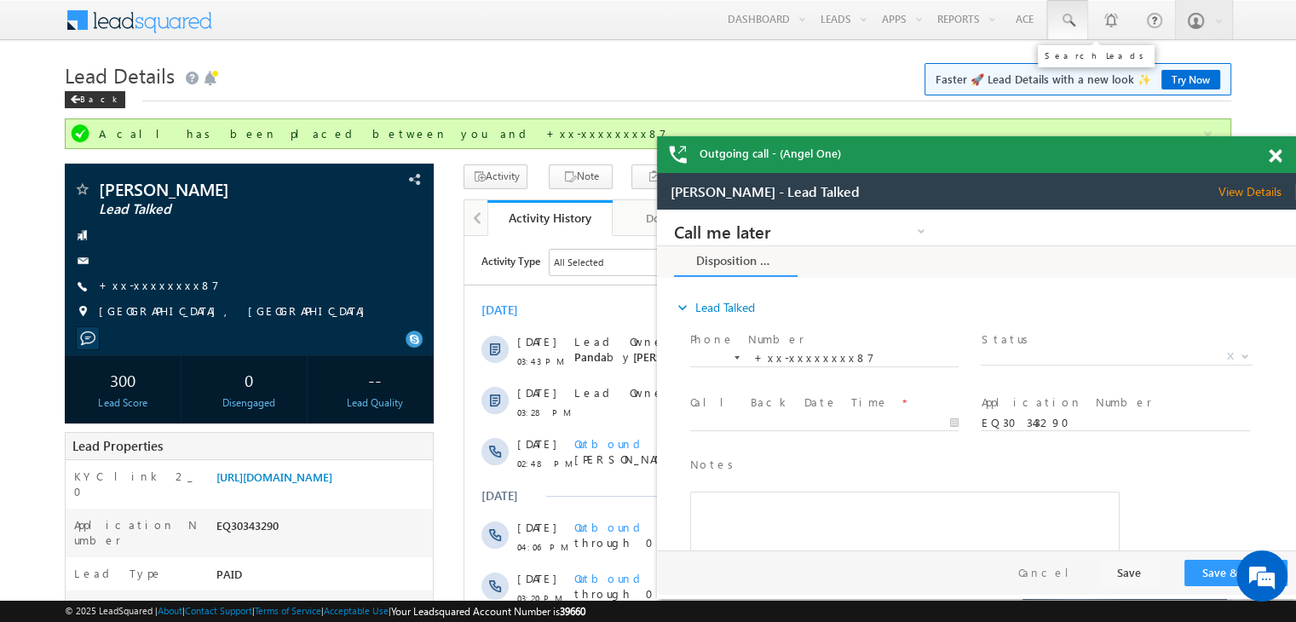
click at [1066, 21] on span at bounding box center [1067, 20] width 17 height 17
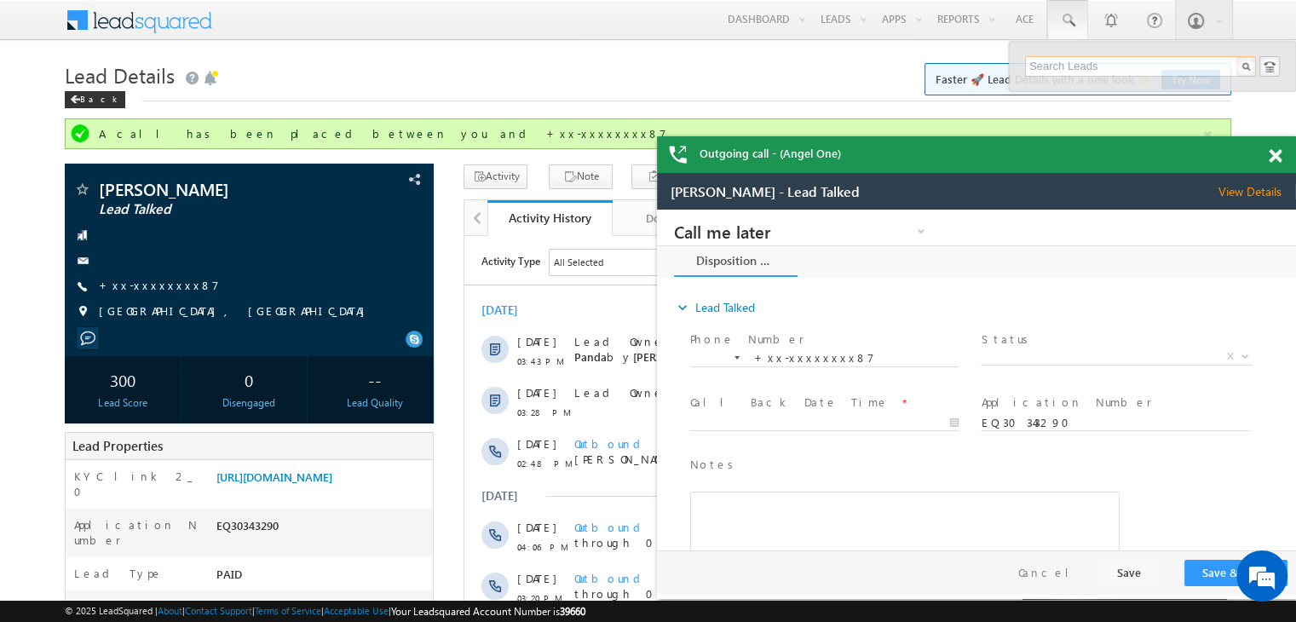
paste input "EQ30355632"
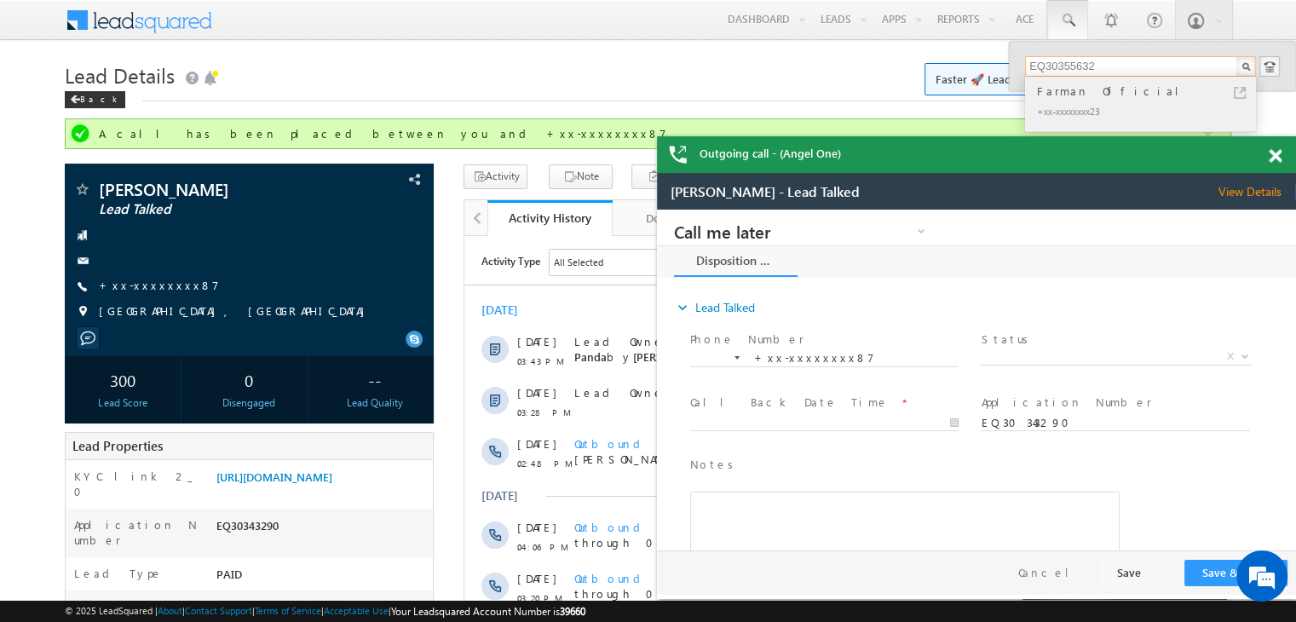
type input "EQ30355632"
click at [1053, 93] on div "Farman Official" at bounding box center [1148, 91] width 228 height 19
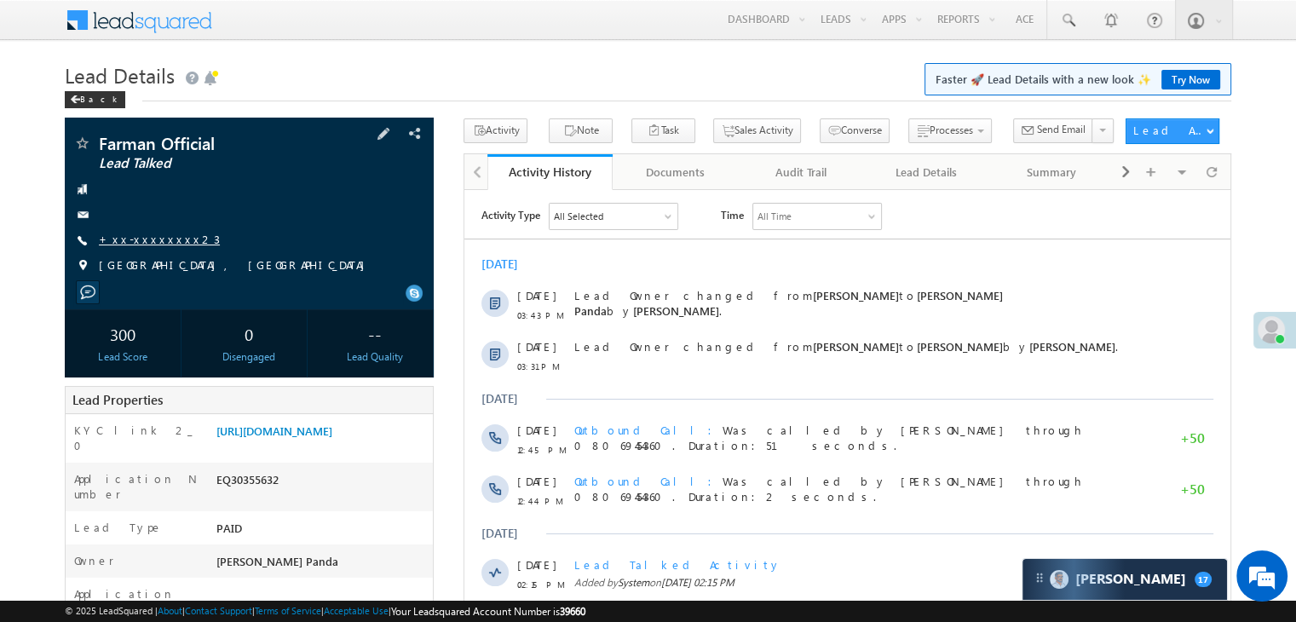
click at [147, 232] on link "+xx-xxxxxxxx23" at bounding box center [159, 239] width 121 height 14
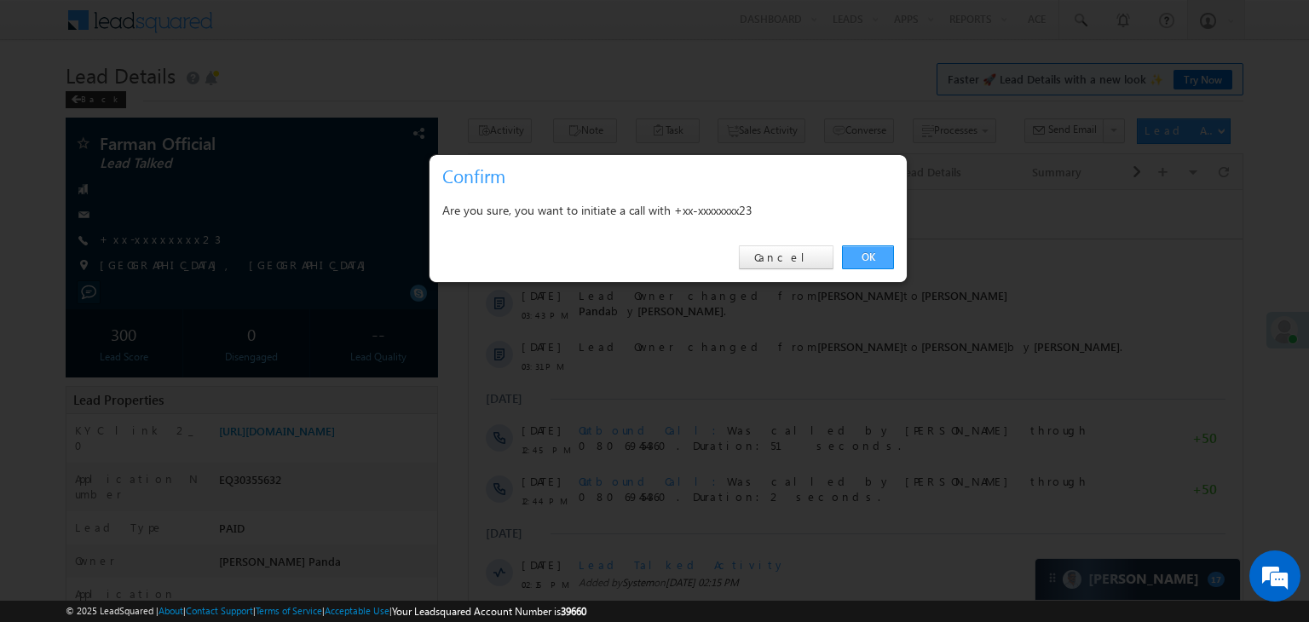
click at [872, 253] on link "OK" at bounding box center [868, 257] width 52 height 24
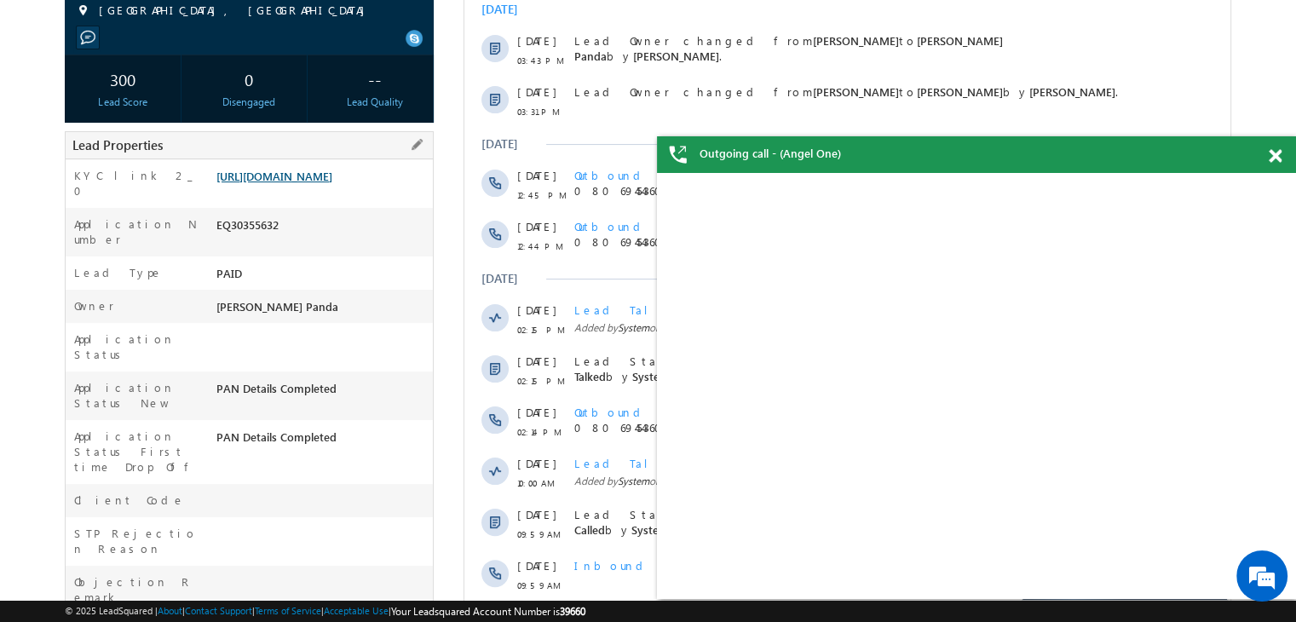
click at [317, 183] on link "[URL][DOMAIN_NAME]" at bounding box center [274, 176] width 116 height 14
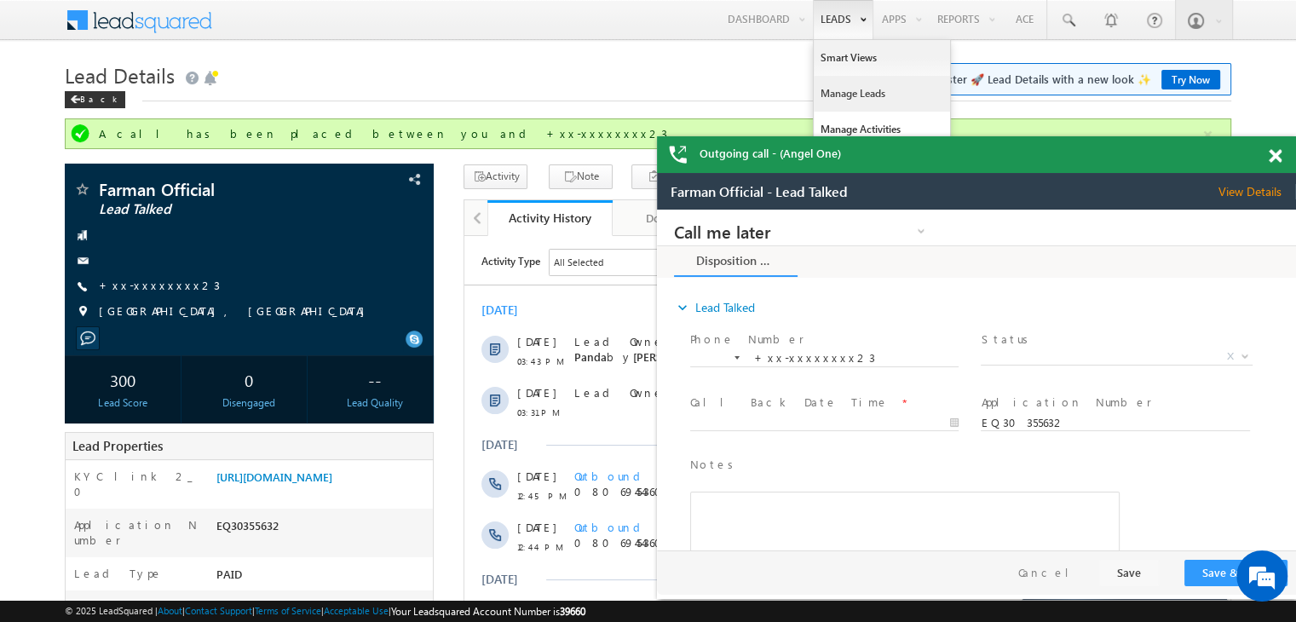
click at [839, 90] on link "Manage Leads" at bounding box center [882, 94] width 136 height 36
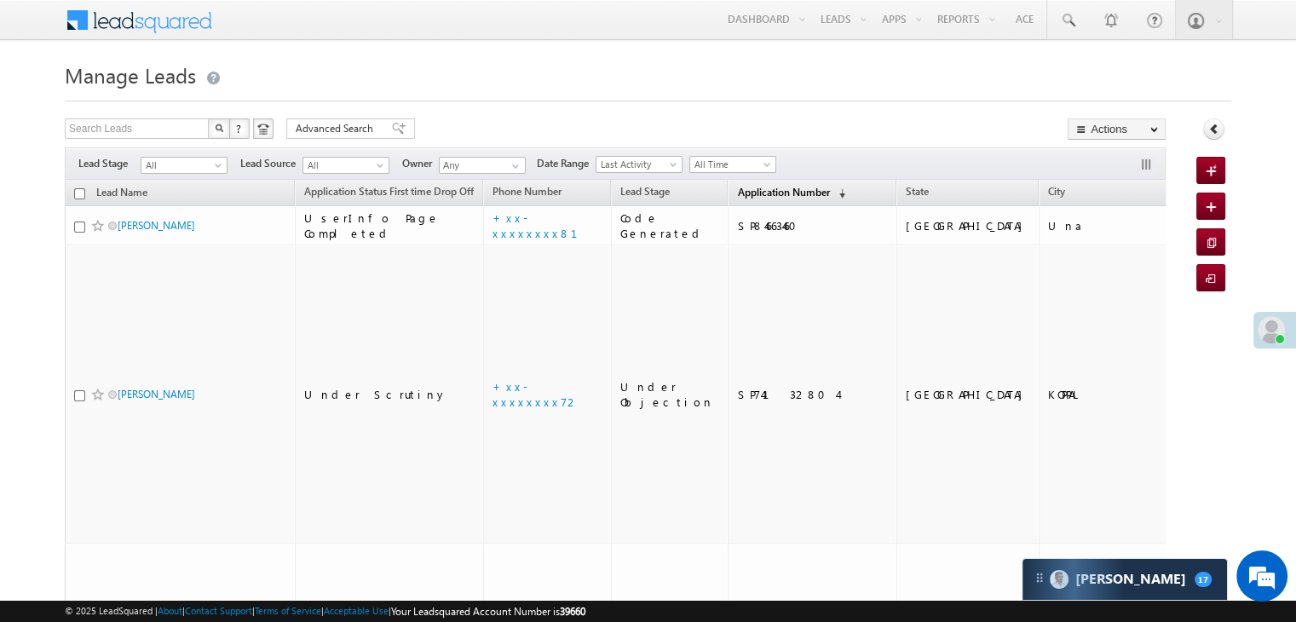
click at [737, 191] on span "Application Number" at bounding box center [783, 192] width 92 height 13
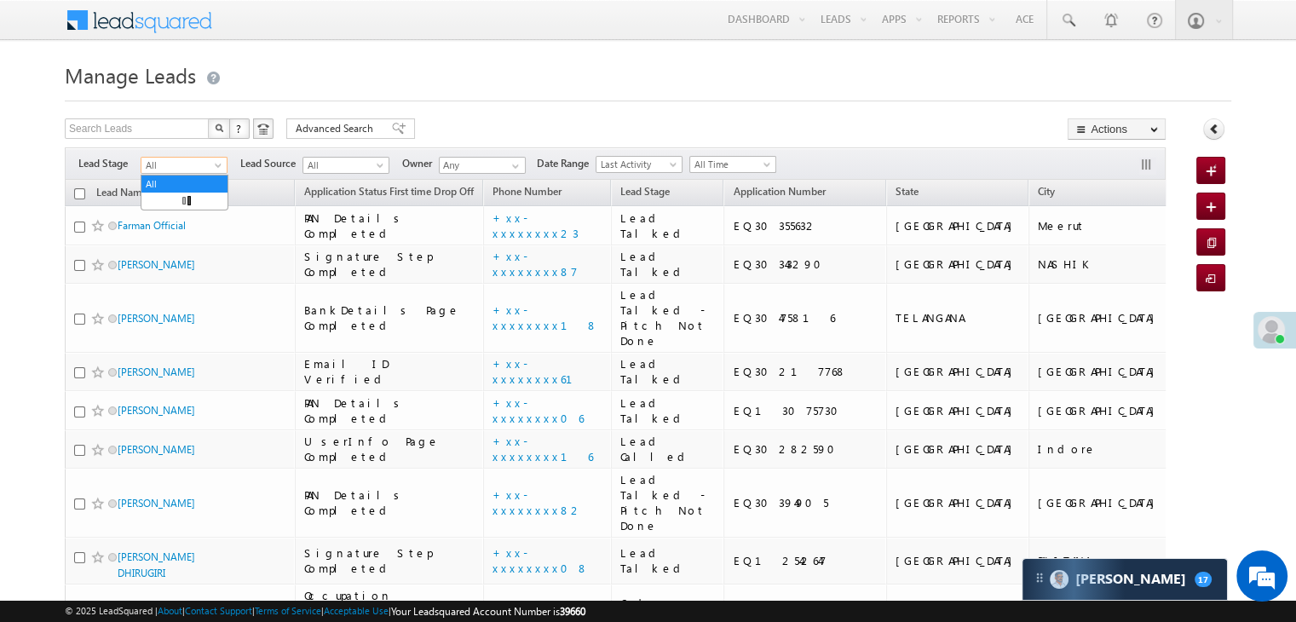
click at [222, 164] on span at bounding box center [220, 169] width 14 height 14
click at [174, 204] on link "Lead Generated" at bounding box center [184, 200] width 86 height 15
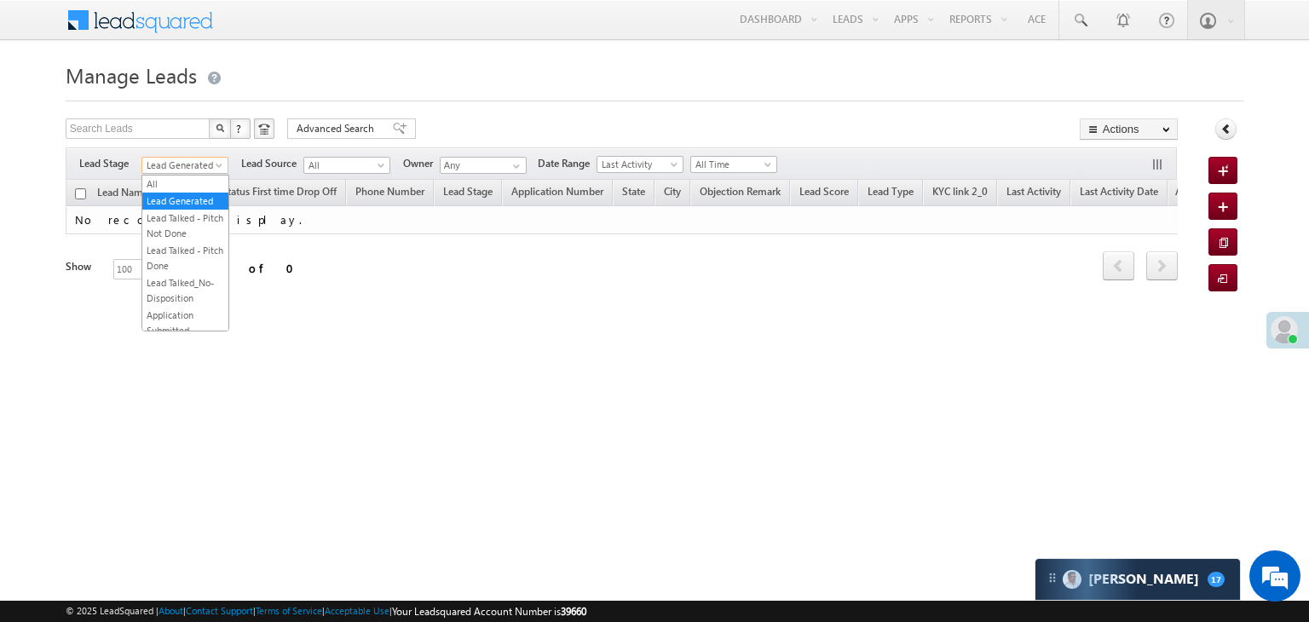
click at [180, 165] on span "Lead Generated" at bounding box center [182, 165] width 81 height 15
click at [182, 178] on link "All" at bounding box center [185, 183] width 86 height 15
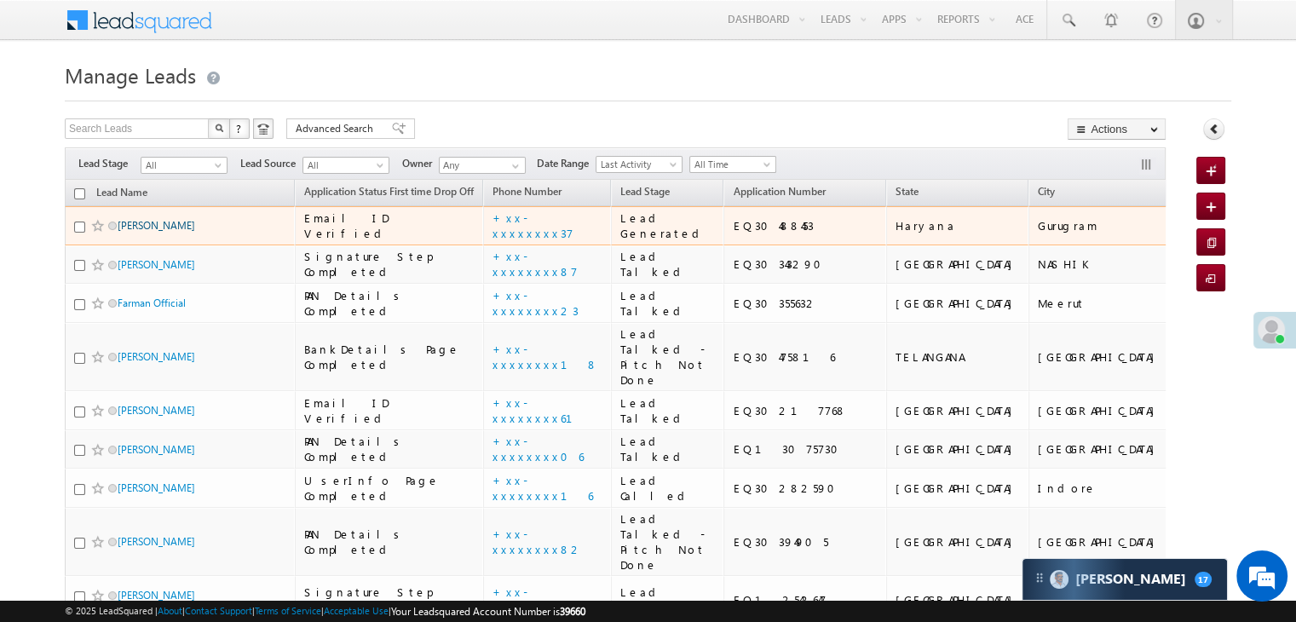
click at [136, 232] on link "[PERSON_NAME]" at bounding box center [157, 225] width 78 height 13
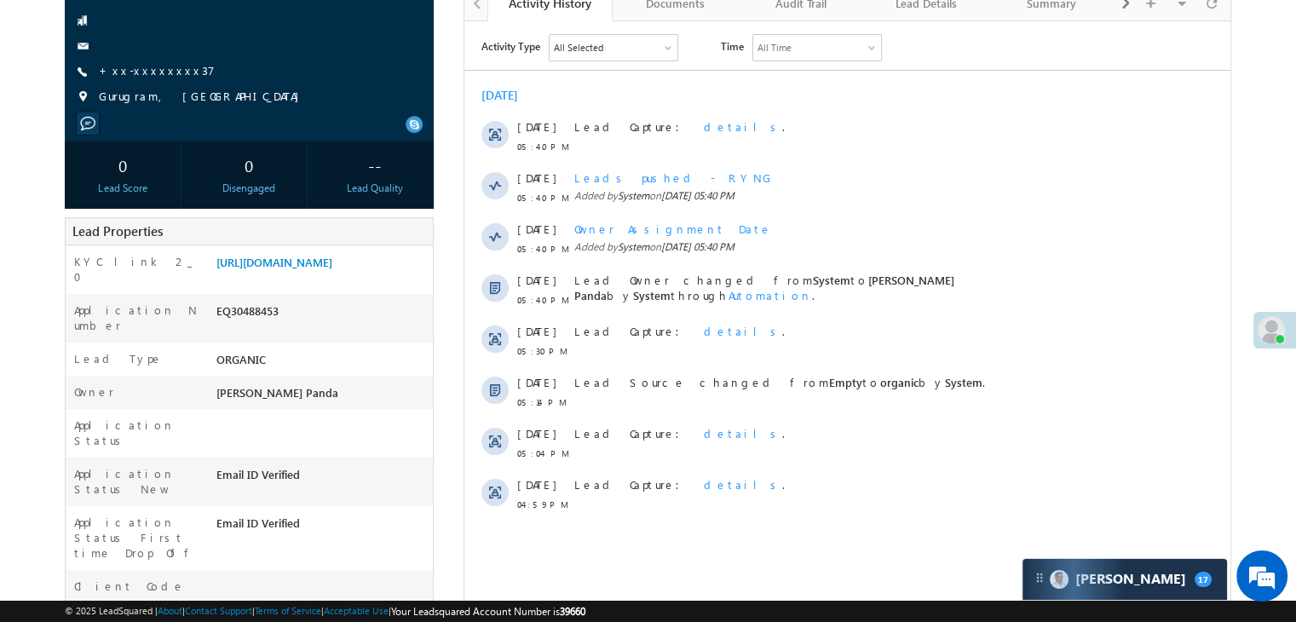
scroll to position [170, 0]
click at [138, 71] on link "+xx-xxxxxxxx37" at bounding box center [157, 68] width 116 height 14
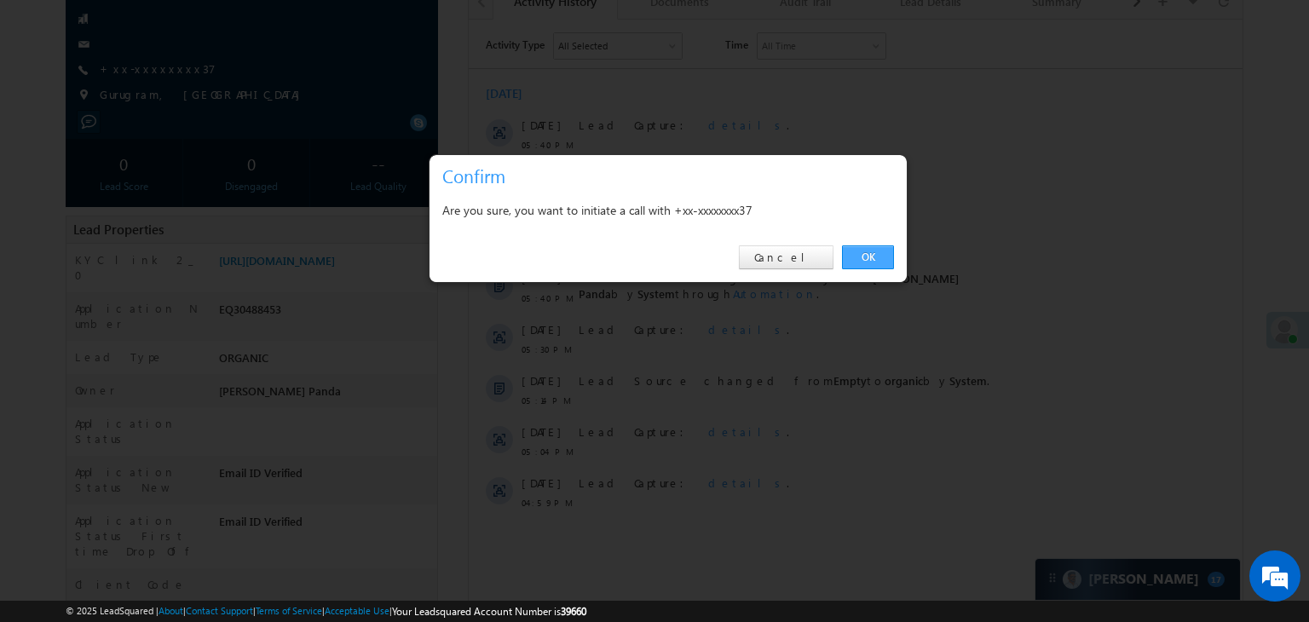
click at [869, 257] on link "OK" at bounding box center [868, 257] width 52 height 24
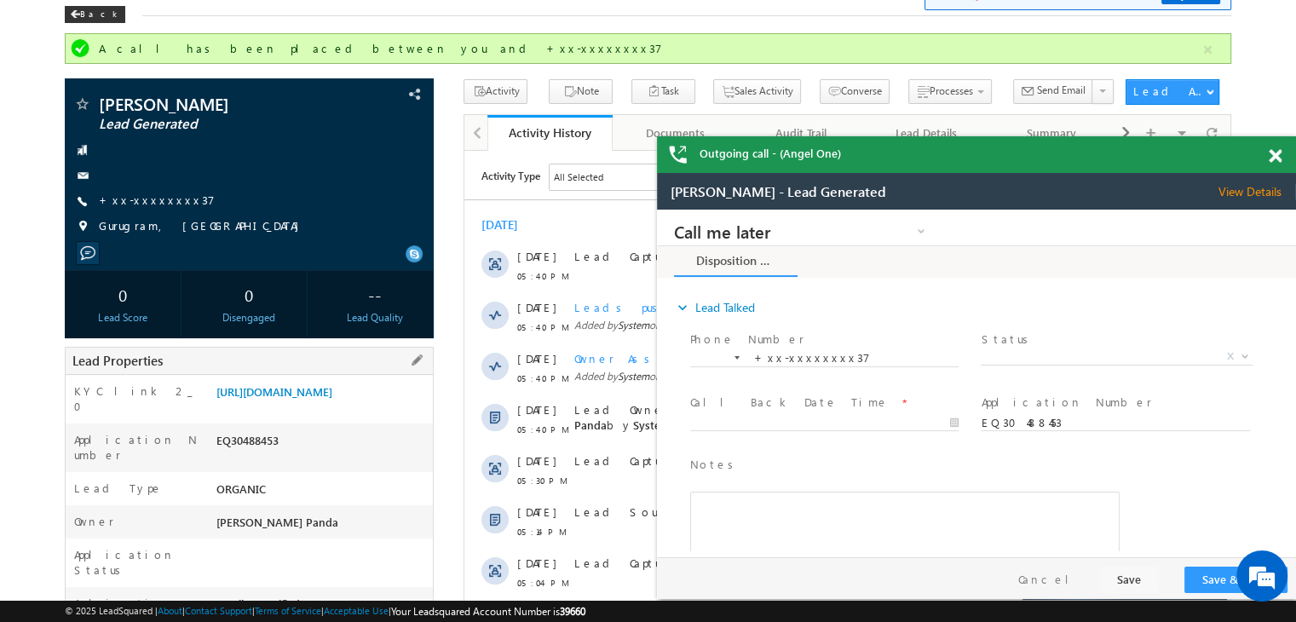
scroll to position [0, 0]
click at [147, 199] on link "+xx-xxxxxxxx37" at bounding box center [157, 200] width 116 height 14
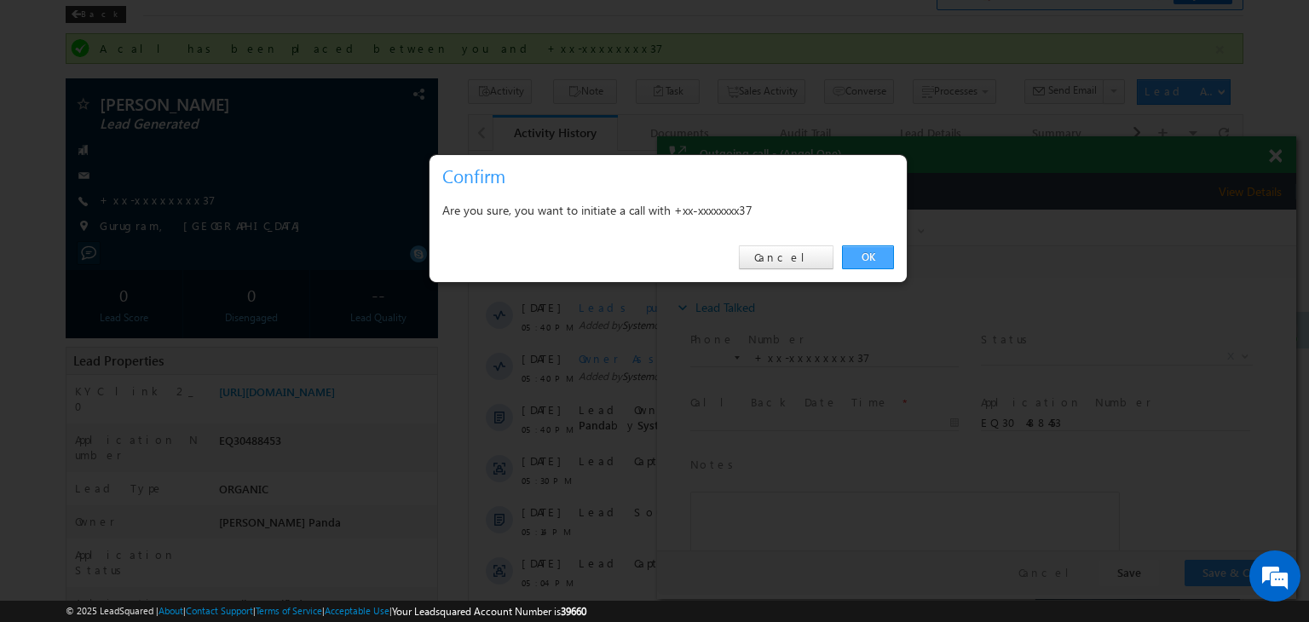
click at [871, 260] on link "OK" at bounding box center [868, 257] width 52 height 24
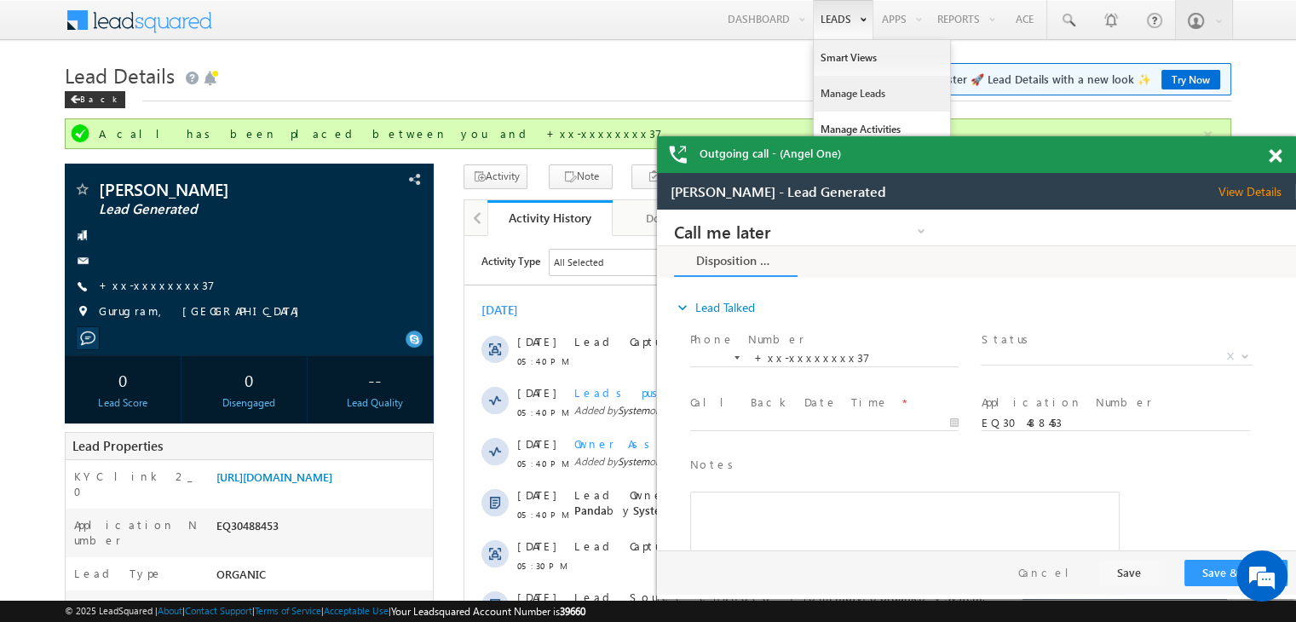
click at [850, 84] on link "Manage Leads" at bounding box center [882, 94] width 136 height 36
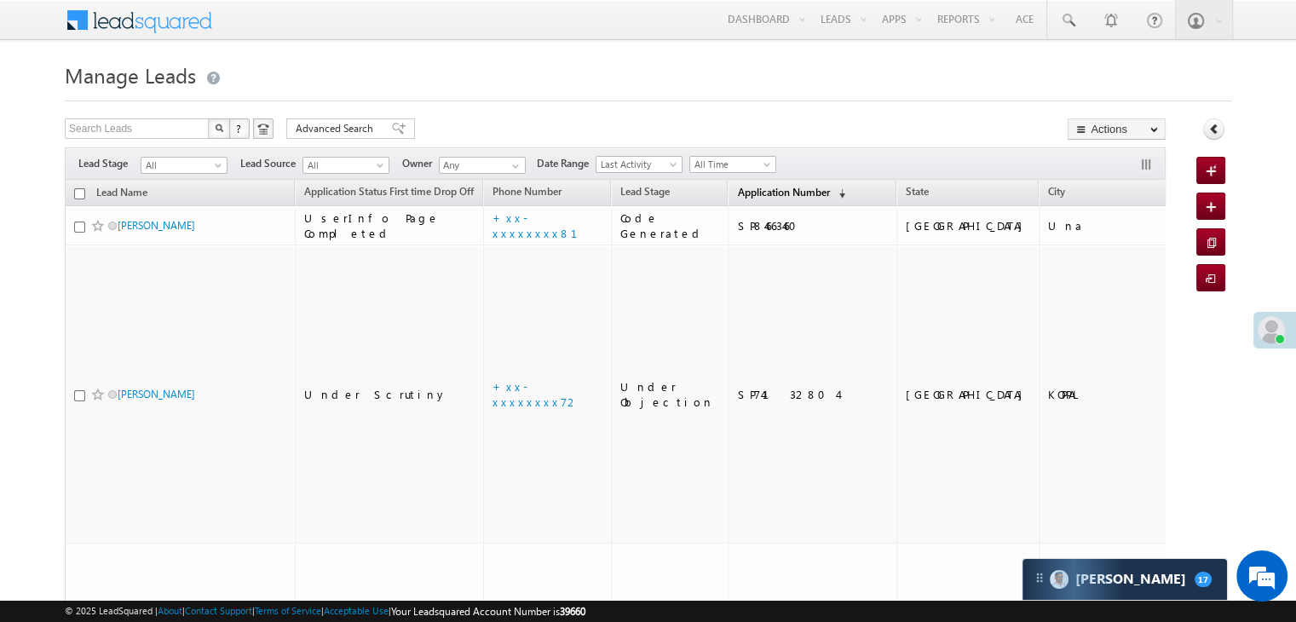
click at [747, 195] on span "Application Number" at bounding box center [783, 192] width 92 height 13
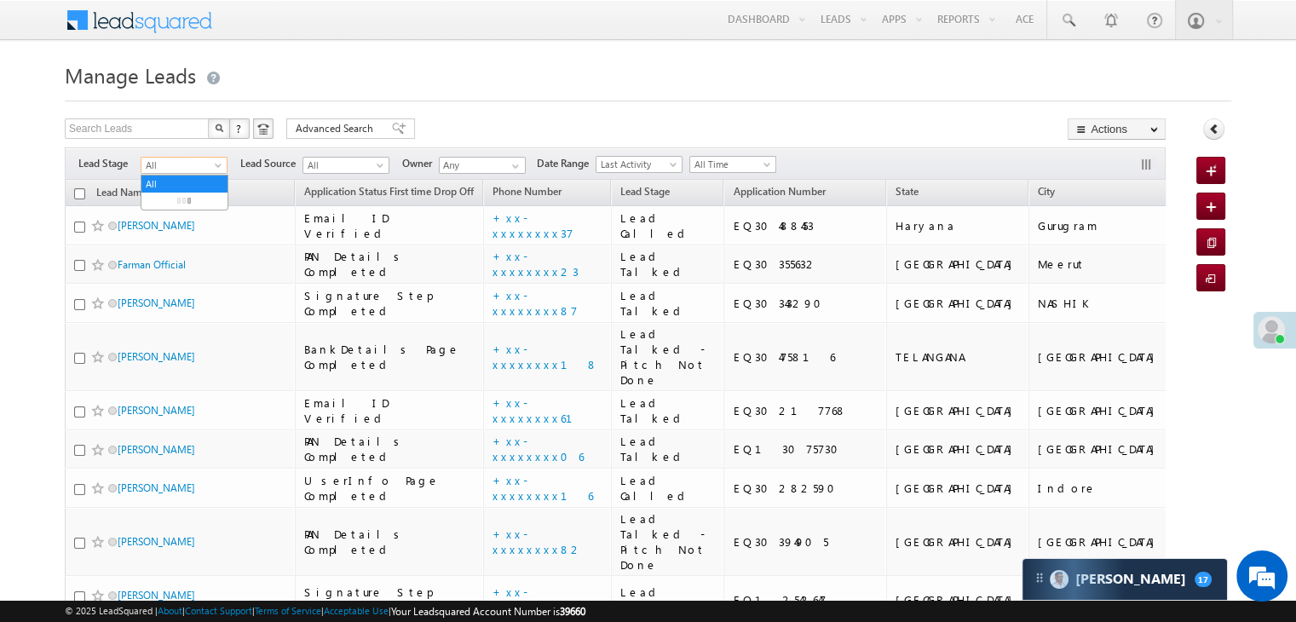
click at [211, 168] on span "All" at bounding box center [181, 165] width 81 height 15
click at [178, 209] on link "Lead Generated" at bounding box center [184, 200] width 86 height 15
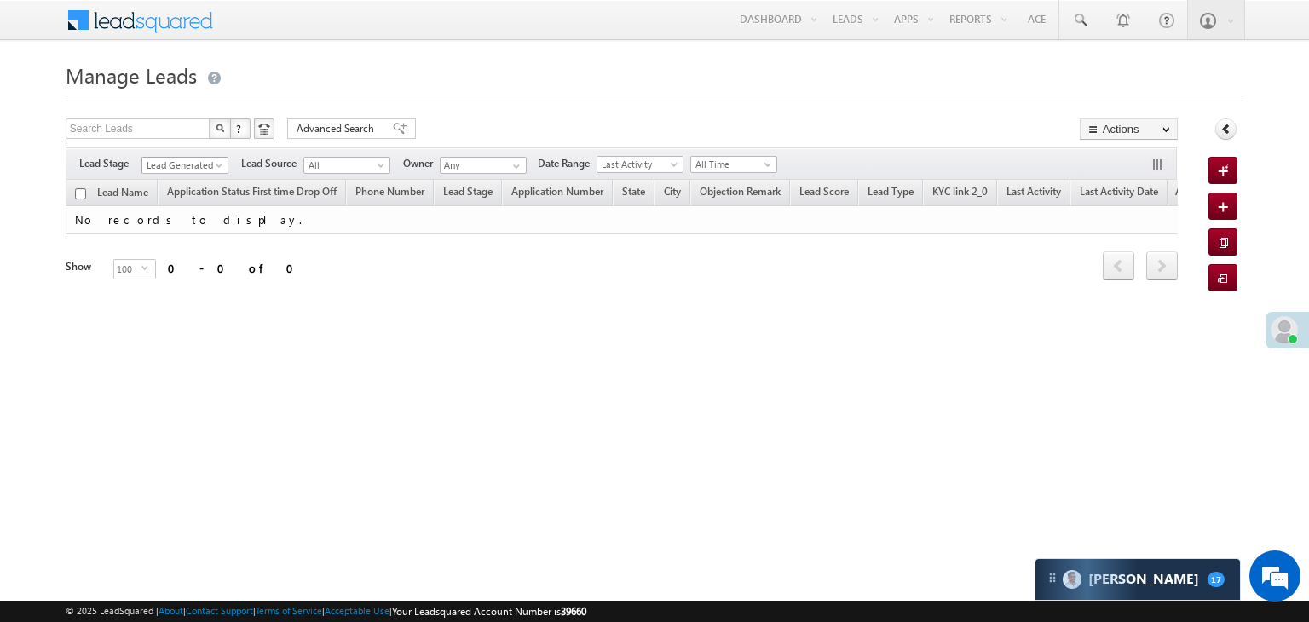
click at [217, 164] on span at bounding box center [221, 169] width 14 height 14
click at [200, 185] on link "All" at bounding box center [185, 183] width 86 height 15
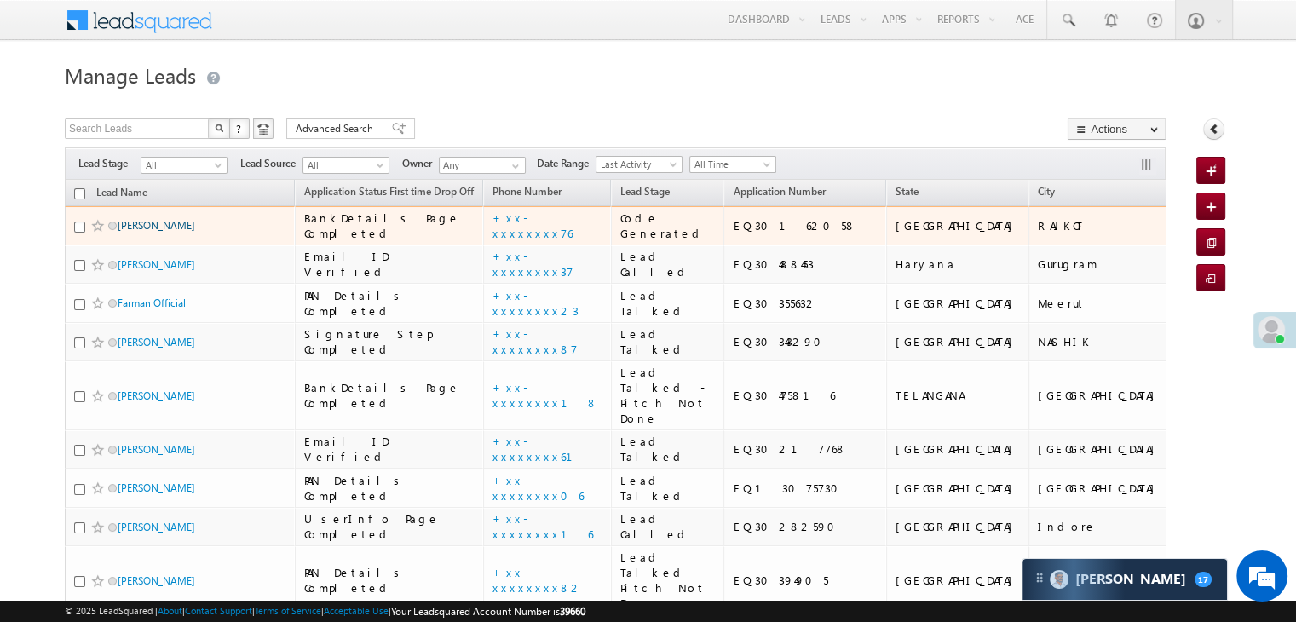
click at [149, 232] on link "Subhodip Koley" at bounding box center [157, 225] width 78 height 13
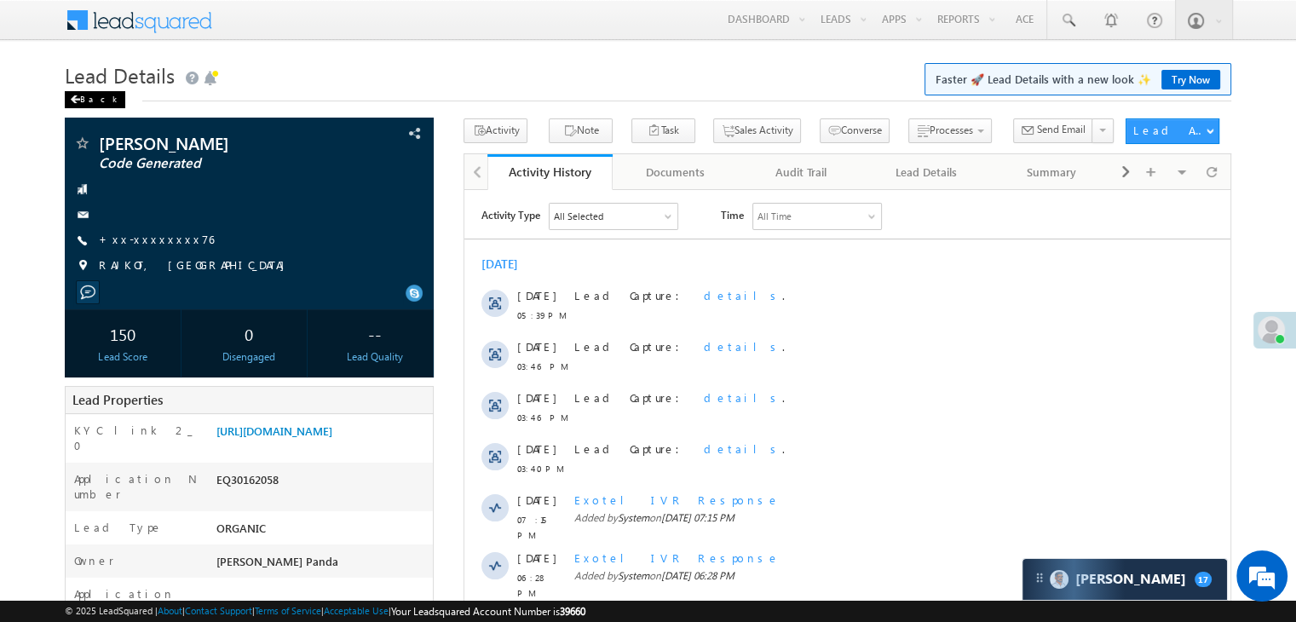
click at [87, 104] on div "Back" at bounding box center [95, 99] width 61 height 17
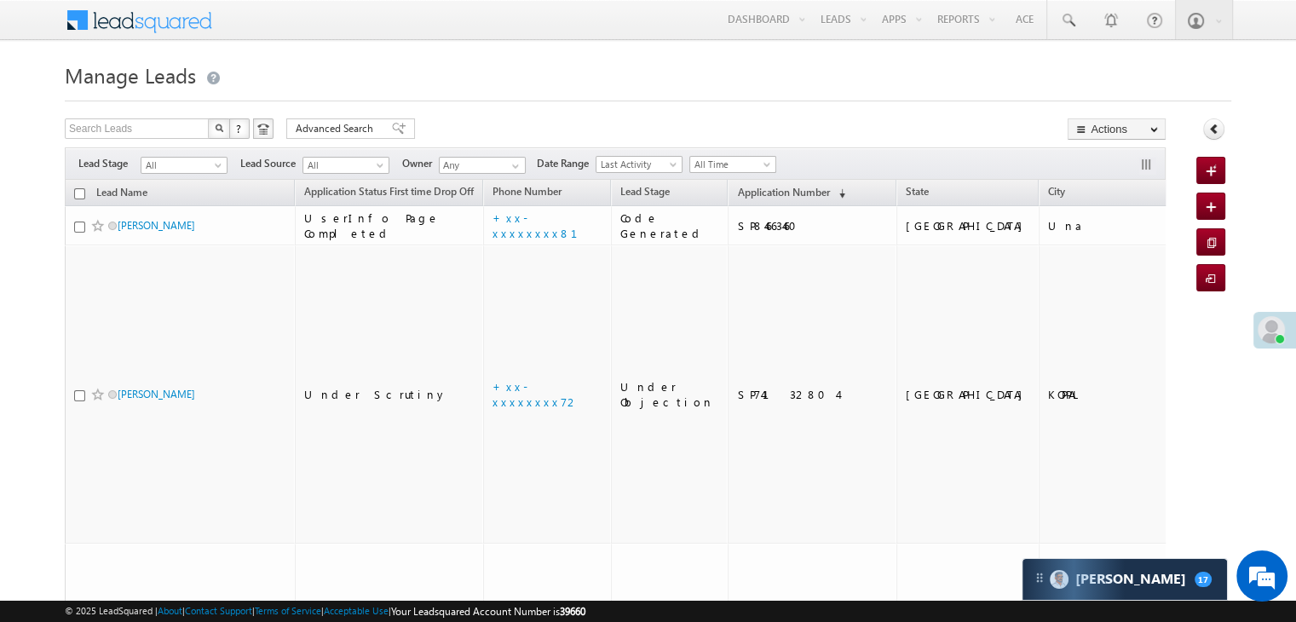
click at [760, 205] on th "Application Number (sorted descending)" at bounding box center [812, 193] width 169 height 26
click at [759, 194] on span "Application Number" at bounding box center [783, 192] width 92 height 13
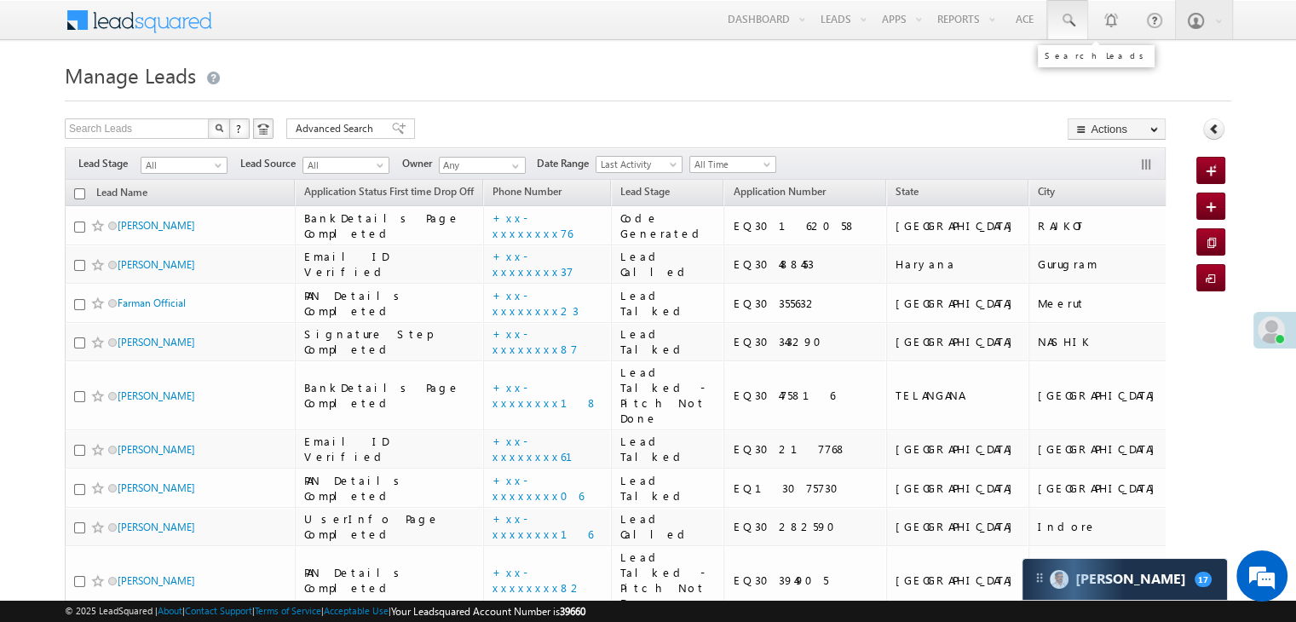
click at [1076, 17] on span at bounding box center [1067, 20] width 17 height 17
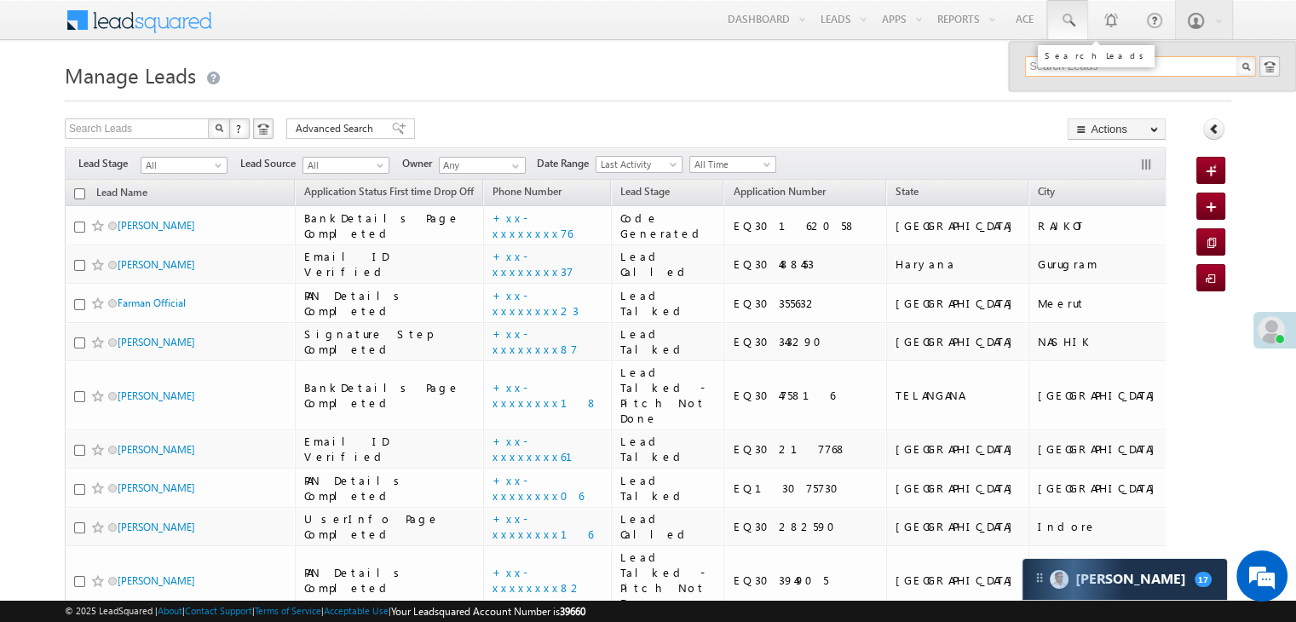
paste input "EQ30335808"
type input "EQ30335808"
click at [1049, 95] on div "Shivraj singh" at bounding box center [1148, 91] width 228 height 19
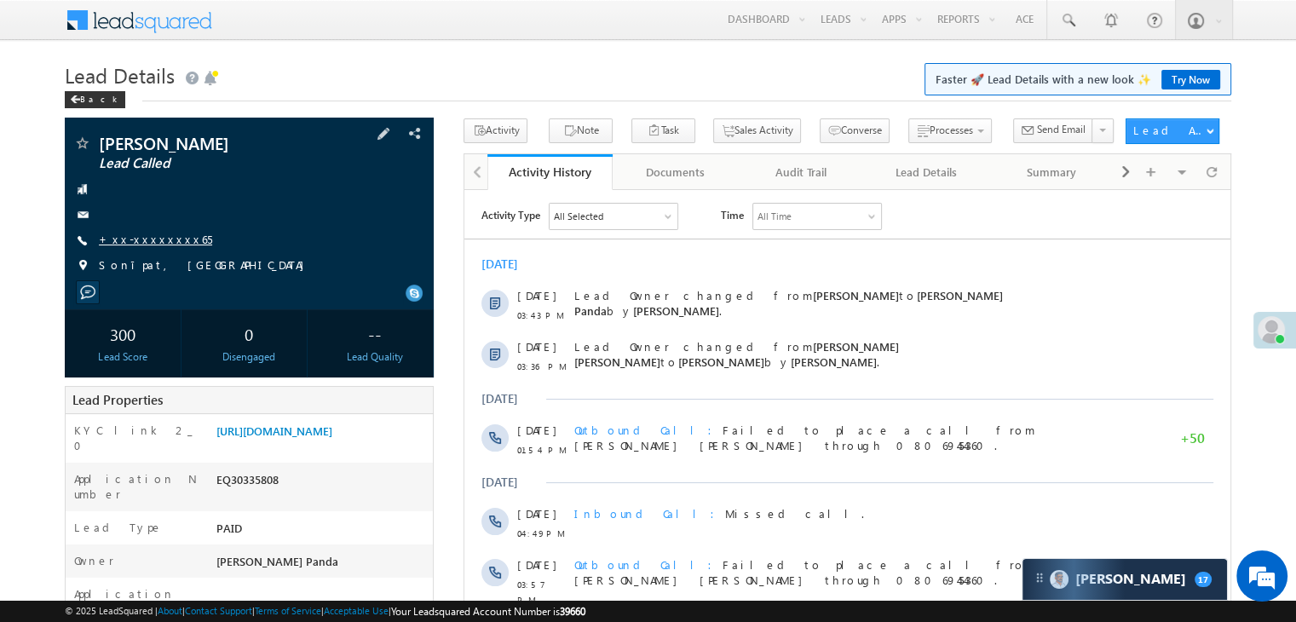
click at [145, 242] on link "+xx-xxxxxxxx65" at bounding box center [155, 239] width 113 height 14
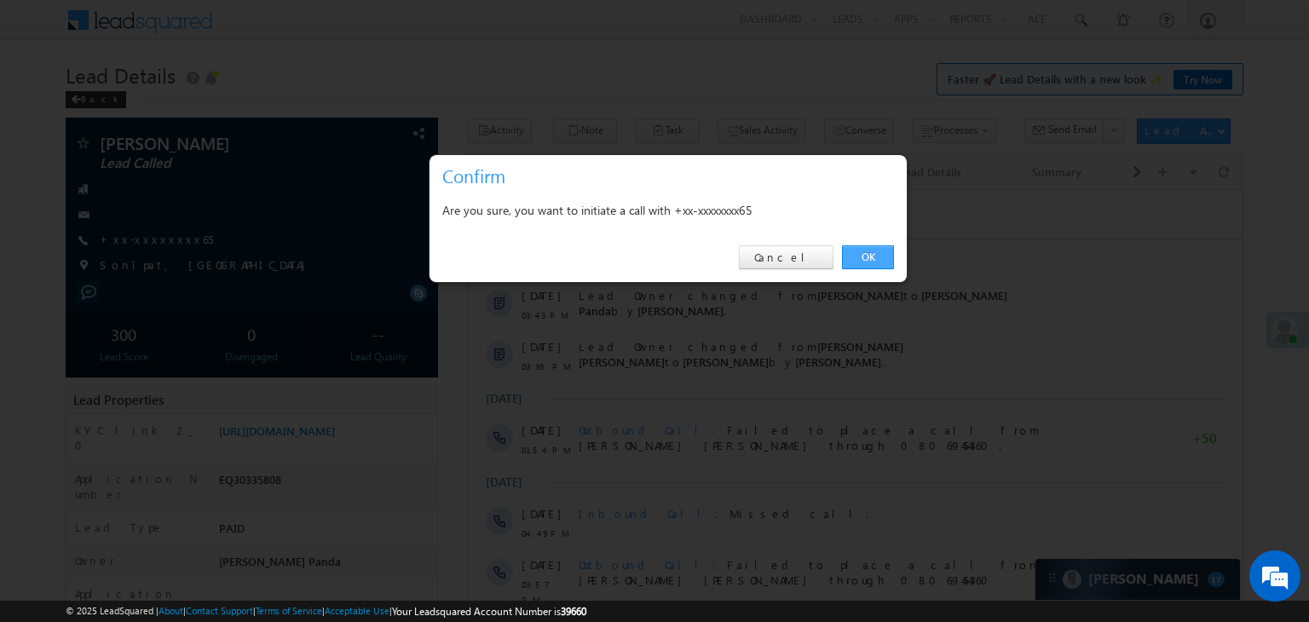
click at [878, 255] on link "OK" at bounding box center [868, 257] width 52 height 24
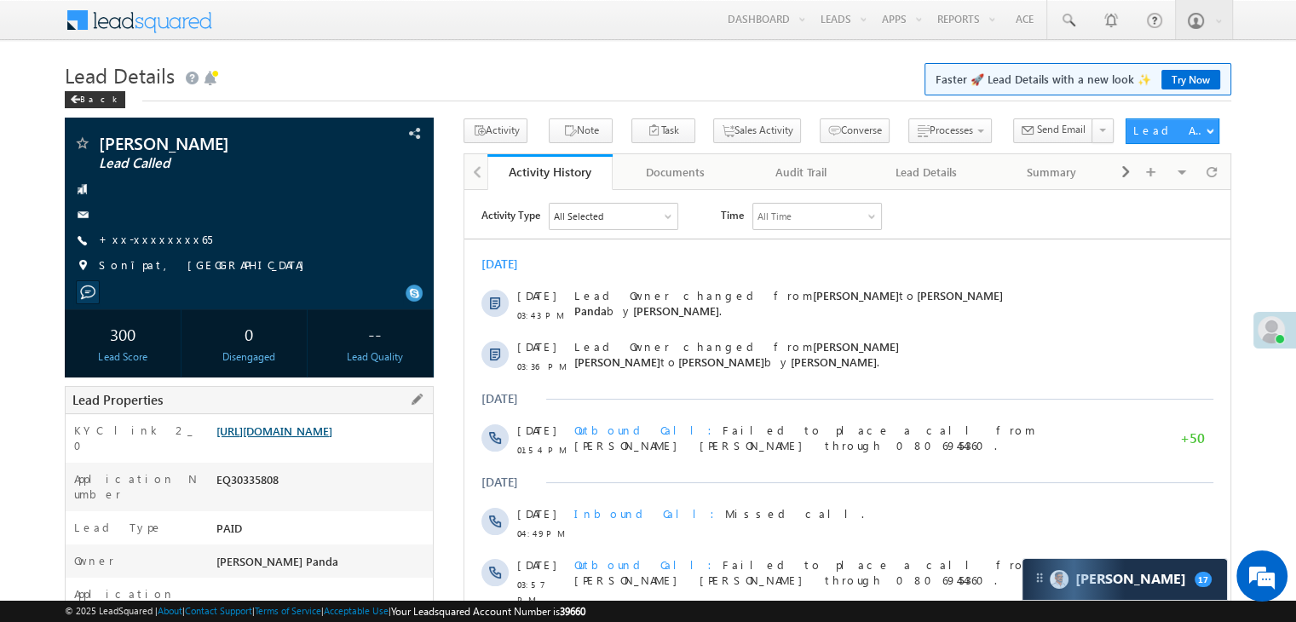
click at [332, 438] on link "https://angelbroking1-pk3em7sa.customui-test.leadsquared.com?leadId=d0660a18-36…" at bounding box center [274, 431] width 116 height 14
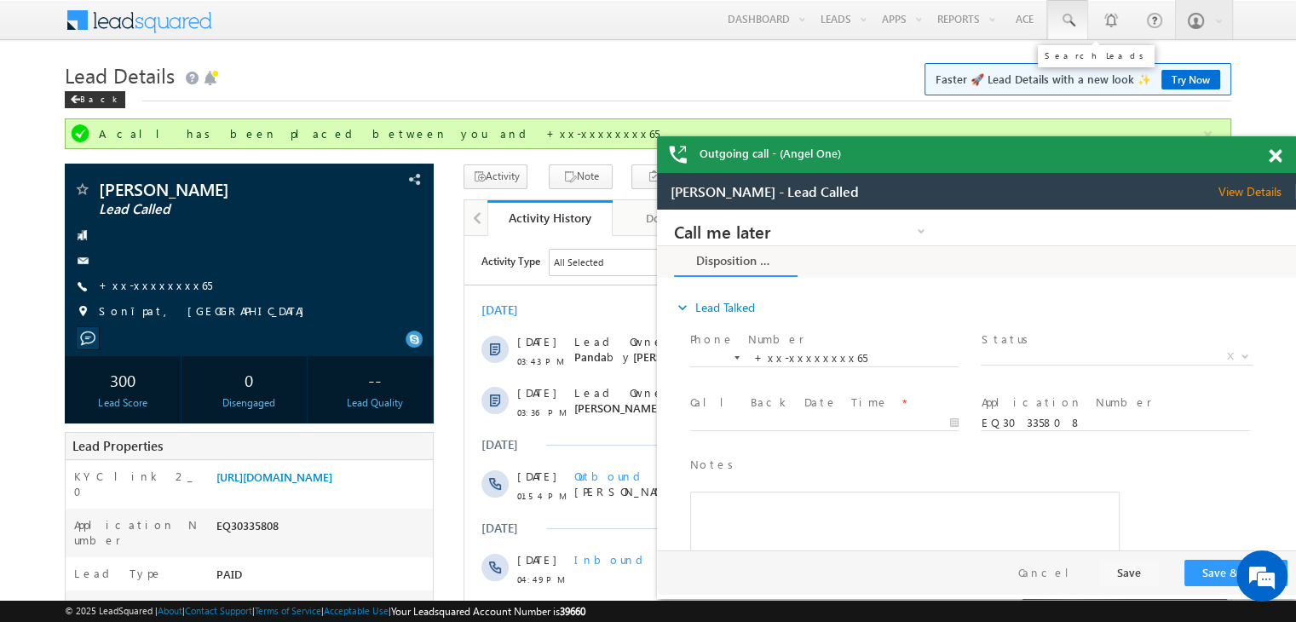
click at [1067, 20] on span at bounding box center [1067, 20] width 17 height 17
paste input "EQ30075173"
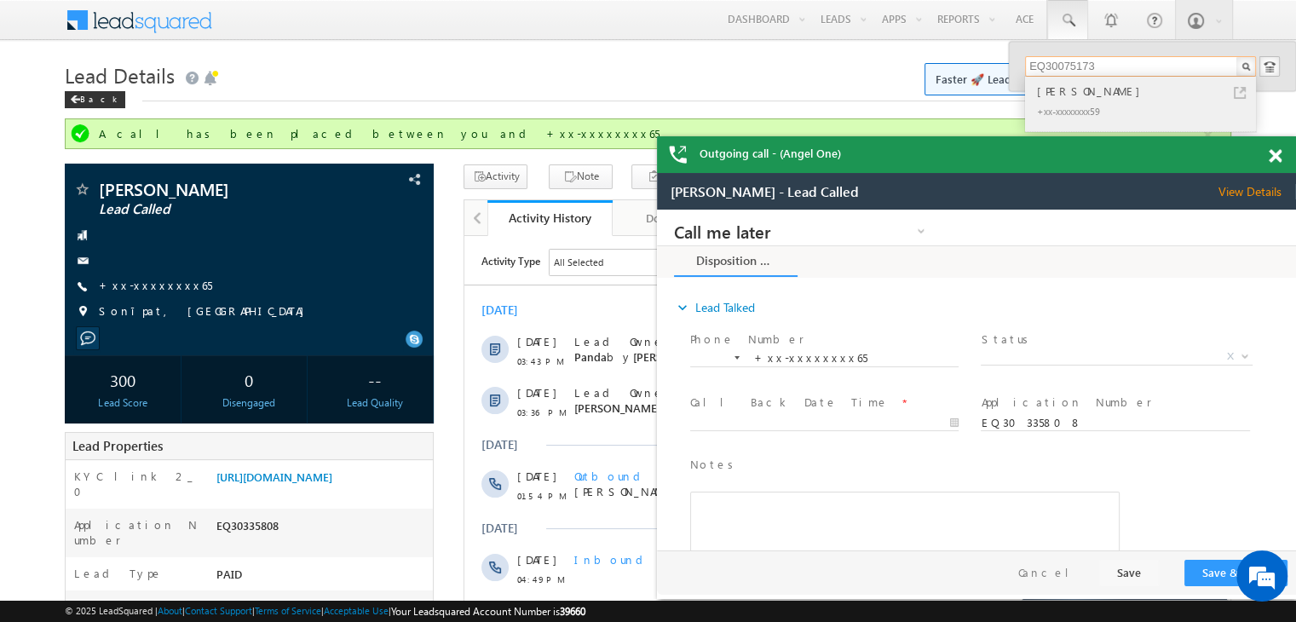
type input "EQ30075173"
click at [1067, 89] on div "Dinesh Rathoud" at bounding box center [1148, 91] width 228 height 19
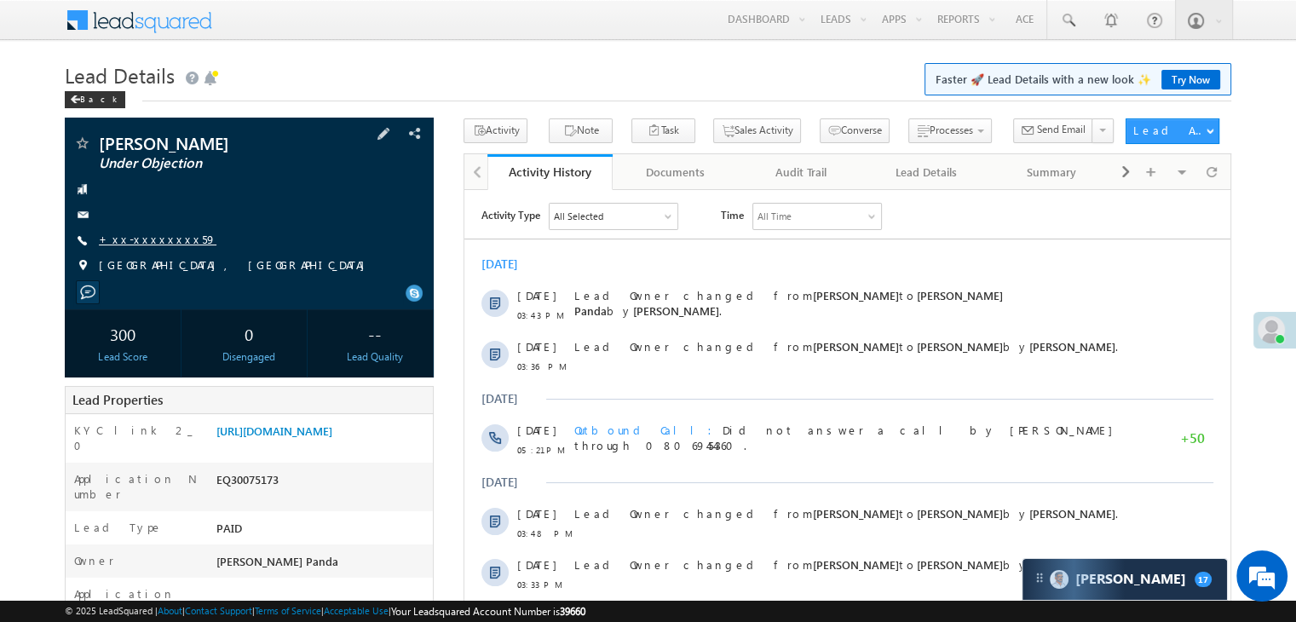
click at [150, 242] on link "+xx-xxxxxxxx59" at bounding box center [158, 239] width 118 height 14
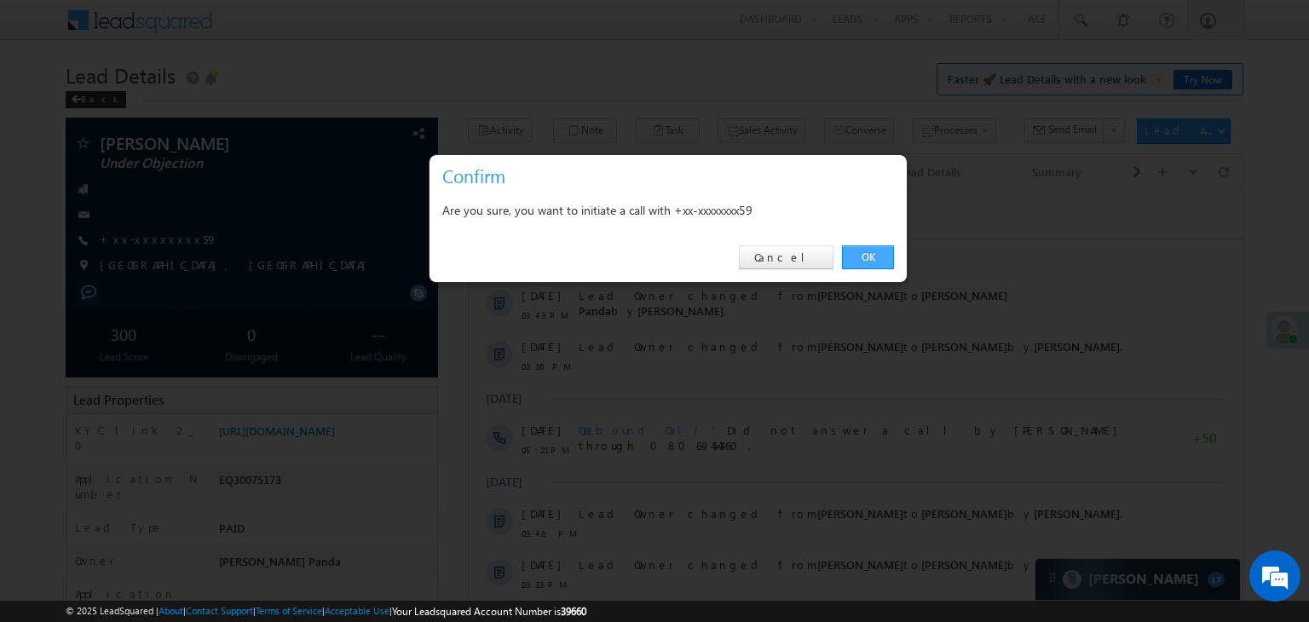
click at [869, 252] on link "OK" at bounding box center [868, 257] width 52 height 24
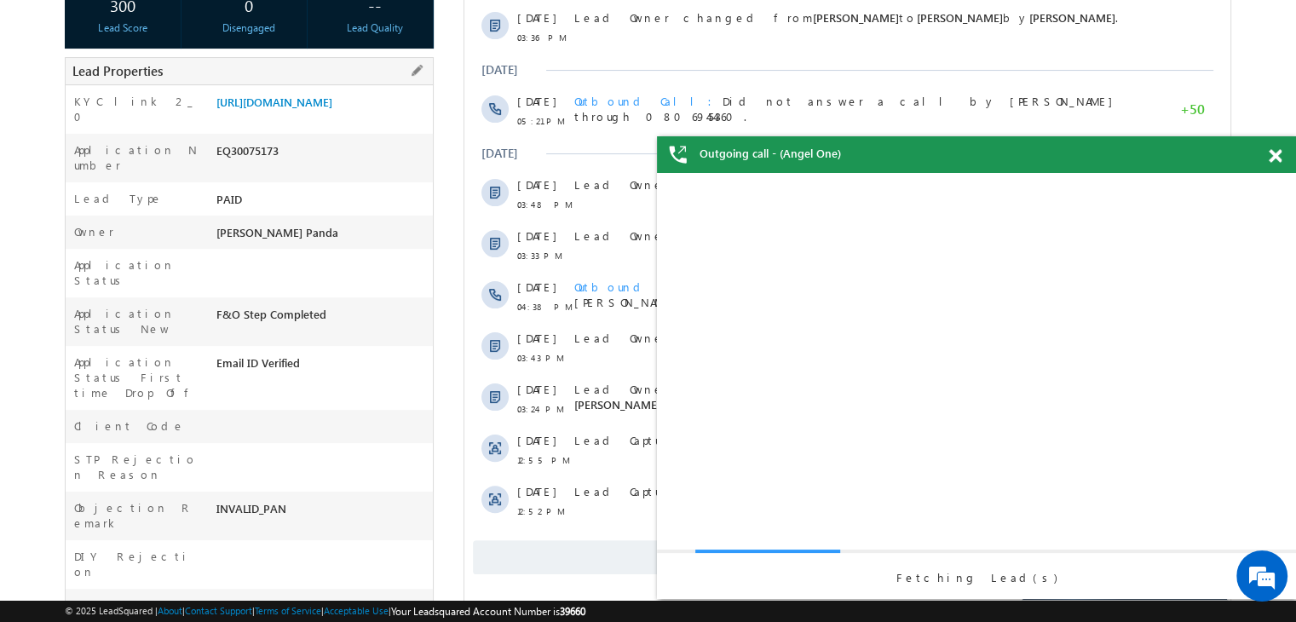
scroll to position [301, 0]
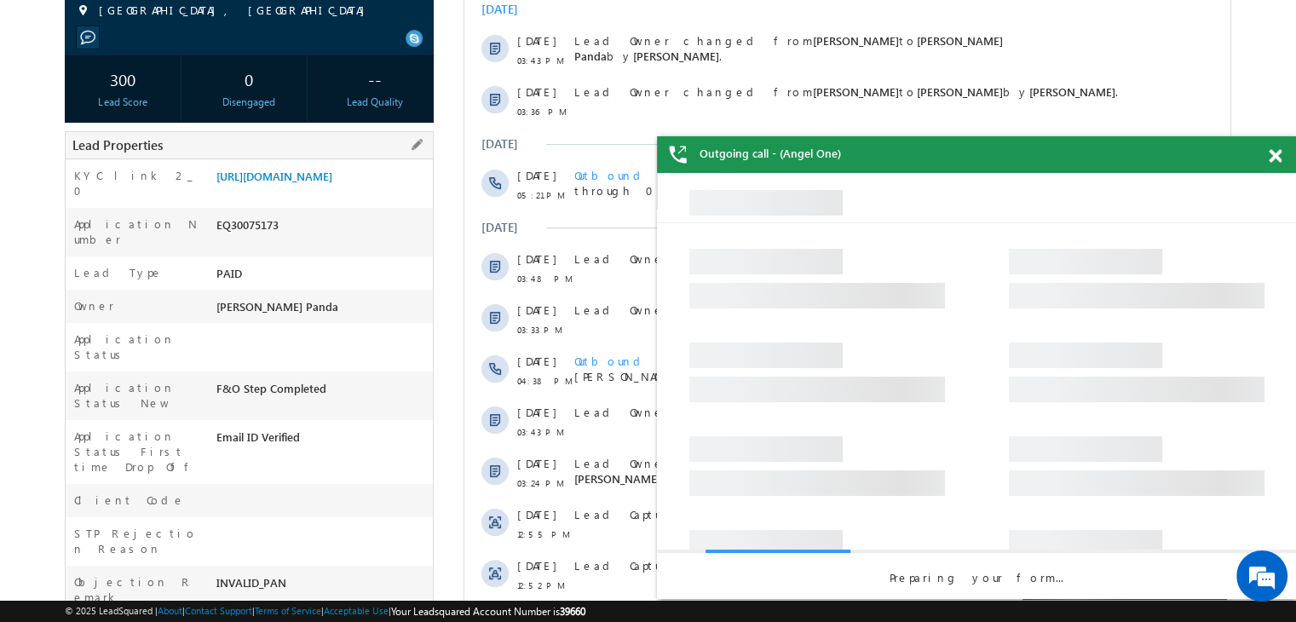
click at [313, 192] on div "[URL][DOMAIN_NAME]" at bounding box center [322, 180] width 221 height 24
click at [305, 183] on link "https://angelbroking1-pk3em7sa.customui-test.leadsquared.com?leadId=395b0752-52…" at bounding box center [274, 176] width 116 height 14
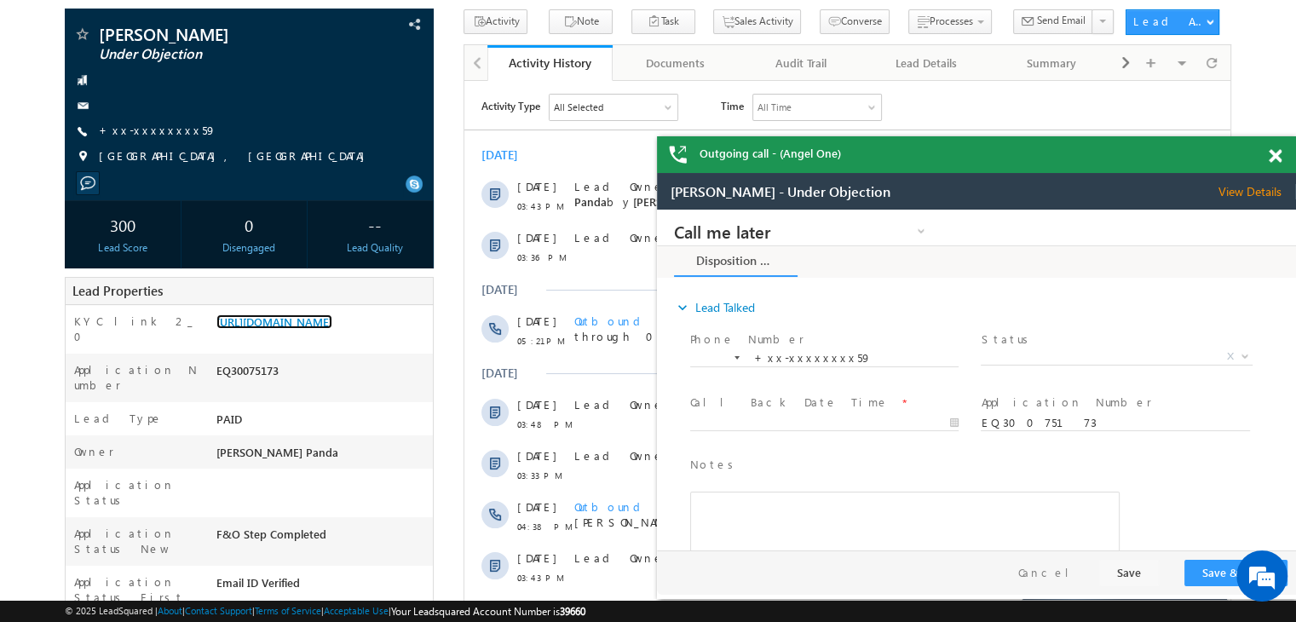
scroll to position [0, 0]
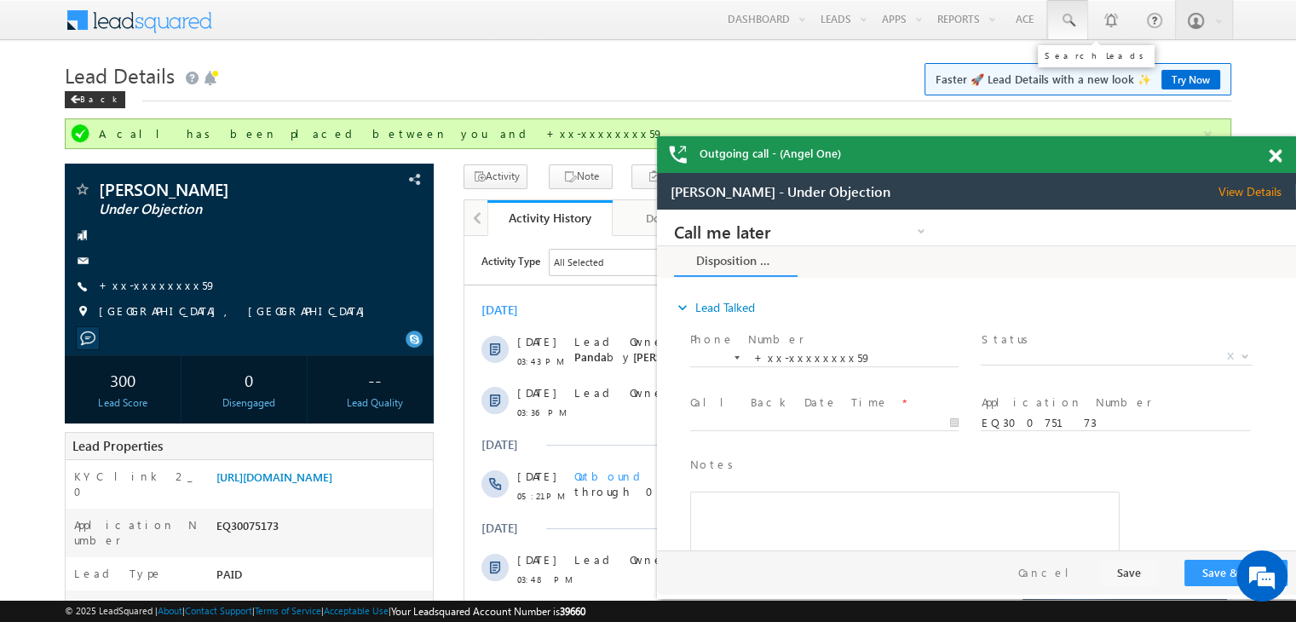
click at [1076, 20] on span at bounding box center [1067, 20] width 17 height 17
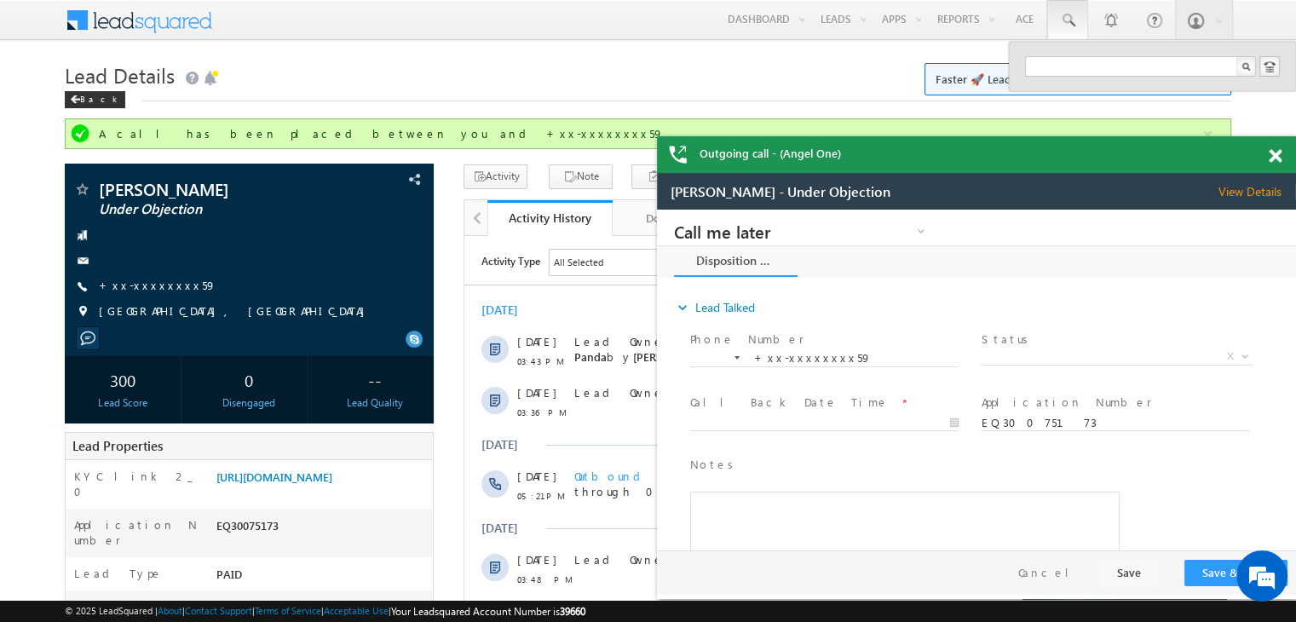
click at [1060, 78] on div at bounding box center [1152, 66] width 287 height 49
click at [1053, 69] on input "text" at bounding box center [1140, 66] width 231 height 20
paste input "EQ30272198"
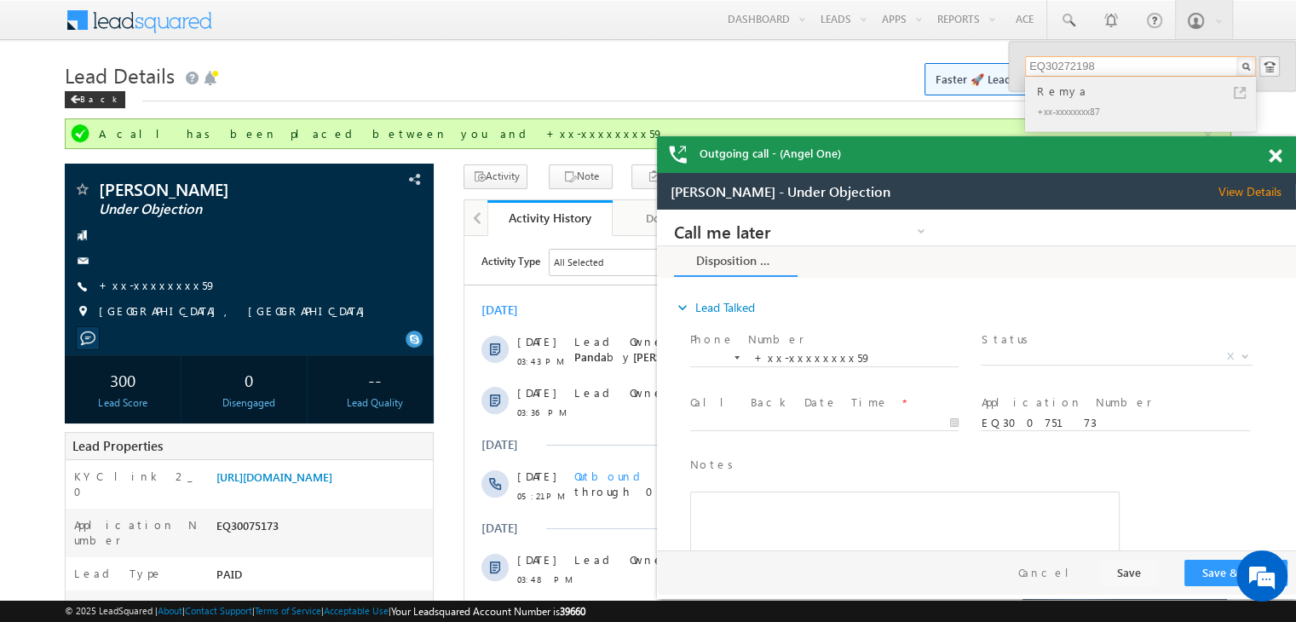
type input "EQ30272198"
click at [1059, 89] on div "Remya" at bounding box center [1148, 91] width 228 height 19
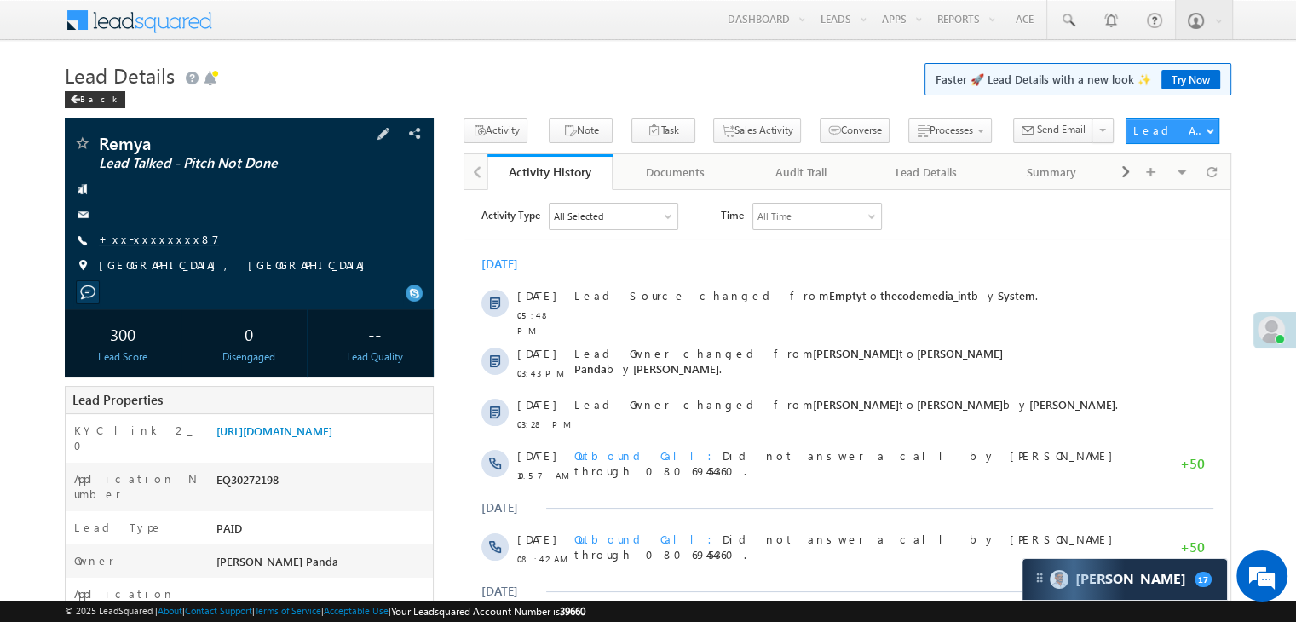
click at [143, 236] on link "+xx-xxxxxxxx87" at bounding box center [159, 239] width 120 height 14
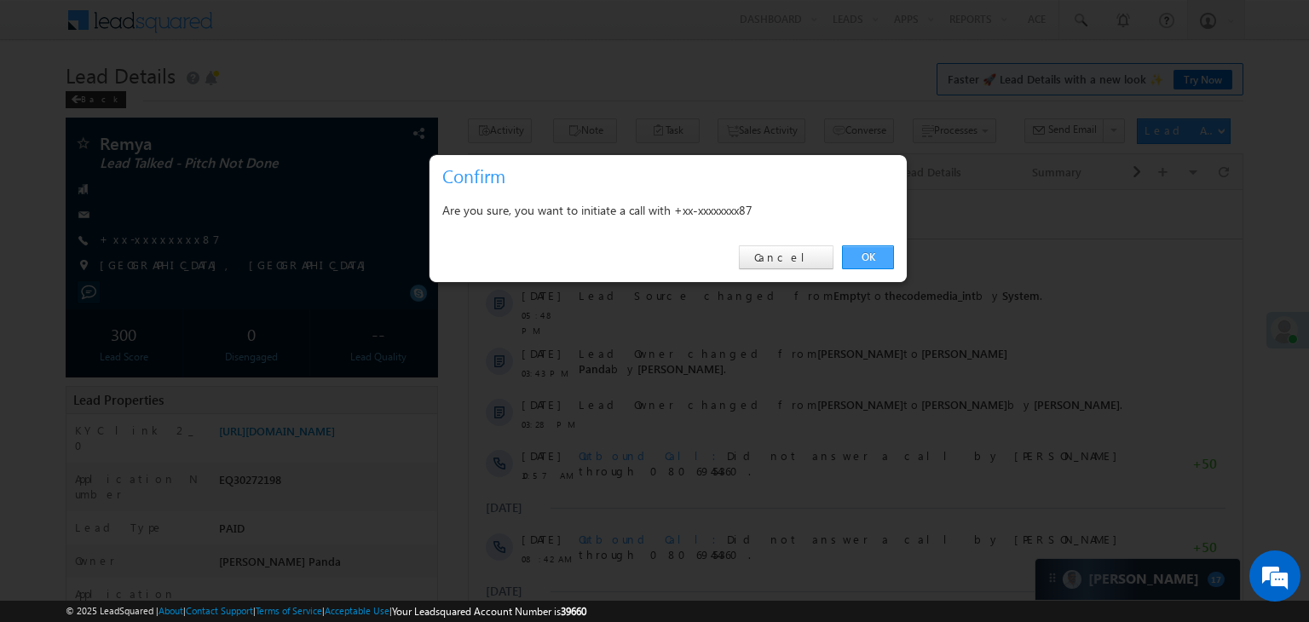
click at [869, 246] on link "OK" at bounding box center [868, 257] width 52 height 24
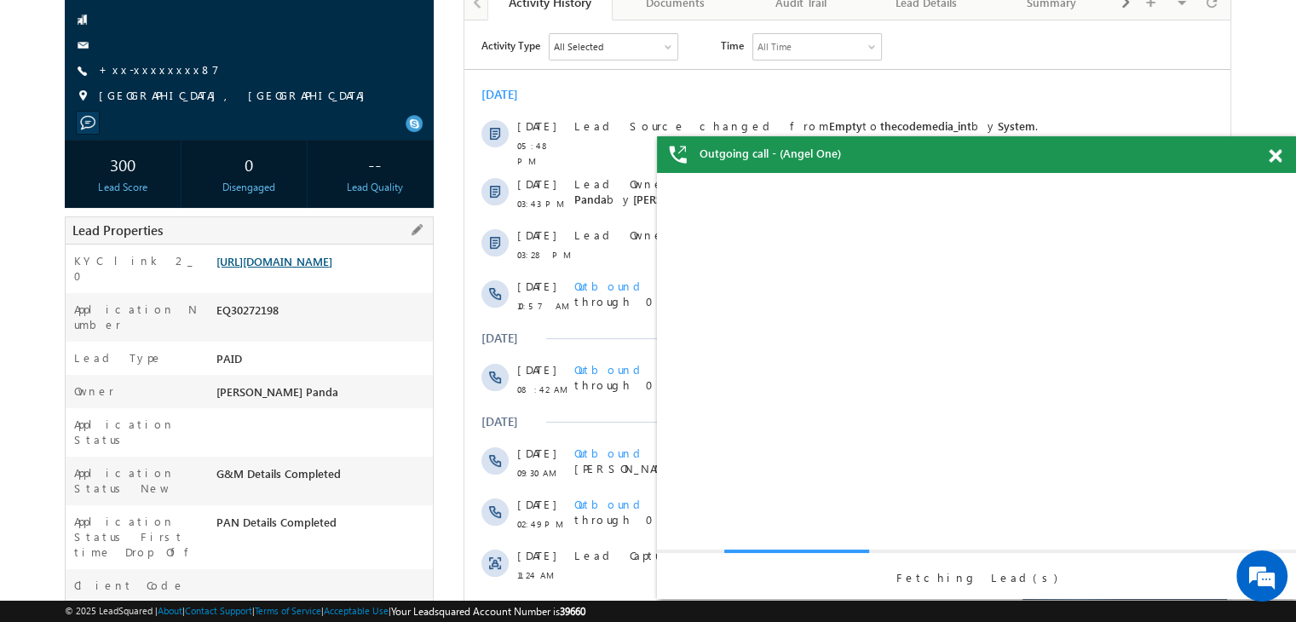
click at [279, 259] on link "[URL][DOMAIN_NAME]" at bounding box center [274, 261] width 116 height 14
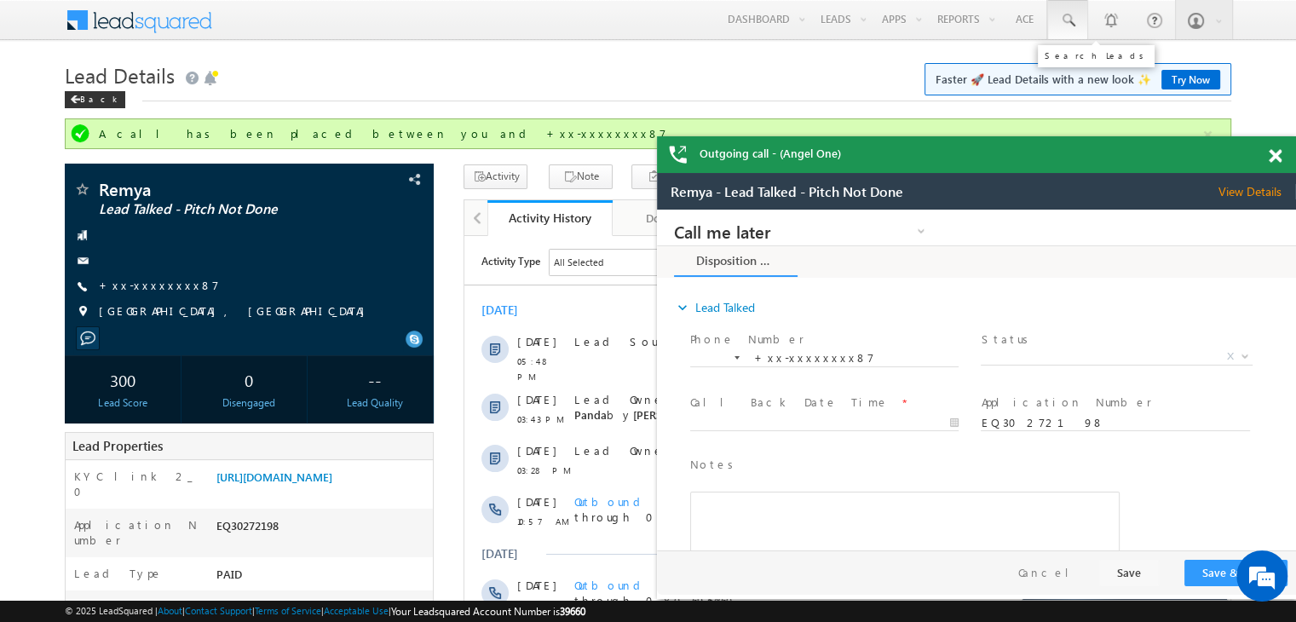
click at [1065, 19] on span at bounding box center [1067, 20] width 17 height 17
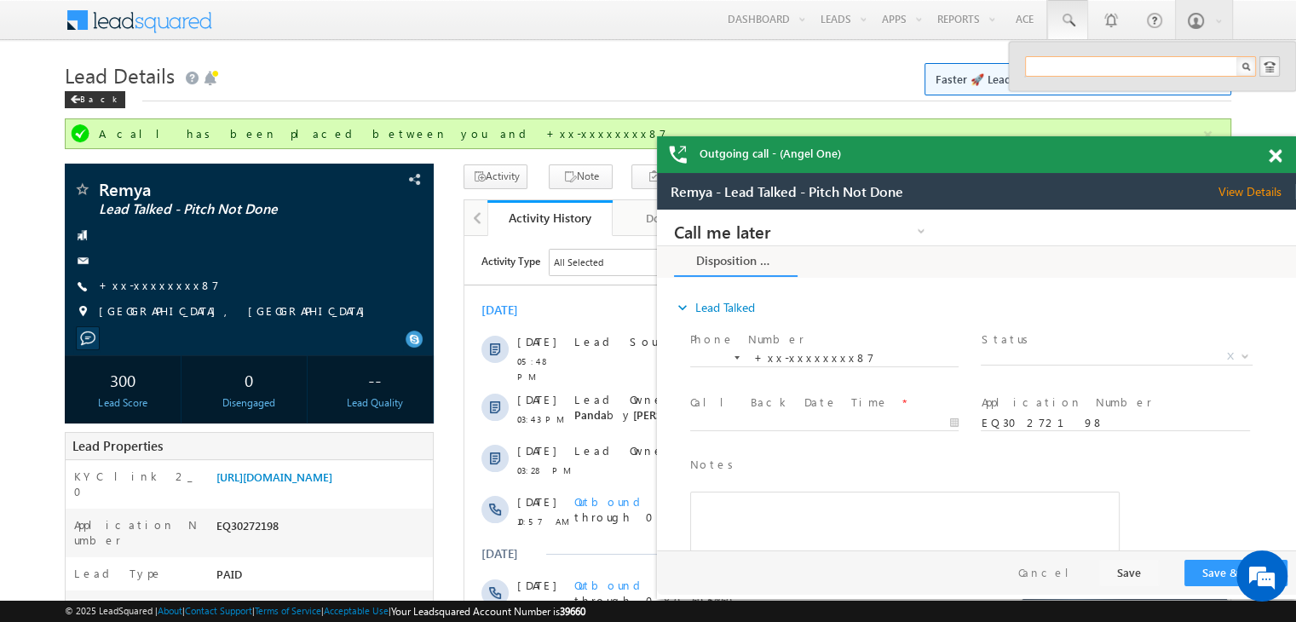
click at [1055, 62] on input "text" at bounding box center [1140, 66] width 231 height 20
paste input "EQ30238788"
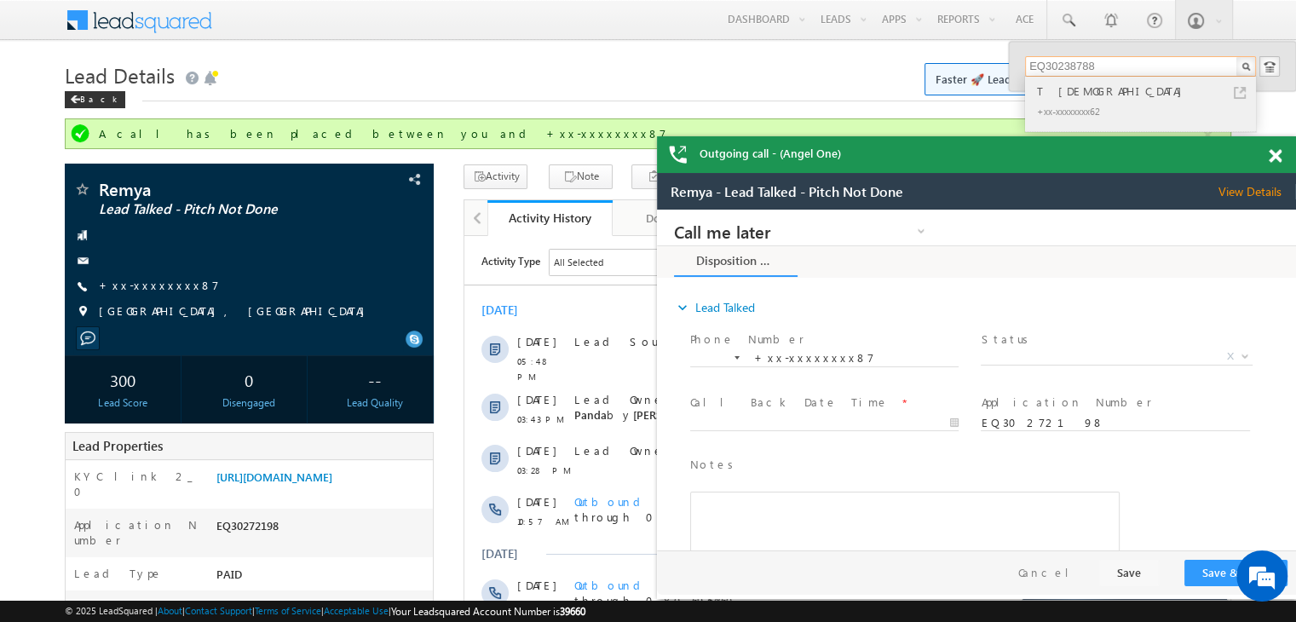
type input "EQ30238788"
click at [1050, 93] on div "T [DEMOGRAPHIC_DATA]" at bounding box center [1148, 91] width 228 height 19
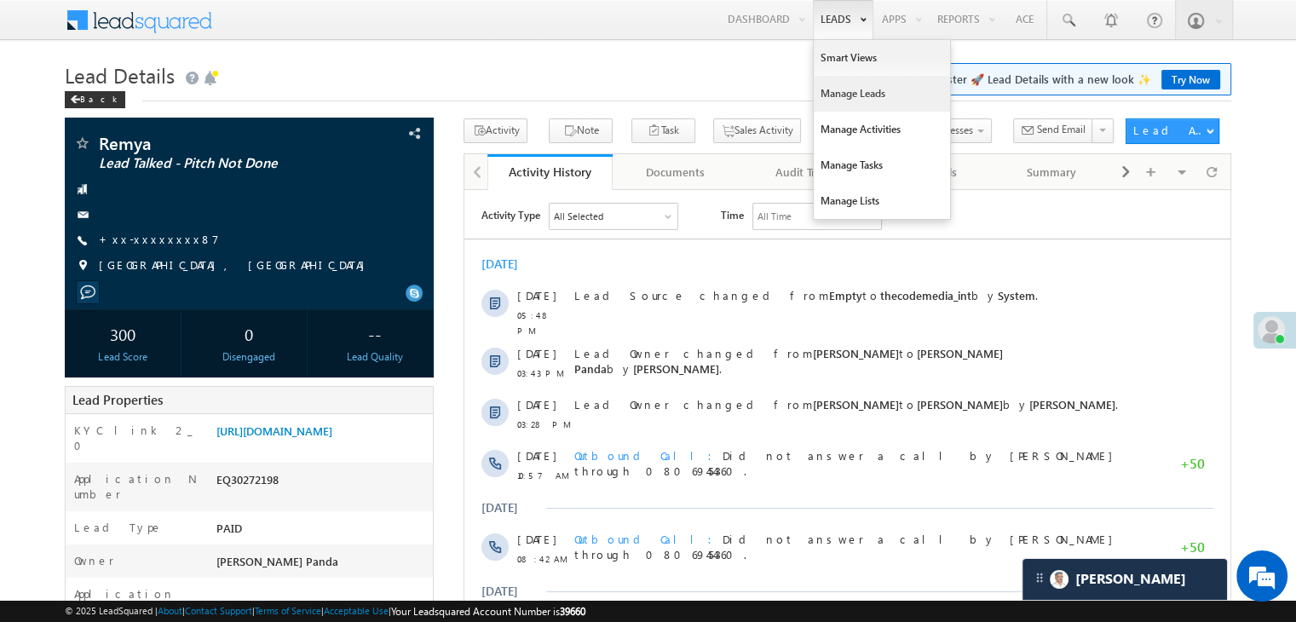
click at [857, 91] on link "Manage Leads" at bounding box center [882, 94] width 136 height 36
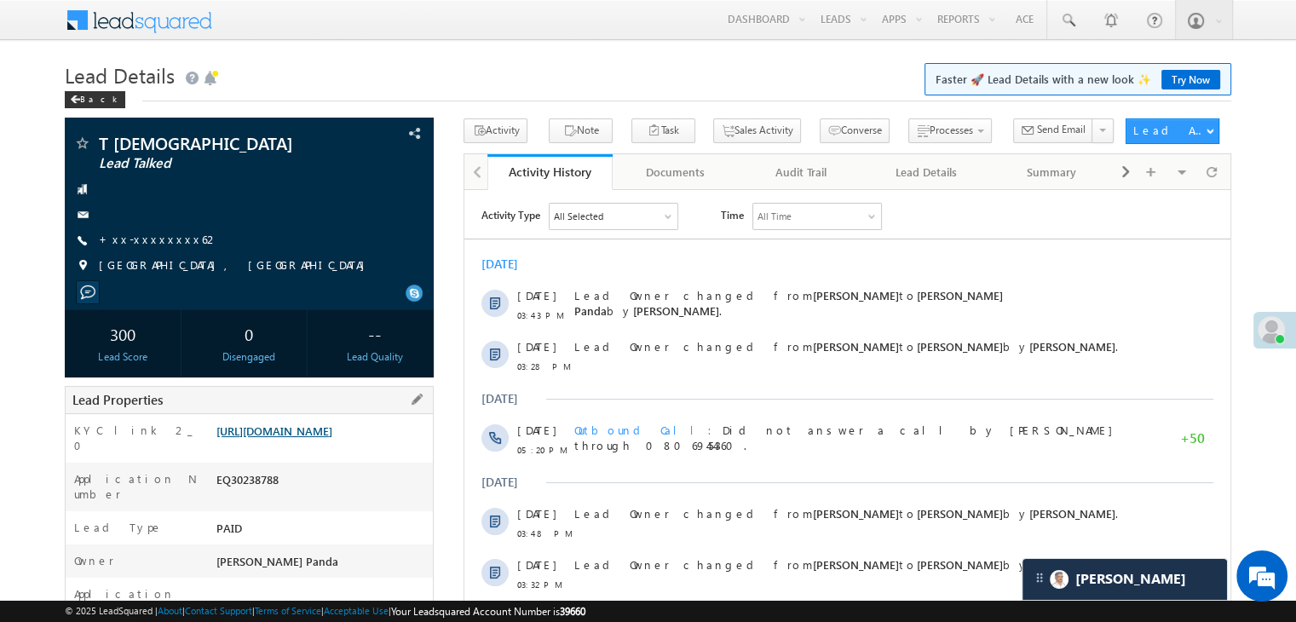
click at [332, 438] on link "https://angelbroking1-pk3em7sa.customui-test.leadsquared.com?leadId=ddb1fb19-65…" at bounding box center [274, 431] width 116 height 14
click at [126, 243] on link "+xx-xxxxxxxx62" at bounding box center [159, 239] width 120 height 14
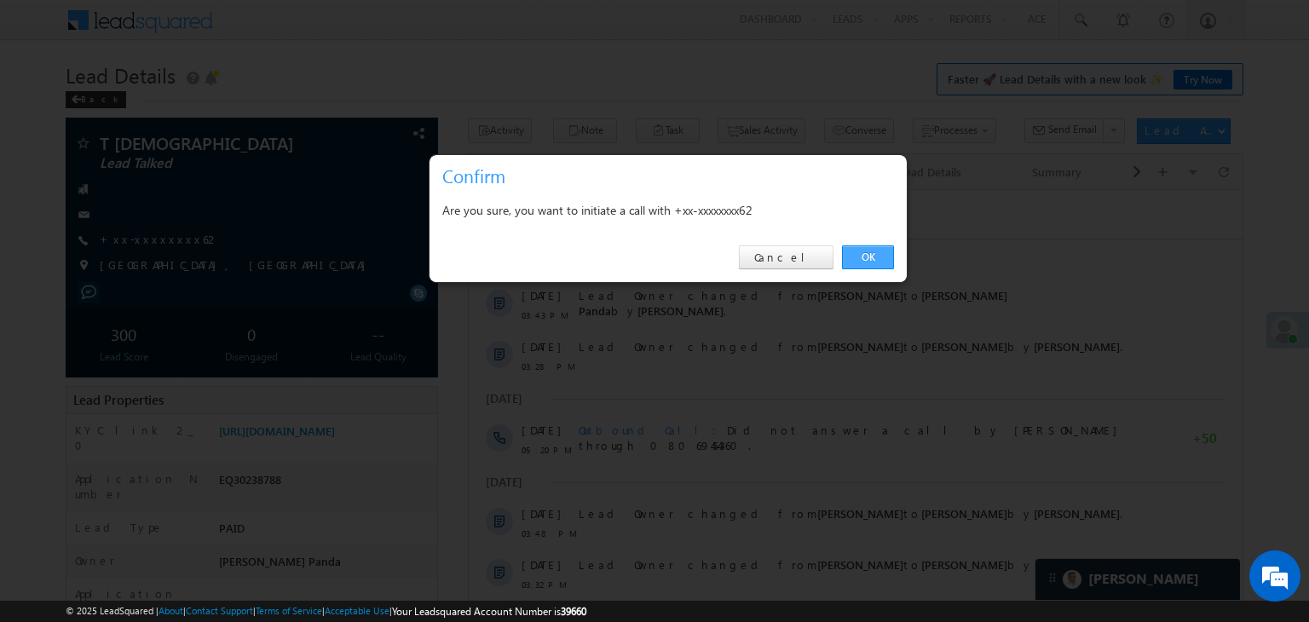
click at [867, 260] on link "OK" at bounding box center [868, 257] width 52 height 24
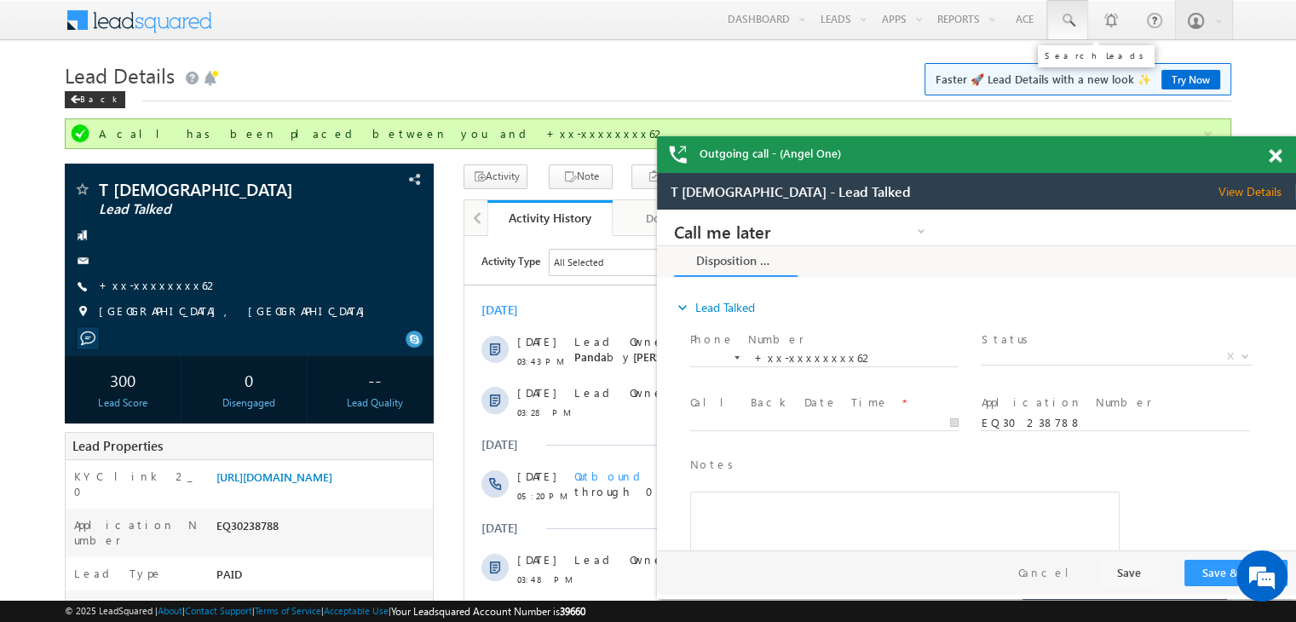
click at [1065, 21] on span at bounding box center [1067, 20] width 17 height 17
paste input "EQ30345952"
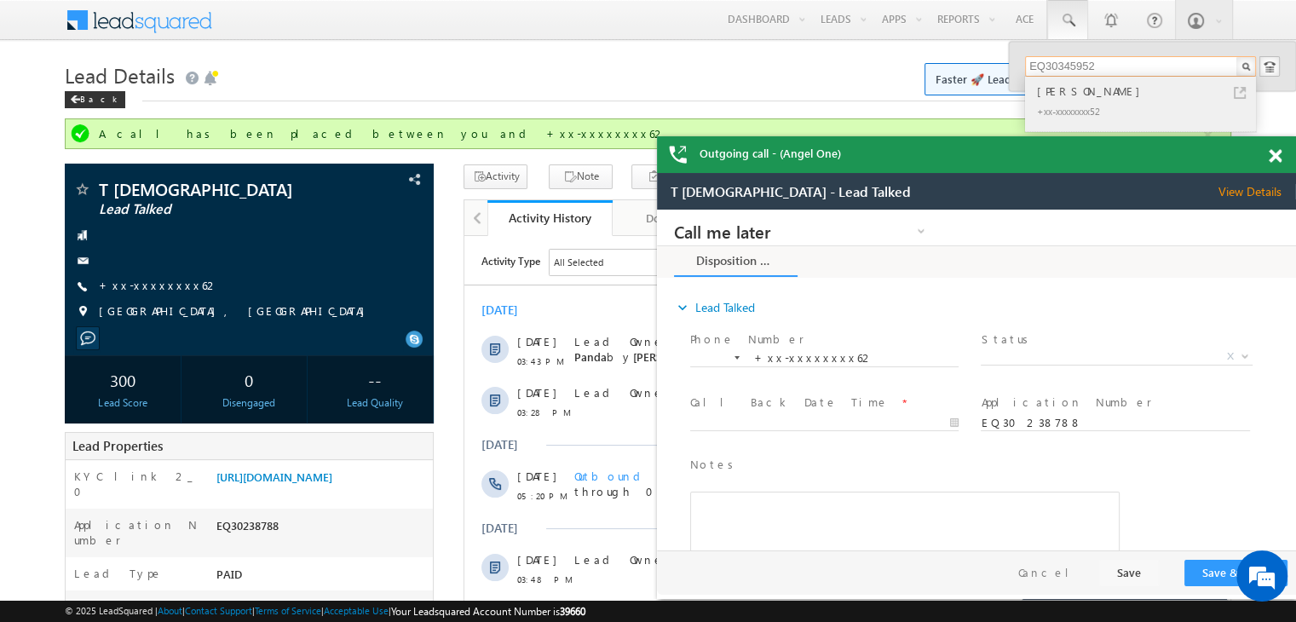
type input "EQ30345952"
click at [1059, 89] on div "Sangita" at bounding box center [1148, 91] width 228 height 19
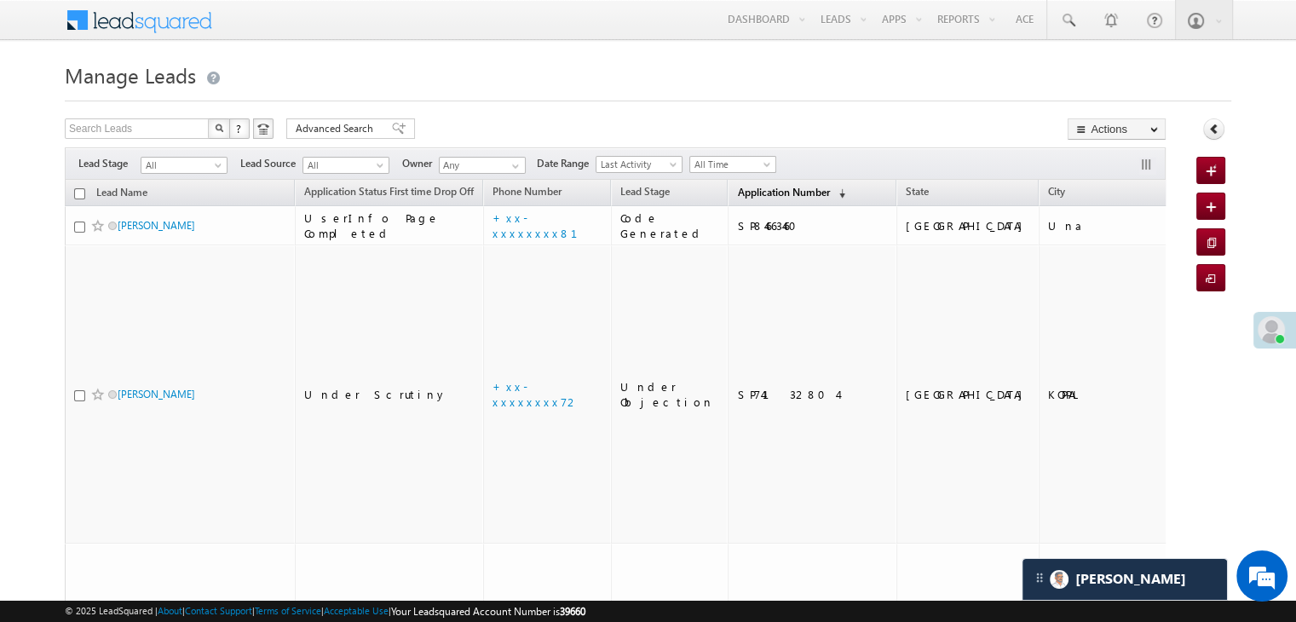
click at [737, 192] on span "Application Number" at bounding box center [783, 192] width 92 height 13
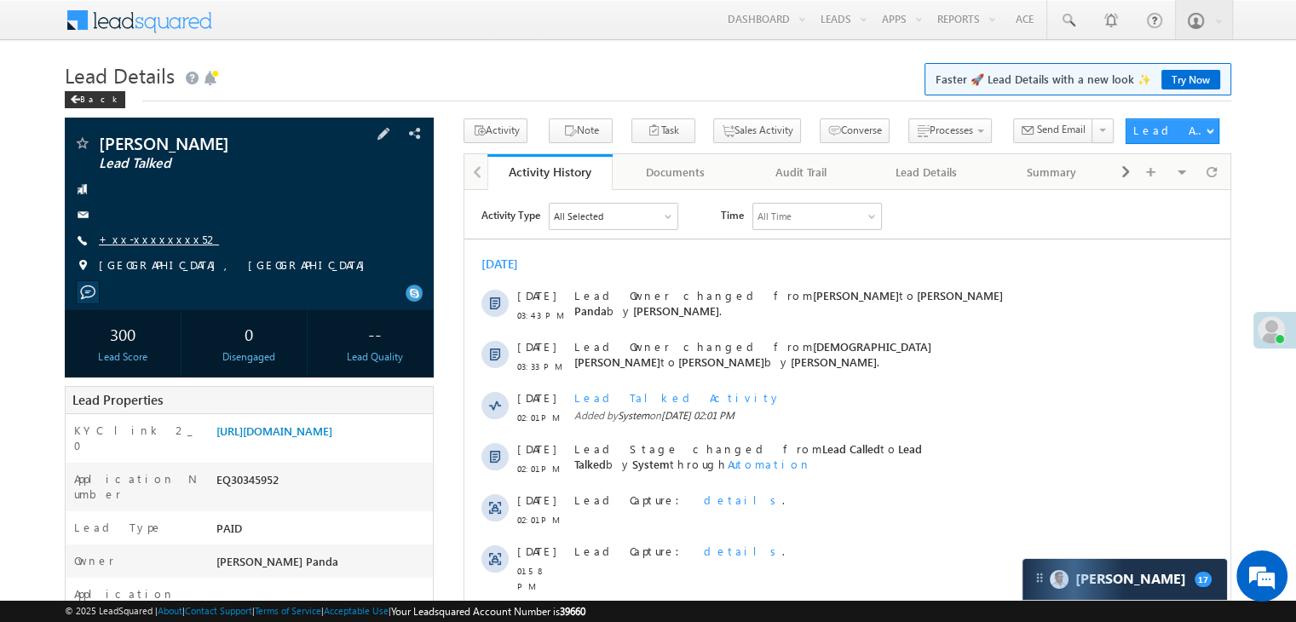
click at [147, 242] on link "+xx-xxxxxxxx52" at bounding box center [159, 239] width 120 height 14
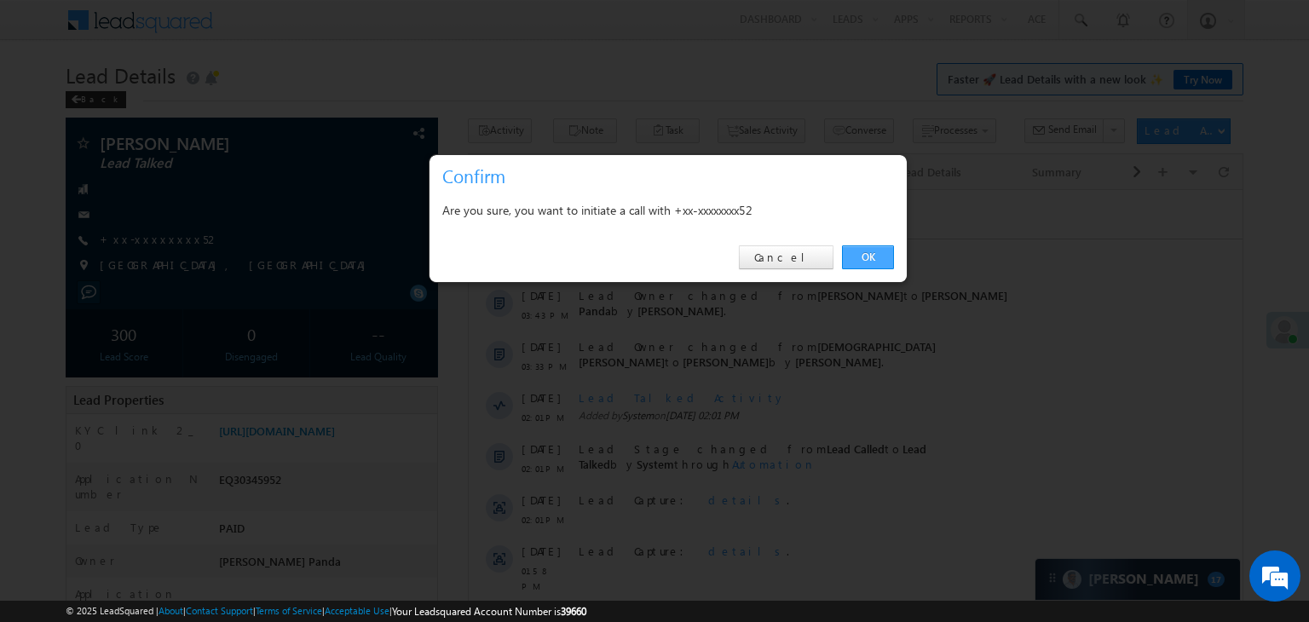
click at [871, 255] on link "OK" at bounding box center [868, 257] width 52 height 24
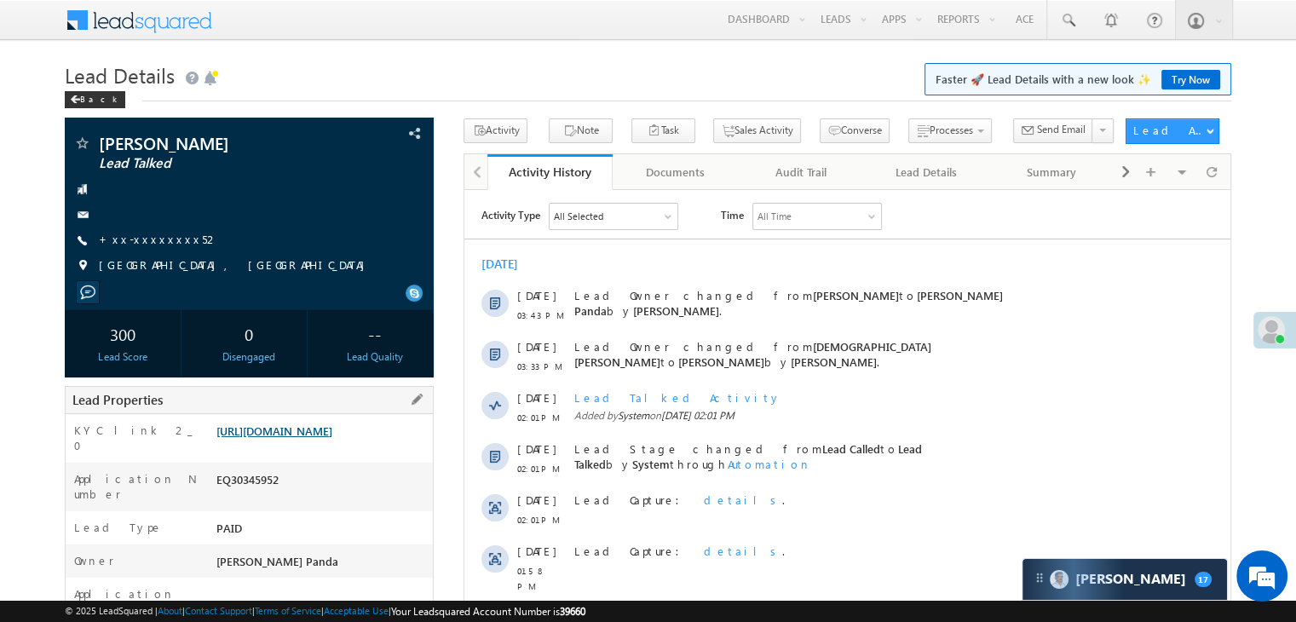
click at [331, 438] on link "https://angelbroking1-pk3em7sa.customui-test.leadsquared.com?leadId=1ef558c6-bd…" at bounding box center [274, 431] width 116 height 14
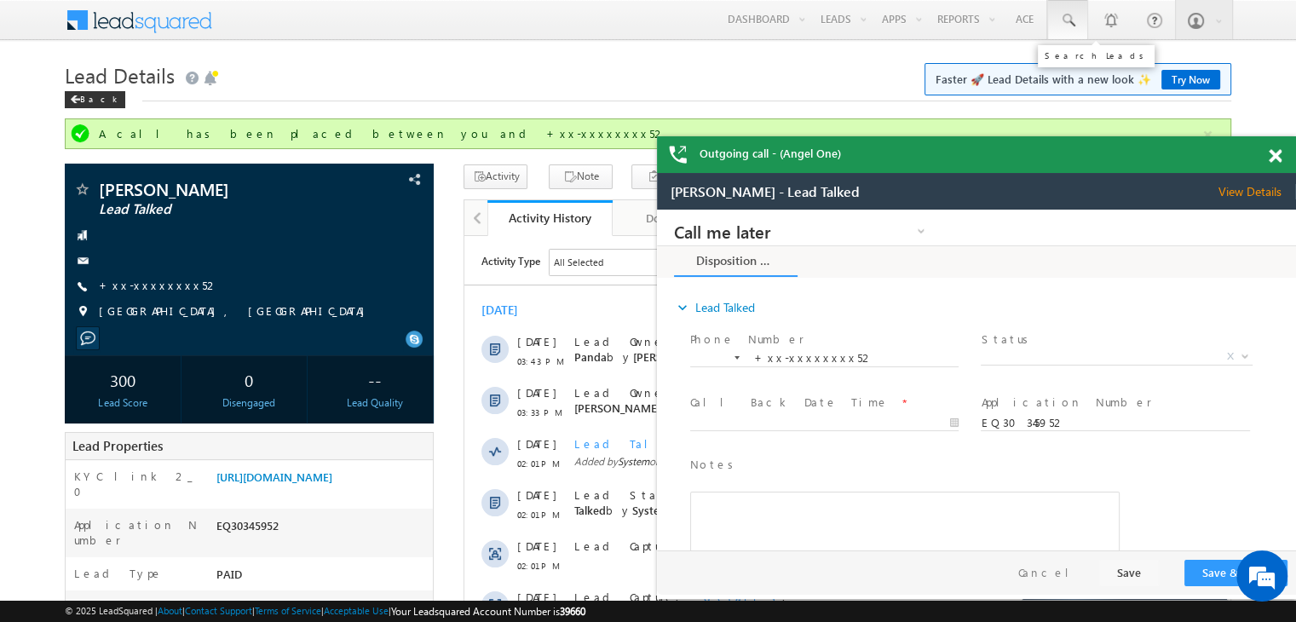
click at [1071, 15] on span at bounding box center [1067, 20] width 17 height 17
paste input "EQ30327912"
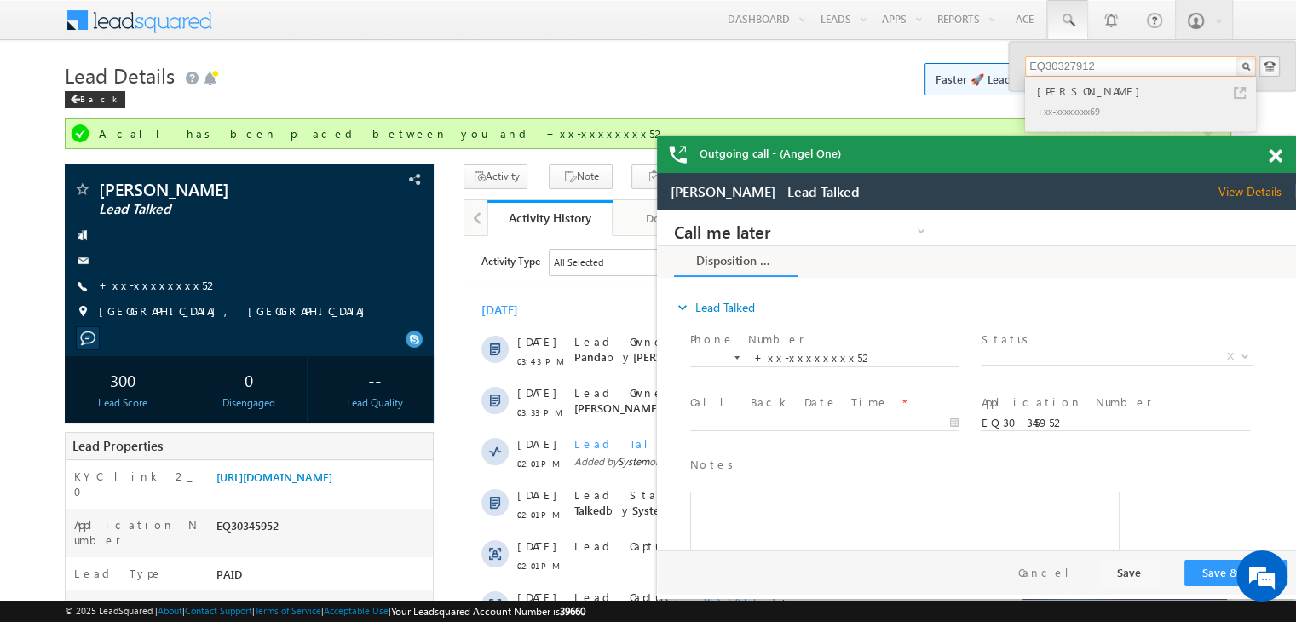
type input "EQ30327912"
click at [1060, 90] on div "[PERSON_NAME]" at bounding box center [1148, 91] width 228 height 19
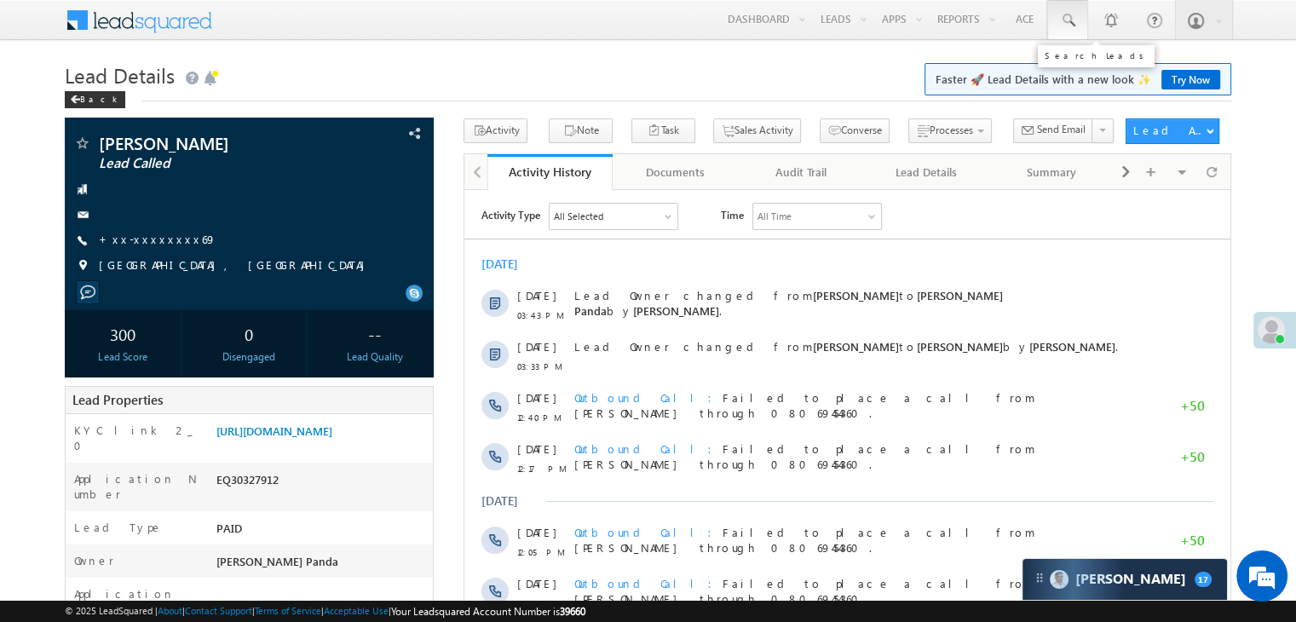
click at [1069, 21] on span at bounding box center [1067, 20] width 17 height 17
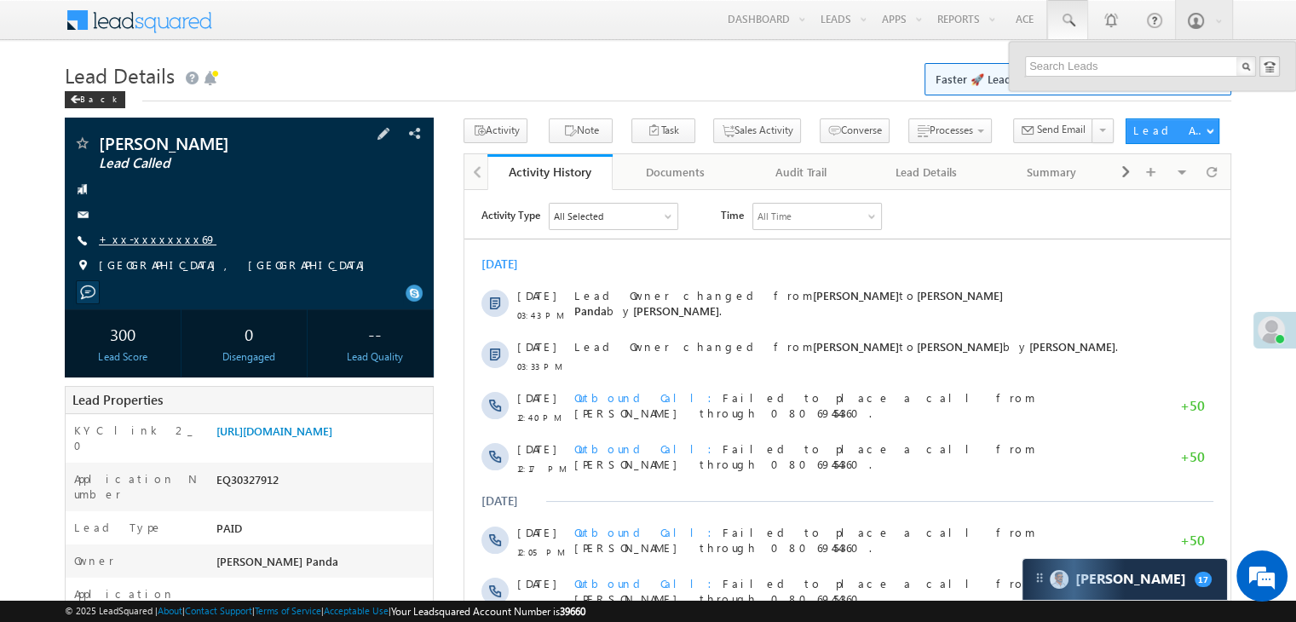
click at [138, 243] on link "+xx-xxxxxxxx69" at bounding box center [158, 239] width 118 height 14
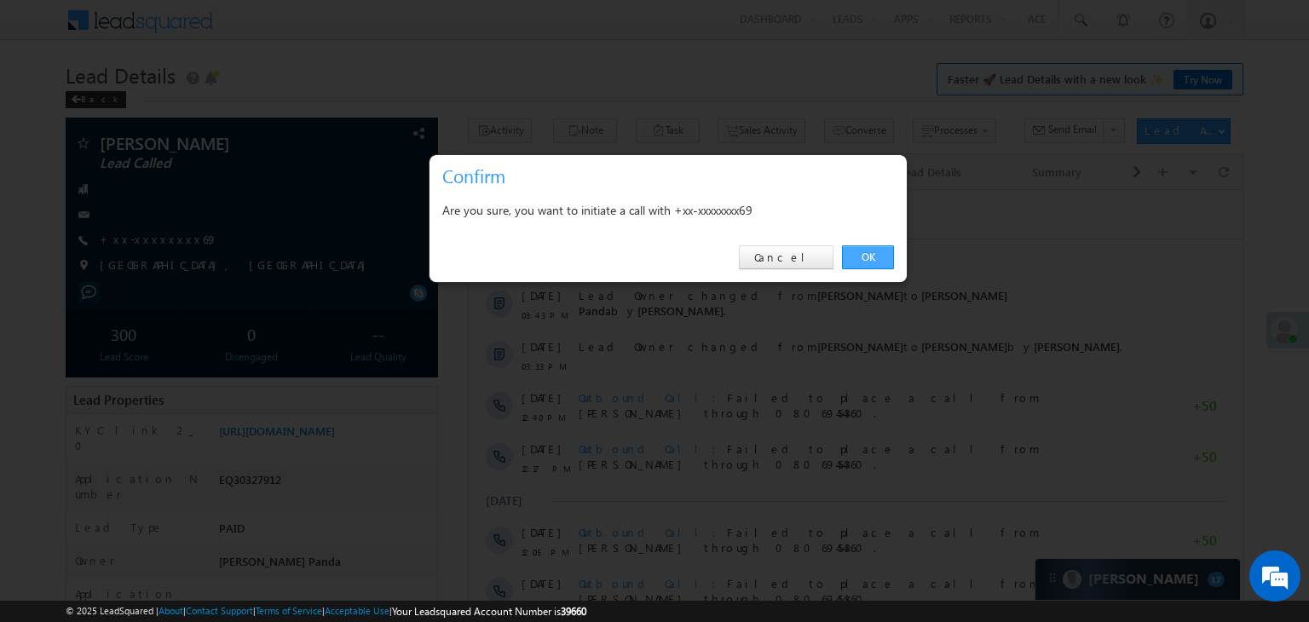
click at [858, 258] on link "OK" at bounding box center [868, 257] width 52 height 24
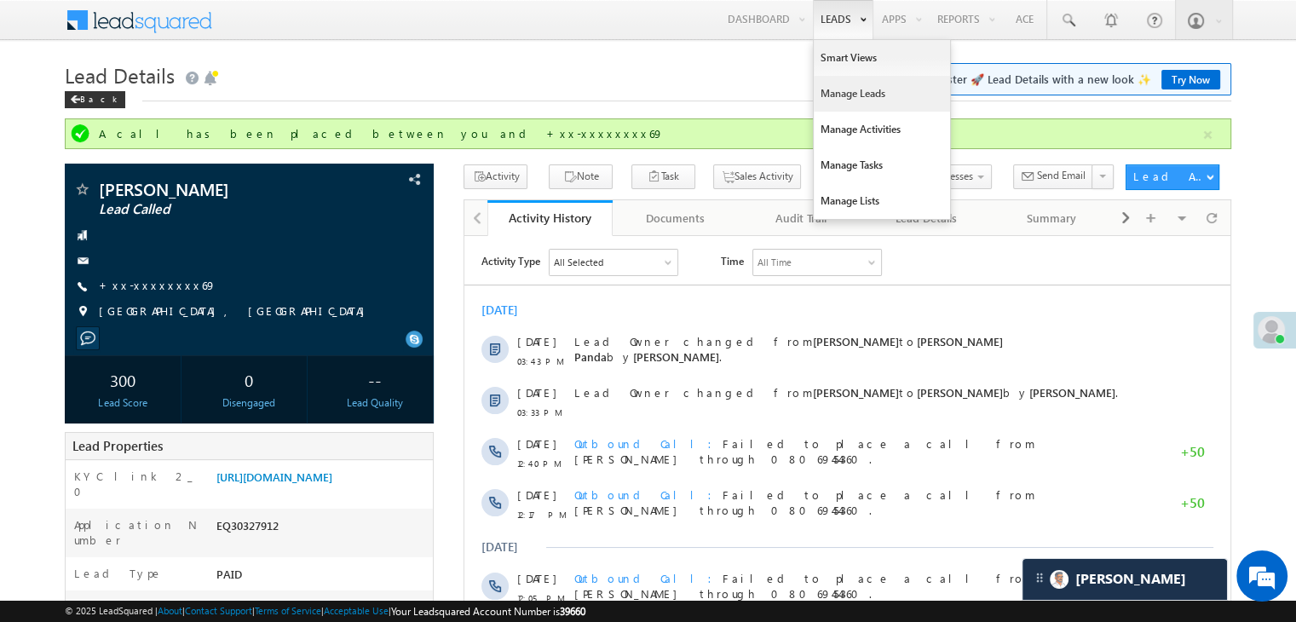
click at [850, 93] on link "Manage Leads" at bounding box center [882, 94] width 136 height 36
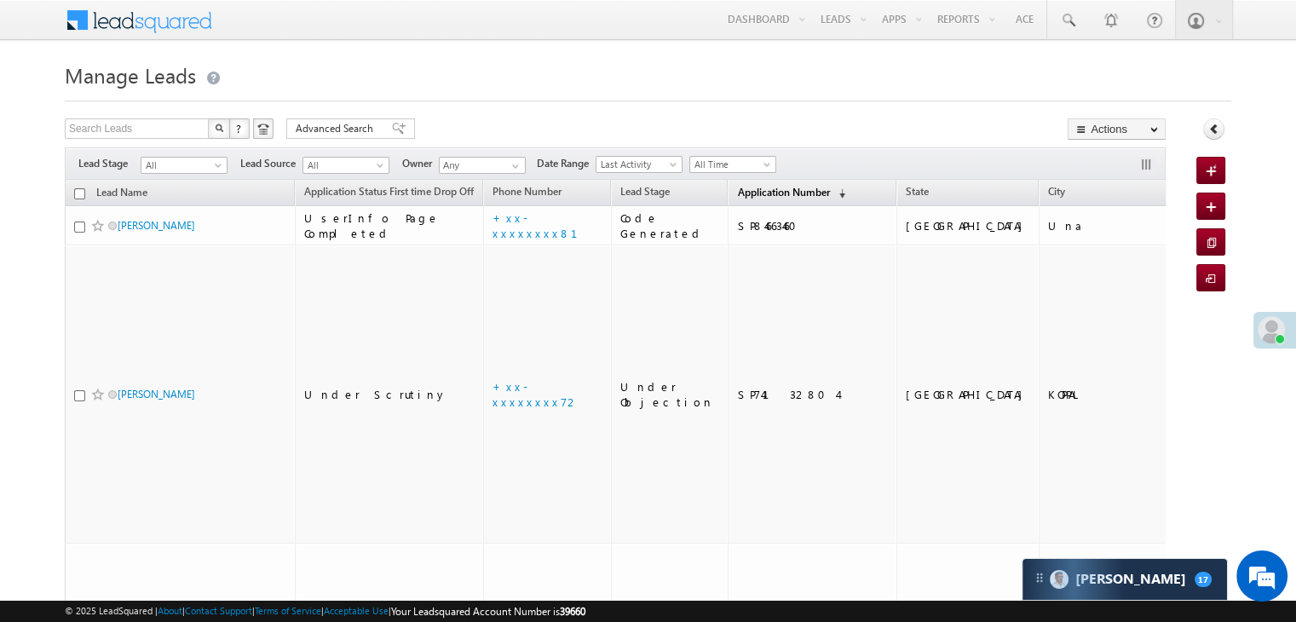
click at [737, 189] on span "Application Number" at bounding box center [783, 192] width 92 height 13
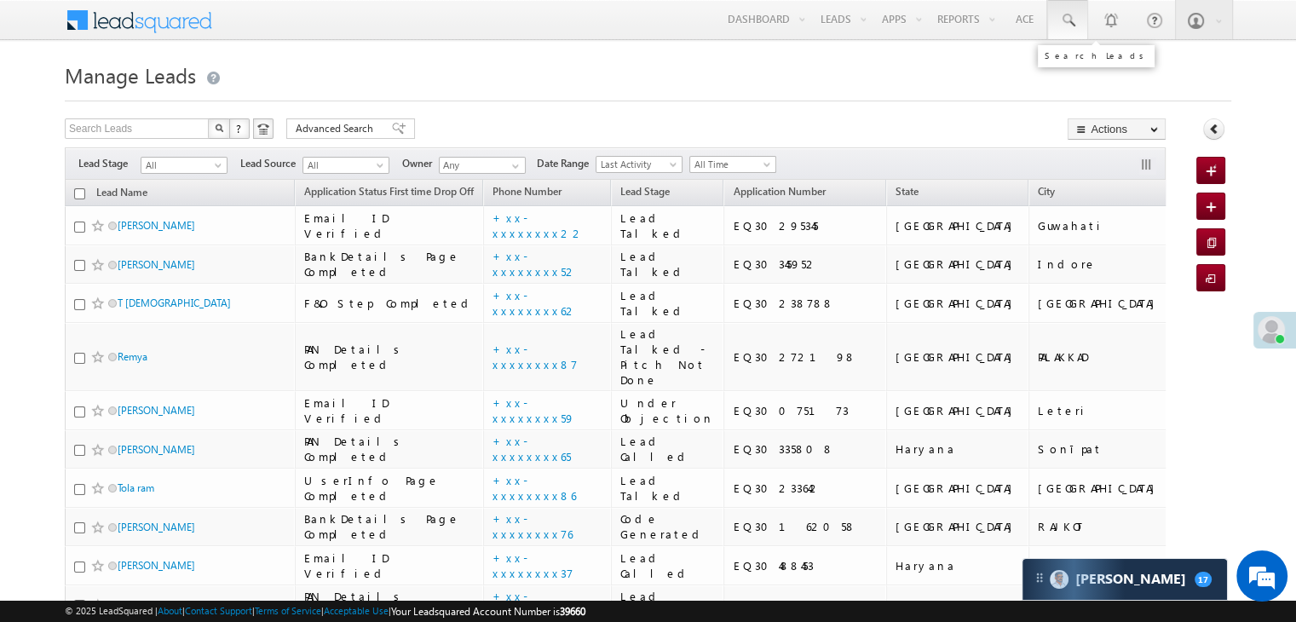
click at [1075, 18] on span at bounding box center [1067, 20] width 17 height 17
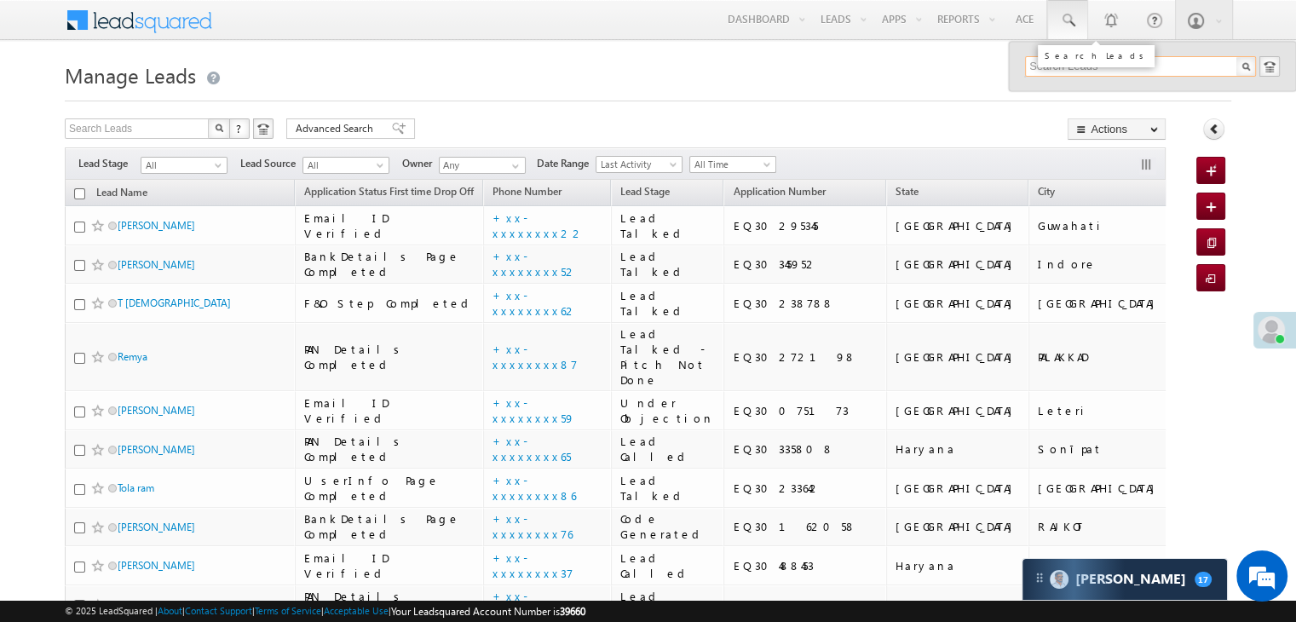
paste input "EQ30388578"
type input "EQ30388578"
click at [1074, 91] on div "[PERSON_NAME]" at bounding box center [1148, 91] width 228 height 19
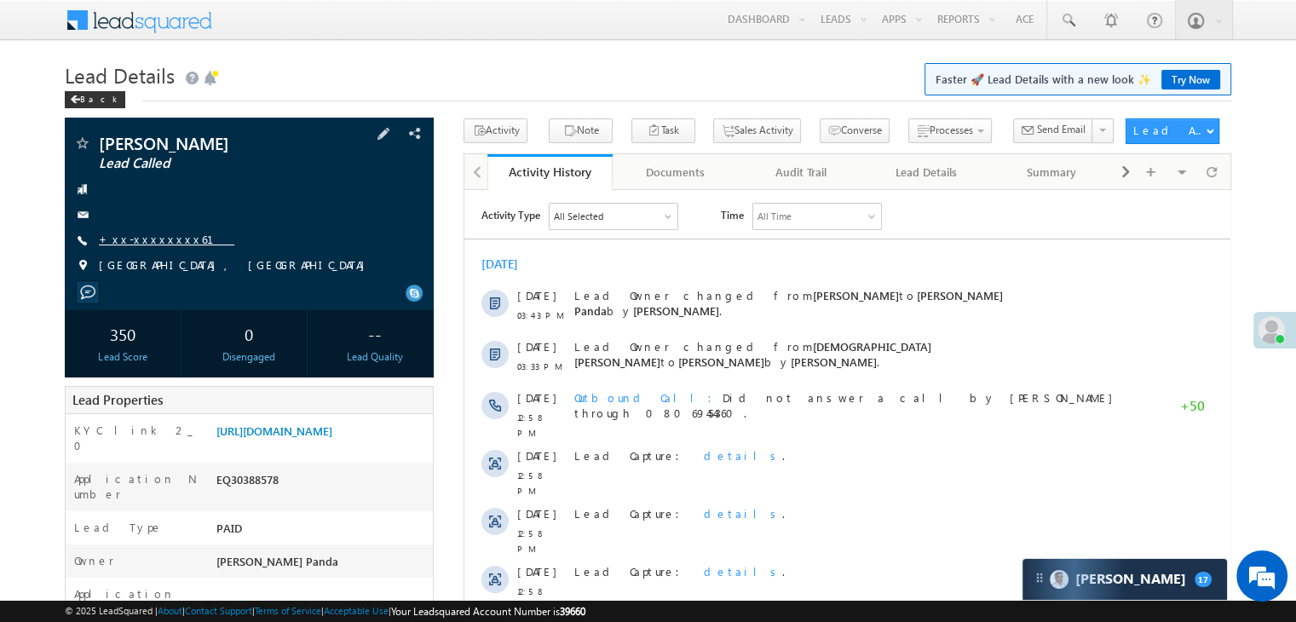
click at [153, 240] on link "+xx-xxxxxxxx61" at bounding box center [167, 239] width 136 height 14
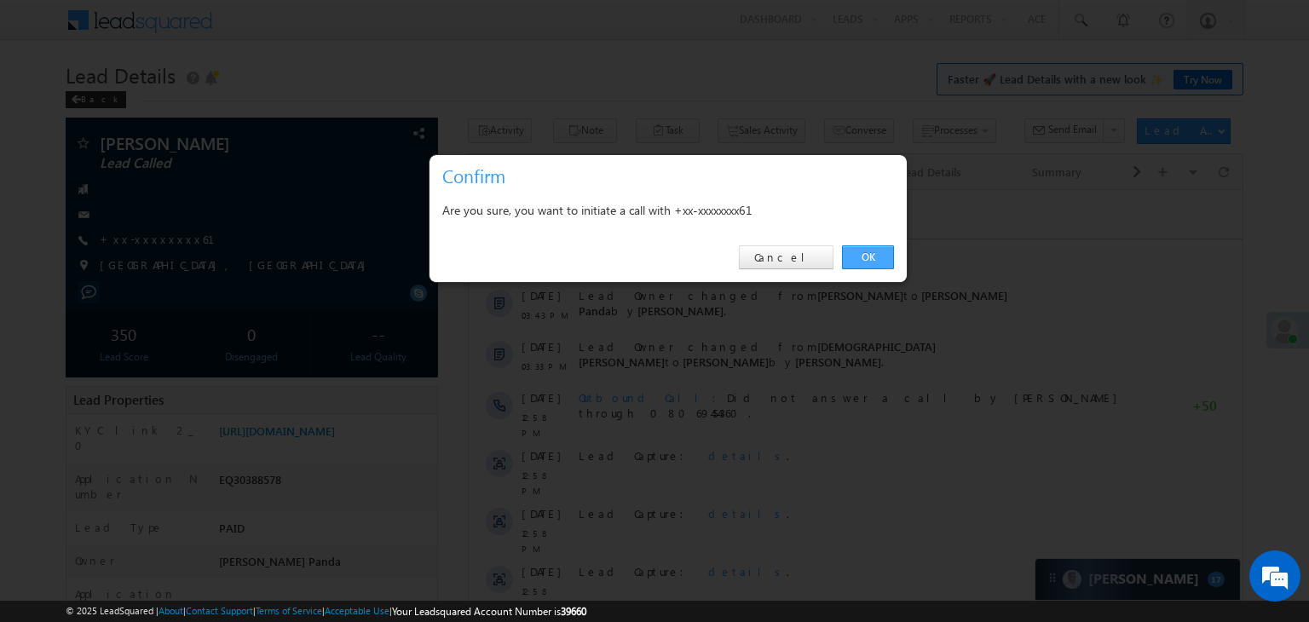
drag, startPoint x: 867, startPoint y: 254, endPoint x: 51, endPoint y: 118, distance: 827.0
click at [867, 254] on link "OK" at bounding box center [868, 257] width 52 height 24
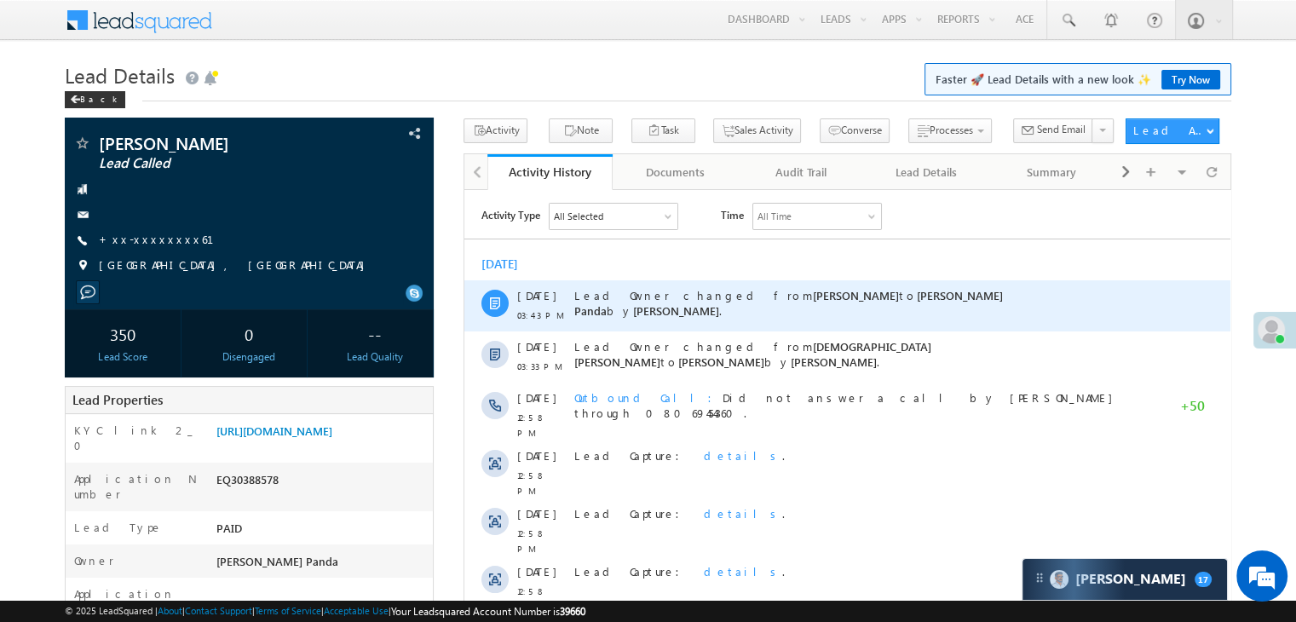
scroll to position [256, 0]
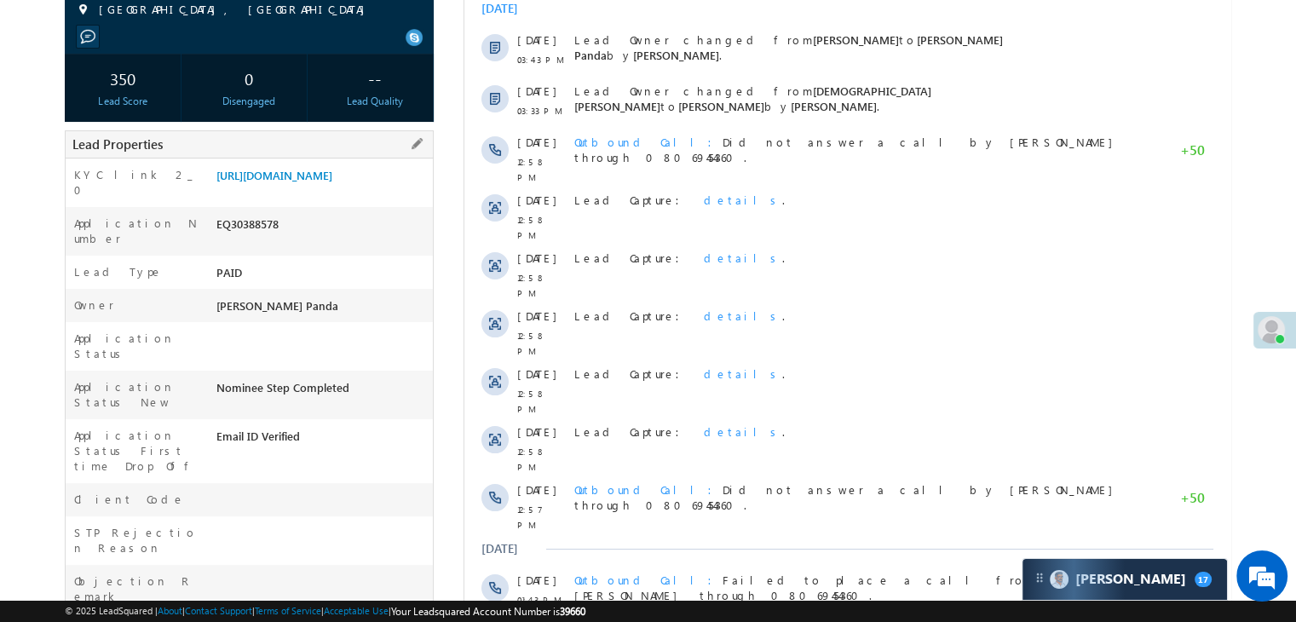
click at [332, 191] on div "[URL][DOMAIN_NAME]" at bounding box center [322, 179] width 221 height 24
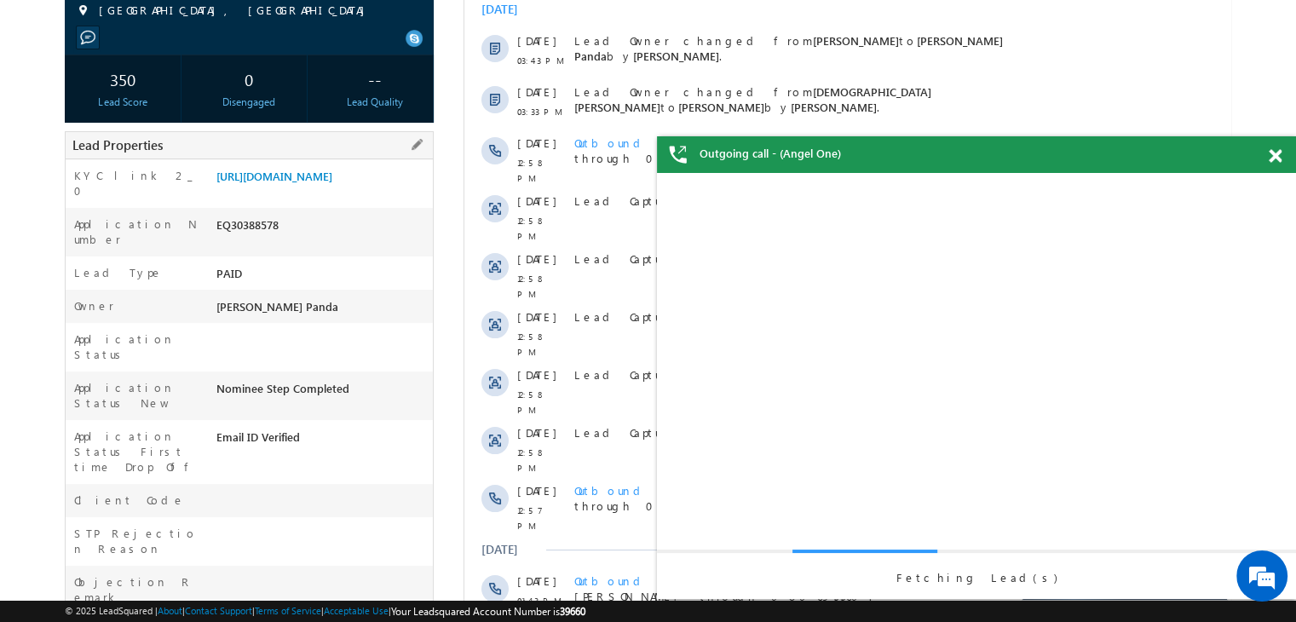
scroll to position [0, 0]
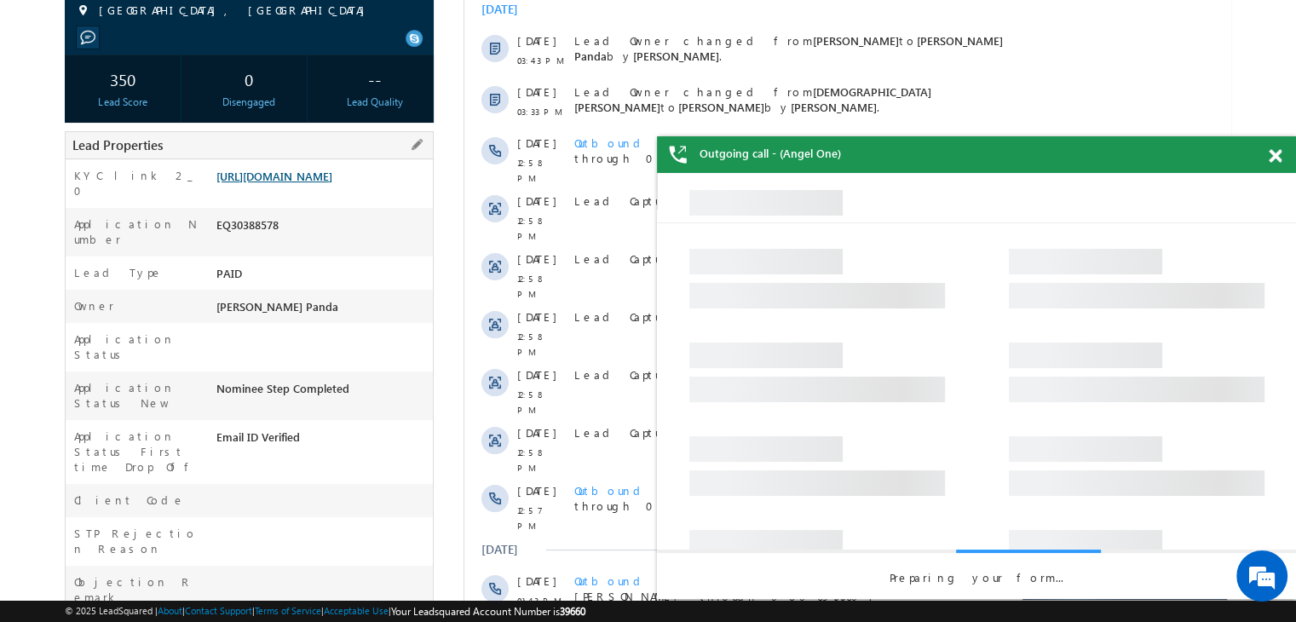
click at [310, 183] on link "[URL][DOMAIN_NAME]" at bounding box center [274, 176] width 116 height 14
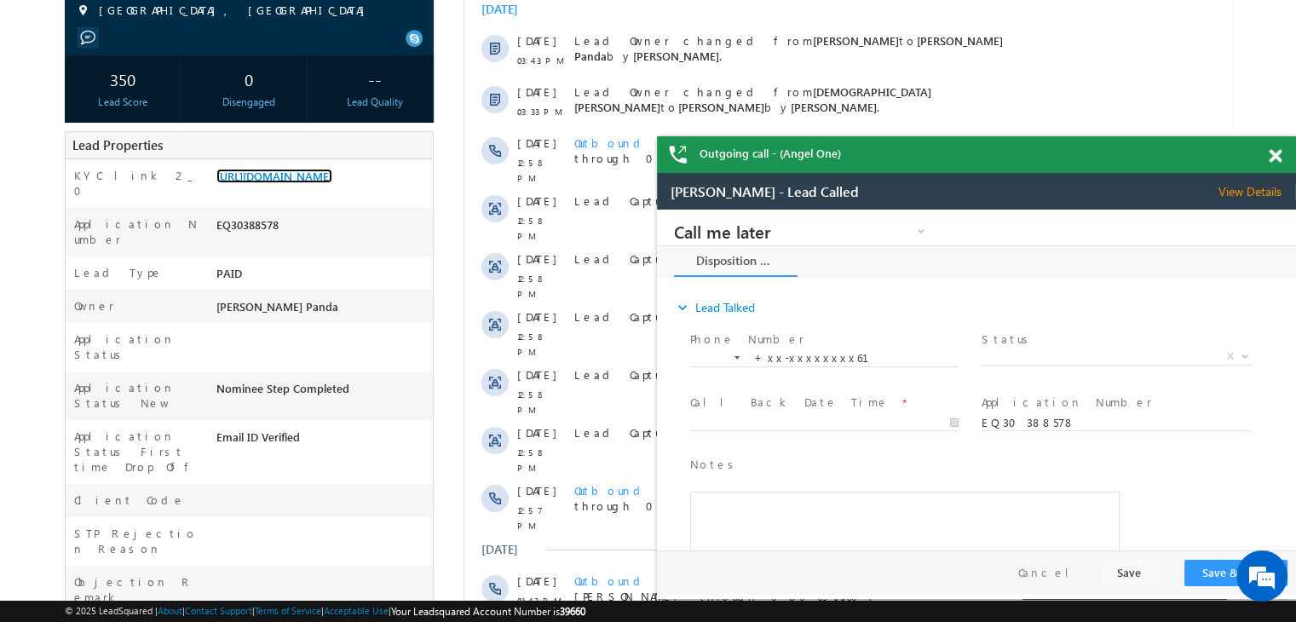
click at [1272, 159] on span at bounding box center [1275, 156] width 13 height 14
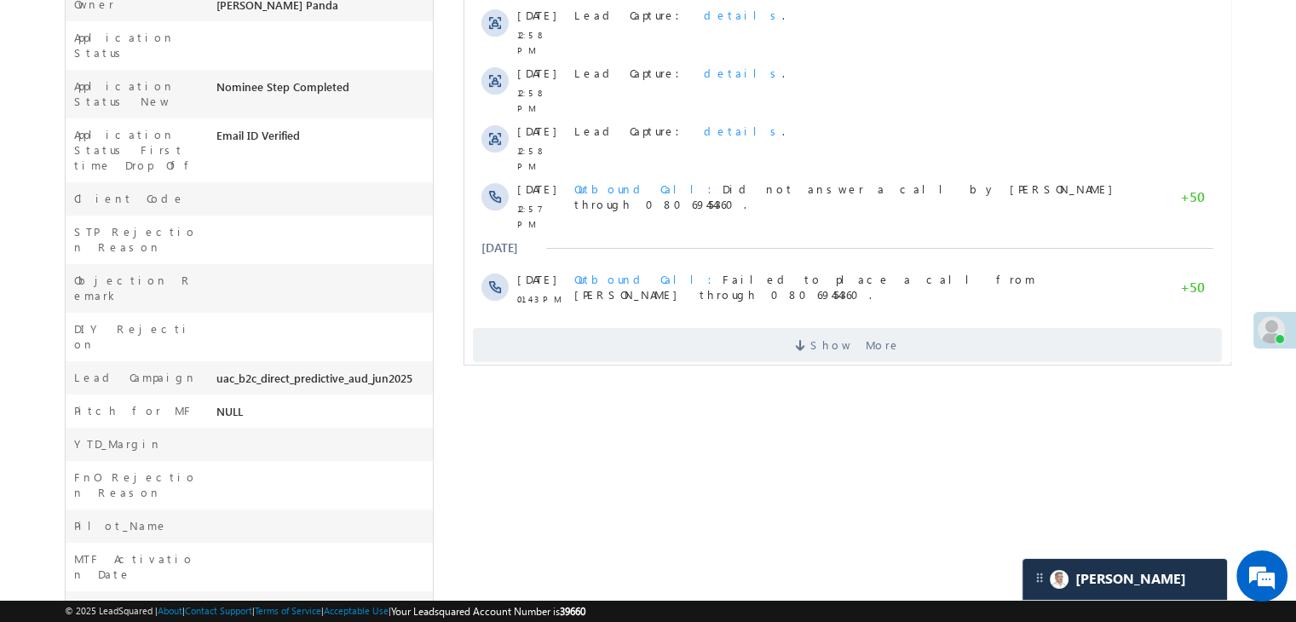
scroll to position [642, 0]
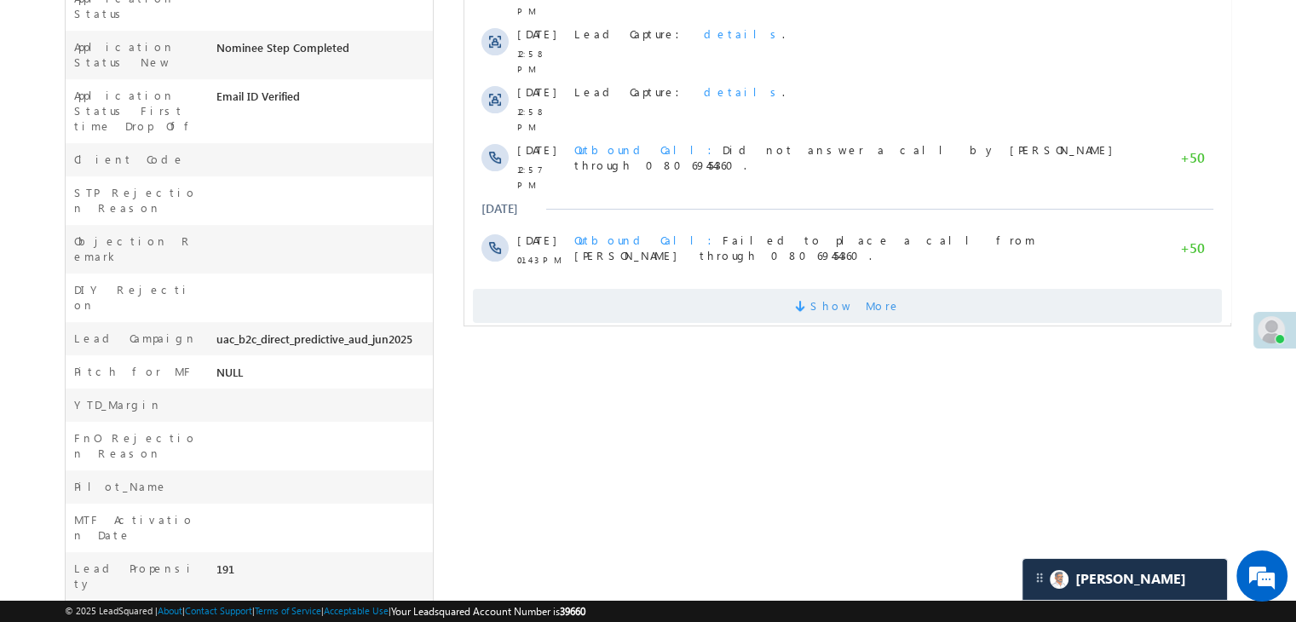
click at [835, 289] on span "Show More" at bounding box center [856, 306] width 90 height 34
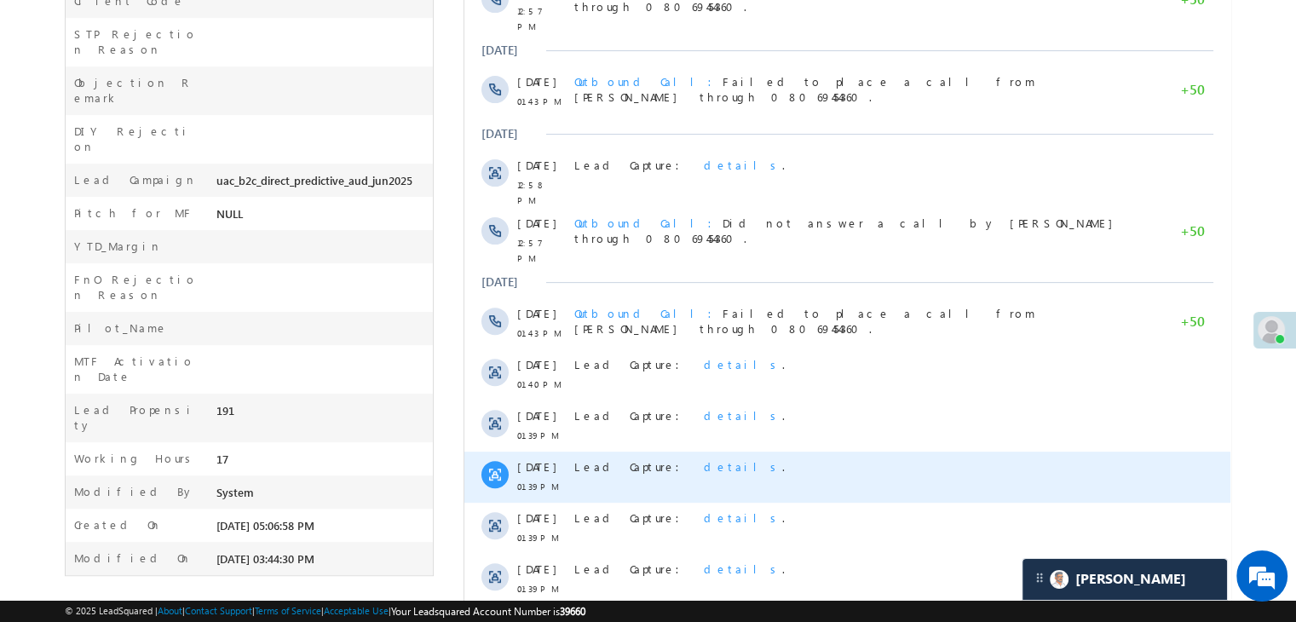
scroll to position [940, 0]
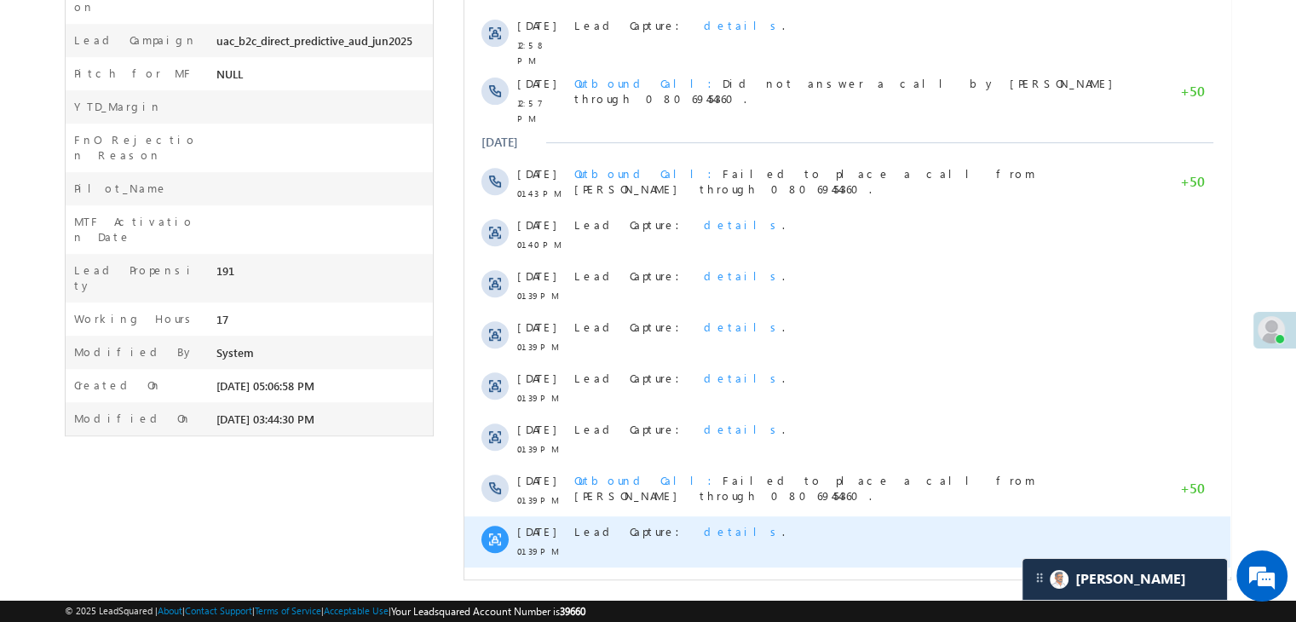
drag, startPoint x: 862, startPoint y: 543, endPoint x: 1007, endPoint y: 484, distance: 157.2
click at [862, 580] on span "Show More" at bounding box center [856, 597] width 90 height 34
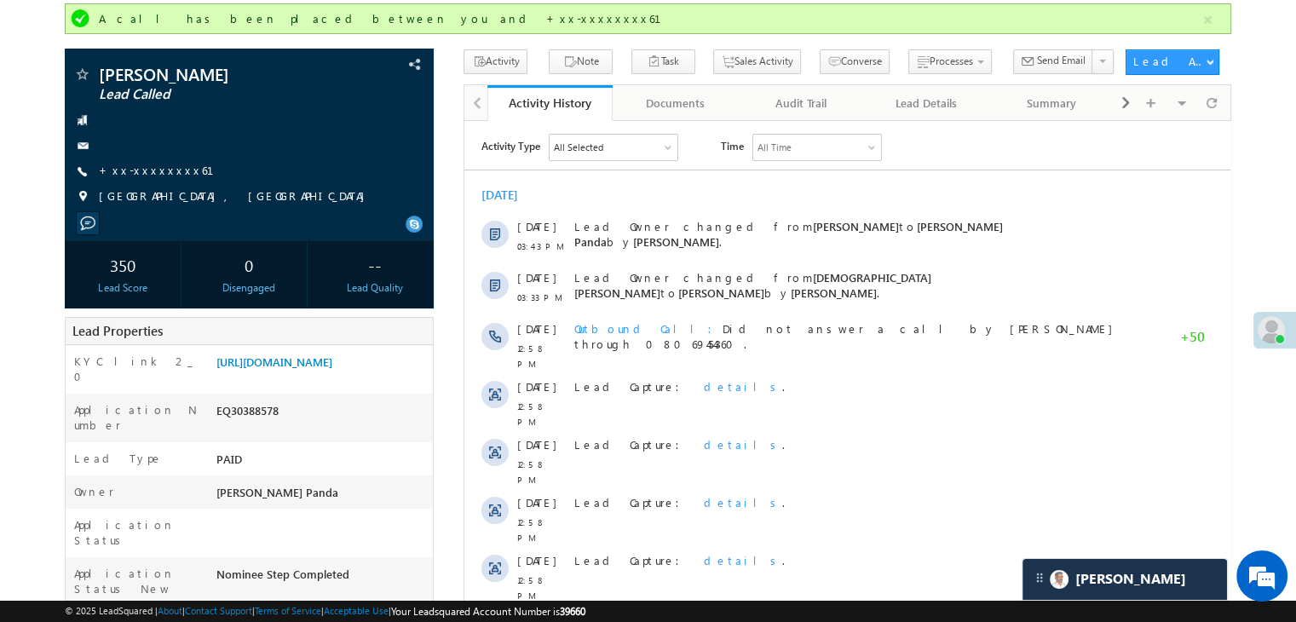
scroll to position [0, 0]
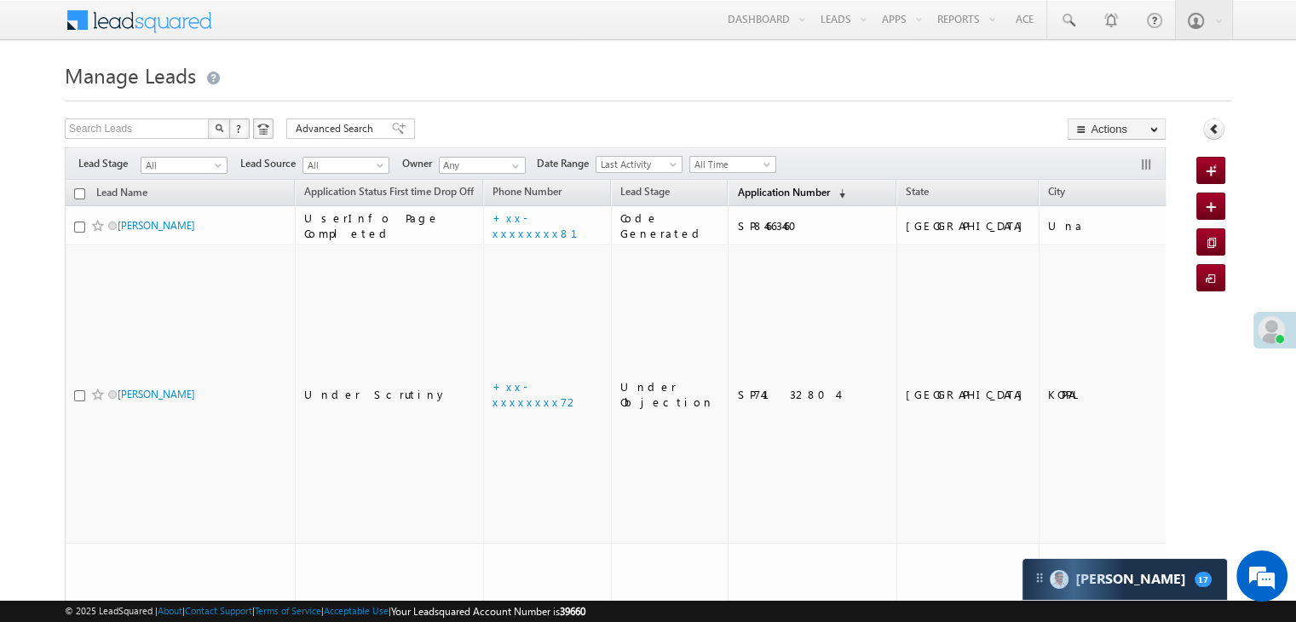
click at [740, 189] on span "Application Number" at bounding box center [783, 192] width 92 height 13
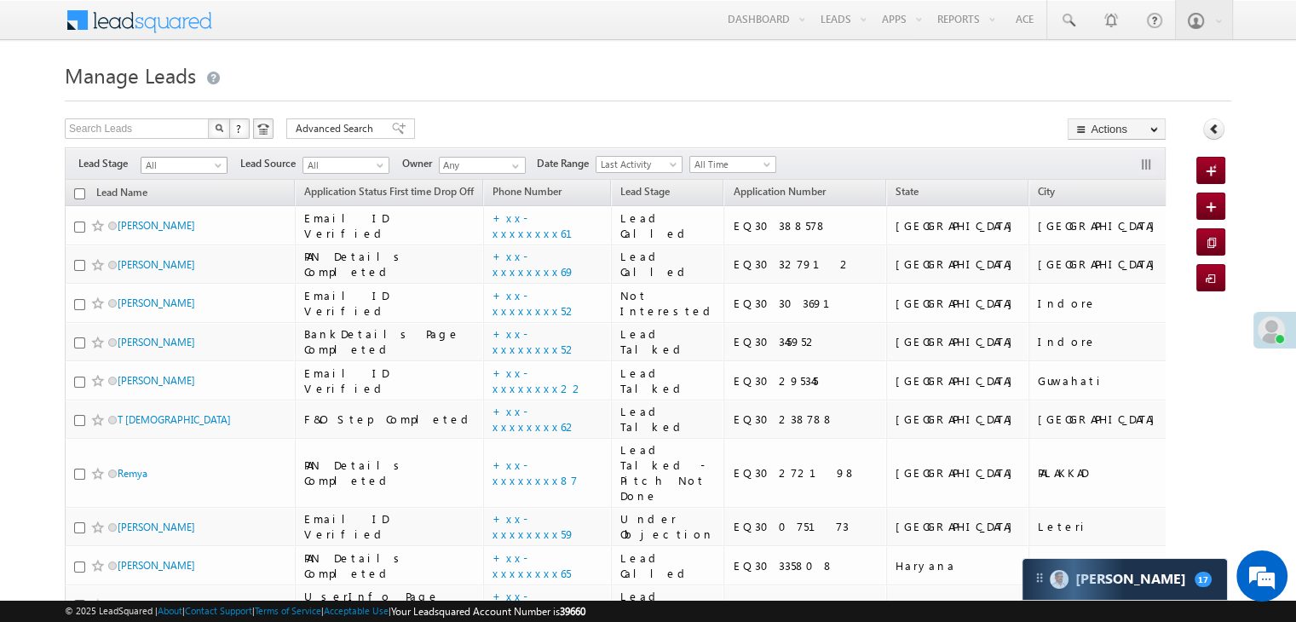
click at [217, 170] on span at bounding box center [220, 169] width 14 height 14
click at [199, 199] on link "Lead Generated" at bounding box center [184, 200] width 86 height 15
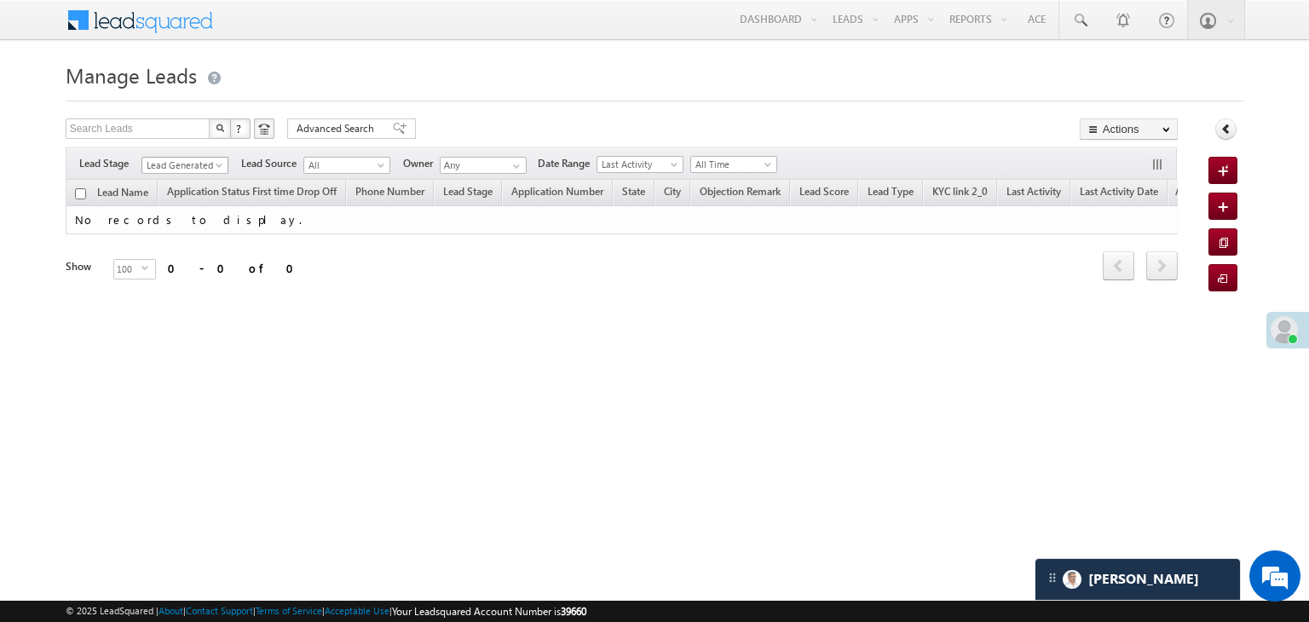
click at [184, 168] on span "Lead Generated" at bounding box center [182, 165] width 81 height 15
click at [177, 178] on link "All" at bounding box center [185, 183] width 86 height 15
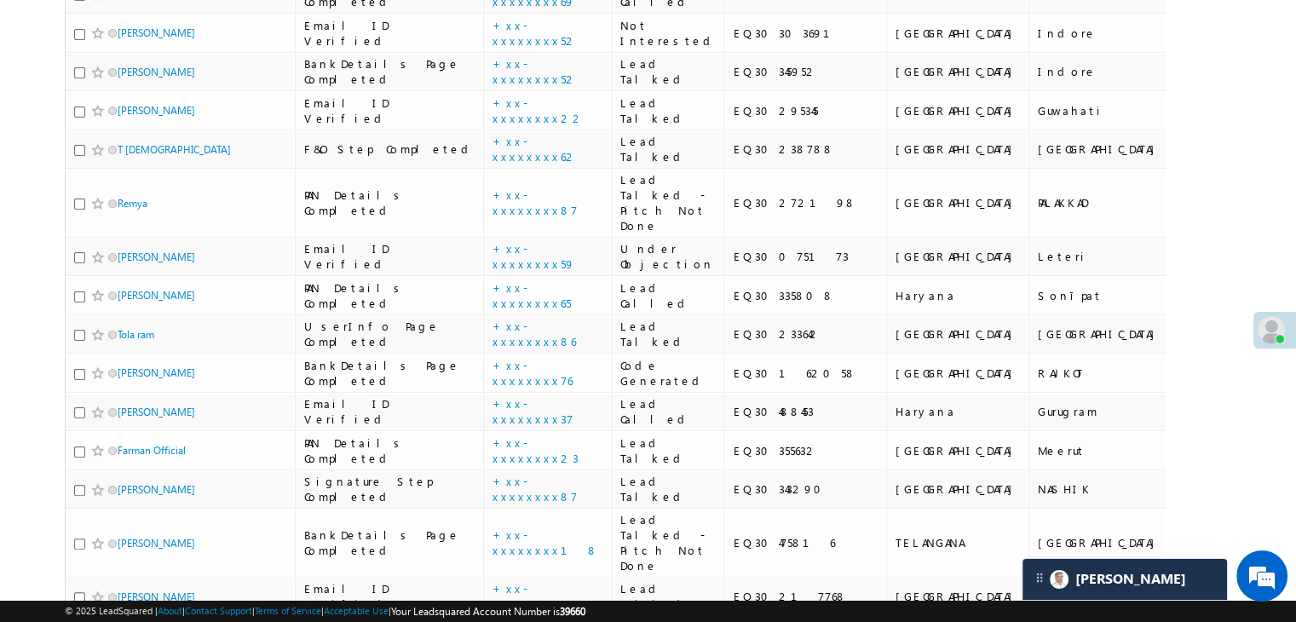
scroll to position [256, 0]
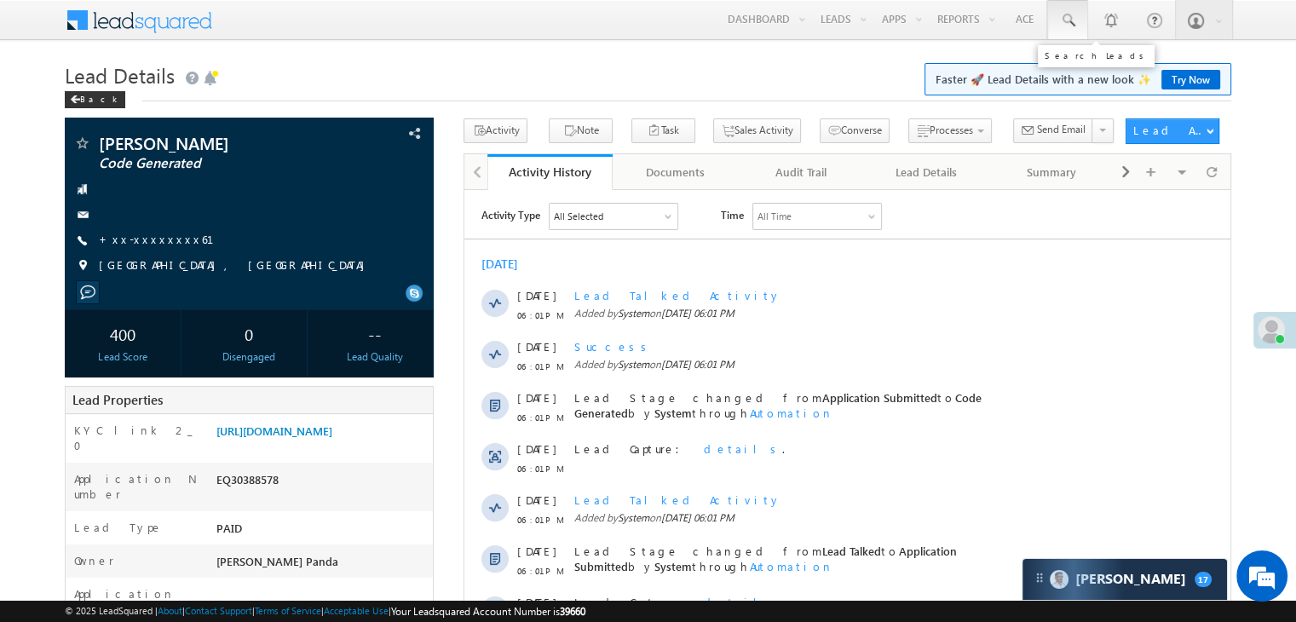
click at [1071, 22] on span at bounding box center [1067, 20] width 17 height 17
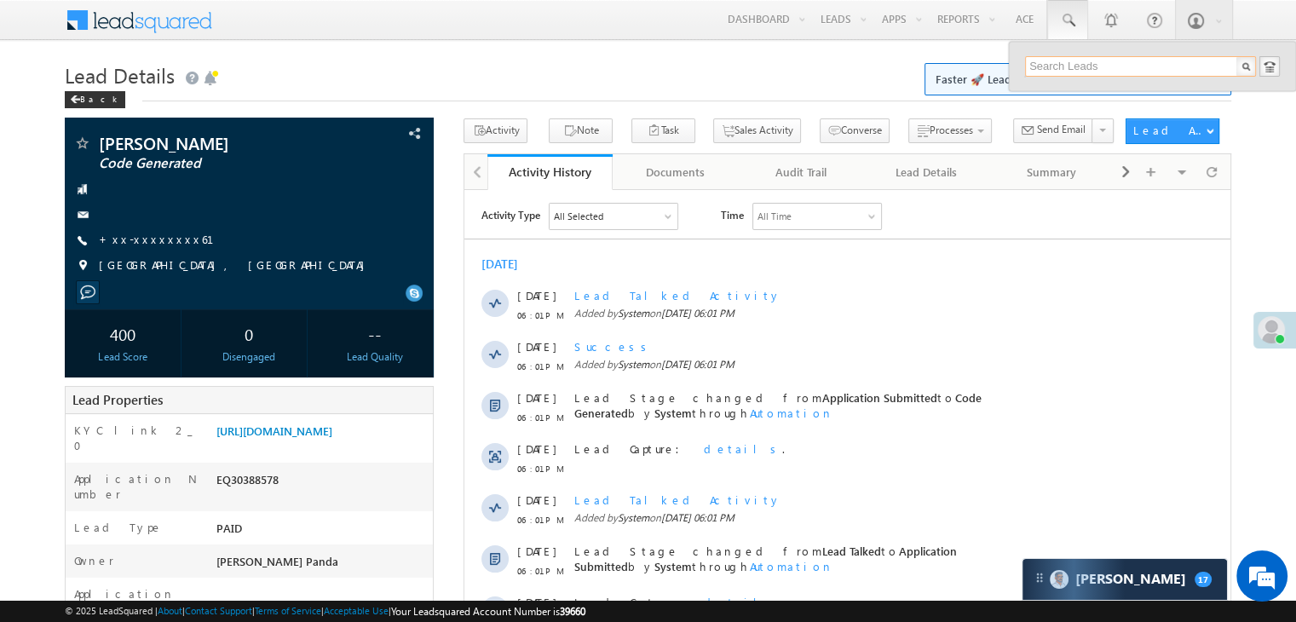
paste input "EQ30212641"
type input "EQ30212641"
click at [1052, 89] on div "[PERSON_NAME]" at bounding box center [1148, 91] width 228 height 19
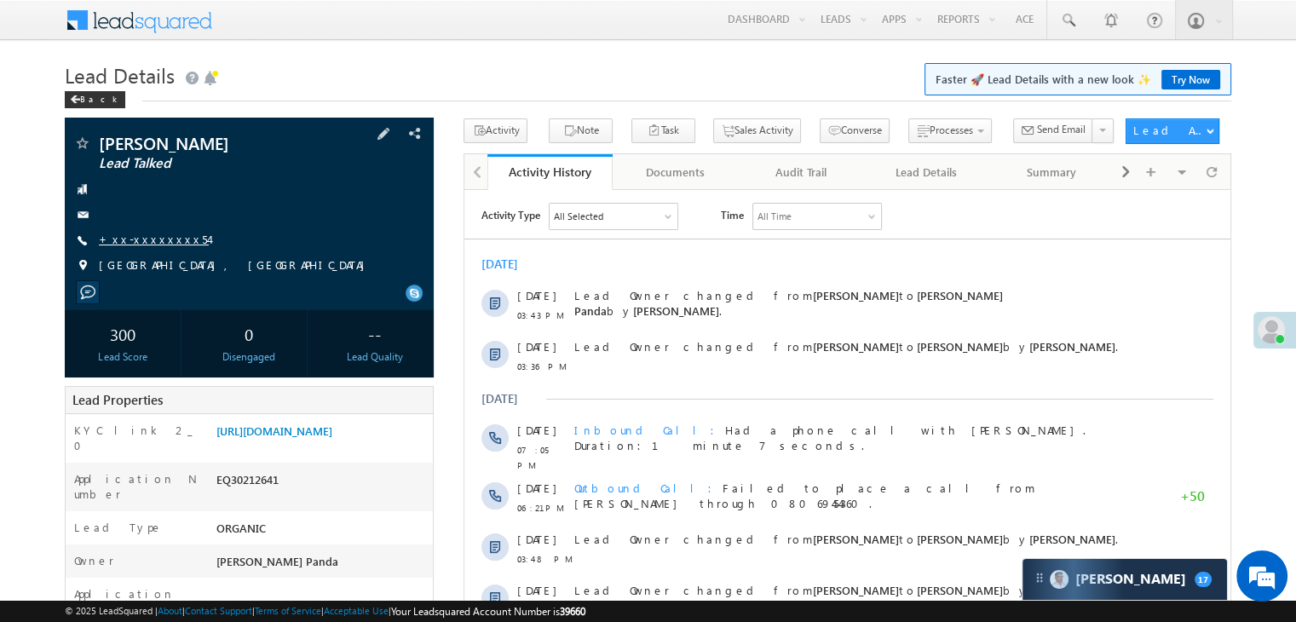
click at [141, 240] on link "+xx-xxxxxxxx54" at bounding box center [154, 239] width 110 height 14
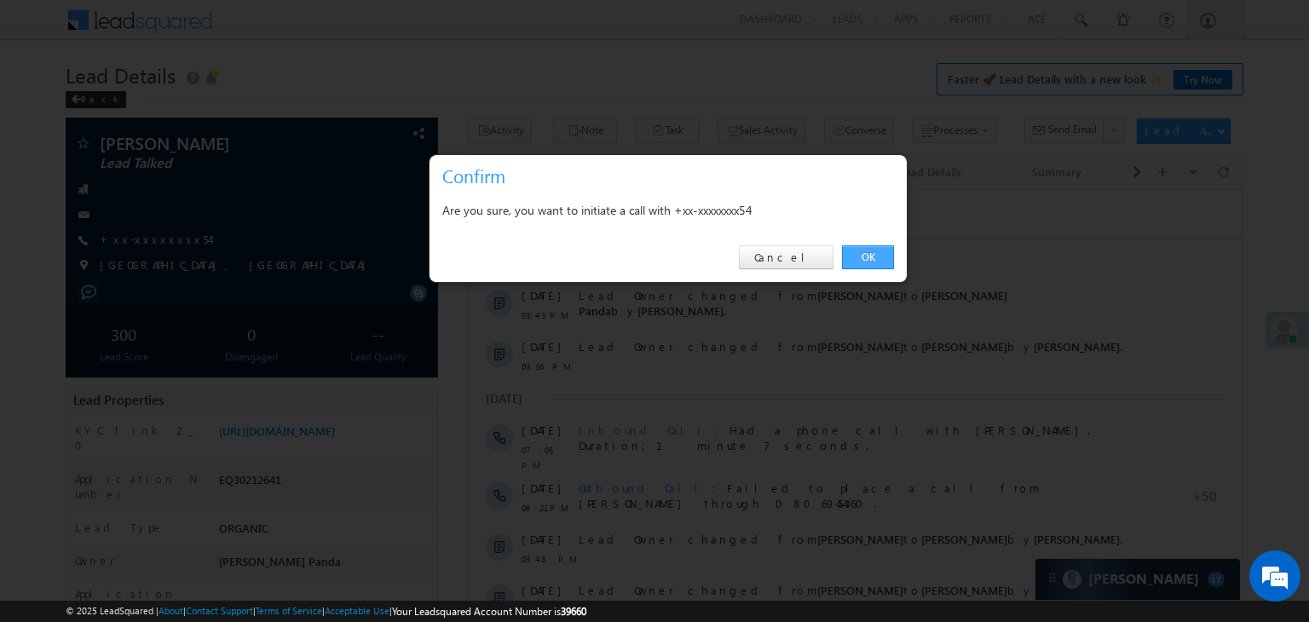
click at [874, 262] on link "OK" at bounding box center [868, 257] width 52 height 24
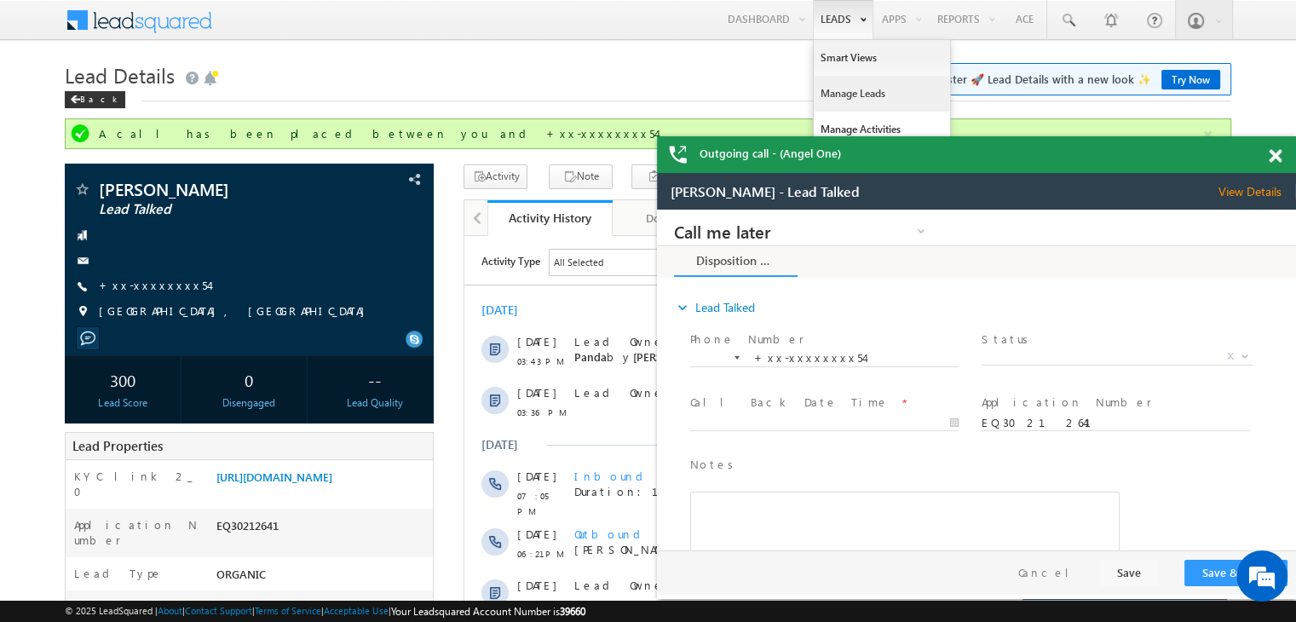
click at [835, 87] on link "Manage Leads" at bounding box center [882, 94] width 136 height 36
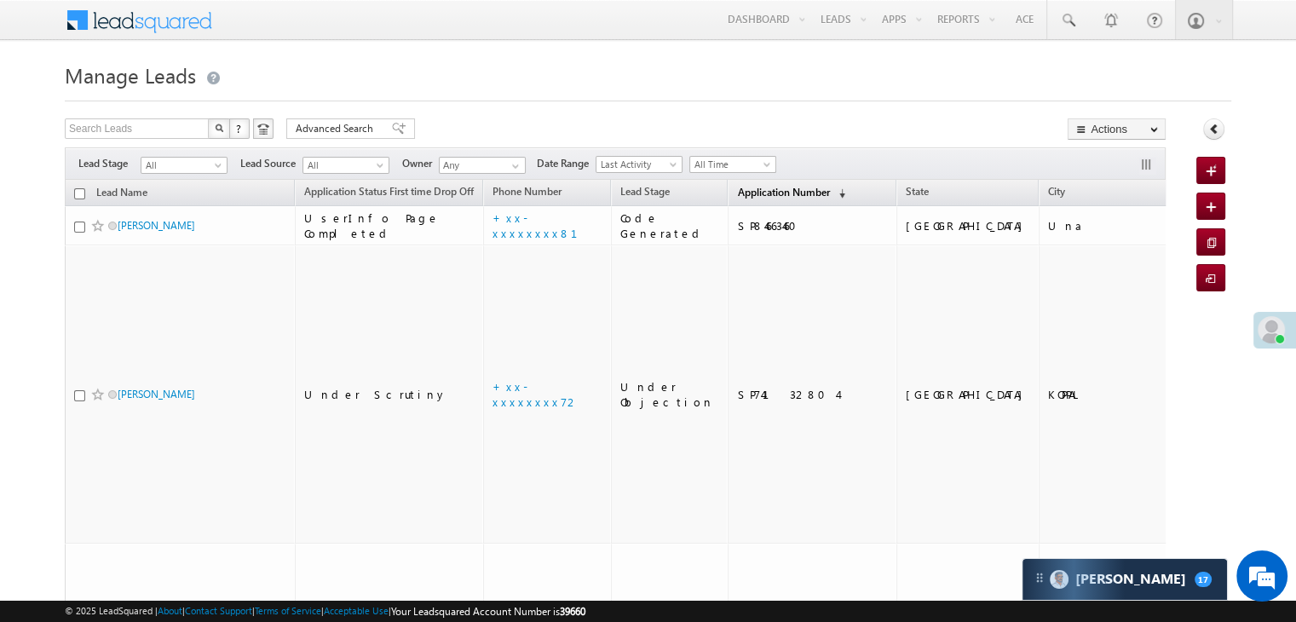
click at [737, 189] on span "Application Number" at bounding box center [783, 192] width 92 height 13
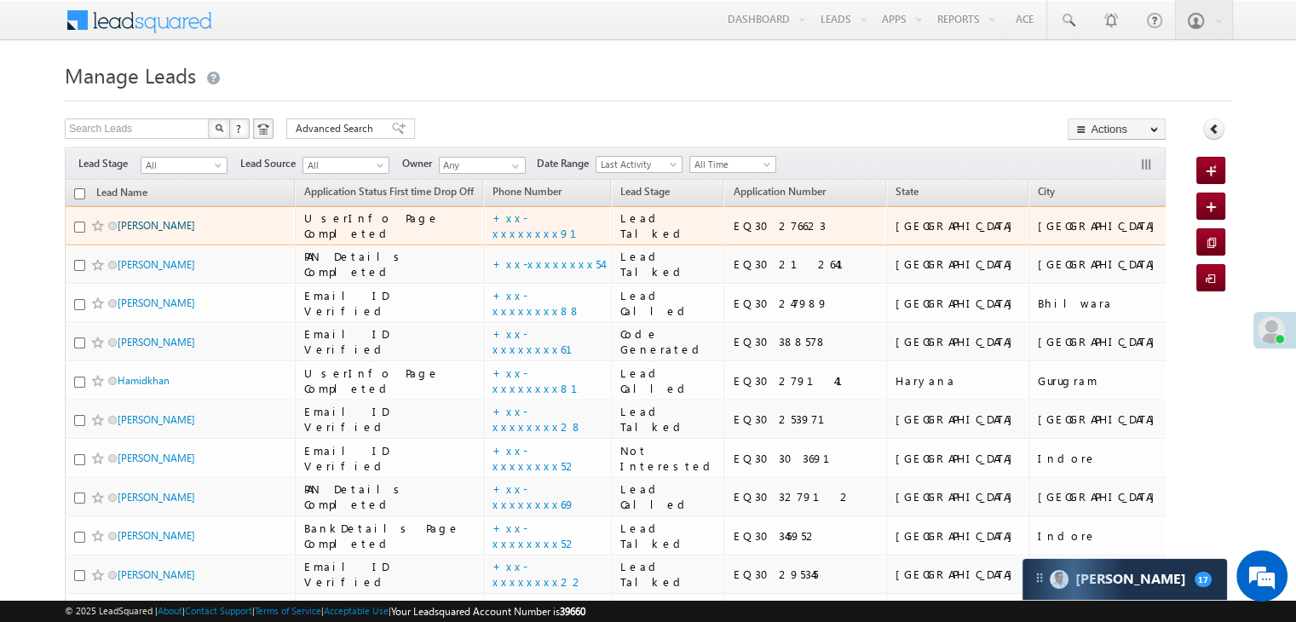
click at [140, 232] on link "[PERSON_NAME]" at bounding box center [157, 225] width 78 height 13
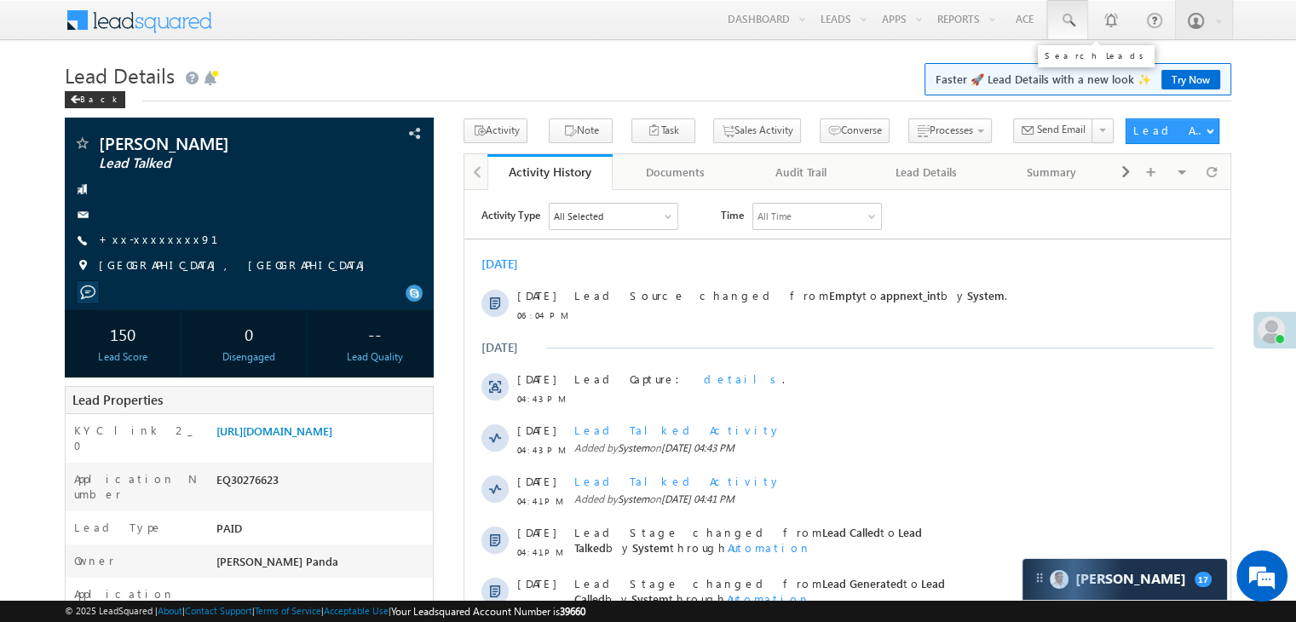
click at [1068, 23] on span at bounding box center [1067, 20] width 17 height 17
paste input "EQ30370530"
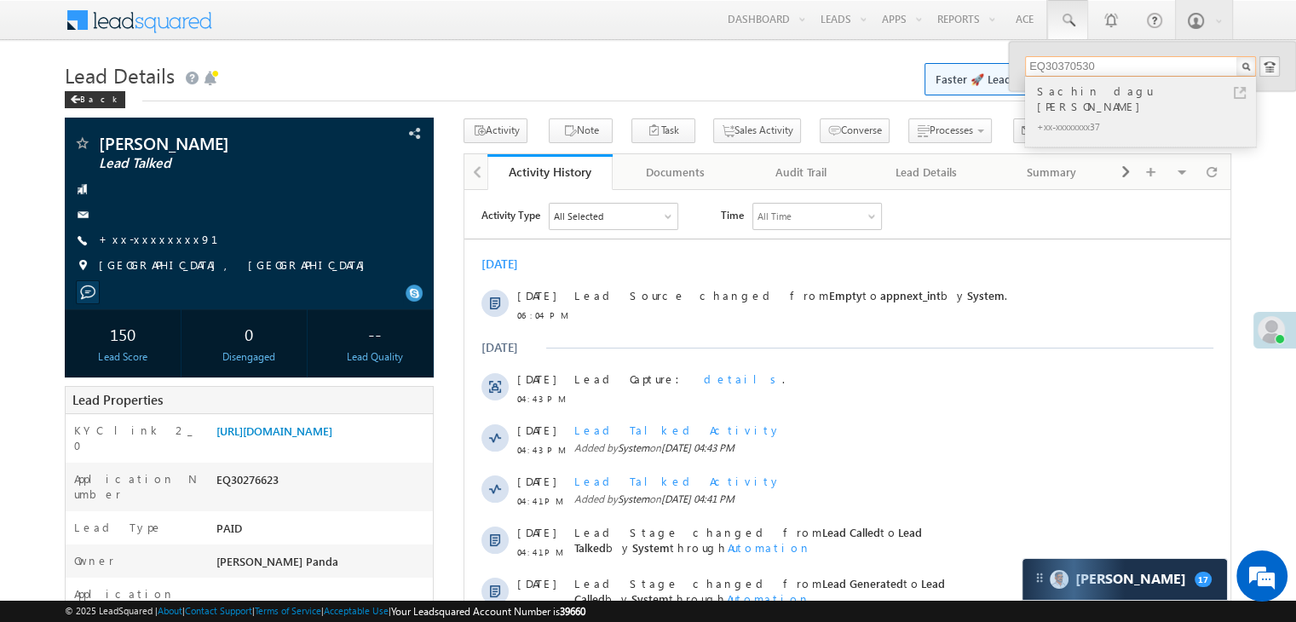
type input "EQ30370530"
click at [1055, 93] on div "Sachin dagu [PERSON_NAME]" at bounding box center [1148, 99] width 228 height 34
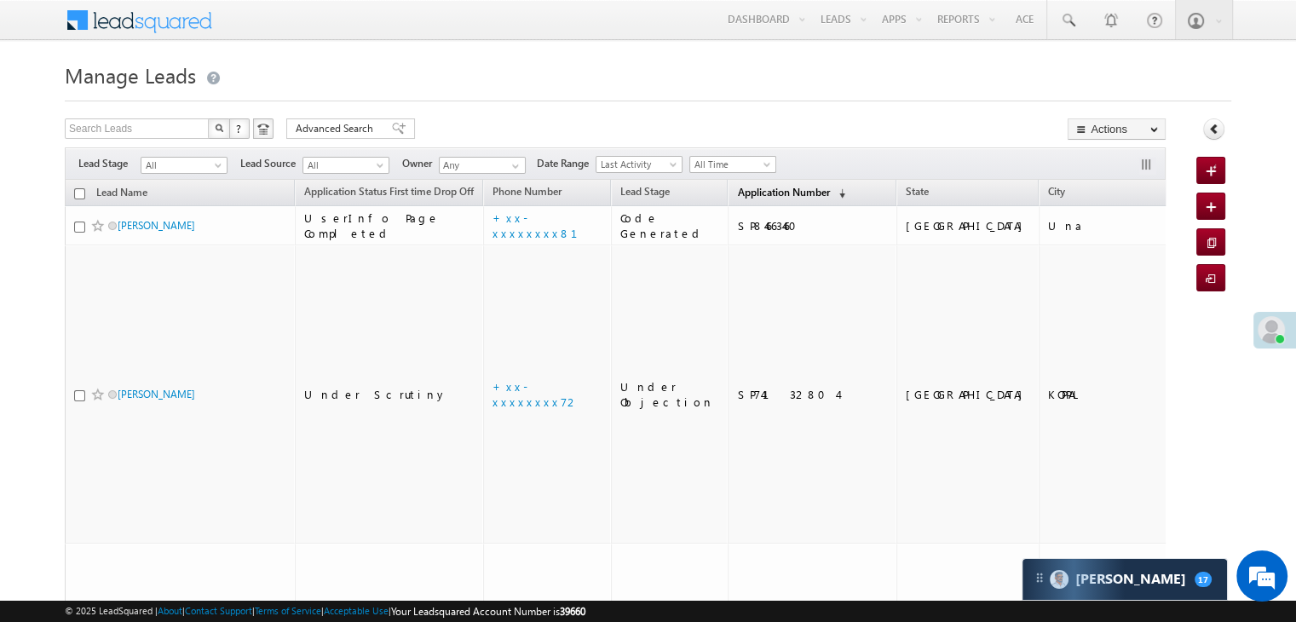
click at [751, 195] on span "Application Number" at bounding box center [783, 192] width 92 height 13
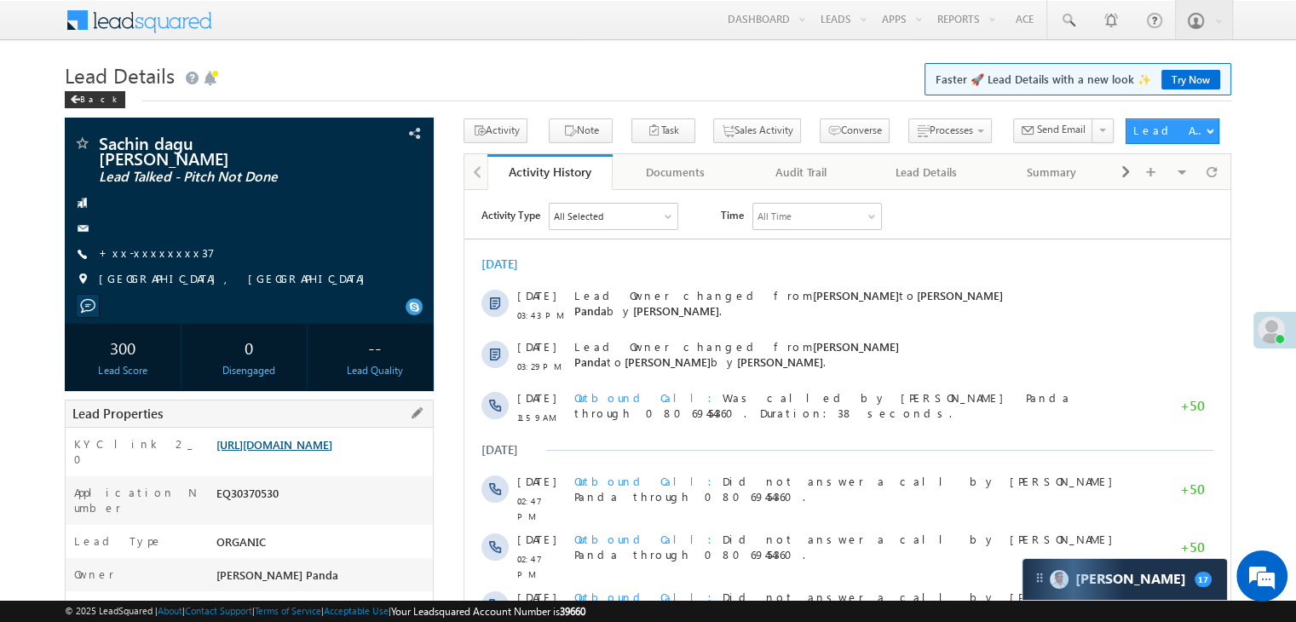
click at [332, 443] on link "[URL][DOMAIN_NAME]" at bounding box center [274, 444] width 116 height 14
drag, startPoint x: 1069, startPoint y: 16, endPoint x: 1068, endPoint y: 32, distance: 15.4
click at [1069, 16] on span at bounding box center [1067, 20] width 17 height 17
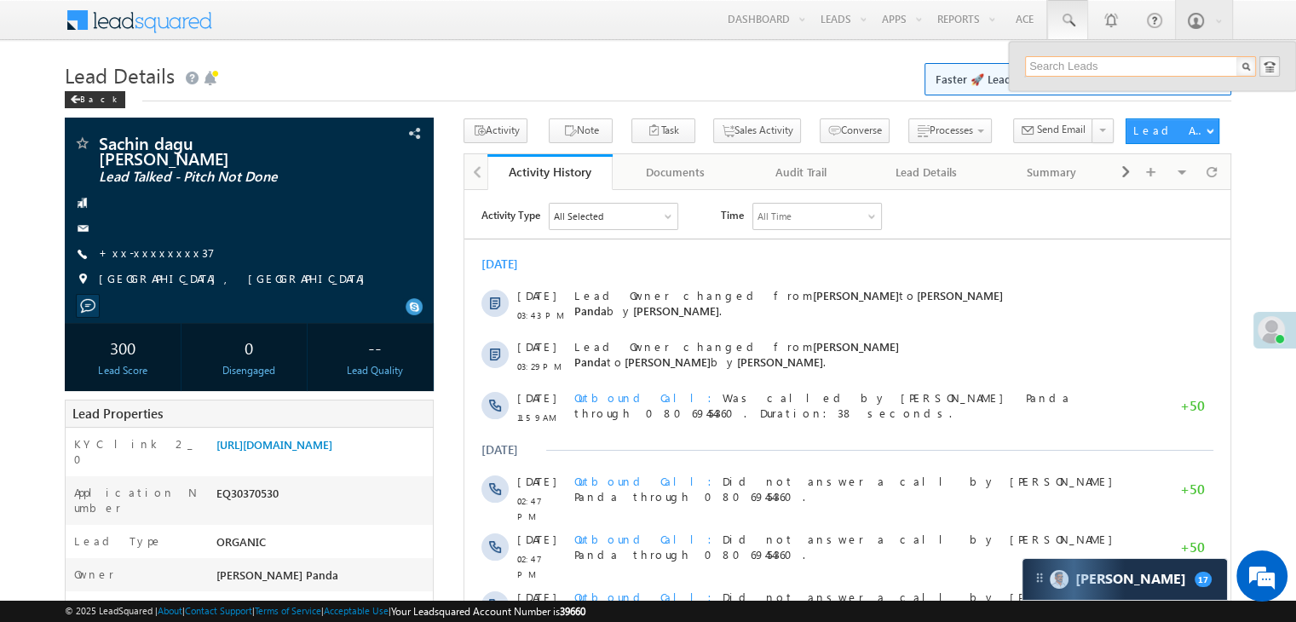
paste input "EQ17337541"
type input "EQ17337541"
click at [1052, 89] on div "Lalit" at bounding box center [1148, 91] width 228 height 19
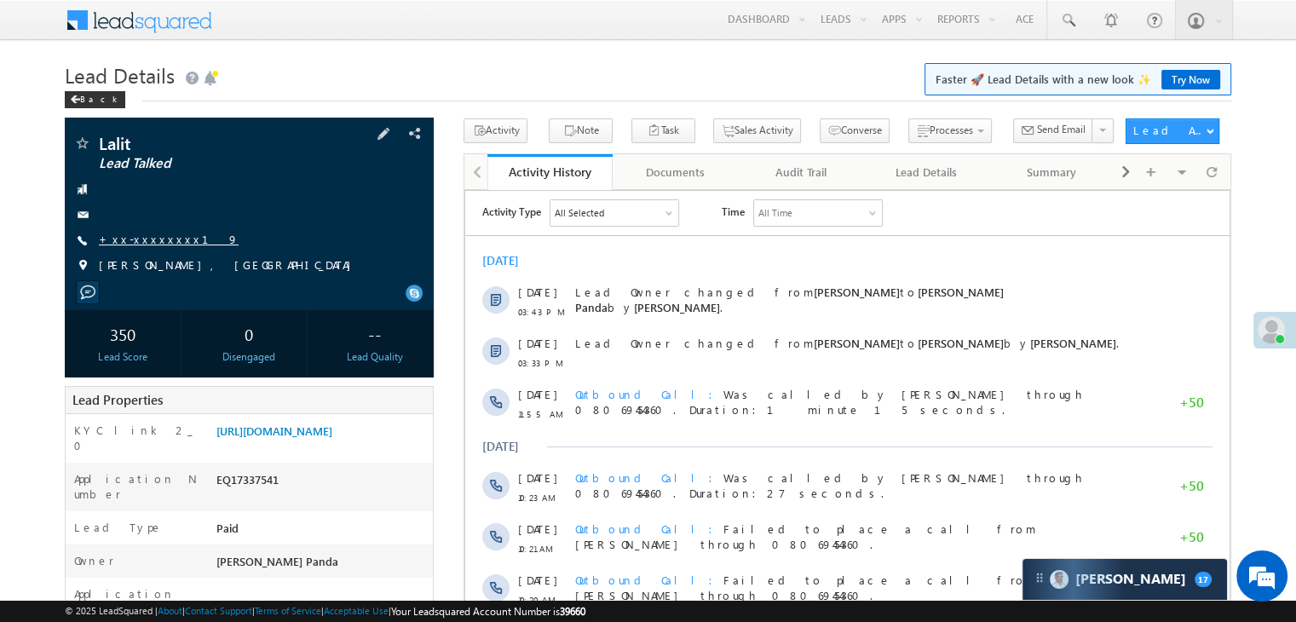
click at [150, 243] on link "+xx-xxxxxxxx19" at bounding box center [169, 239] width 140 height 14
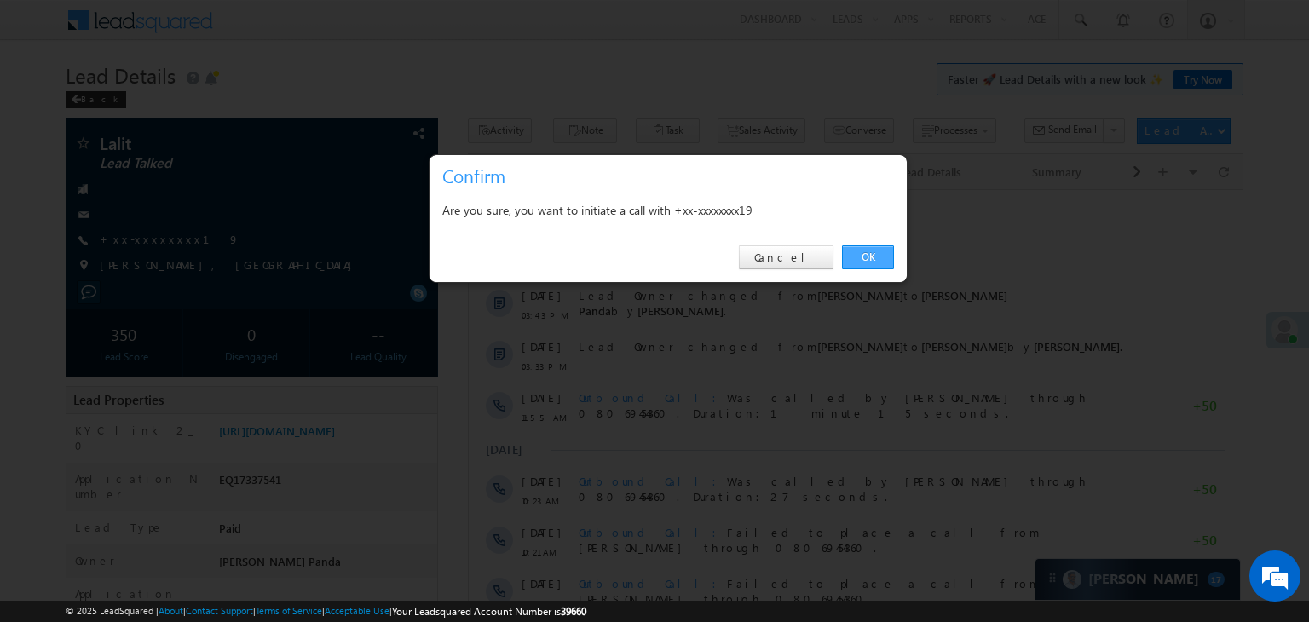
click at [861, 257] on link "OK" at bounding box center [868, 257] width 52 height 24
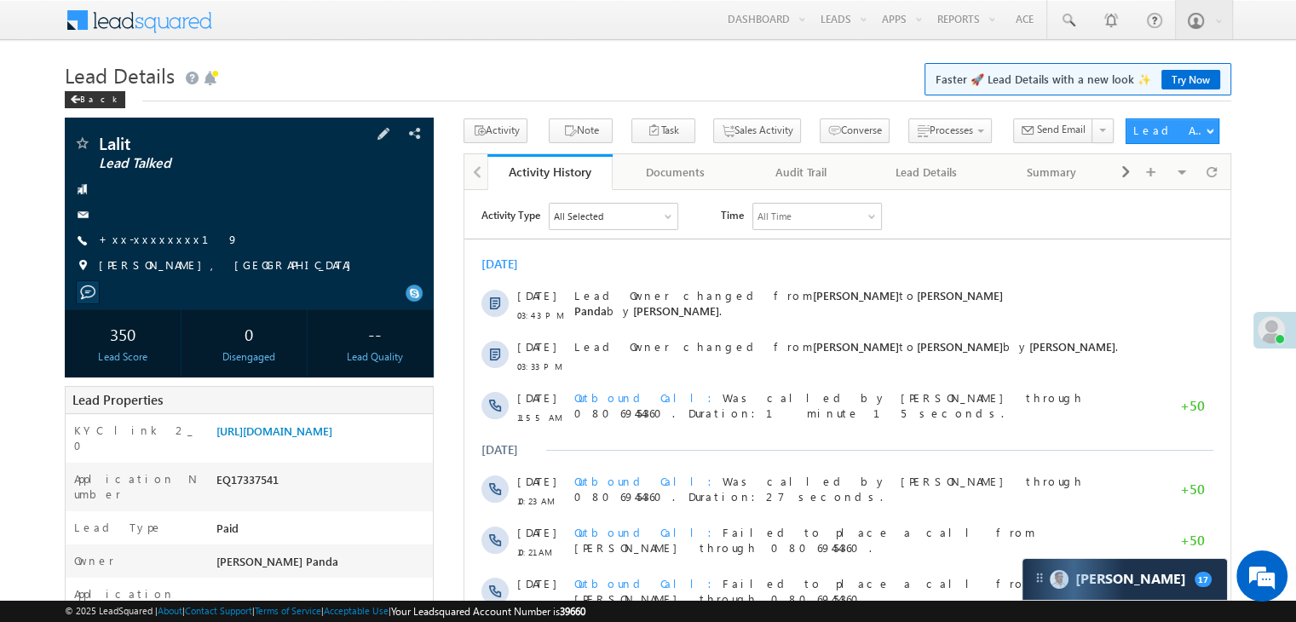
scroll to position [170, 0]
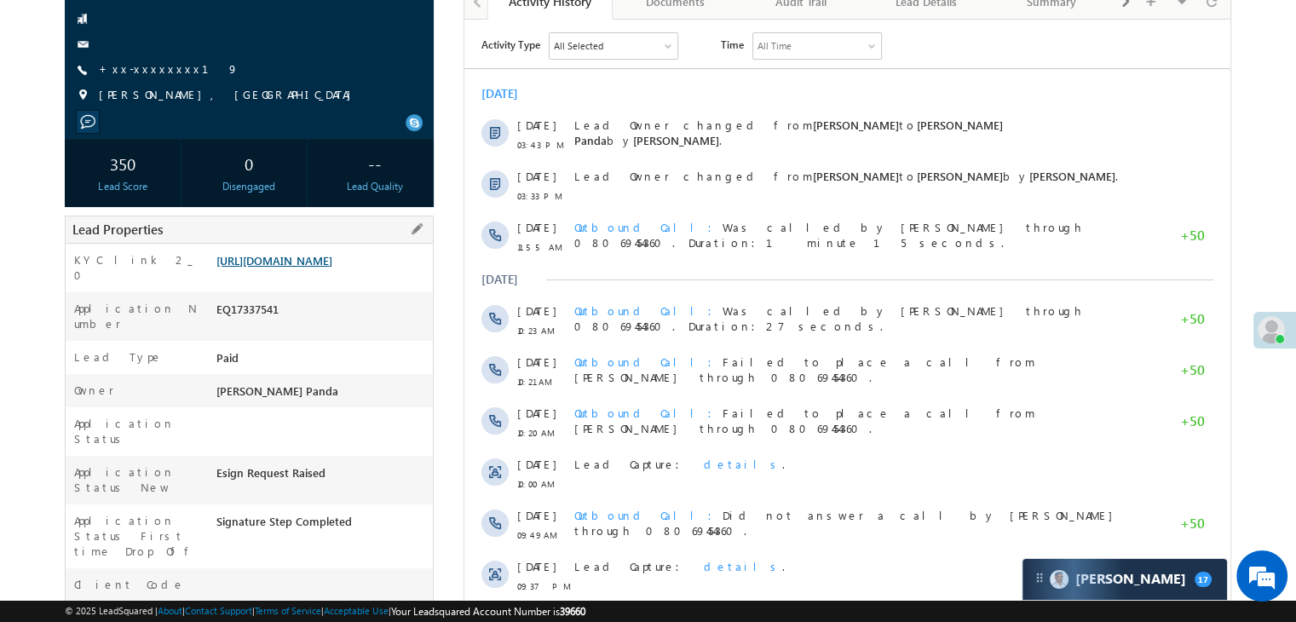
click at [317, 268] on link "[URL][DOMAIN_NAME]" at bounding box center [274, 260] width 116 height 14
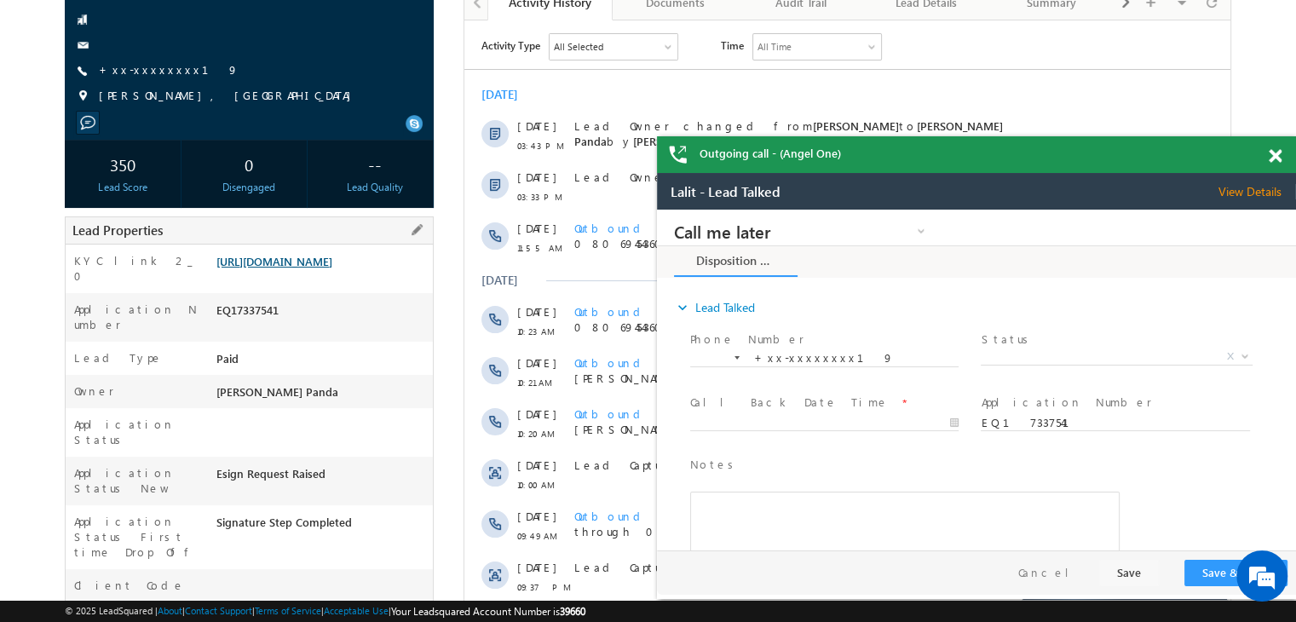
scroll to position [0, 0]
click at [143, 69] on link "+xx-xxxxxxxx19" at bounding box center [169, 69] width 140 height 14
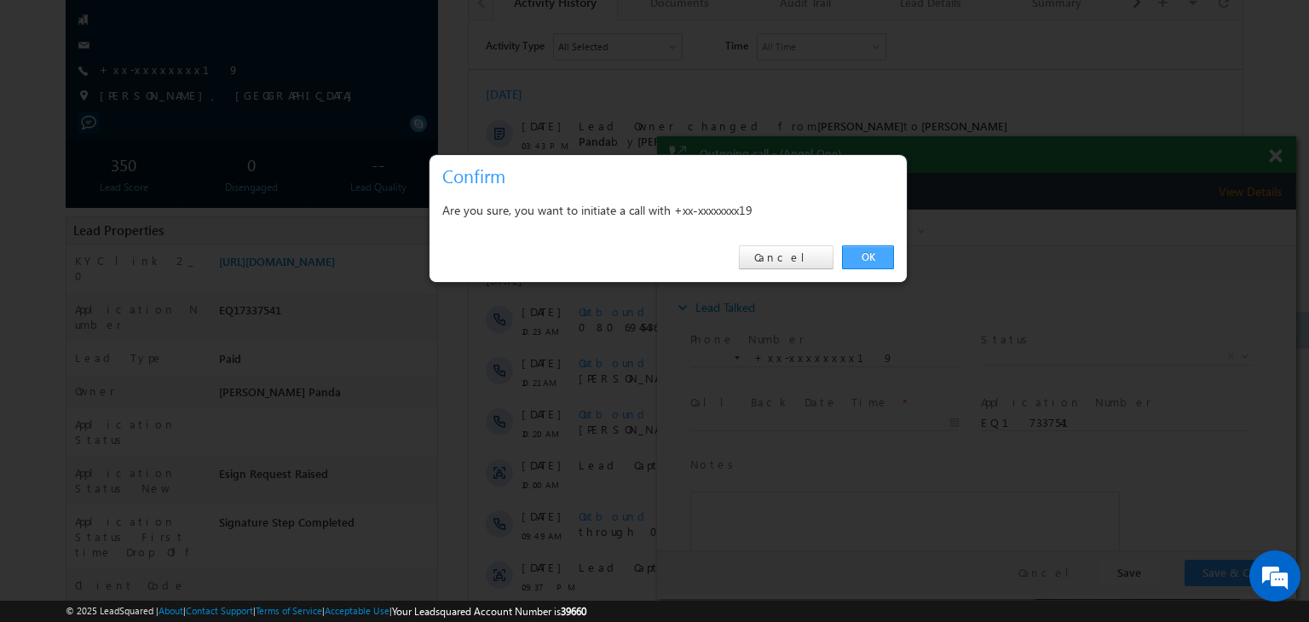
click at [871, 257] on link "OK" at bounding box center [868, 257] width 52 height 24
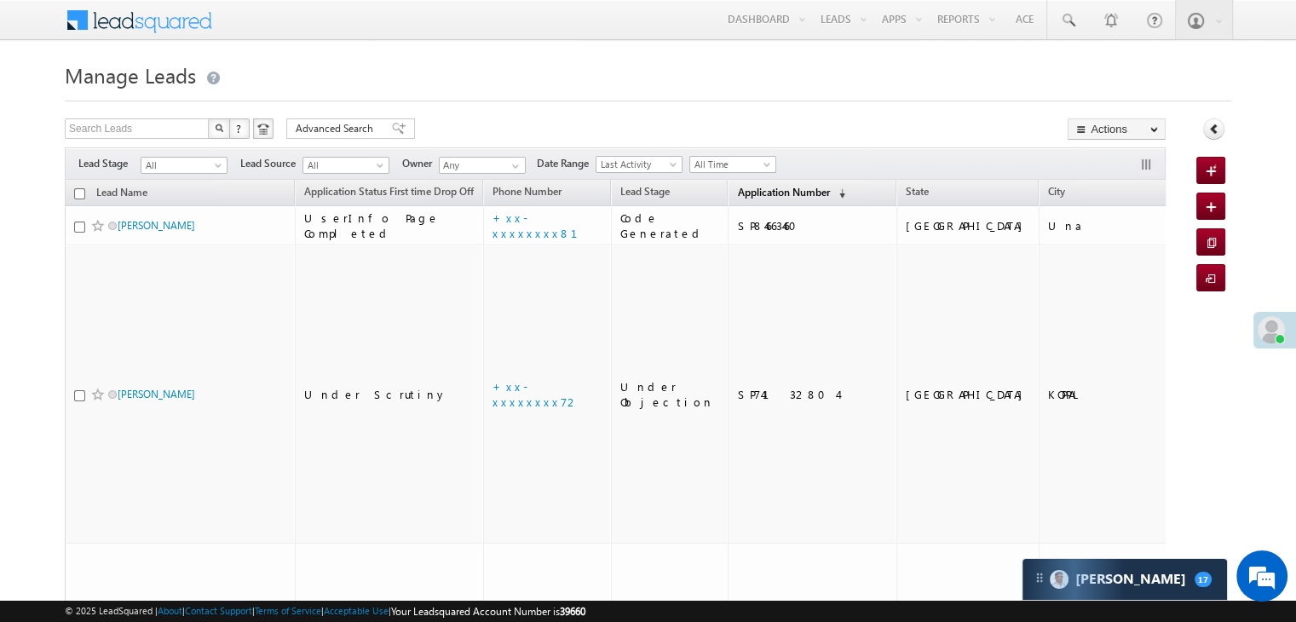
click at [737, 188] on span "Application Number" at bounding box center [783, 192] width 92 height 13
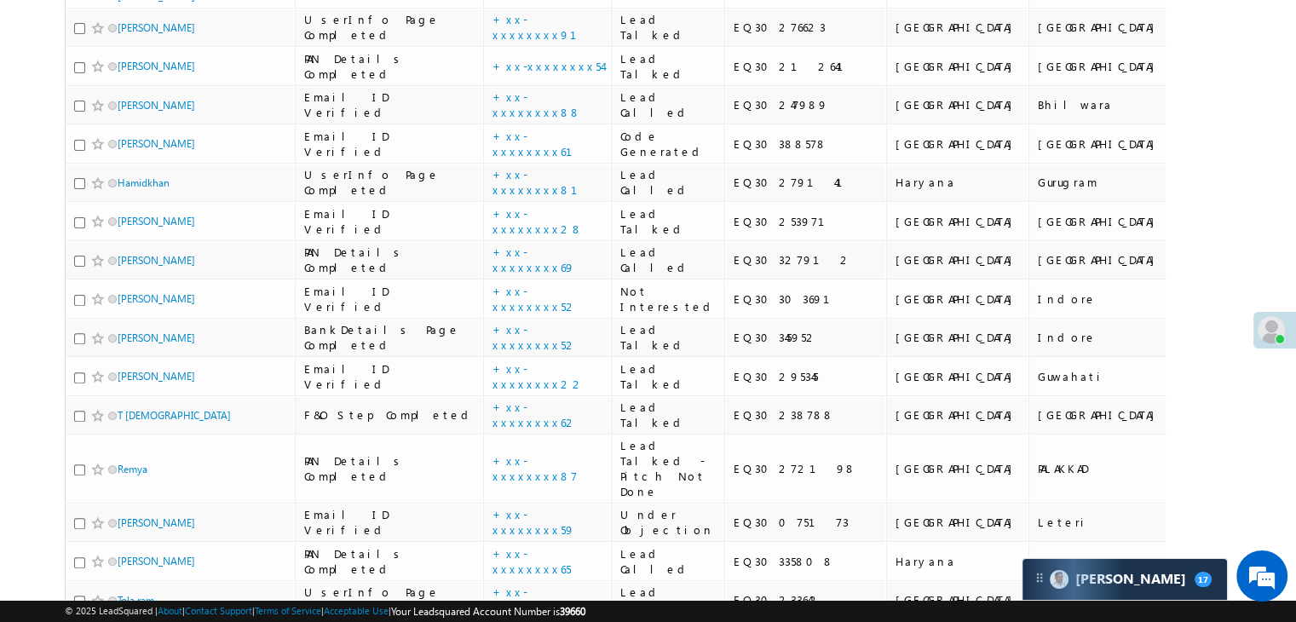
scroll to position [511, 0]
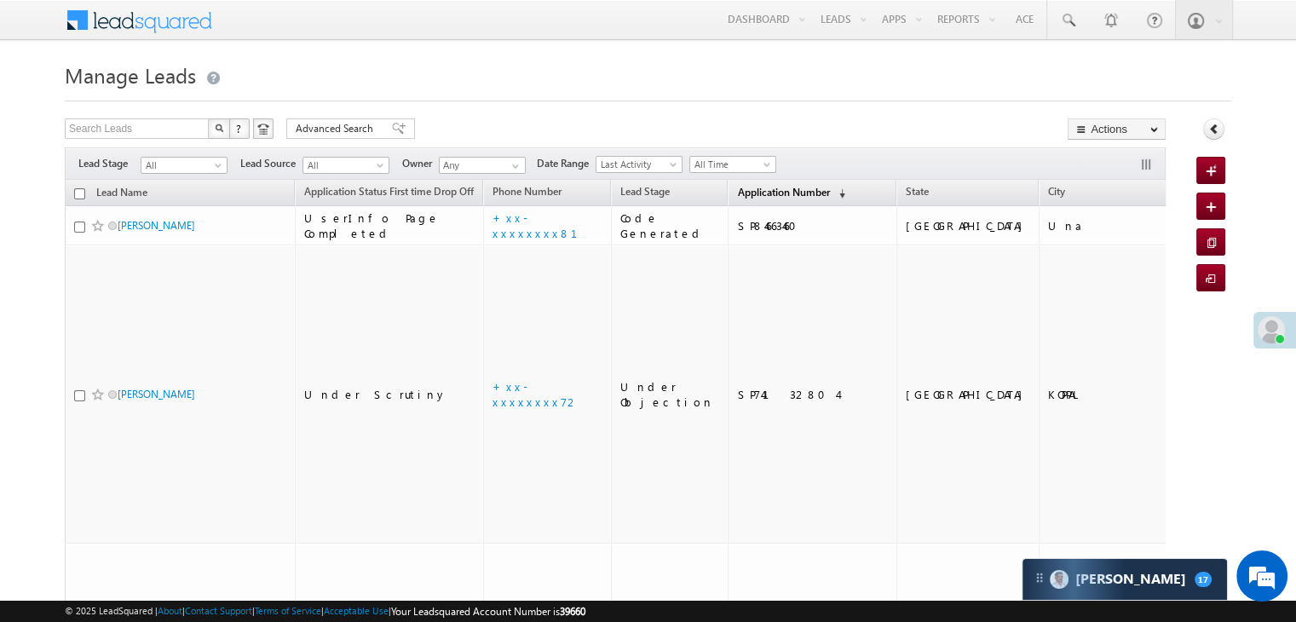
click at [737, 192] on span "Application Number" at bounding box center [783, 192] width 92 height 13
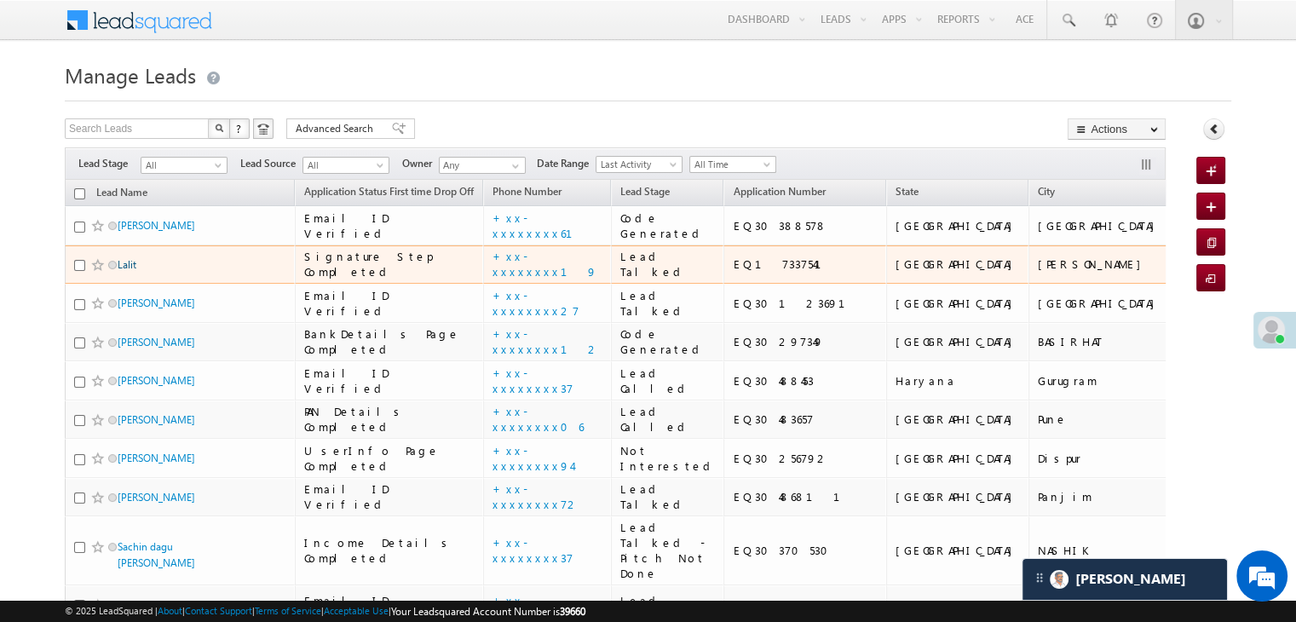
click at [121, 271] on link "Lalit" at bounding box center [127, 264] width 19 height 13
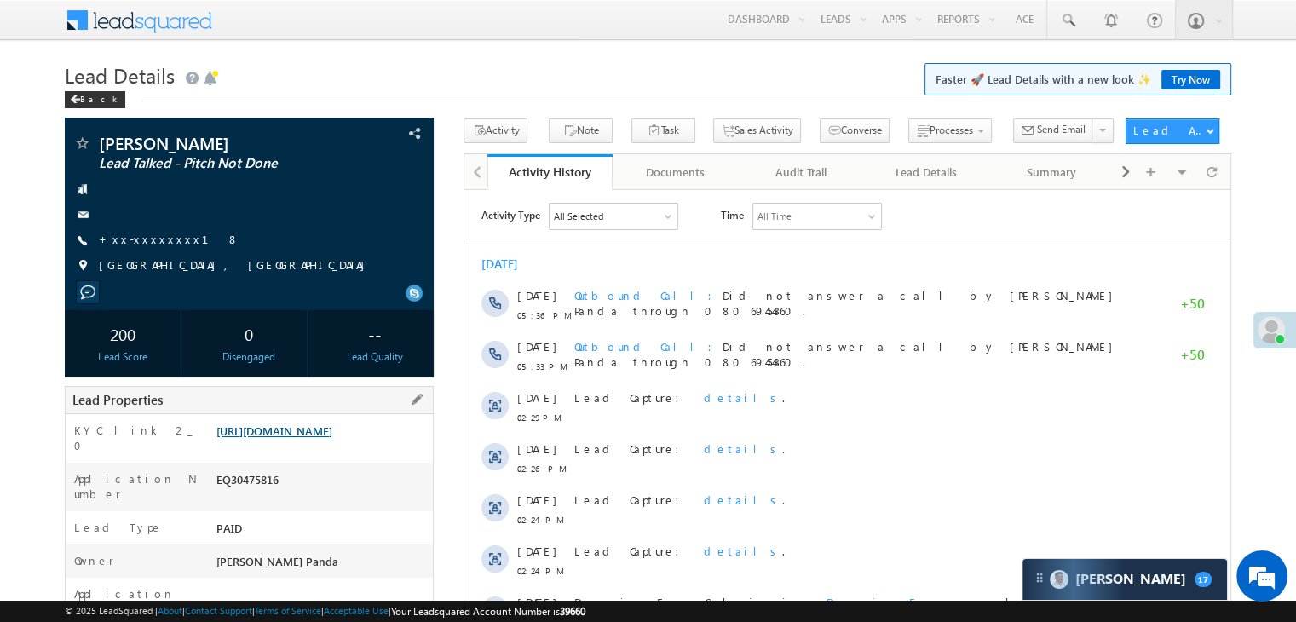
click at [297, 438] on link "[URL][DOMAIN_NAME]" at bounding box center [274, 431] width 116 height 14
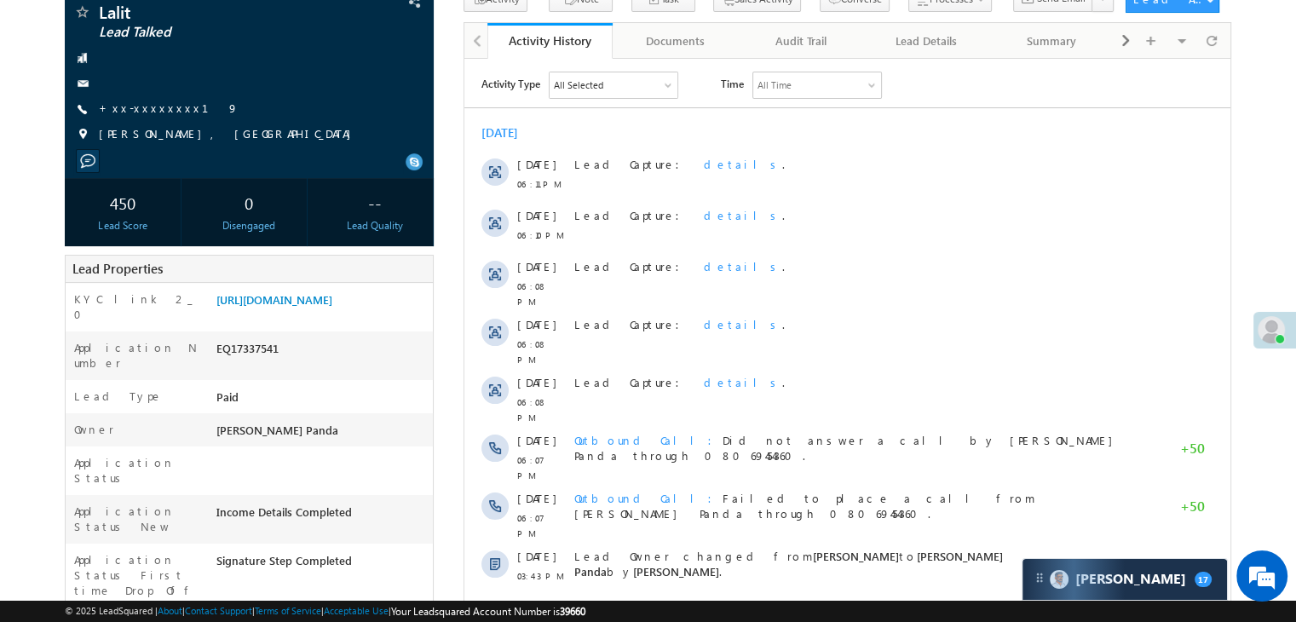
scroll to position [170, 0]
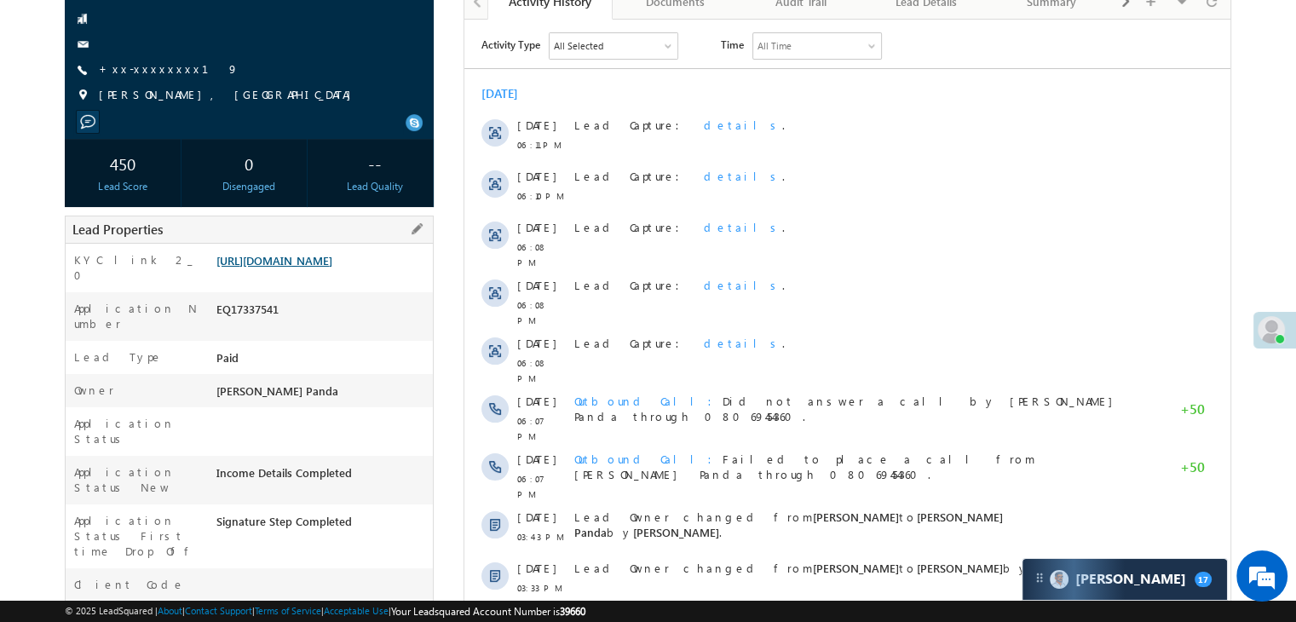
click at [332, 268] on link "[URL][DOMAIN_NAME]" at bounding box center [274, 260] width 116 height 14
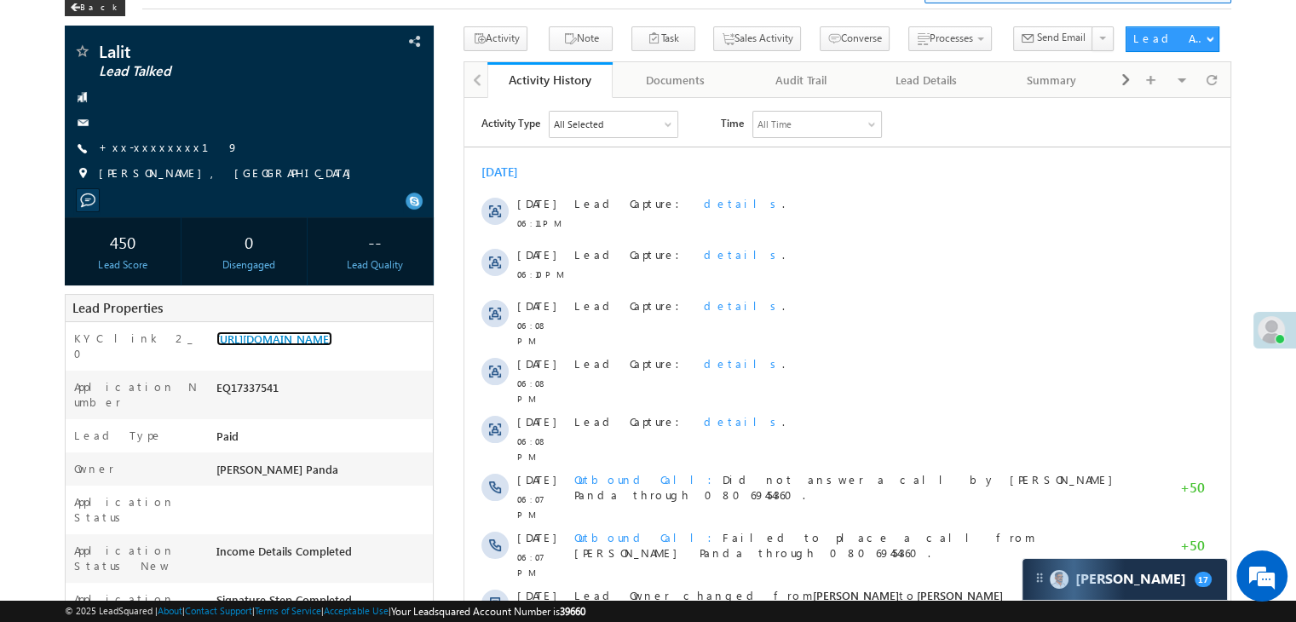
scroll to position [0, 0]
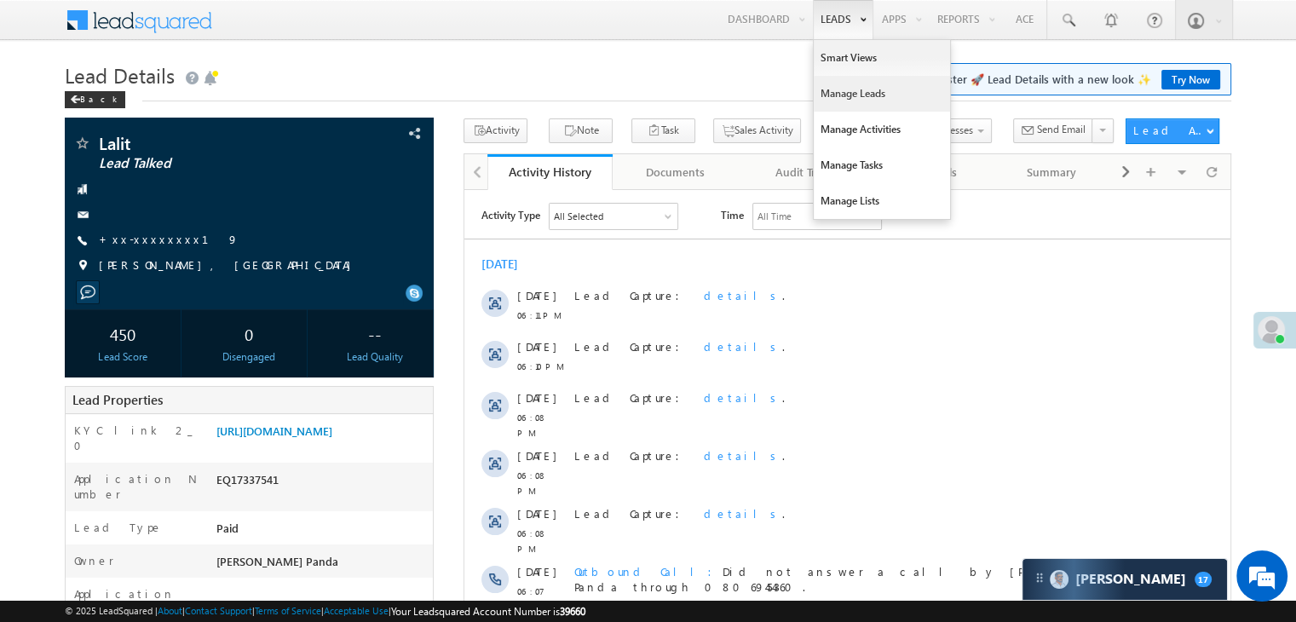
click at [855, 93] on link "Manage Leads" at bounding box center [882, 94] width 136 height 36
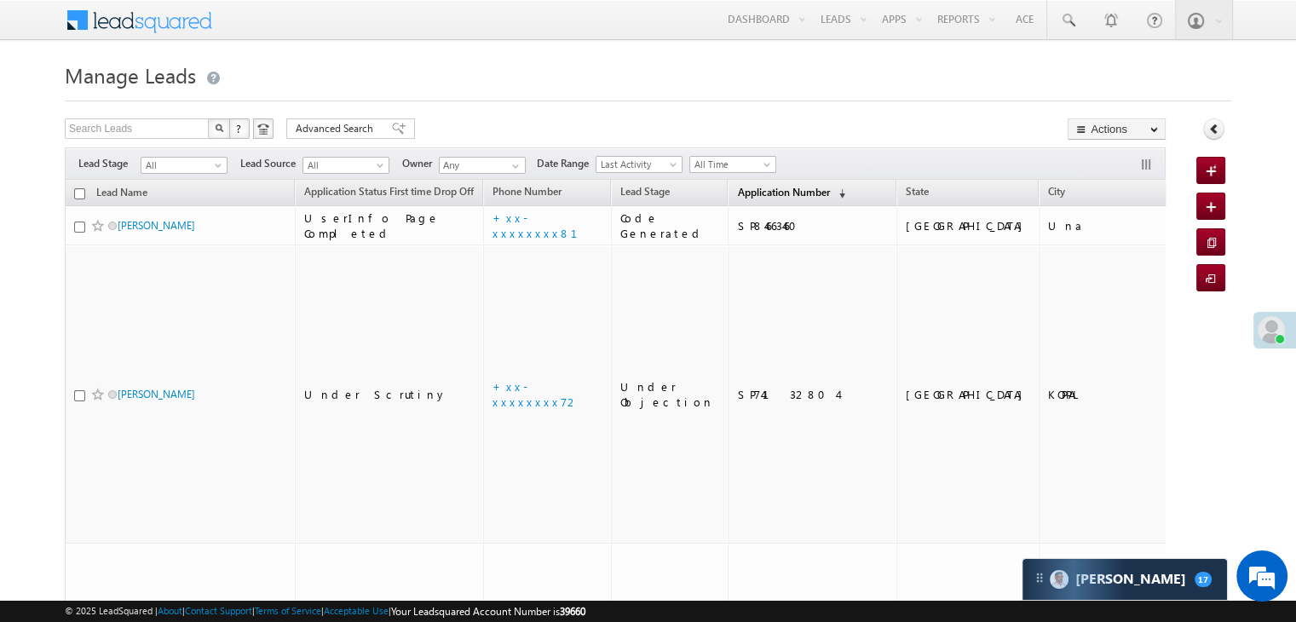
click at [759, 188] on span "Application Number" at bounding box center [783, 192] width 92 height 13
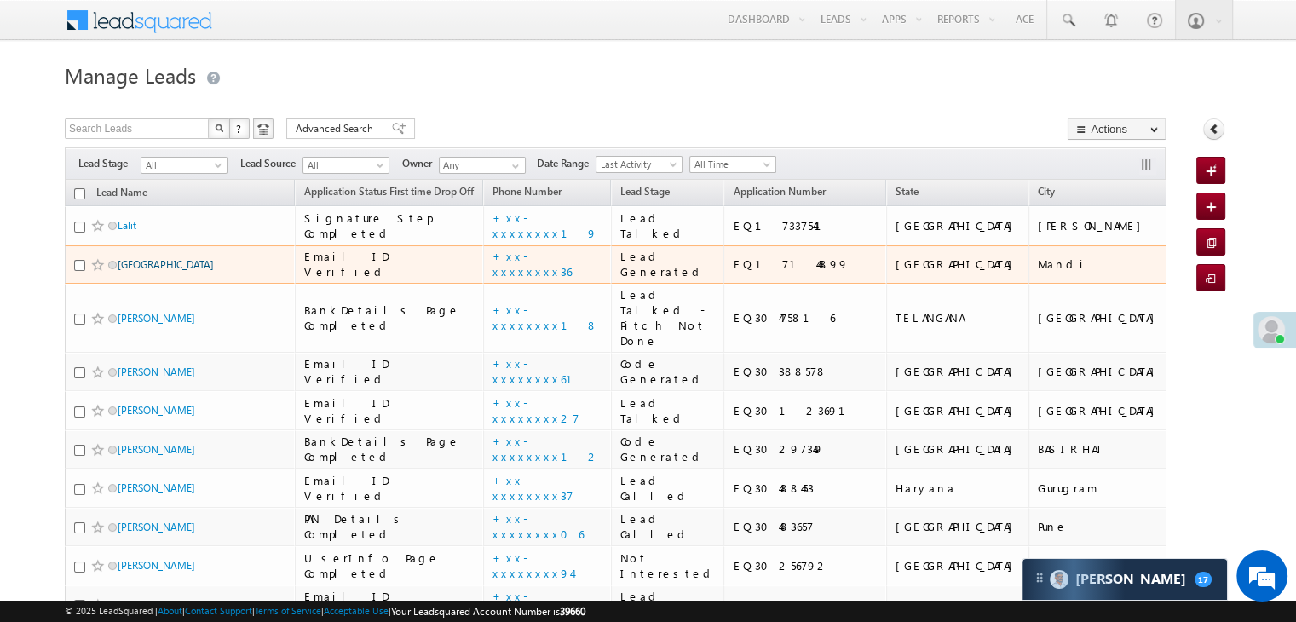
click at [141, 271] on link "[GEOGRAPHIC_DATA]" at bounding box center [166, 264] width 96 height 13
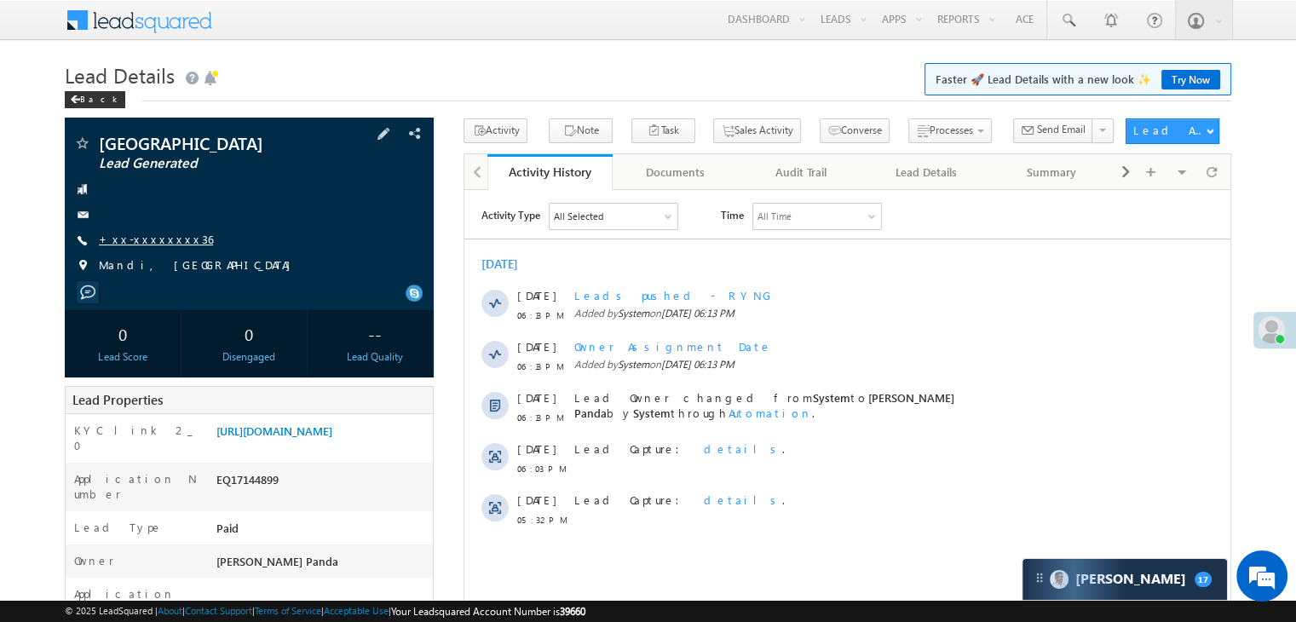
click at [138, 236] on link "+xx-xxxxxxxx36" at bounding box center [156, 239] width 114 height 14
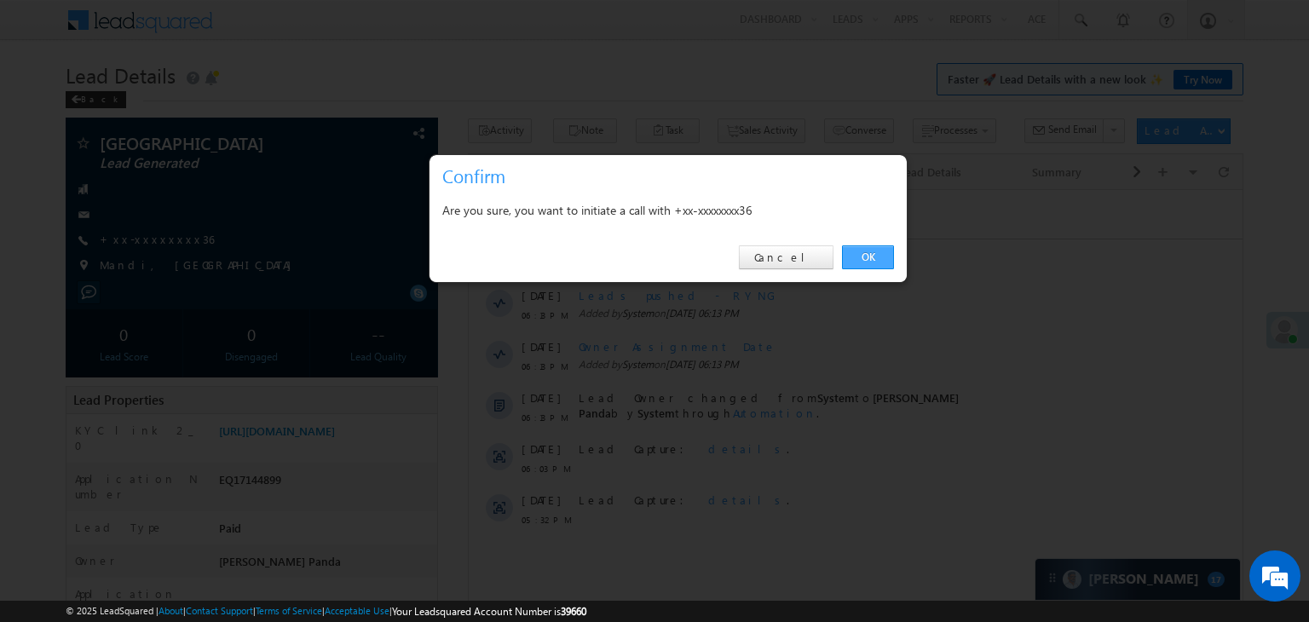
click at [873, 257] on link "OK" at bounding box center [868, 257] width 52 height 24
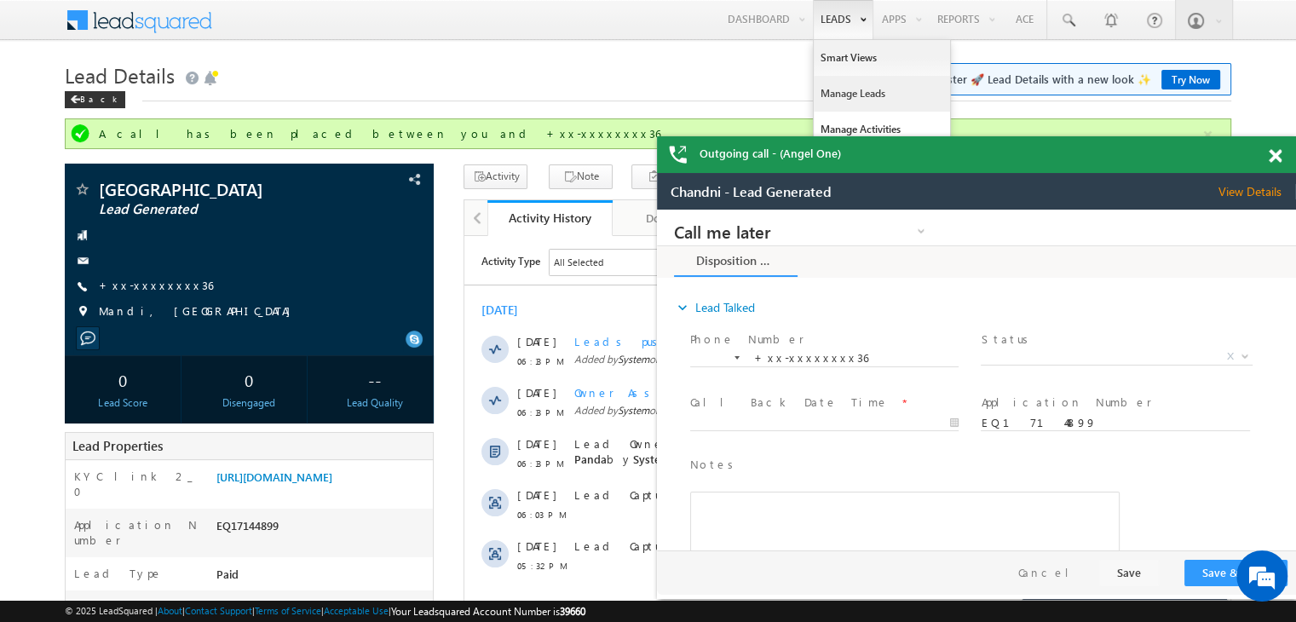
click at [845, 100] on link "Manage Leads" at bounding box center [882, 94] width 136 height 36
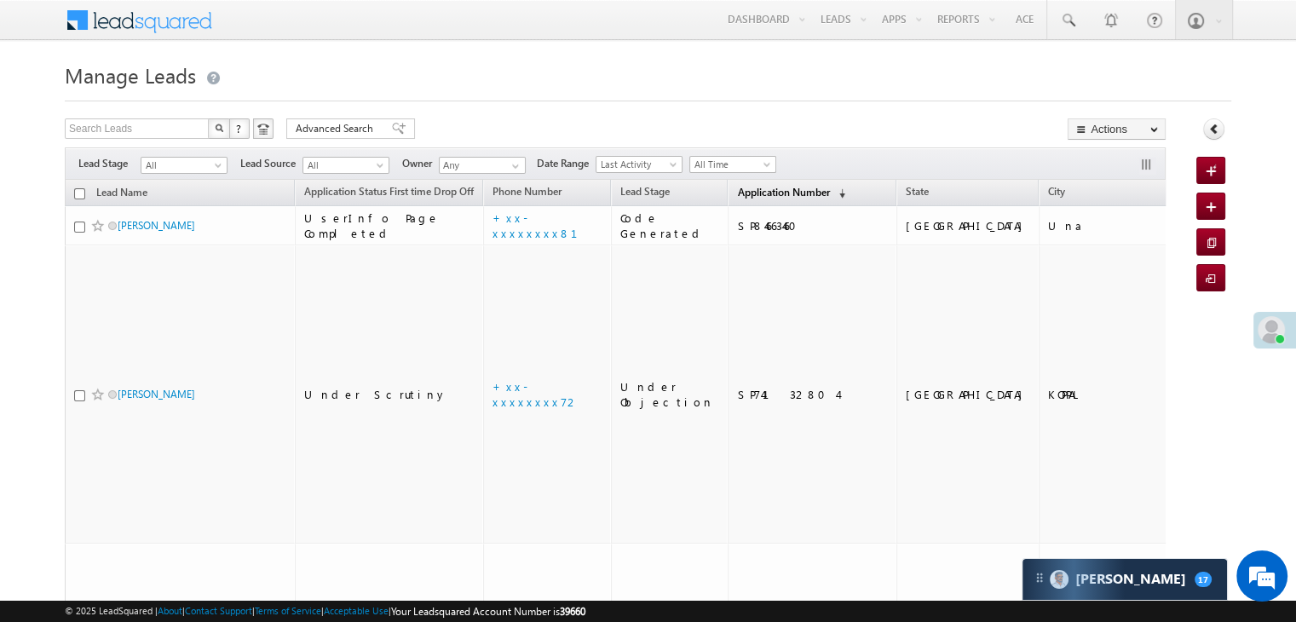
click at [737, 195] on span "Application Number" at bounding box center [783, 192] width 92 height 13
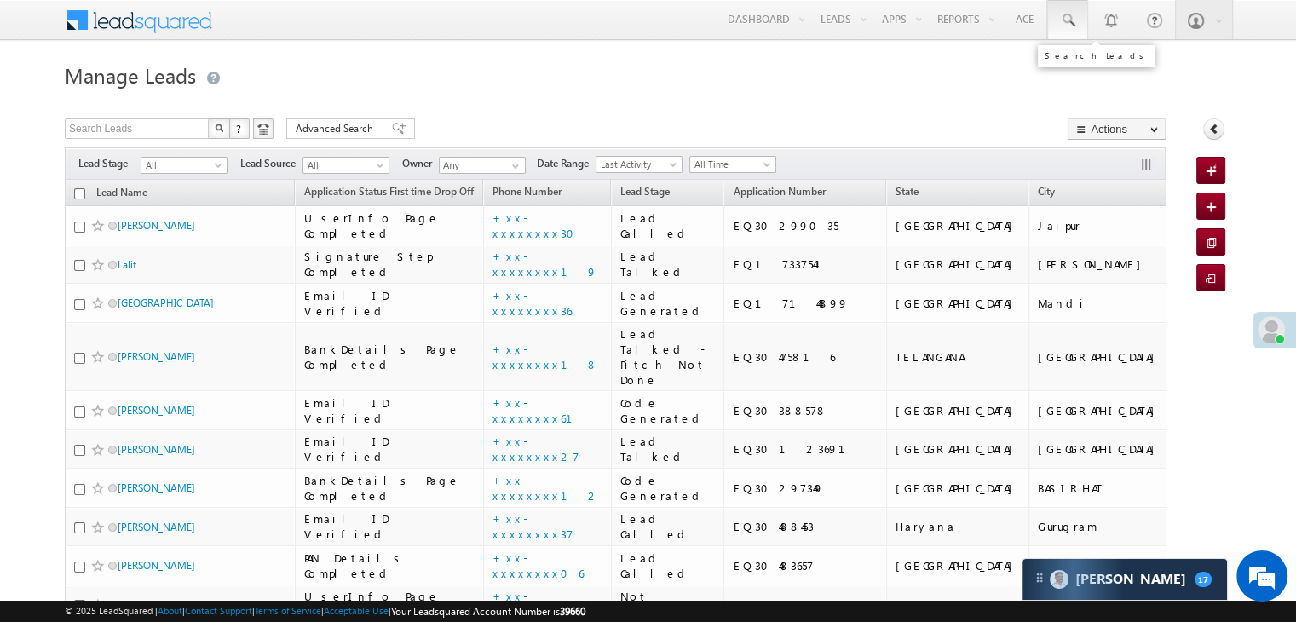
click at [1068, 21] on span at bounding box center [1067, 20] width 17 height 17
paste input "EQ30260248"
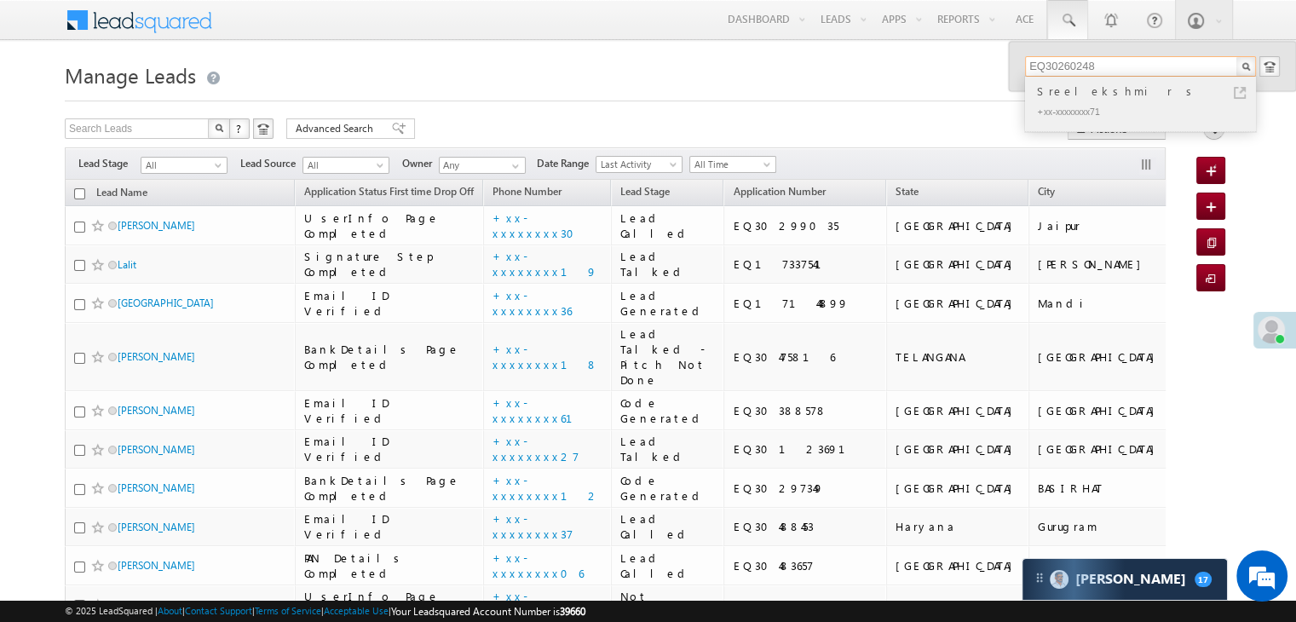
type input "EQ30260248"
click at [1066, 95] on div "Sreelekshmi r s" at bounding box center [1148, 91] width 228 height 19
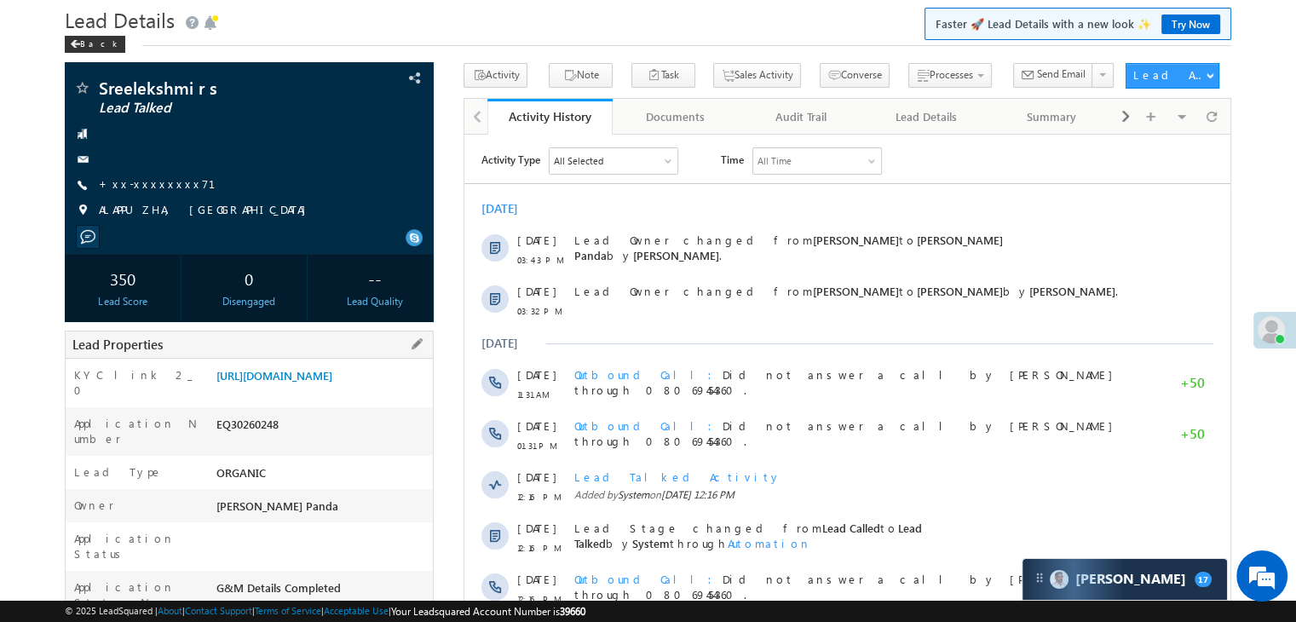
scroll to position [85, 0]
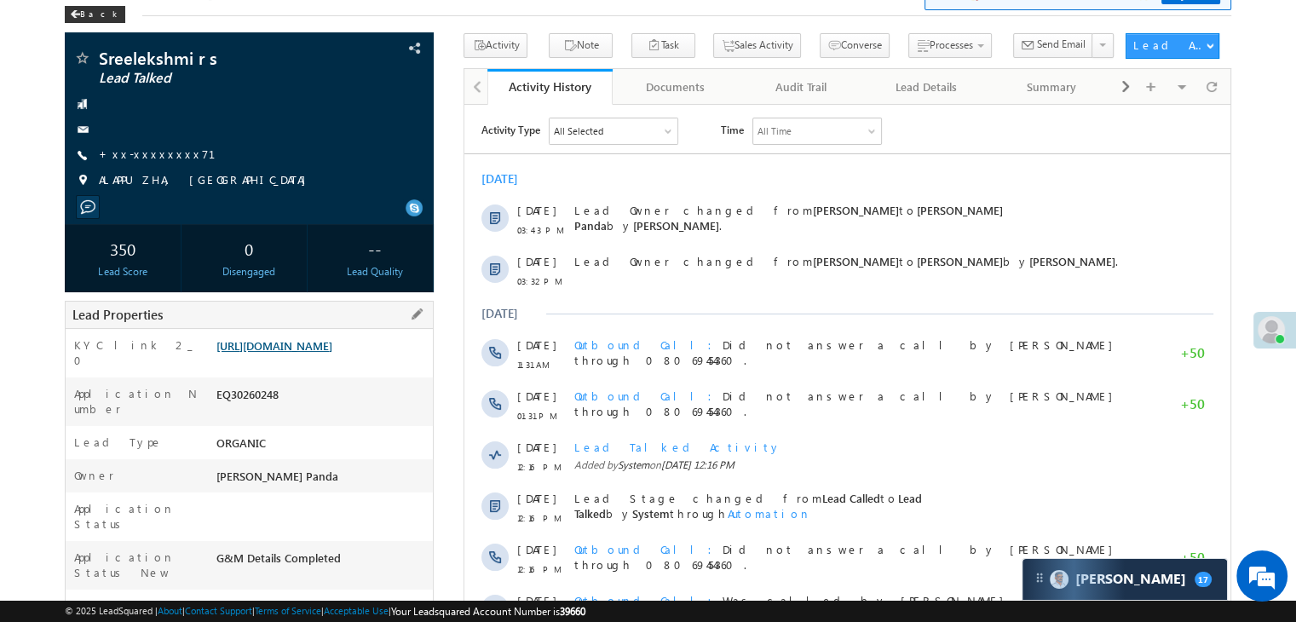
click at [330, 353] on link "https://angelbroking1-pk3em7sa.customui-test.leadsquared.com?leadId=c7f4dcc4-93…" at bounding box center [274, 345] width 116 height 14
click at [145, 154] on link "+xx-xxxxxxxx71" at bounding box center [167, 154] width 137 height 14
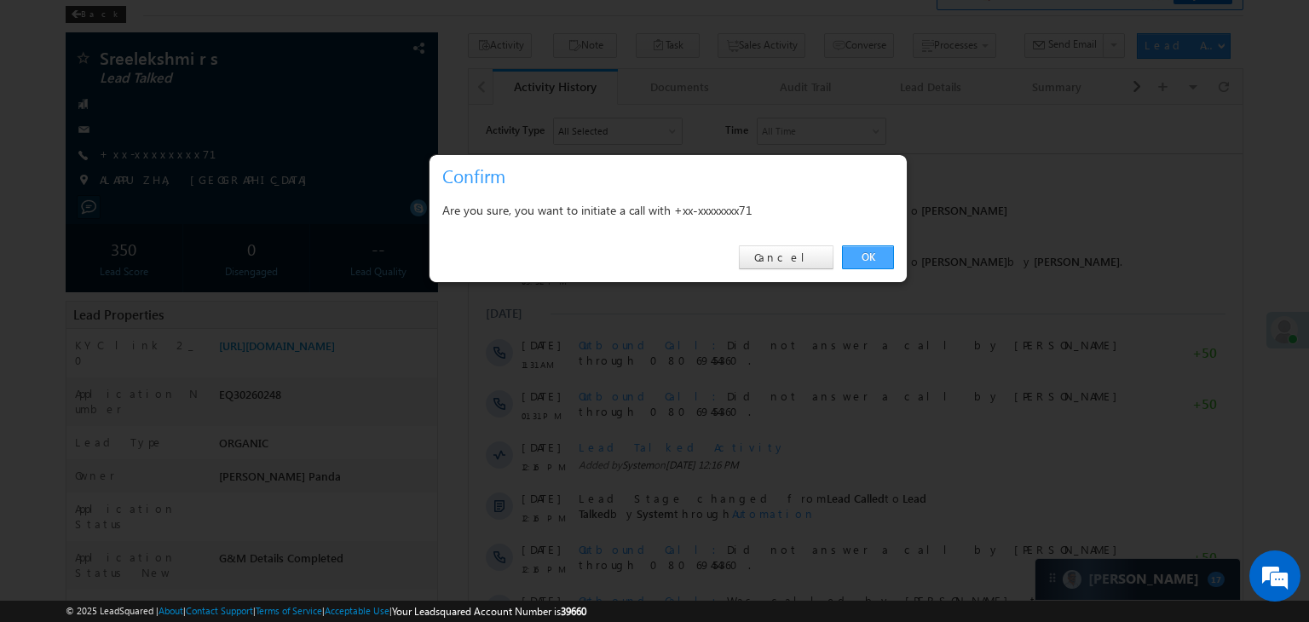
click at [869, 252] on link "OK" at bounding box center [868, 257] width 52 height 24
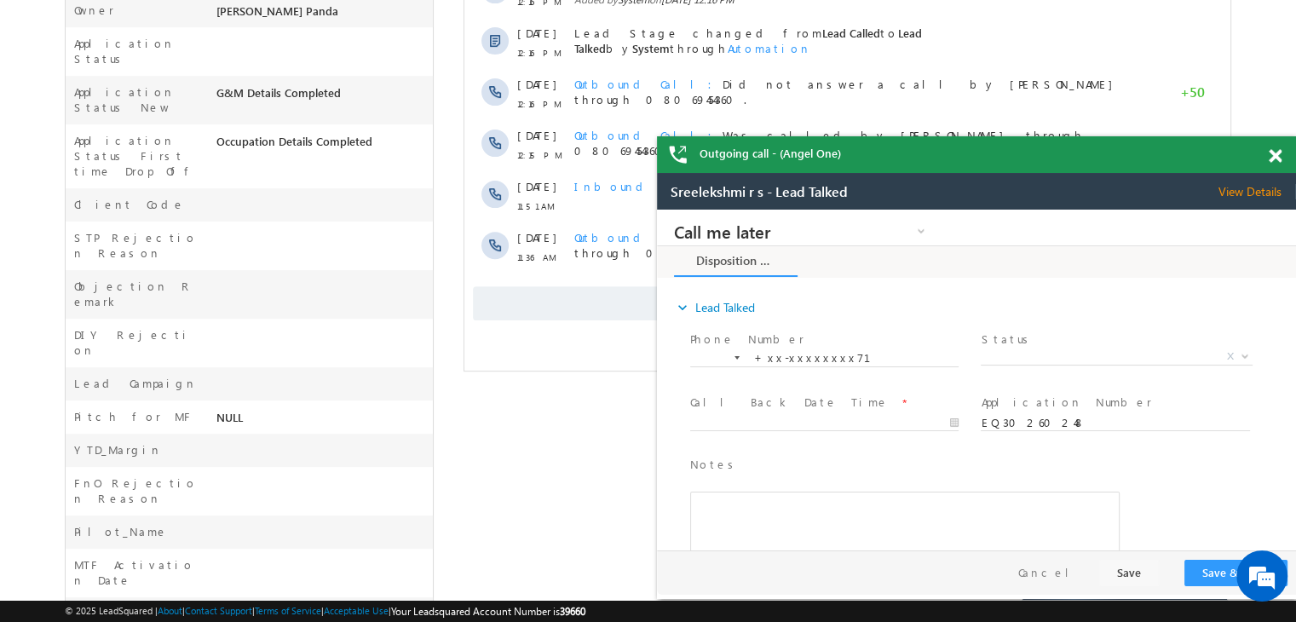
click at [1280, 154] on span at bounding box center [1275, 156] width 13 height 14
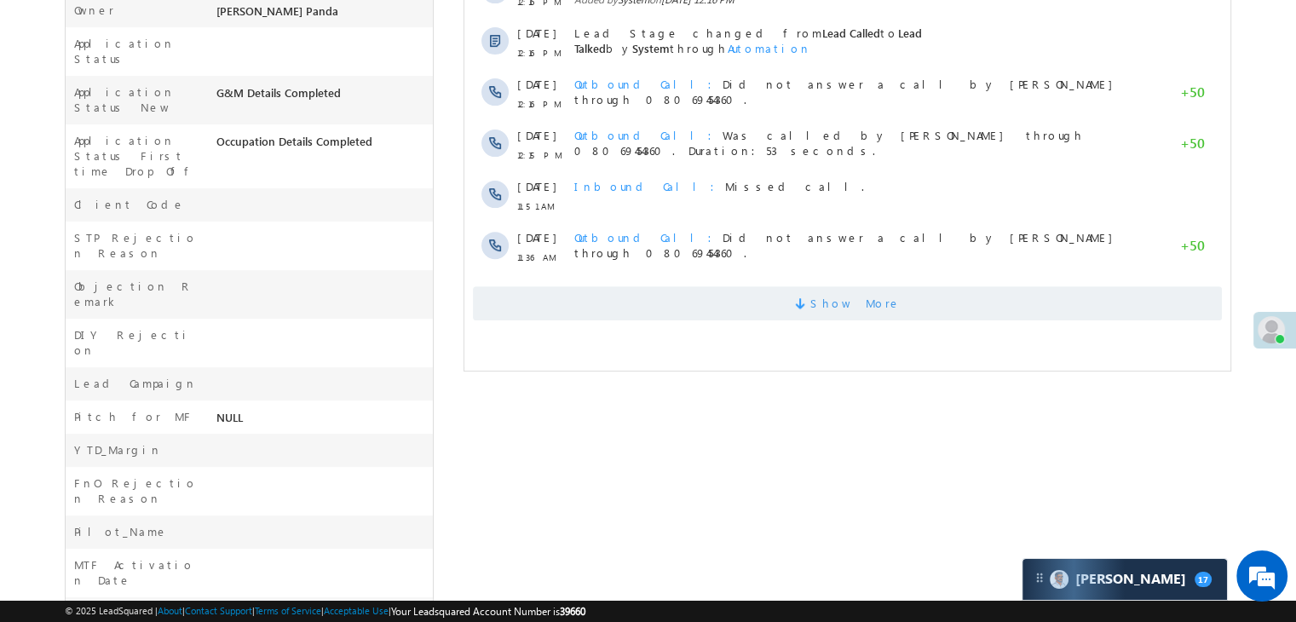
click at [845, 295] on span "Show More" at bounding box center [856, 303] width 90 height 34
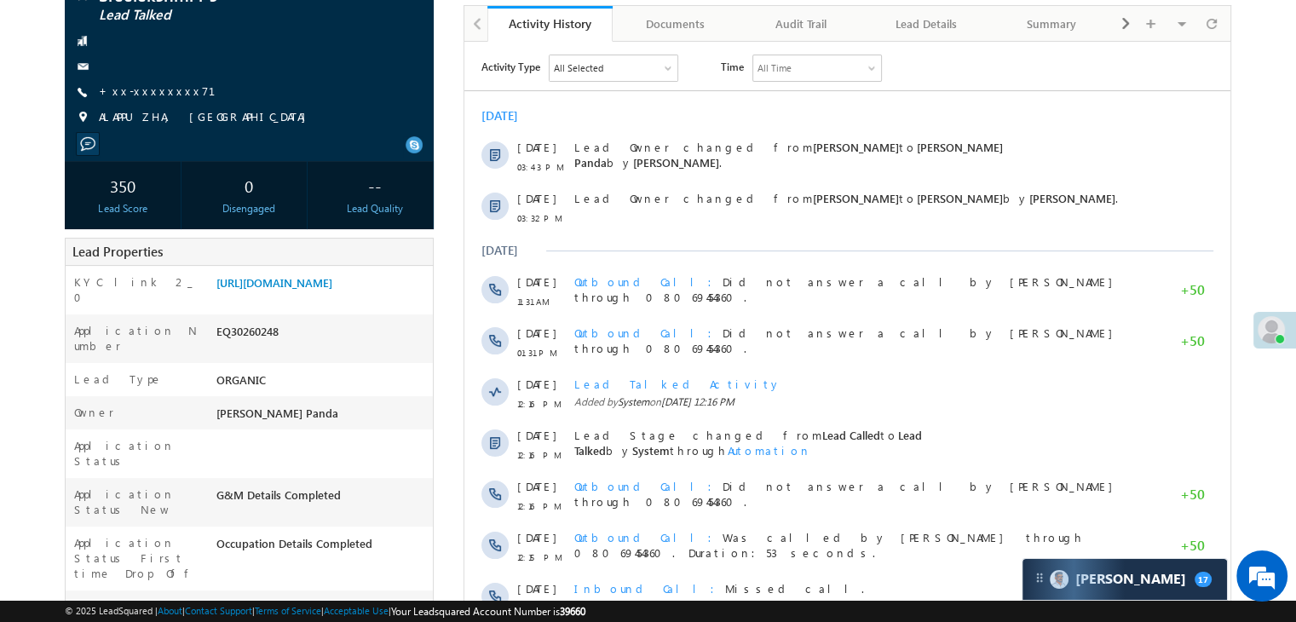
scroll to position [193, 0]
click at [136, 95] on link "+xx-xxxxxxxx71" at bounding box center [167, 91] width 137 height 14
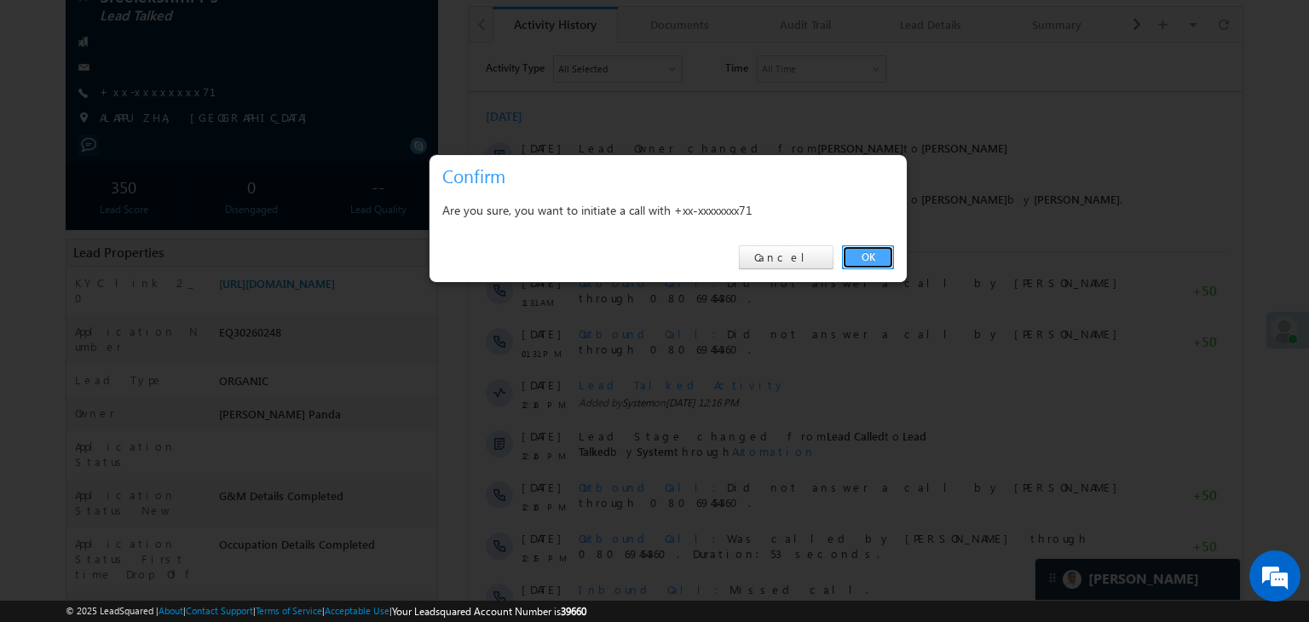
click at [863, 258] on link "OK" at bounding box center [868, 257] width 52 height 24
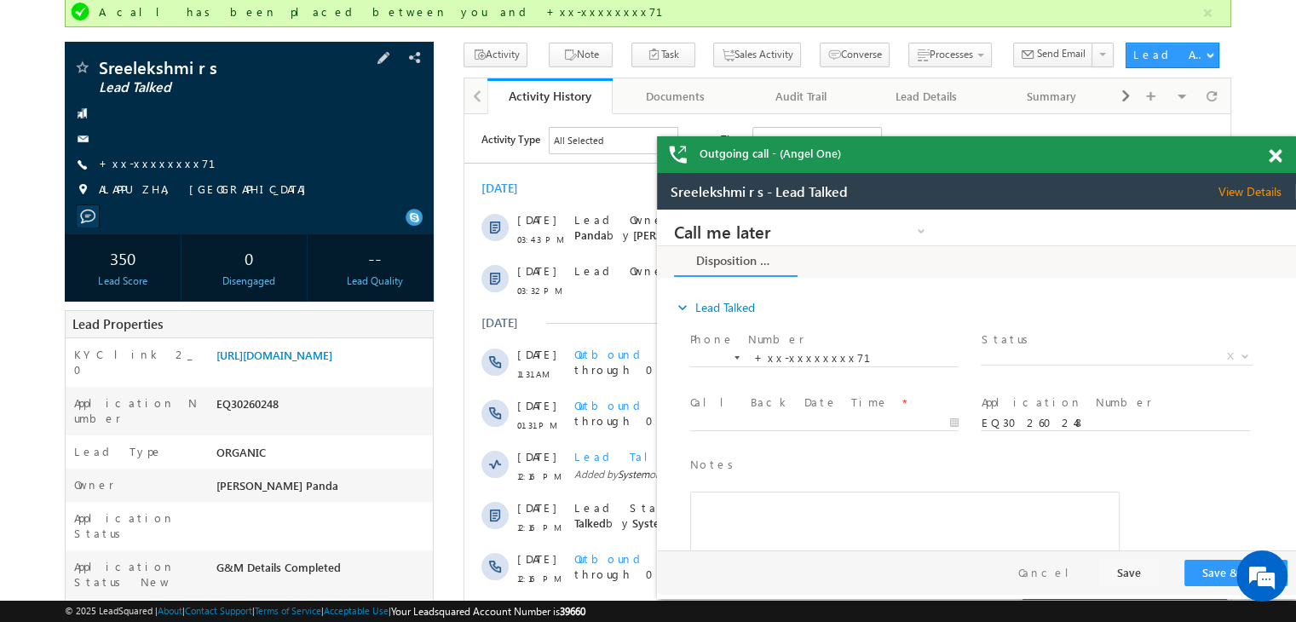
scroll to position [0, 0]
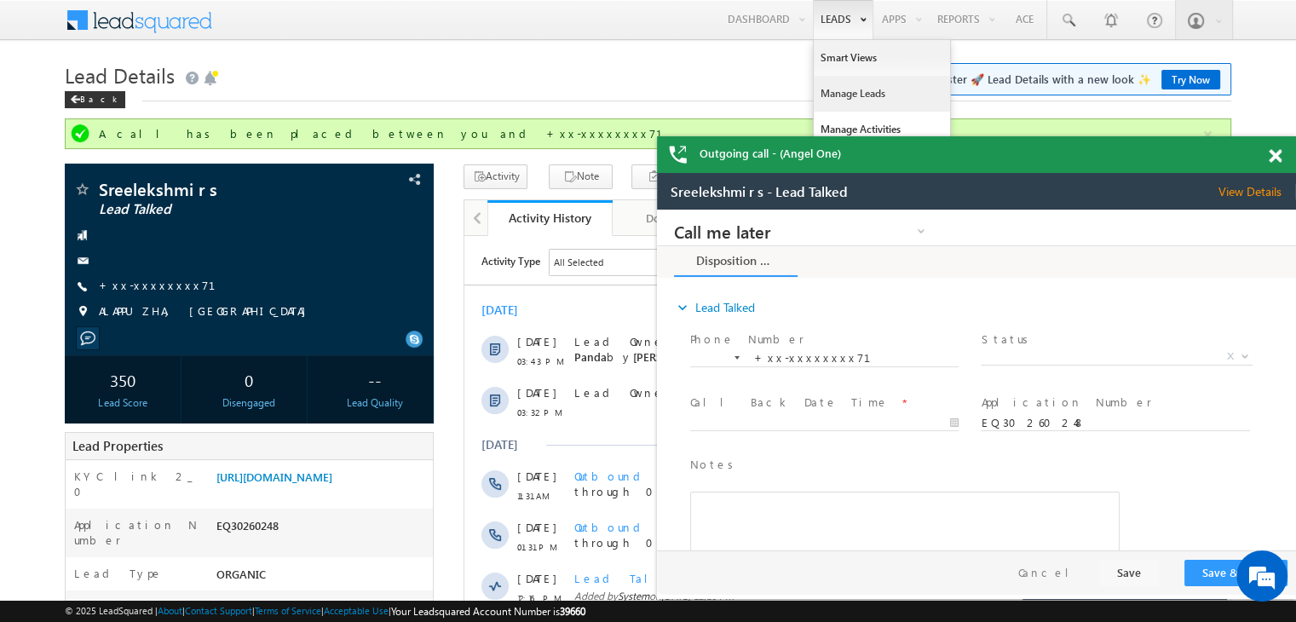
click at [852, 86] on link "Manage Leads" at bounding box center [882, 94] width 136 height 36
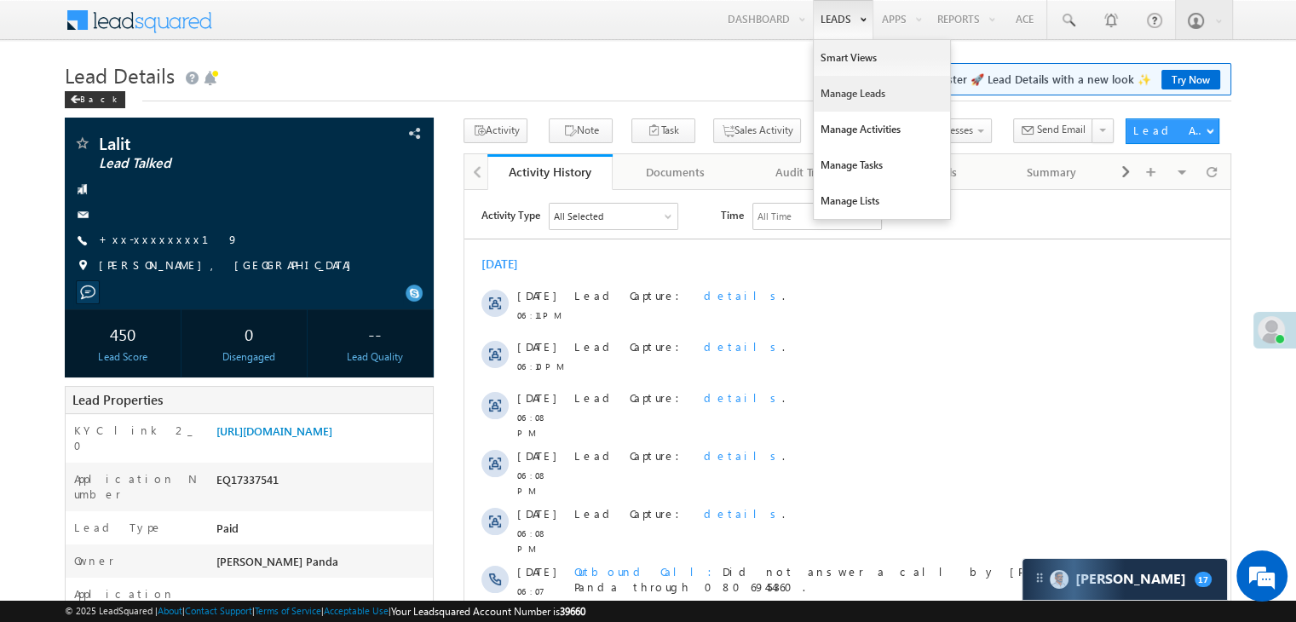
click at [826, 107] on link "Manage Leads" at bounding box center [882, 94] width 136 height 36
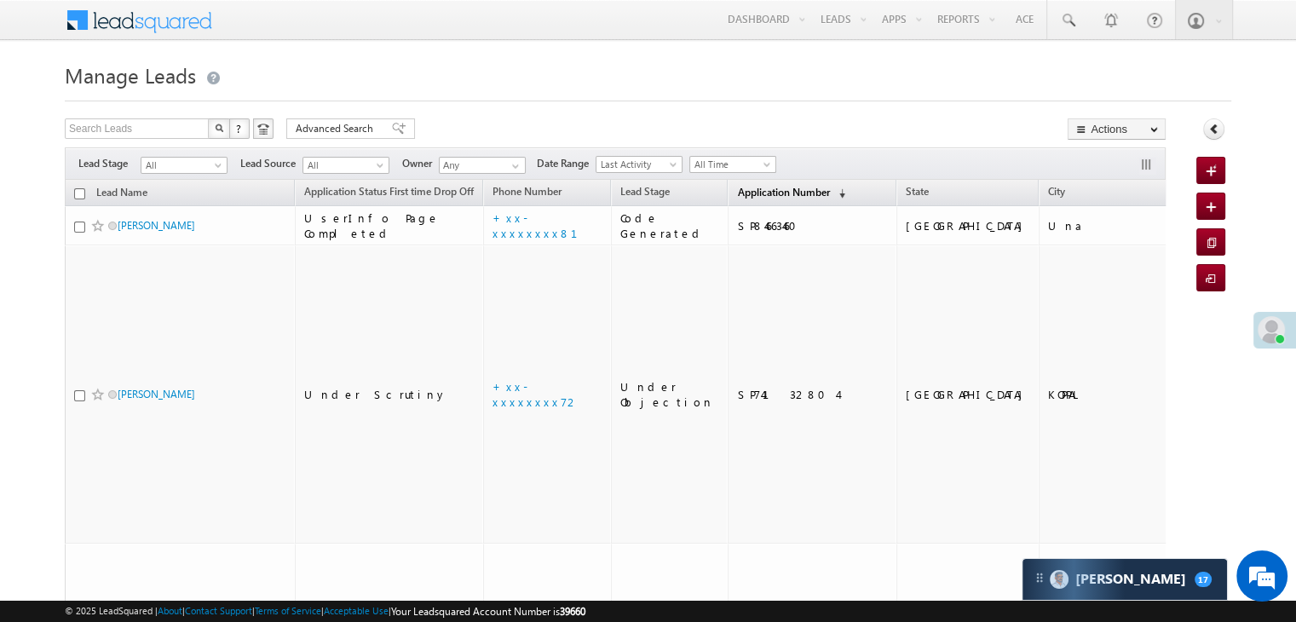
click at [737, 190] on span "Application Number" at bounding box center [783, 192] width 92 height 13
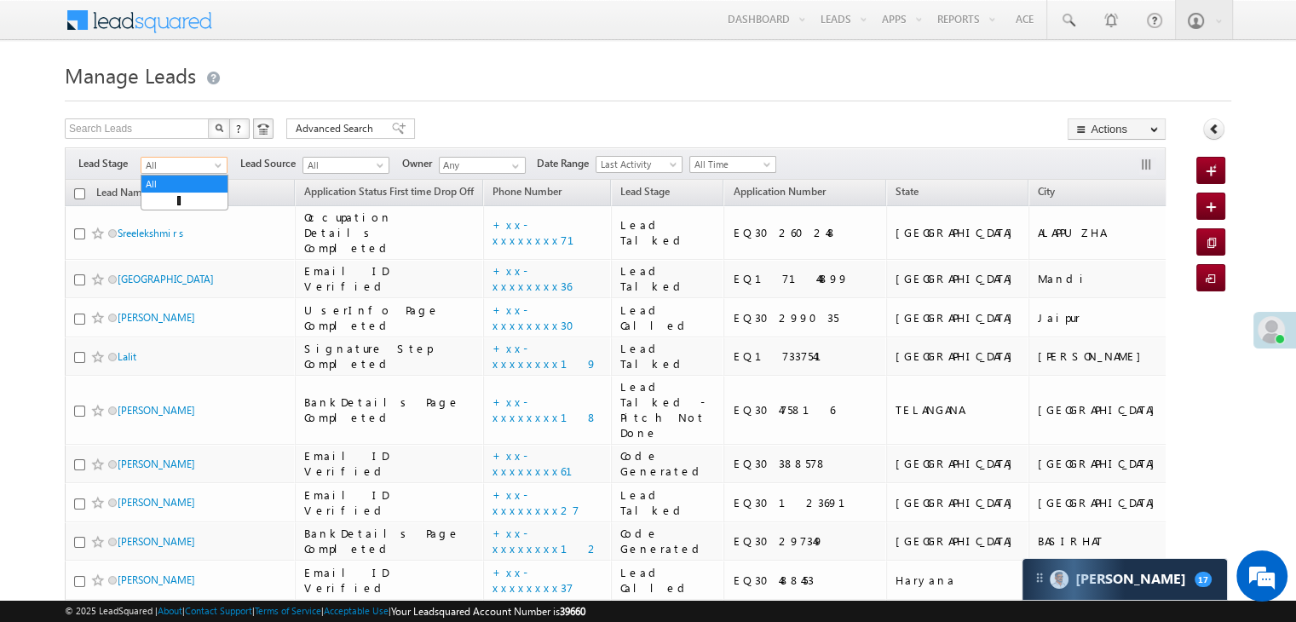
click at [217, 166] on span at bounding box center [220, 169] width 14 height 14
click at [211, 203] on link "Lead Generated" at bounding box center [184, 200] width 86 height 15
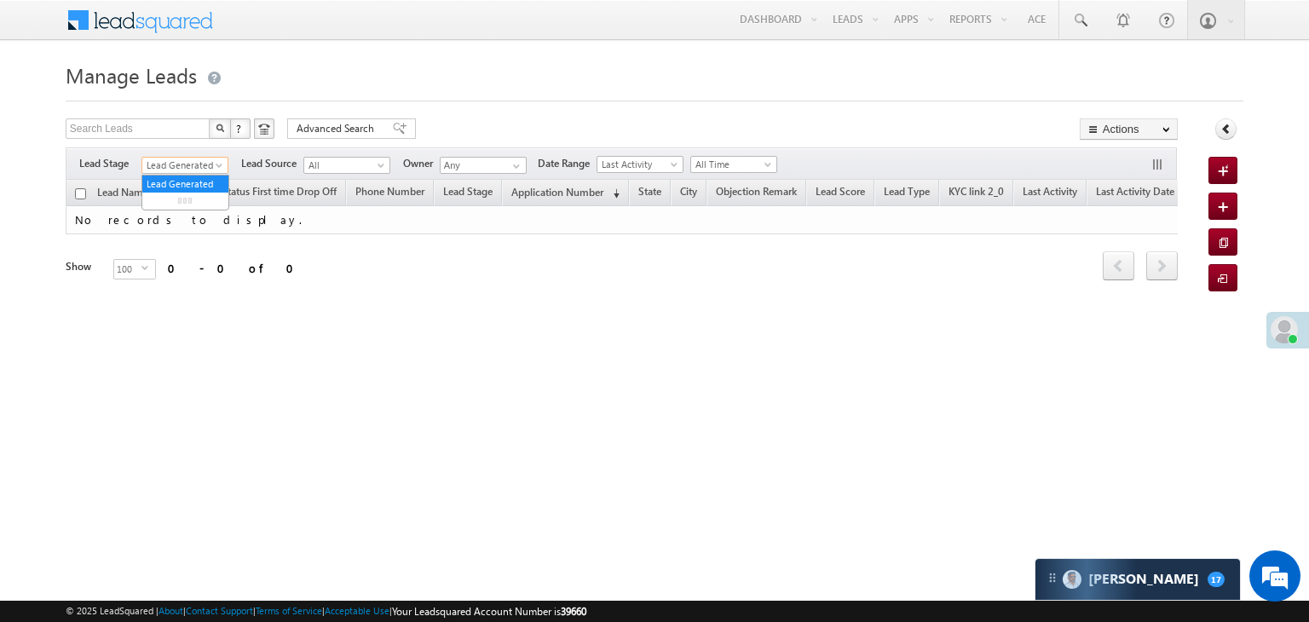
click at [211, 163] on span "Lead Generated" at bounding box center [182, 165] width 81 height 15
click at [188, 186] on link "All" at bounding box center [185, 183] width 86 height 15
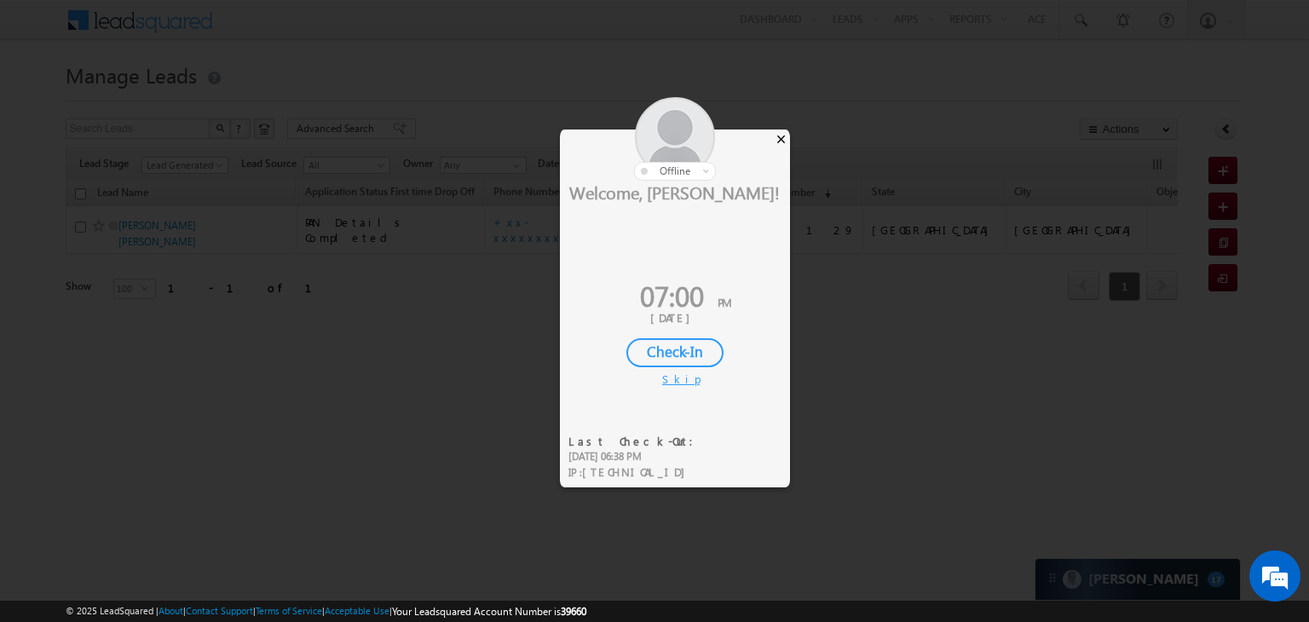
click at [787, 141] on div "×" at bounding box center [781, 139] width 18 height 19
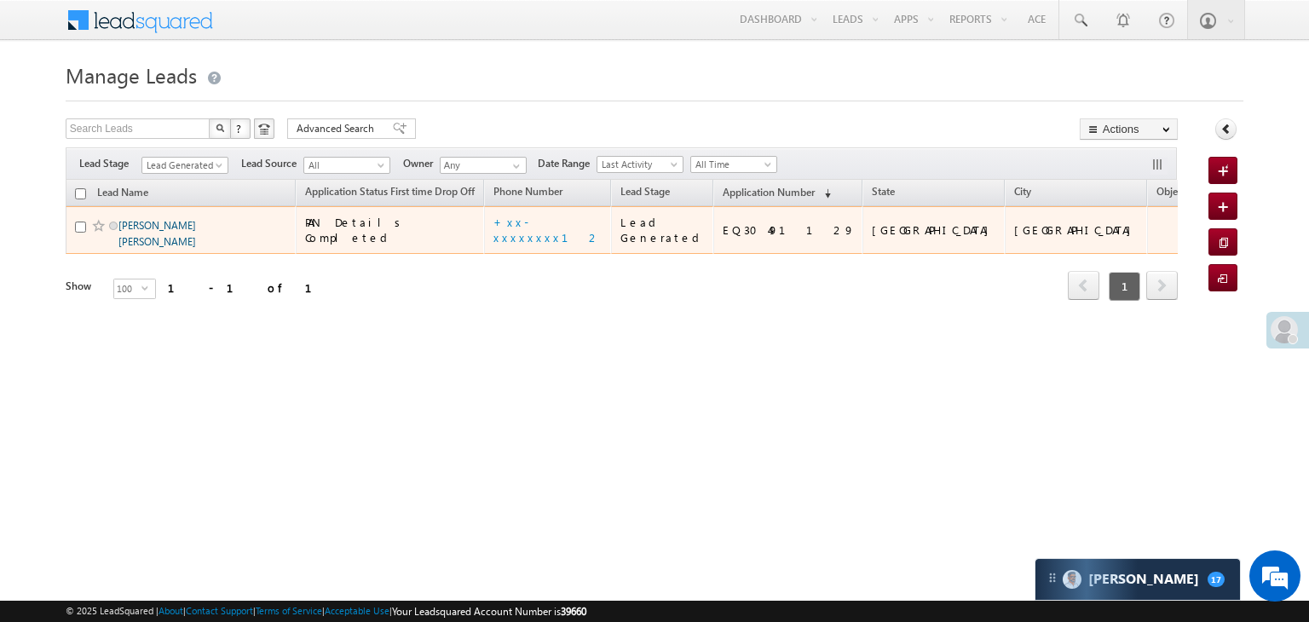
click at [183, 248] on link "[PERSON_NAME] [PERSON_NAME]" at bounding box center [157, 233] width 78 height 29
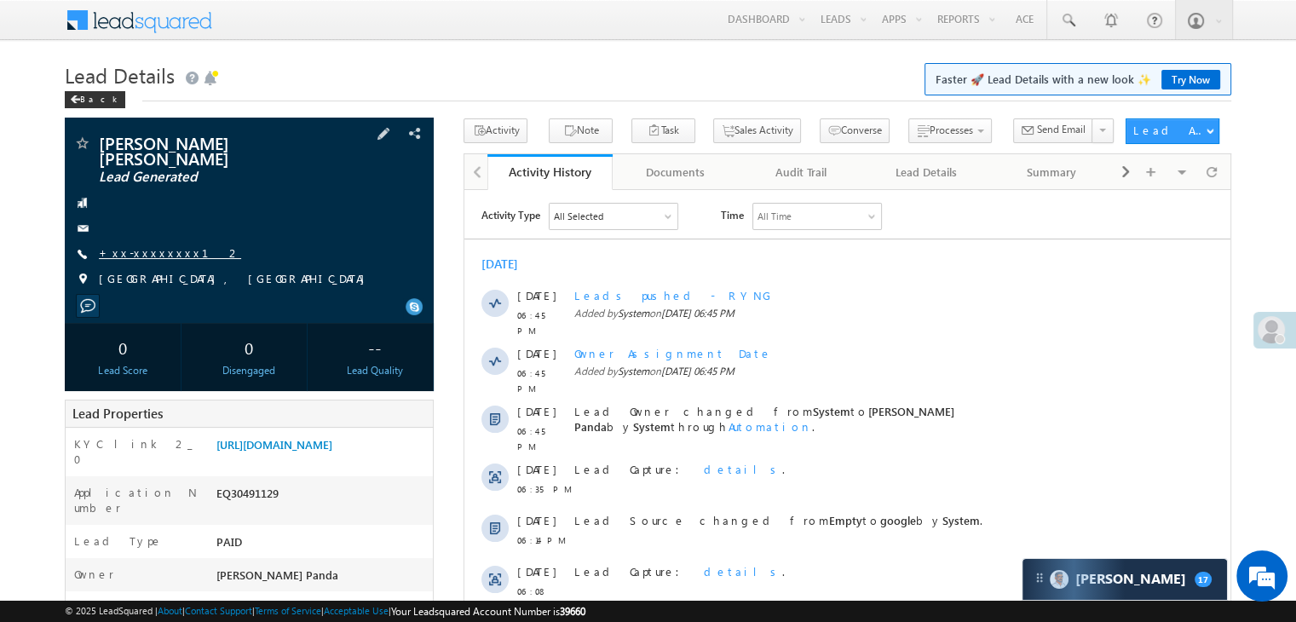
click at [147, 245] on link "+xx-xxxxxxxx12" at bounding box center [170, 252] width 142 height 14
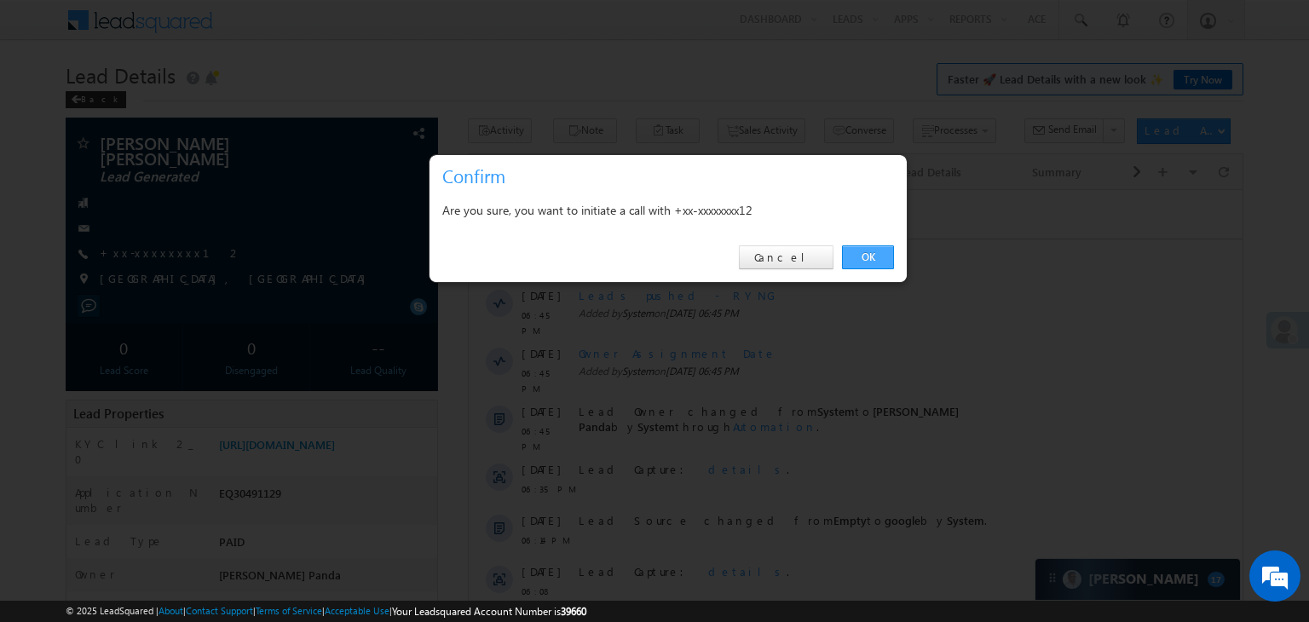
click at [867, 253] on link "OK" at bounding box center [868, 257] width 52 height 24
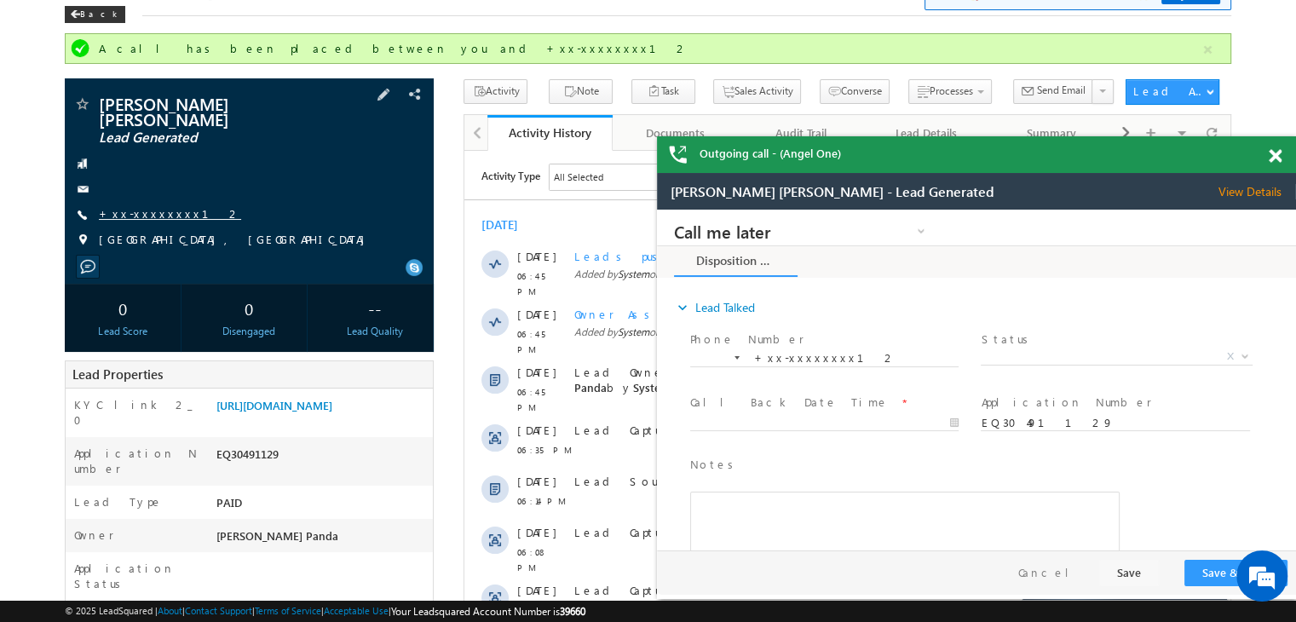
click at [139, 206] on link "+xx-xxxxxxxx12" at bounding box center [170, 213] width 142 height 14
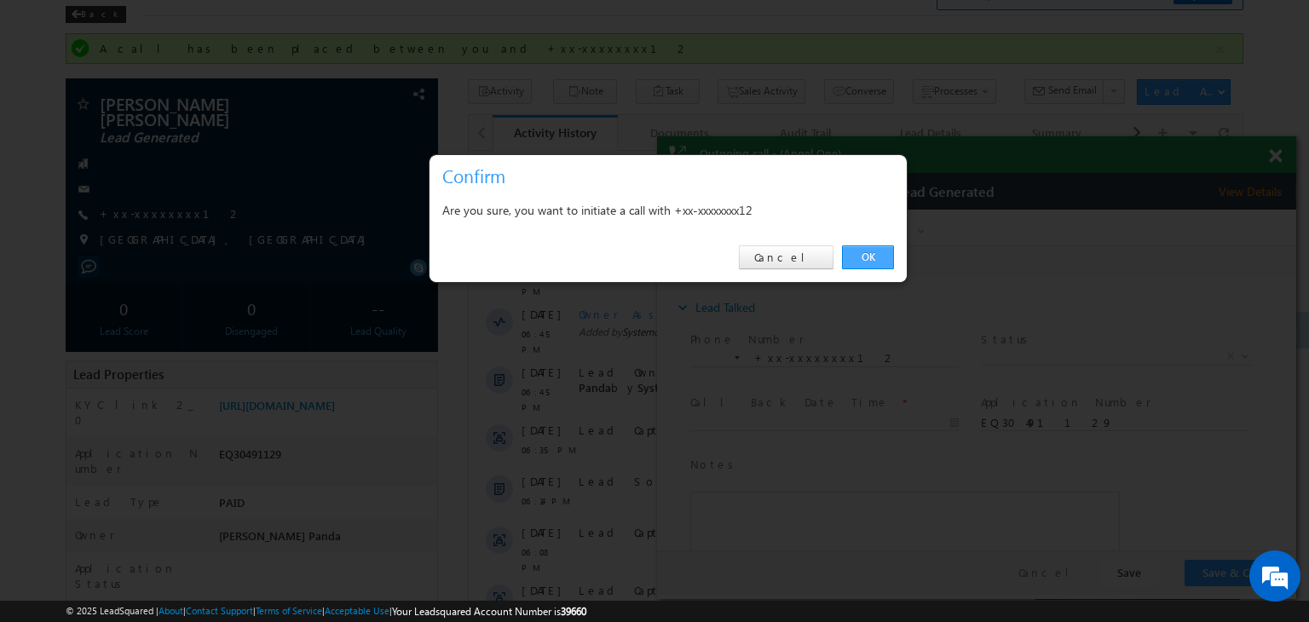
click at [867, 257] on link "OK" at bounding box center [868, 257] width 52 height 24
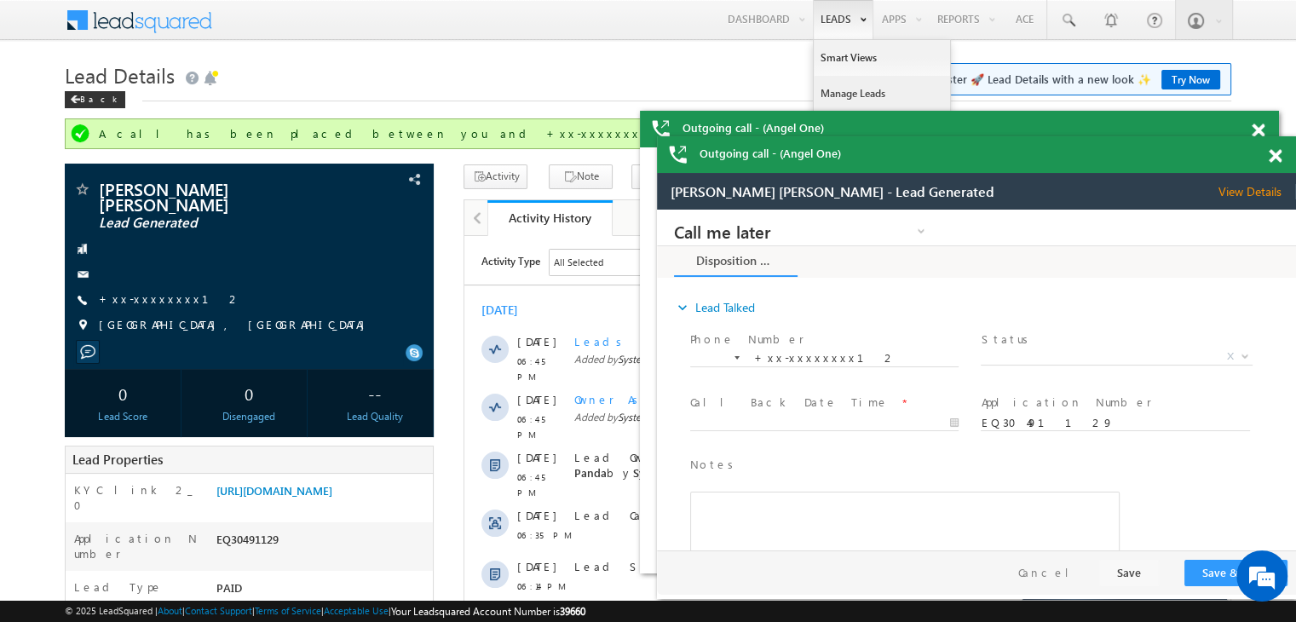
click at [843, 97] on link "Manage Leads" at bounding box center [882, 94] width 136 height 36
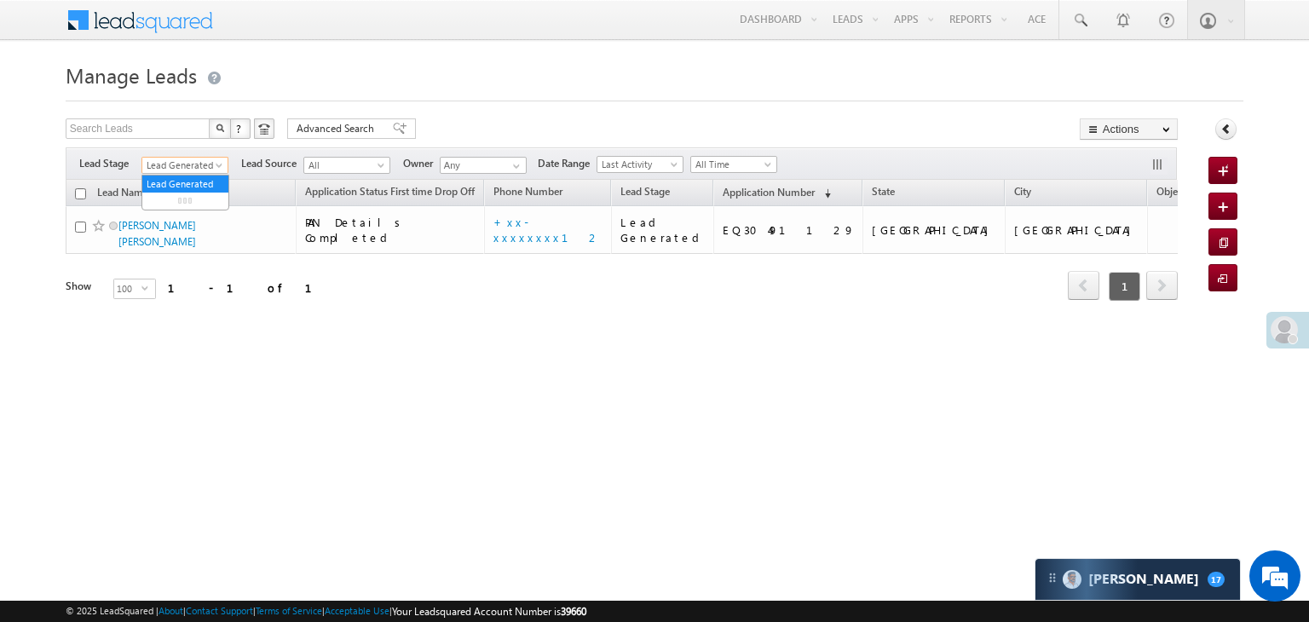
click at [219, 164] on span at bounding box center [221, 169] width 14 height 14
click at [185, 186] on link "All" at bounding box center [185, 183] width 86 height 15
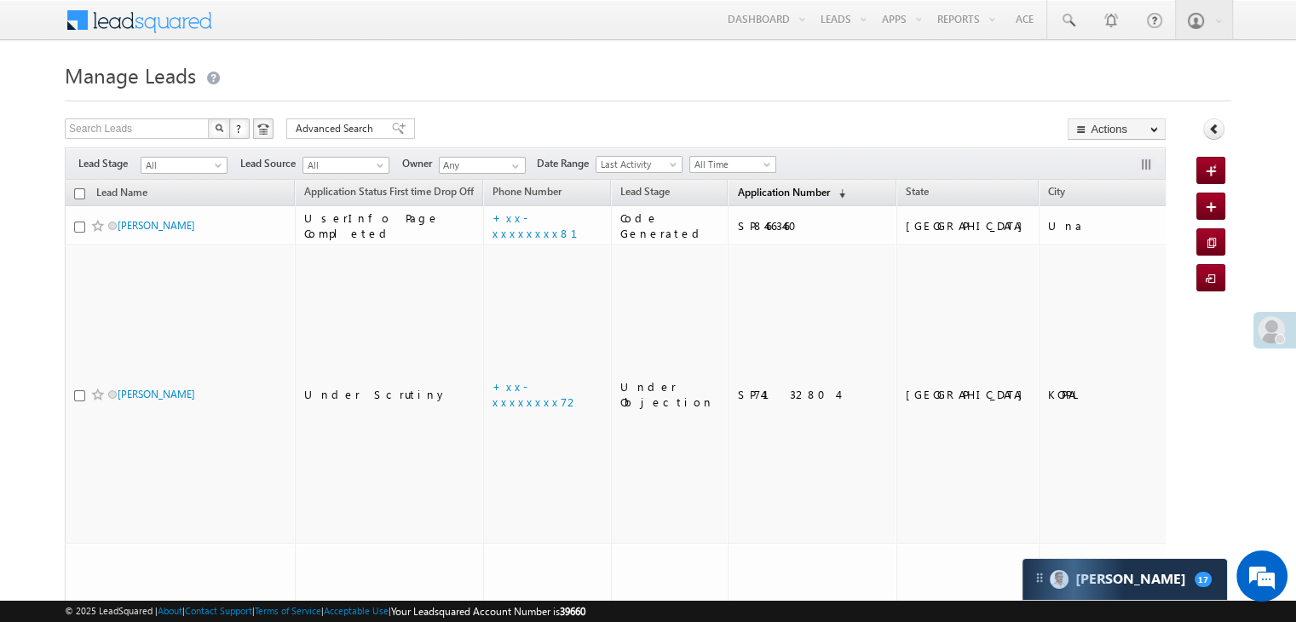
click at [737, 195] on span "Application Number" at bounding box center [783, 192] width 92 height 13
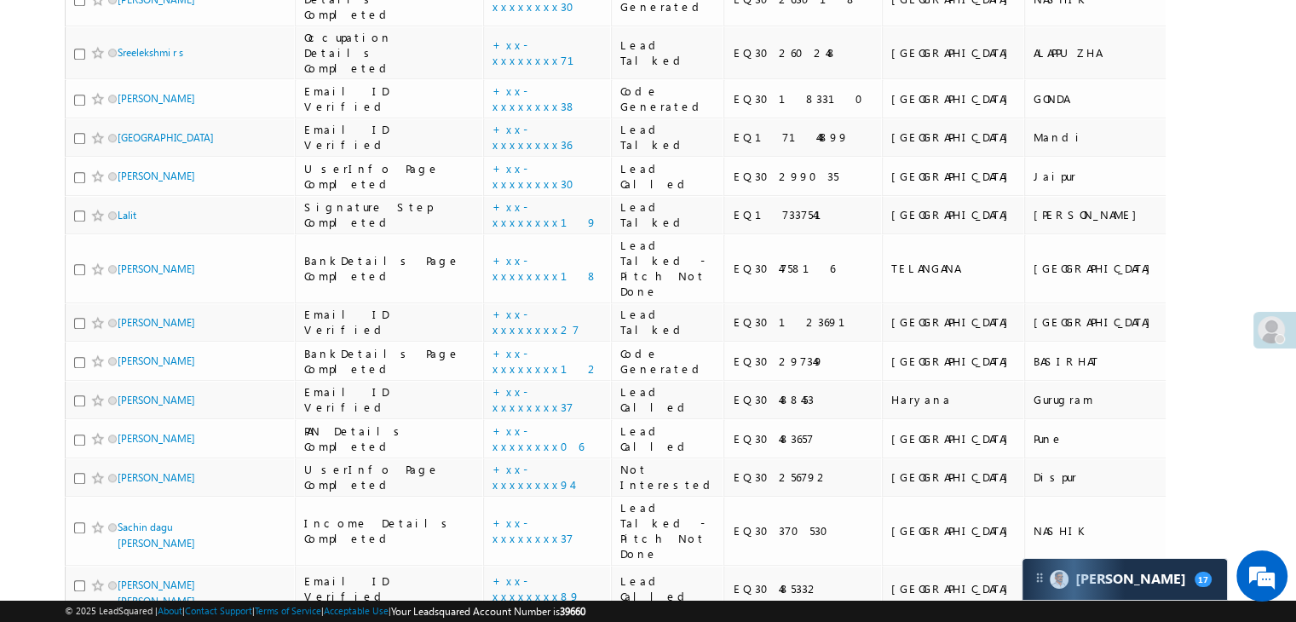
scroll to position [1193, 0]
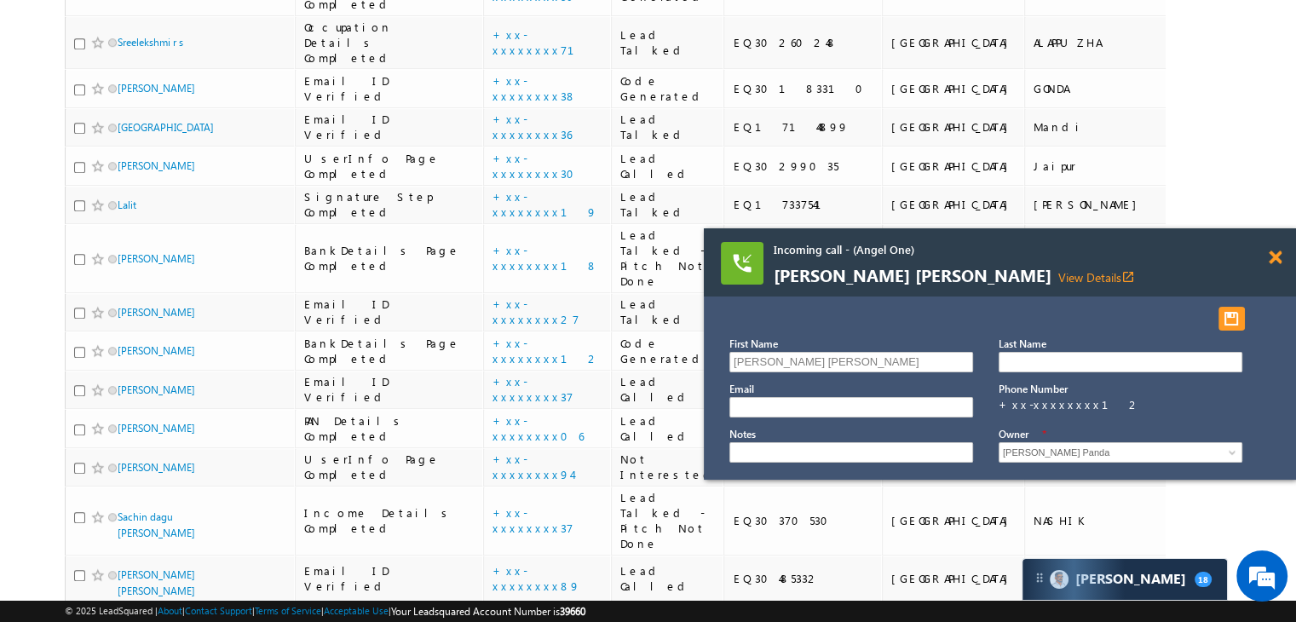
click at [1278, 254] on span at bounding box center [1275, 258] width 13 height 14
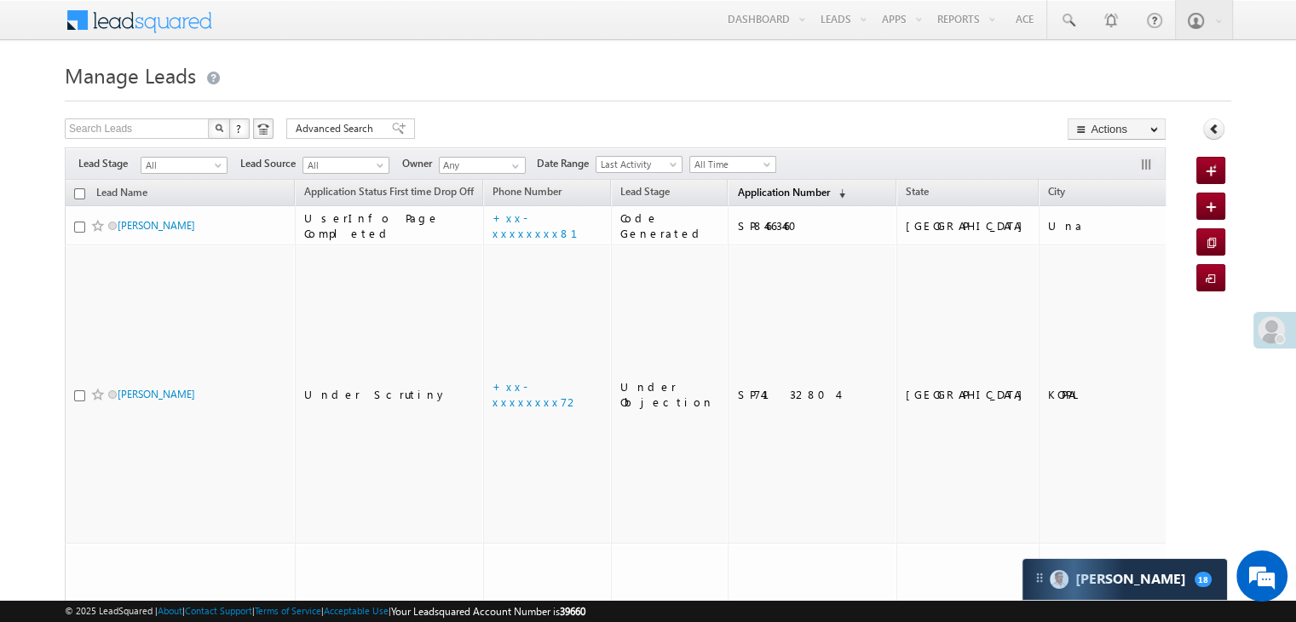
click at [743, 191] on span "Application Number" at bounding box center [783, 192] width 92 height 13
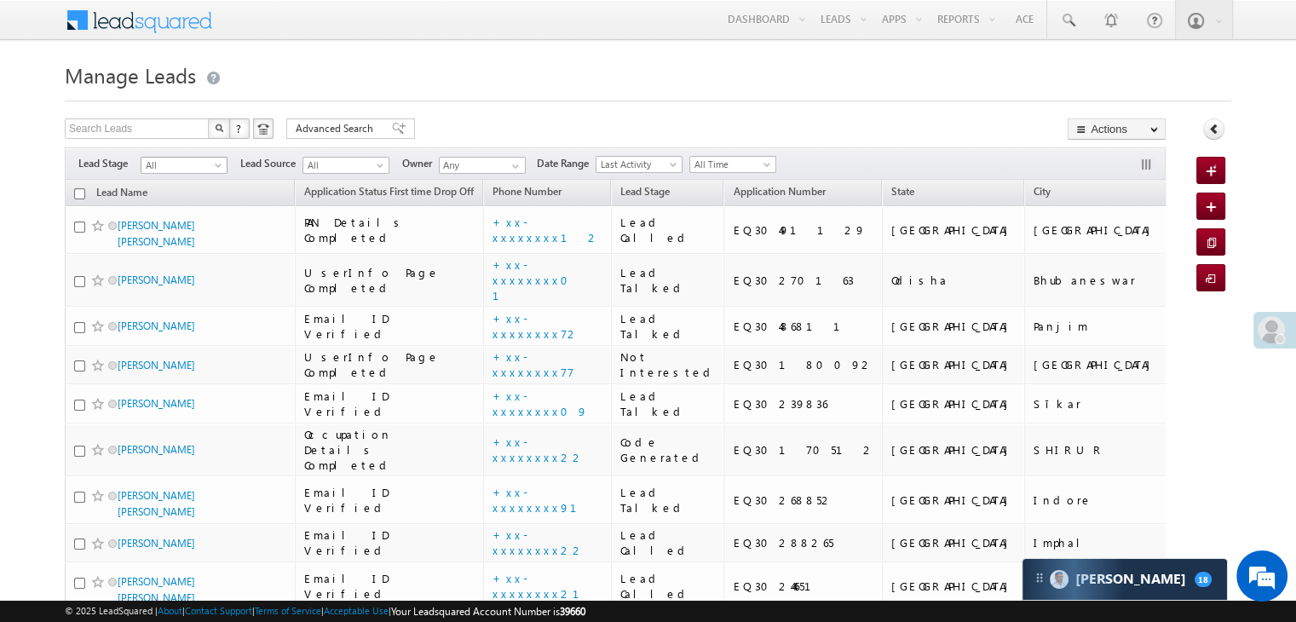
click at [222, 166] on span at bounding box center [220, 169] width 14 height 14
click at [195, 199] on link "Lead Generated" at bounding box center [184, 200] width 86 height 15
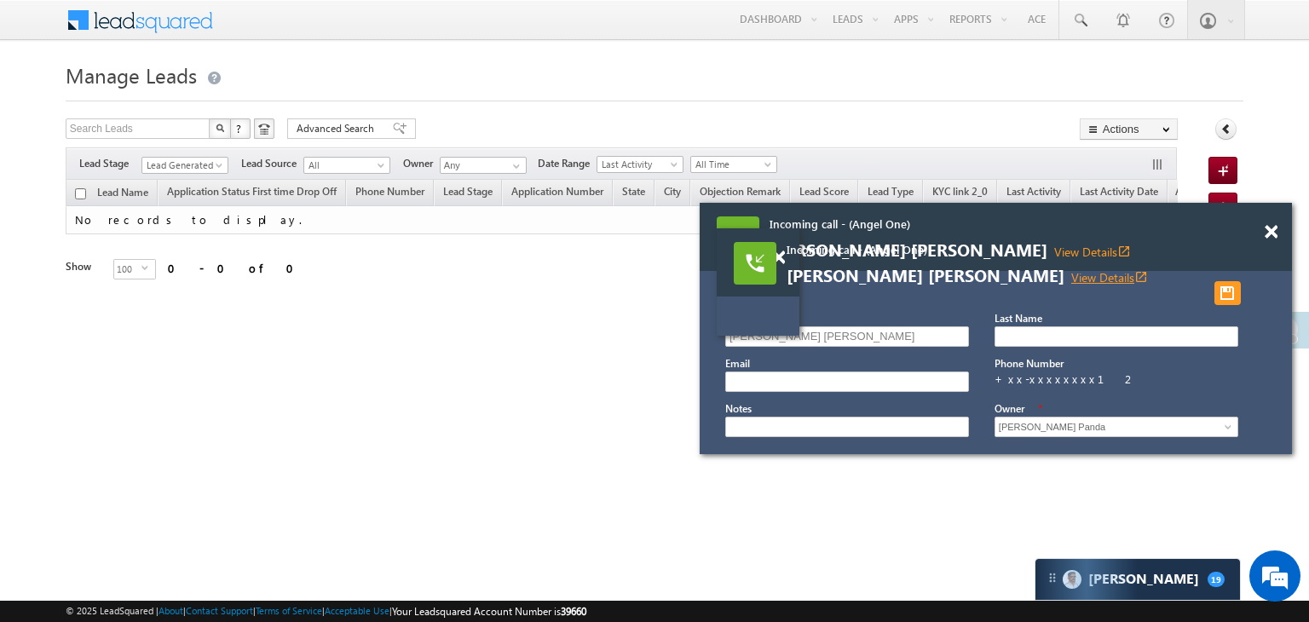
click at [1079, 272] on link "View Details open_in_new" at bounding box center [1109, 277] width 77 height 16
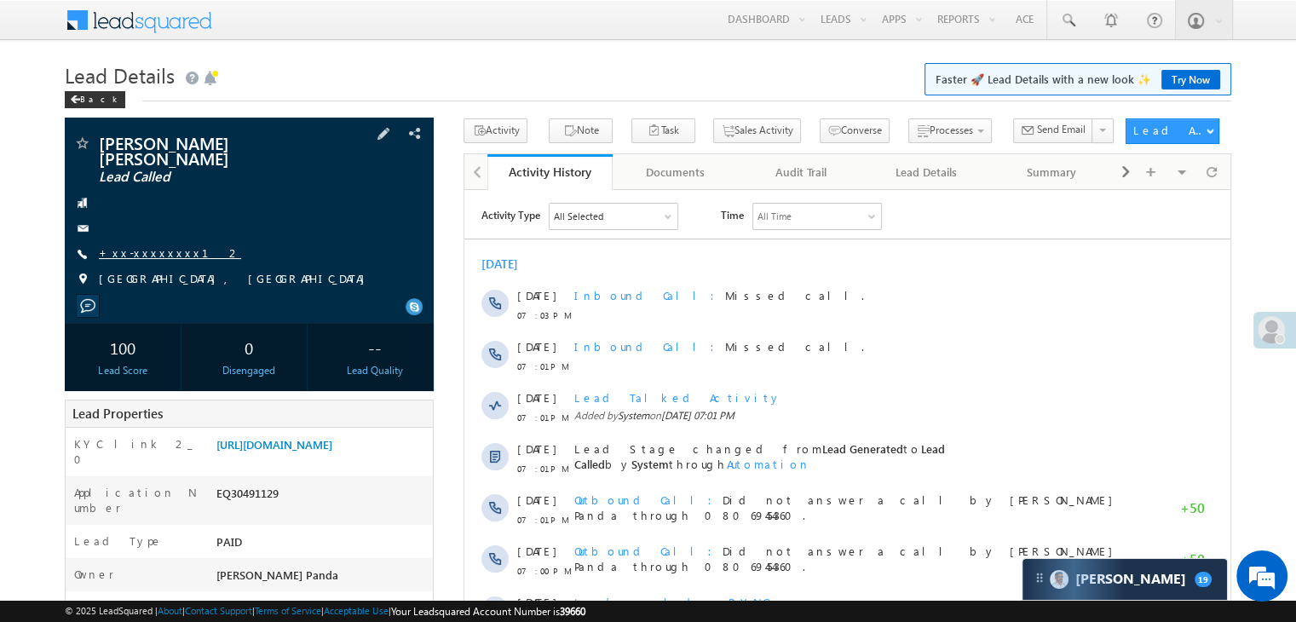
click at [151, 245] on link "+xx-xxxxxxxx12" at bounding box center [170, 252] width 142 height 14
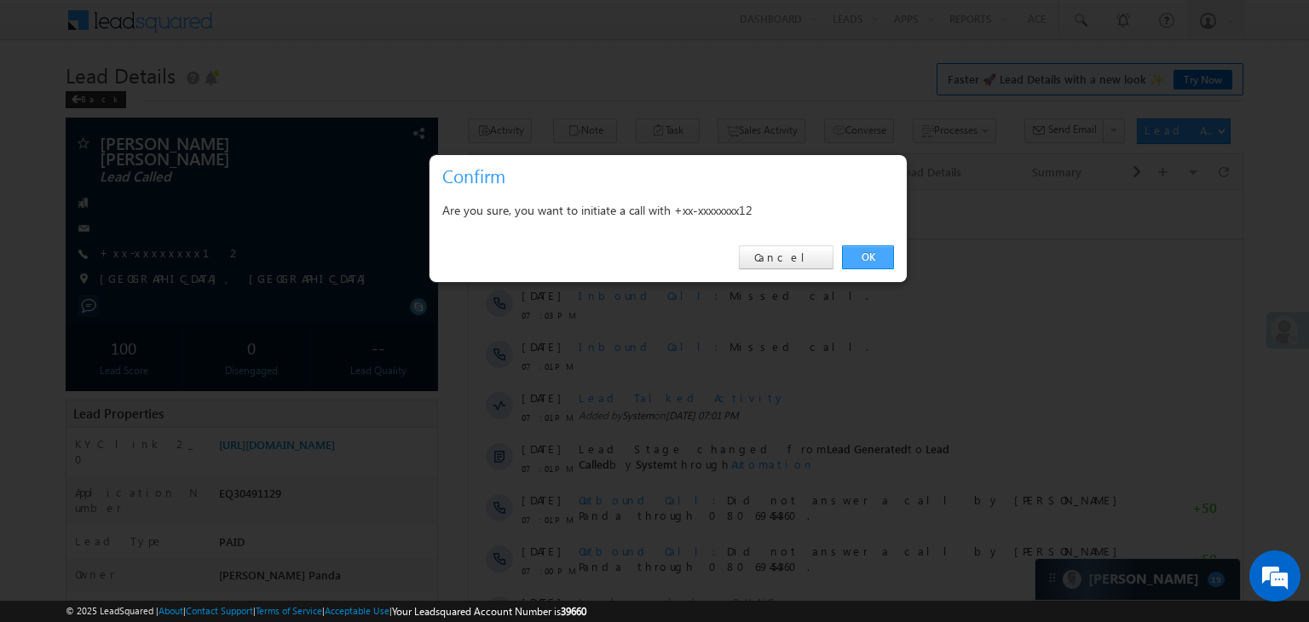
click at [866, 253] on link "OK" at bounding box center [868, 257] width 52 height 24
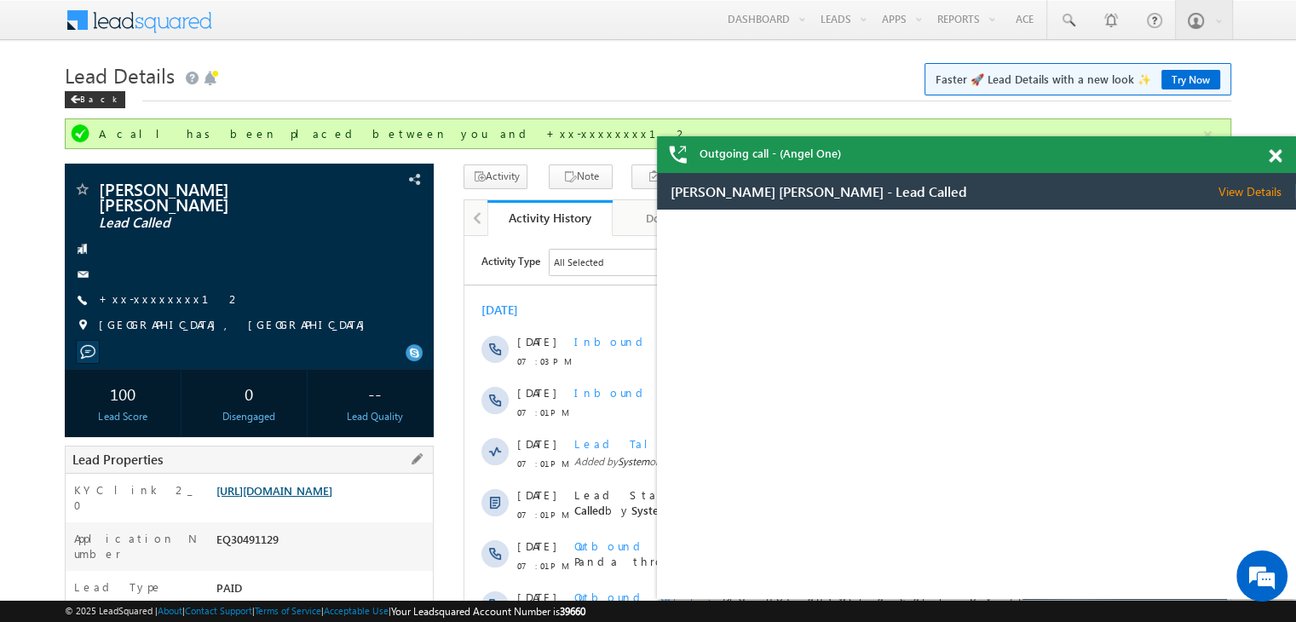
click at [332, 498] on link "[URL][DOMAIN_NAME]" at bounding box center [274, 490] width 116 height 14
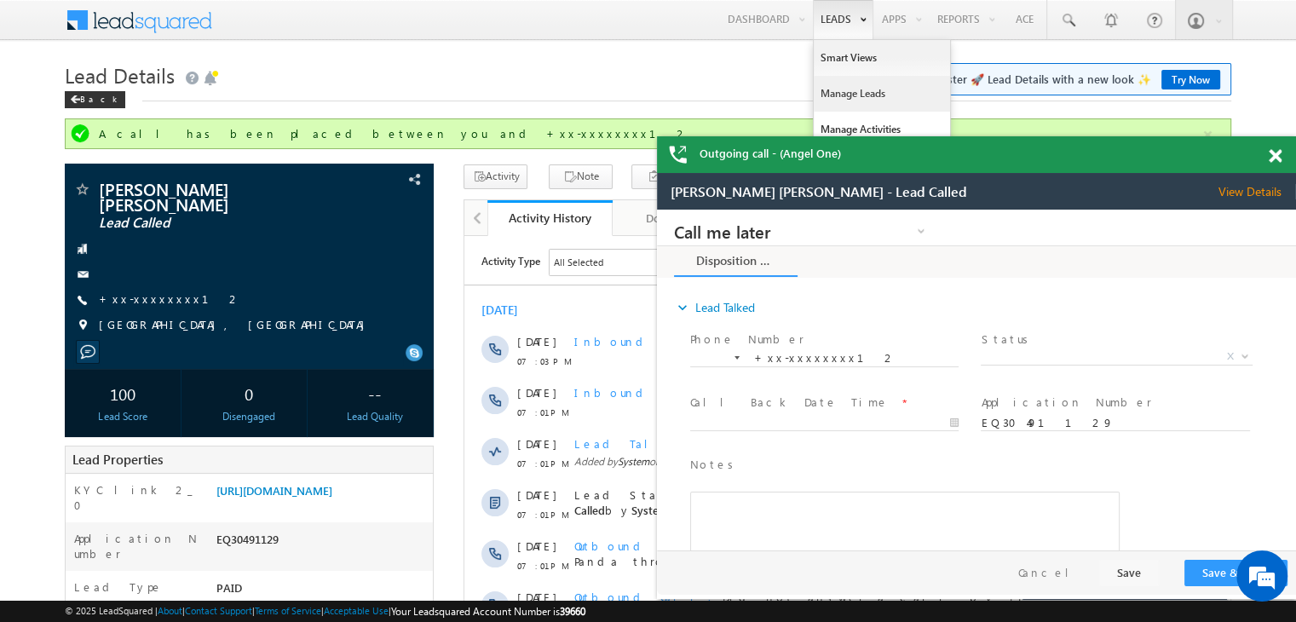
click at [840, 94] on link "Manage Leads" at bounding box center [882, 94] width 136 height 36
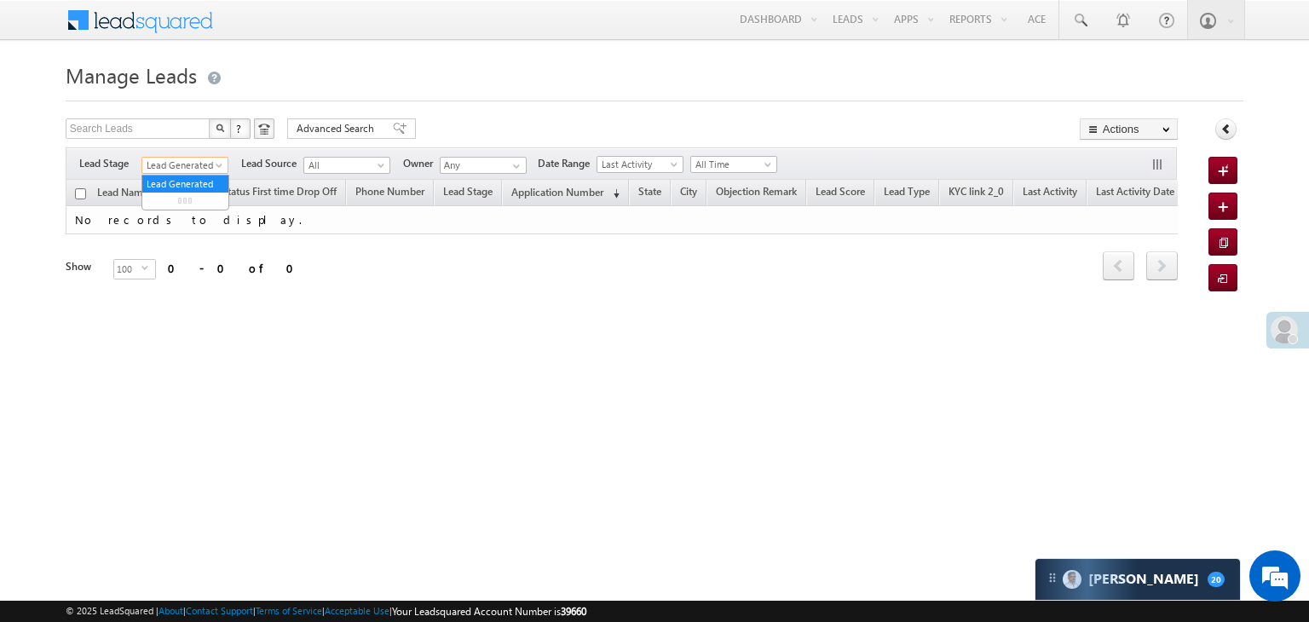
click at [214, 164] on span at bounding box center [221, 169] width 14 height 14
click at [197, 177] on link "All" at bounding box center [185, 183] width 86 height 15
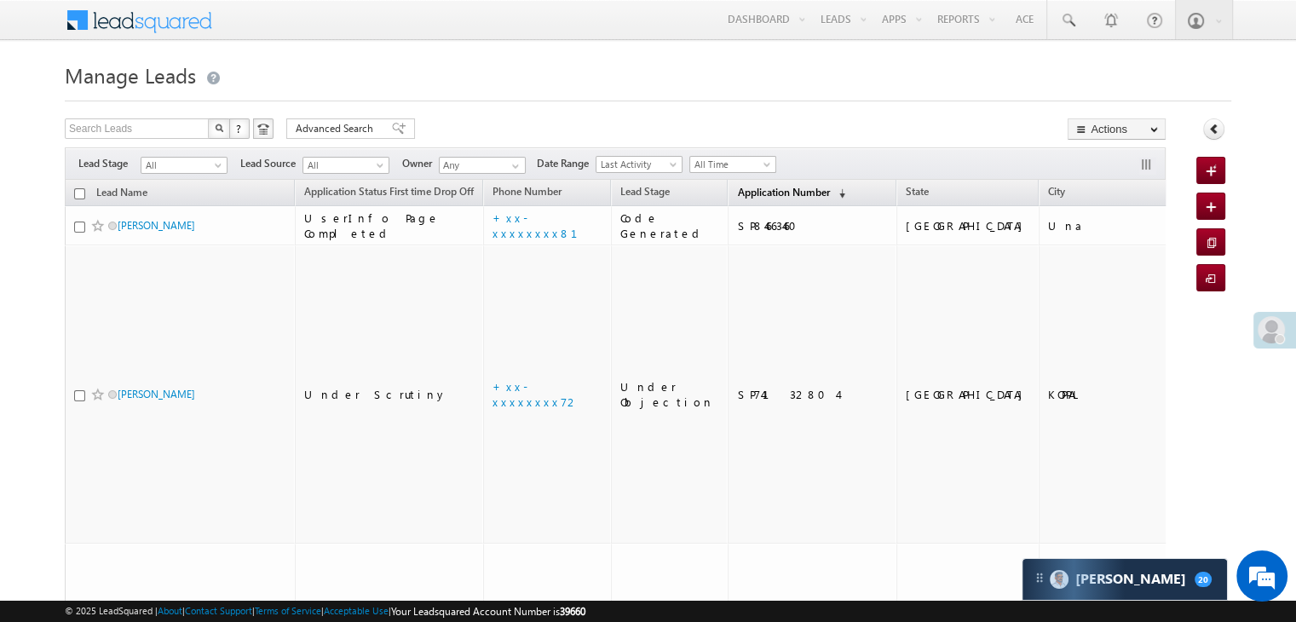
click at [762, 193] on span "Application Number" at bounding box center [783, 192] width 92 height 13
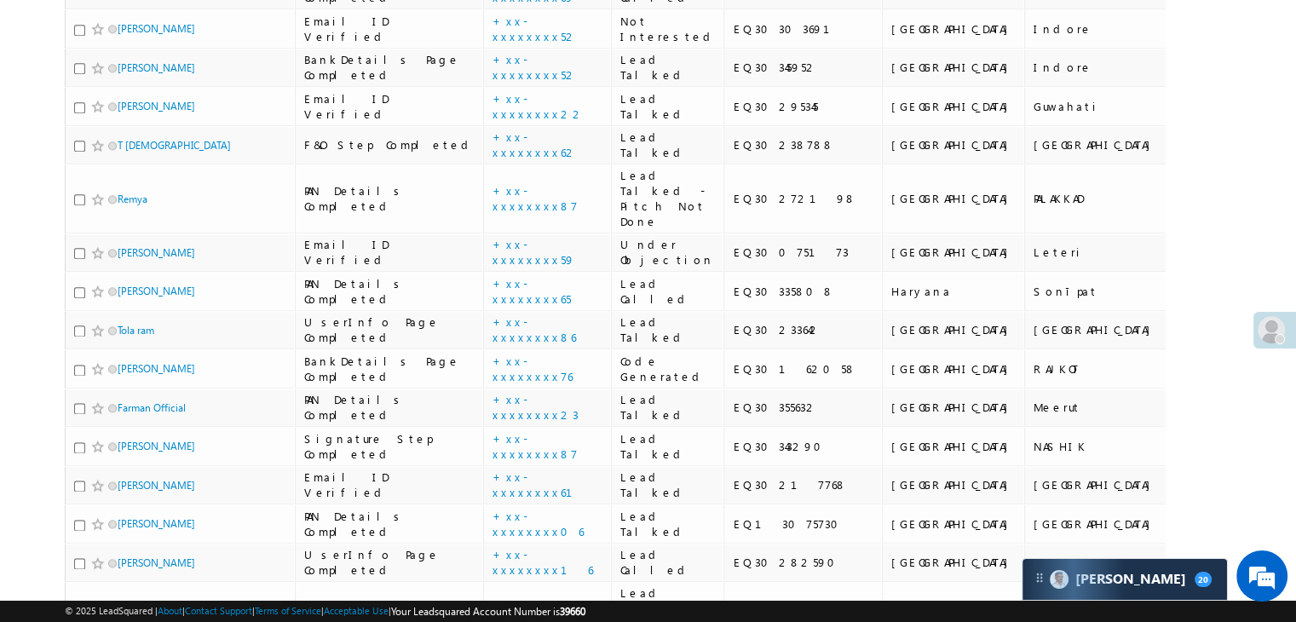
scroll to position [2131, 0]
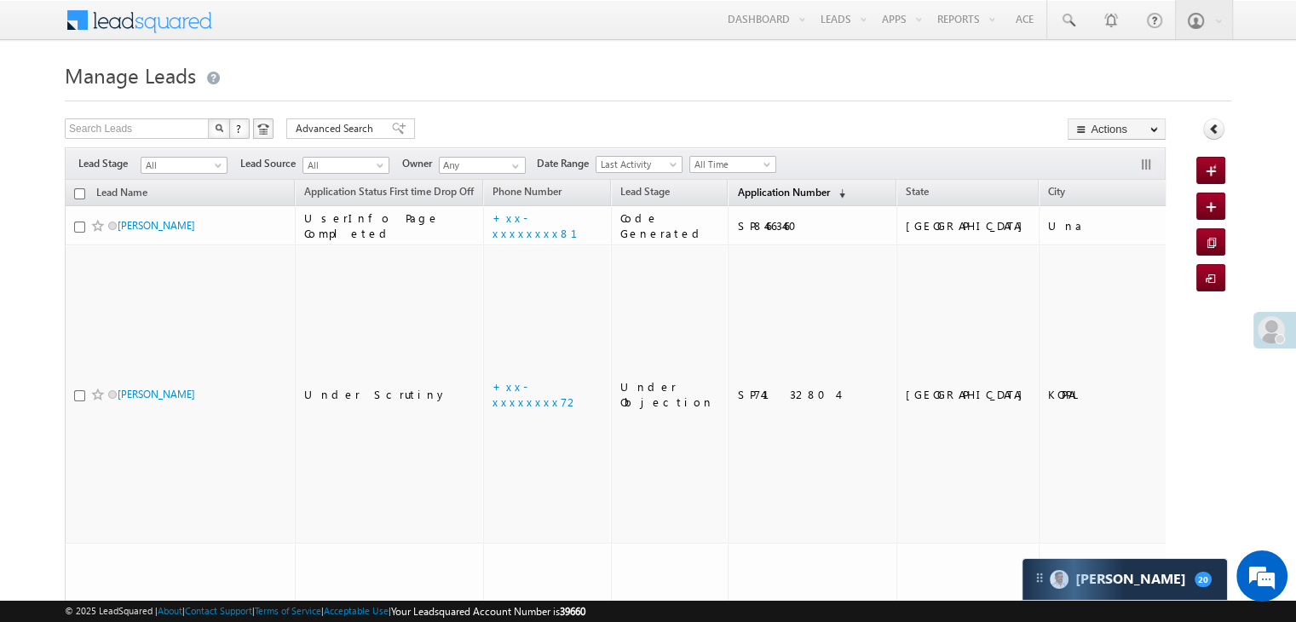
click at [743, 188] on span "Application Number" at bounding box center [783, 192] width 92 height 13
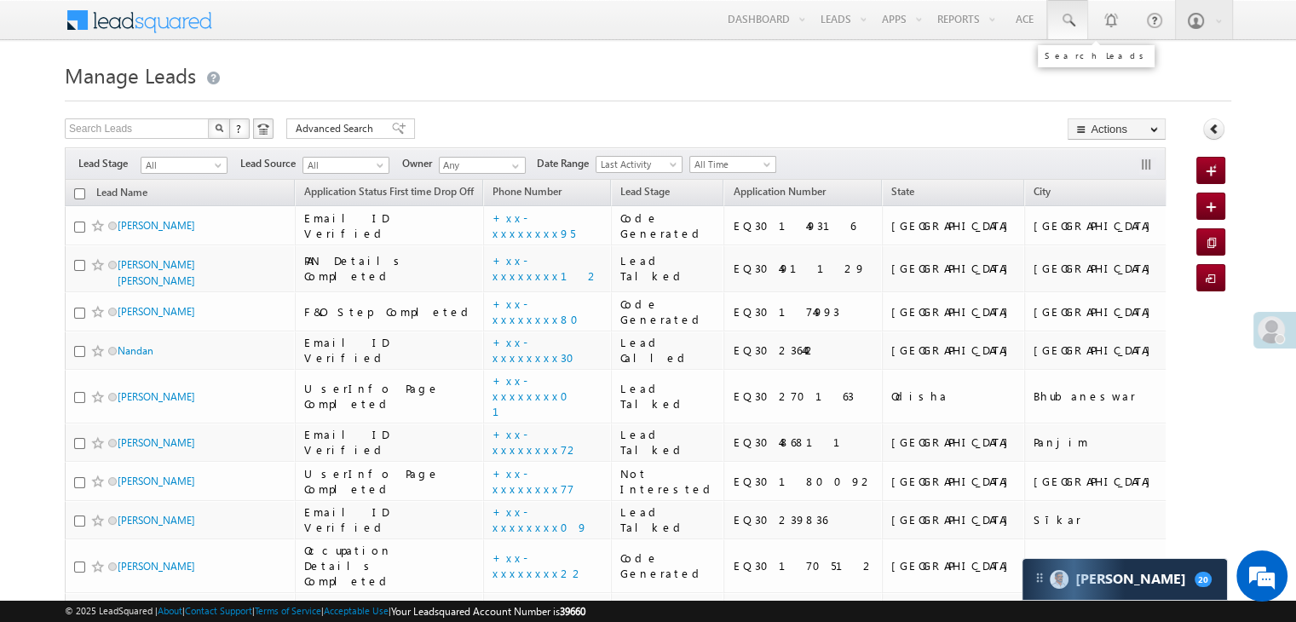
click at [1075, 20] on span at bounding box center [1067, 20] width 17 height 17
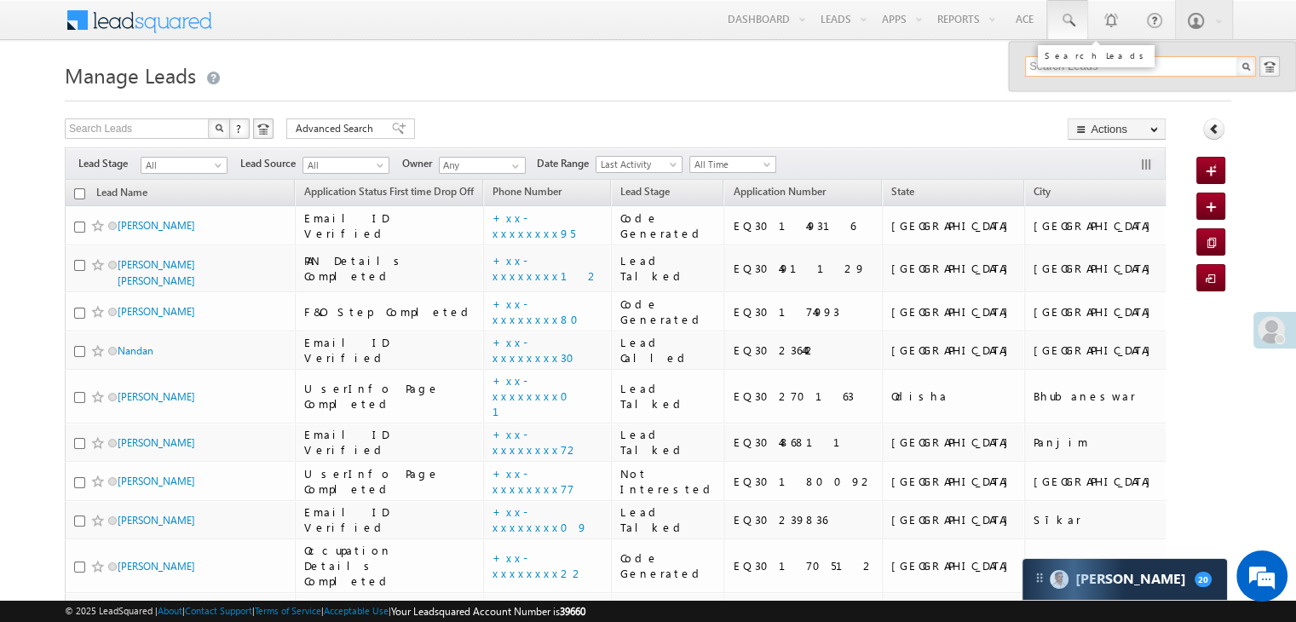
paste input "6267331229"
type input "6267331229"
click at [1047, 96] on div "Aditya Mishra" at bounding box center [1148, 91] width 228 height 19
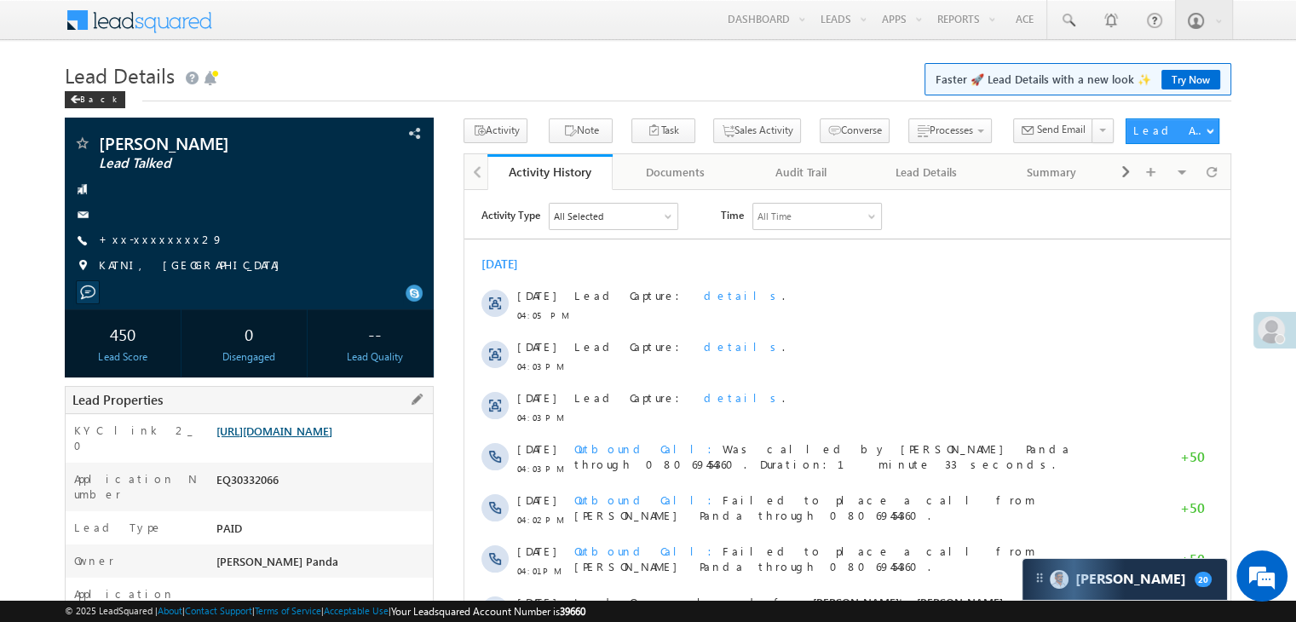
click at [326, 438] on link "[URL][DOMAIN_NAME]" at bounding box center [274, 431] width 116 height 14
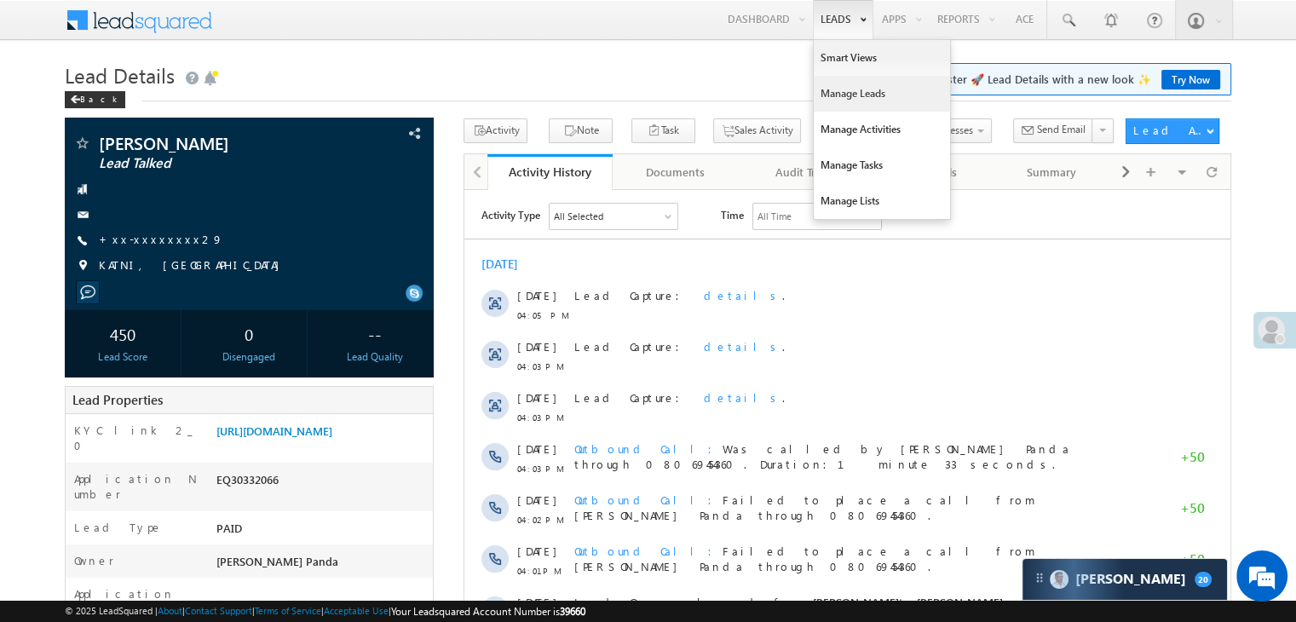
click at [842, 99] on link "Manage Leads" at bounding box center [882, 94] width 136 height 36
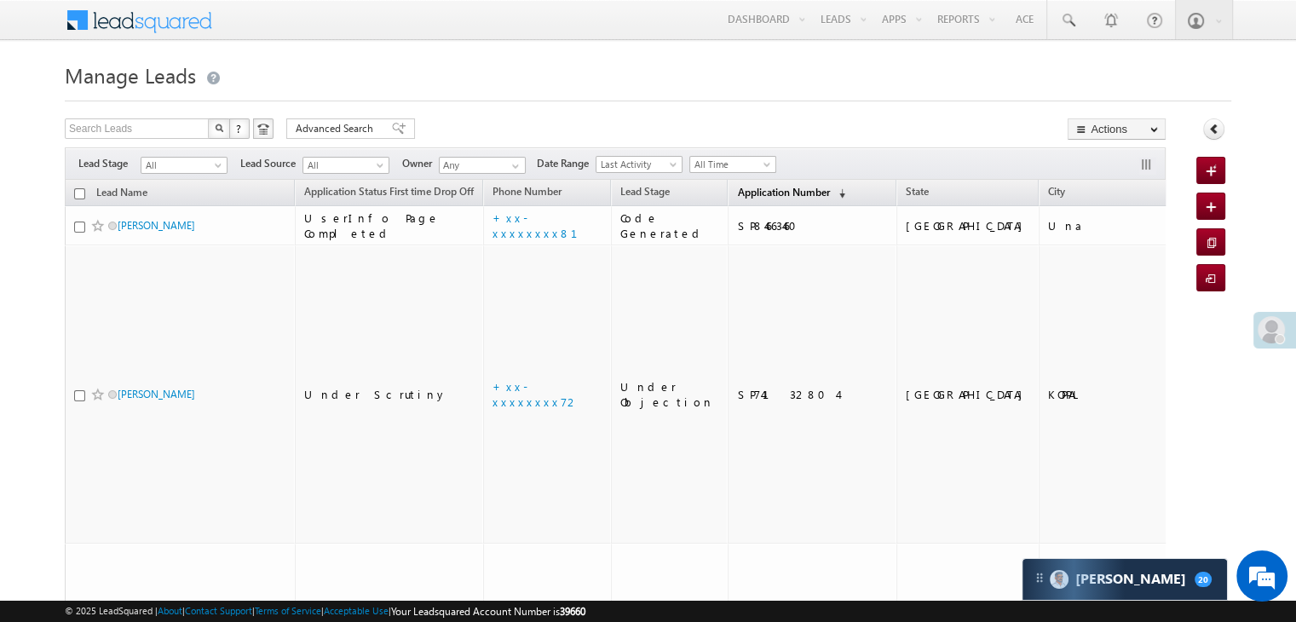
click at [747, 198] on span "Application Number" at bounding box center [783, 192] width 92 height 13
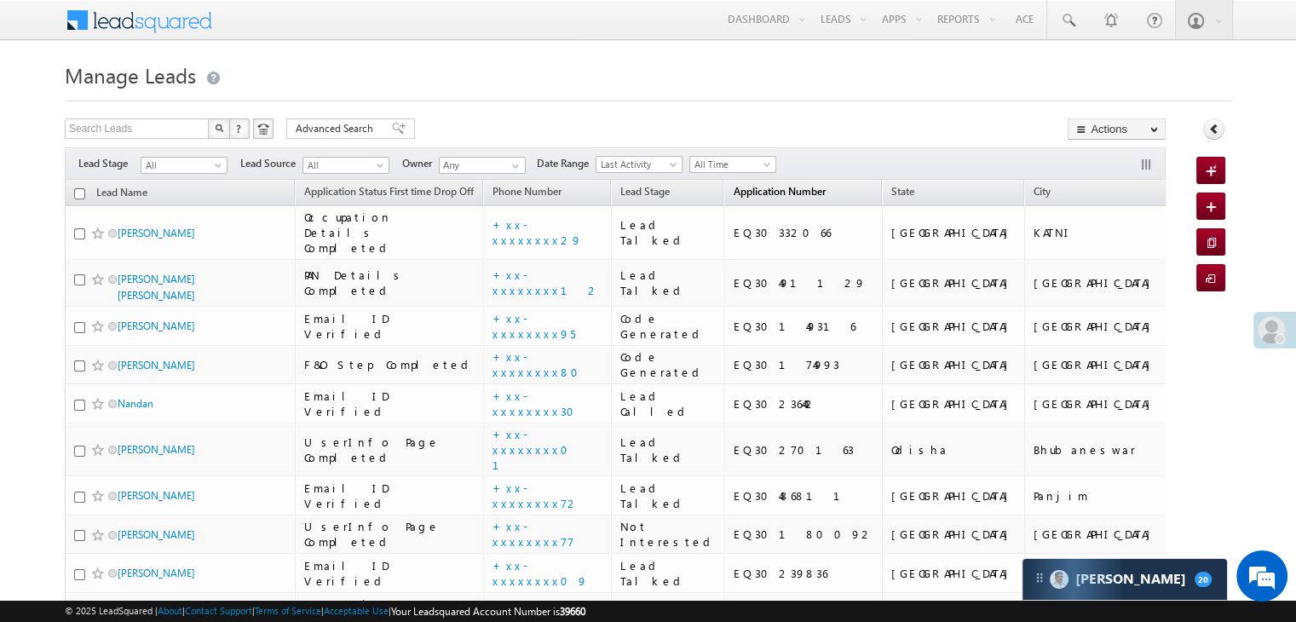
click at [747, 198] on span "Application Number" at bounding box center [779, 191] width 92 height 13
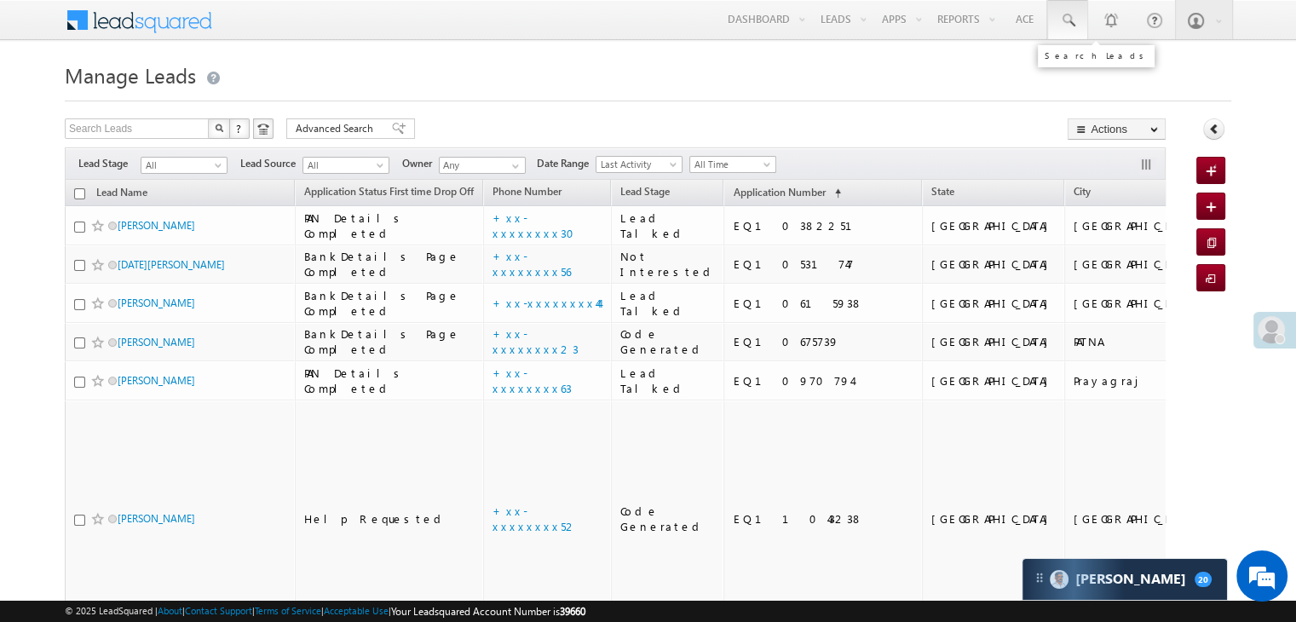
click at [1065, 14] on span at bounding box center [1067, 20] width 17 height 17
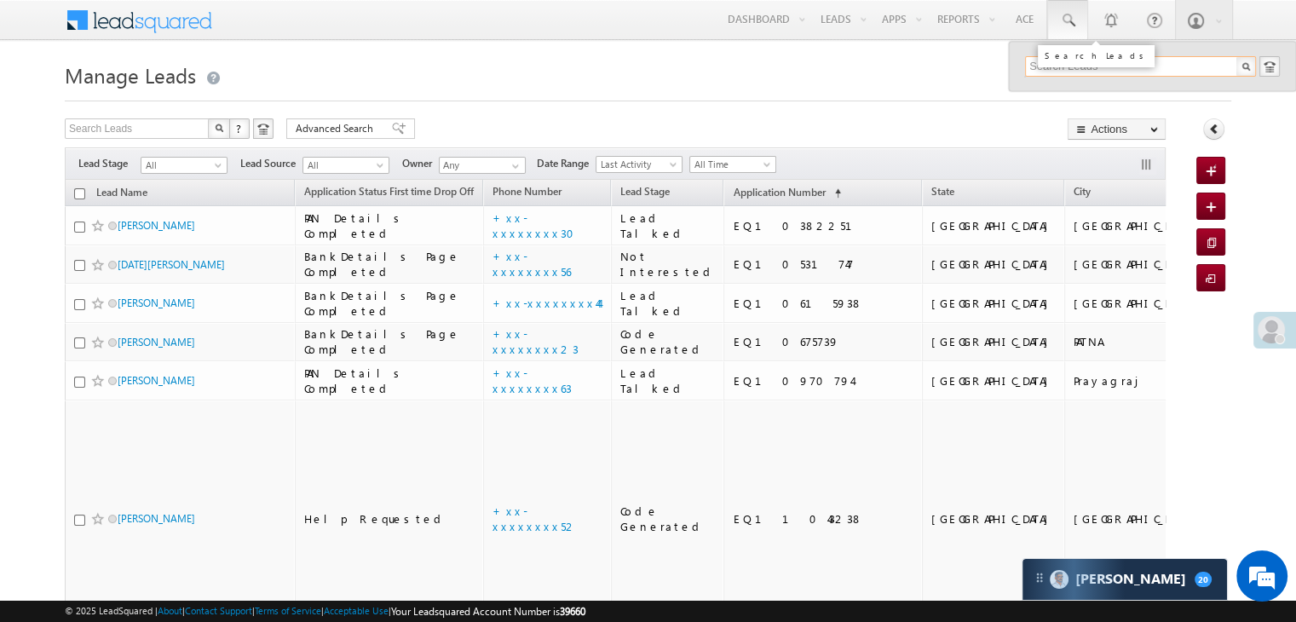
paste input "EQ30347388"
click at [1071, 93] on div "No results found." at bounding box center [1148, 93] width 228 height 22
copy div "No results found."
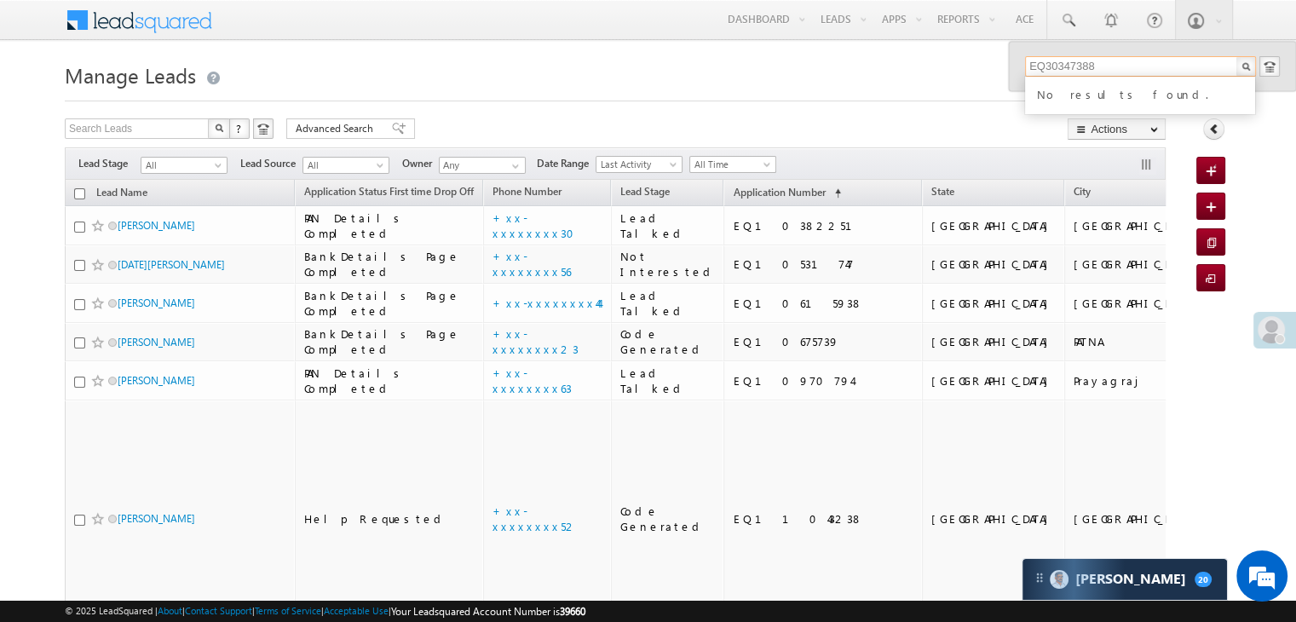
click at [1087, 66] on input "EQ30347388" at bounding box center [1140, 66] width 231 height 20
paste input "1746007"
type input "EQ17460078"
click at [1071, 92] on div "Naresh kumar" at bounding box center [1148, 91] width 228 height 19
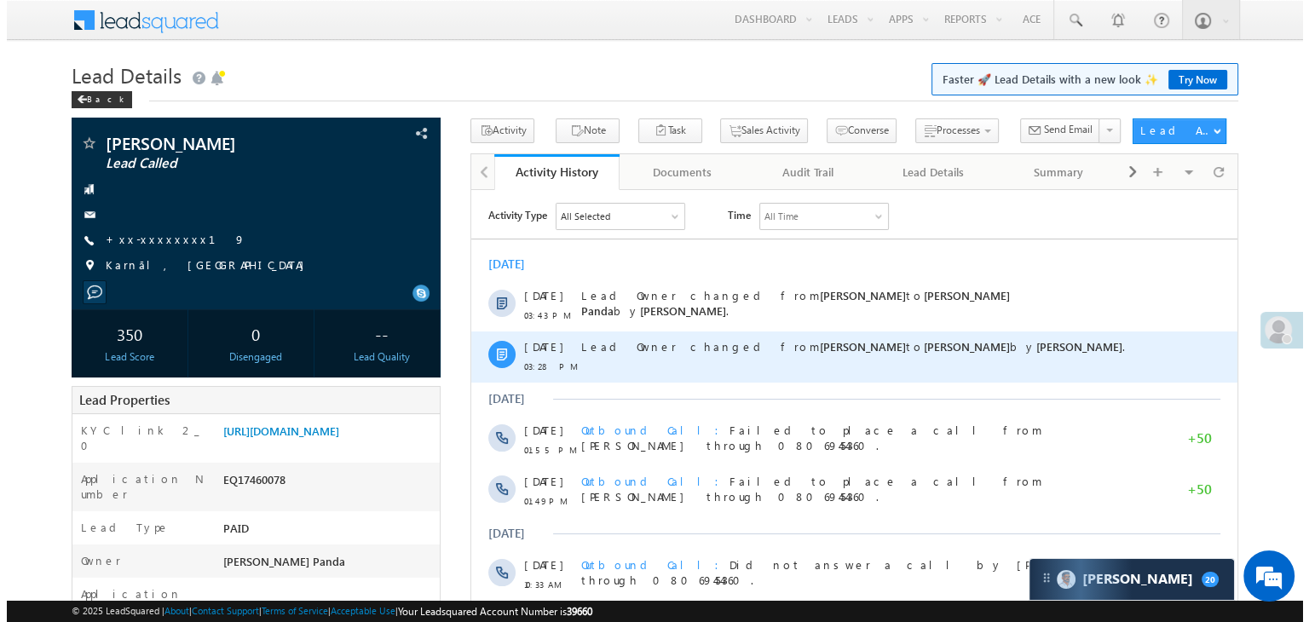
scroll to position [170, 0]
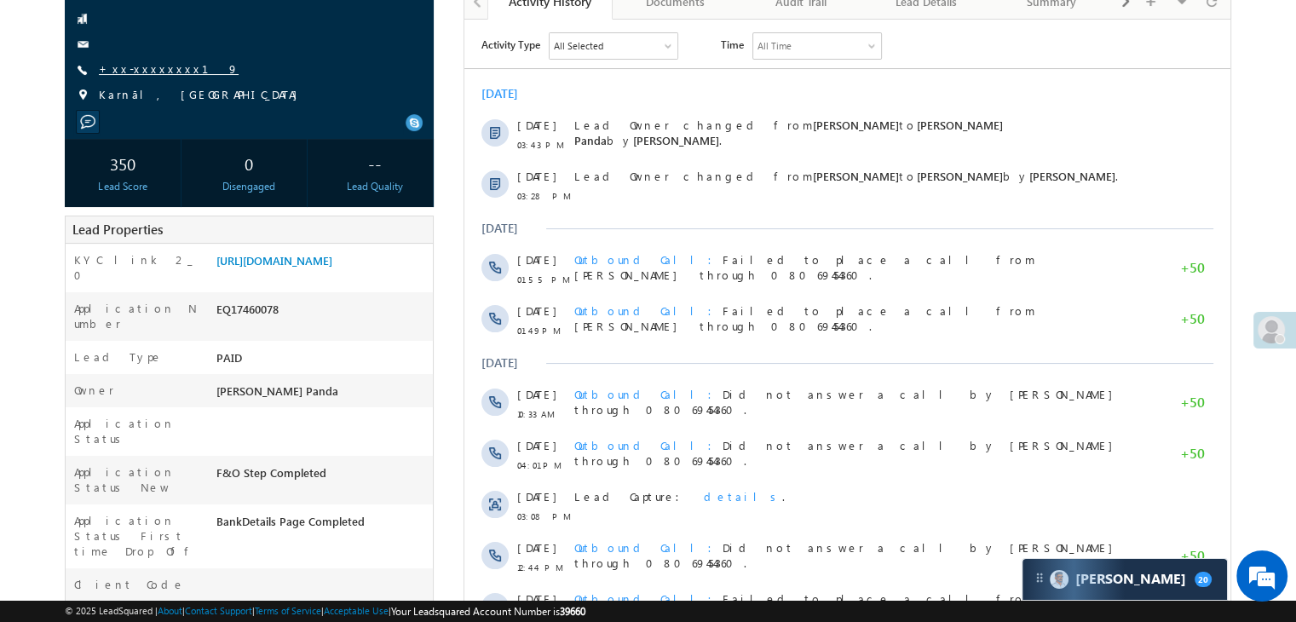
click at [130, 73] on link "+xx-xxxxxxxx19" at bounding box center [169, 68] width 140 height 14
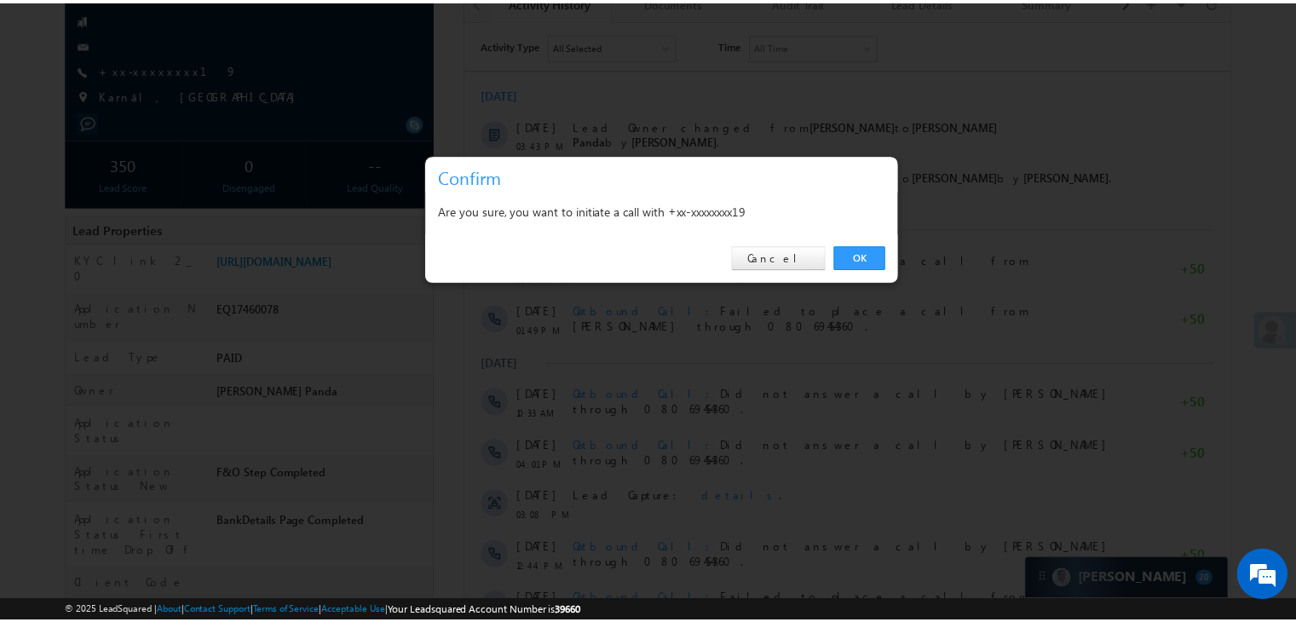
scroll to position [0, 0]
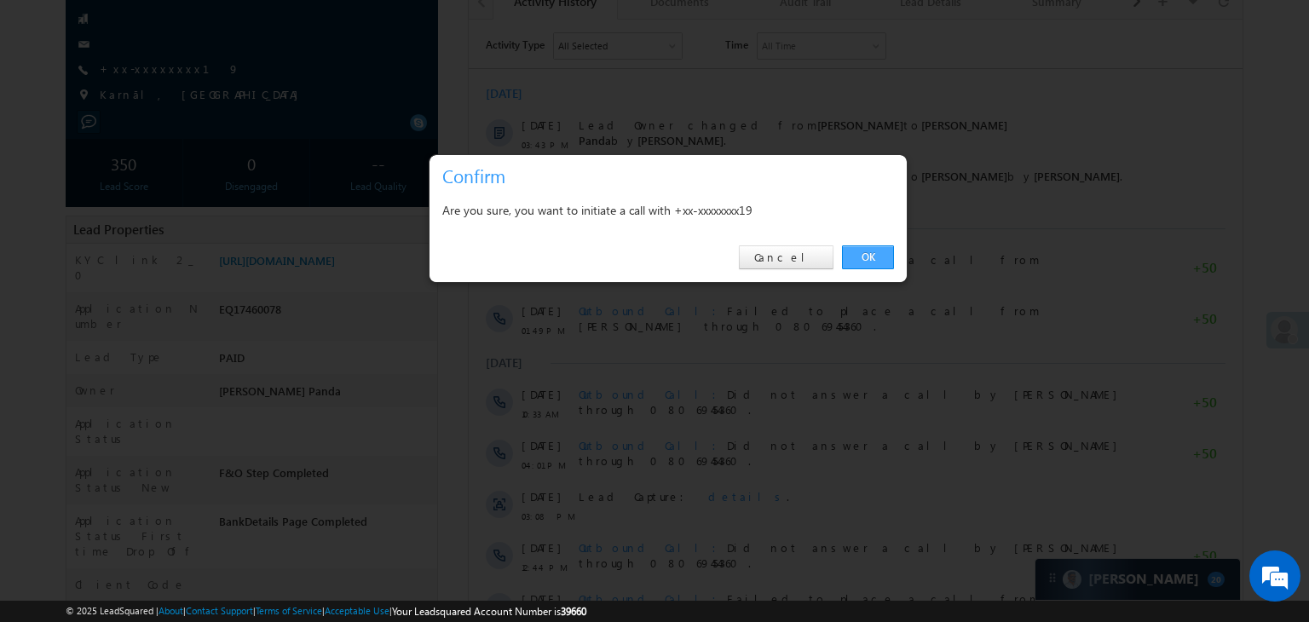
drag, startPoint x: 865, startPoint y: 260, endPoint x: 130, endPoint y: 297, distance: 735.7
click at [865, 260] on link "OK" at bounding box center [868, 257] width 52 height 24
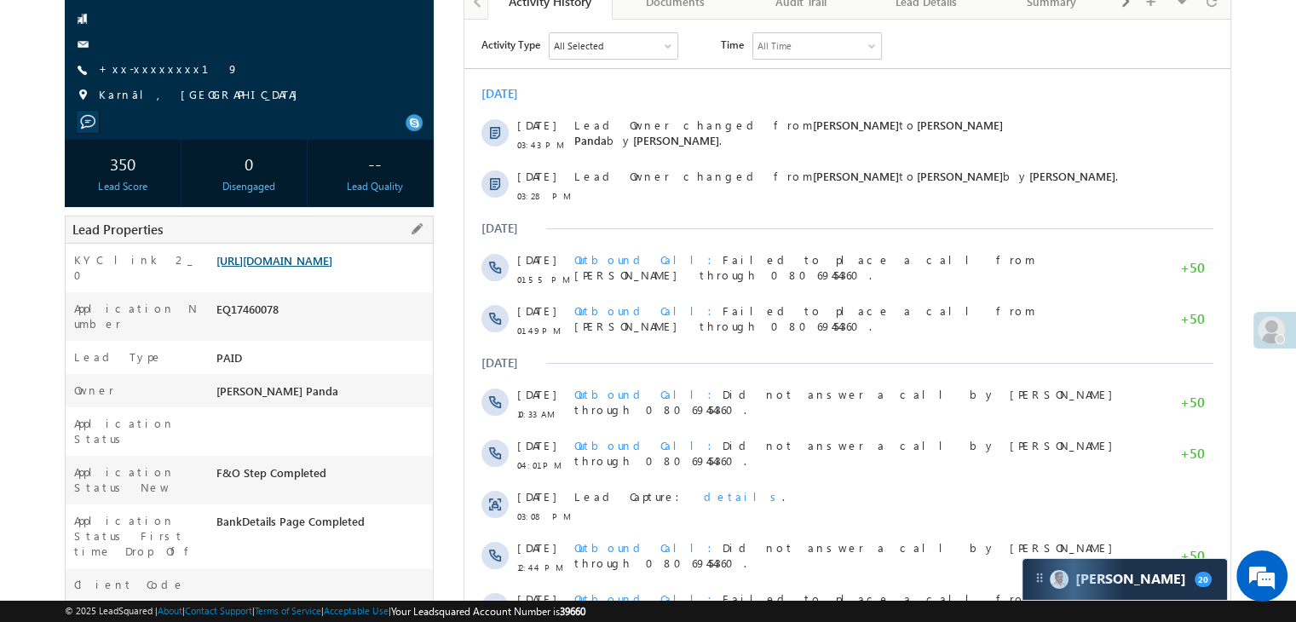
click at [296, 268] on link "[URL][DOMAIN_NAME]" at bounding box center [274, 260] width 116 height 14
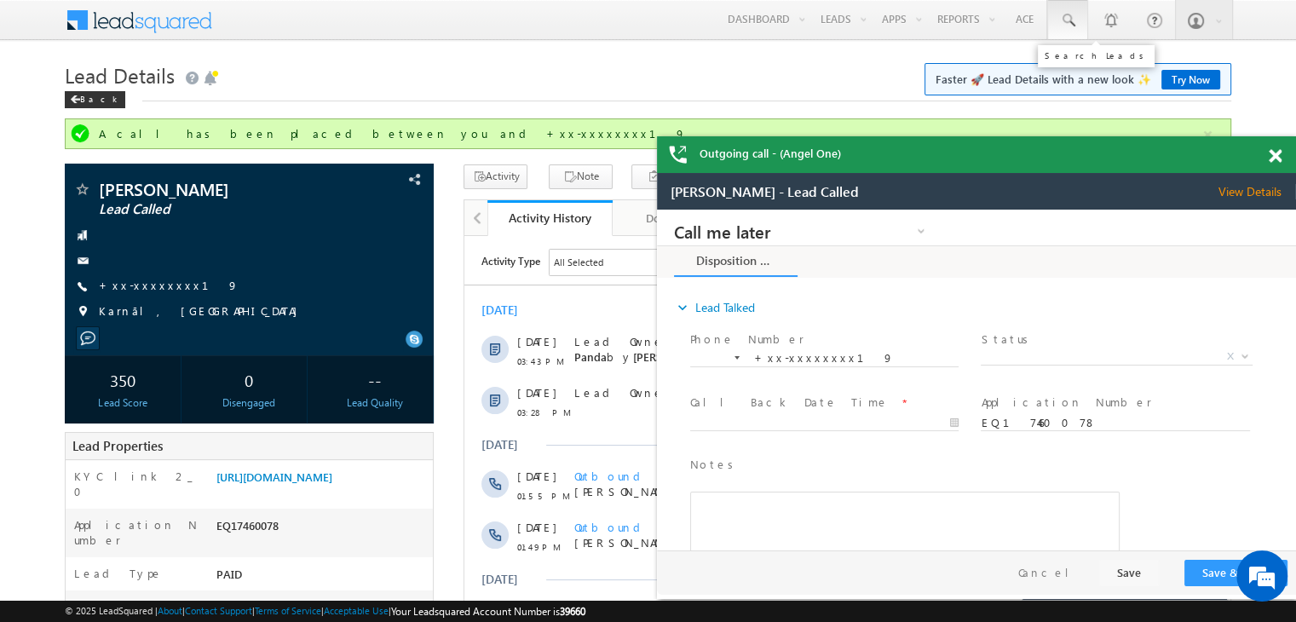
click at [1065, 21] on span at bounding box center [1067, 20] width 17 height 17
paste input "EQ30107760"
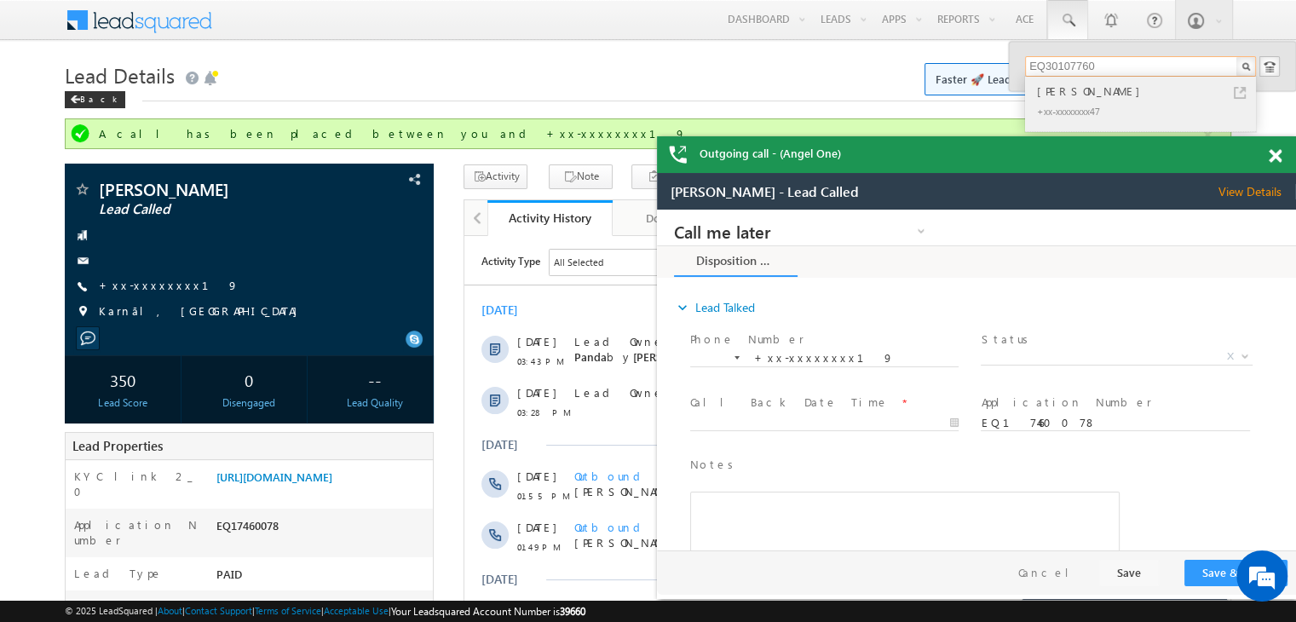
type input "EQ30107760"
click at [1056, 89] on div "[PERSON_NAME]" at bounding box center [1148, 91] width 228 height 19
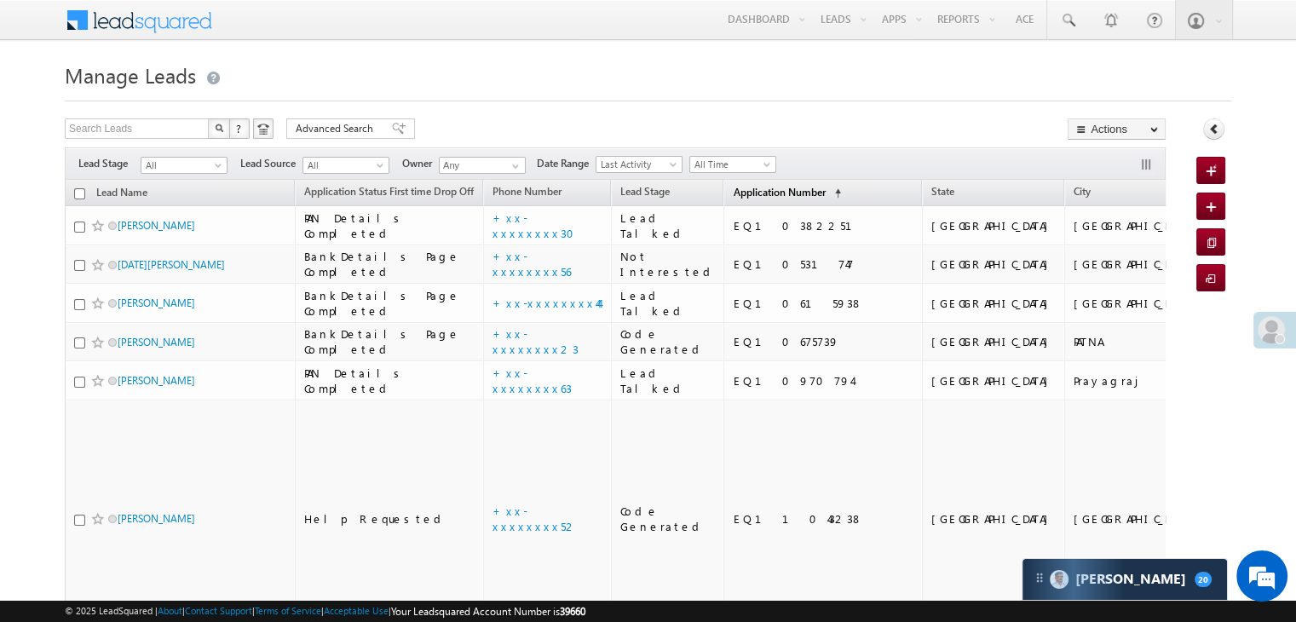
click at [752, 195] on span "Application Number" at bounding box center [779, 192] width 92 height 13
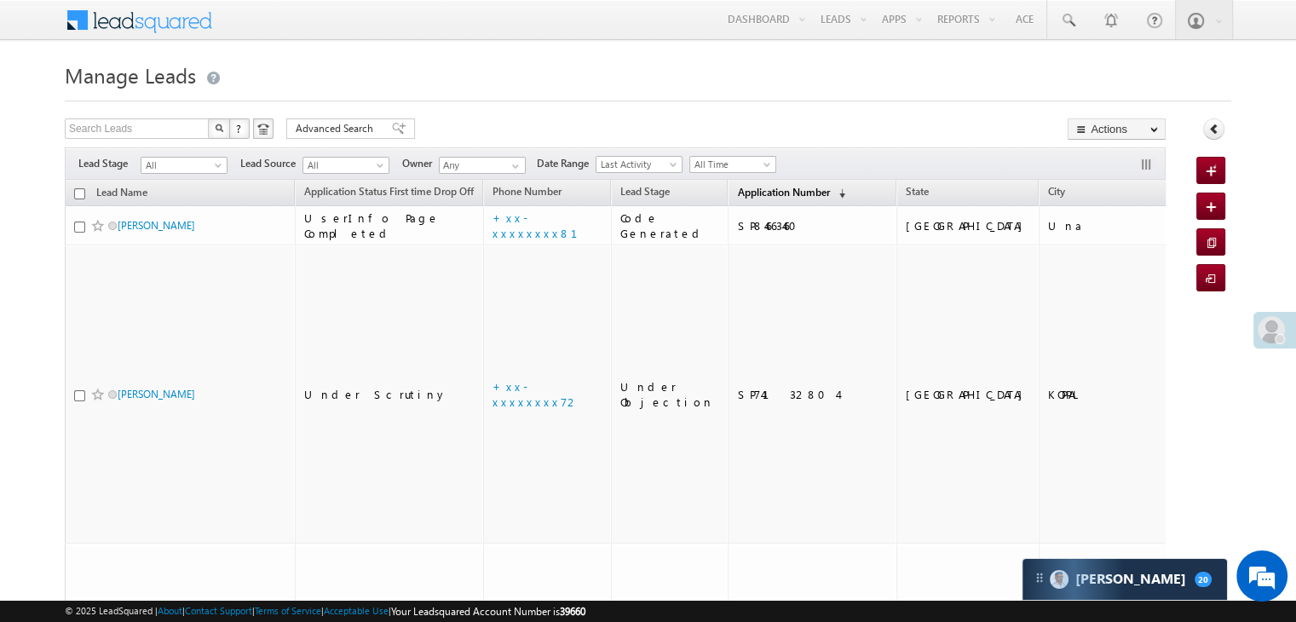
click at [752, 196] on span "Application Number" at bounding box center [783, 192] width 92 height 13
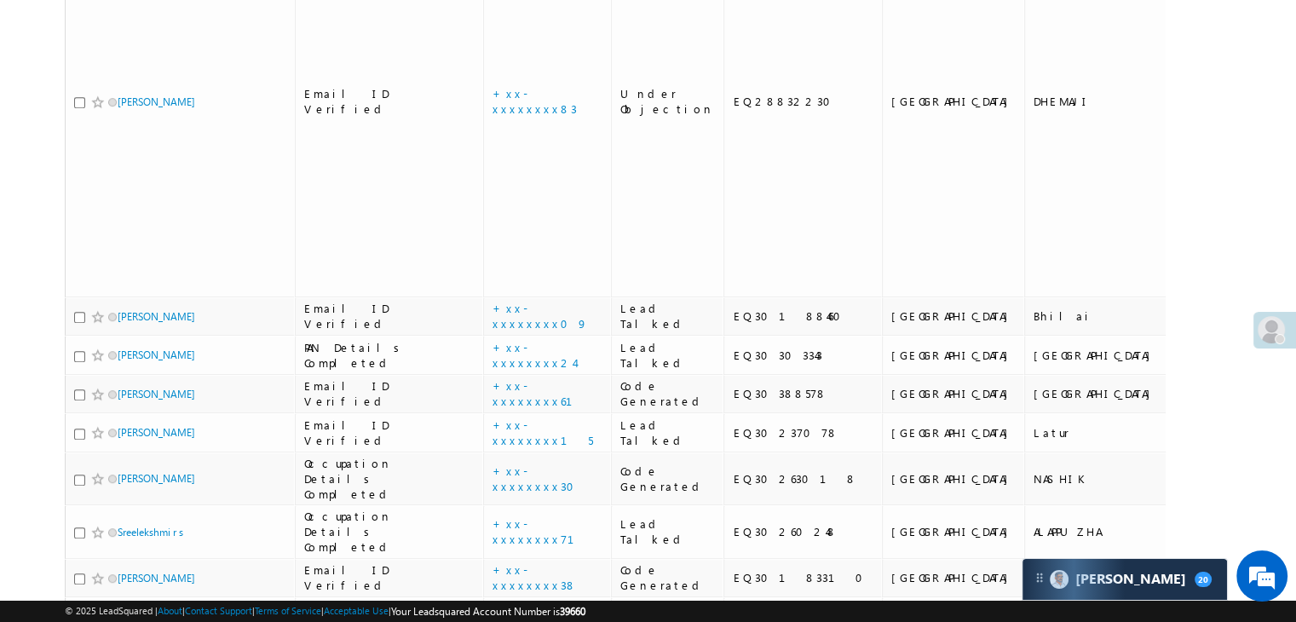
scroll to position [938, 0]
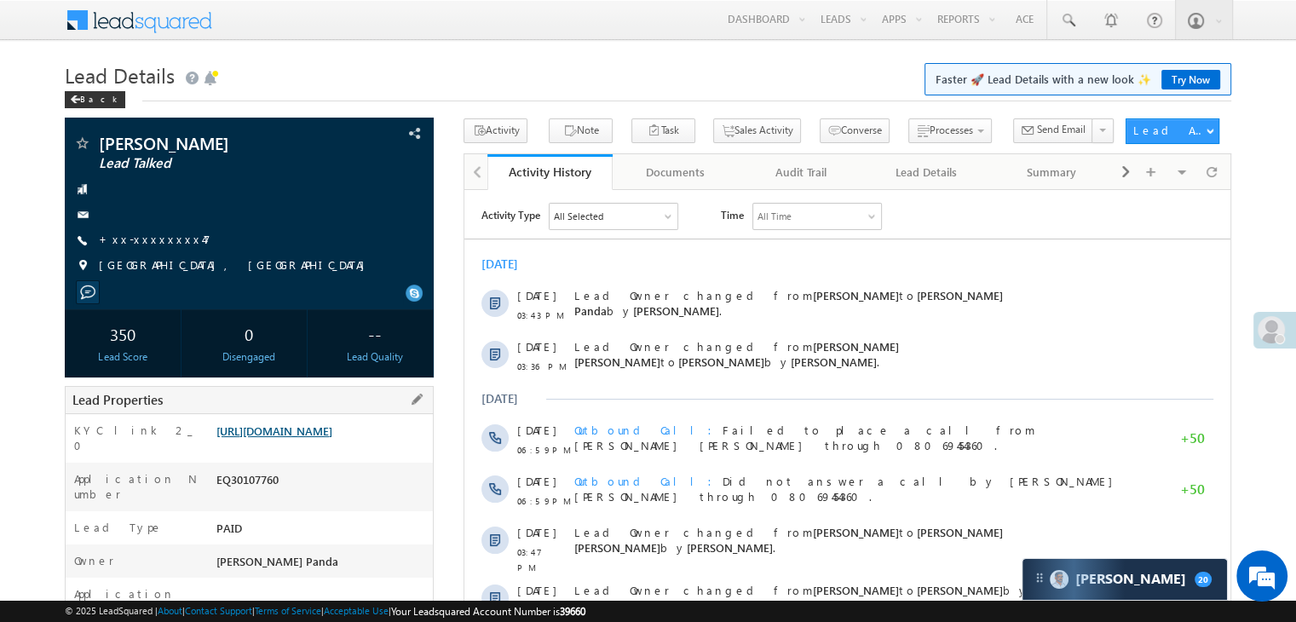
click at [319, 438] on link "[URL][DOMAIN_NAME]" at bounding box center [274, 431] width 116 height 14
click at [155, 237] on link "+xx-xxxxxxxx47" at bounding box center [155, 239] width 112 height 14
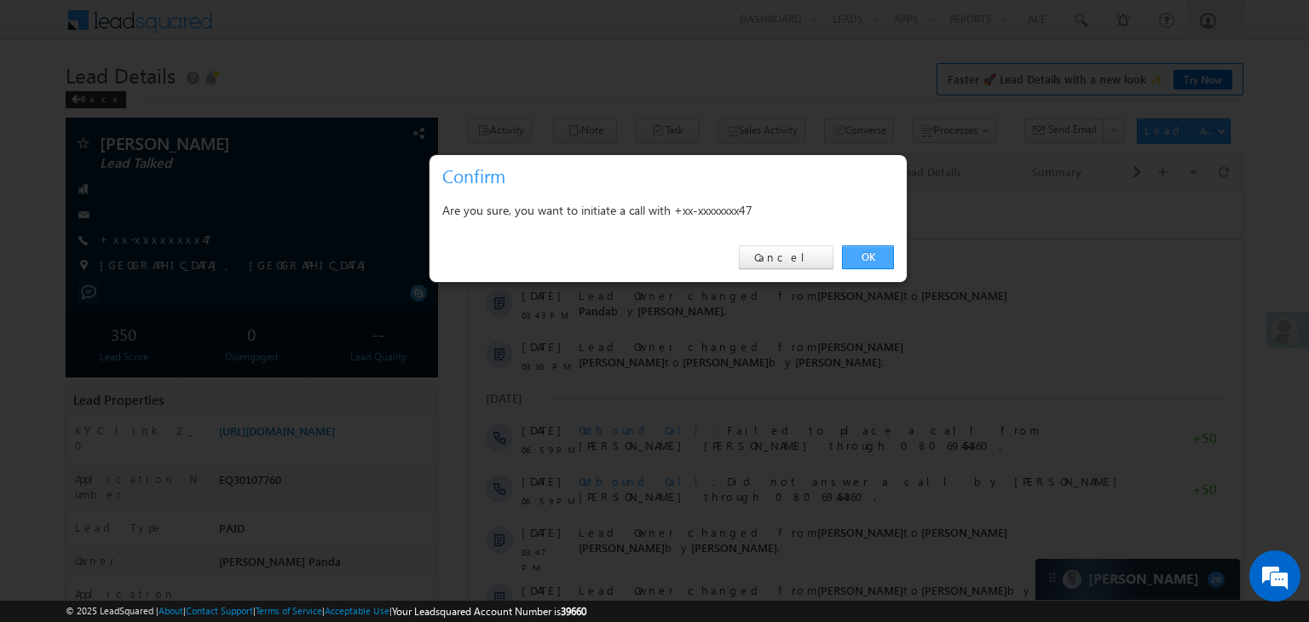
click at [876, 253] on link "OK" at bounding box center [868, 257] width 52 height 24
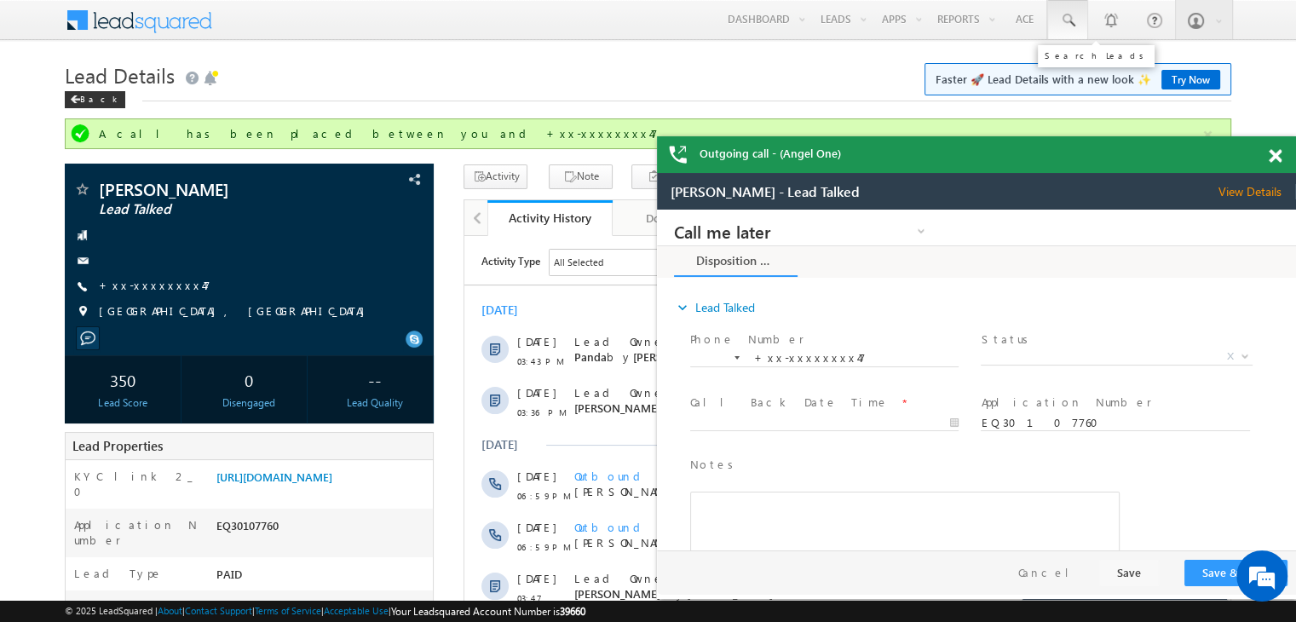
click at [1068, 21] on span at bounding box center [1067, 20] width 17 height 17
paste input "EQ30337839"
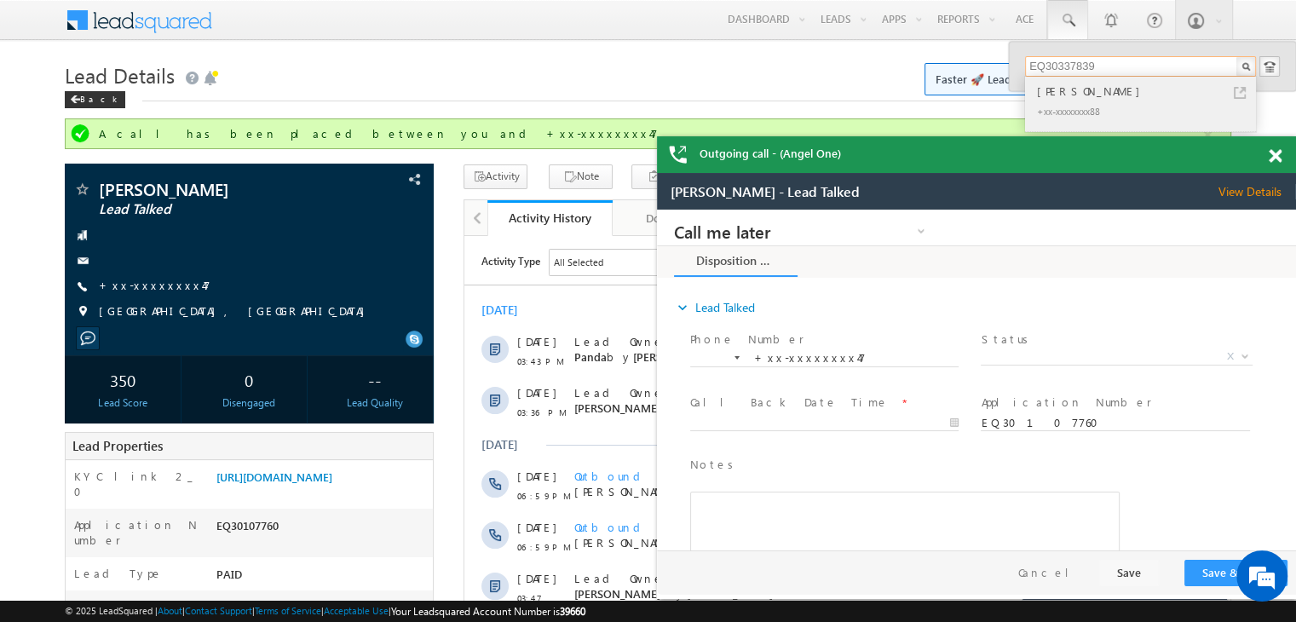
type input "EQ30337839"
click at [1066, 91] on div "SAJID AHMAD" at bounding box center [1148, 91] width 228 height 19
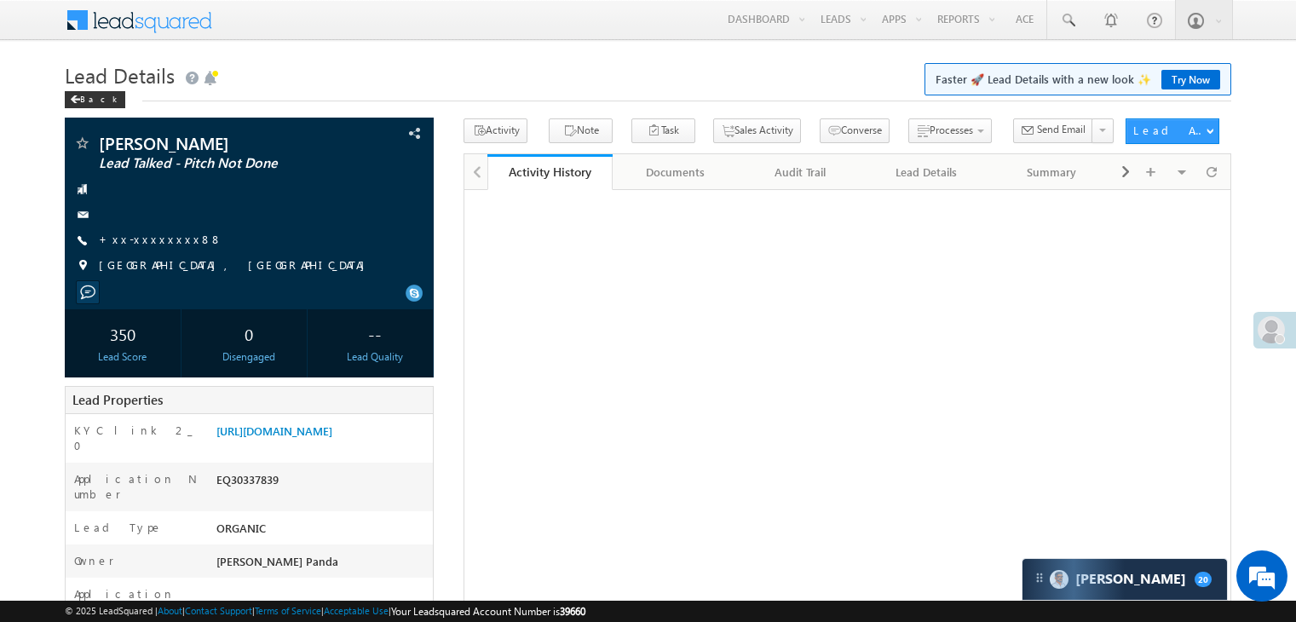
click at [332, 438] on link "[URL][DOMAIN_NAME]" at bounding box center [274, 431] width 116 height 14
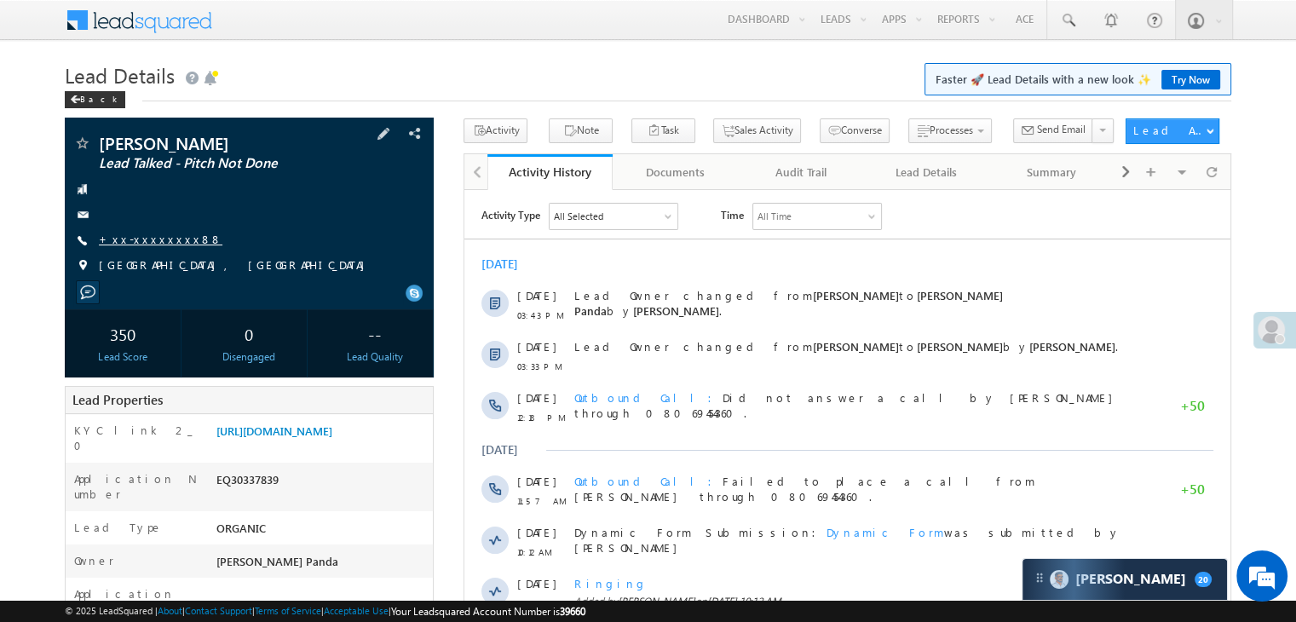
click at [157, 236] on link "+xx-xxxxxxxx88" at bounding box center [161, 239] width 124 height 14
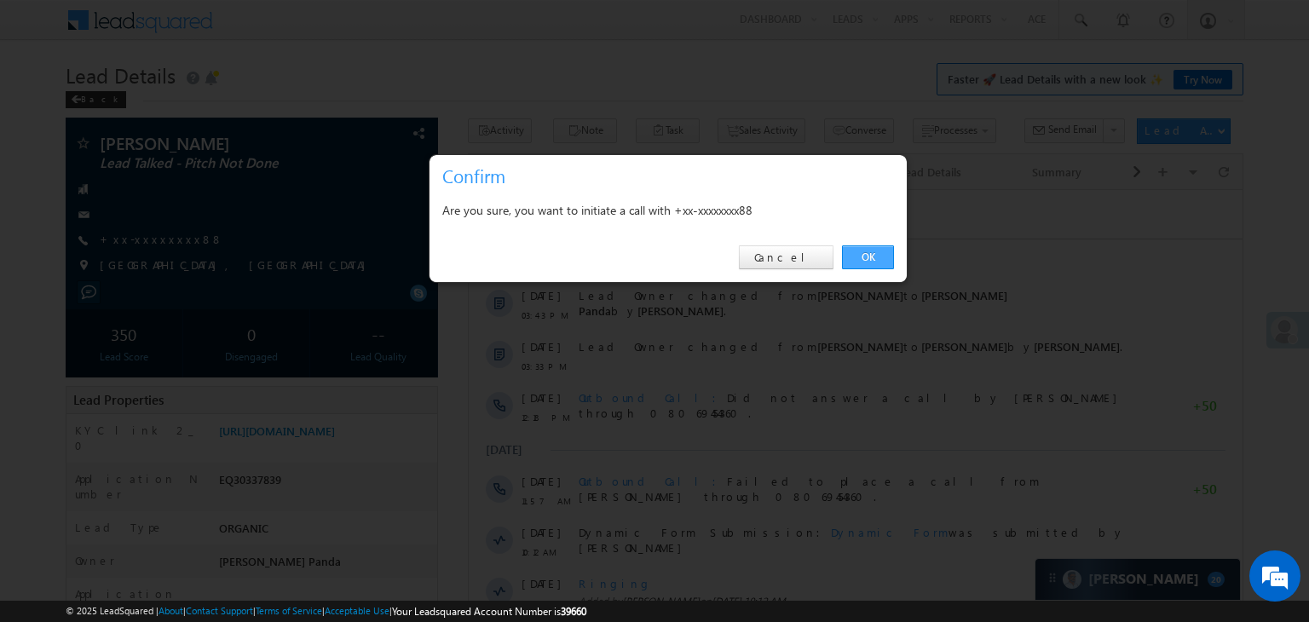
click at [848, 258] on link "OK" at bounding box center [868, 257] width 52 height 24
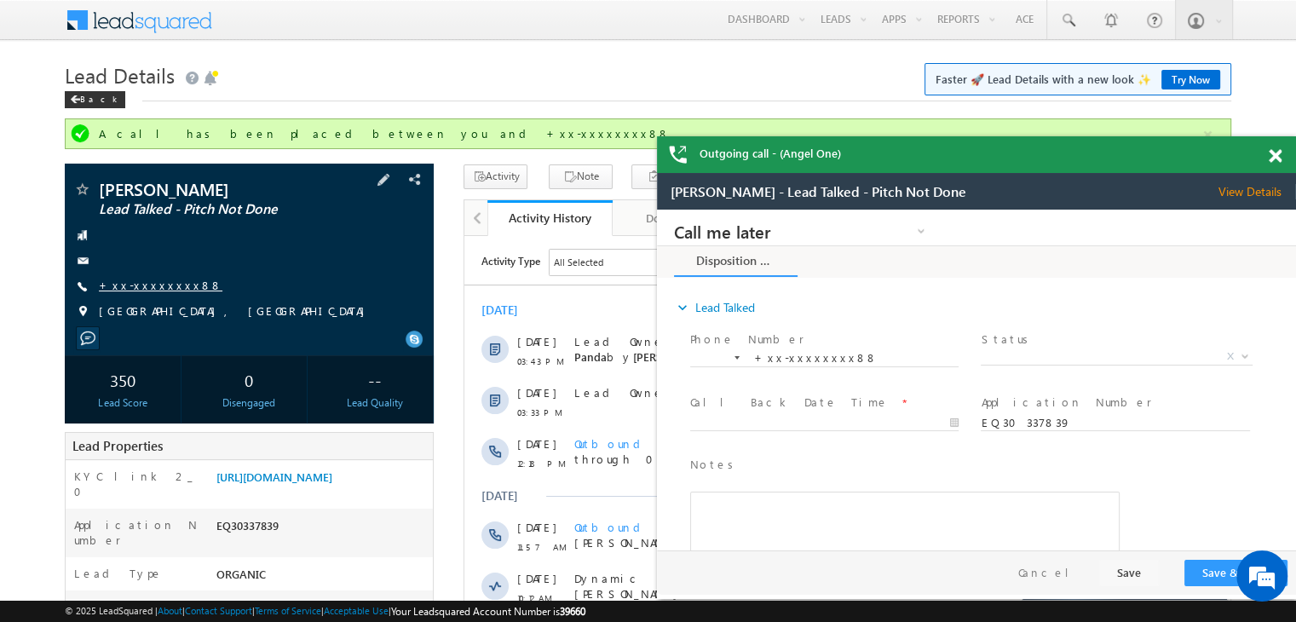
click at [124, 286] on link "+xx-xxxxxxxx88" at bounding box center [161, 285] width 124 height 14
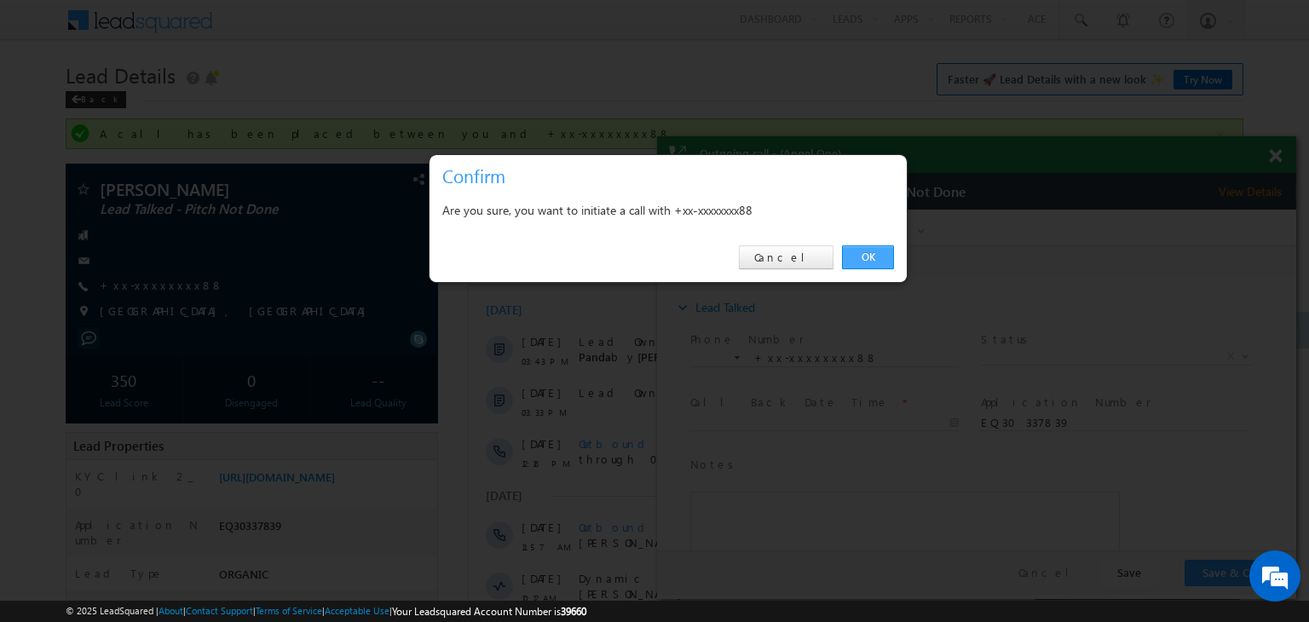
click at [873, 260] on link "OK" at bounding box center [868, 257] width 52 height 24
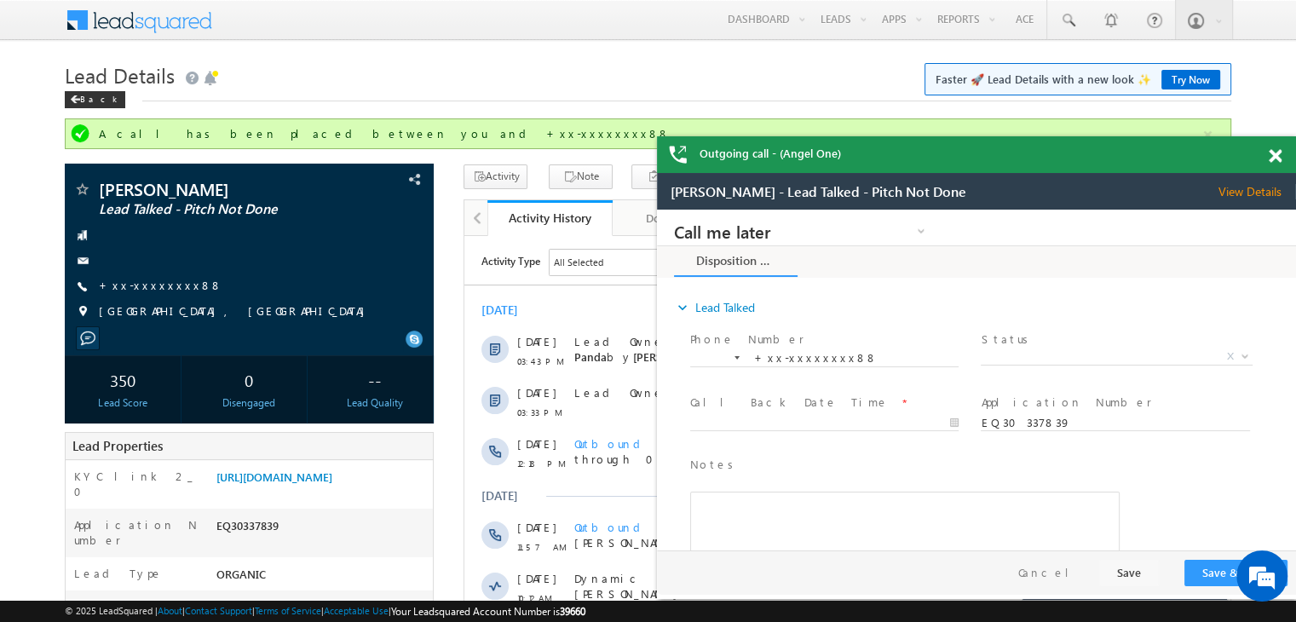
click at [1276, 157] on span at bounding box center [1275, 156] width 13 height 14
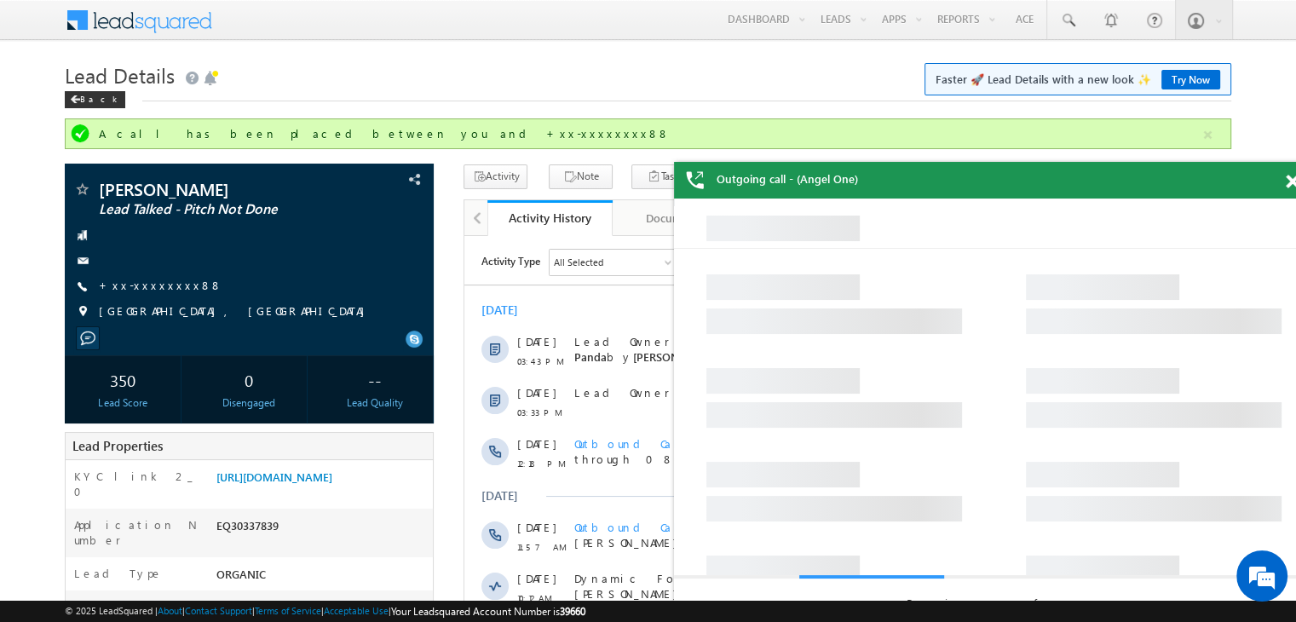
click at [1287, 179] on span at bounding box center [1292, 182] width 13 height 14
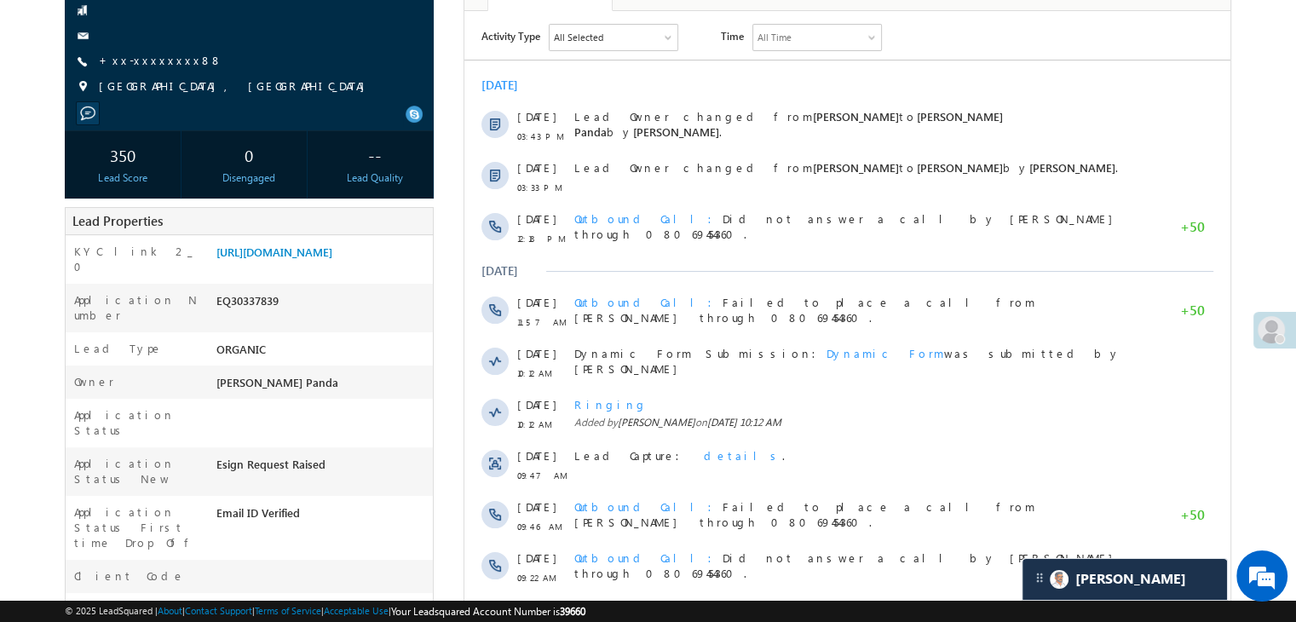
scroll to position [511, 0]
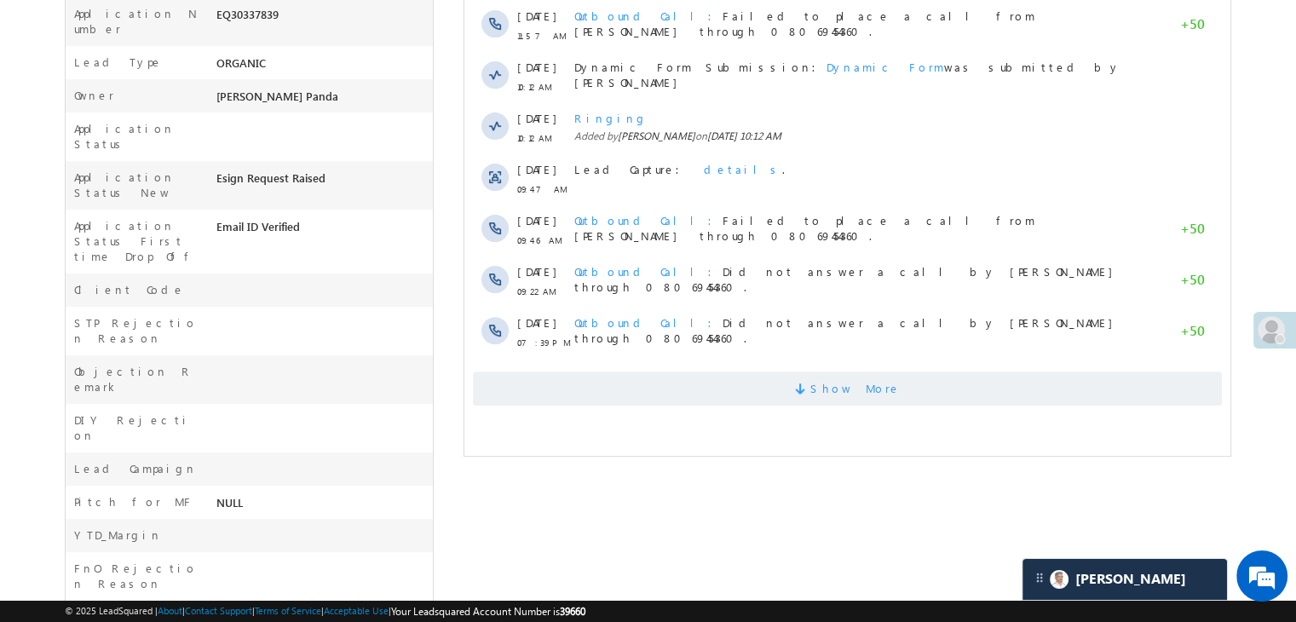
click at [840, 392] on span "Show More" at bounding box center [856, 389] width 90 height 34
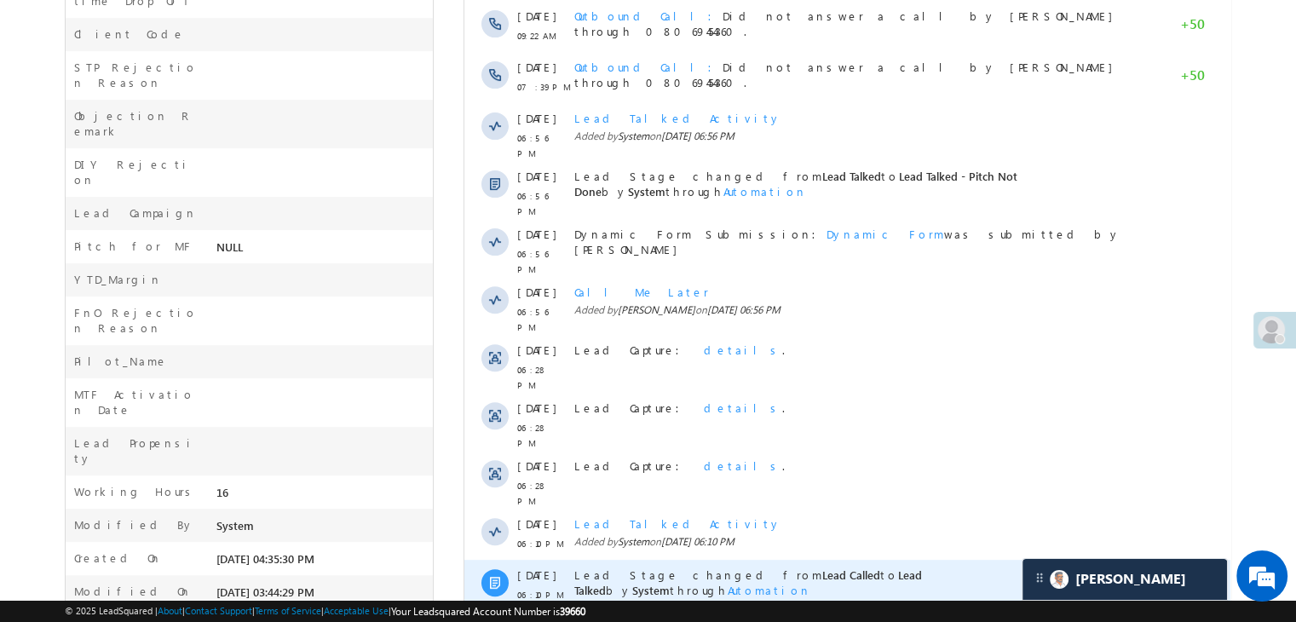
scroll to position [875, 0]
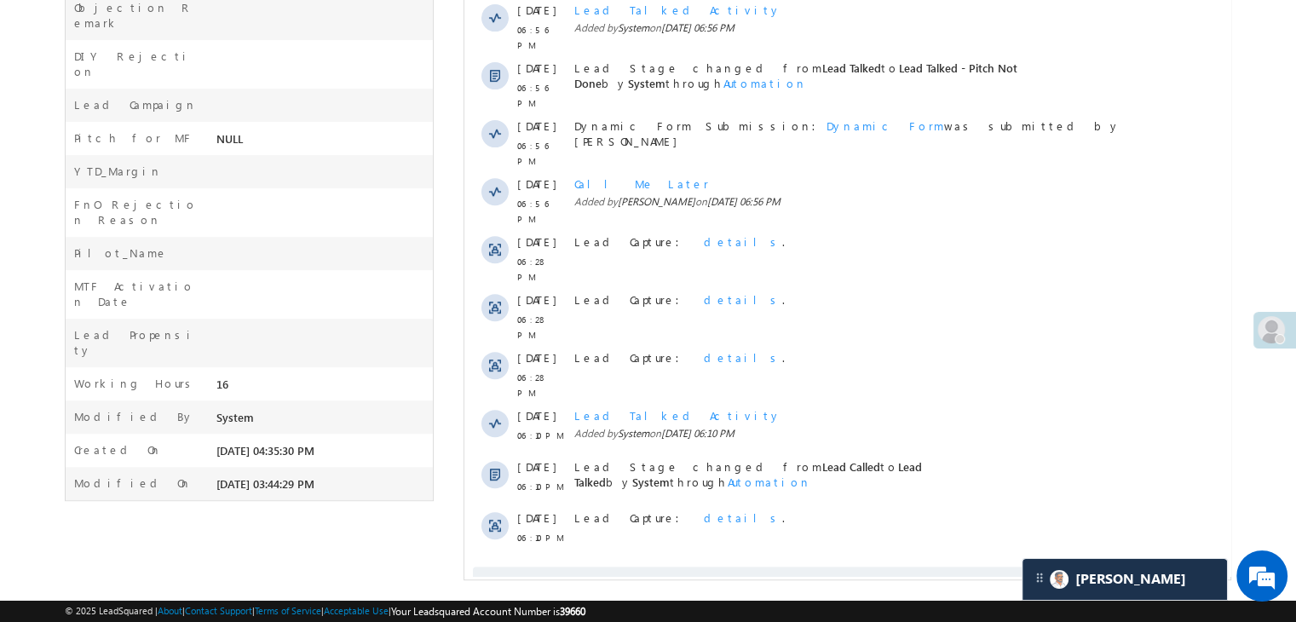
click at [861, 567] on span "Show More" at bounding box center [856, 584] width 90 height 34
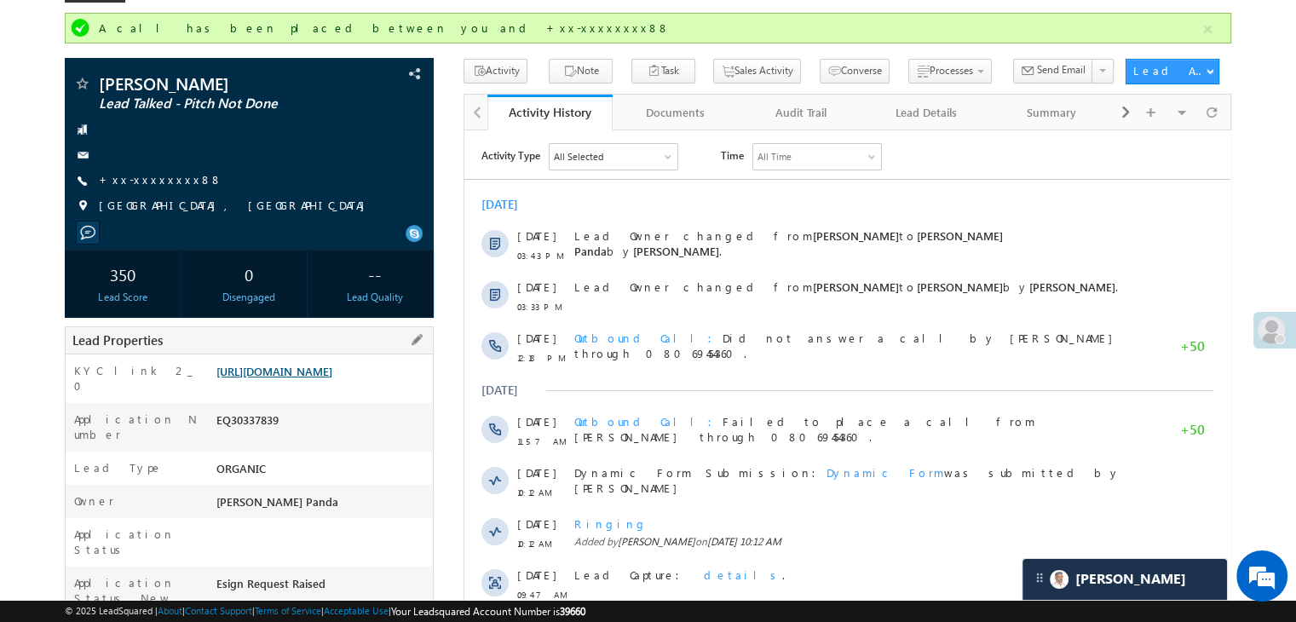
scroll to position [23, 0]
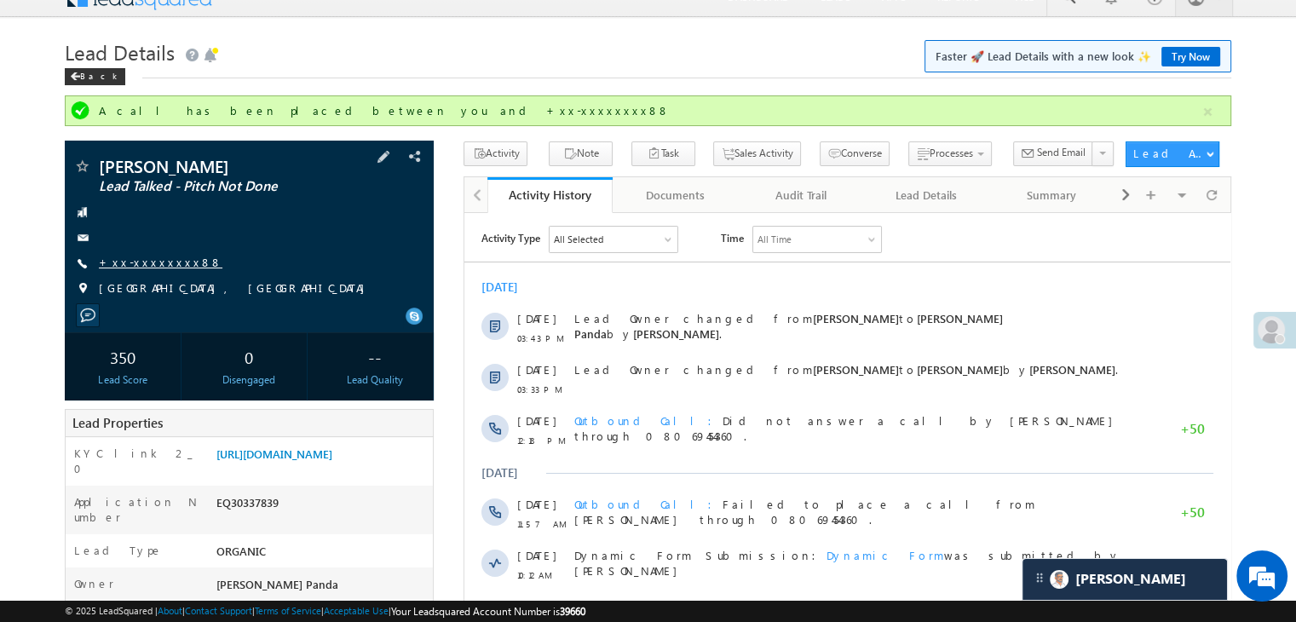
click at [145, 265] on link "+xx-xxxxxxxx88" at bounding box center [161, 262] width 124 height 14
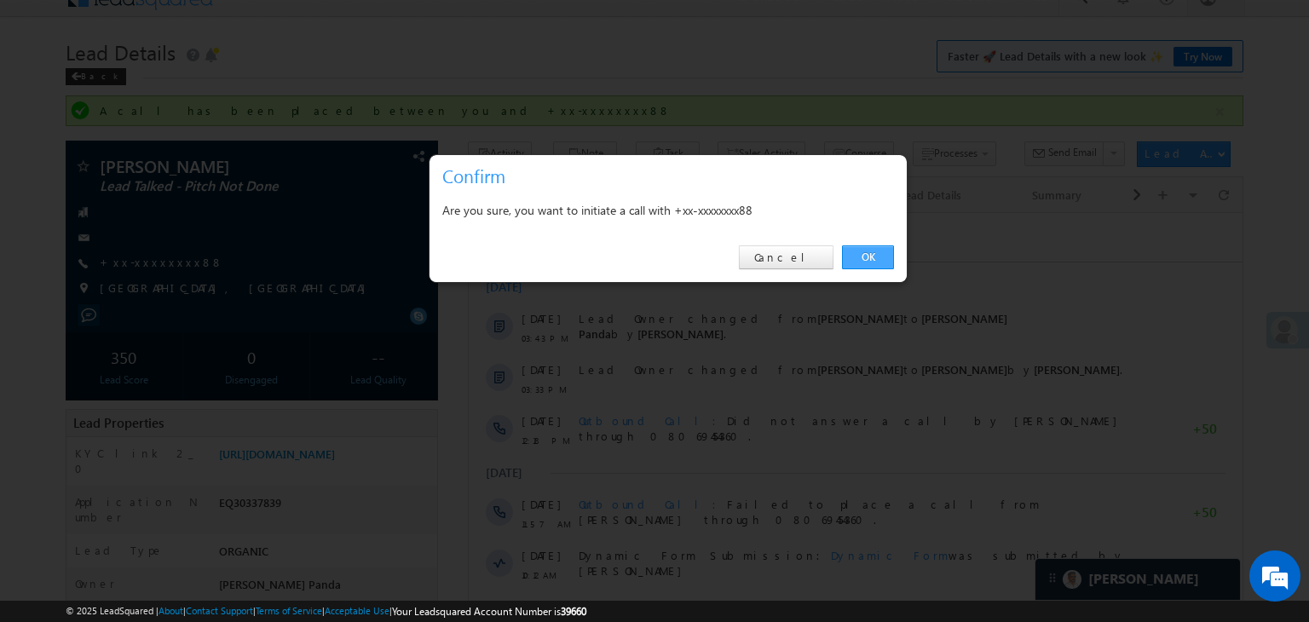
click at [869, 255] on link "OK" at bounding box center [868, 257] width 52 height 24
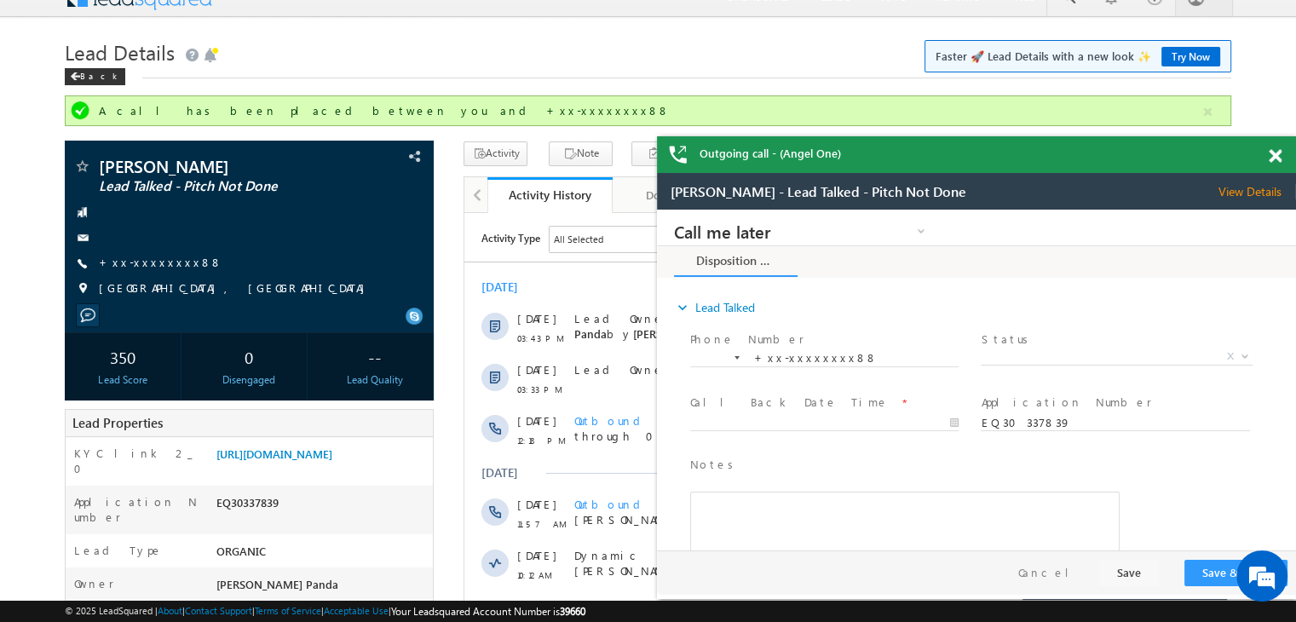
scroll to position [0, 0]
click at [136, 260] on link "+xx-xxxxxxxx88" at bounding box center [161, 262] width 124 height 14
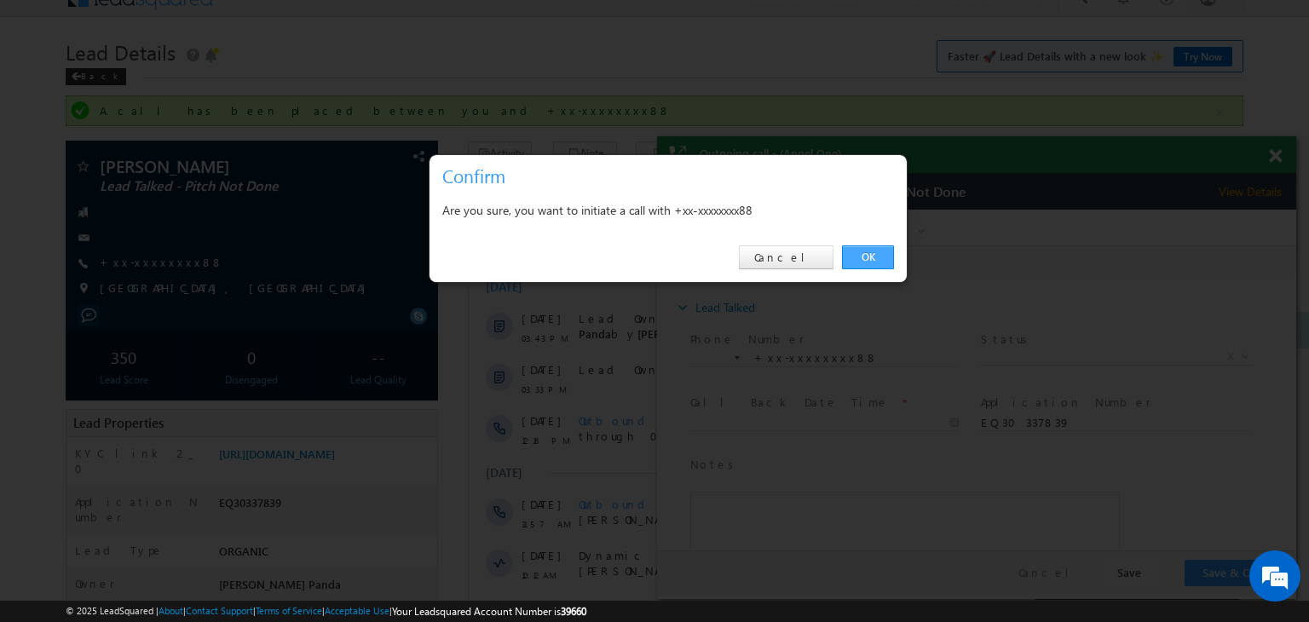
click at [873, 263] on link "OK" at bounding box center [868, 257] width 52 height 24
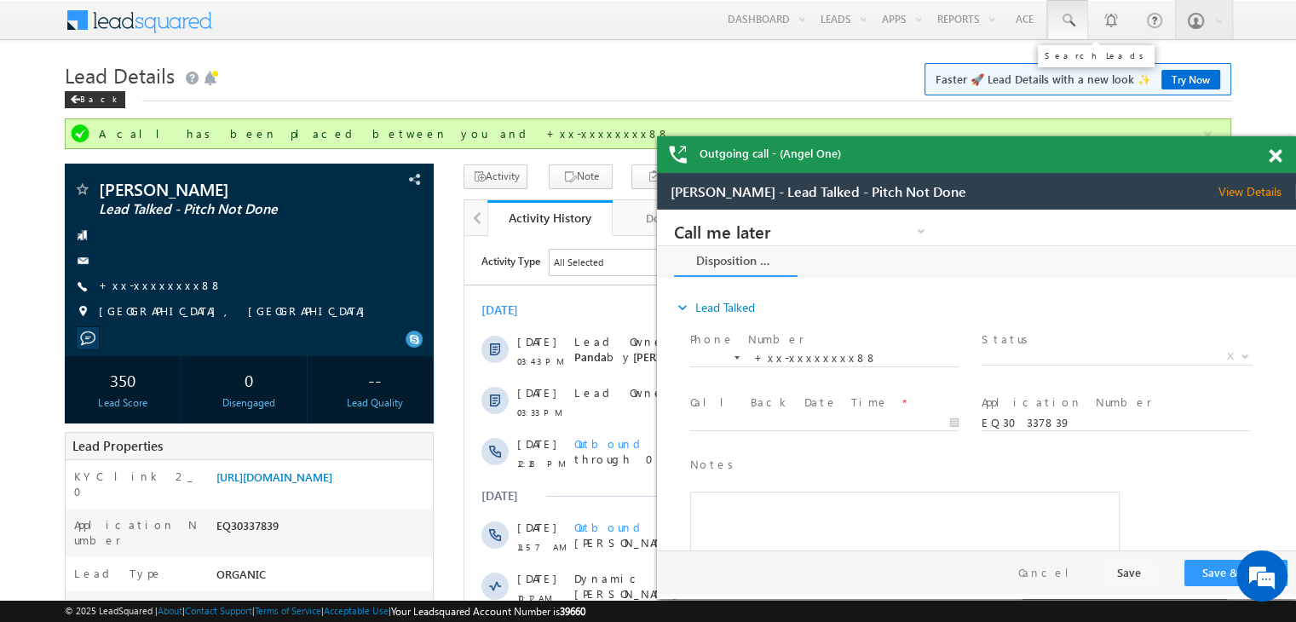
click at [1071, 25] on span at bounding box center [1067, 20] width 17 height 17
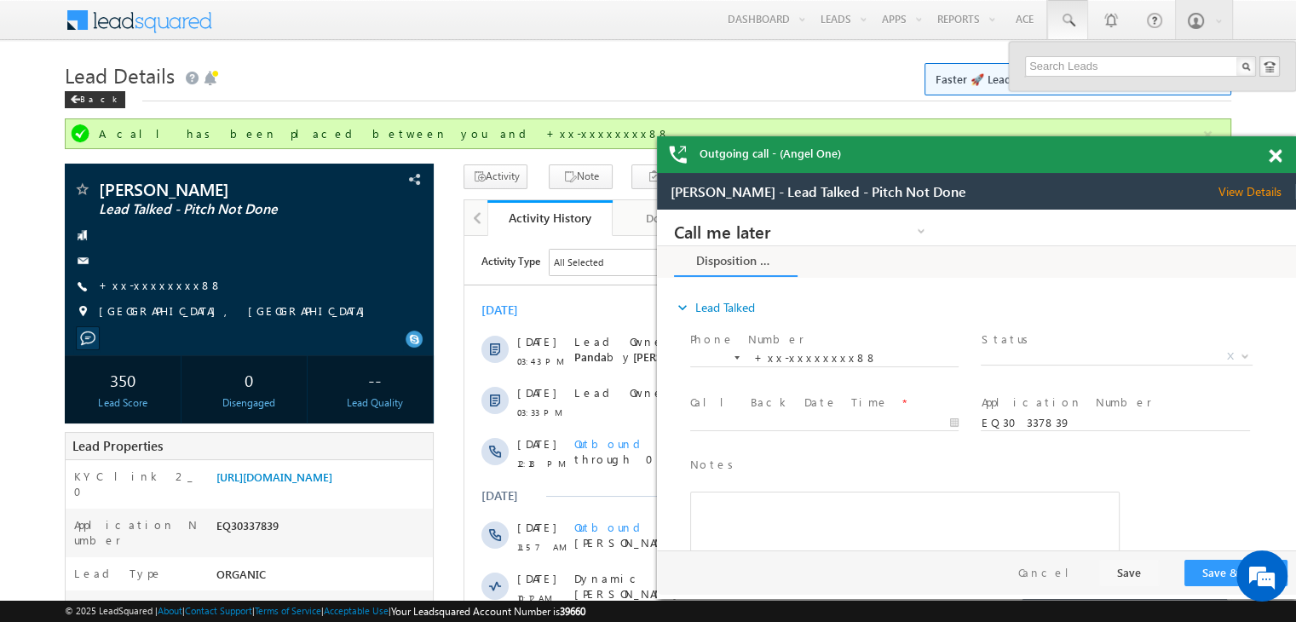
click at [1059, 60] on div "Search Leads" at bounding box center [1096, 55] width 103 height 10
click at [1063, 69] on input "text" at bounding box center [1140, 66] width 231 height 20
paste input "EQ30199890"
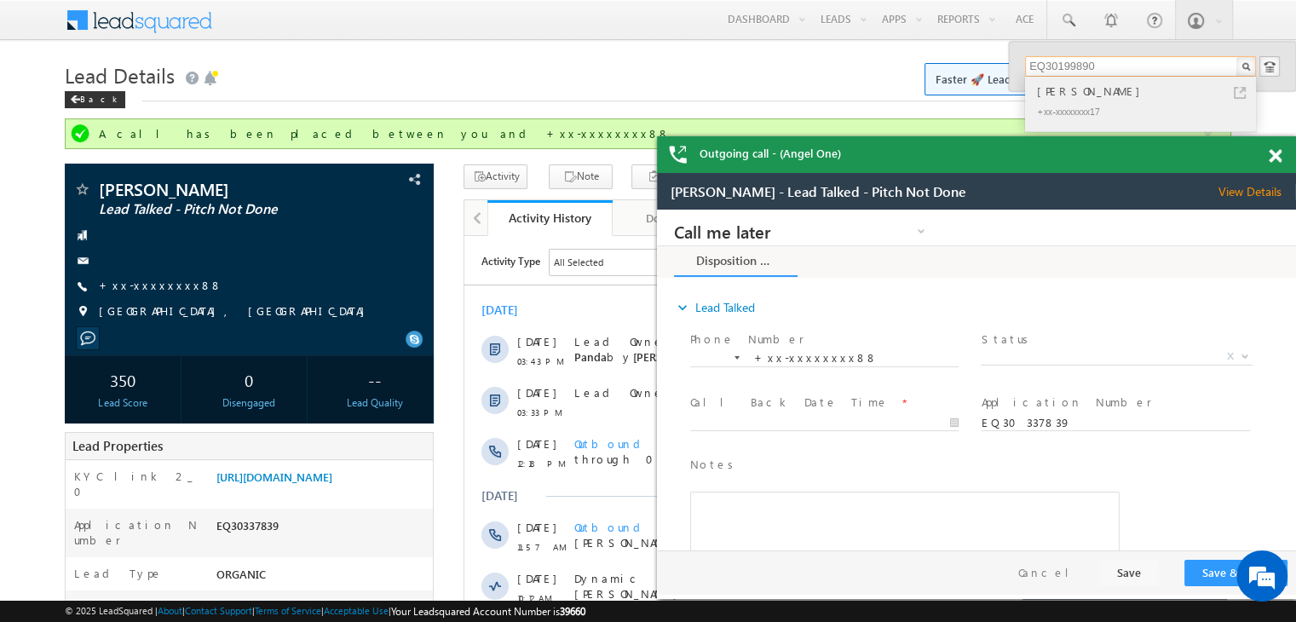
type input "EQ30199890"
click at [1052, 95] on div "Manish Kumar" at bounding box center [1148, 91] width 228 height 19
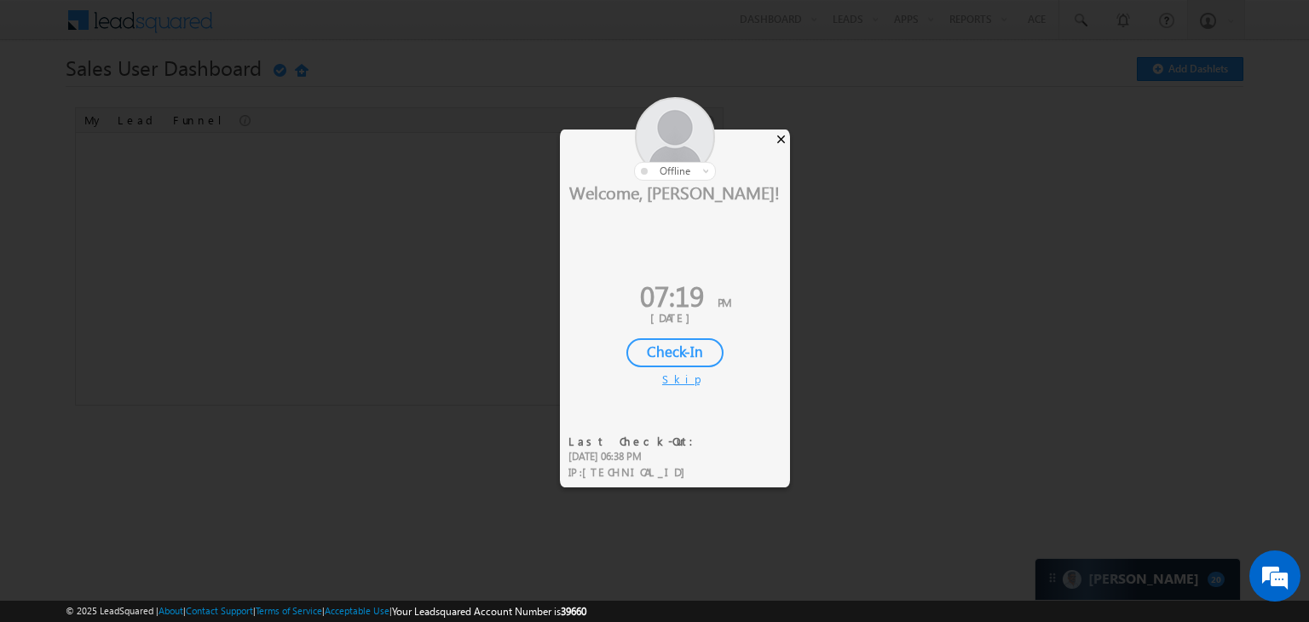
click at [778, 136] on div "×" at bounding box center [781, 139] width 18 height 19
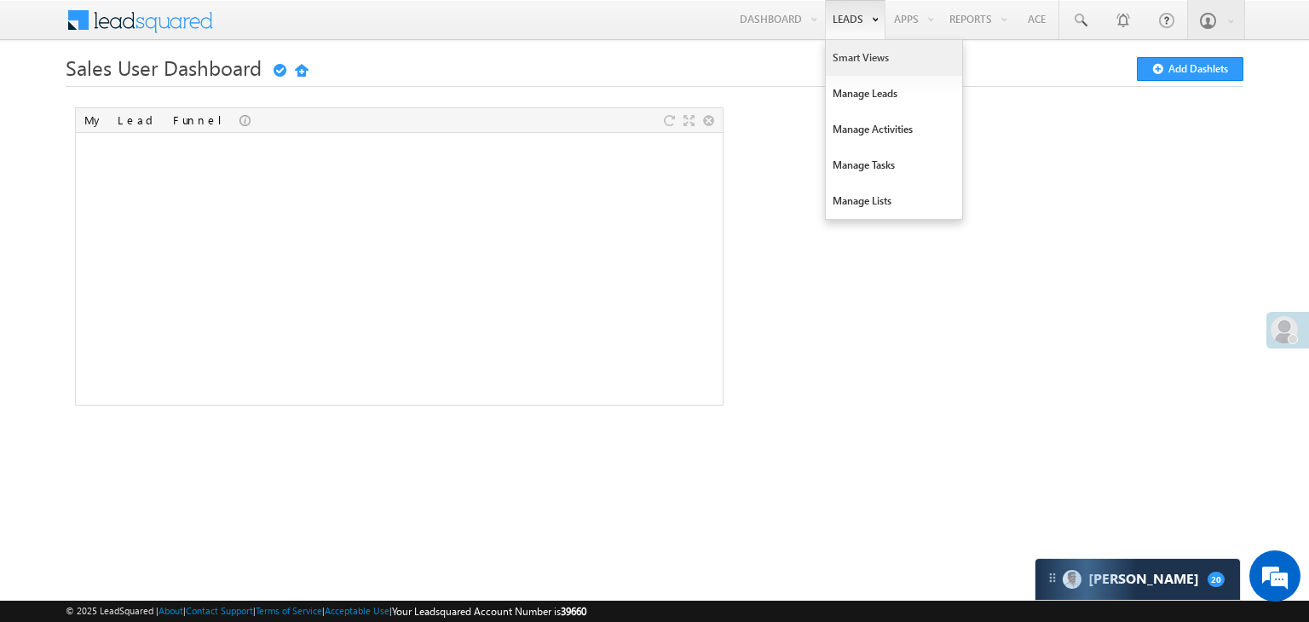
click at [846, 55] on link "Smart Views" at bounding box center [894, 58] width 136 height 36
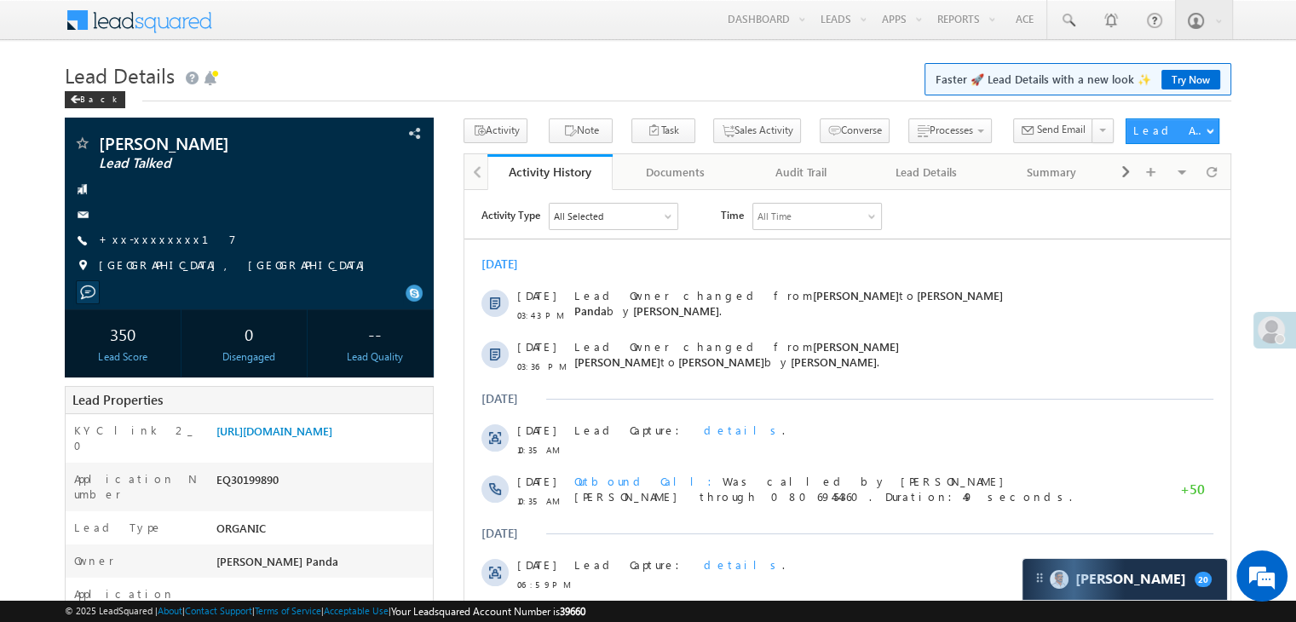
scroll to position [256, 0]
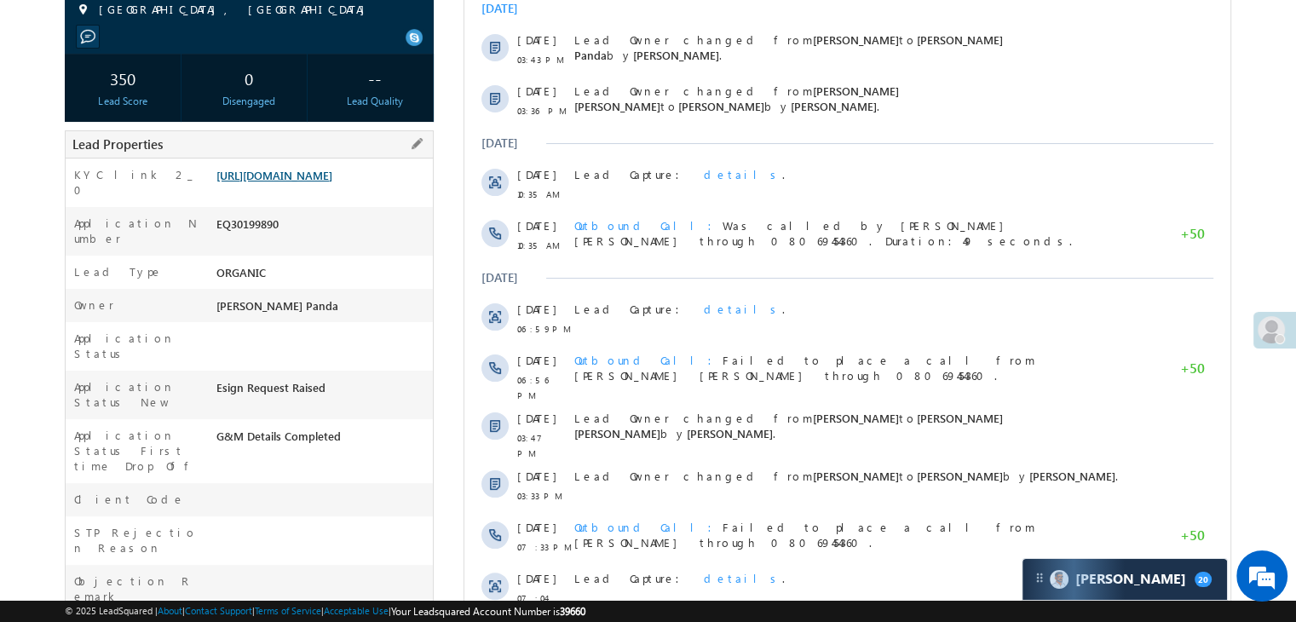
click at [266, 182] on link "https://angelbroking1-pk3em7sa.customui-test.leadsquared.com?leadId=36808039-f9…" at bounding box center [274, 175] width 116 height 14
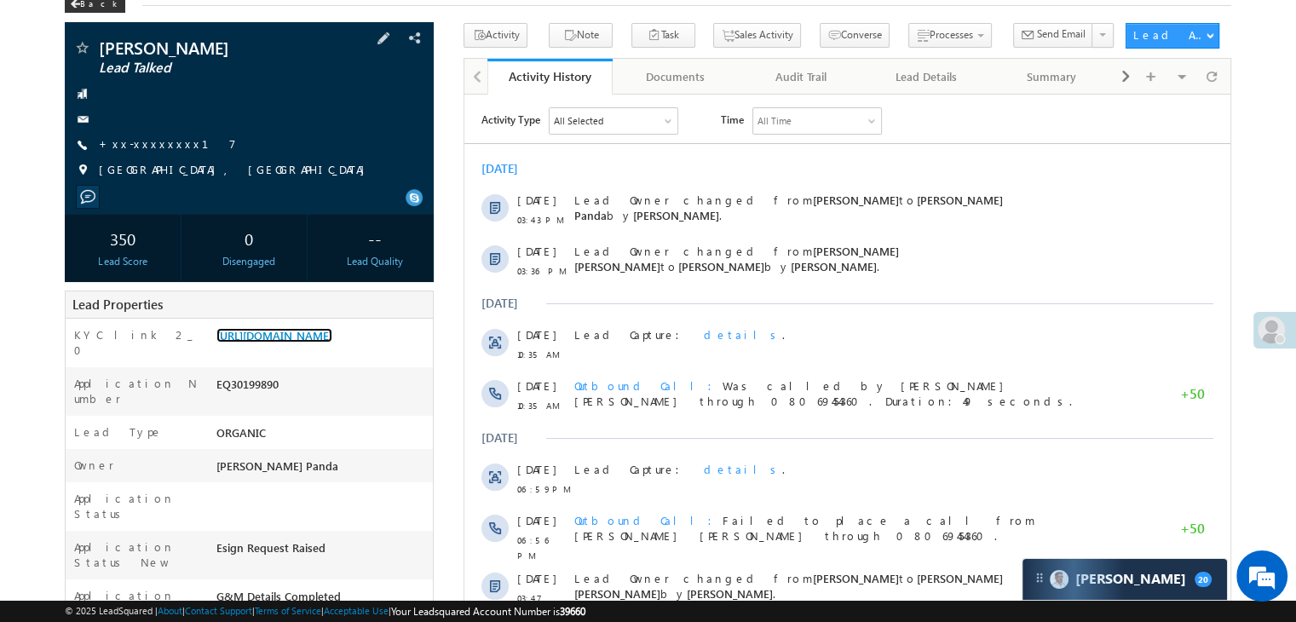
scroll to position [85, 0]
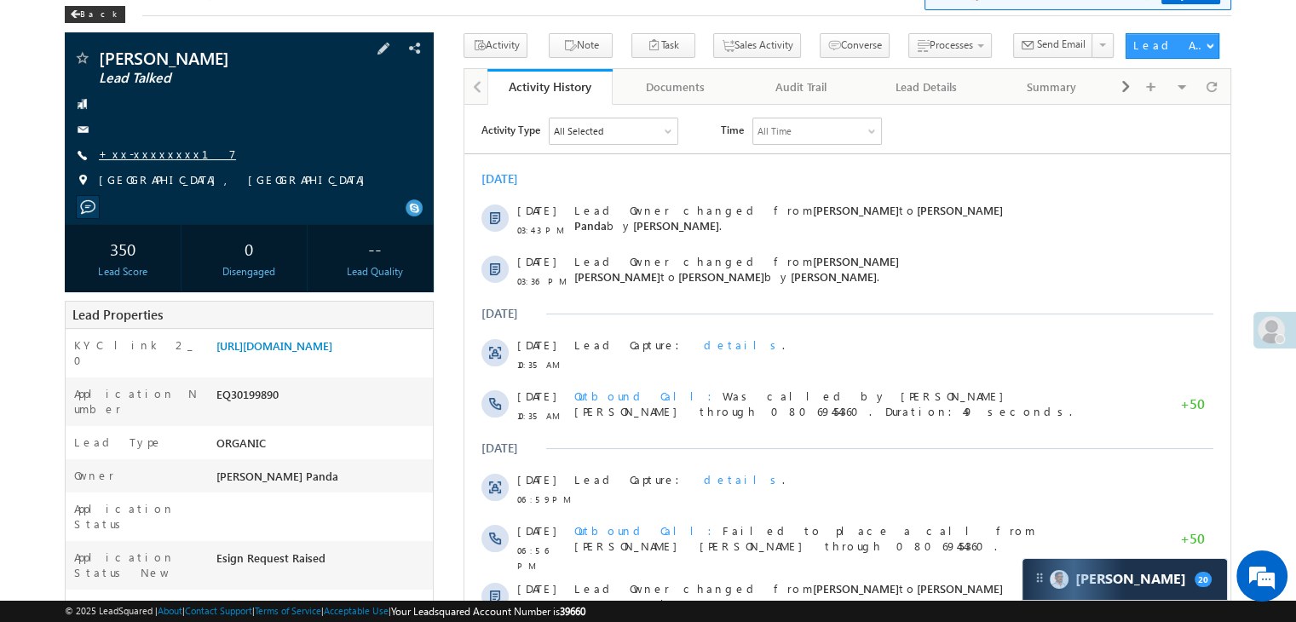
click at [153, 153] on link "+xx-xxxxxxxx17" at bounding box center [167, 154] width 137 height 14
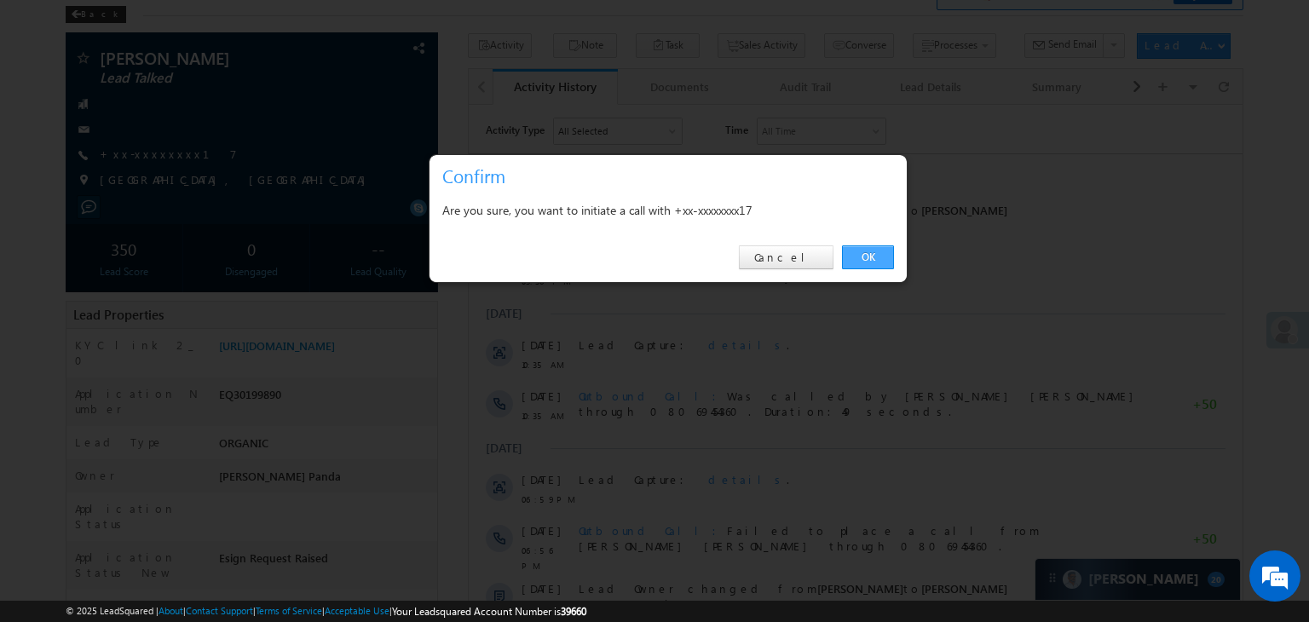
click at [873, 260] on link "OK" at bounding box center [868, 257] width 52 height 24
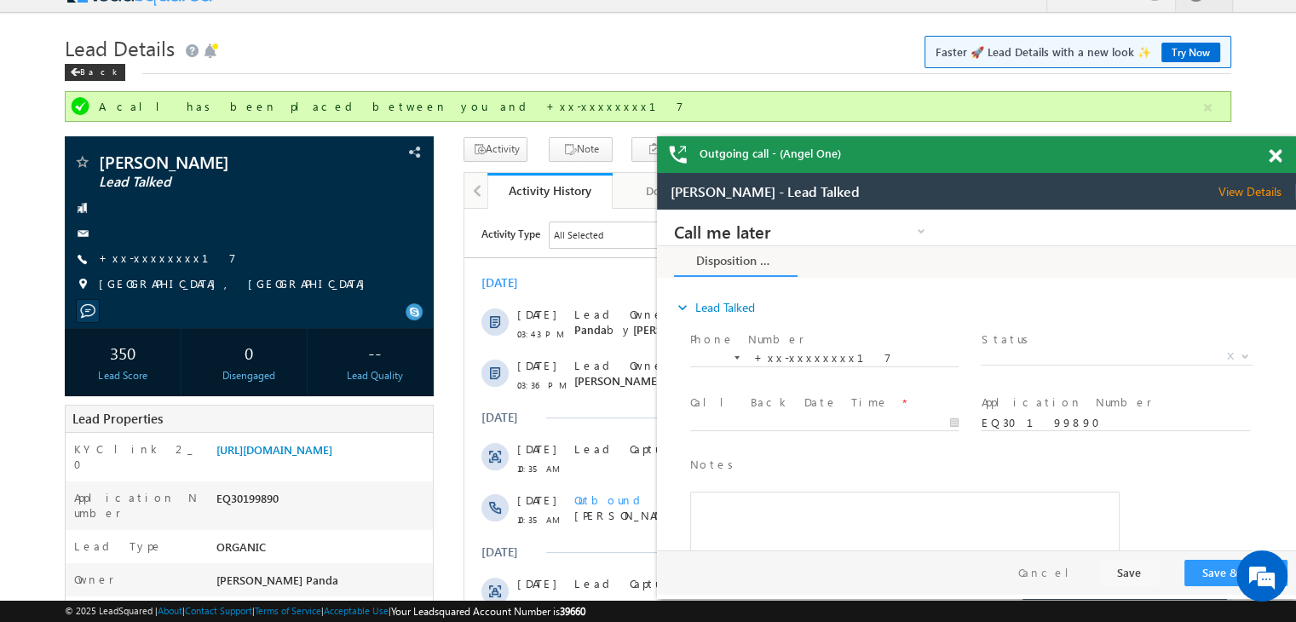
scroll to position [0, 0]
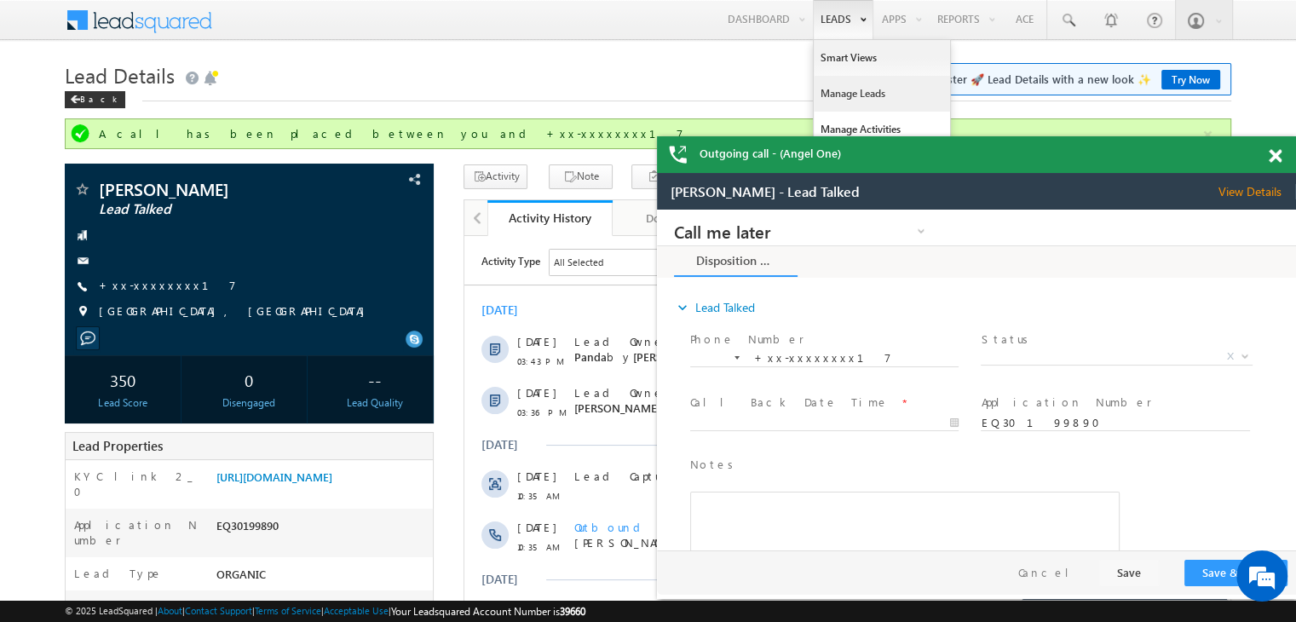
click at [846, 84] on link "Manage Leads" at bounding box center [882, 94] width 136 height 36
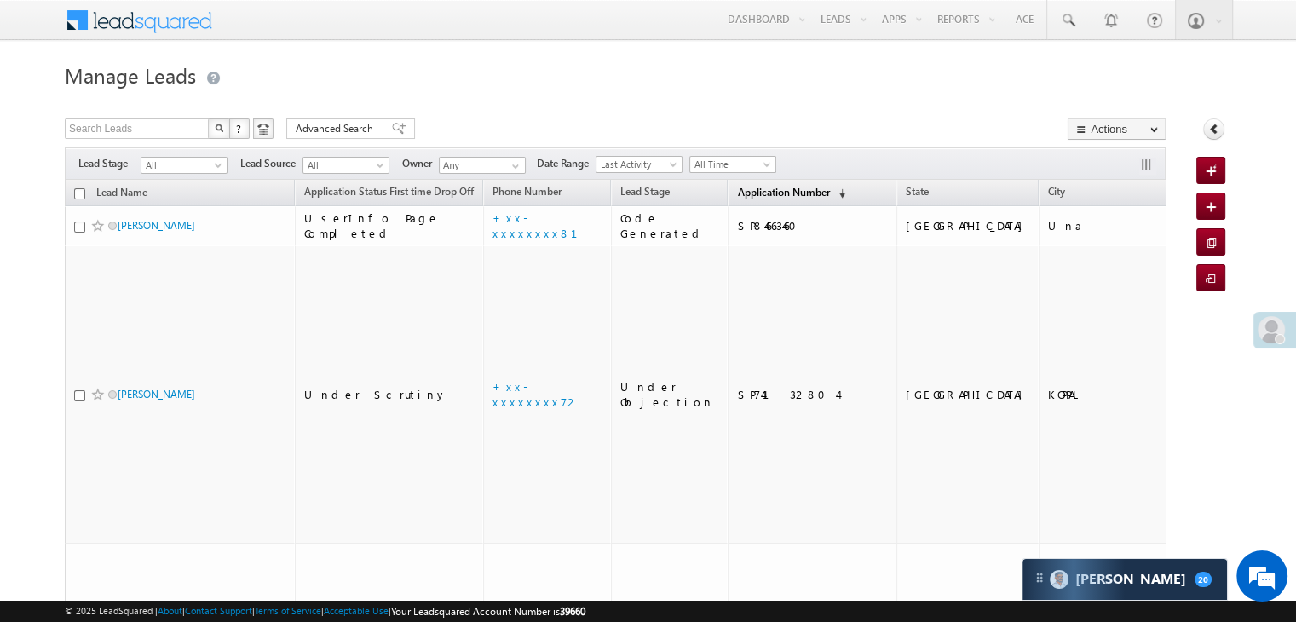
click at [737, 188] on span "Application Number" at bounding box center [783, 192] width 92 height 13
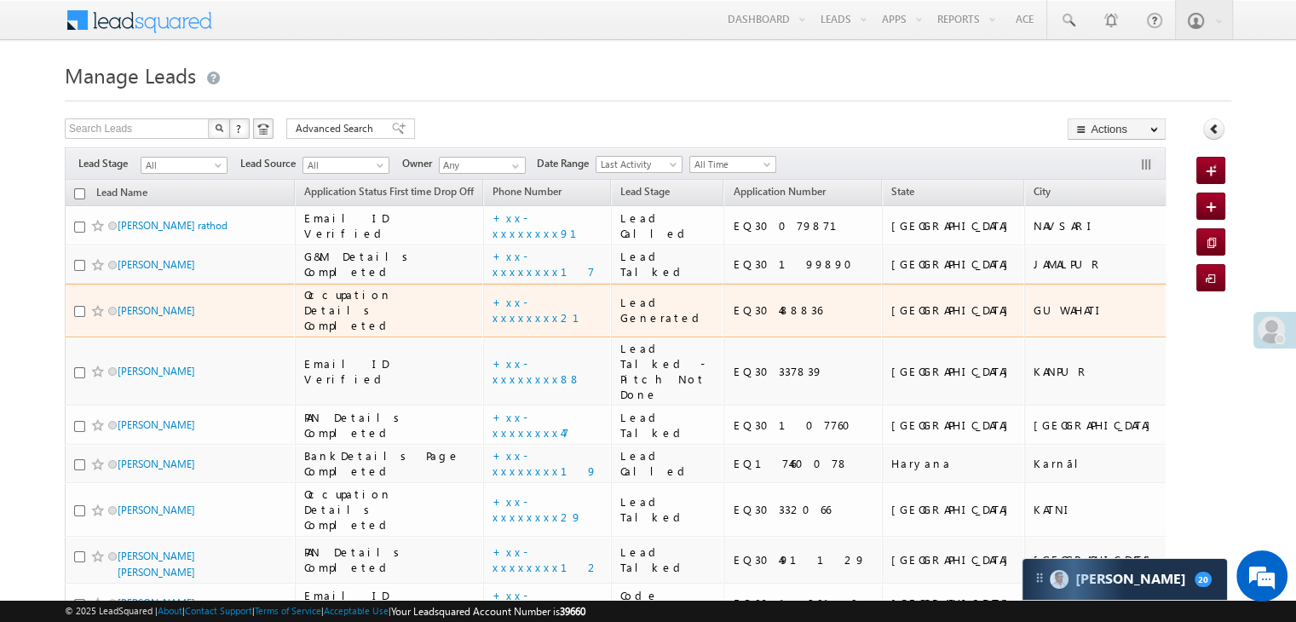
click at [134, 319] on span "[PERSON_NAME]" at bounding box center [175, 311] width 115 height 16
click at [134, 317] on link "[PERSON_NAME]" at bounding box center [157, 310] width 78 height 13
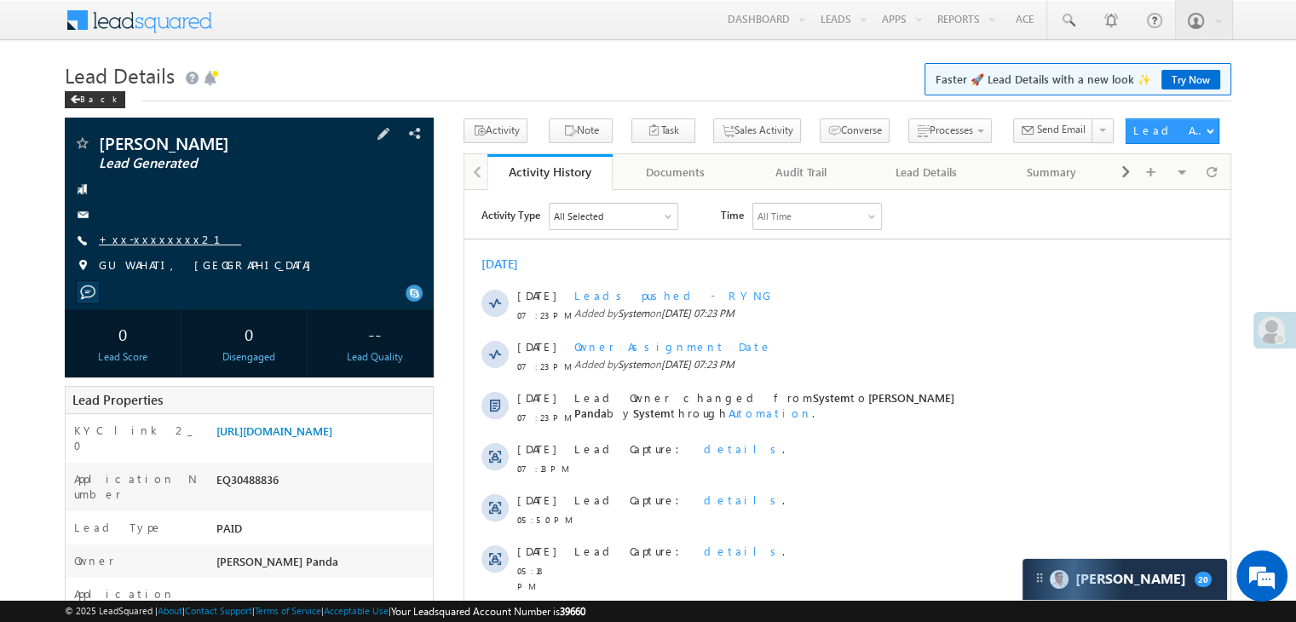
click at [143, 241] on link "+xx-xxxxxxxx21" at bounding box center [170, 239] width 142 height 14
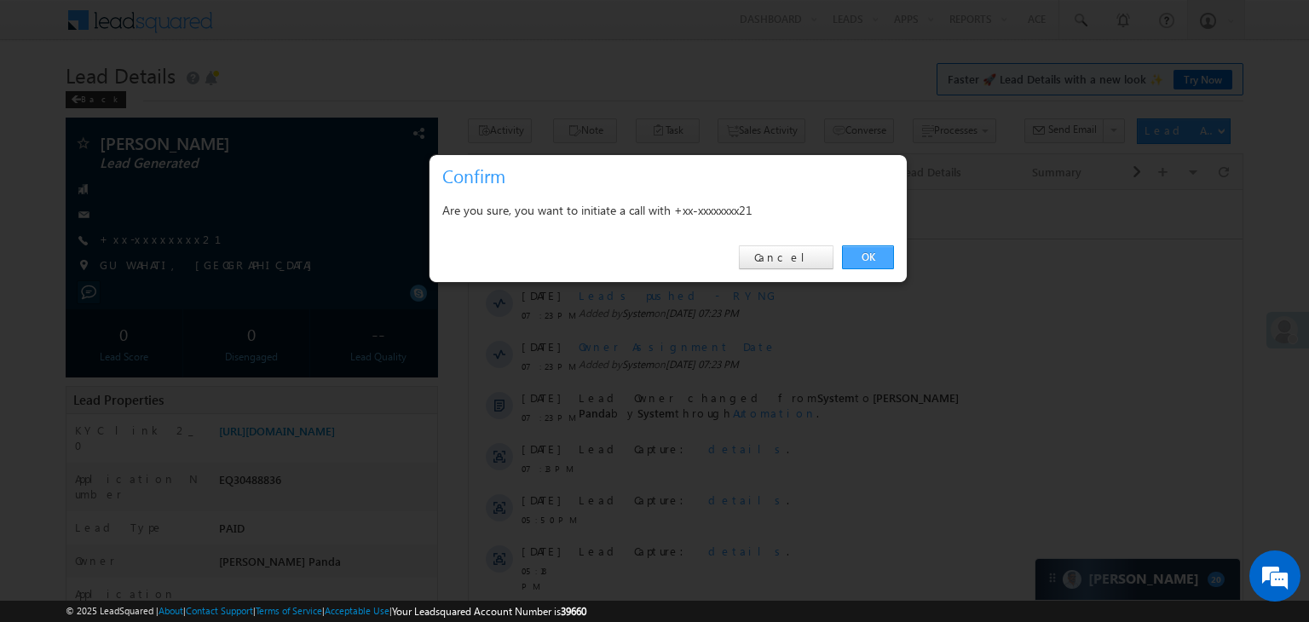
click at [863, 257] on link "OK" at bounding box center [868, 257] width 52 height 24
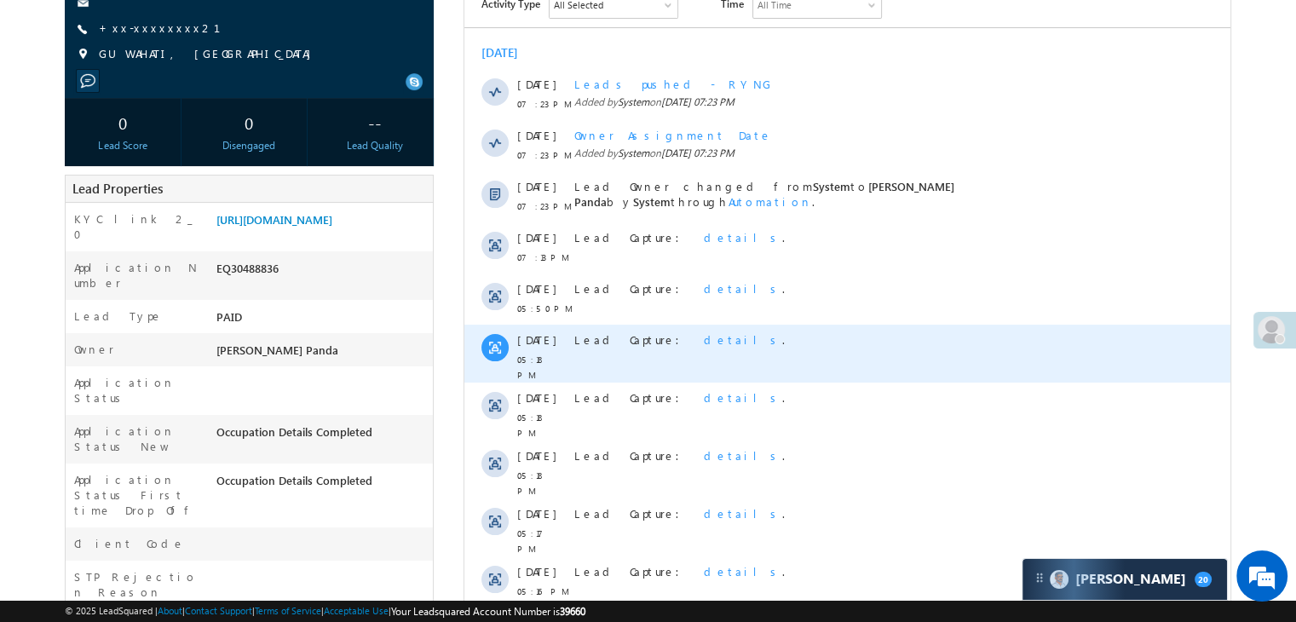
scroll to position [256, 0]
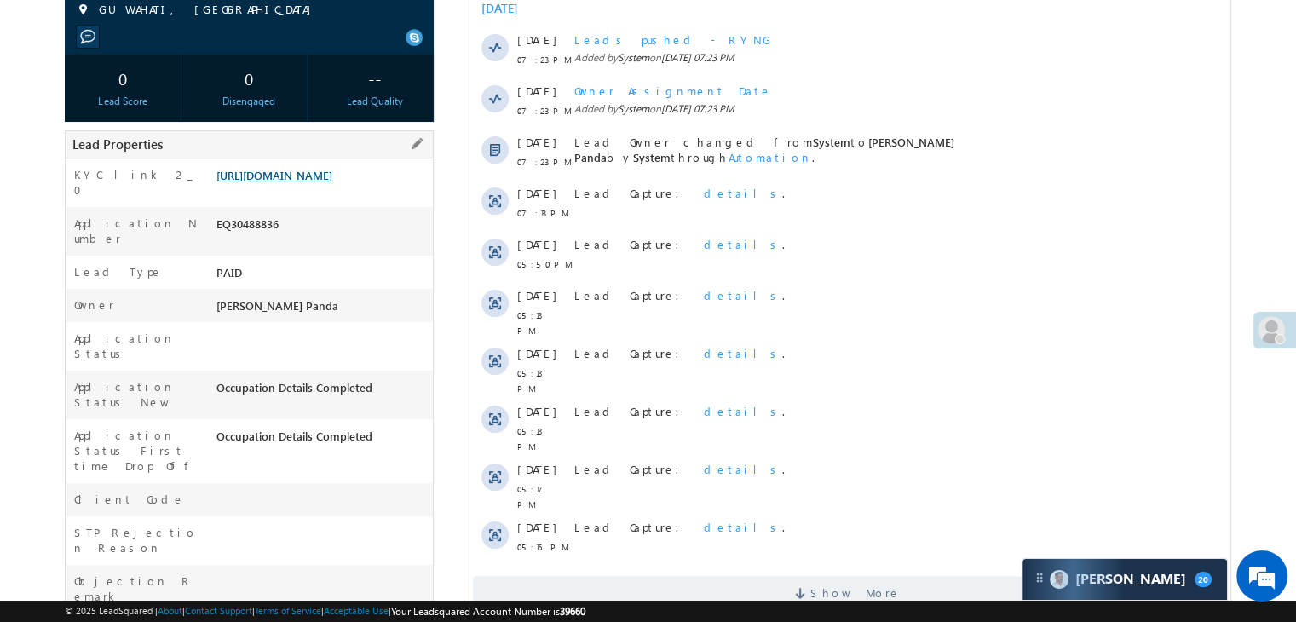
click at [310, 182] on link "[URL][DOMAIN_NAME]" at bounding box center [274, 175] width 116 height 14
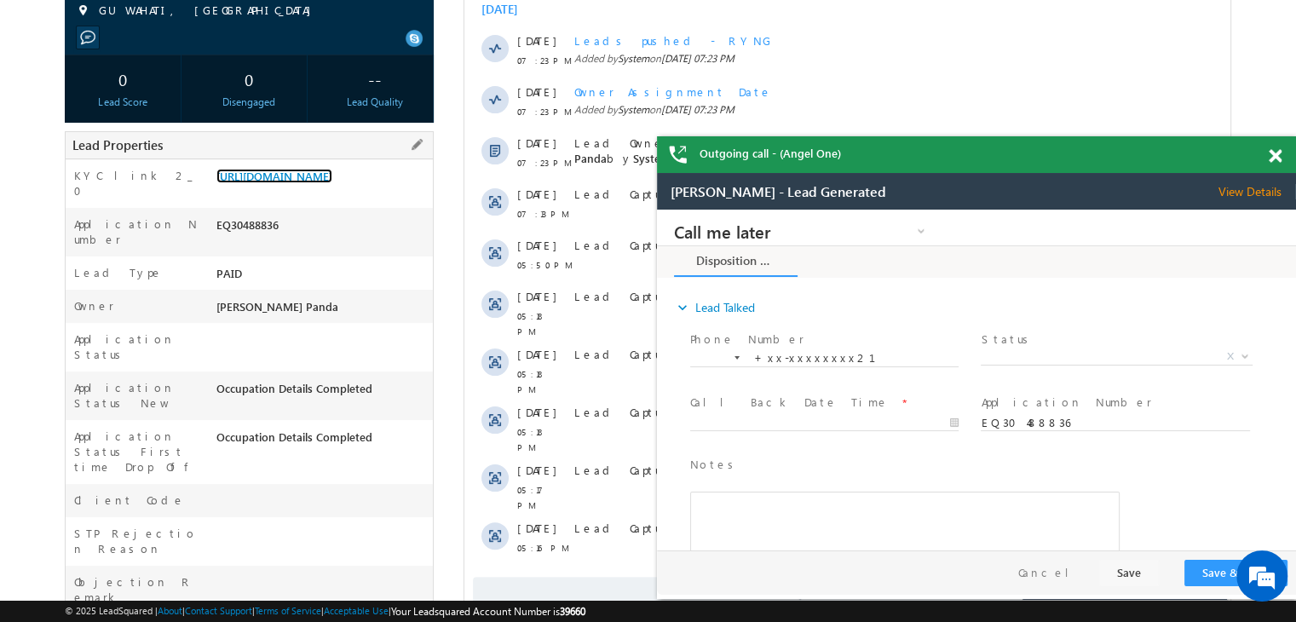
scroll to position [0, 0]
click at [1098, 354] on span "X" at bounding box center [1116, 357] width 271 height 17
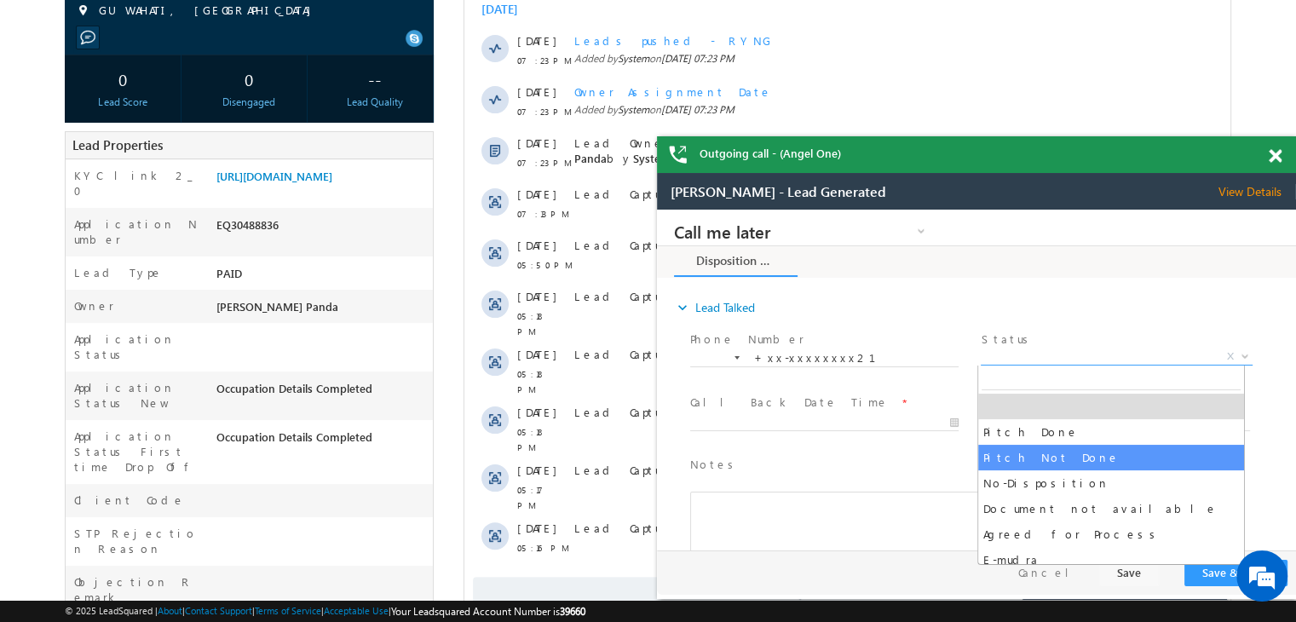
select select "Pitch Not Done"
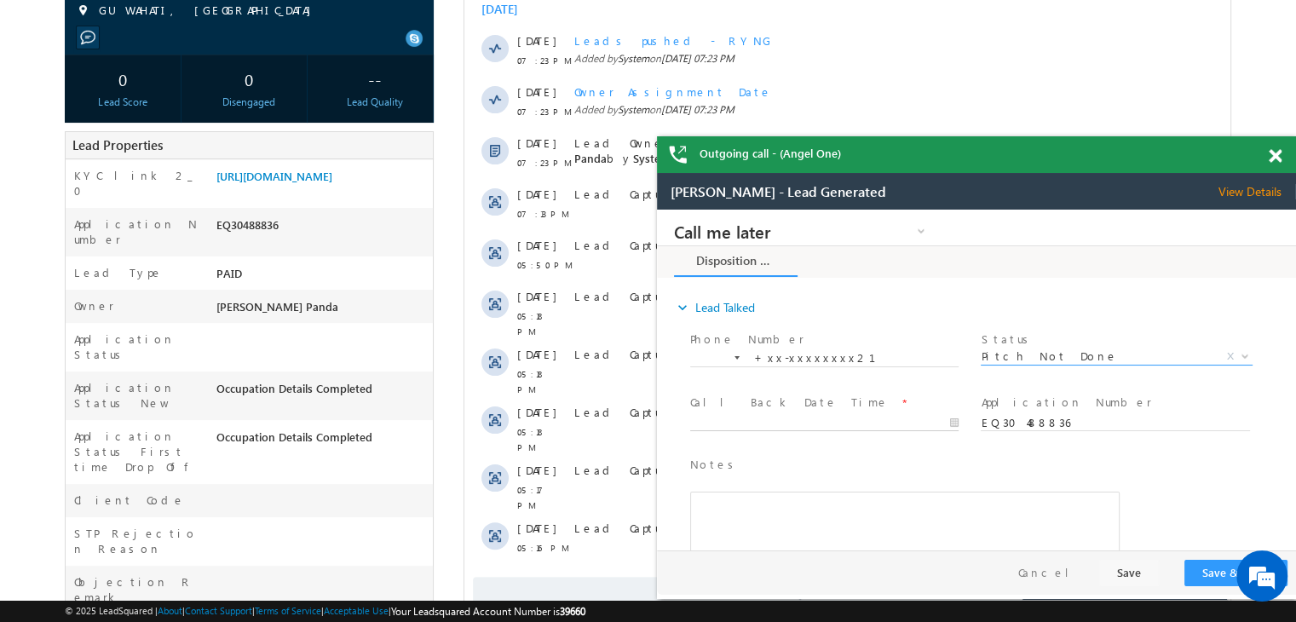
type input "10/13/25 7:29 PM"
click at [883, 423] on input "10/13/25 7:29 PM" at bounding box center [824, 423] width 268 height 17
click at [1100, 454] on div "Notes * Editor toolbars Basic Styles Bold Italic Underline Paragraph Insert/Rem…" at bounding box center [905, 531] width 436 height 156
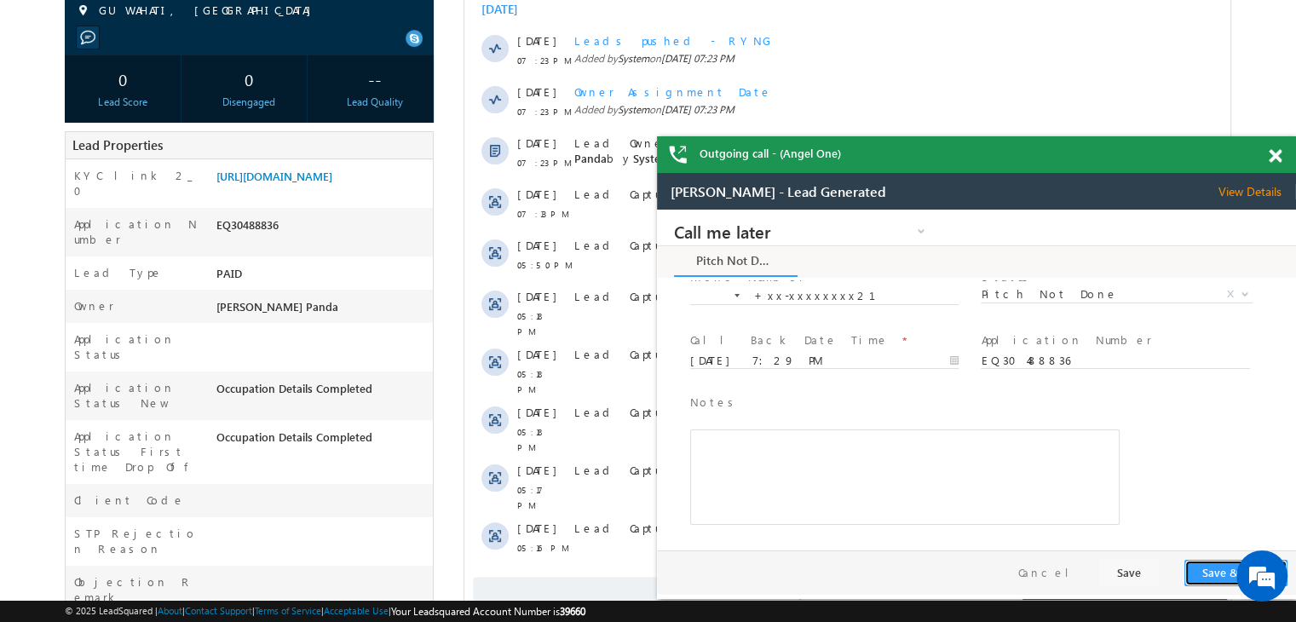
click at [1207, 574] on button "Save & Close" at bounding box center [1236, 573] width 103 height 26
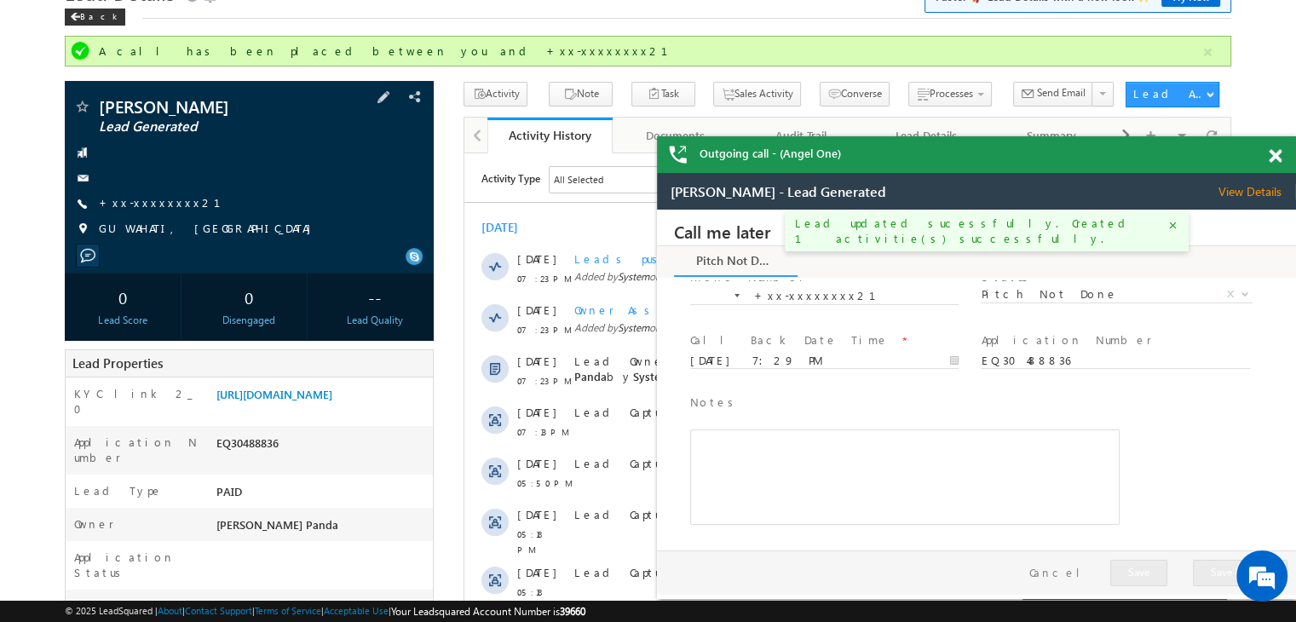
scroll to position [45, 0]
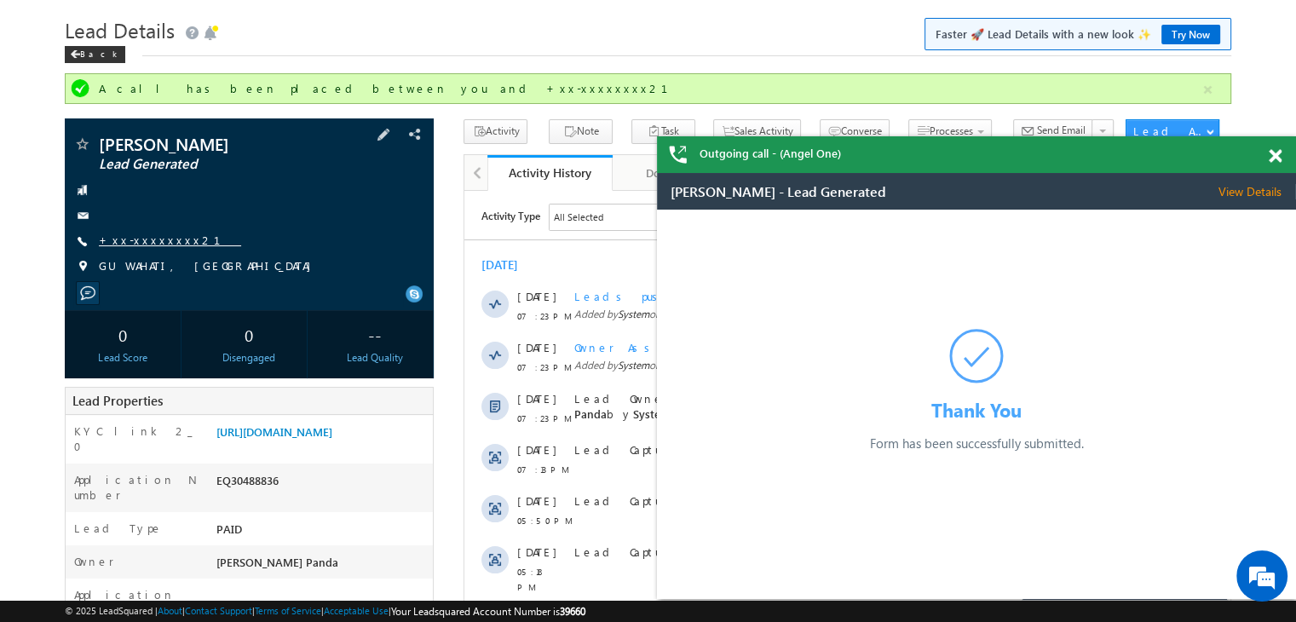
click at [159, 243] on link "+xx-xxxxxxxx21" at bounding box center [170, 240] width 142 height 14
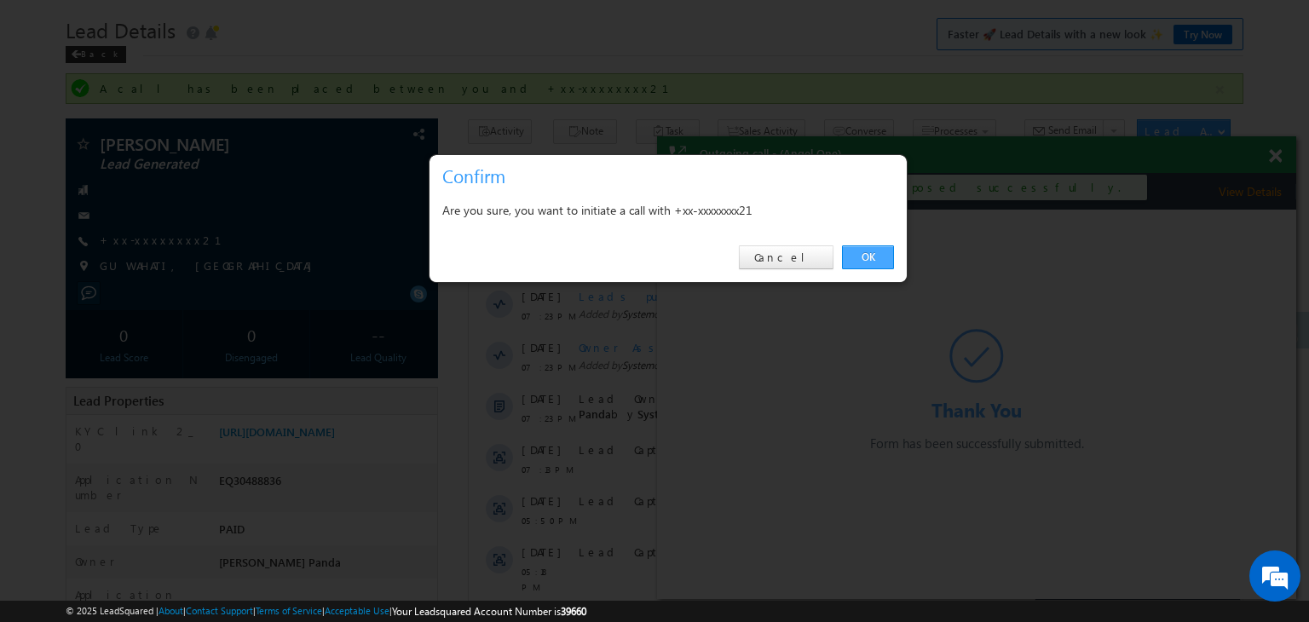
click at [865, 256] on link "OK" at bounding box center [868, 257] width 52 height 24
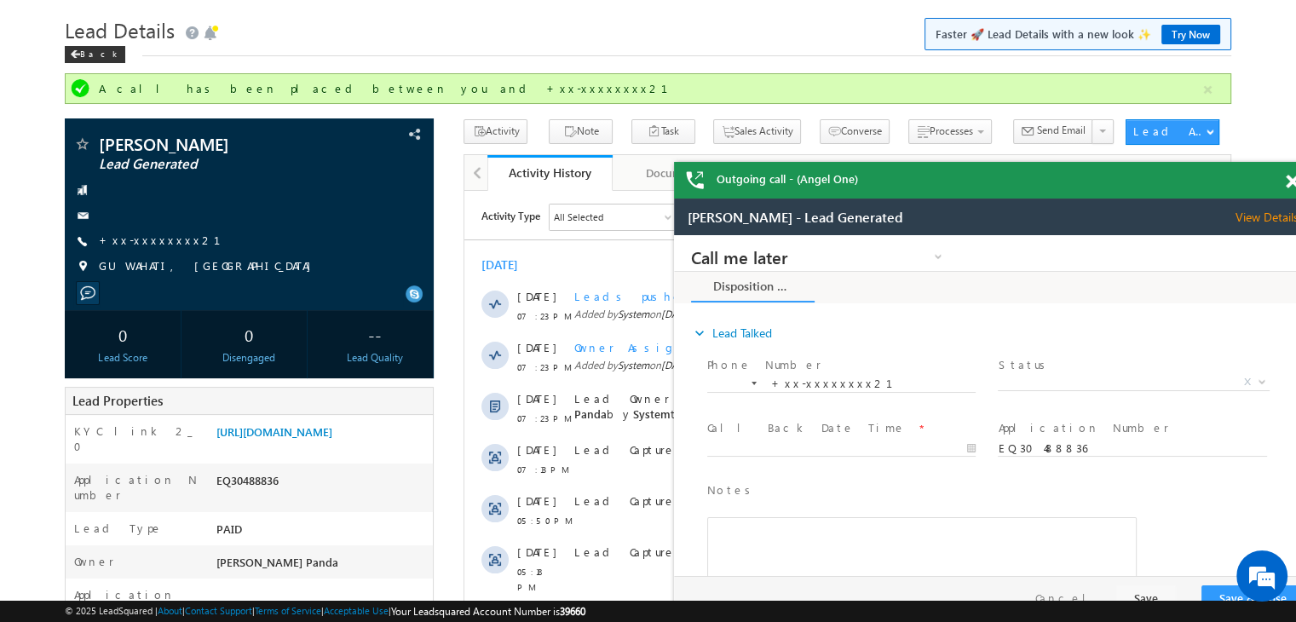
scroll to position [0, 0]
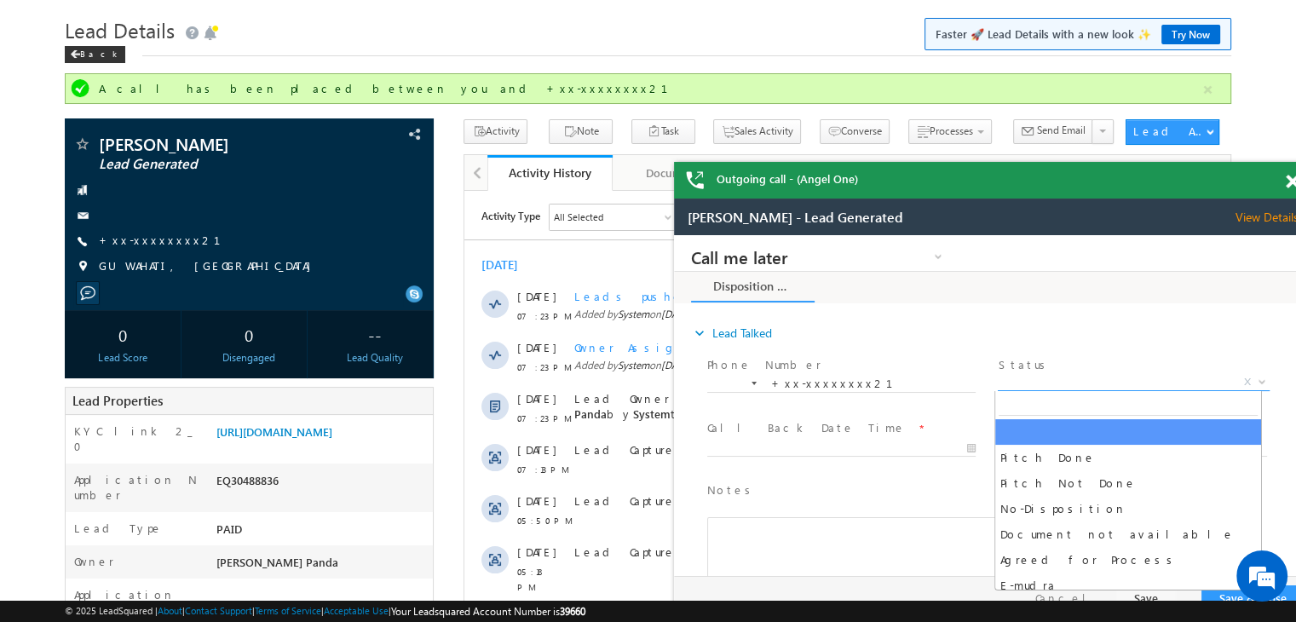
click at [1118, 386] on span "X" at bounding box center [1133, 382] width 271 height 17
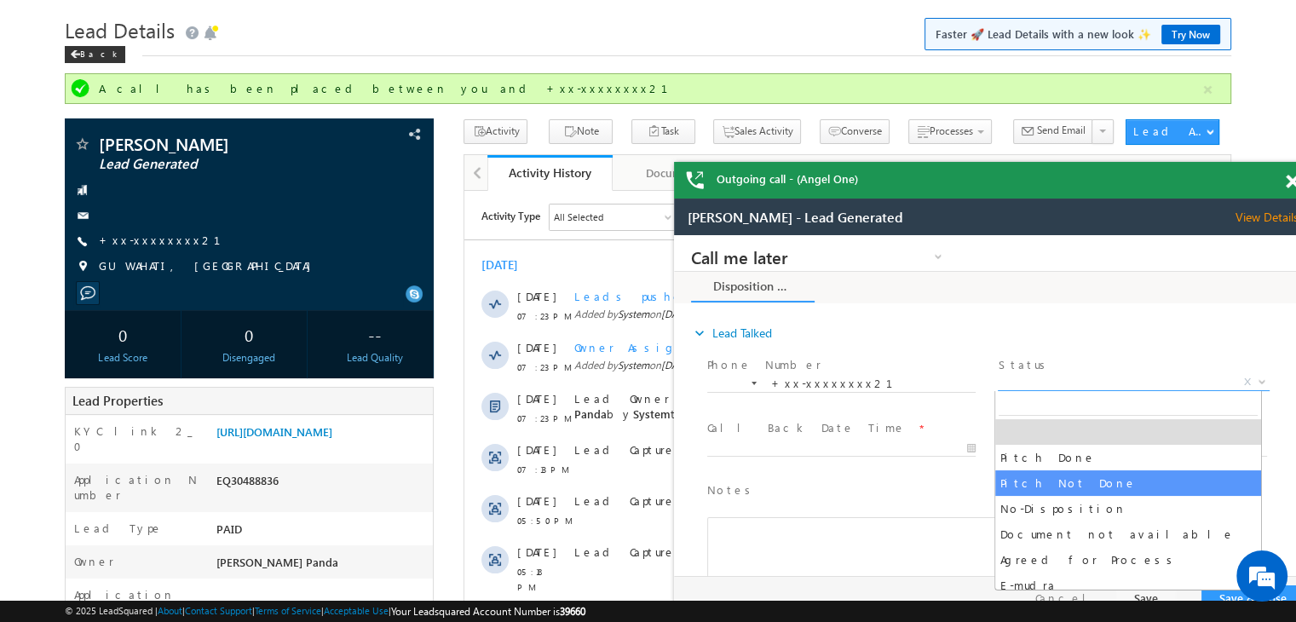
select select "Pitch Not Done"
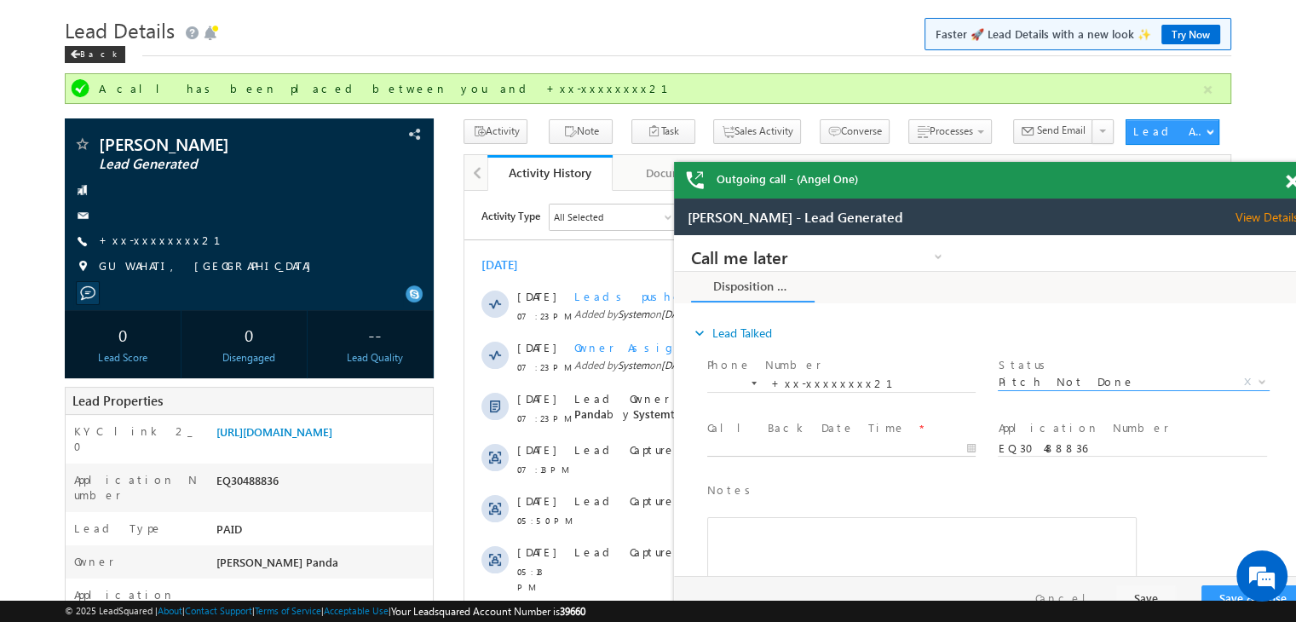
type input "10/13/25 7:31 PM"
click at [921, 445] on input "10/13/25 7:31 PM" at bounding box center [841, 449] width 268 height 17
click at [1216, 591] on button "Save & Close" at bounding box center [1253, 599] width 103 height 26
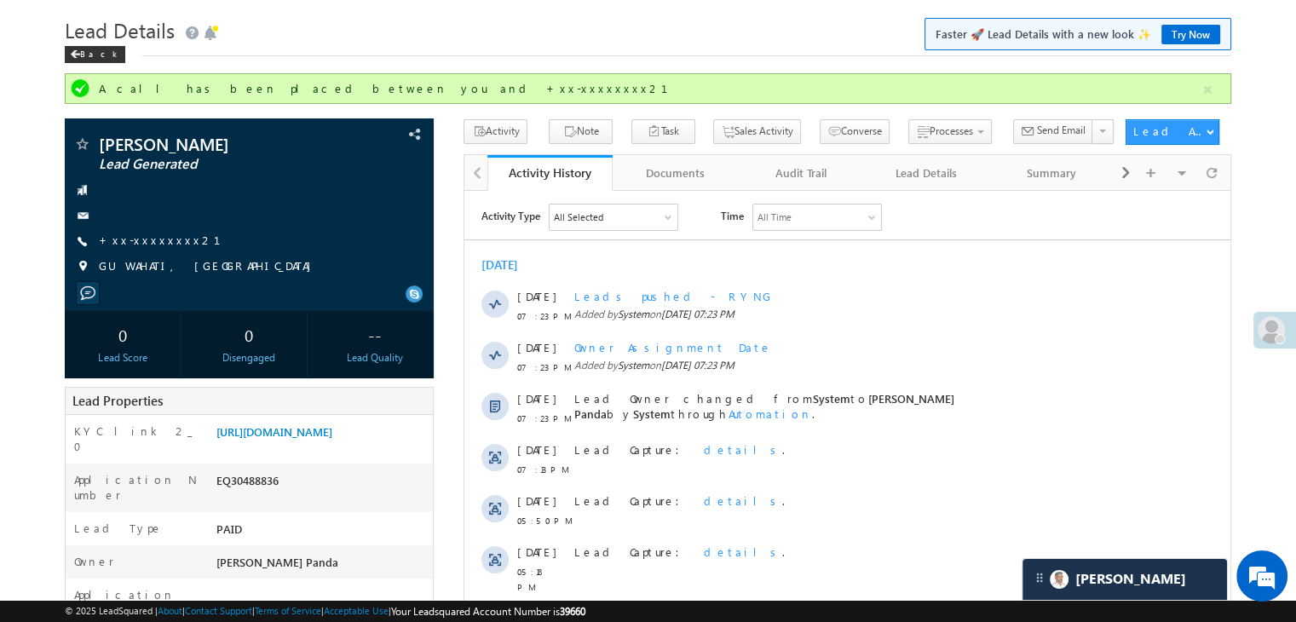
scroll to position [8128, 0]
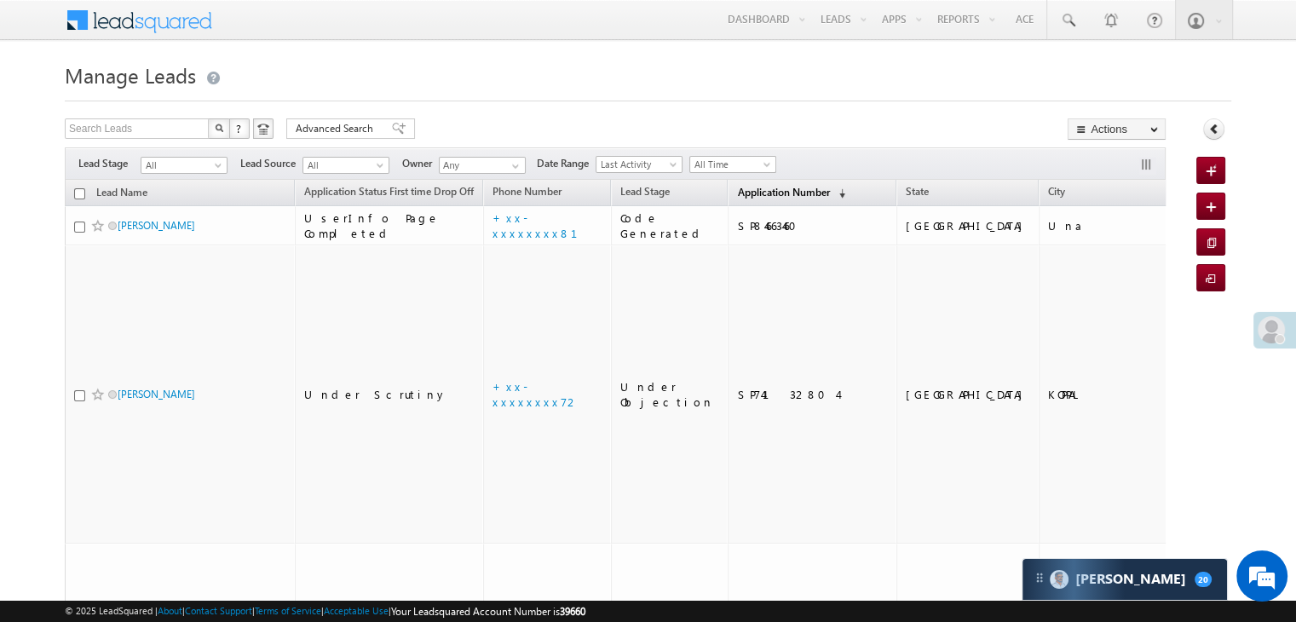
click at [743, 194] on span "Application Number" at bounding box center [783, 192] width 92 height 13
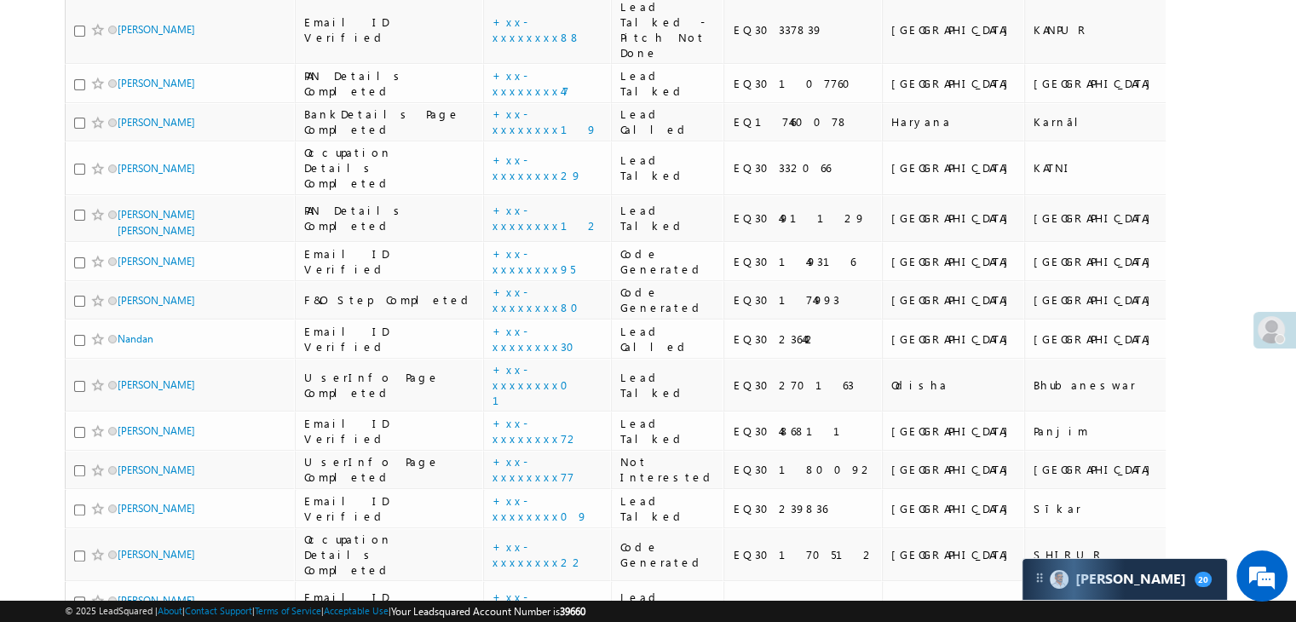
scroll to position [85, 0]
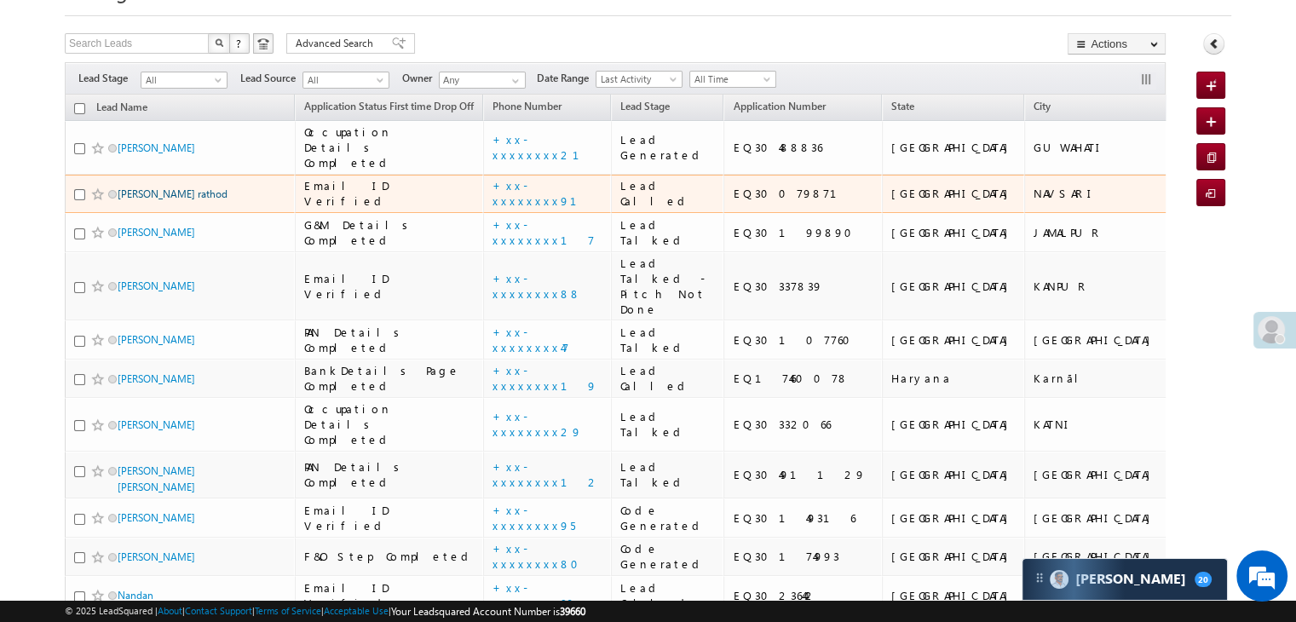
click at [172, 200] on link "[PERSON_NAME] rathod" at bounding box center [173, 194] width 110 height 13
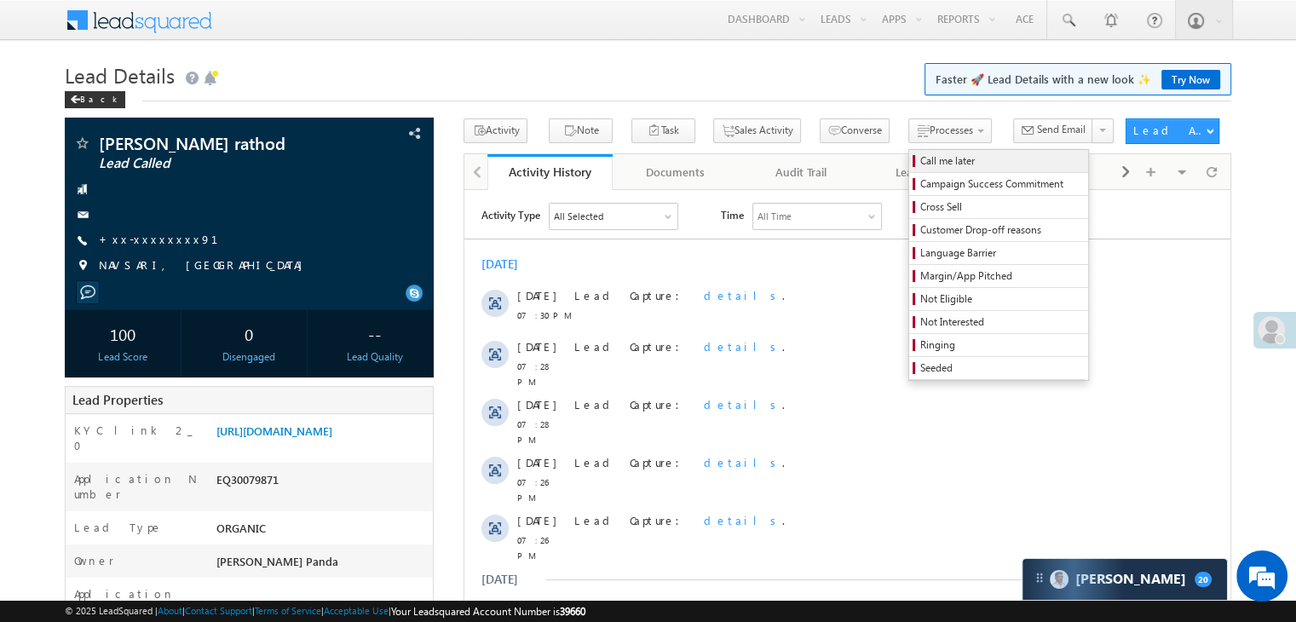
click at [921, 160] on span "Call me later" at bounding box center [1002, 160] width 162 height 15
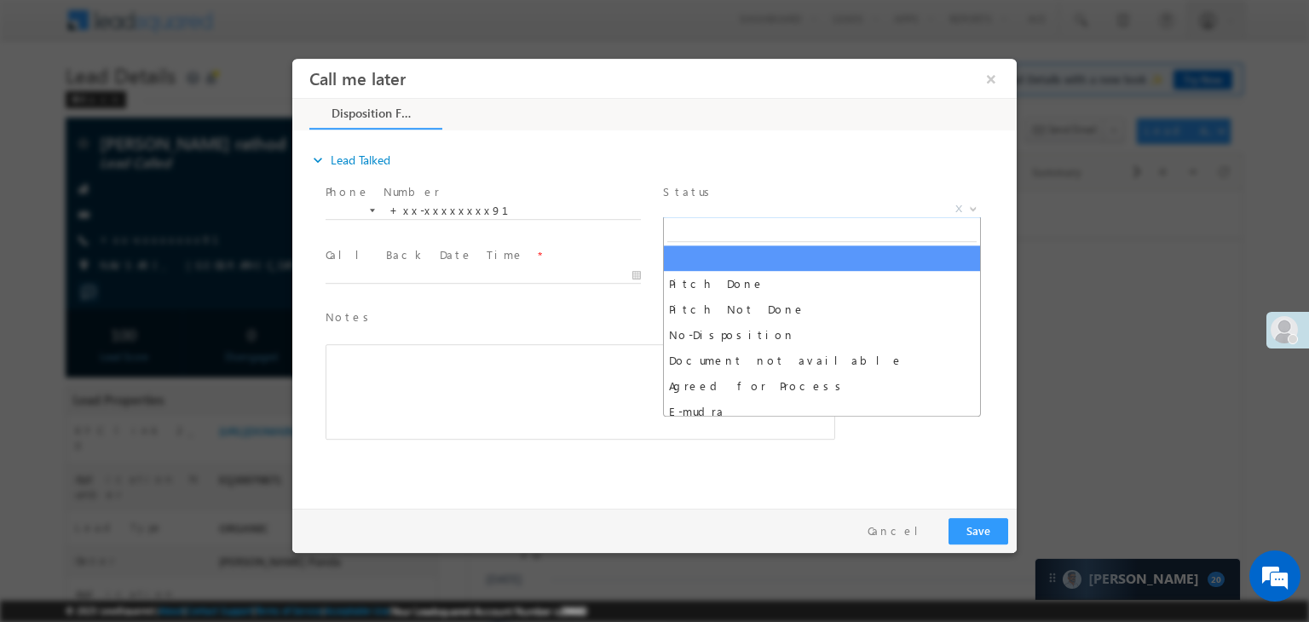
click at [801, 211] on span "X" at bounding box center [822, 209] width 318 height 17
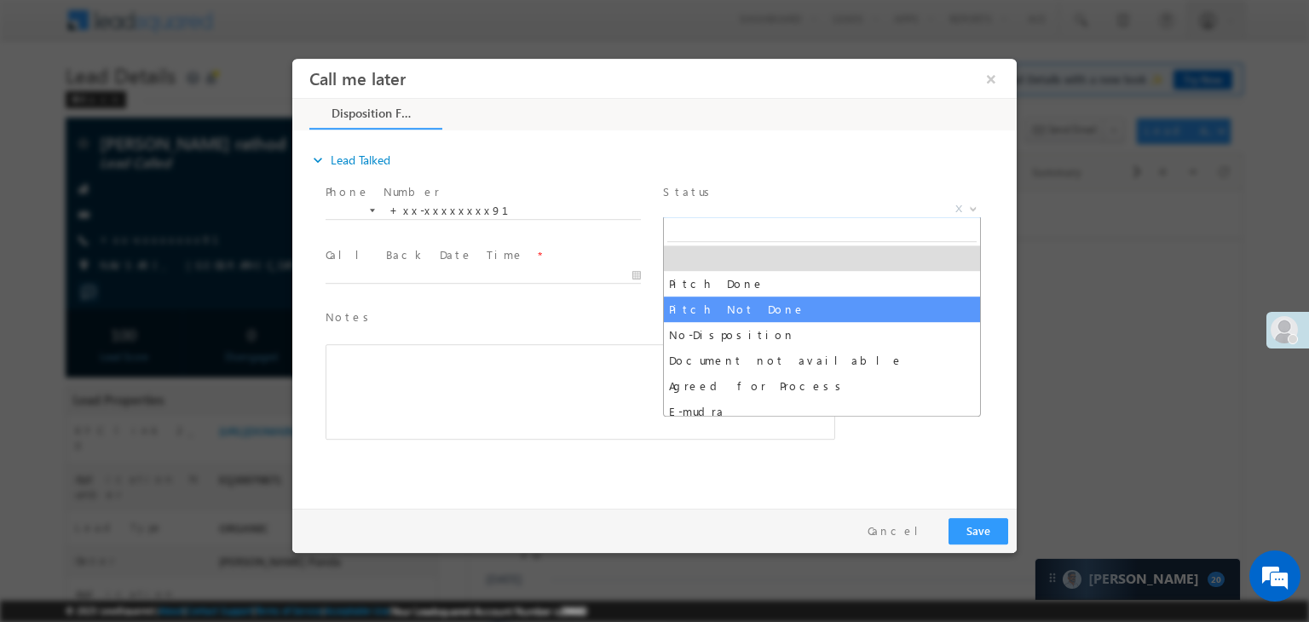
select select "Pitch Not Done"
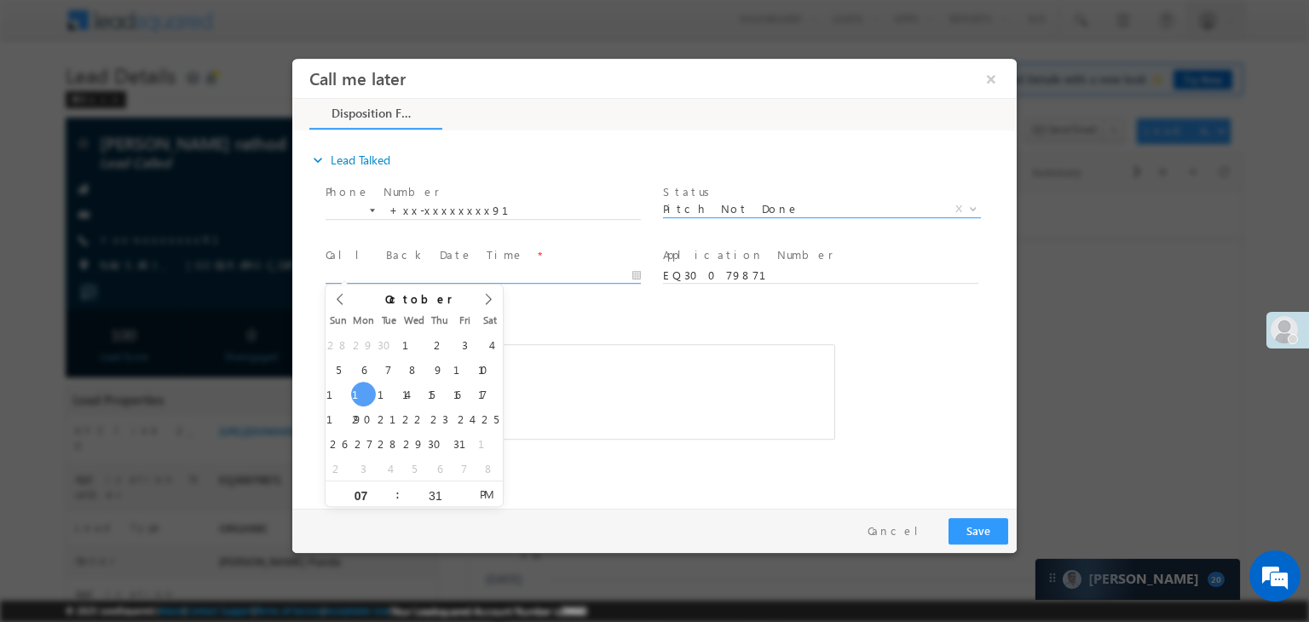
type input "10/13/25 7:31 PM"
click at [592, 275] on input "10/13/25 7:31 PM" at bounding box center [483, 276] width 315 height 17
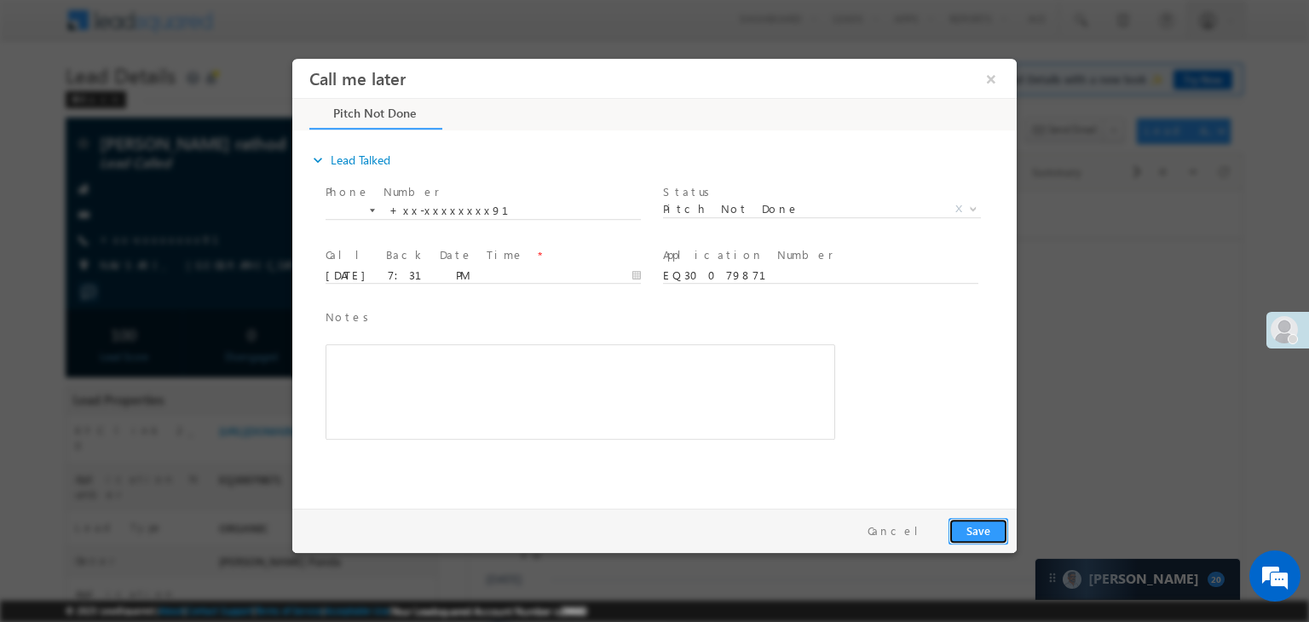
click at [973, 528] on button "Save" at bounding box center [979, 531] width 60 height 26
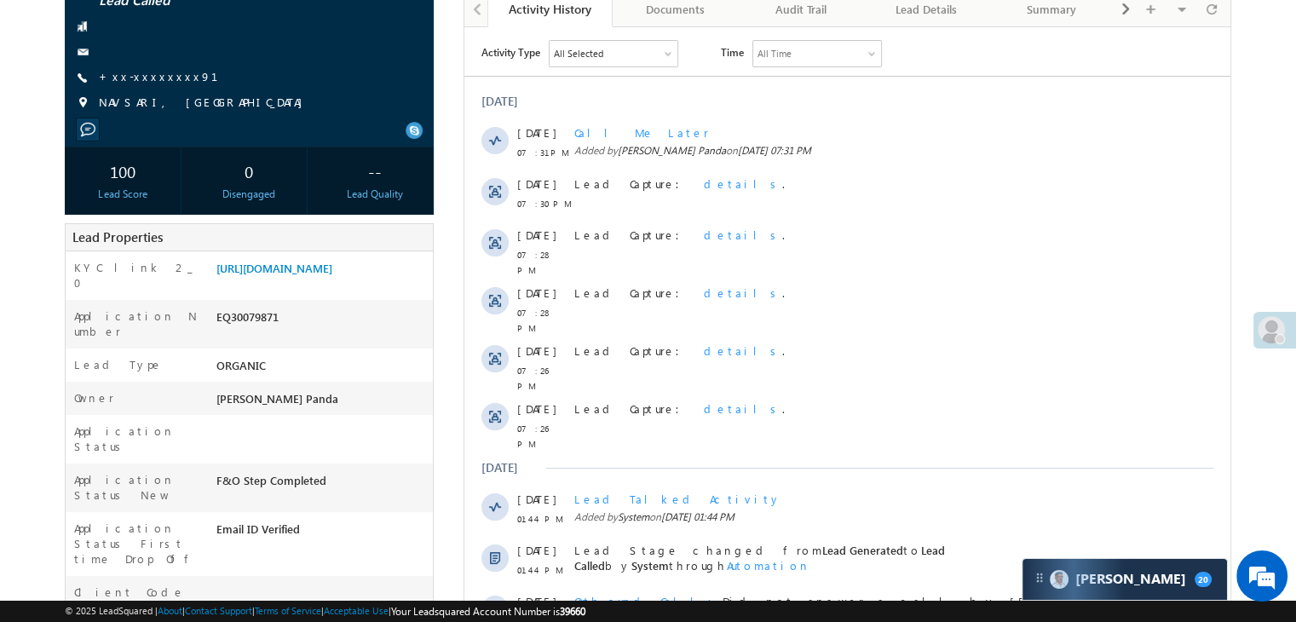
scroll to position [170, 0]
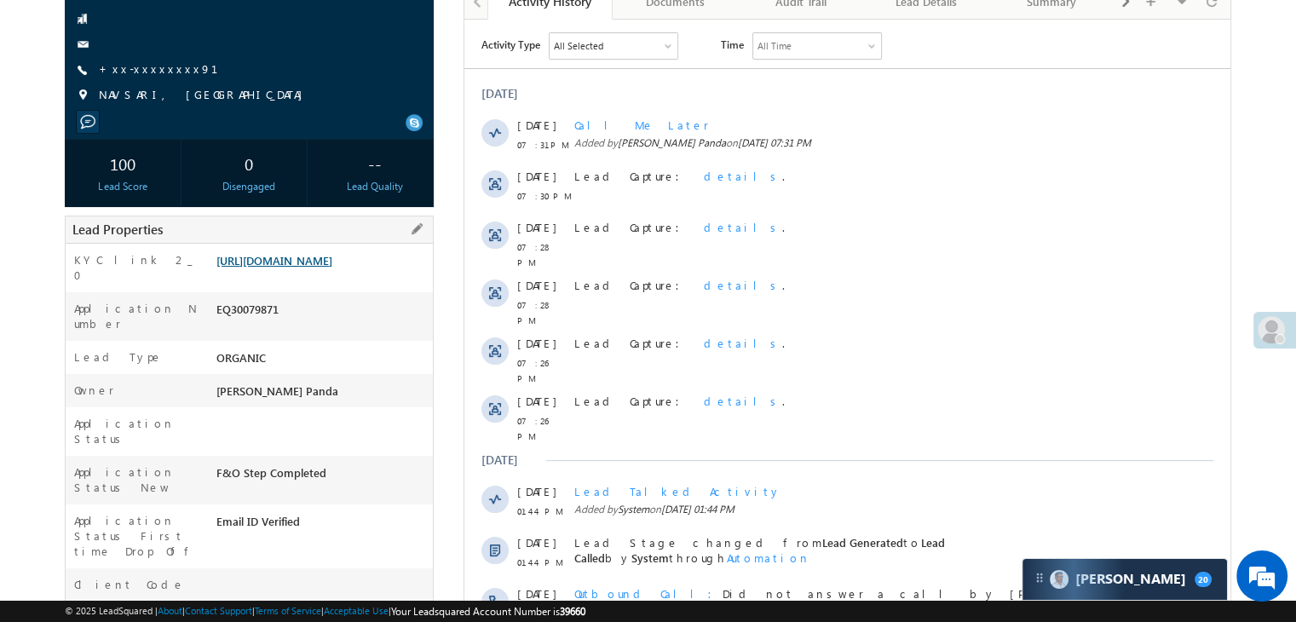
click at [306, 268] on link "[URL][DOMAIN_NAME]" at bounding box center [274, 260] width 116 height 14
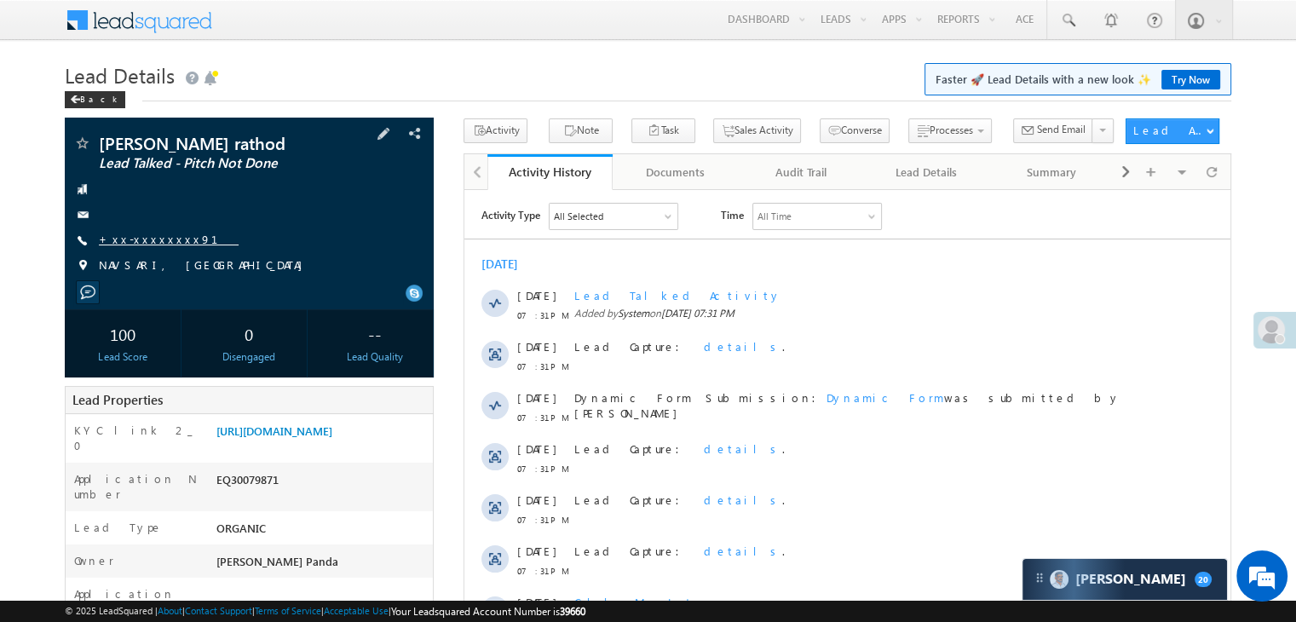
click at [141, 233] on link "+xx-xxxxxxxx91" at bounding box center [169, 239] width 140 height 14
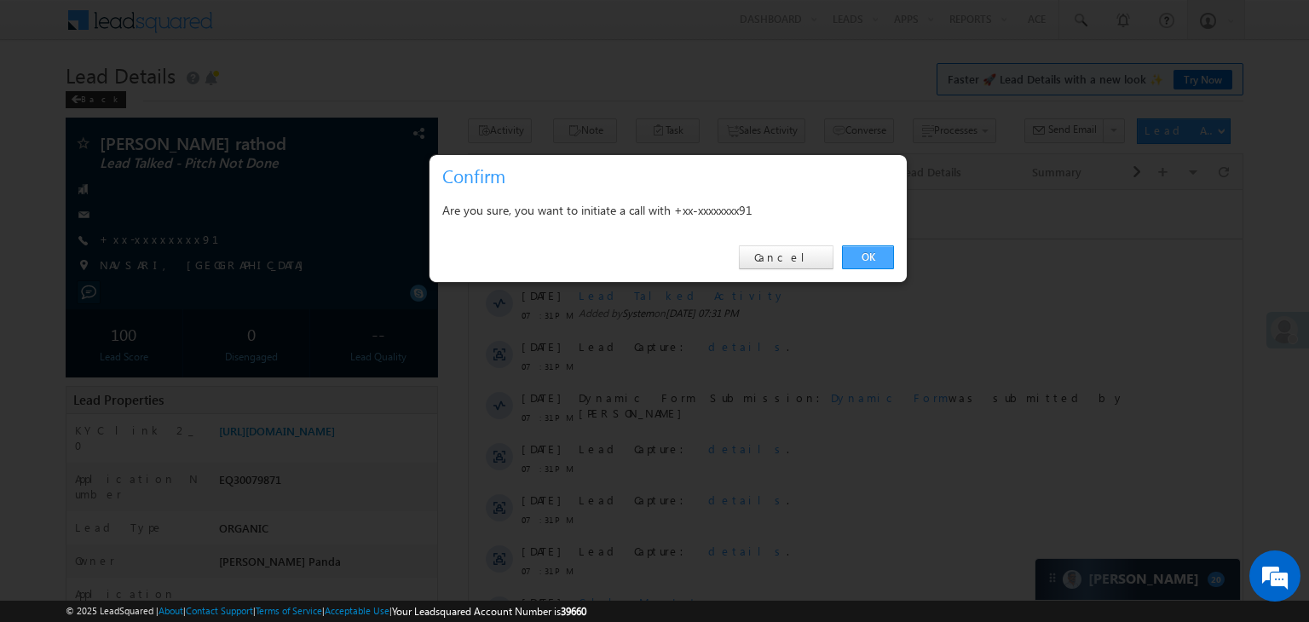
click at [857, 260] on link "OK" at bounding box center [868, 257] width 52 height 24
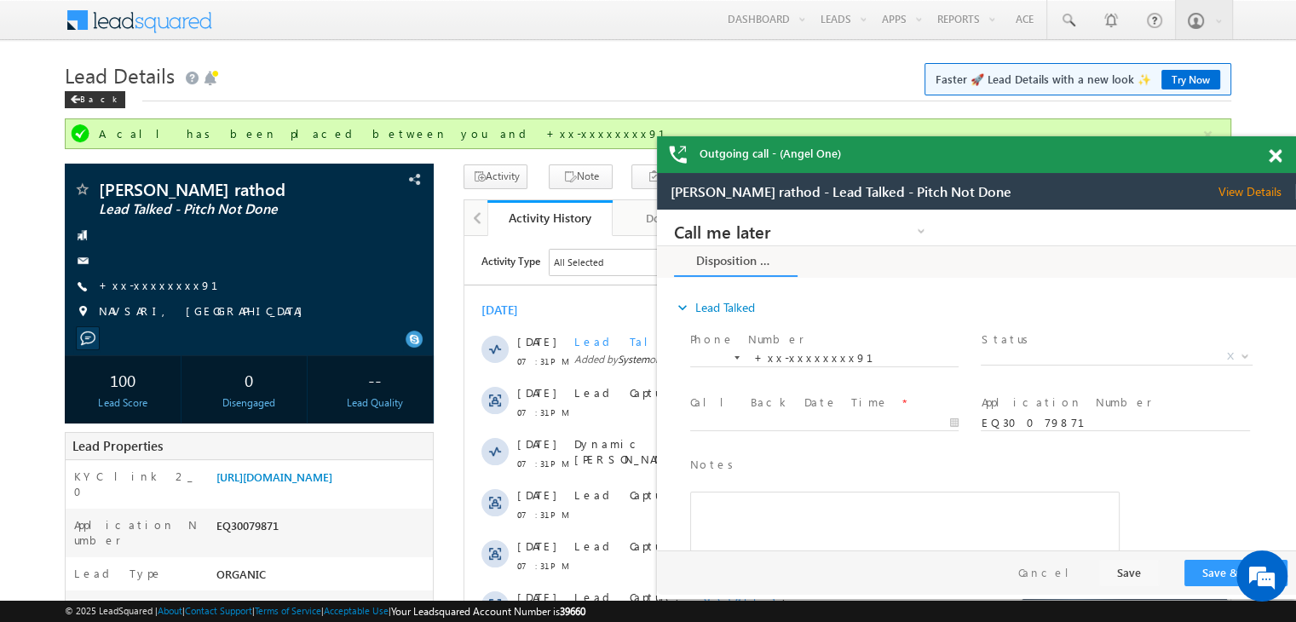
click at [1279, 157] on span at bounding box center [1275, 156] width 13 height 14
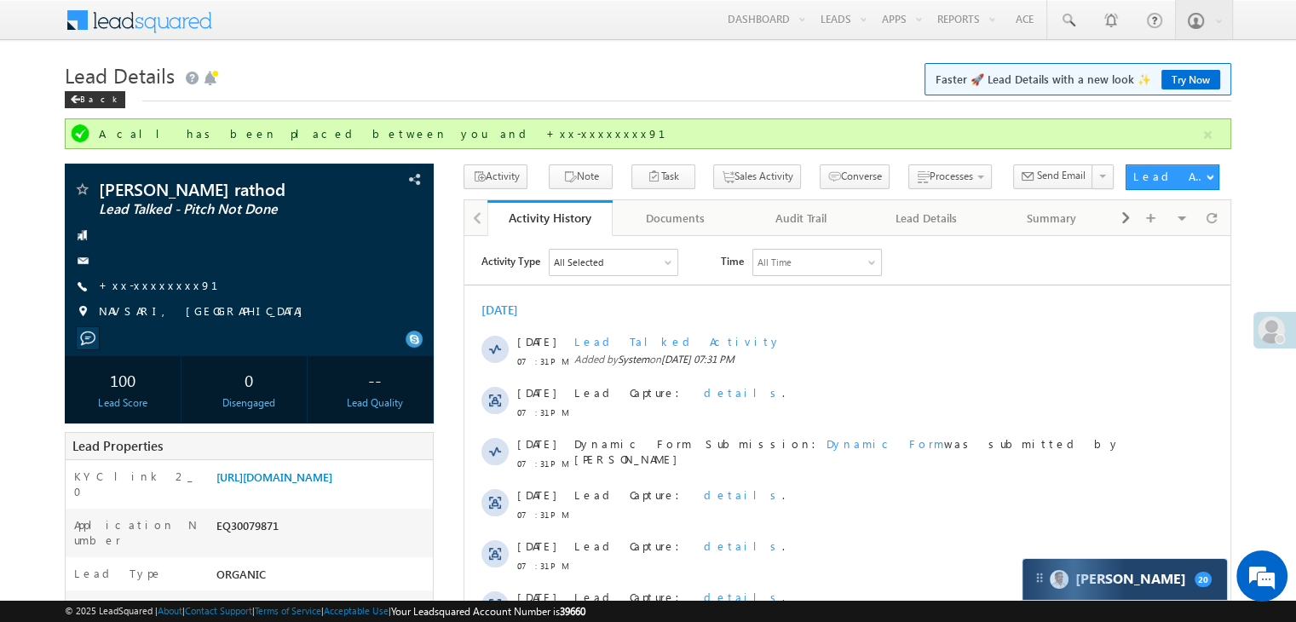
click at [1147, 580] on div "Carter 20" at bounding box center [1125, 579] width 205 height 41
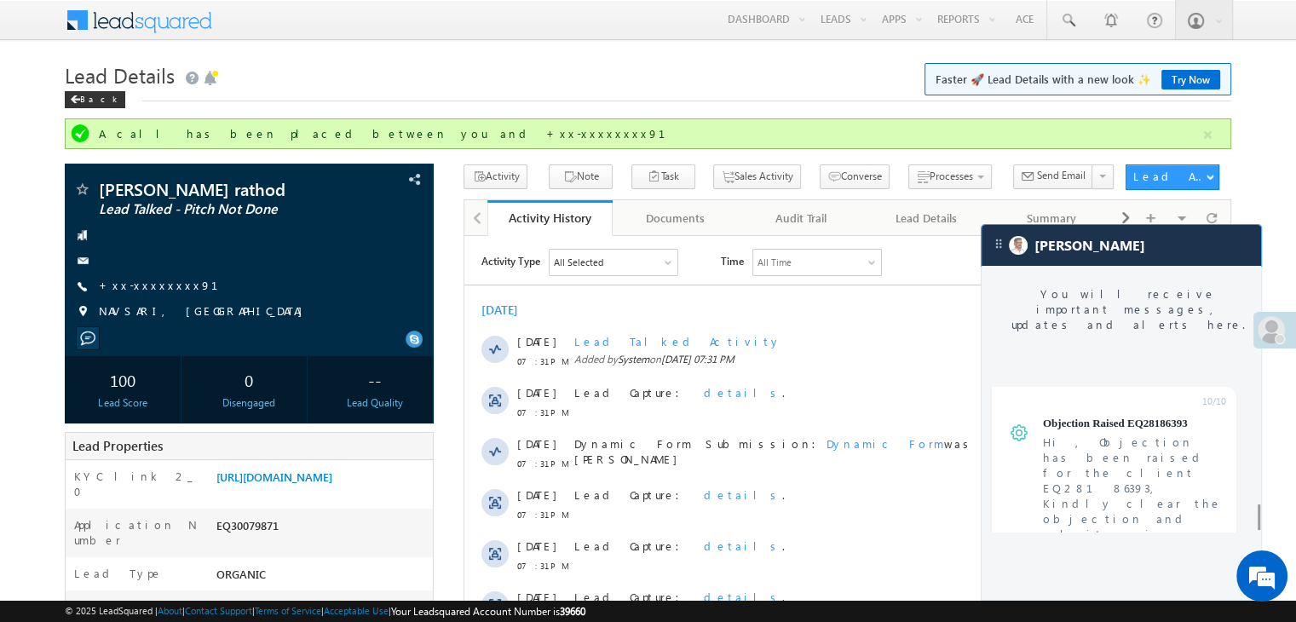
scroll to position [6728, 0]
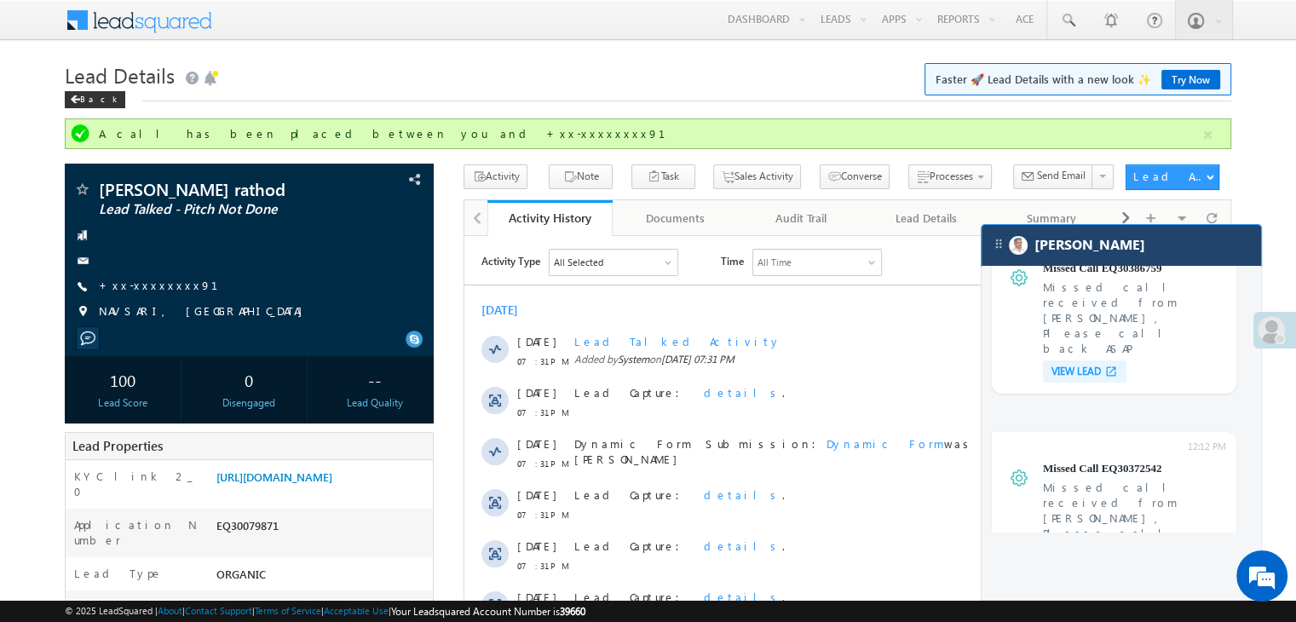
click at [1177, 240] on div "[PERSON_NAME]" at bounding box center [1122, 245] width 280 height 41
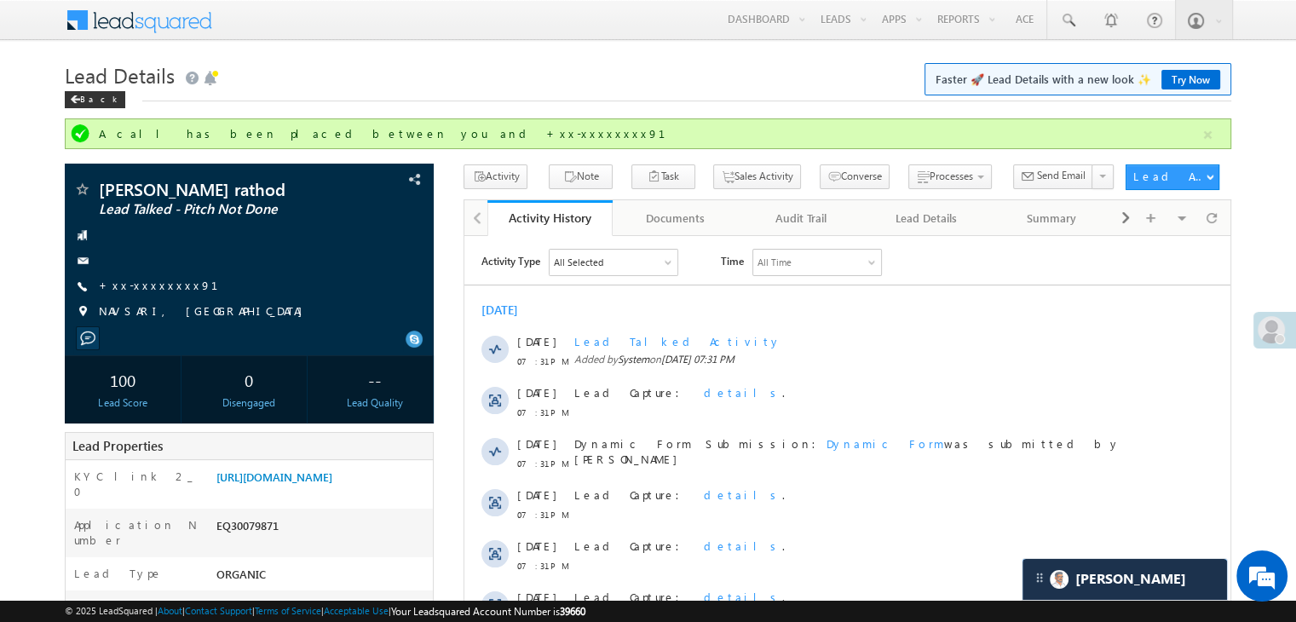
scroll to position [6825, 0]
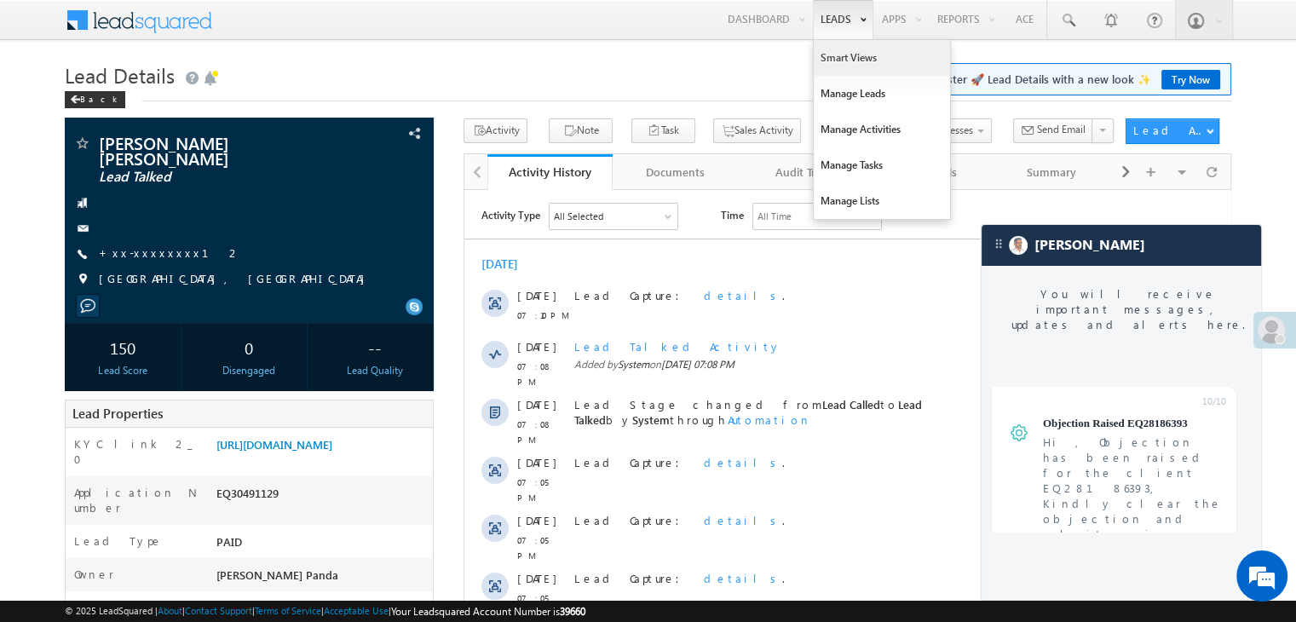
scroll to position [6687, 0]
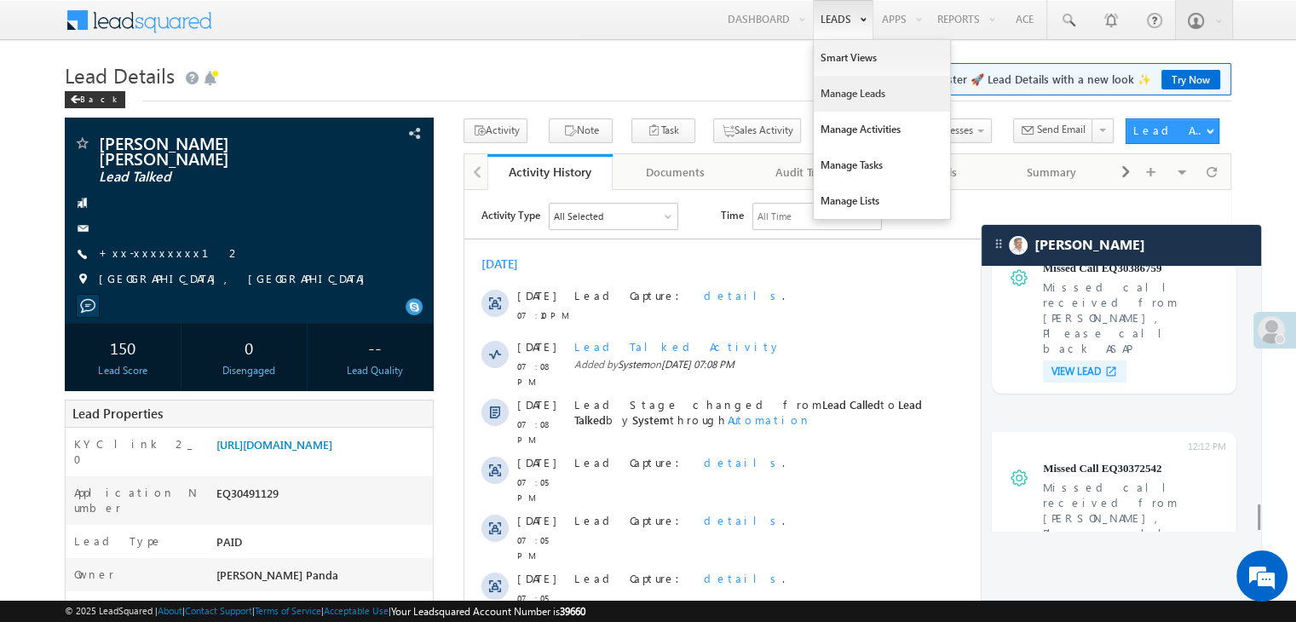
drag, startPoint x: 841, startPoint y: 96, endPoint x: 818, endPoint y: 83, distance: 26.8
click at [841, 96] on link "Manage Leads" at bounding box center [882, 94] width 136 height 36
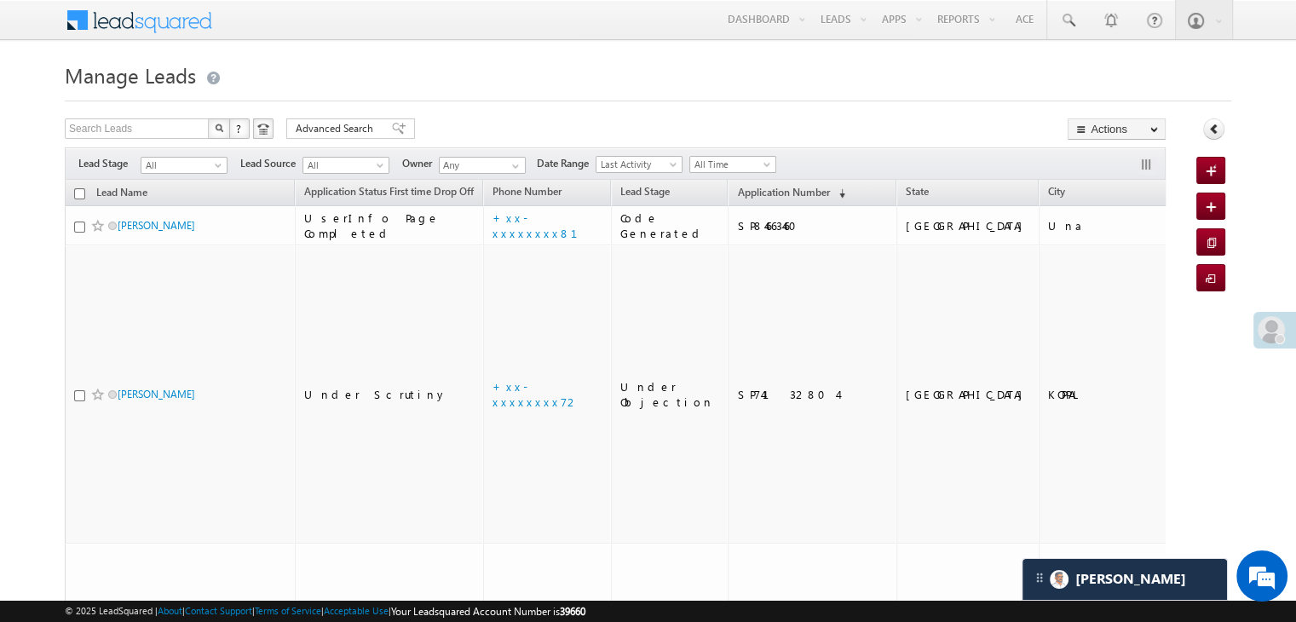
scroll to position [6784, 0]
click at [730, 199] on link "Application Number (sorted descending)" at bounding box center [791, 193] width 125 height 22
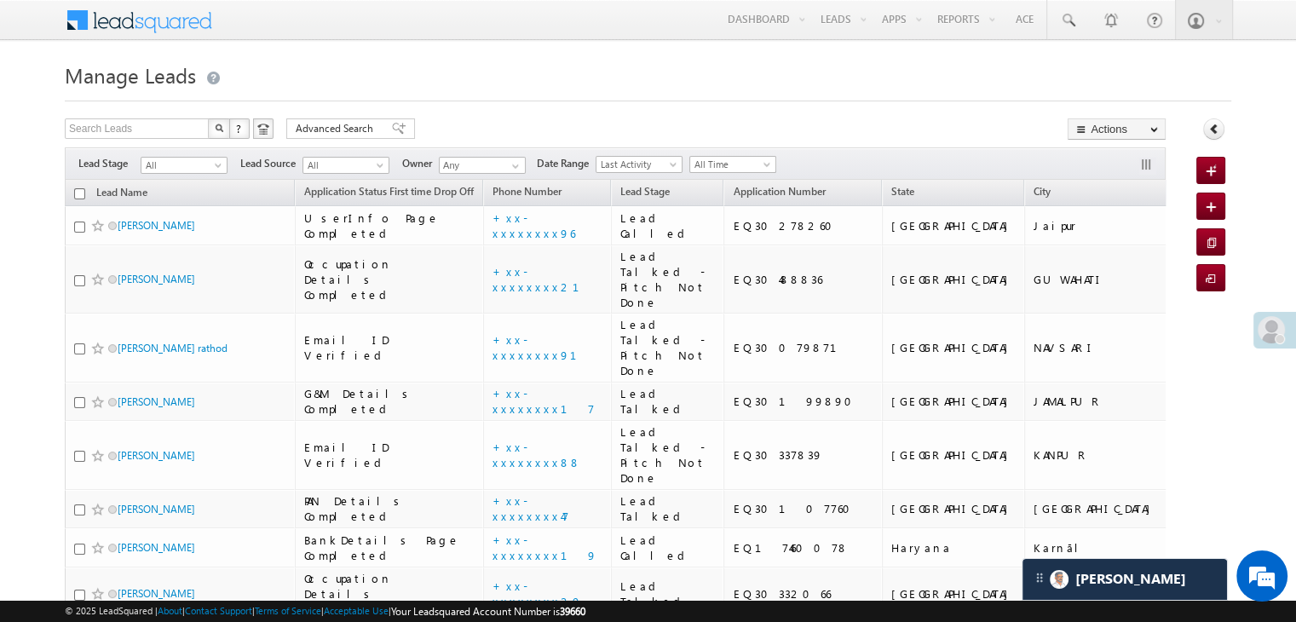
scroll to position [0, 0]
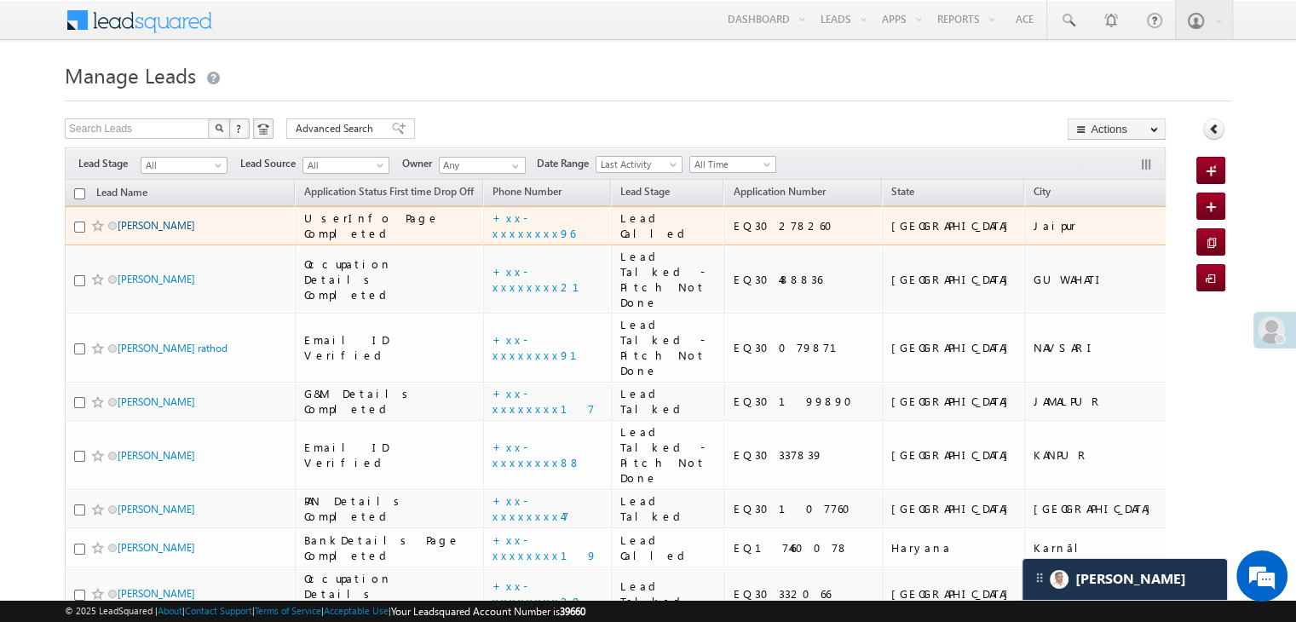
click at [119, 232] on link "[PERSON_NAME]" at bounding box center [157, 225] width 78 height 13
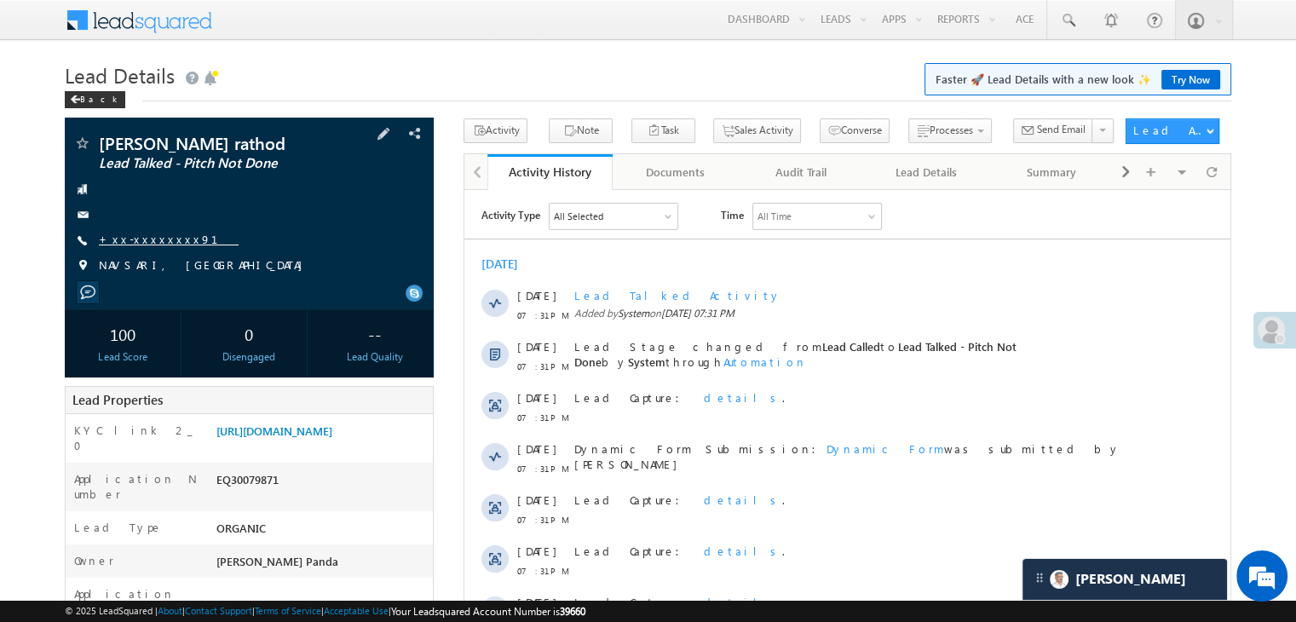
click at [160, 246] on link "+xx-xxxxxxxx91" at bounding box center [169, 239] width 140 height 14
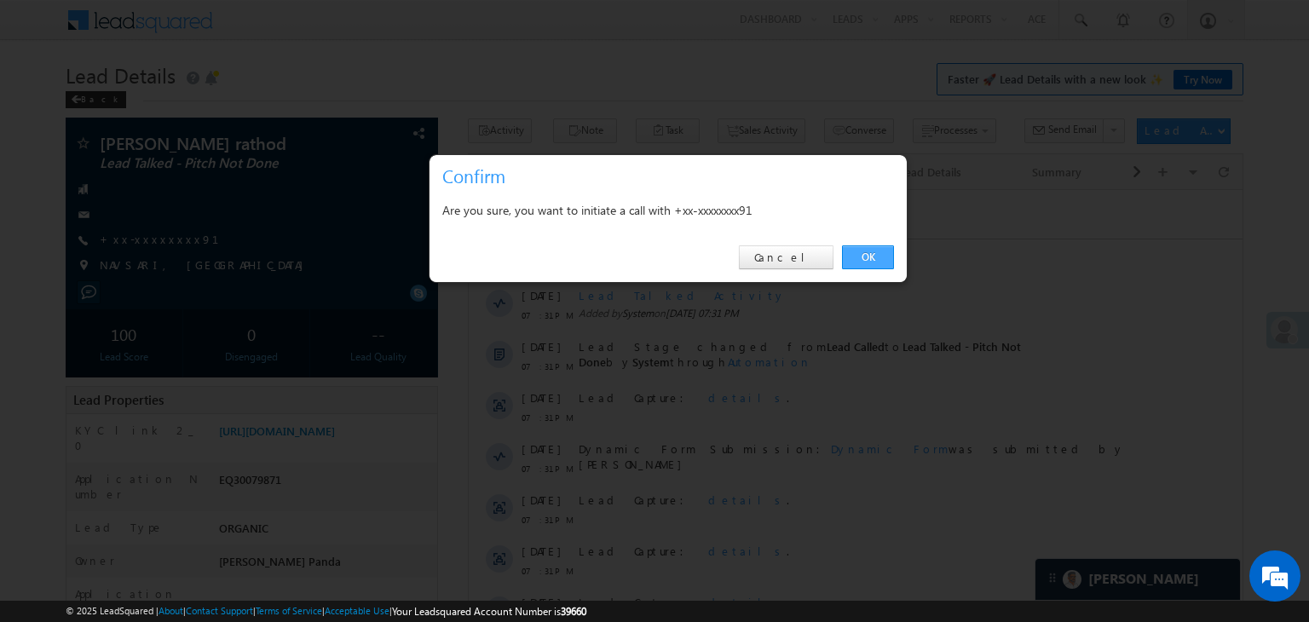
drag, startPoint x: 869, startPoint y: 253, endPoint x: 391, endPoint y: 54, distance: 518.1
click at [869, 253] on link "OK" at bounding box center [868, 257] width 52 height 24
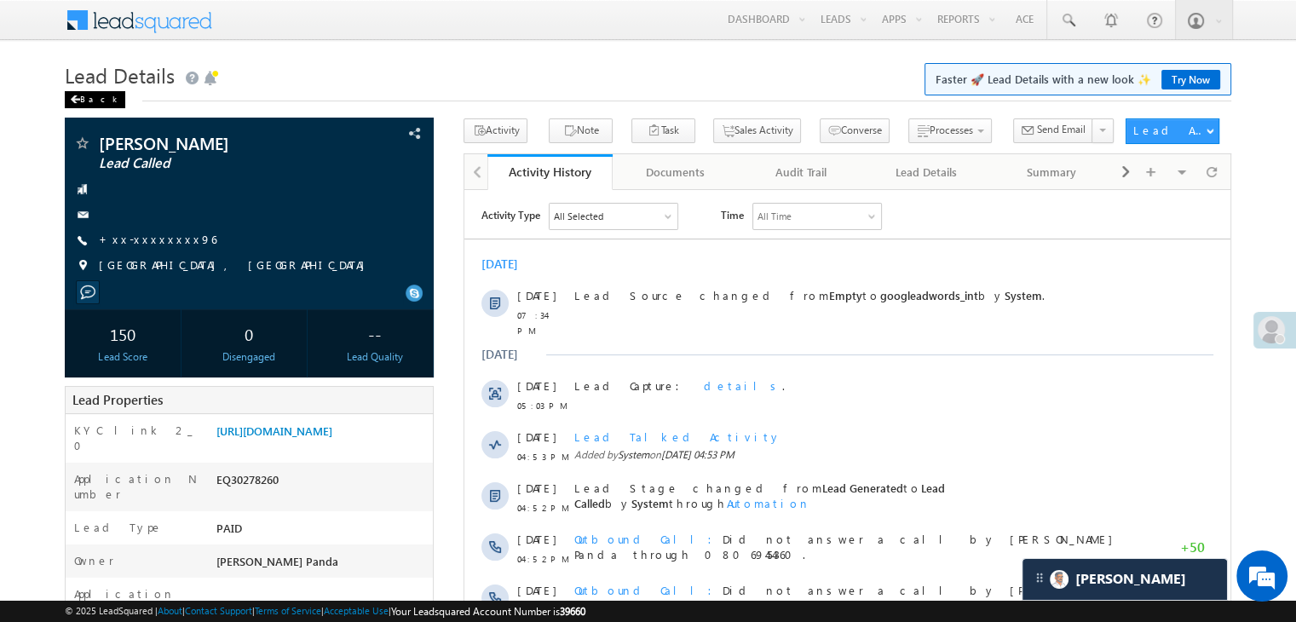
click at [85, 98] on div "Back" at bounding box center [95, 99] width 61 height 17
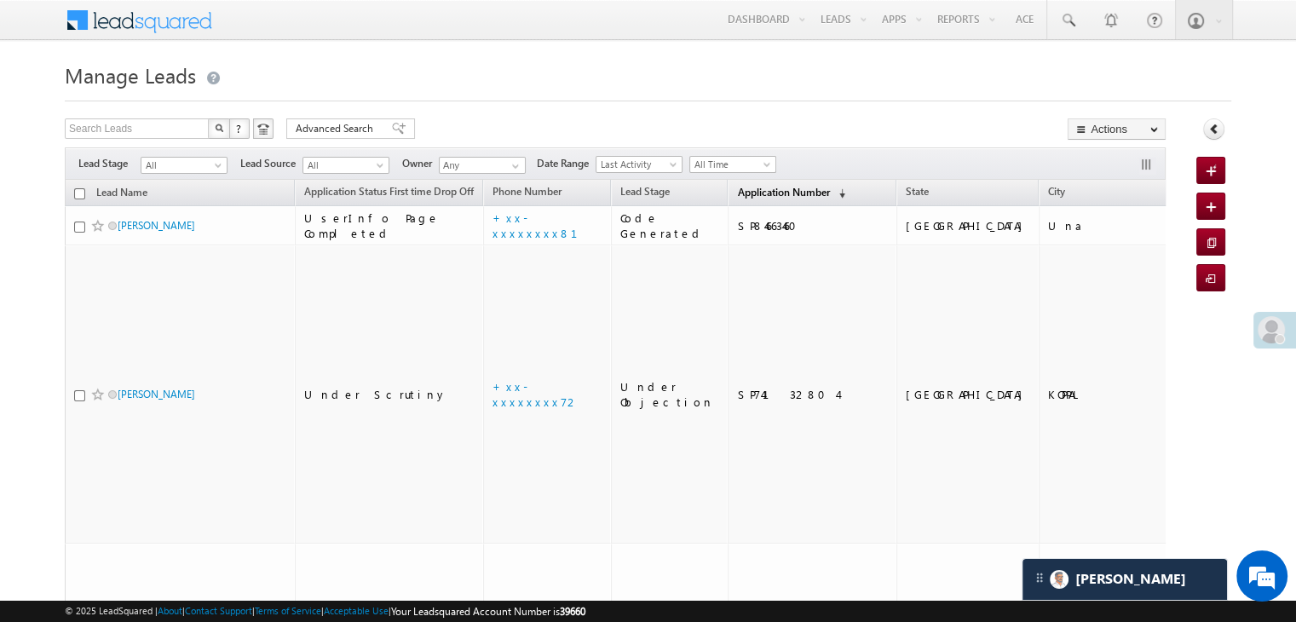
click at [737, 199] on span "Application Number" at bounding box center [783, 192] width 92 height 13
click at [753, 187] on span "Application Number" at bounding box center [783, 192] width 92 height 13
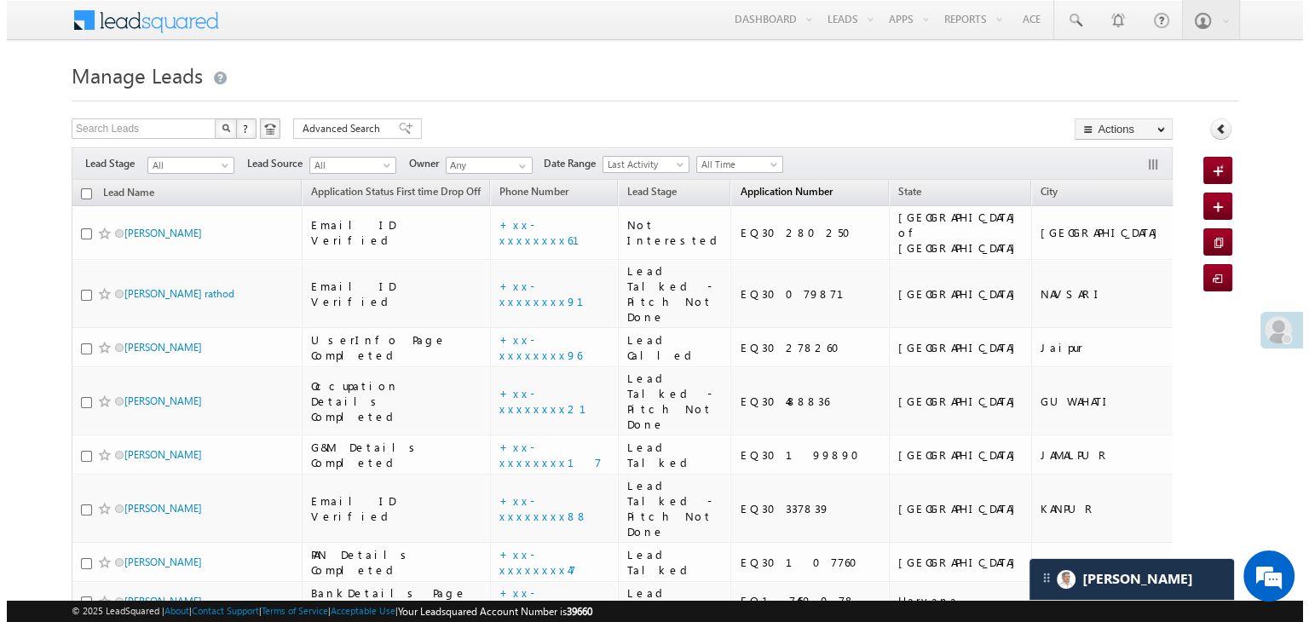
scroll to position [0, 0]
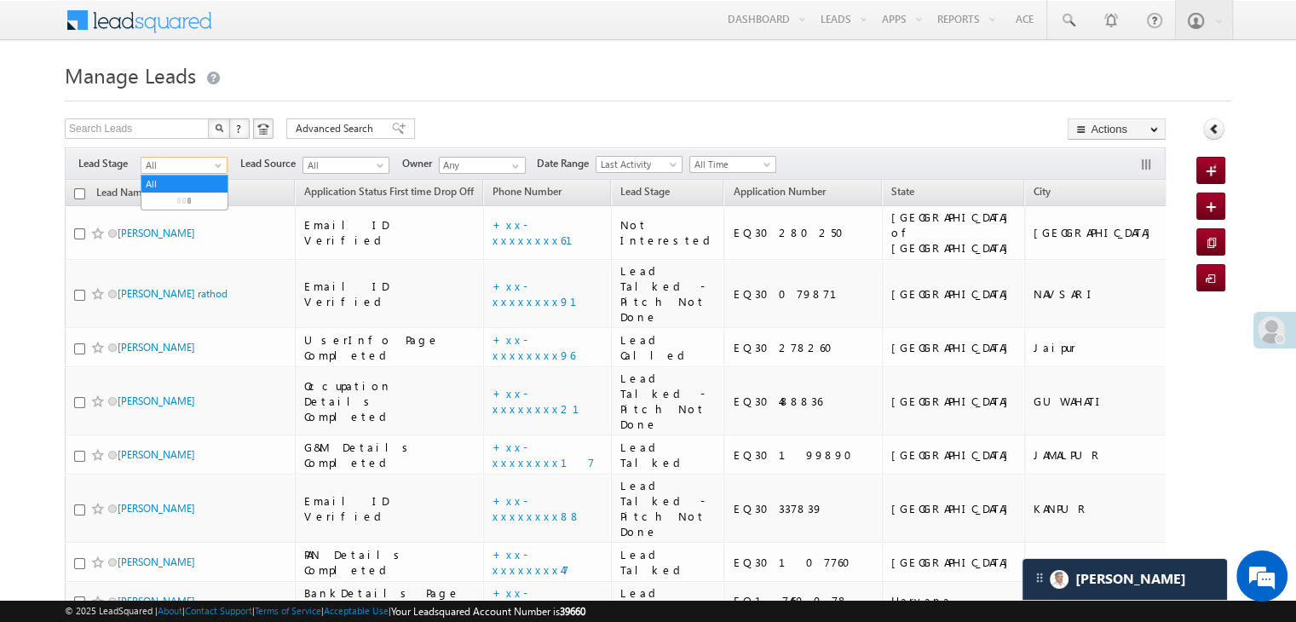
click at [213, 162] on span at bounding box center [220, 169] width 14 height 14
click at [194, 205] on link "Lead Generated" at bounding box center [184, 200] width 86 height 15
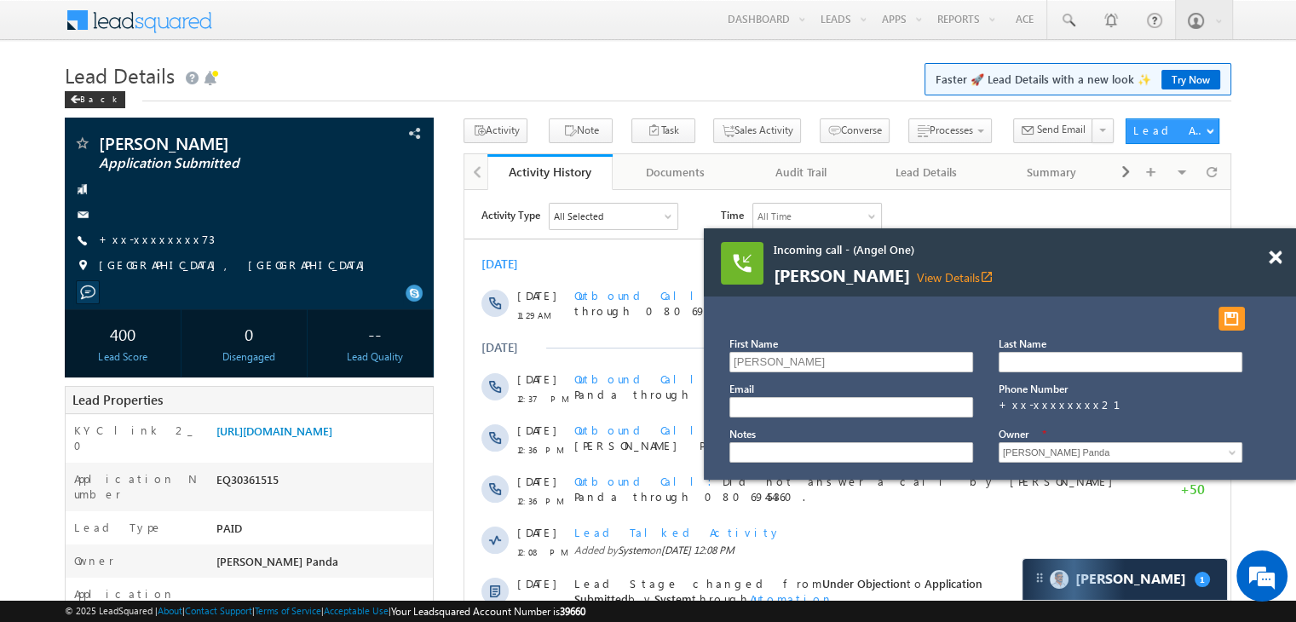
scroll to position [8329, 0]
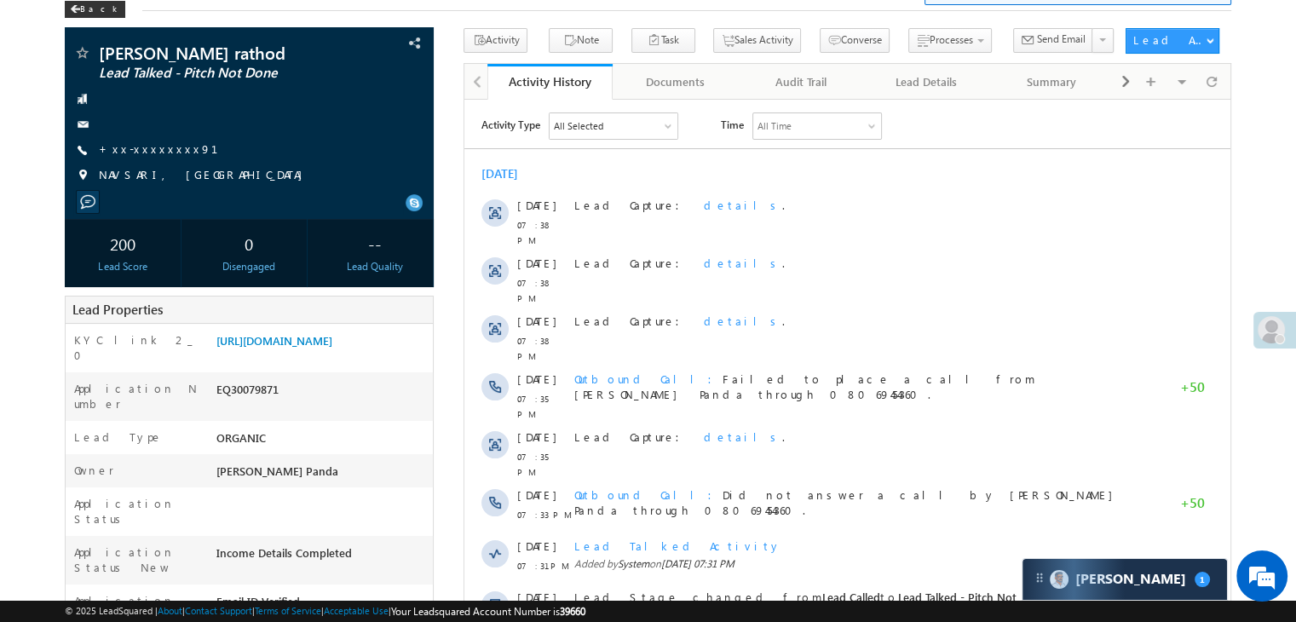
scroll to position [256, 0]
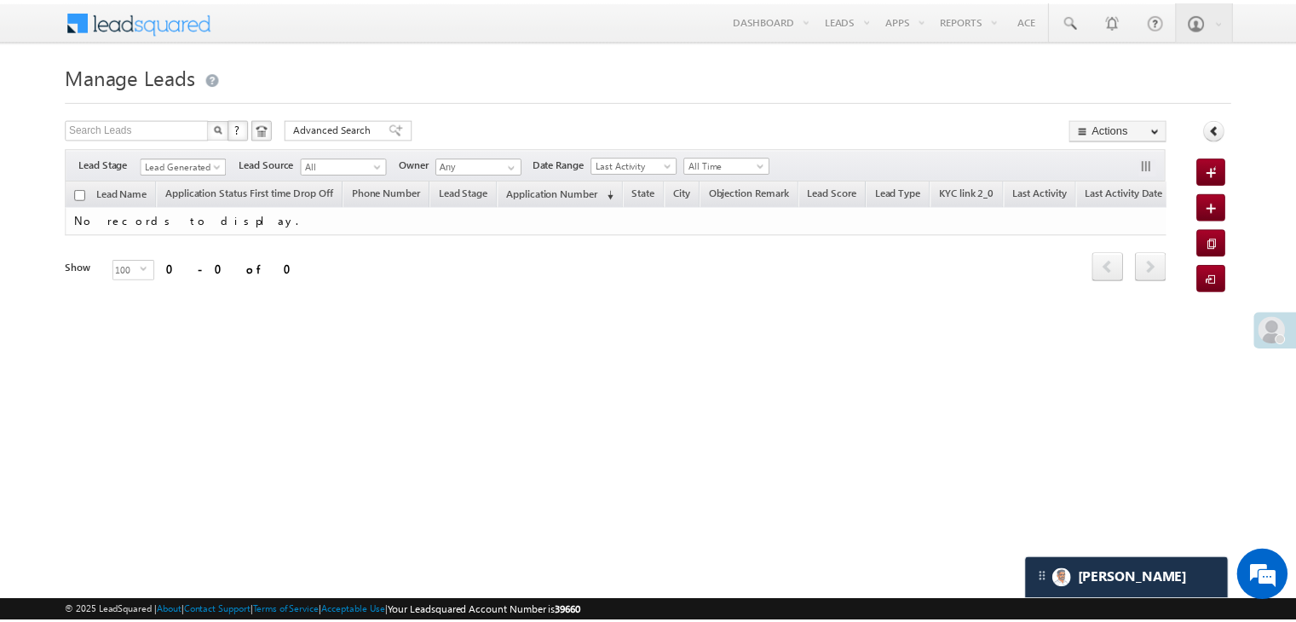
scroll to position [8087, 0]
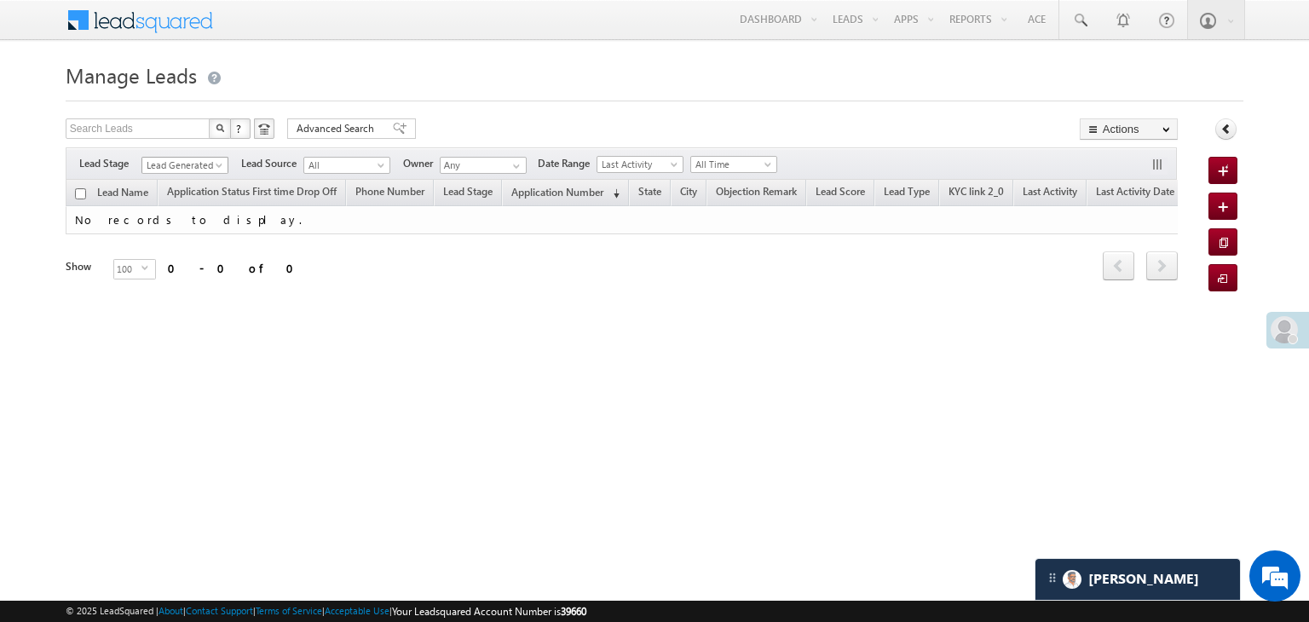
click at [211, 163] on span "Lead Generated" at bounding box center [182, 165] width 81 height 15
click at [163, 181] on link "All" at bounding box center [185, 183] width 86 height 15
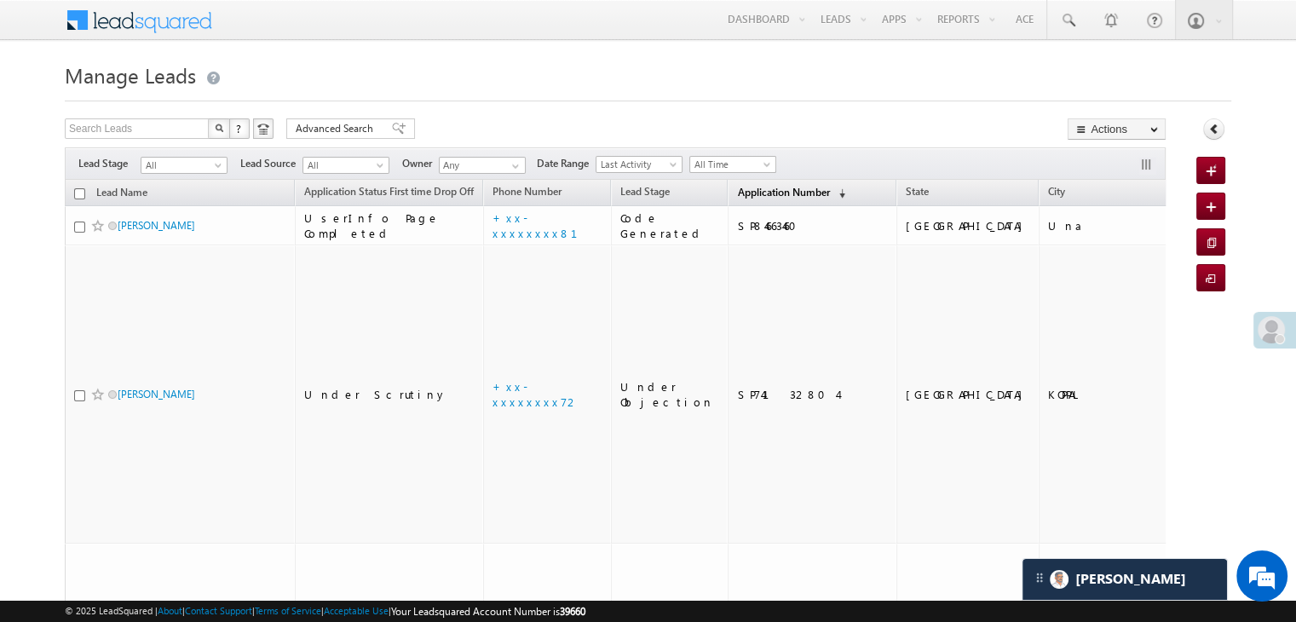
click at [743, 192] on span "Application Number" at bounding box center [783, 192] width 92 height 13
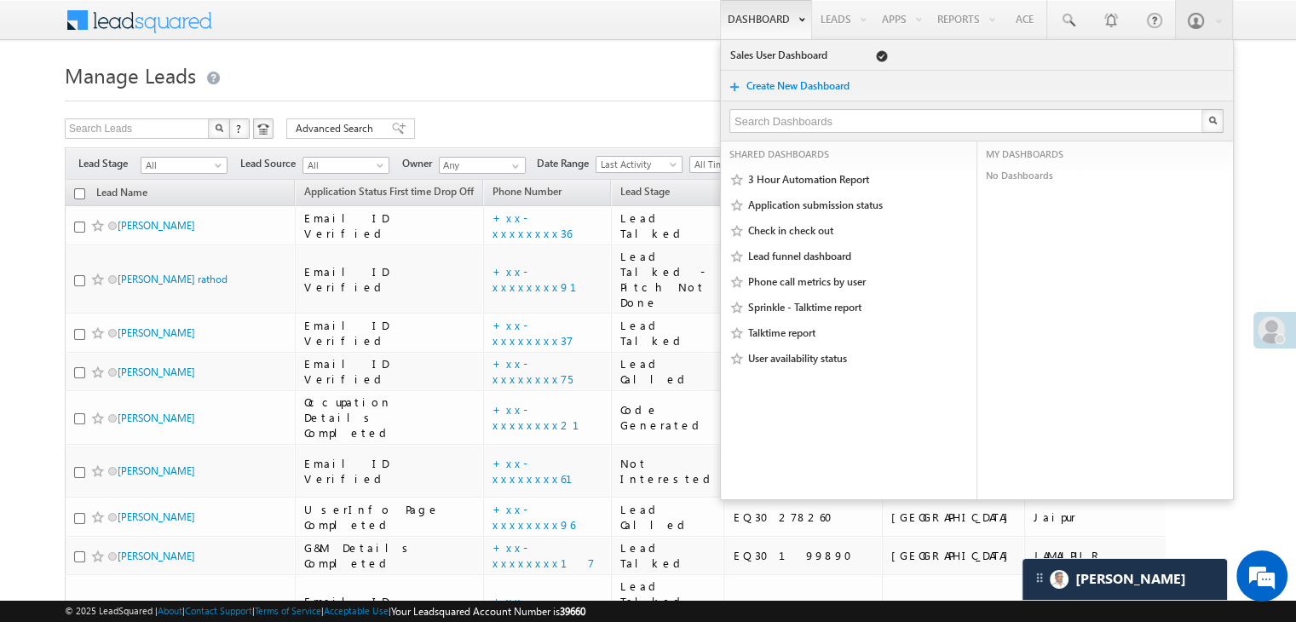
scroll to position [8329, 0]
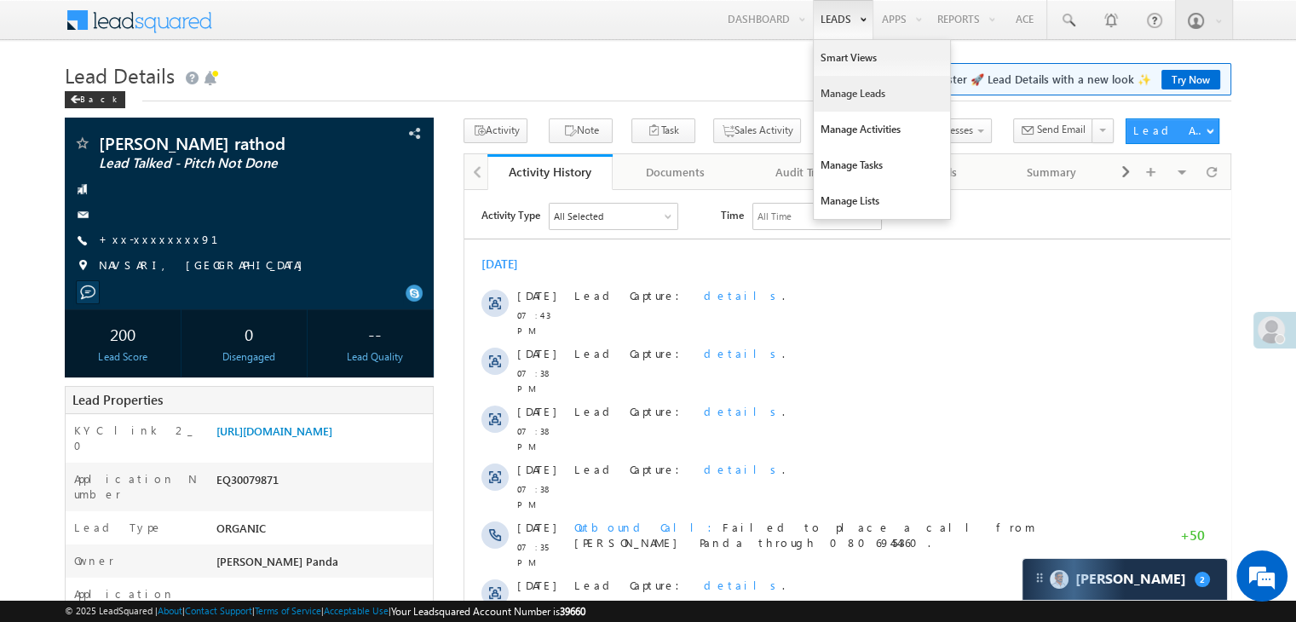
click at [826, 93] on link "Manage Leads" at bounding box center [882, 94] width 136 height 36
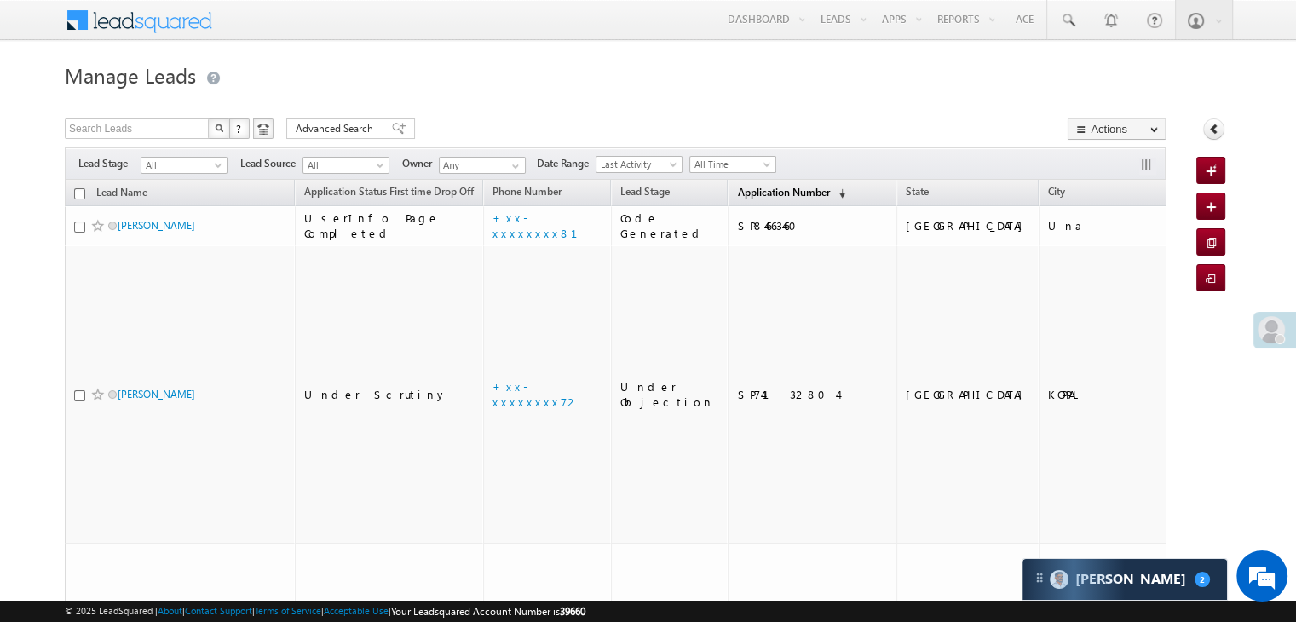
click at [738, 192] on span "Application Number" at bounding box center [783, 192] width 92 height 13
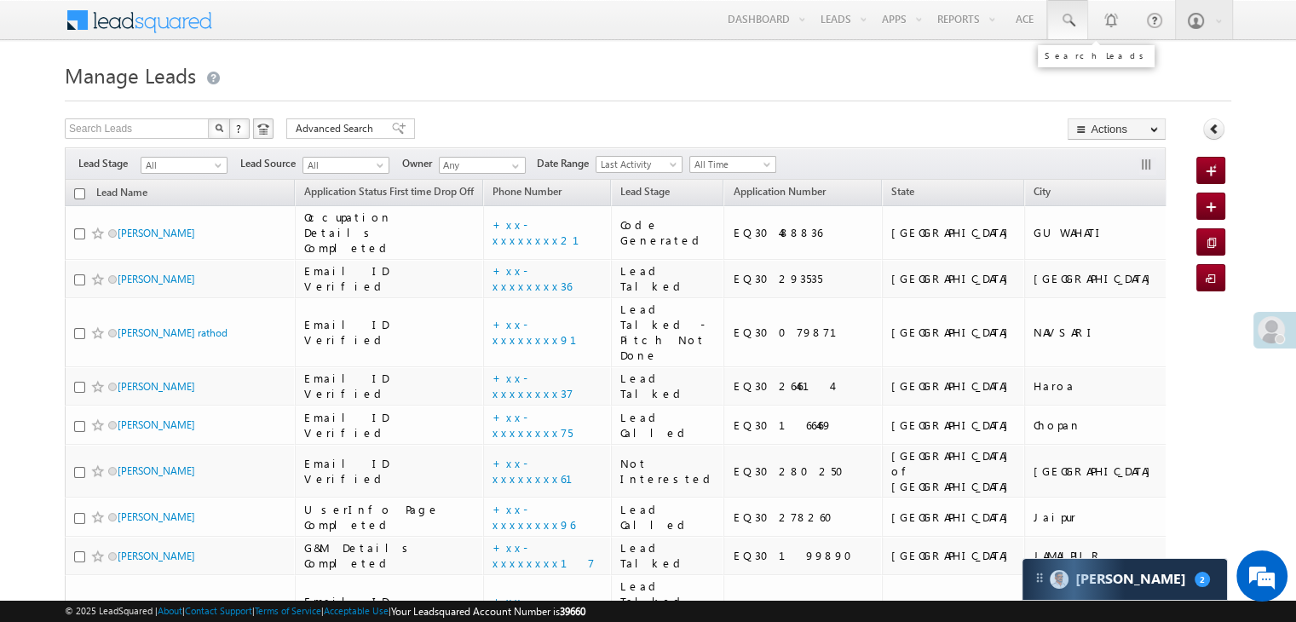
click at [1072, 25] on span at bounding box center [1067, 20] width 17 height 17
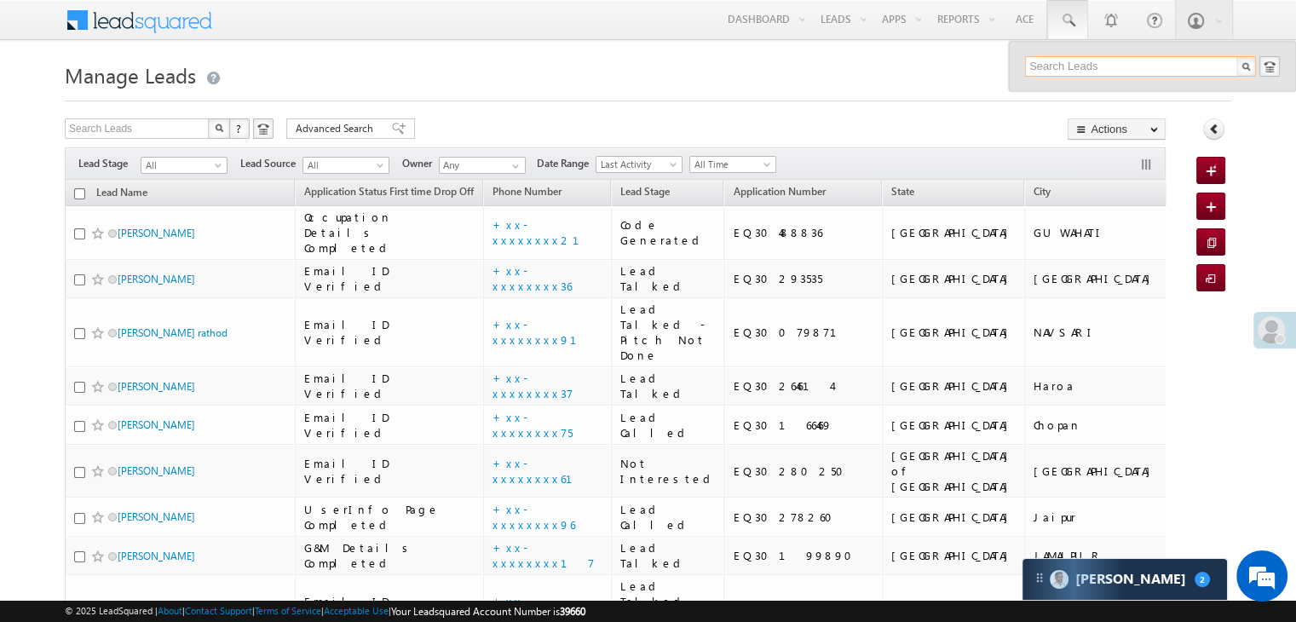
paste input "EQ30303887"
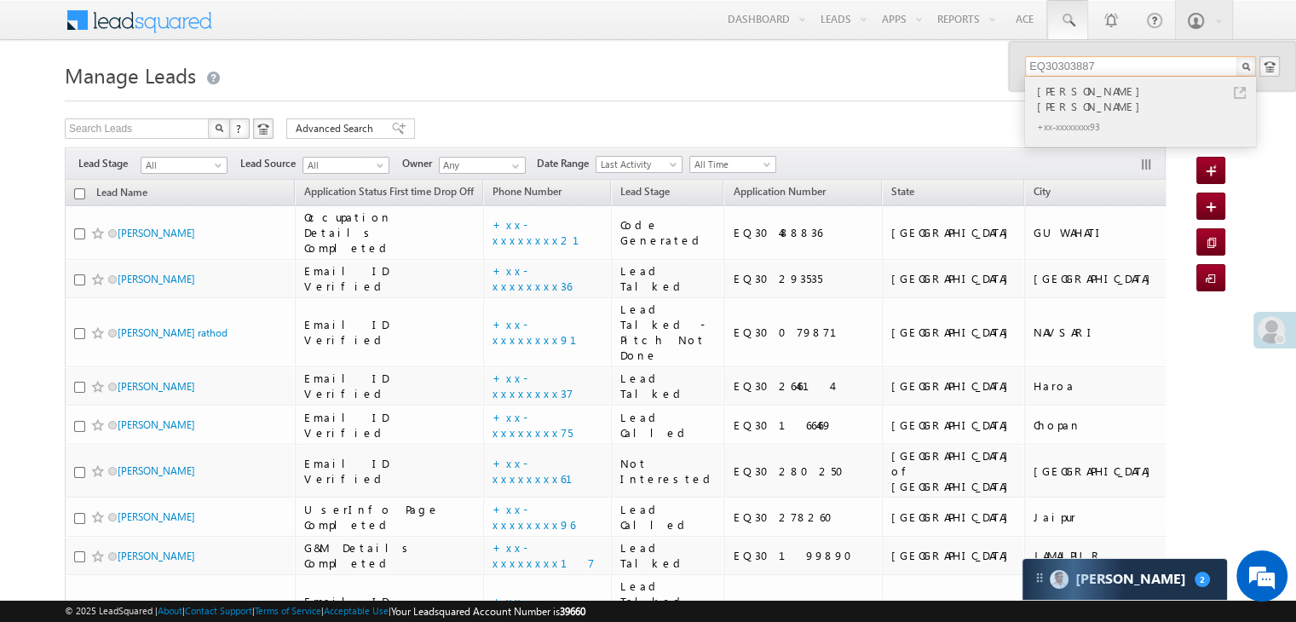
type input "EQ30303887"
click at [1053, 94] on div "[PERSON_NAME] [PERSON_NAME]" at bounding box center [1148, 99] width 228 height 34
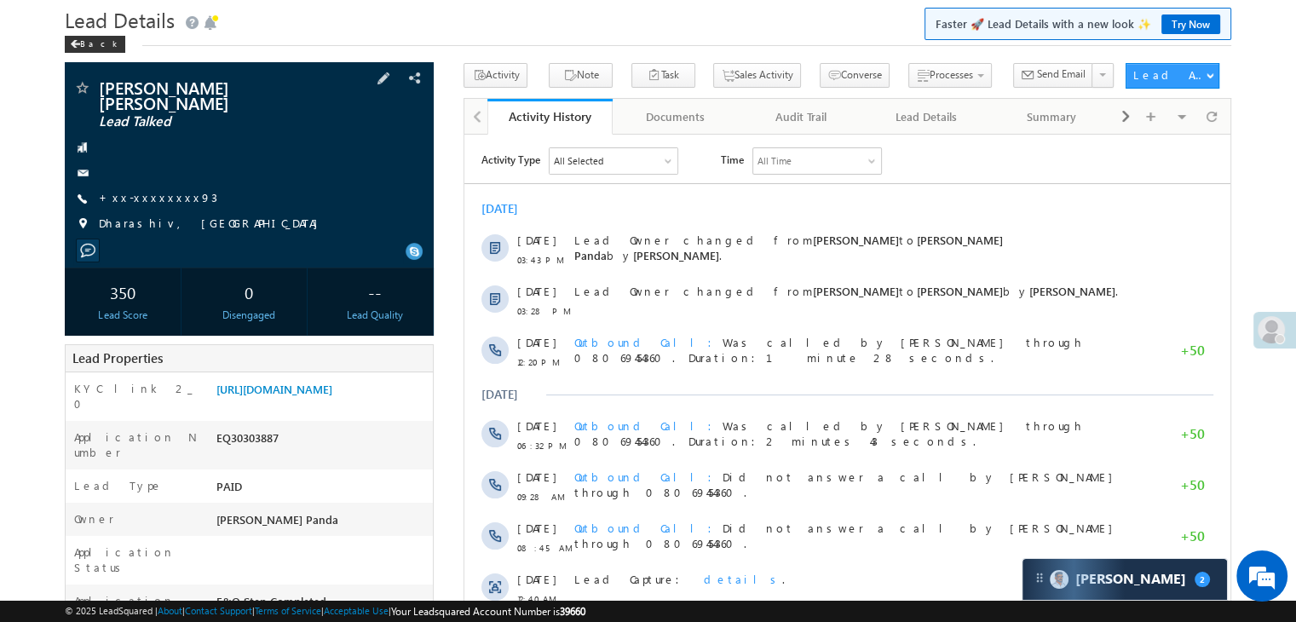
scroll to position [85, 0]
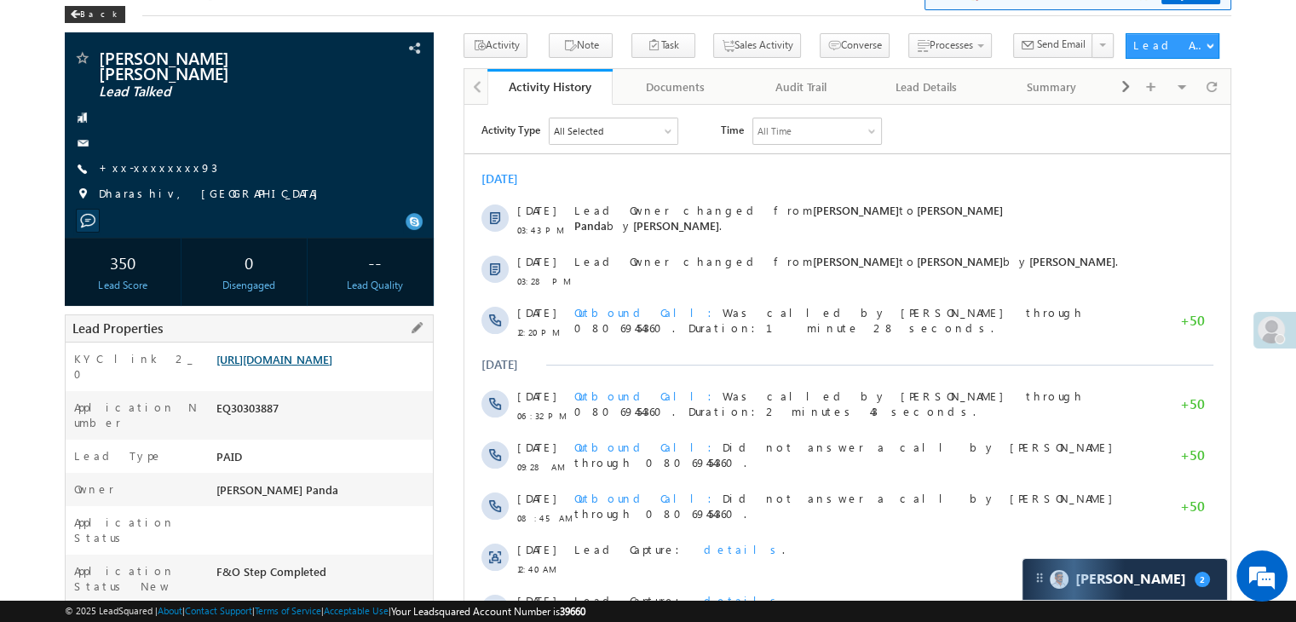
click at [315, 367] on link "[URL][DOMAIN_NAME]" at bounding box center [274, 359] width 116 height 14
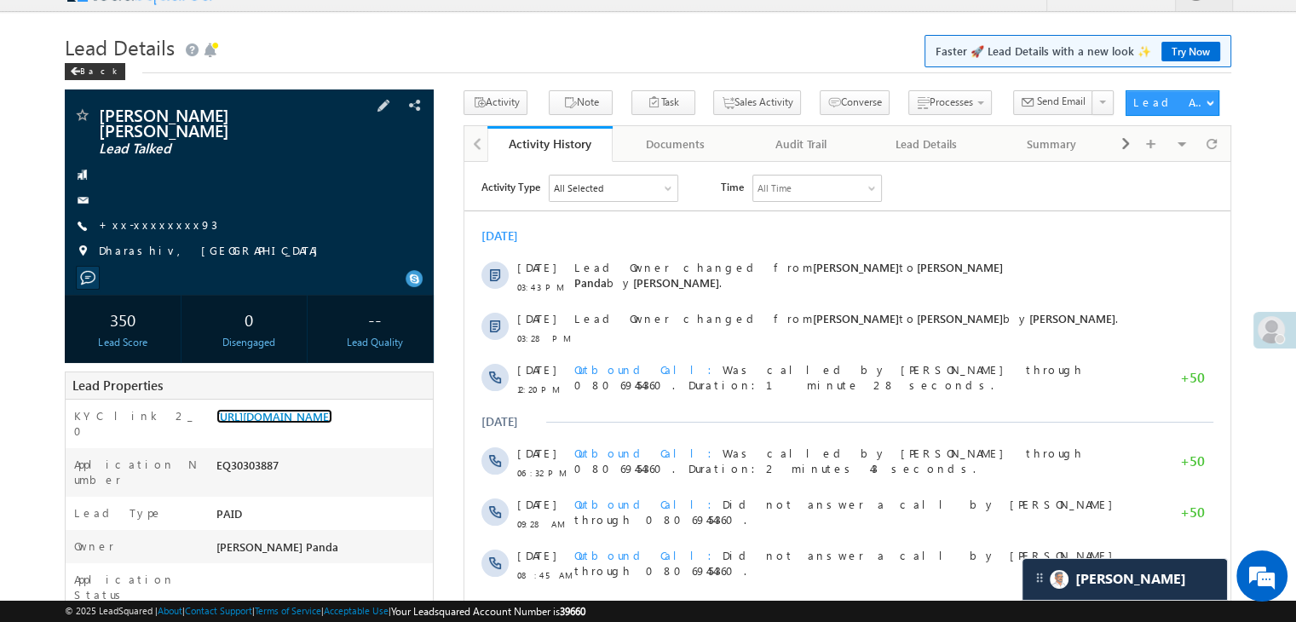
scroll to position [0, 0]
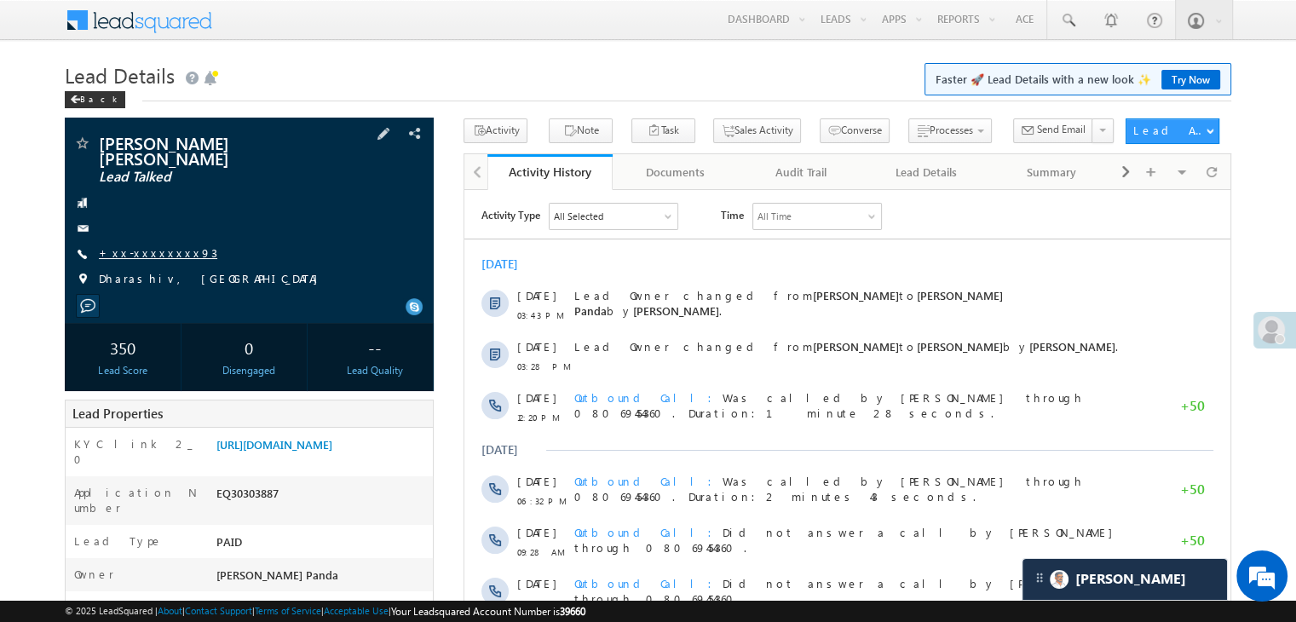
click at [125, 250] on link "+xx-xxxxxxxx93" at bounding box center [158, 252] width 118 height 14
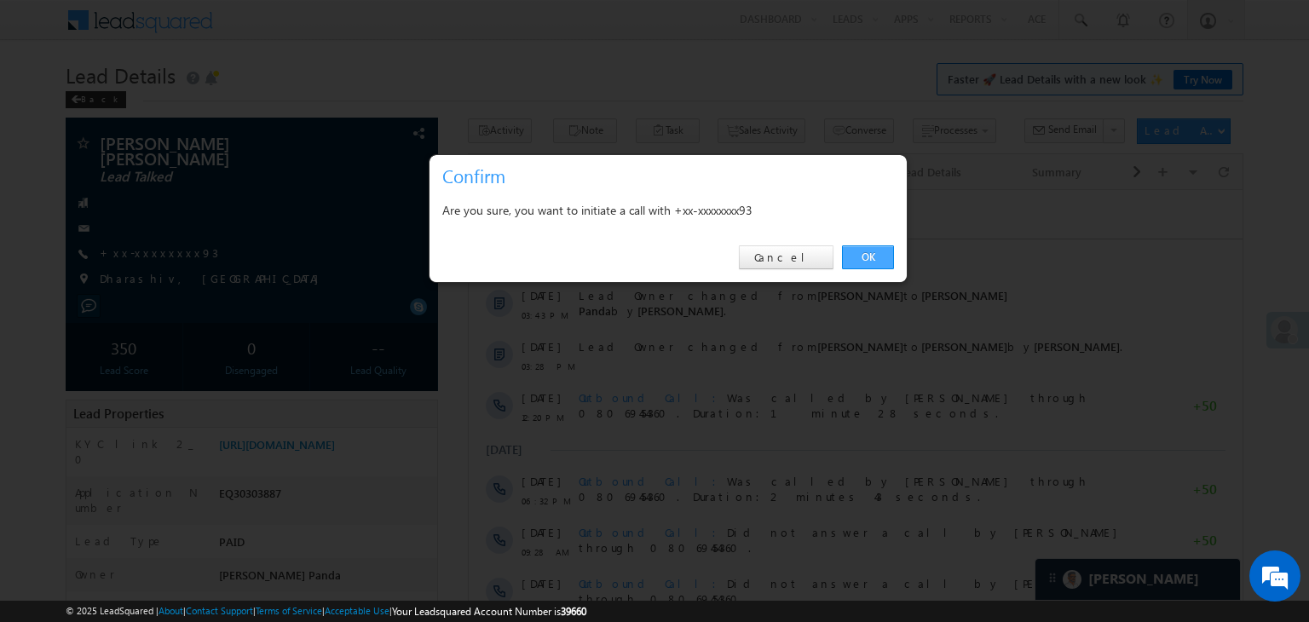
click at [867, 257] on link "OK" at bounding box center [868, 257] width 52 height 24
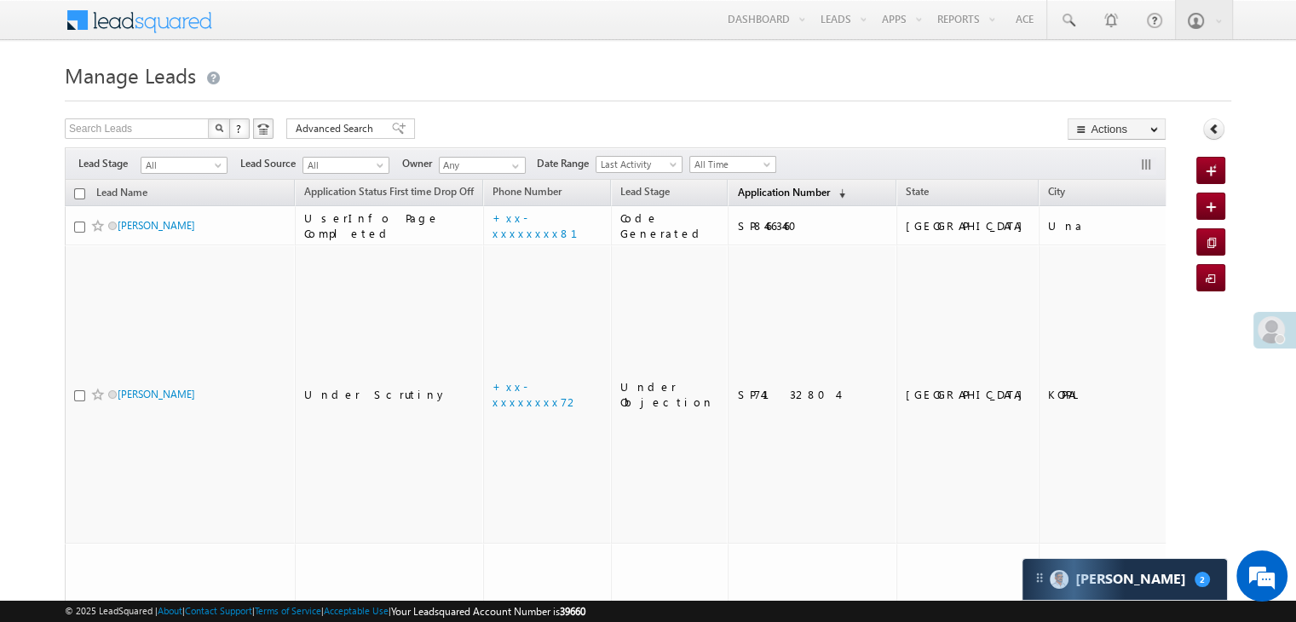
click at [739, 191] on span "Application Number" at bounding box center [783, 192] width 92 height 13
click at [740, 188] on span "Application Number" at bounding box center [783, 192] width 92 height 13
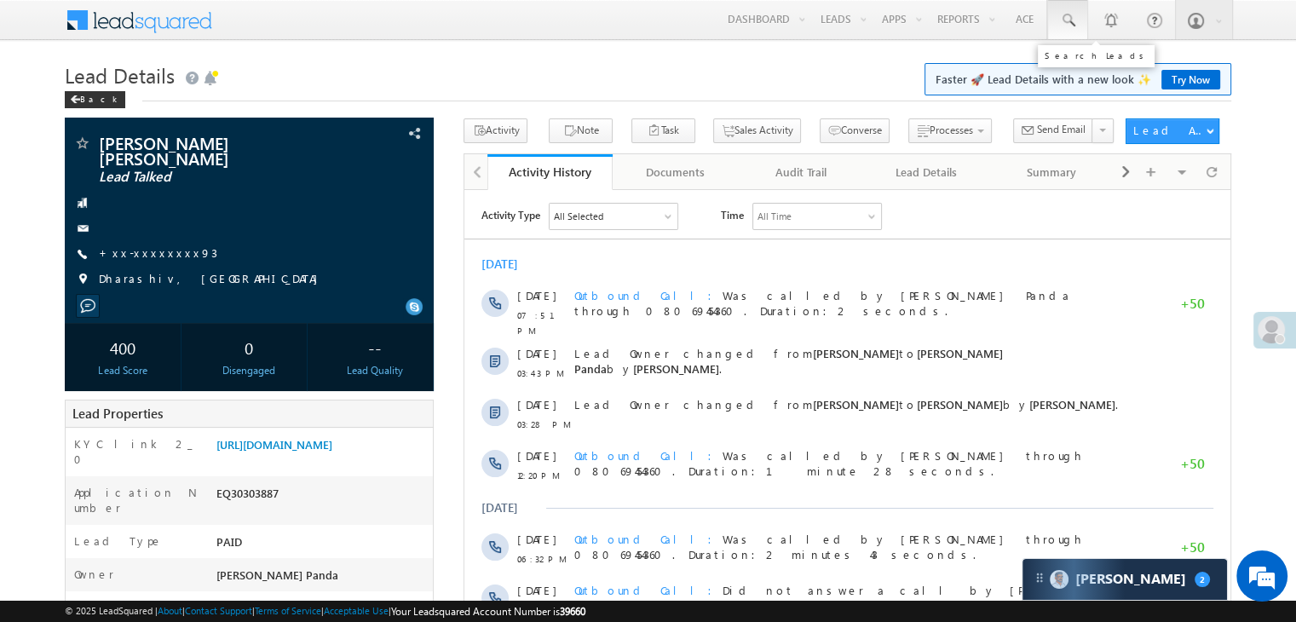
click at [1071, 23] on span at bounding box center [1067, 20] width 17 height 17
paste input "EQ19481838"
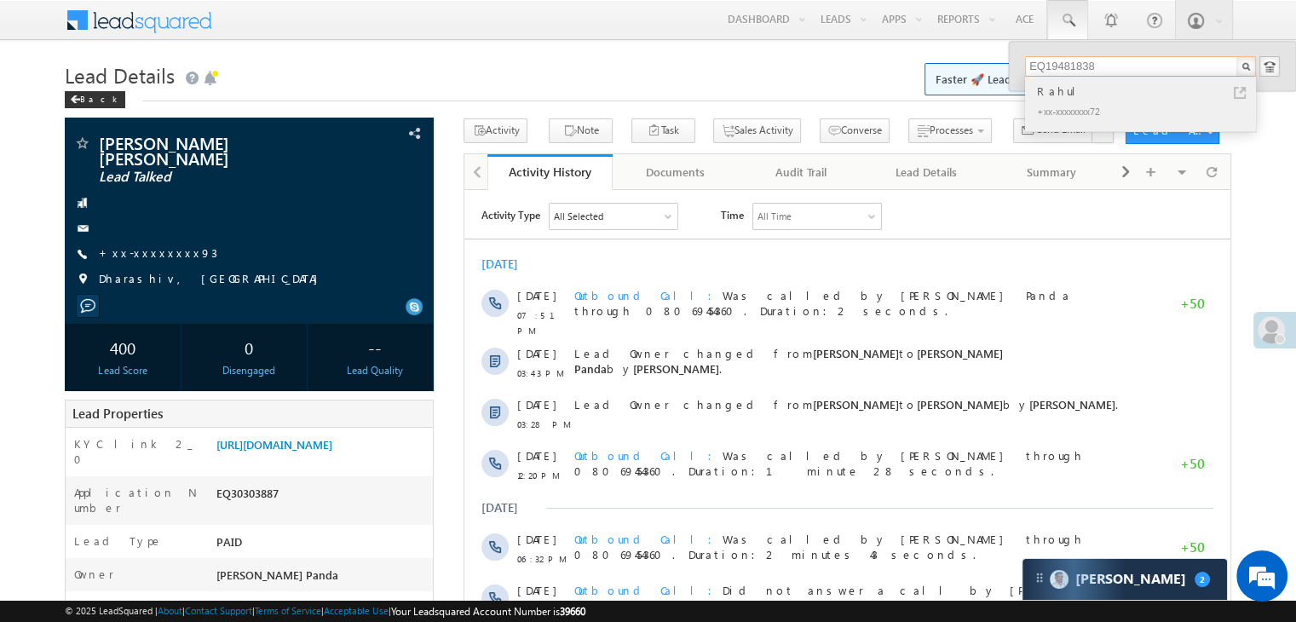
type input "EQ19481838"
click at [1050, 90] on div "Rahul" at bounding box center [1148, 91] width 228 height 19
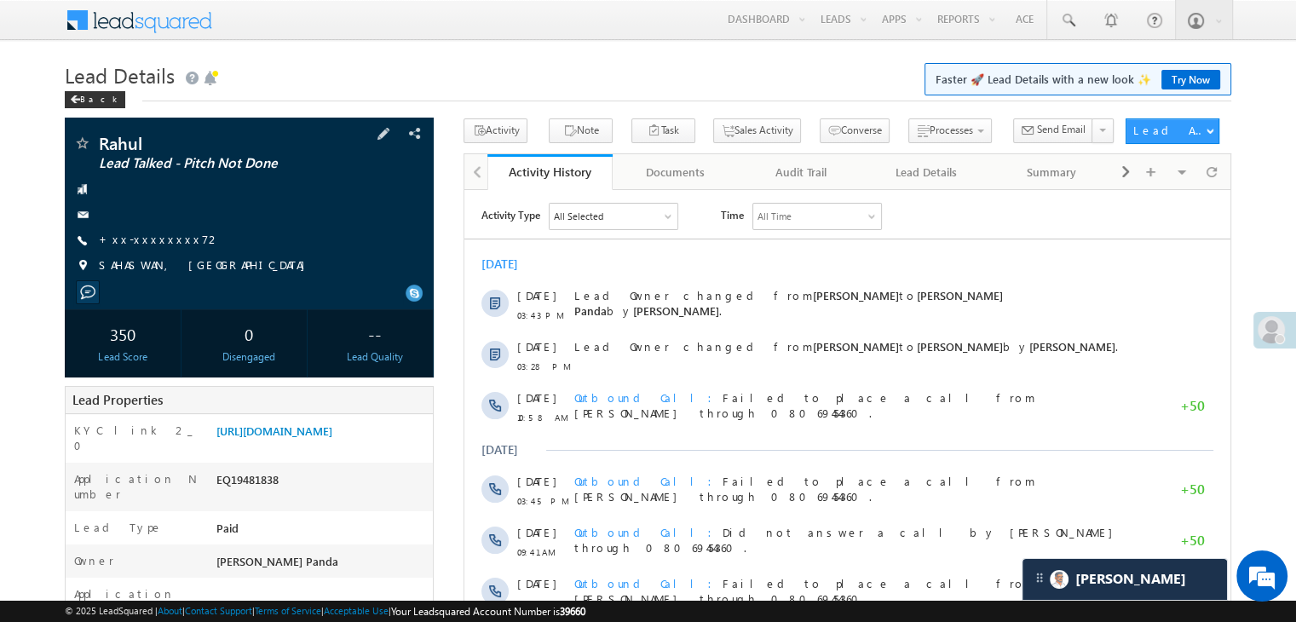
scroll to position [256, 0]
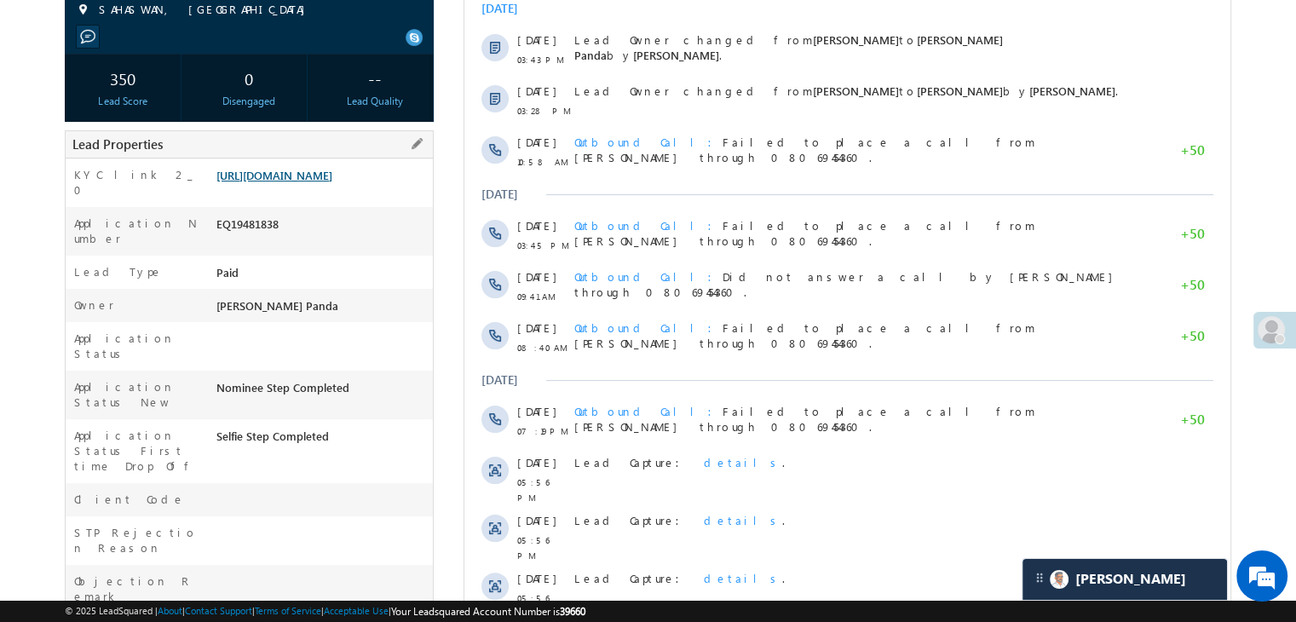
click at [332, 182] on link "[URL][DOMAIN_NAME]" at bounding box center [274, 175] width 116 height 14
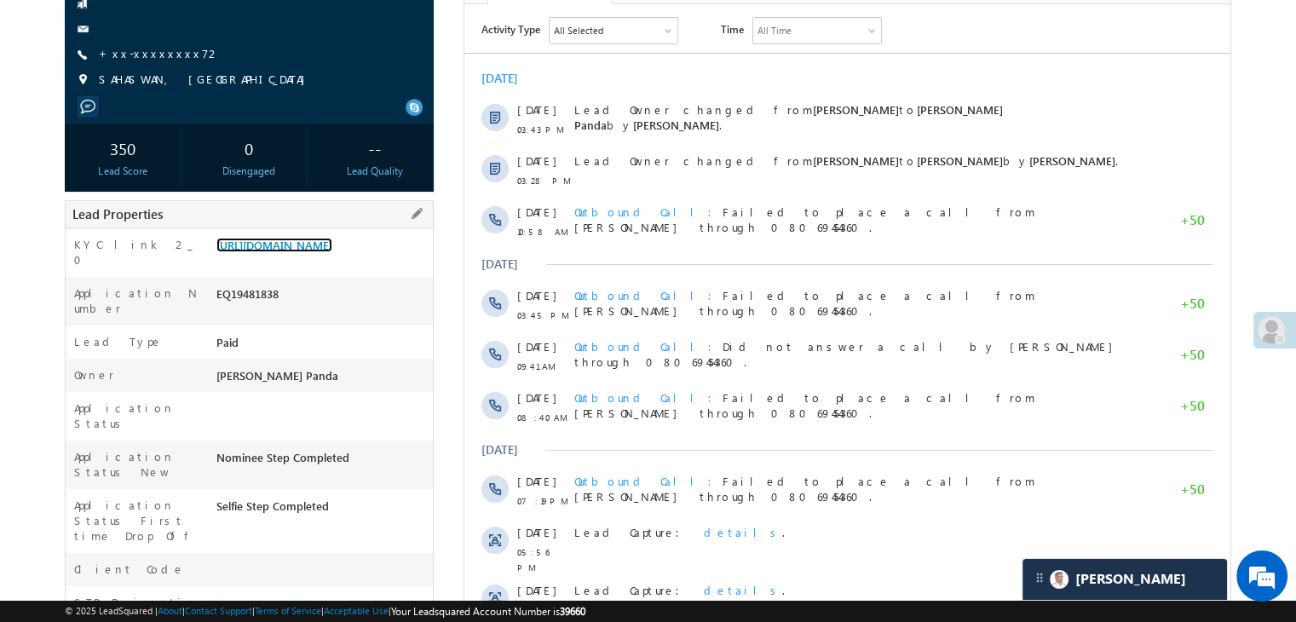
scroll to position [85, 0]
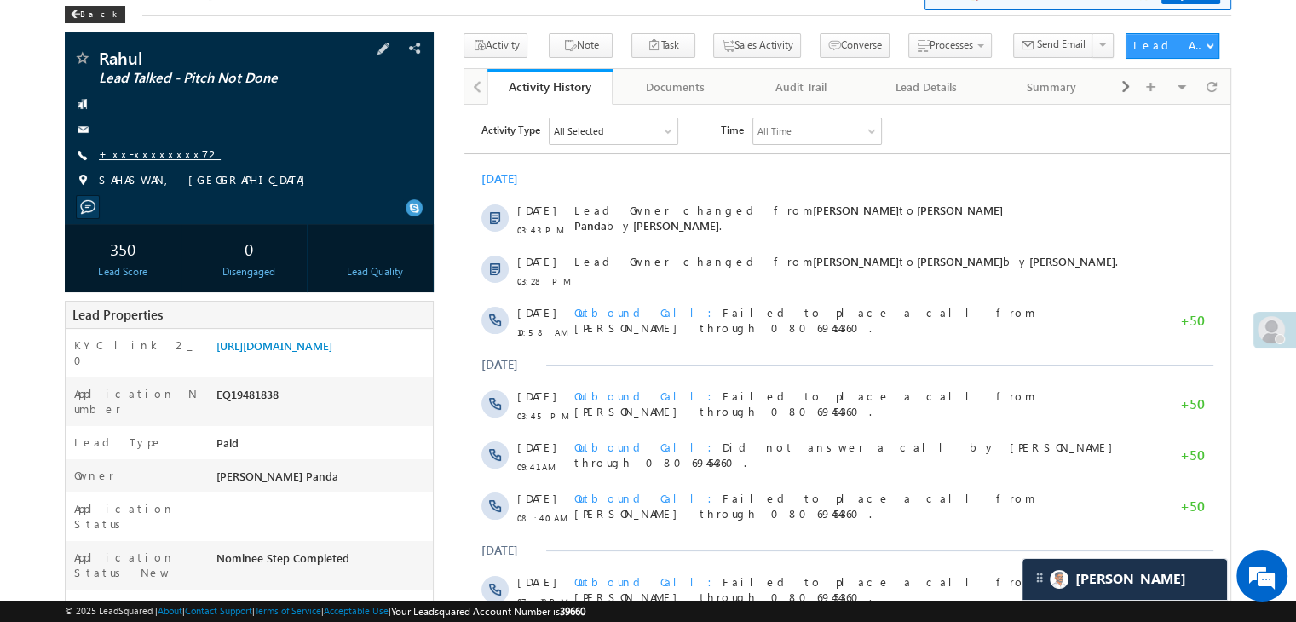
click at [166, 154] on link "+xx-xxxxxxxx72" at bounding box center [160, 154] width 122 height 14
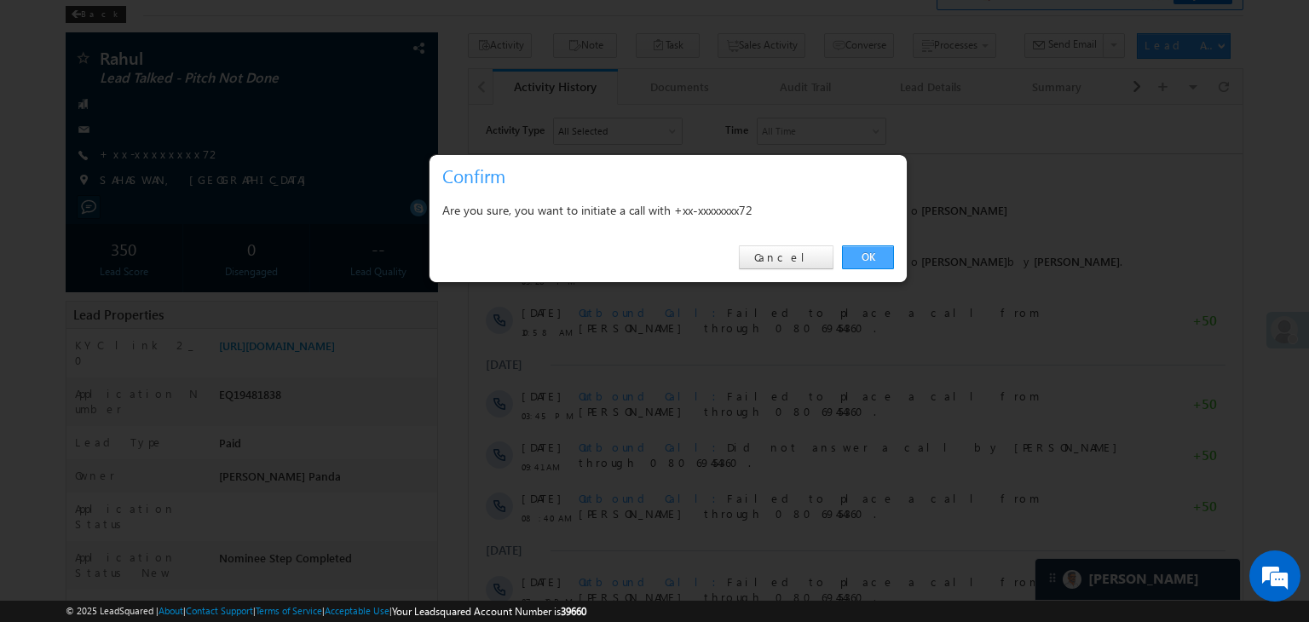
click at [866, 258] on link "OK" at bounding box center [868, 257] width 52 height 24
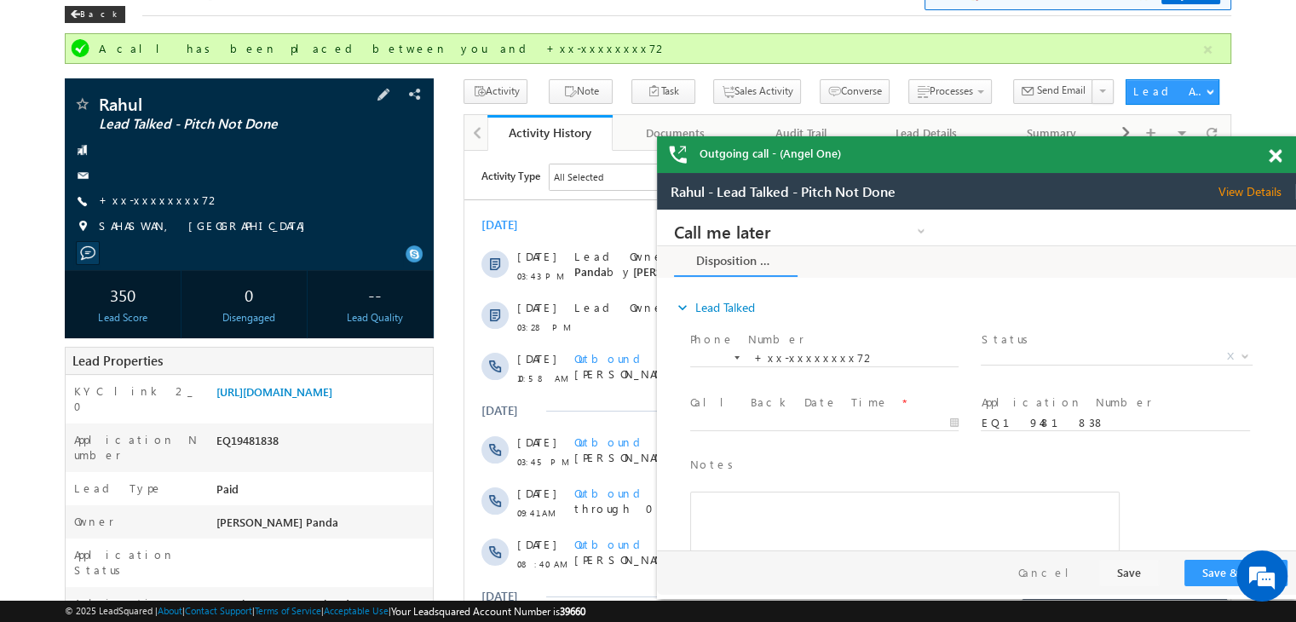
scroll to position [0, 0]
click at [132, 199] on link "+xx-xxxxxxxx72" at bounding box center [160, 200] width 122 height 14
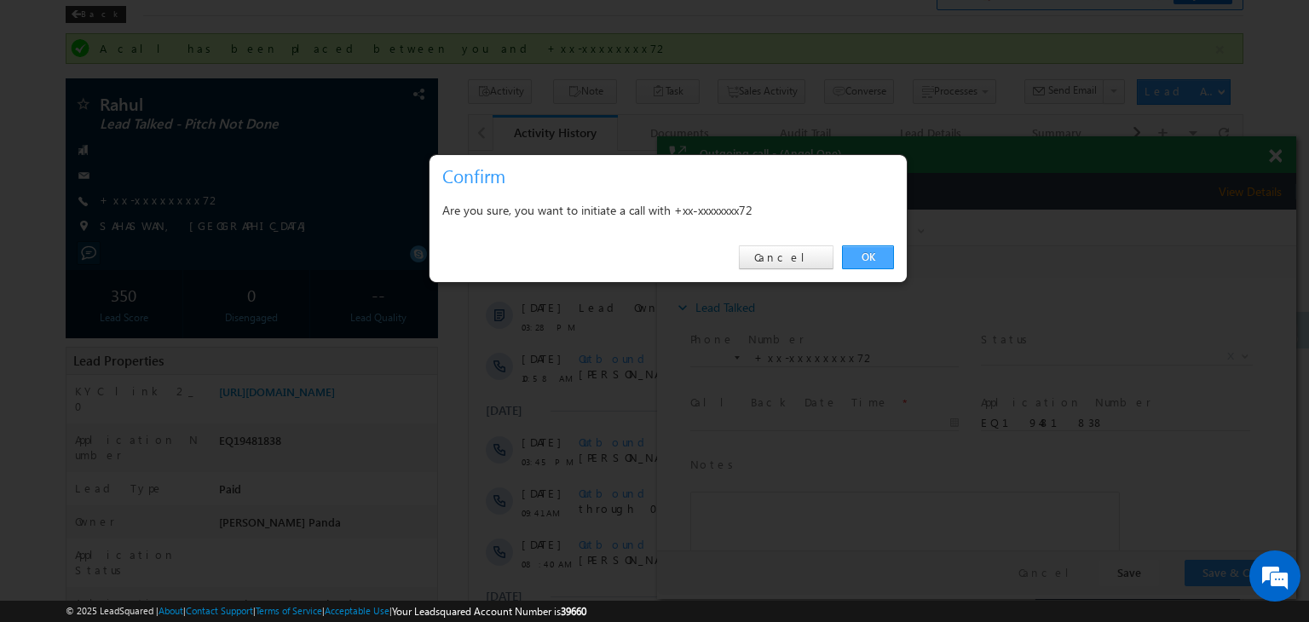
click at [865, 250] on link "OK" at bounding box center [868, 257] width 52 height 24
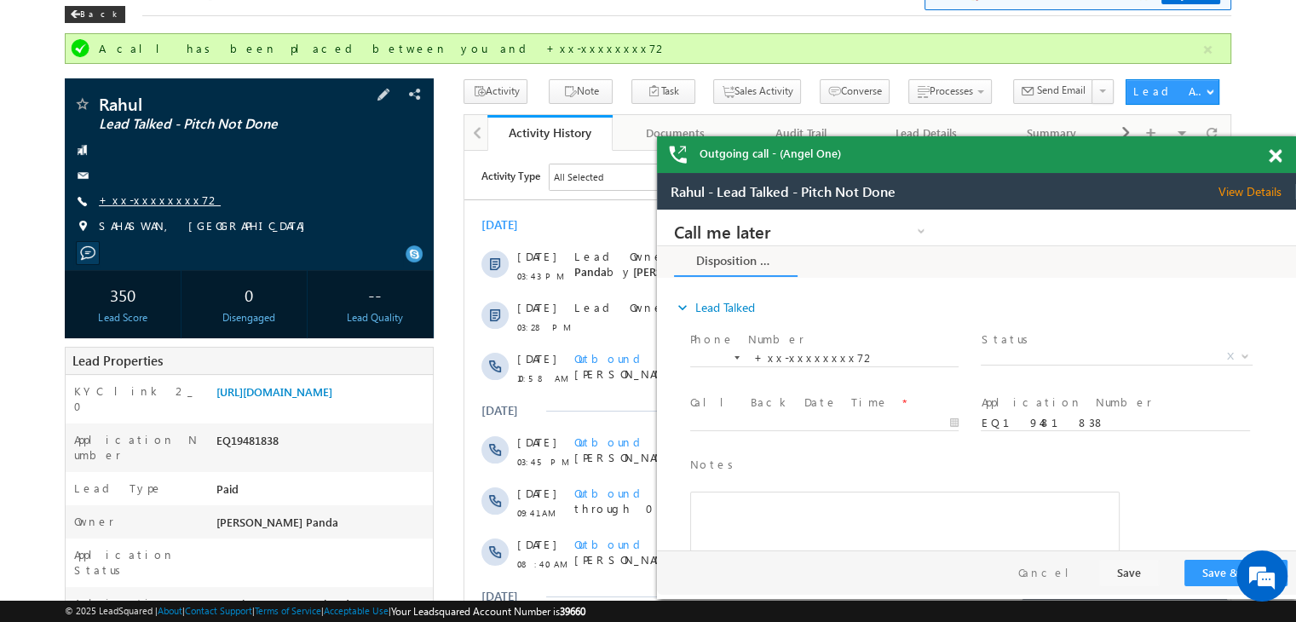
click at [142, 201] on link "+xx-xxxxxxxx72" at bounding box center [160, 200] width 122 height 14
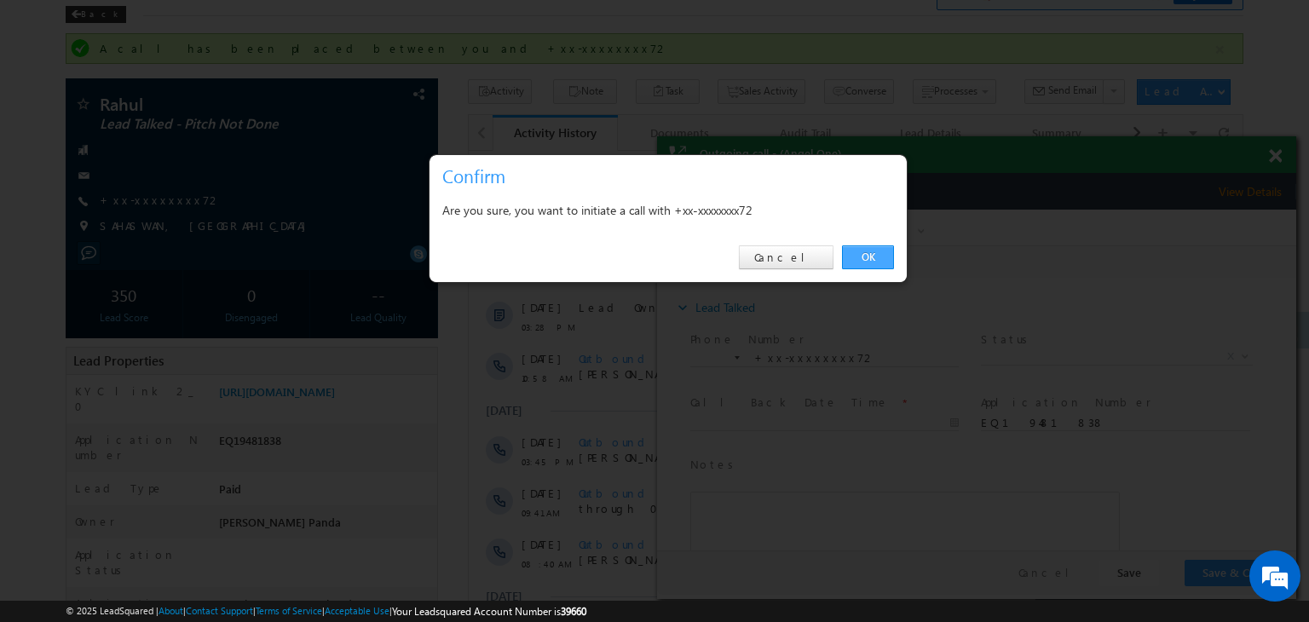
click at [863, 258] on link "OK" at bounding box center [868, 257] width 52 height 24
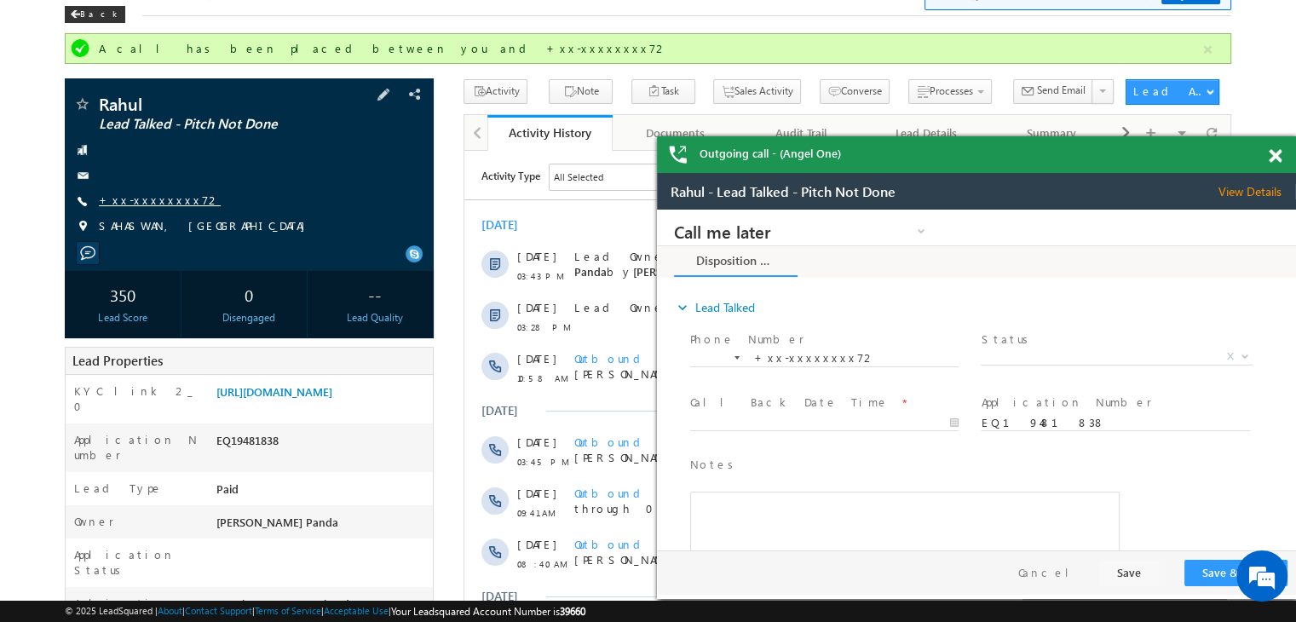
click at [140, 198] on link "+xx-xxxxxxxx72" at bounding box center [160, 200] width 122 height 14
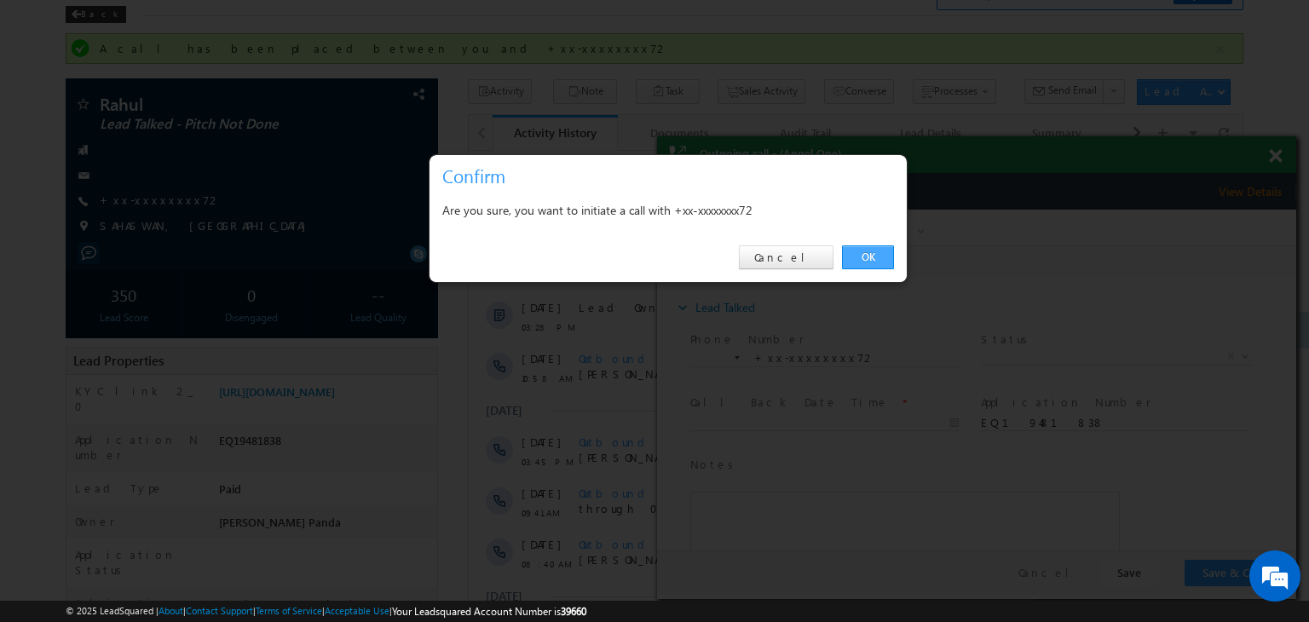
click at [865, 257] on link "OK" at bounding box center [868, 257] width 52 height 24
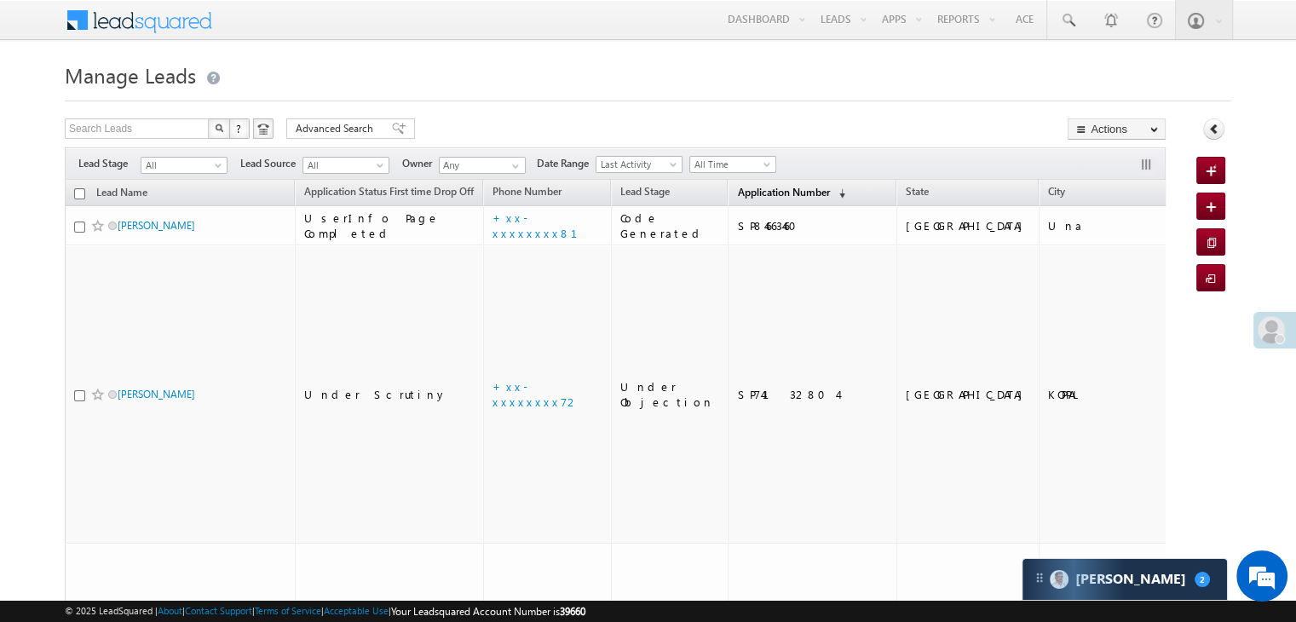
click at [739, 194] on span "Application Number" at bounding box center [783, 192] width 92 height 13
click at [737, 191] on span "Application Number" at bounding box center [783, 192] width 92 height 13
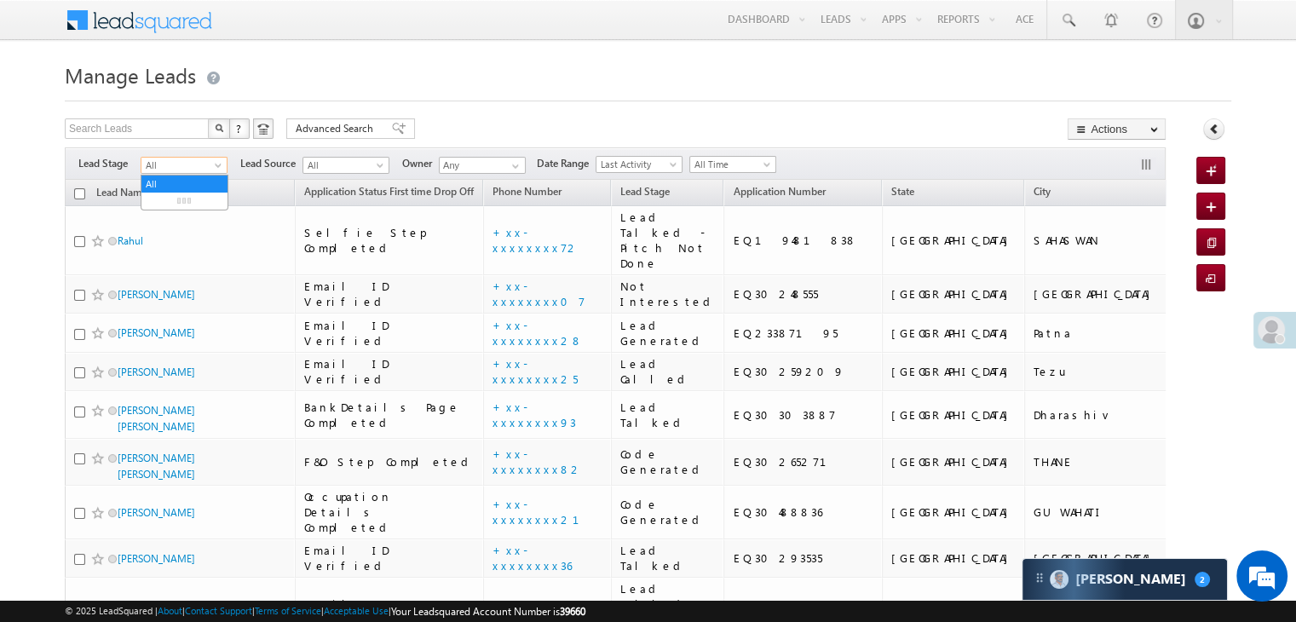
click at [217, 166] on span at bounding box center [220, 169] width 14 height 14
click at [196, 206] on link "Lead Generated" at bounding box center [184, 200] width 86 height 15
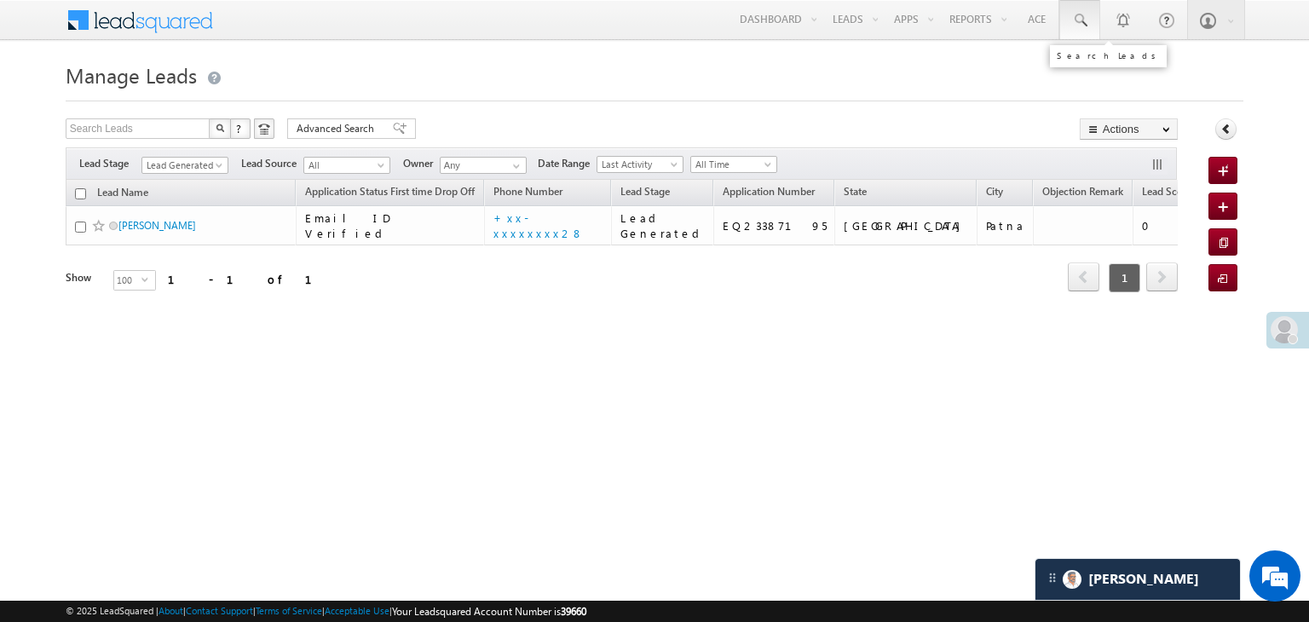
click at [1074, 14] on span at bounding box center [1079, 20] width 17 height 17
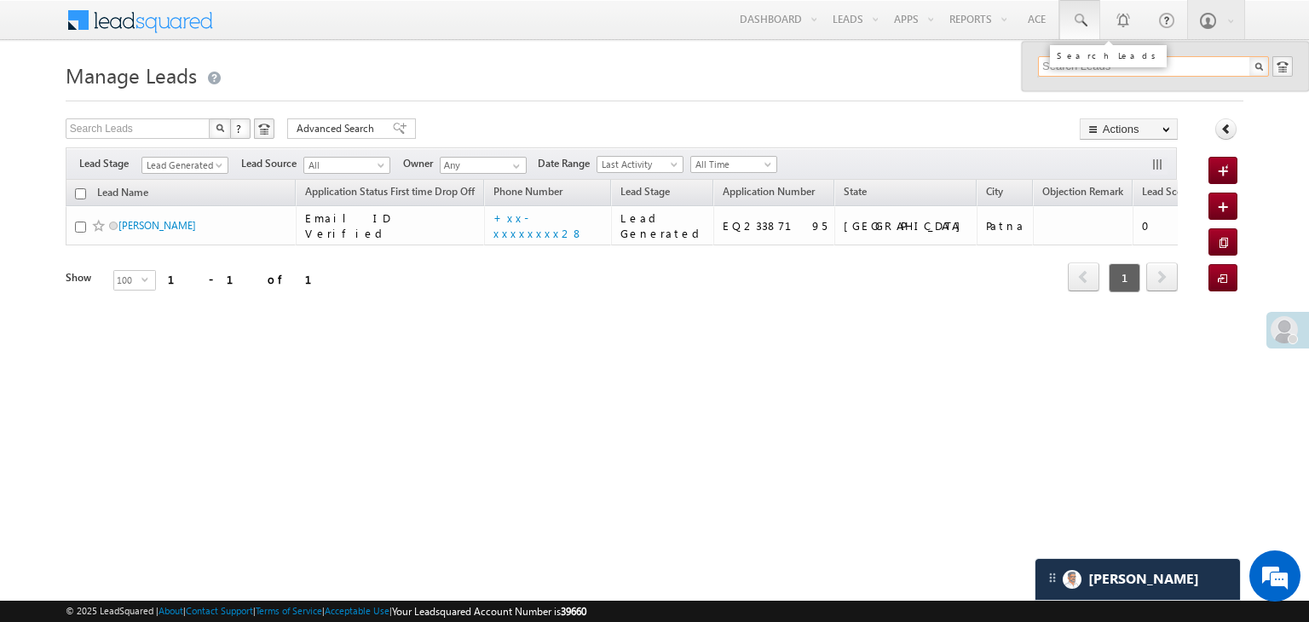
paste input "EQ30347433"
type input "EQ30347433"
click at [1082, 96] on div "KARSHDEEP SINGH" at bounding box center [1161, 91] width 228 height 19
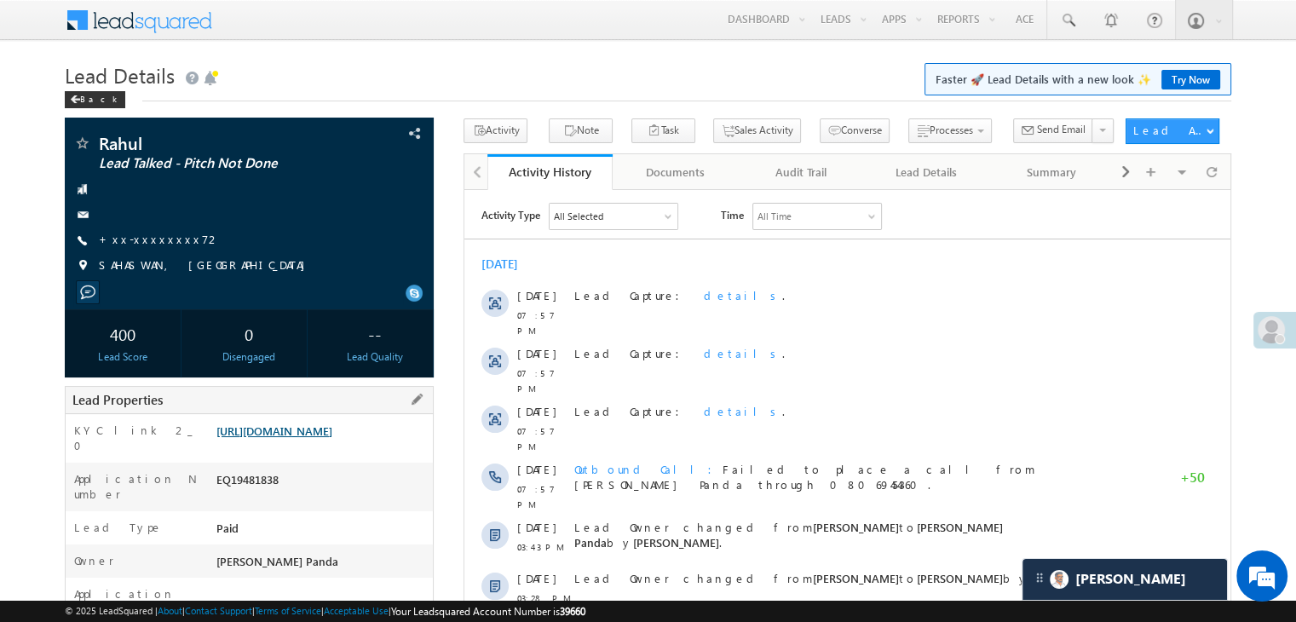
click at [317, 438] on link "[URL][DOMAIN_NAME]" at bounding box center [274, 431] width 116 height 14
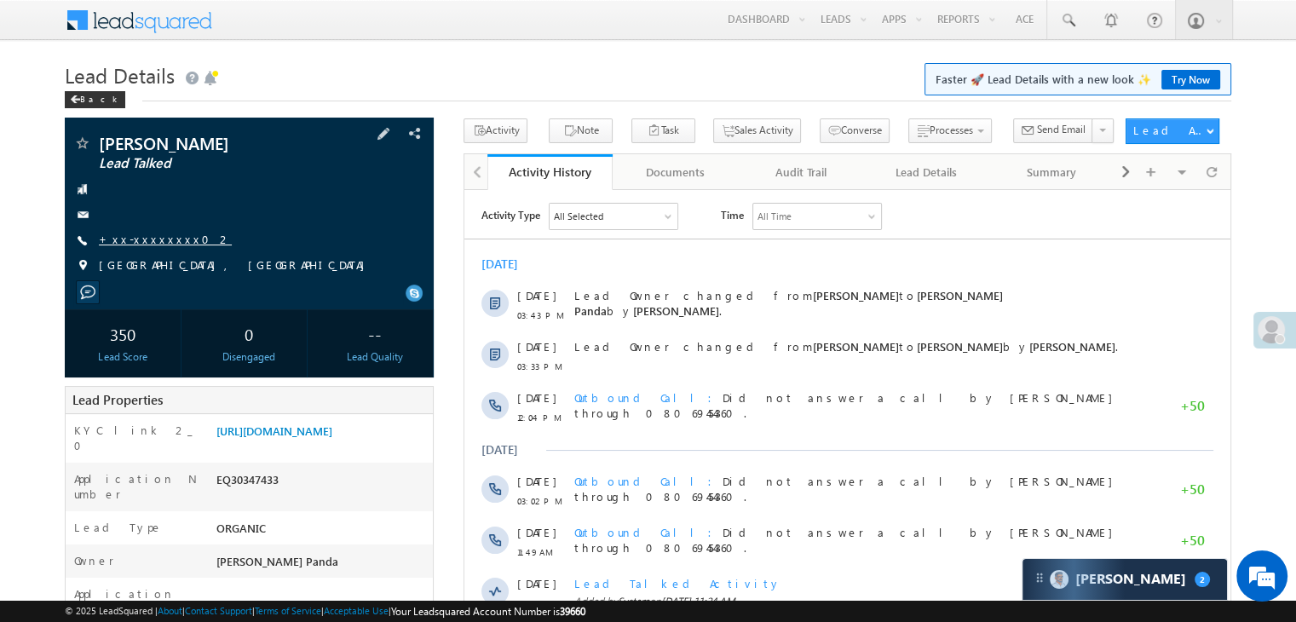
click at [133, 237] on link "+xx-xxxxxxxx02" at bounding box center [165, 239] width 133 height 14
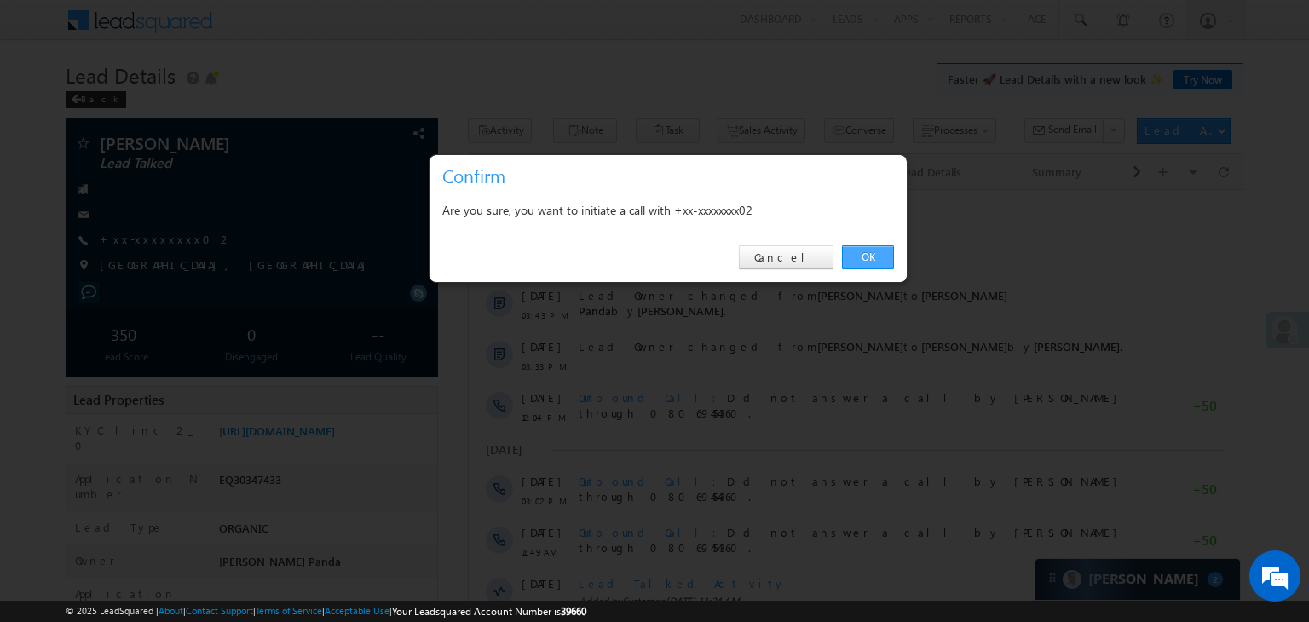
drag, startPoint x: 861, startPoint y: 257, endPoint x: 341, endPoint y: 98, distance: 543.6
click at [861, 257] on link "OK" at bounding box center [868, 257] width 52 height 24
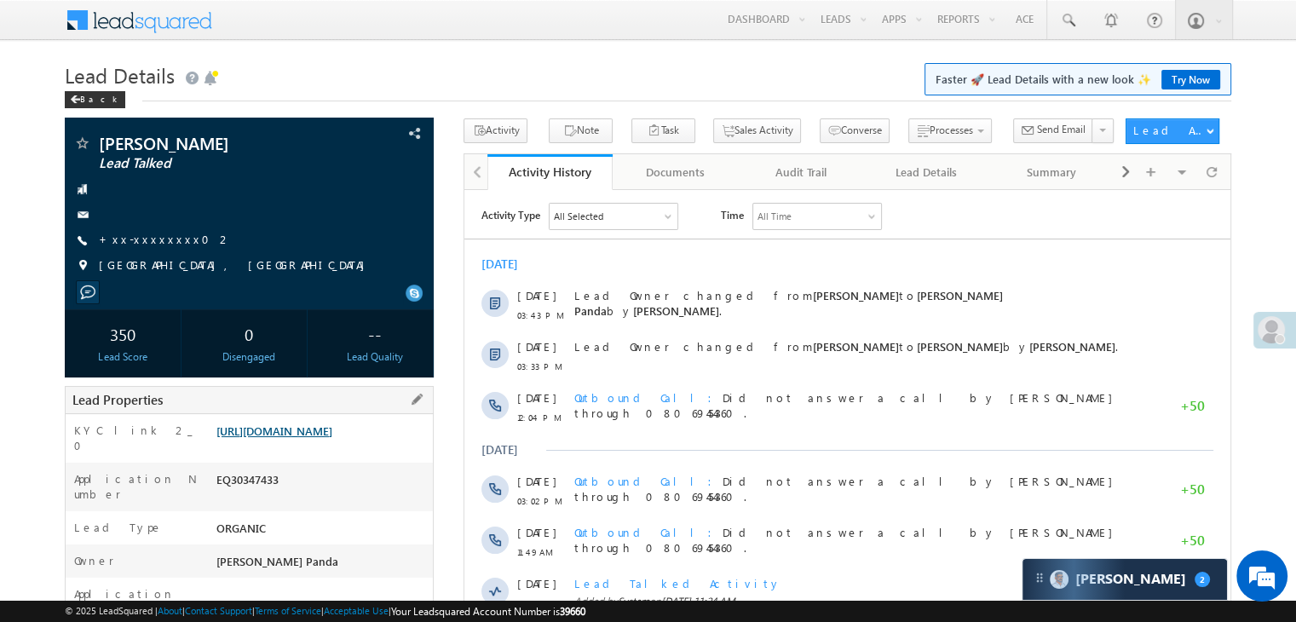
click at [332, 438] on link "[URL][DOMAIN_NAME]" at bounding box center [274, 431] width 116 height 14
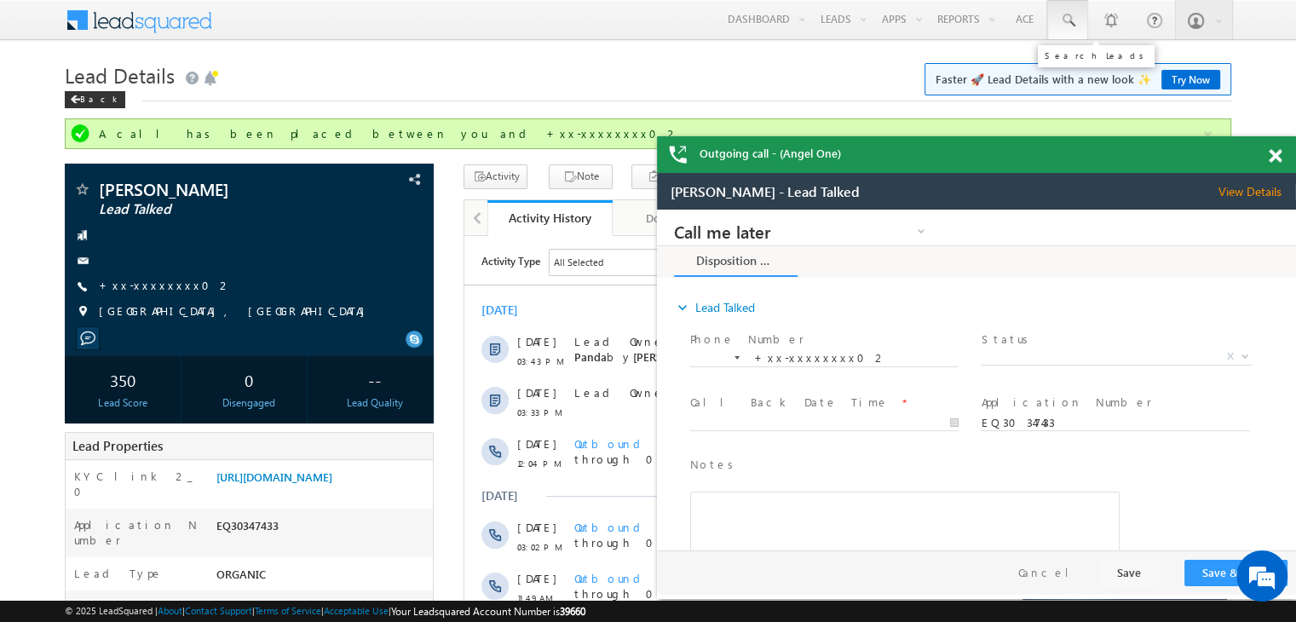
click at [1064, 18] on span at bounding box center [1067, 20] width 17 height 17
paste input "EQ30349371"
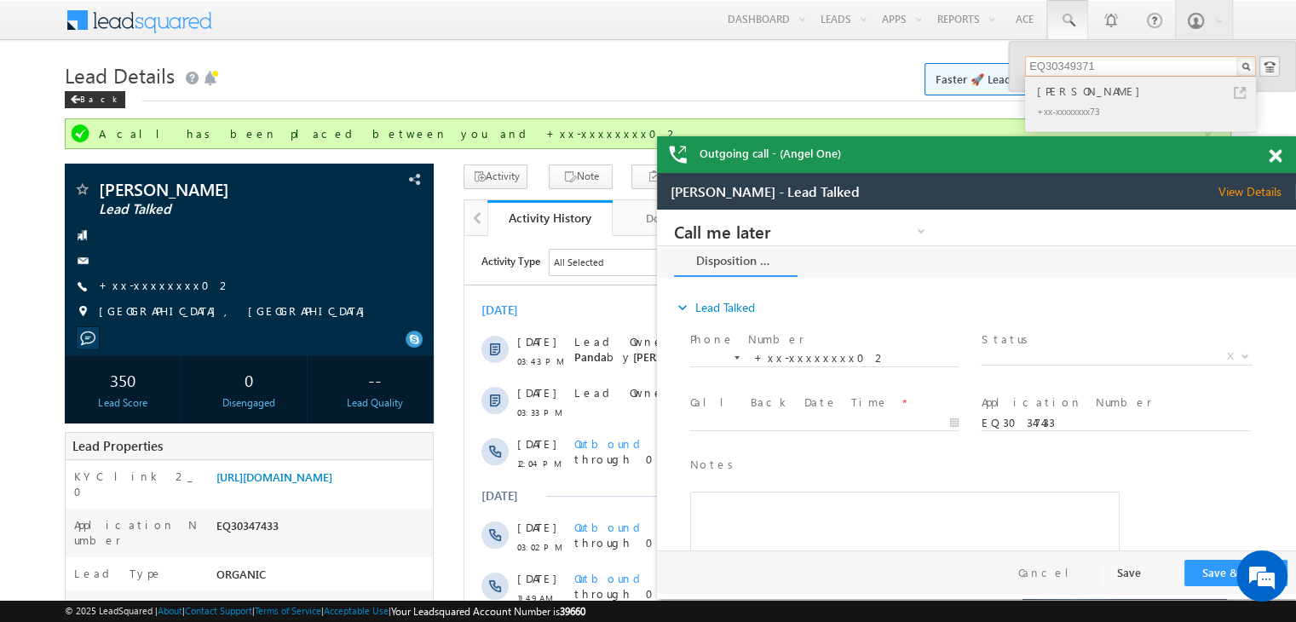
type input "EQ30349371"
click at [1058, 96] on div "Soni Patil" at bounding box center [1148, 91] width 228 height 19
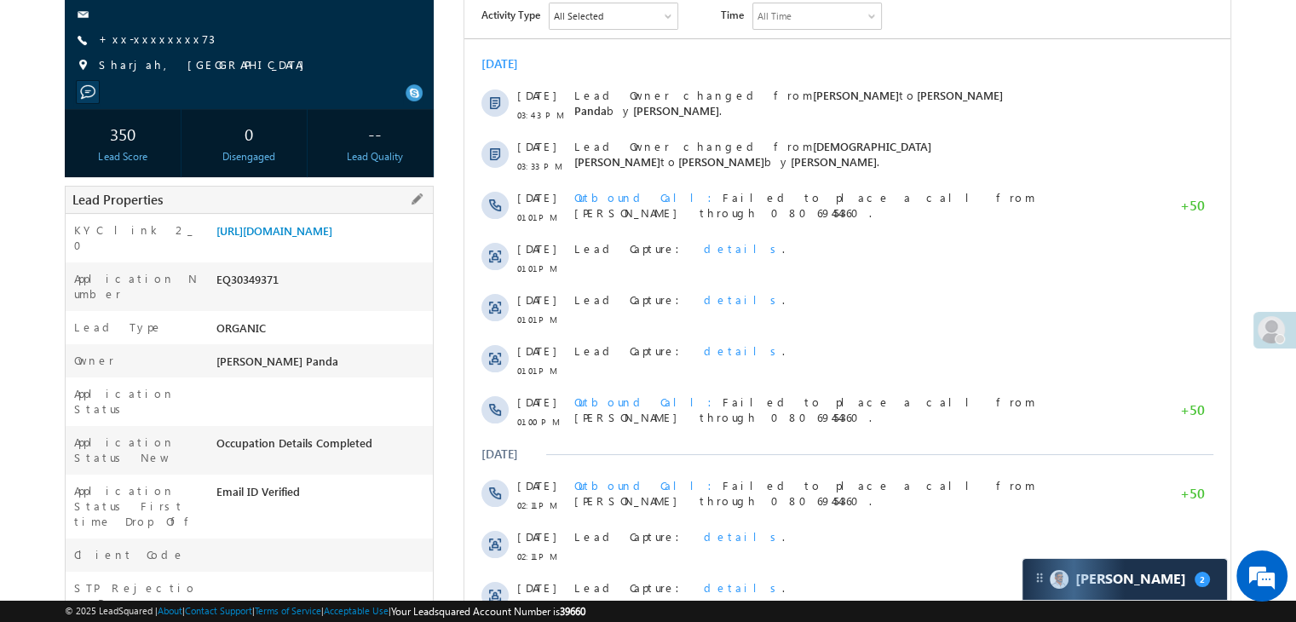
scroll to position [170, 0]
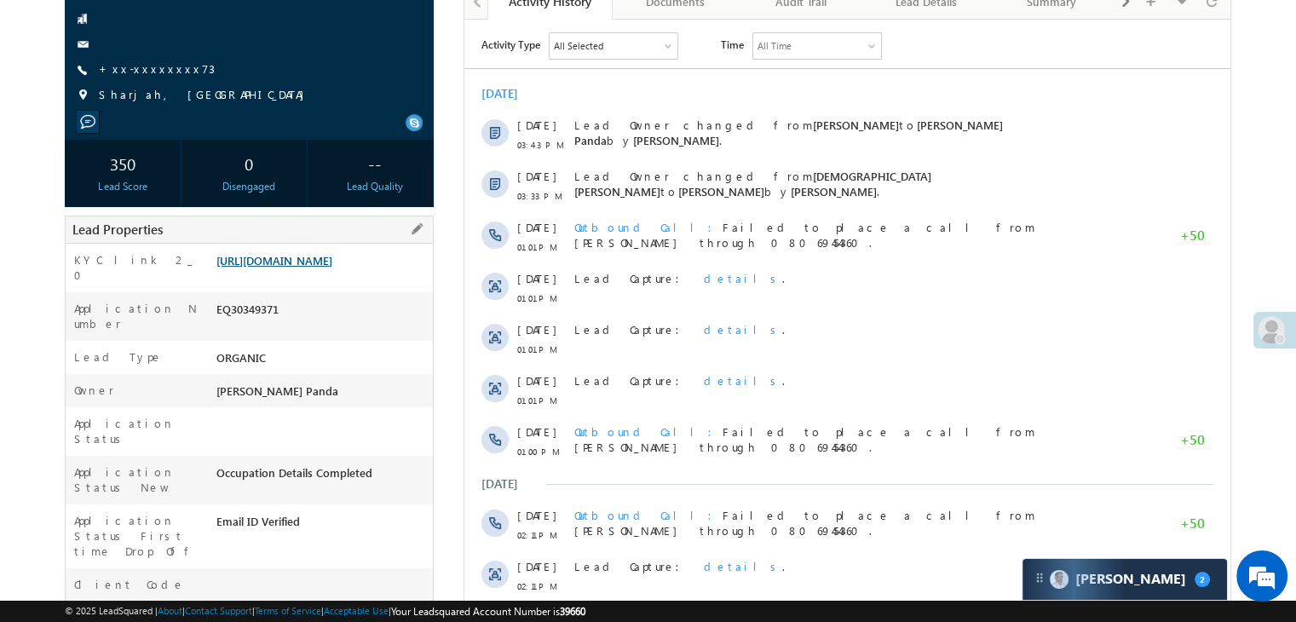
click at [303, 268] on link "[URL][DOMAIN_NAME]" at bounding box center [274, 260] width 116 height 14
click at [136, 66] on link "+xx-xxxxxxxx73" at bounding box center [157, 68] width 116 height 14
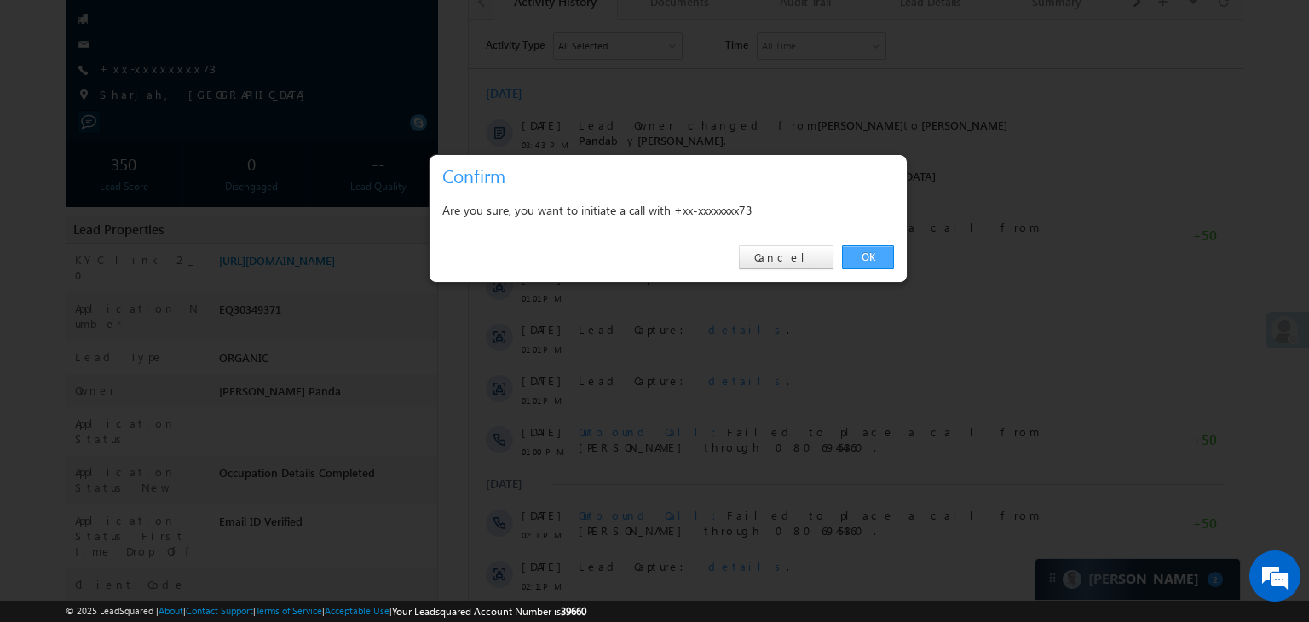
click at [869, 251] on link "OK" at bounding box center [868, 257] width 52 height 24
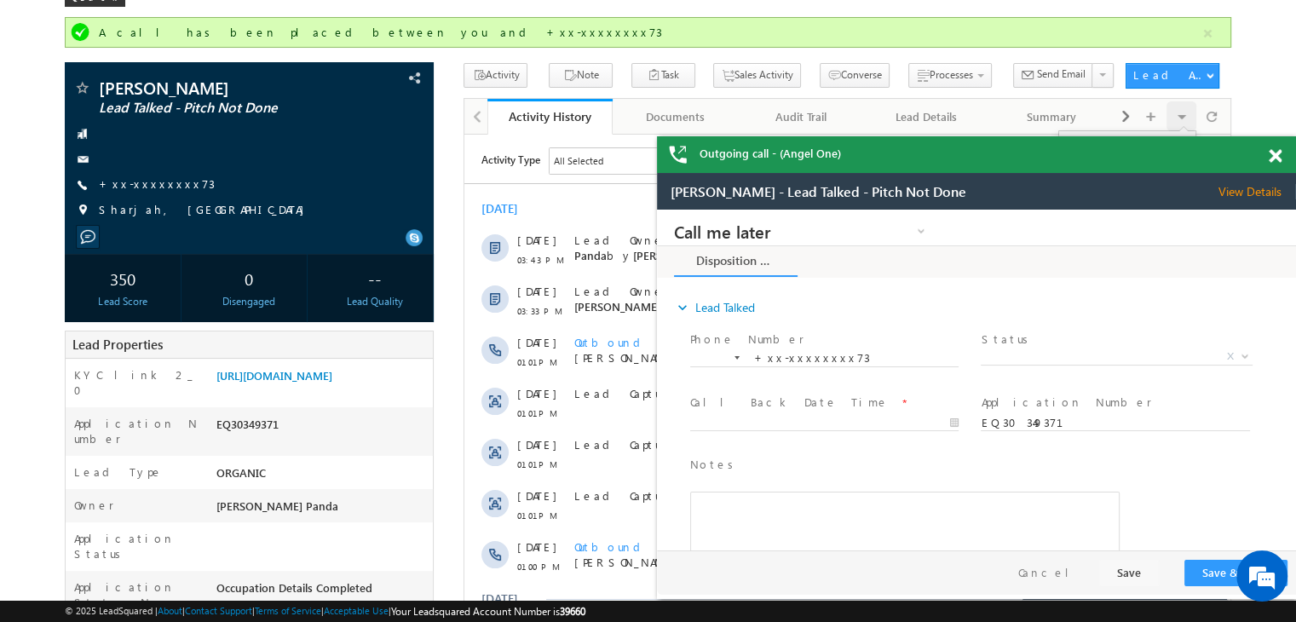
scroll to position [0, 0]
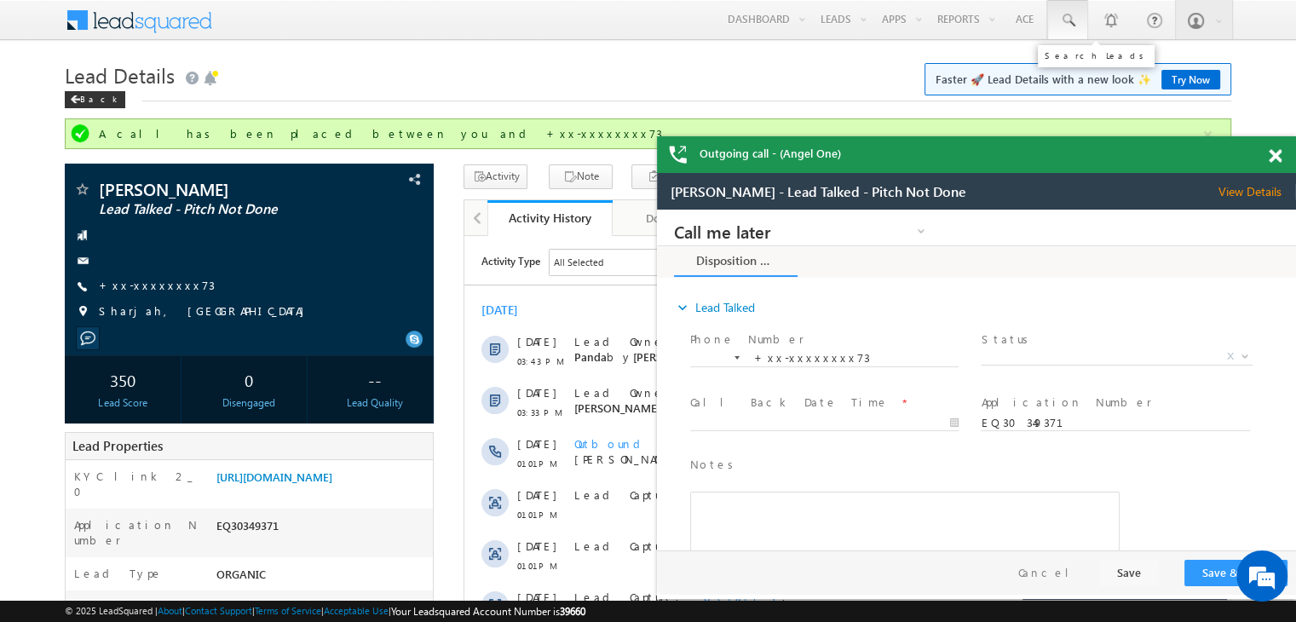
click at [1070, 20] on span at bounding box center [1067, 20] width 17 height 17
paste input "EQ30225031"
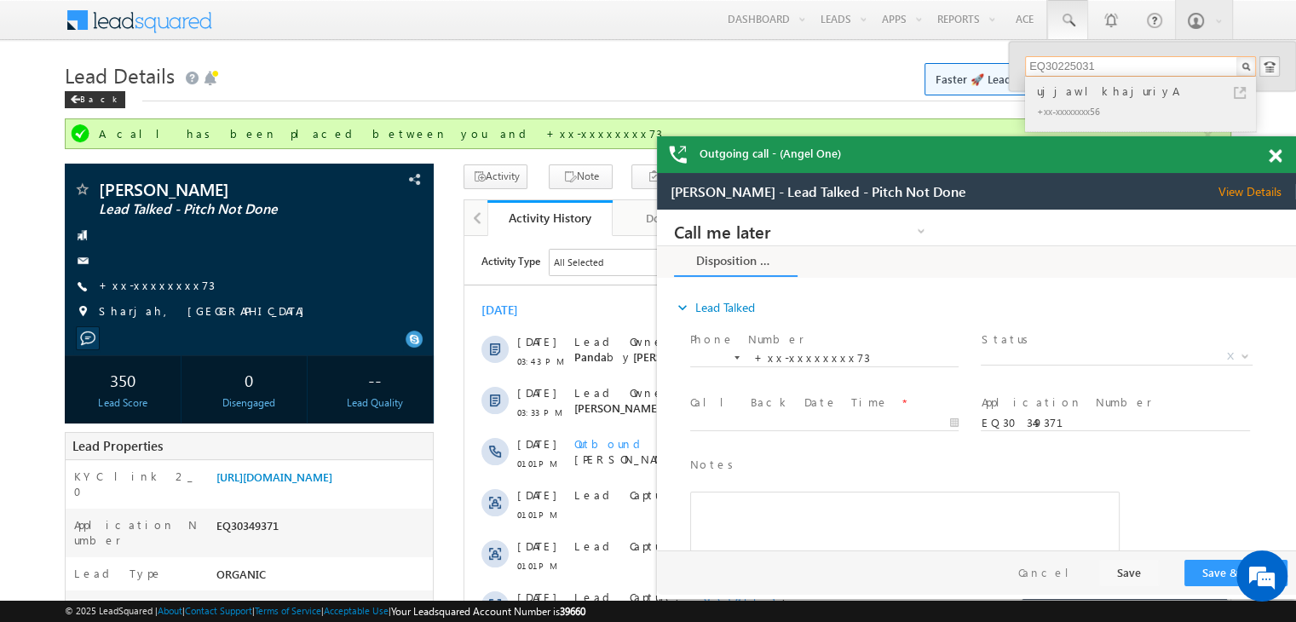
type input "EQ30225031"
click at [1055, 99] on div "ujjawlkhajuriyA" at bounding box center [1148, 91] width 228 height 19
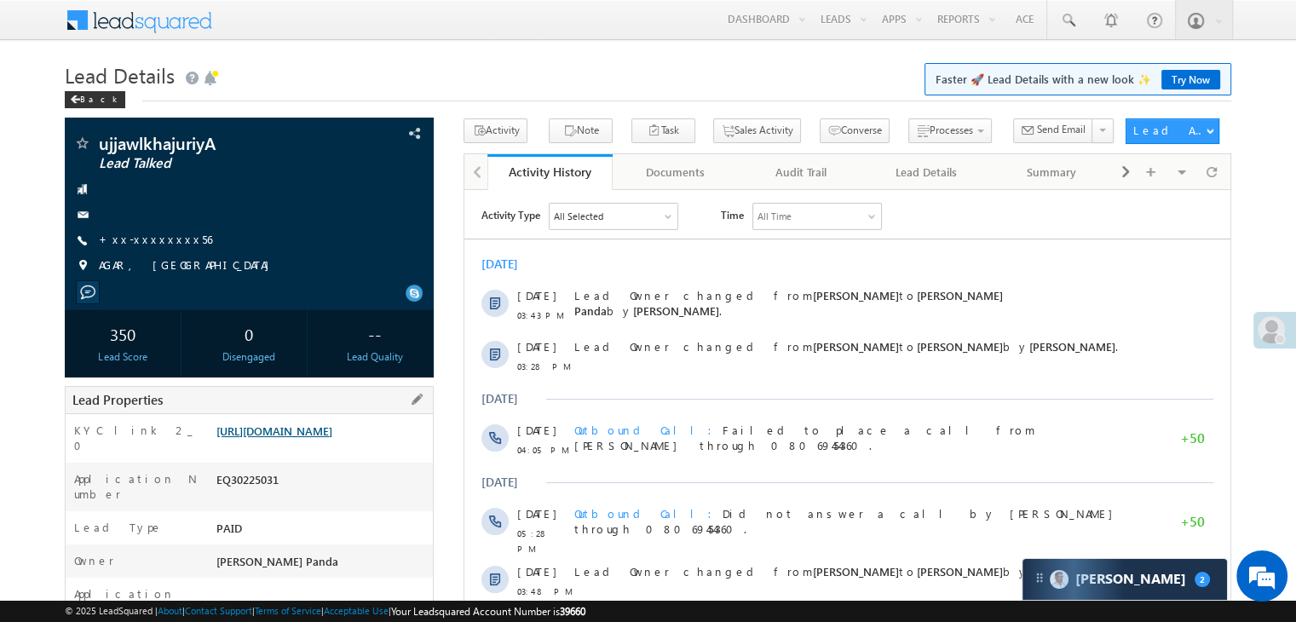
click at [306, 438] on link "https://angelbroking1-pk3em7sa.customui-test.leadsquared.com?leadId=34da401f-a8…" at bounding box center [274, 431] width 116 height 14
click at [150, 244] on link "+xx-xxxxxxxx56" at bounding box center [155, 239] width 113 height 14
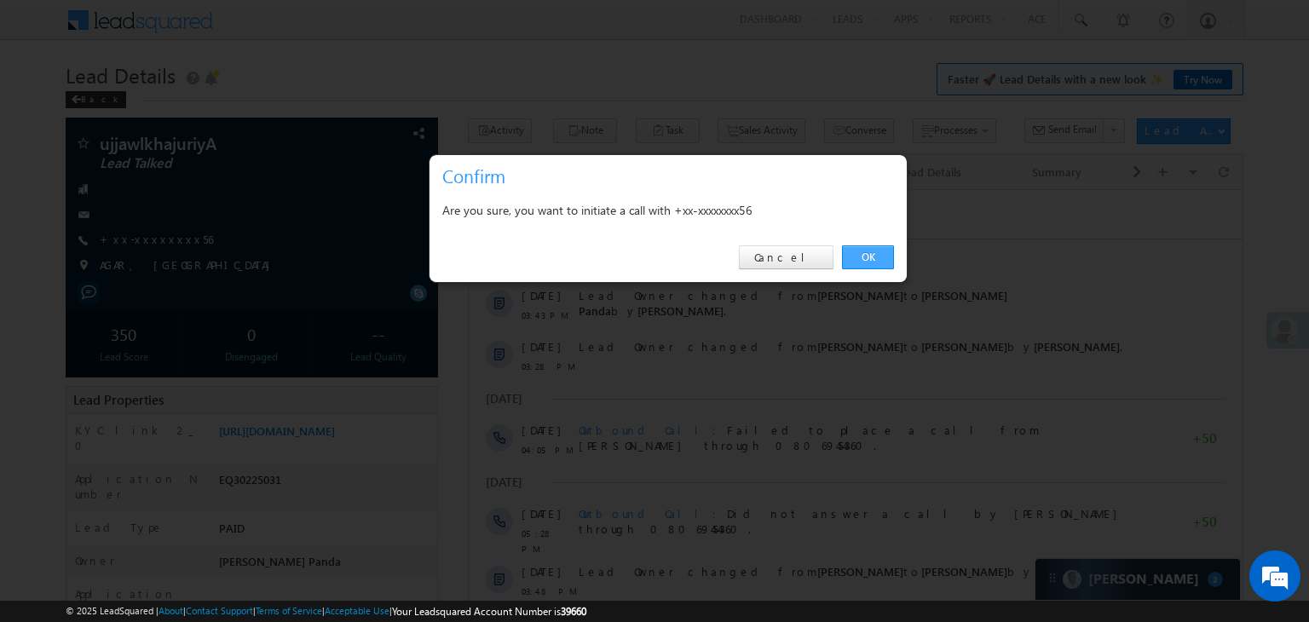
drag, startPoint x: 407, startPoint y: 61, endPoint x: 871, endPoint y: 251, distance: 502.2
click at [871, 251] on link "OK" at bounding box center [868, 257] width 52 height 24
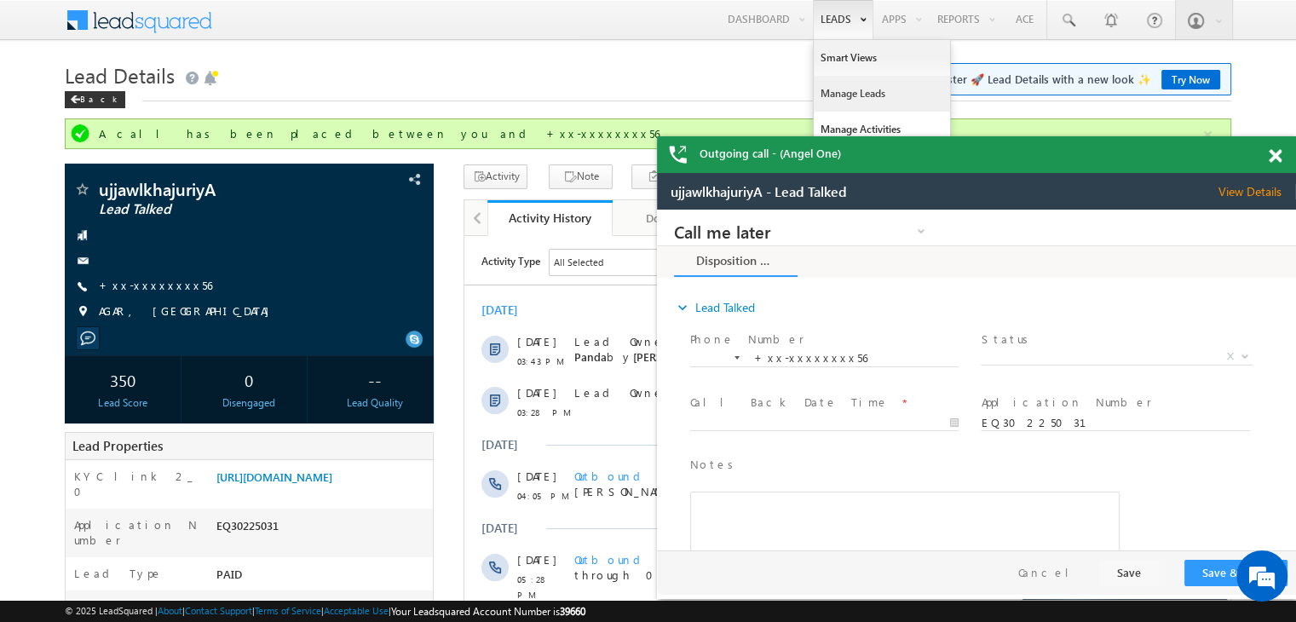
click at [846, 94] on link "Manage Leads" at bounding box center [882, 94] width 136 height 36
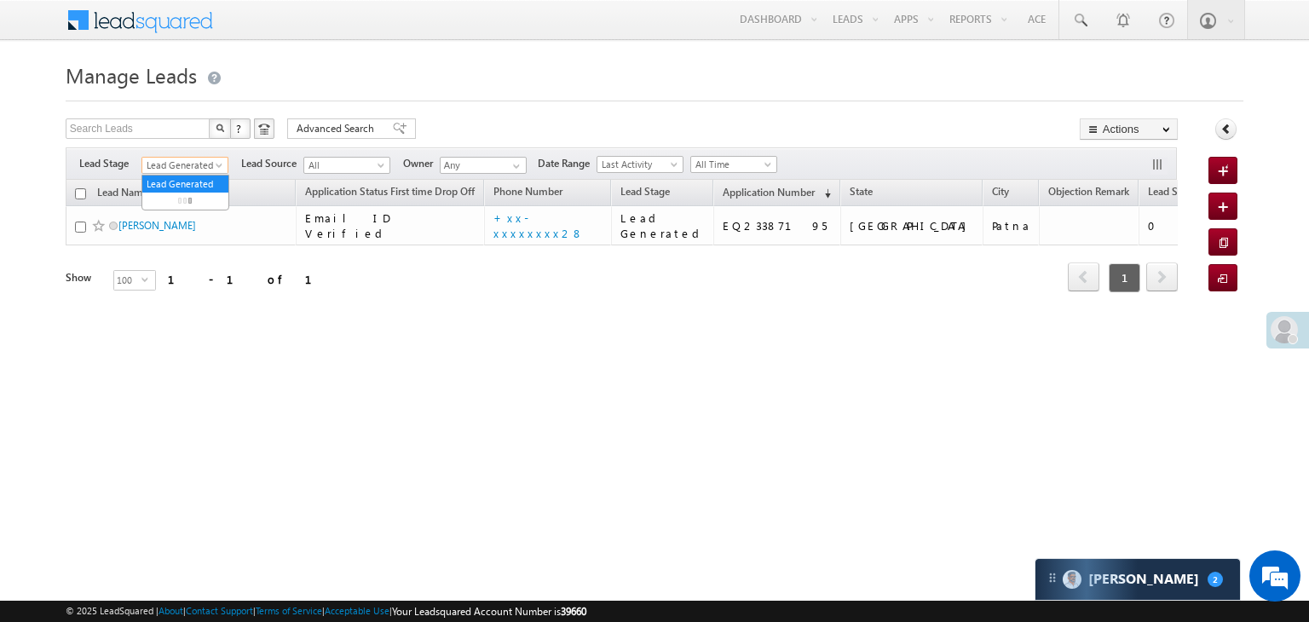
click at [214, 162] on span at bounding box center [221, 169] width 14 height 14
click at [196, 179] on link "All" at bounding box center [185, 183] width 86 height 15
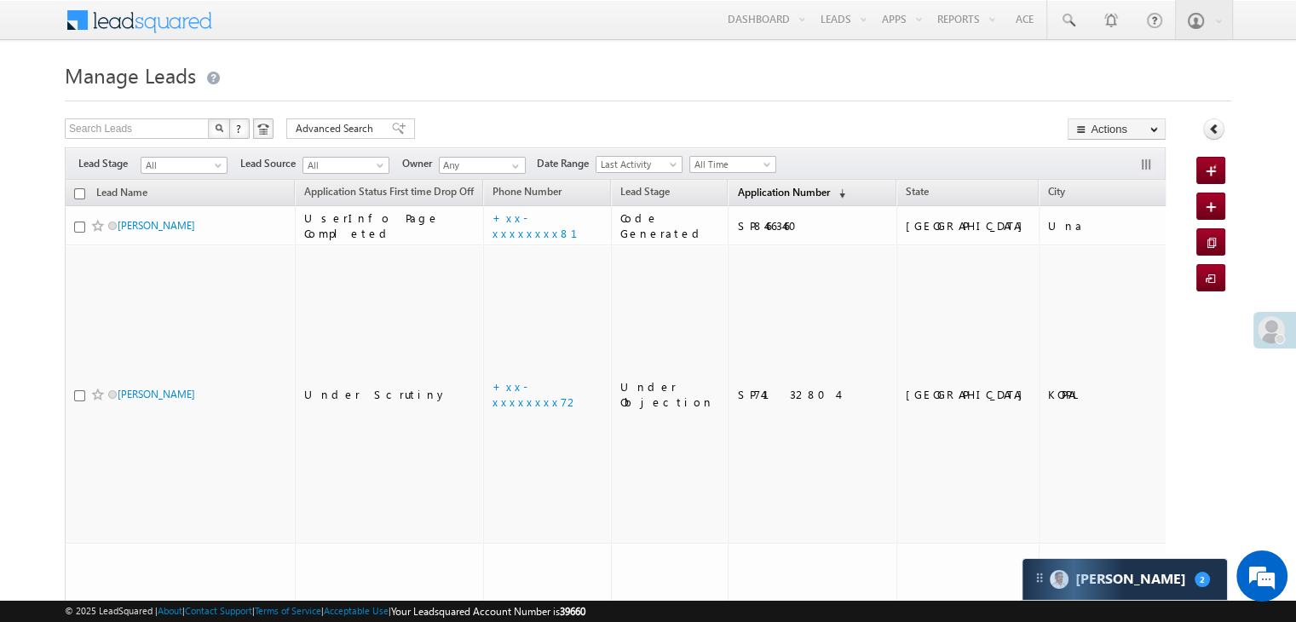
click at [753, 186] on span "Application Number" at bounding box center [783, 192] width 92 height 13
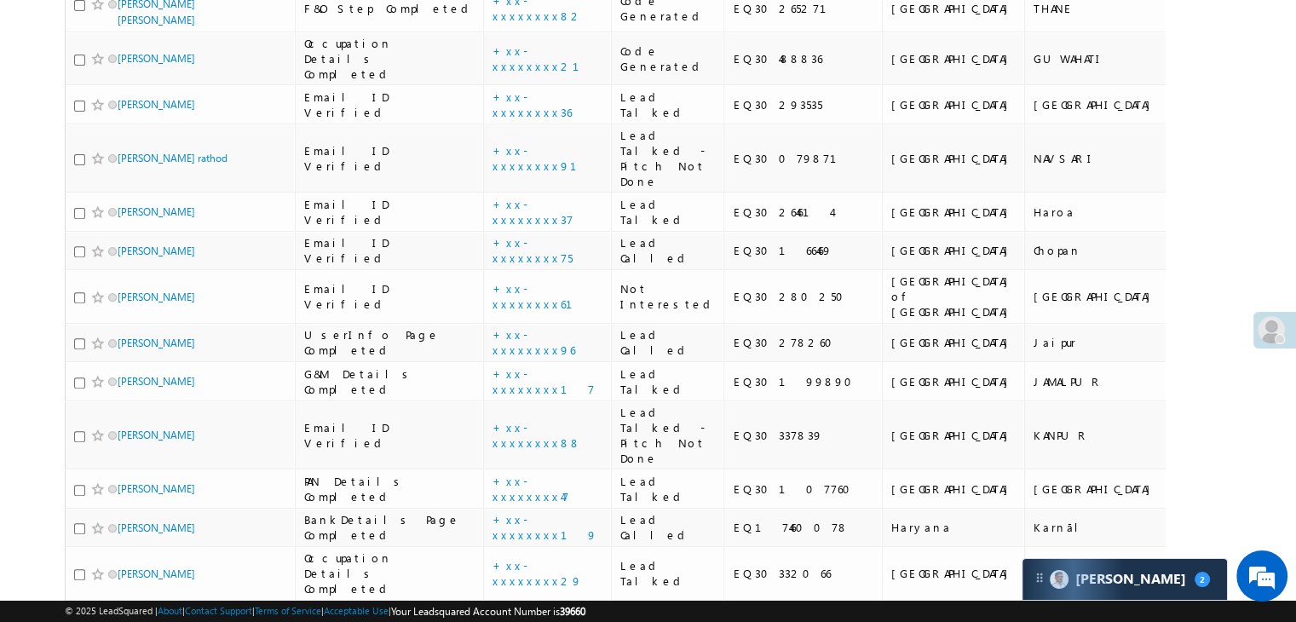
scroll to position [597, 0]
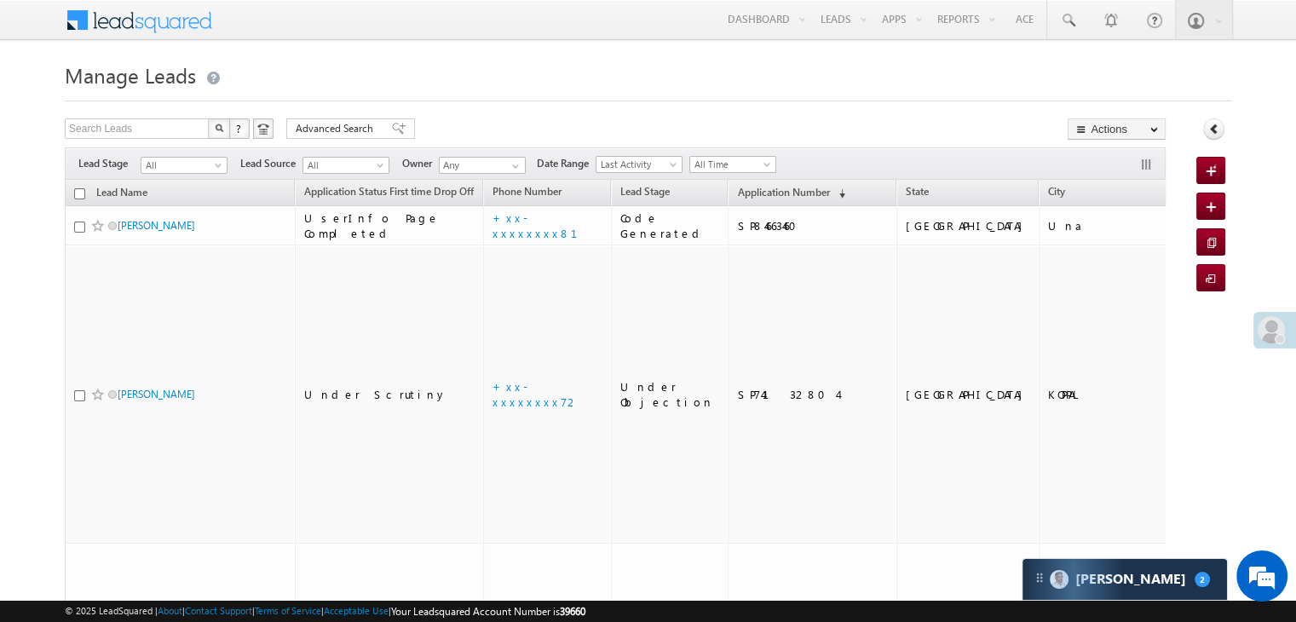
click at [736, 180] on th "Application Number (sorted descending)" at bounding box center [812, 193] width 169 height 26
click at [737, 191] on span "Application Number" at bounding box center [783, 192] width 92 height 13
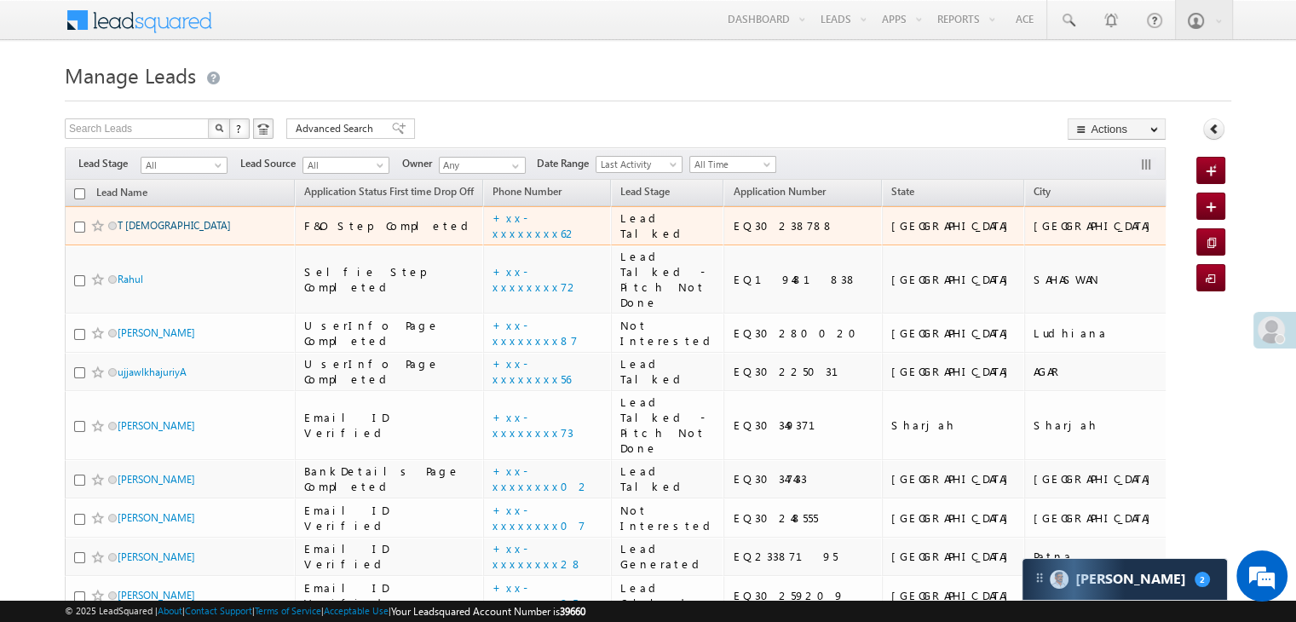
click at [152, 232] on link "T [DEMOGRAPHIC_DATA]" at bounding box center [174, 225] width 113 height 13
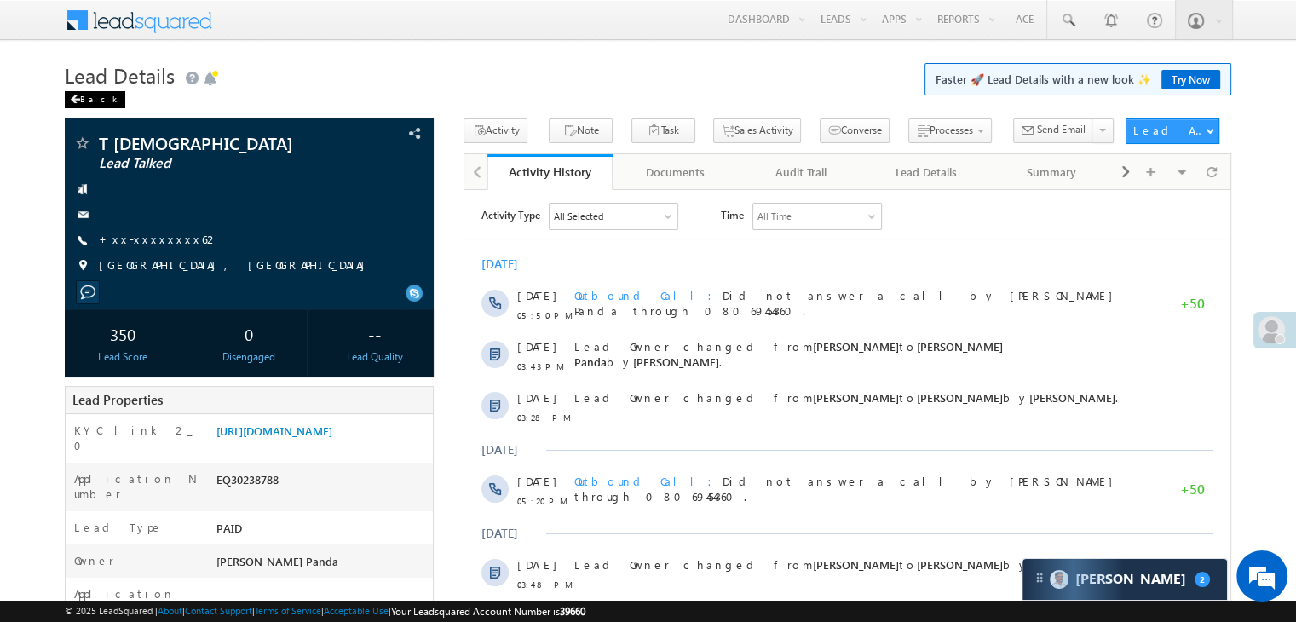
click at [86, 98] on div "Back" at bounding box center [95, 99] width 61 height 17
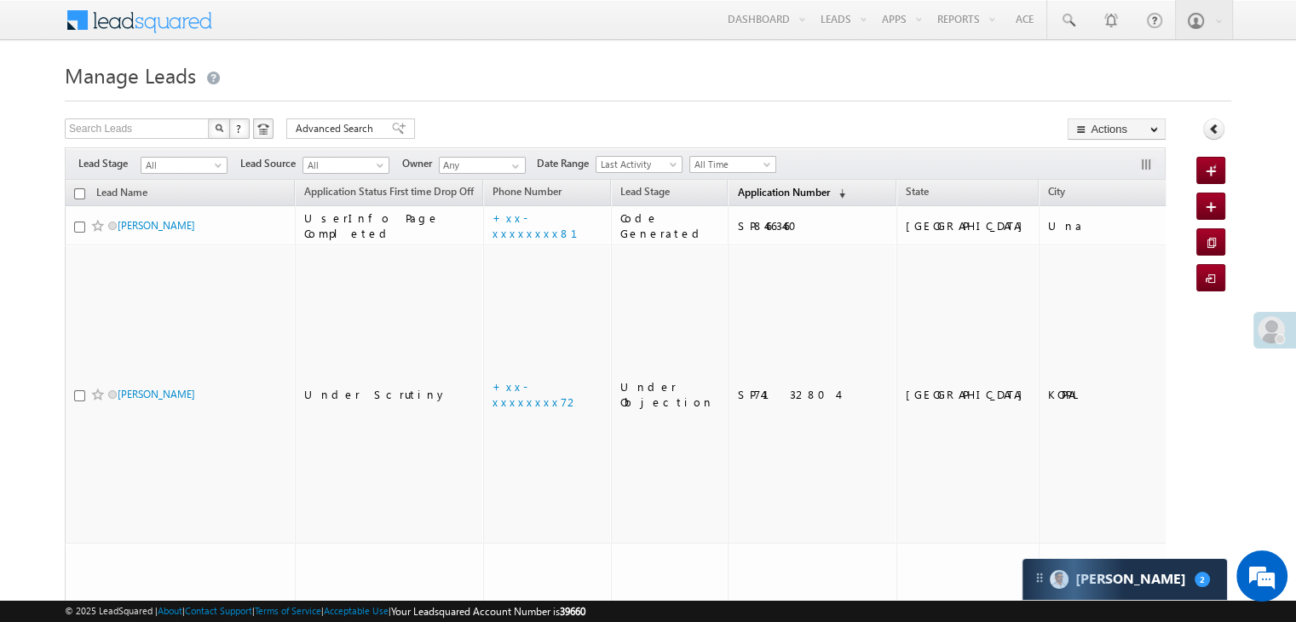
click at [739, 187] on span "Application Number" at bounding box center [783, 192] width 92 height 13
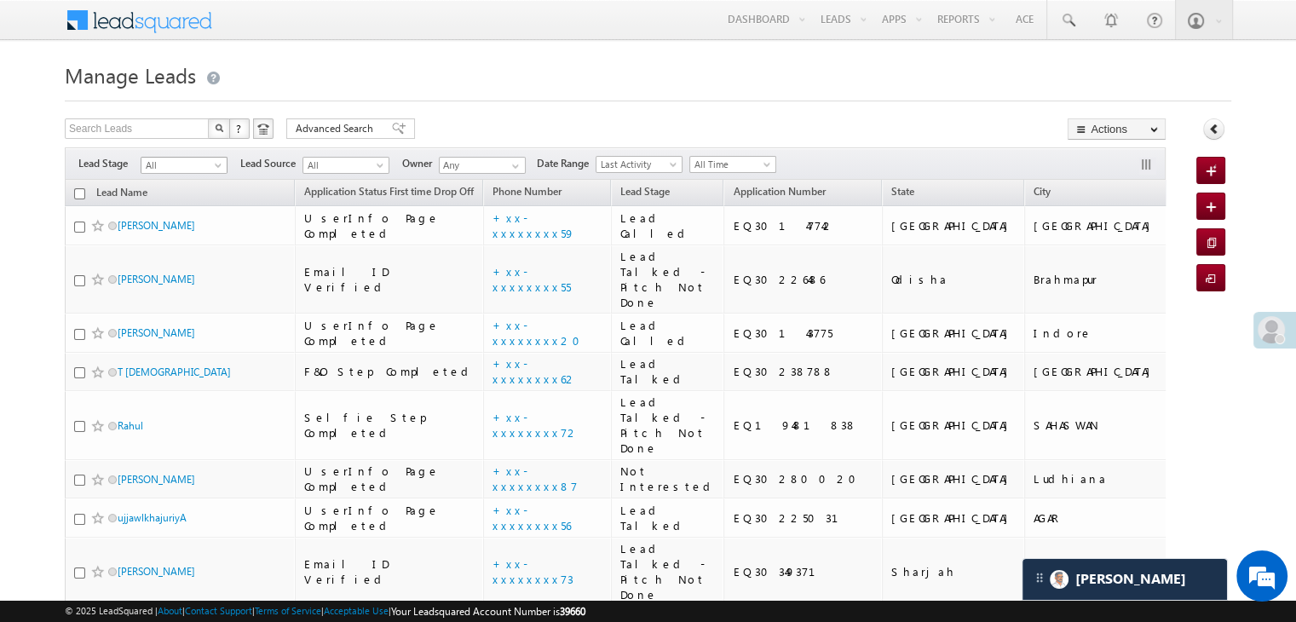
click at [220, 165] on span at bounding box center [220, 169] width 14 height 14
click at [201, 199] on link "Lead Generated" at bounding box center [184, 200] width 86 height 15
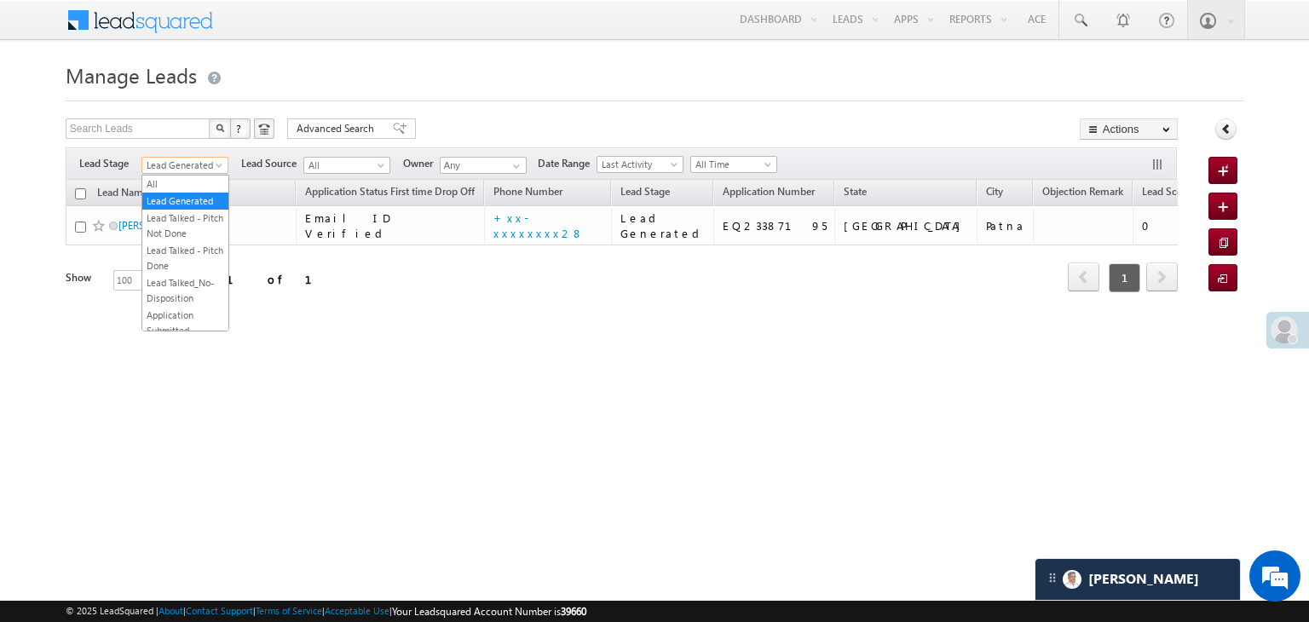
click at [223, 168] on span at bounding box center [221, 169] width 14 height 14
click at [198, 180] on link "All" at bounding box center [185, 183] width 86 height 15
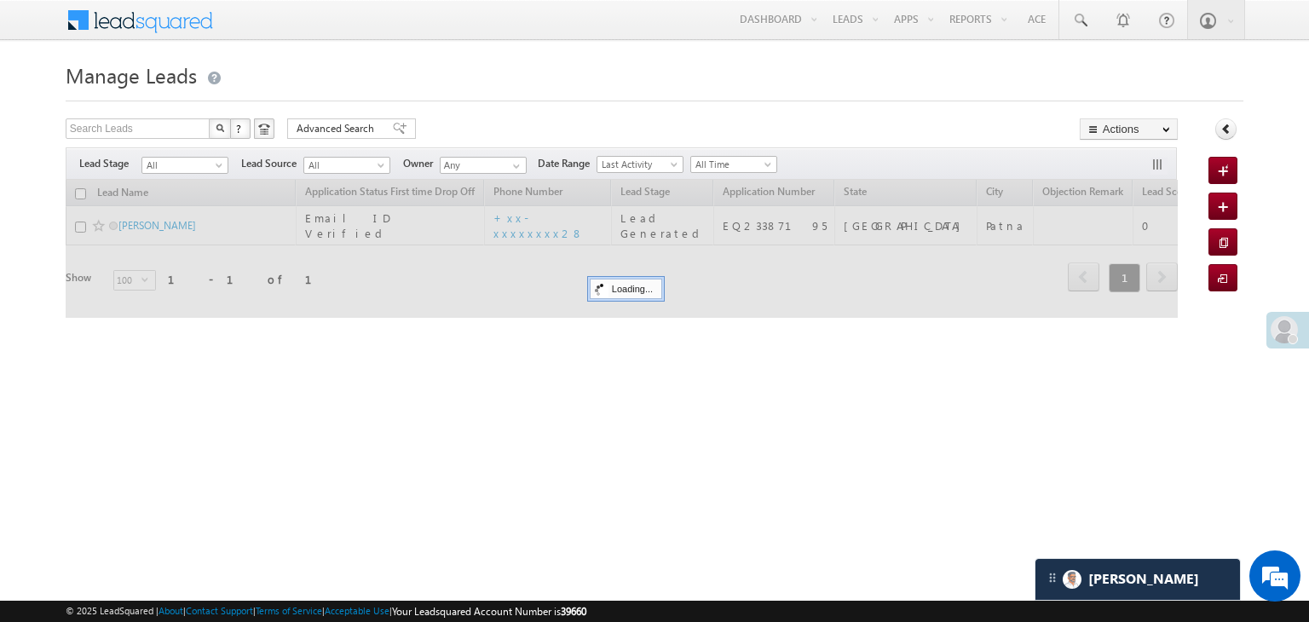
click at [741, 190] on span "Application Number" at bounding box center [769, 191] width 92 height 13
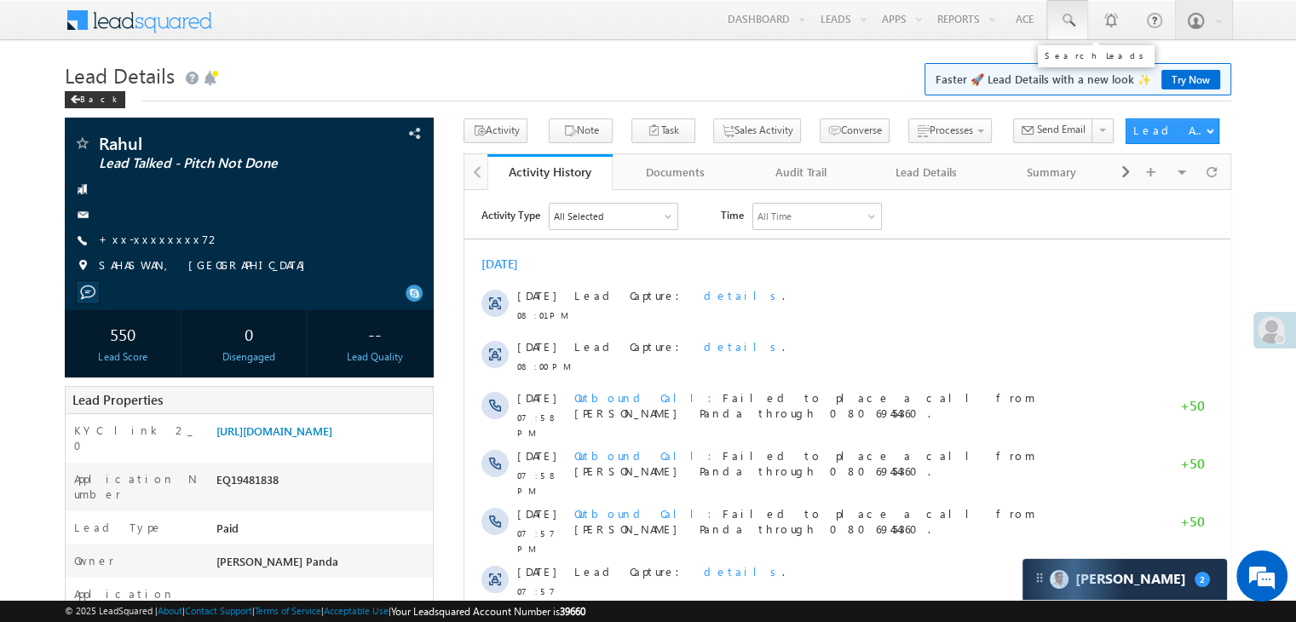
click at [1068, 25] on span at bounding box center [1067, 20] width 17 height 17
paste input "6388831288"
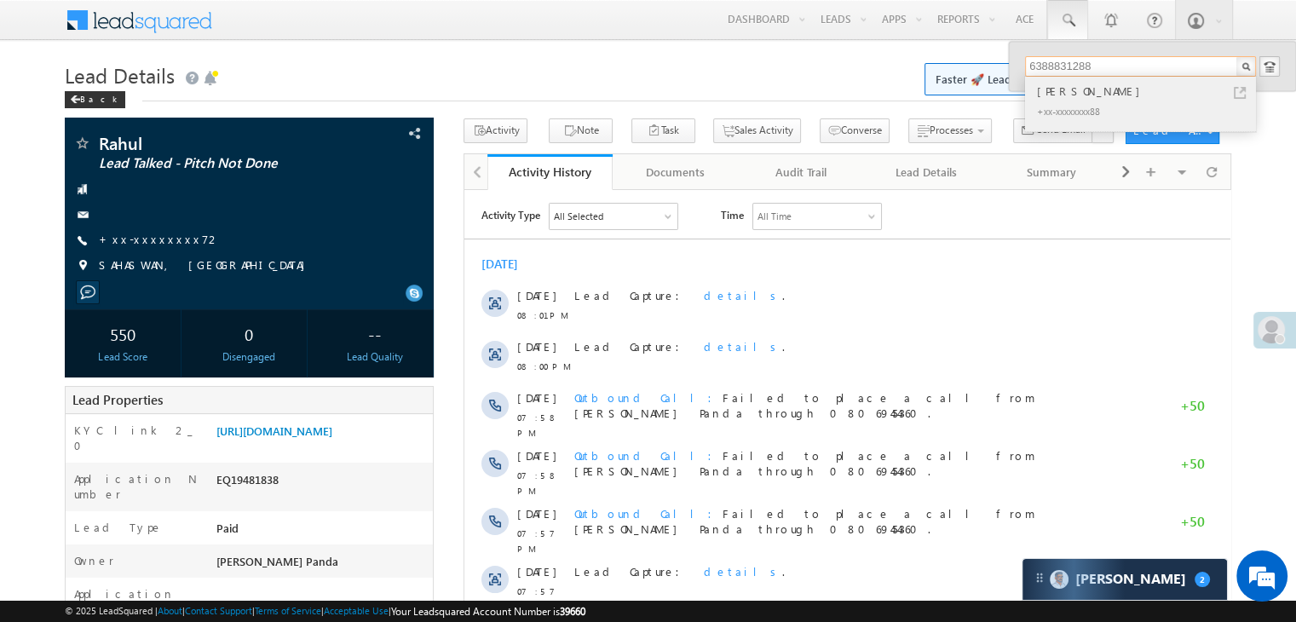
type input "6388831288"
click at [1058, 91] on div "[PERSON_NAME]" at bounding box center [1148, 91] width 228 height 19
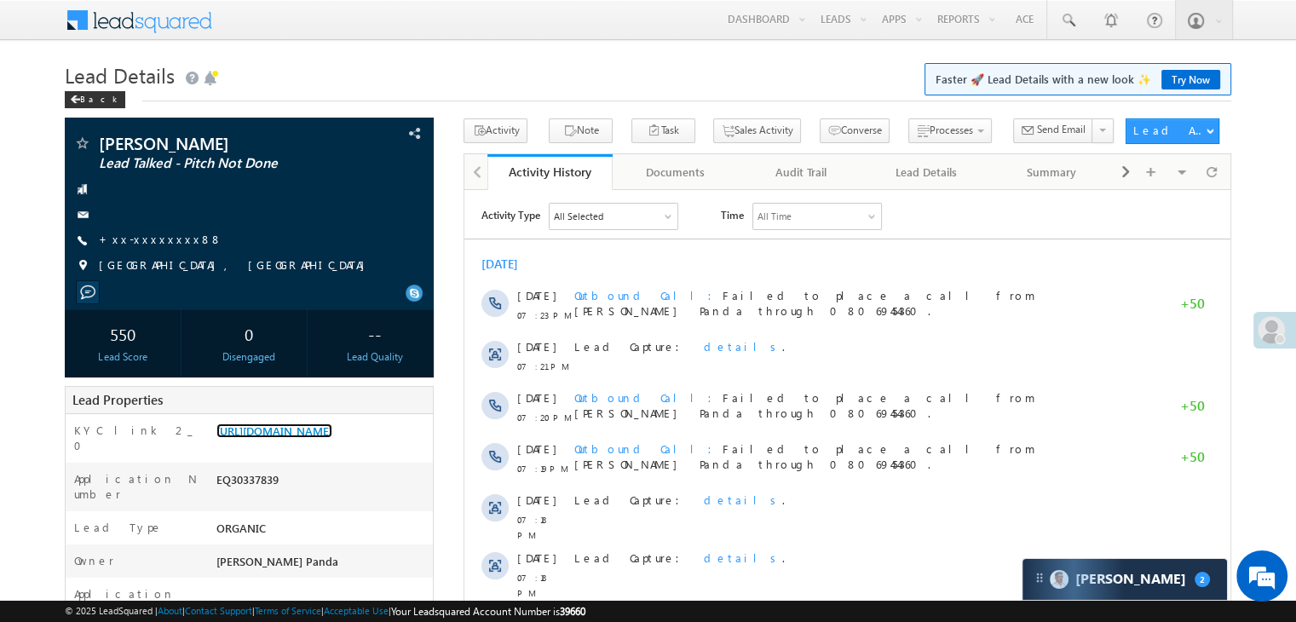
click at [315, 438] on link "[URL][DOMAIN_NAME]" at bounding box center [274, 431] width 116 height 14
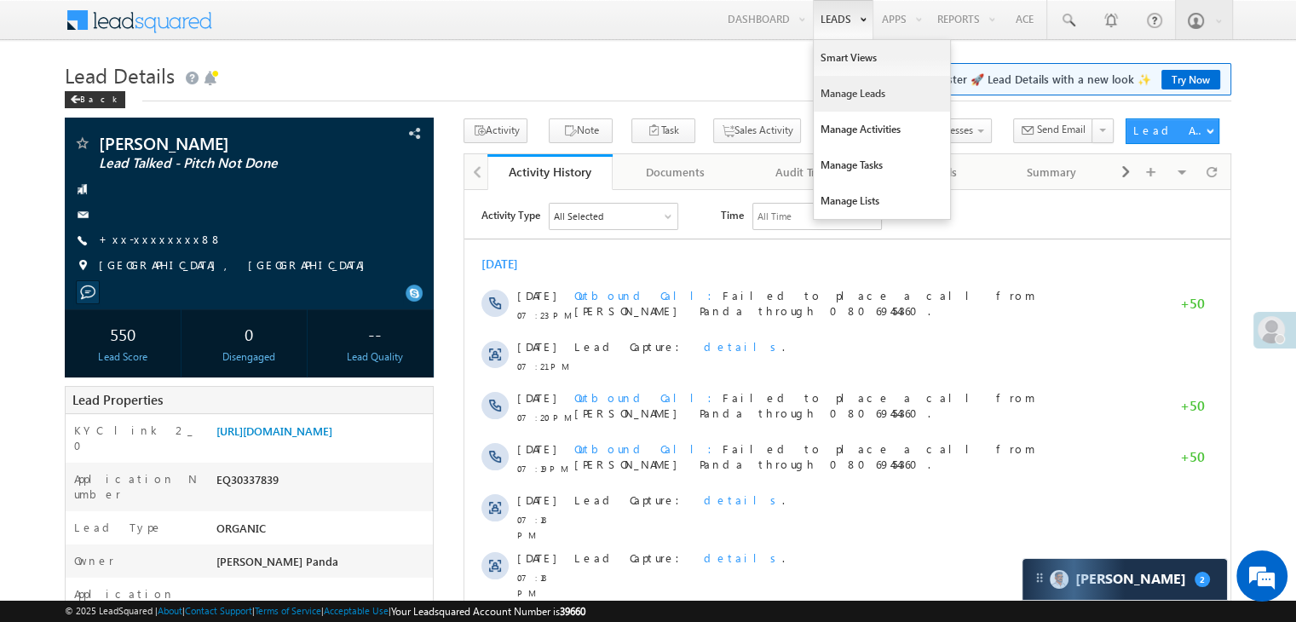
click at [846, 89] on link "Manage Leads" at bounding box center [882, 94] width 136 height 36
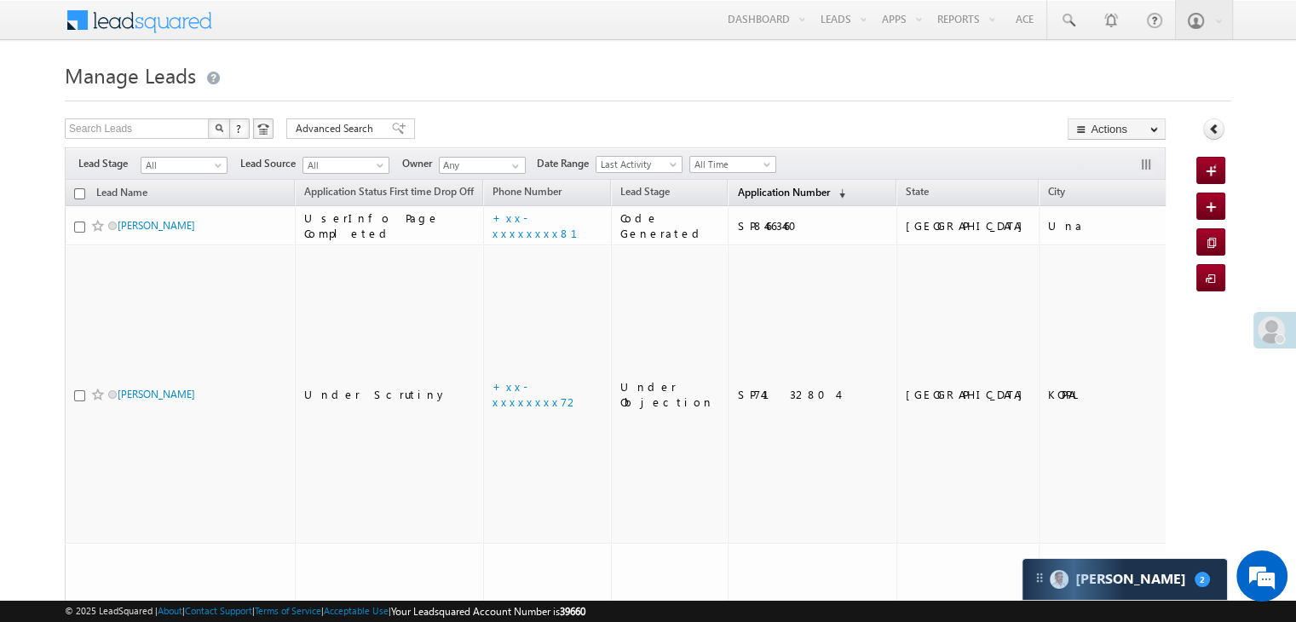
click at [765, 192] on span "Application Number" at bounding box center [783, 192] width 92 height 13
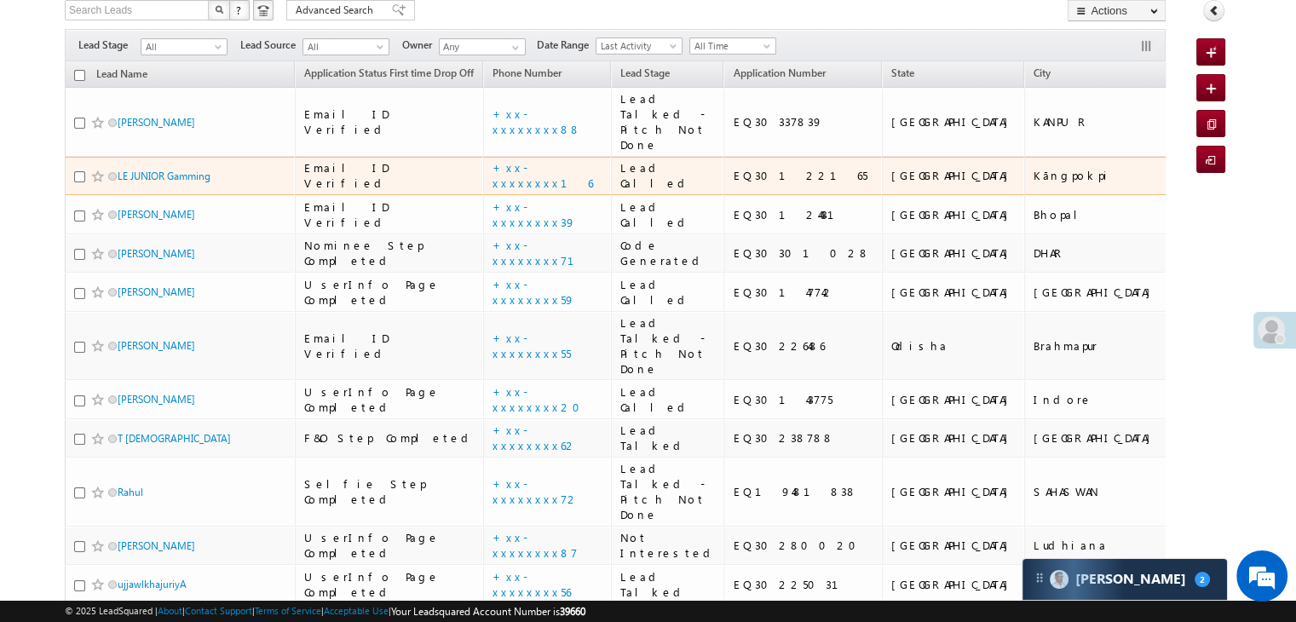
scroll to position [85, 0]
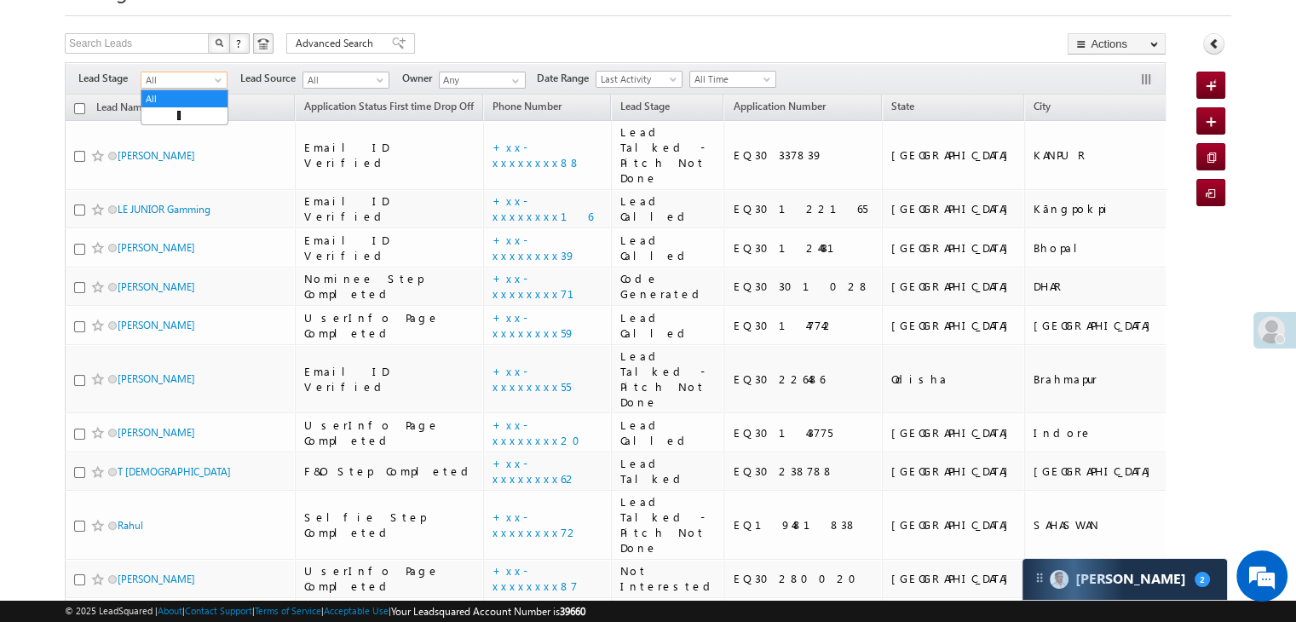
click at [213, 80] on span at bounding box center [220, 84] width 14 height 14
click at [194, 111] on link "Lead Generated" at bounding box center [184, 115] width 86 height 15
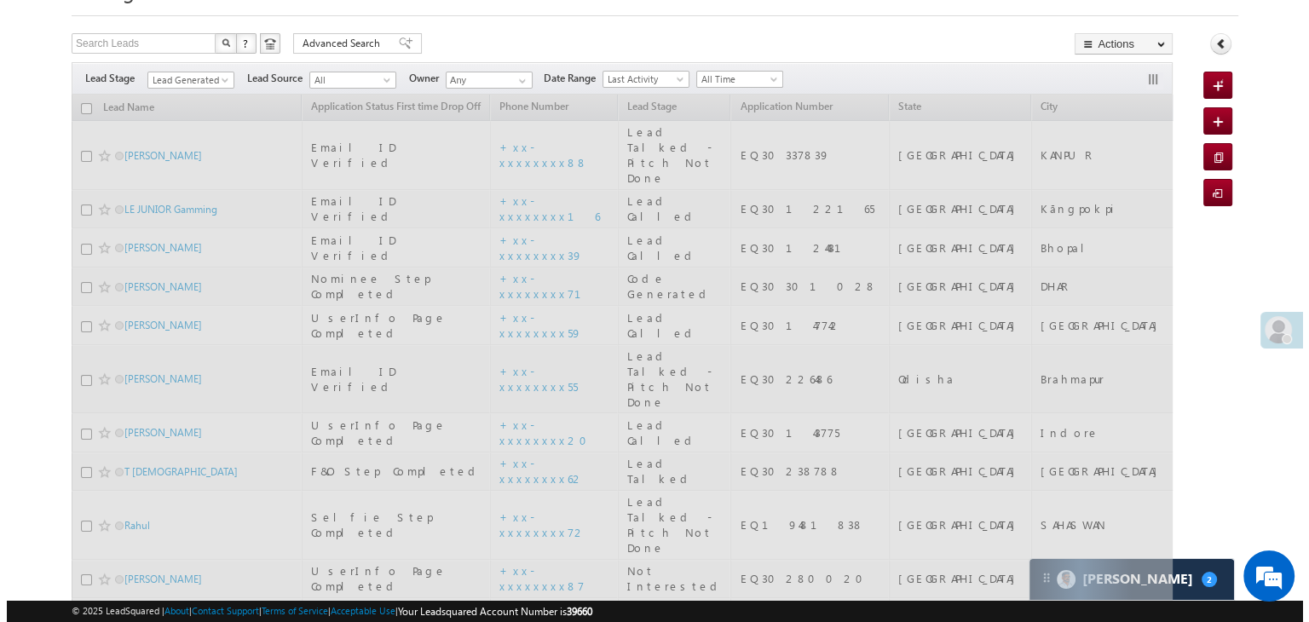
scroll to position [0, 0]
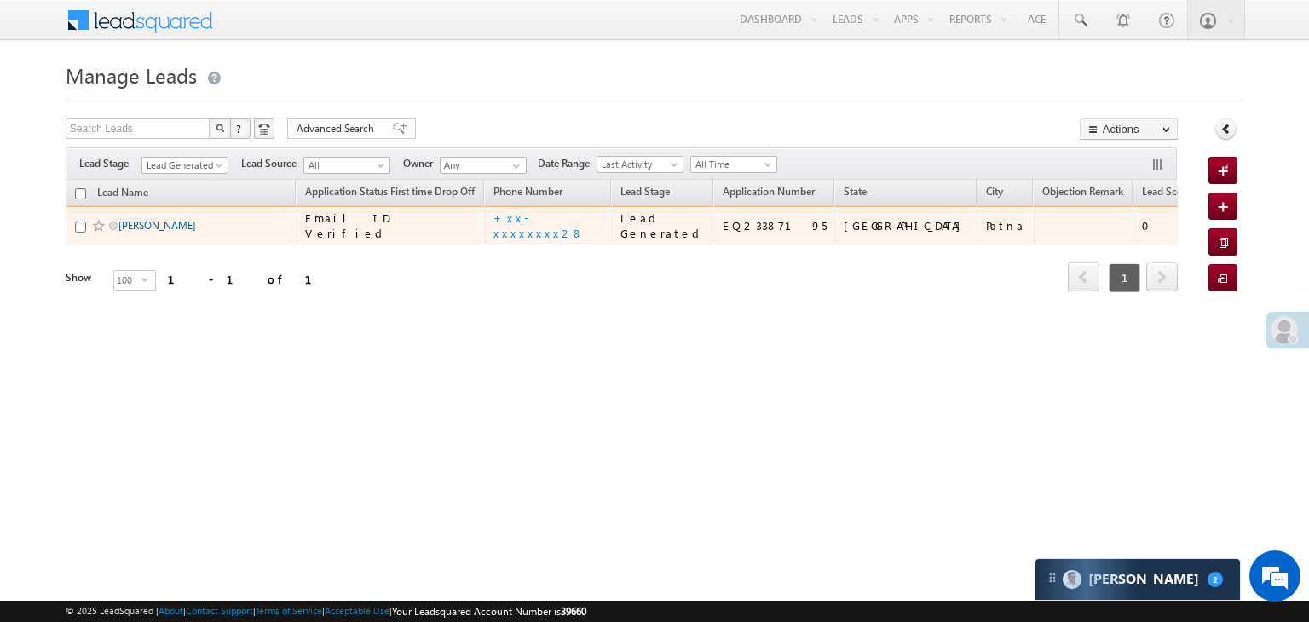
click at [137, 232] on link "[PERSON_NAME]" at bounding box center [157, 225] width 78 height 13
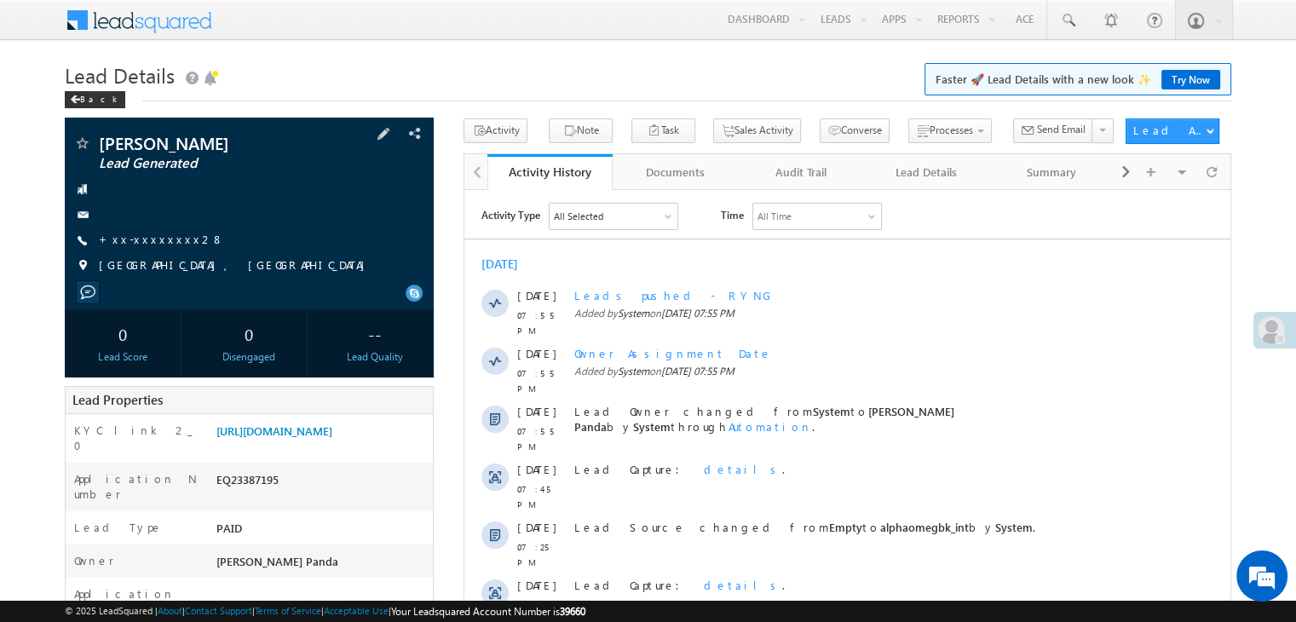
click at [147, 231] on div "Raushan kumar Lead Generated +xx-xxxxxxxx28" at bounding box center [249, 209] width 352 height 148
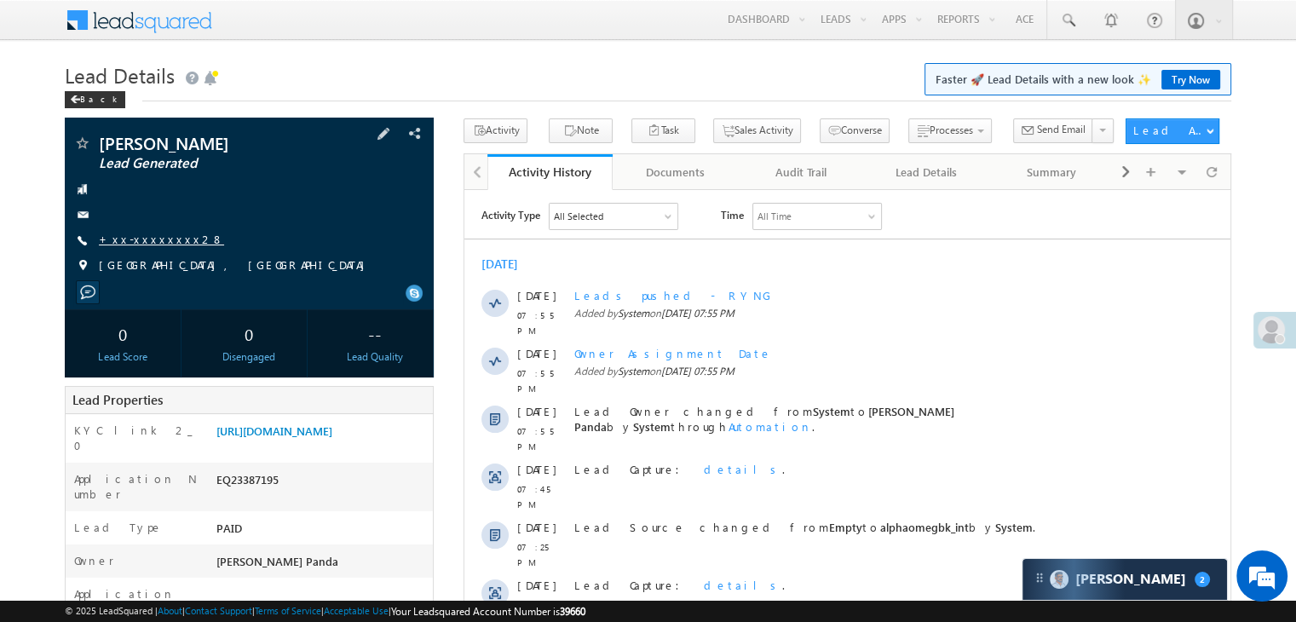
click at [145, 242] on link "+xx-xxxxxxxx28" at bounding box center [161, 239] width 125 height 14
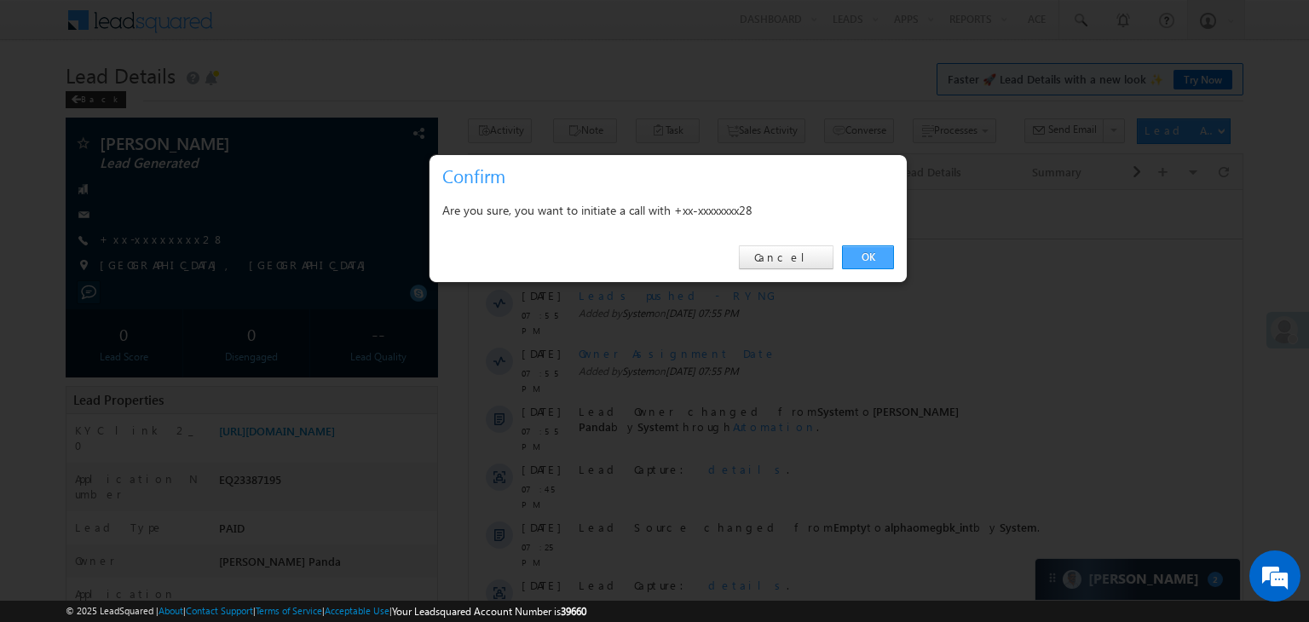
click at [872, 259] on link "OK" at bounding box center [868, 257] width 52 height 24
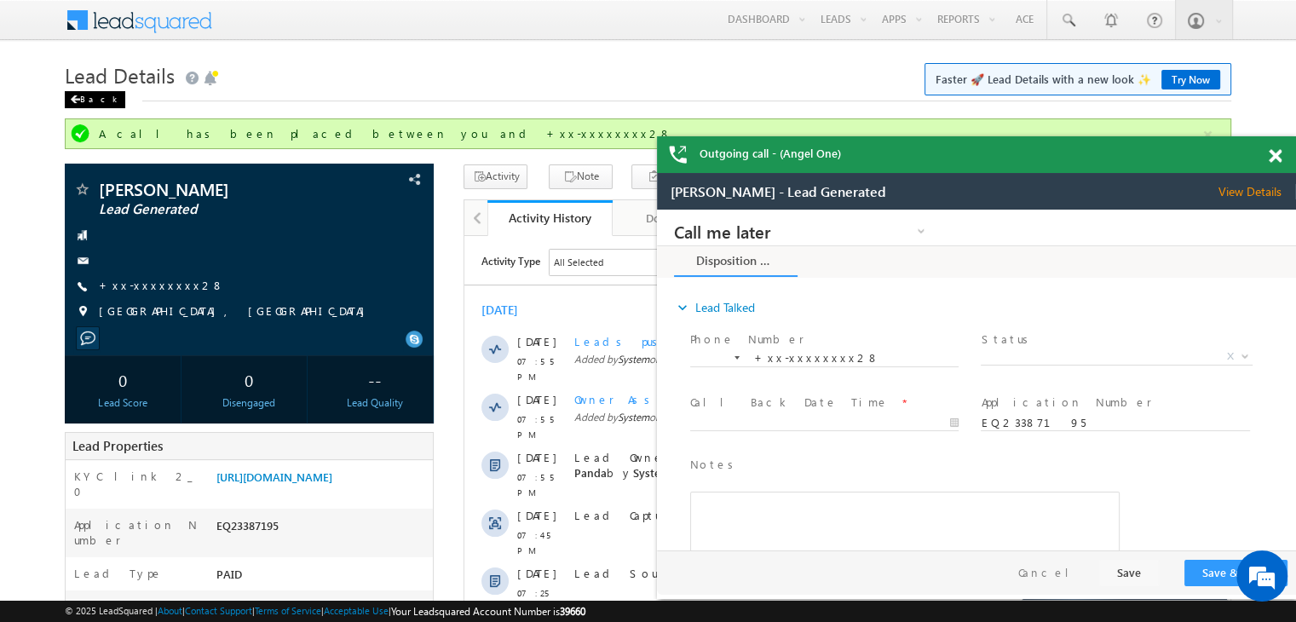
click at [78, 100] on span at bounding box center [75, 99] width 10 height 9
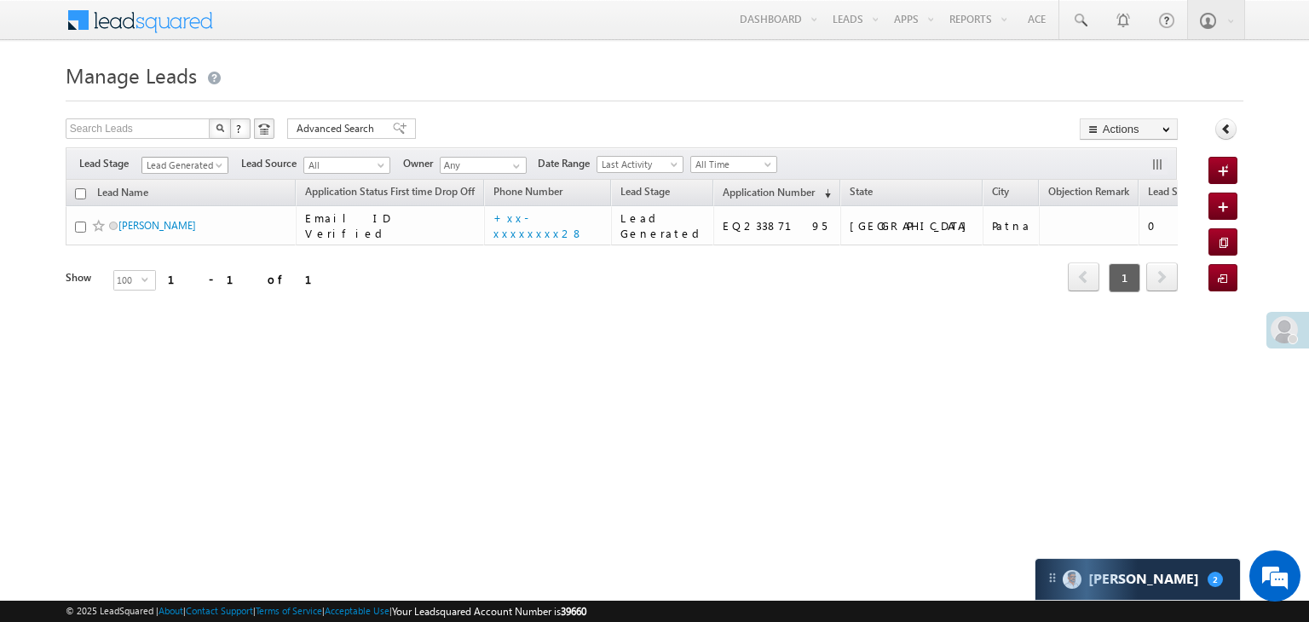
click at [225, 165] on span at bounding box center [221, 169] width 14 height 14
click at [194, 180] on link "All" at bounding box center [185, 183] width 86 height 15
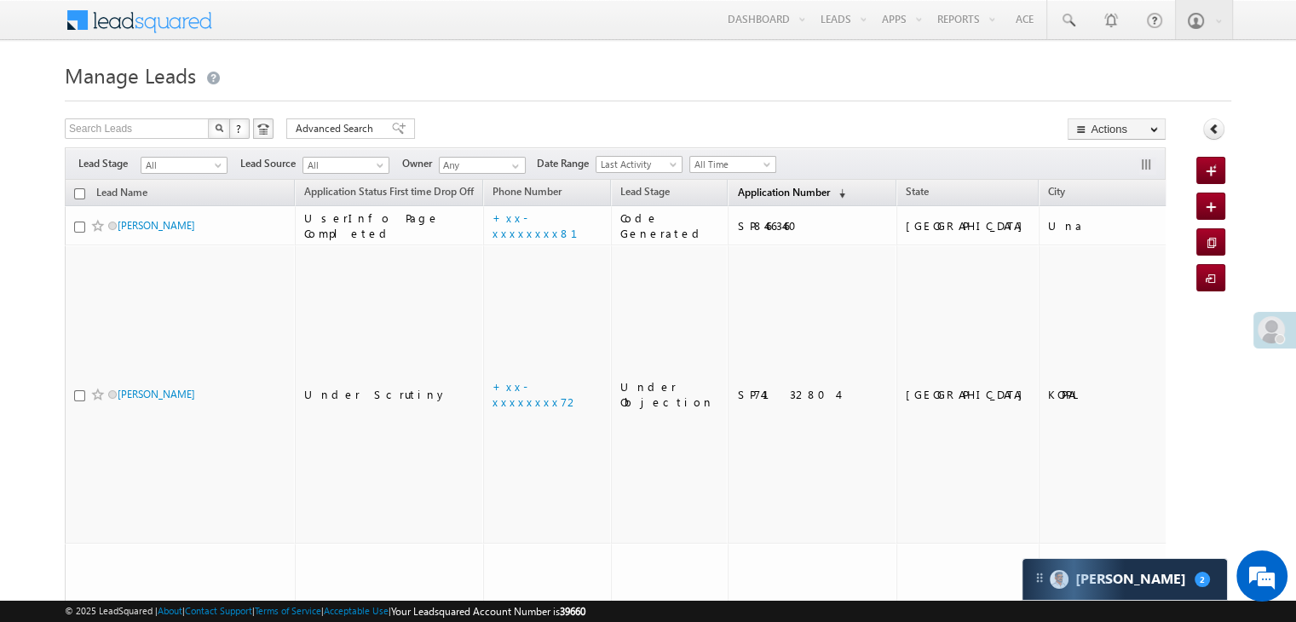
click at [760, 199] on link "Application Number (sorted descending)" at bounding box center [791, 193] width 125 height 22
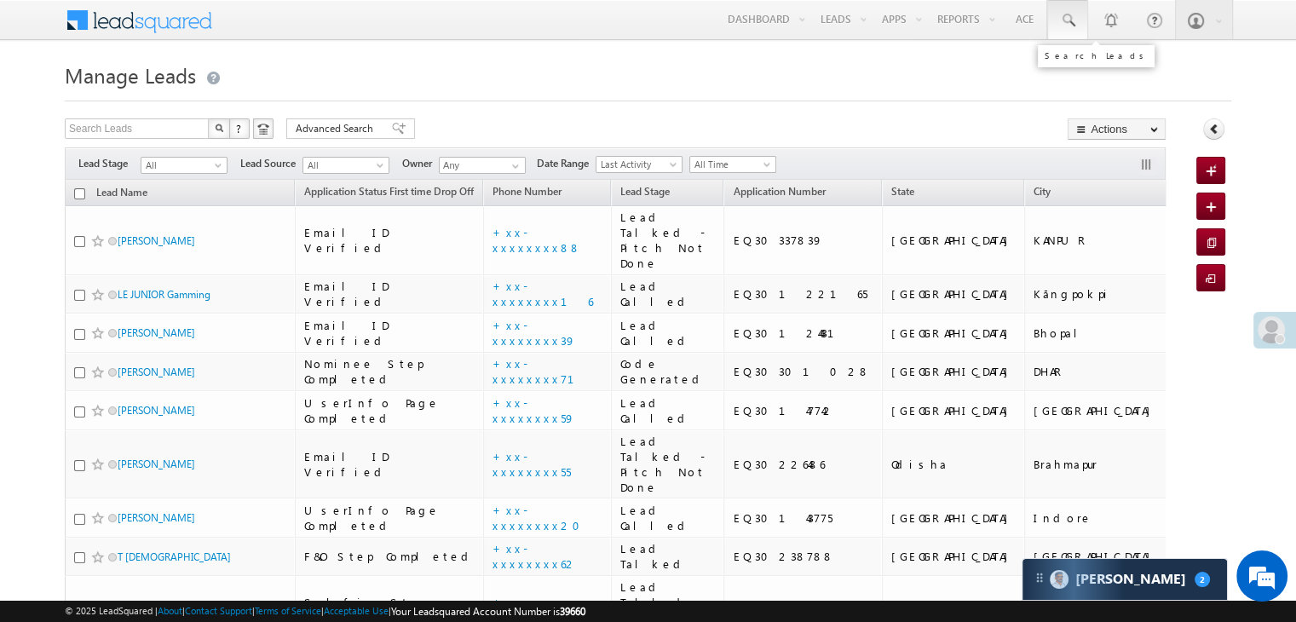
click at [1065, 21] on span at bounding box center [1067, 20] width 17 height 17
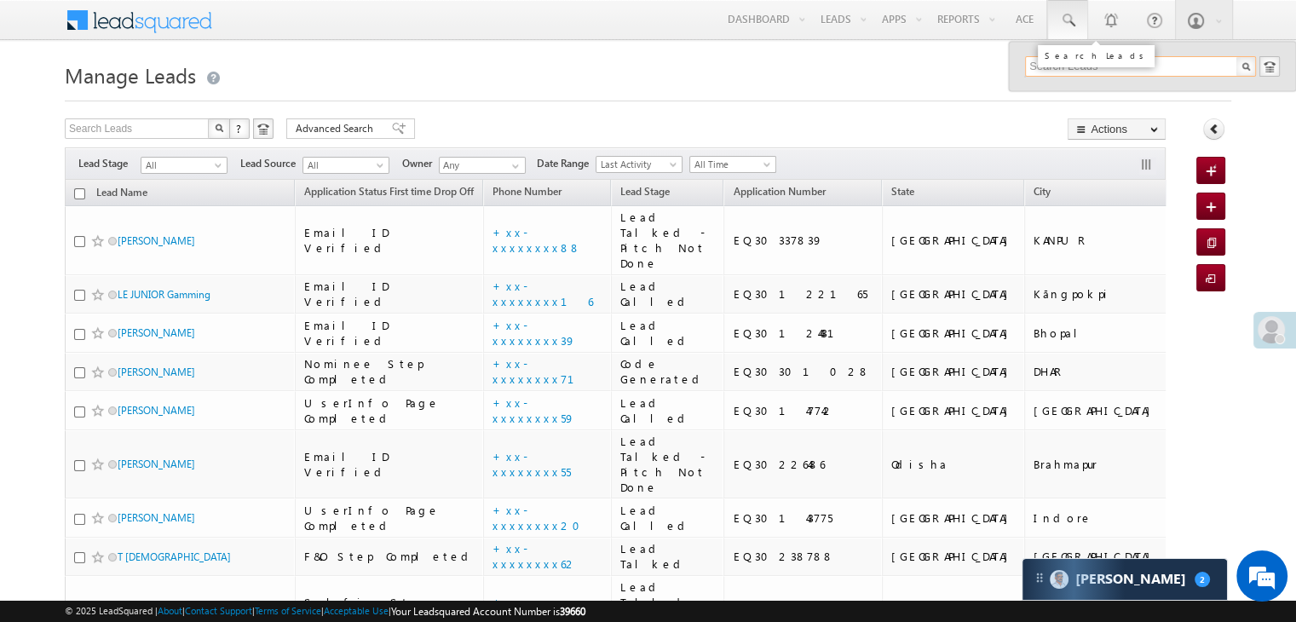
paste input "EQ30205740"
type input "EQ30205740"
click at [1063, 96] on div "[PERSON_NAME]" at bounding box center [1148, 91] width 228 height 19
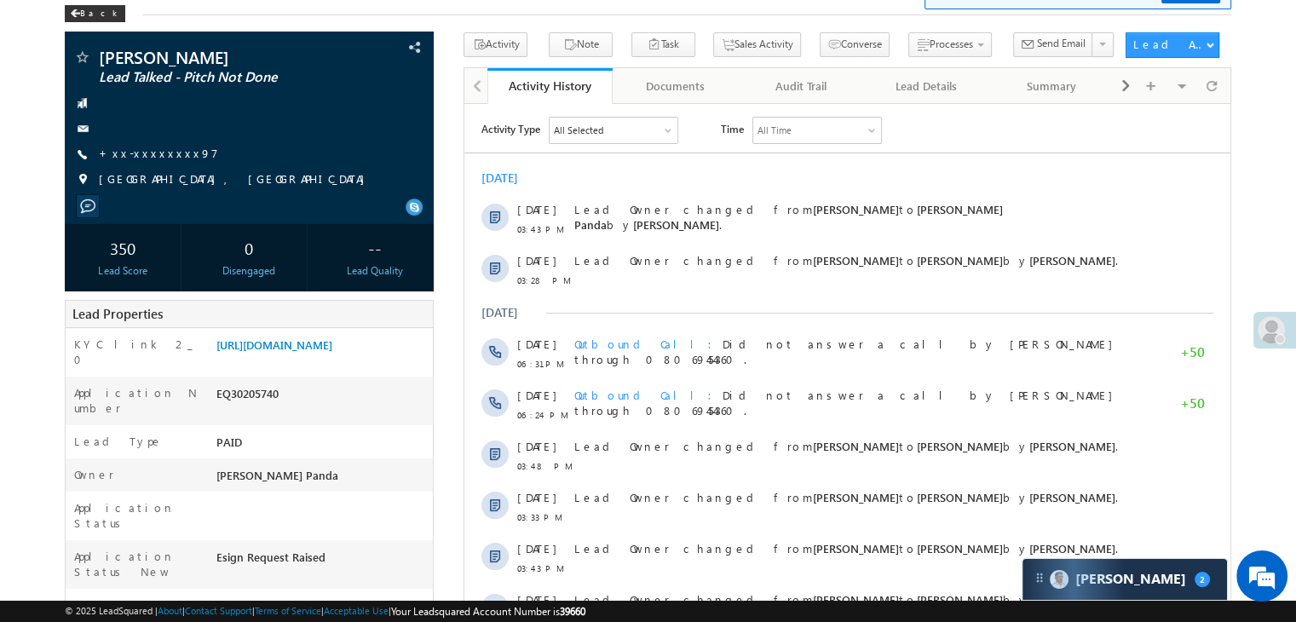
scroll to position [170, 0]
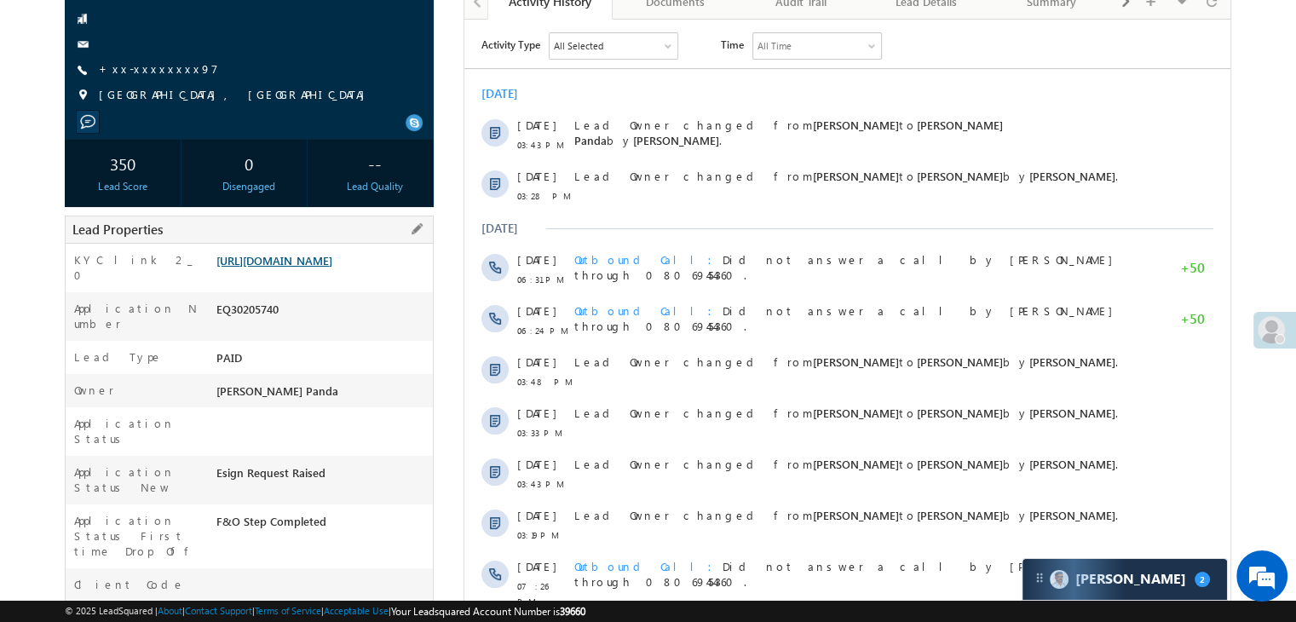
click at [297, 268] on link "[URL][DOMAIN_NAME]" at bounding box center [274, 260] width 116 height 14
click at [133, 68] on link "+xx-xxxxxxxx97" at bounding box center [158, 68] width 119 height 14
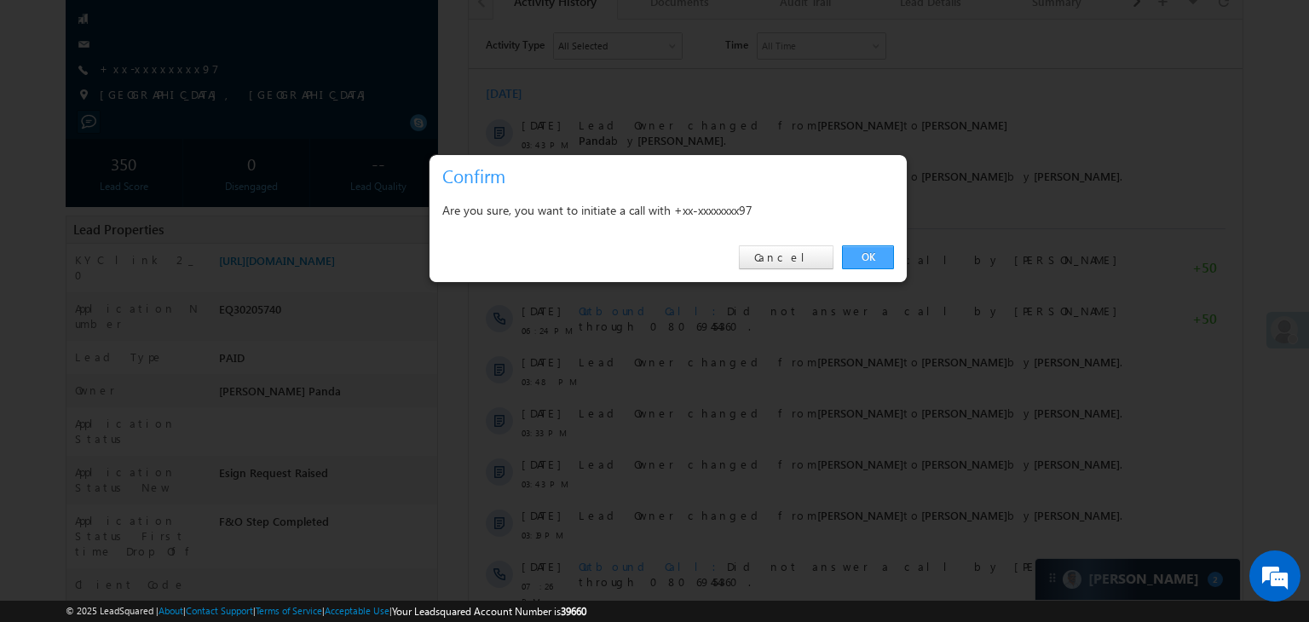
click at [868, 250] on link "OK" at bounding box center [868, 257] width 52 height 24
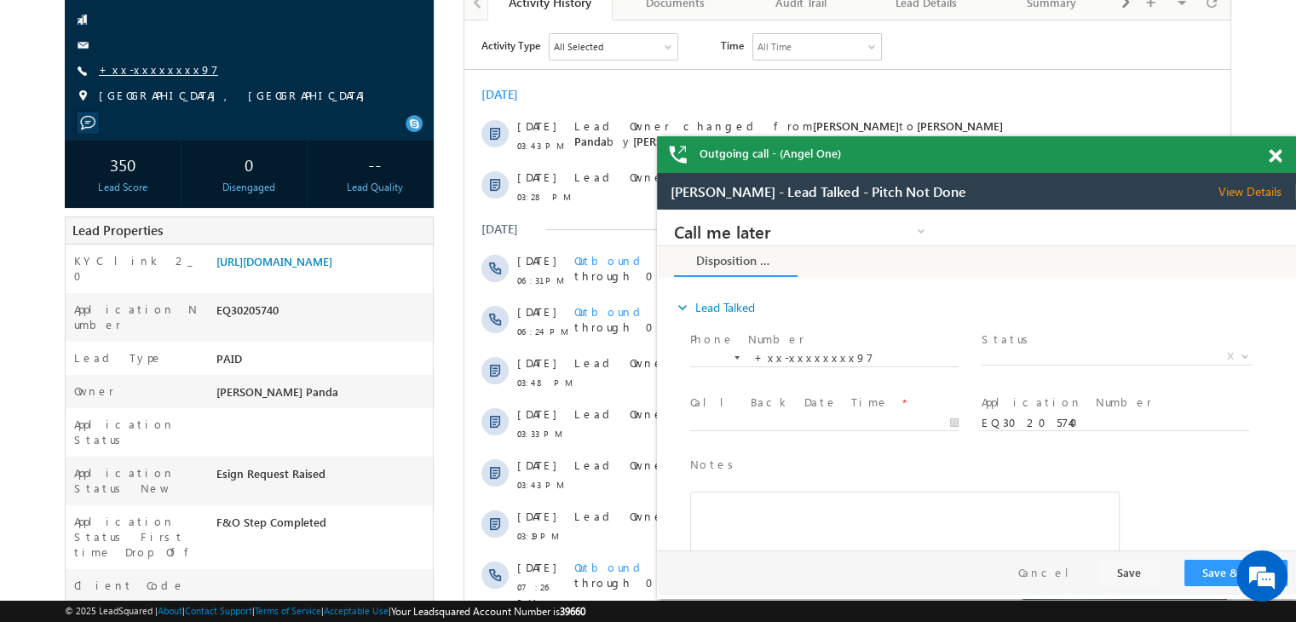
click at [167, 65] on link "+xx-xxxxxxxx97" at bounding box center [158, 69] width 119 height 14
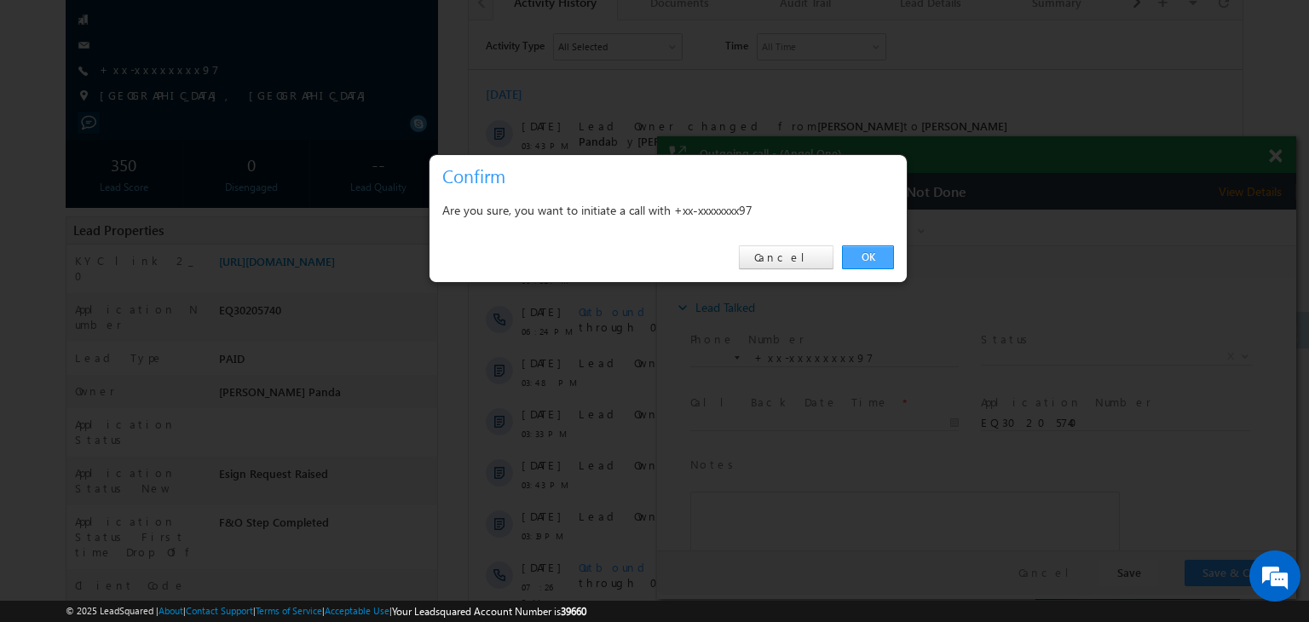
drag, startPoint x: 869, startPoint y: 255, endPoint x: 125, endPoint y: 130, distance: 754.4
click at [869, 255] on link "OK" at bounding box center [868, 257] width 52 height 24
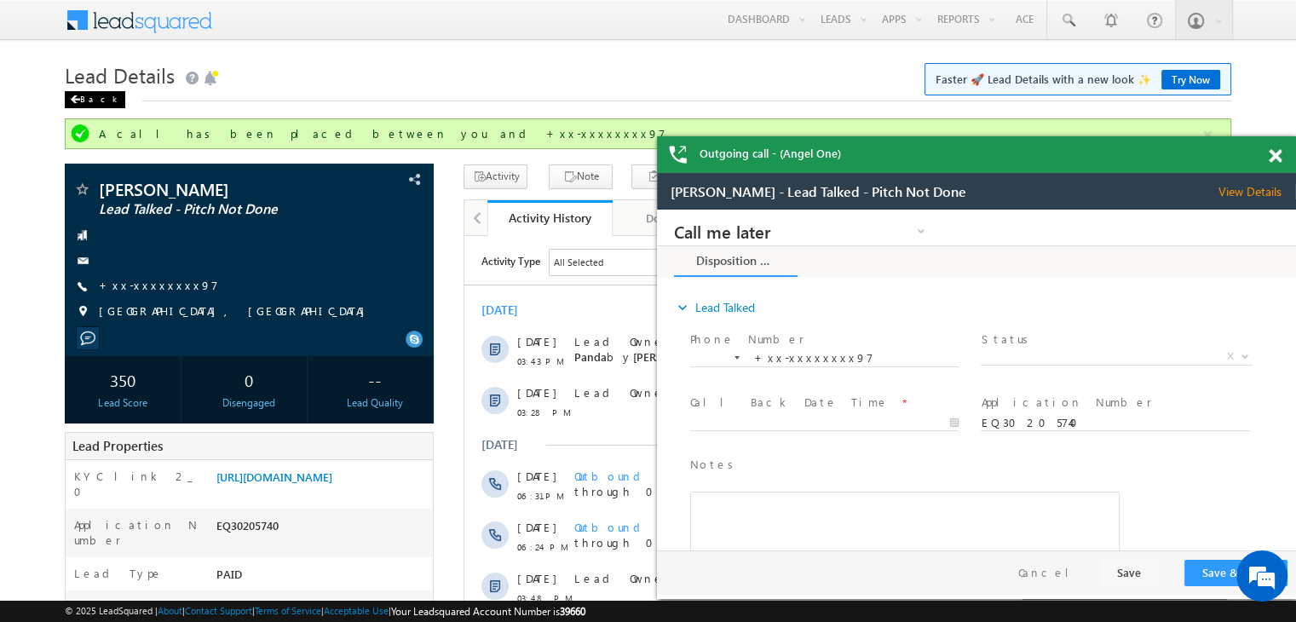
click at [79, 99] on span at bounding box center [75, 99] width 10 height 9
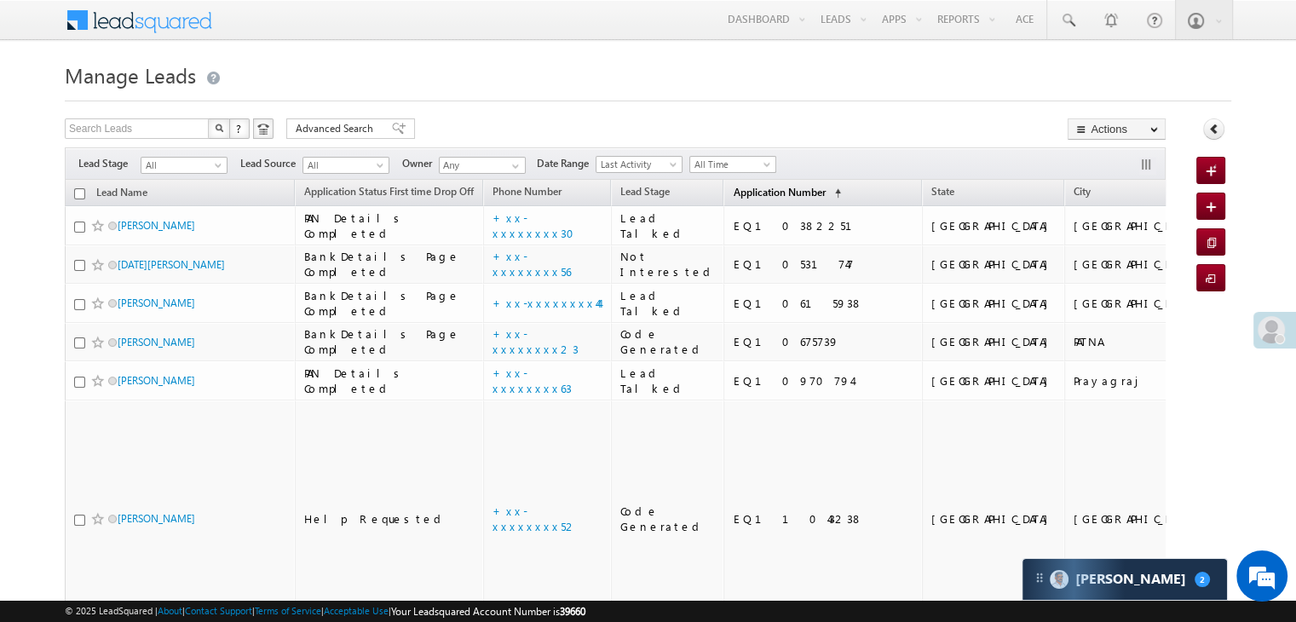
click at [733, 191] on span "Application Number" at bounding box center [779, 192] width 92 height 13
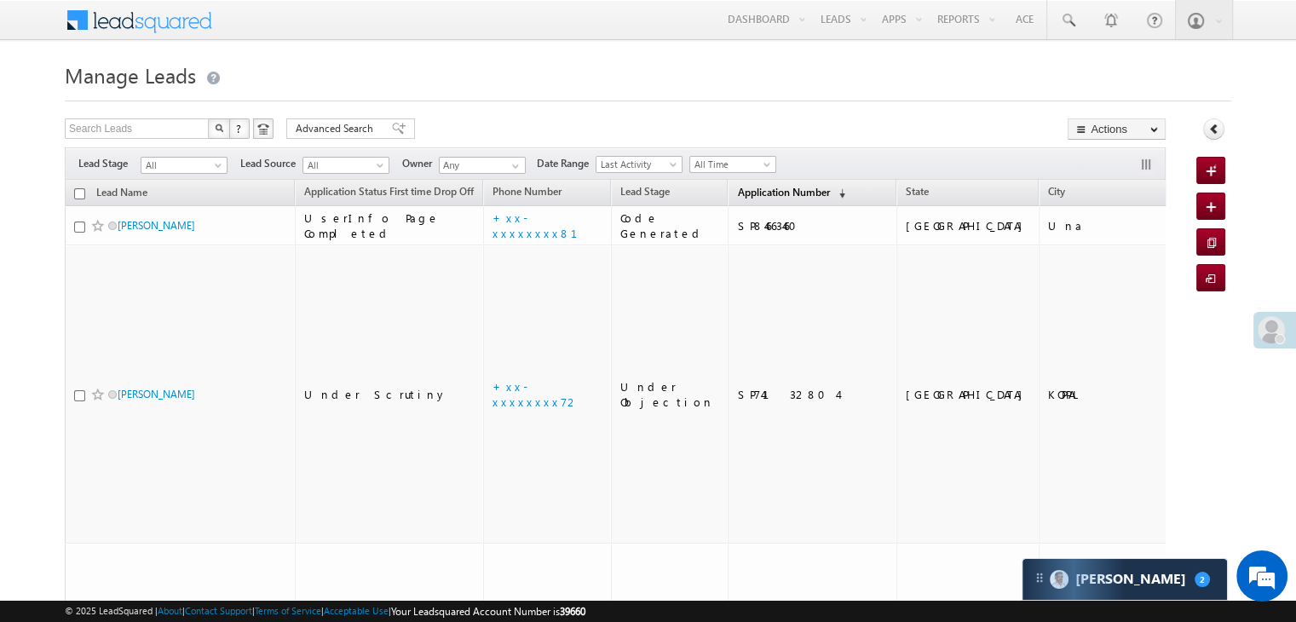
click at [737, 191] on span "Application Number" at bounding box center [783, 192] width 92 height 13
click at [737, 188] on span "Application Number" at bounding box center [783, 192] width 92 height 13
